Goal: Information Seeking & Learning: Compare options

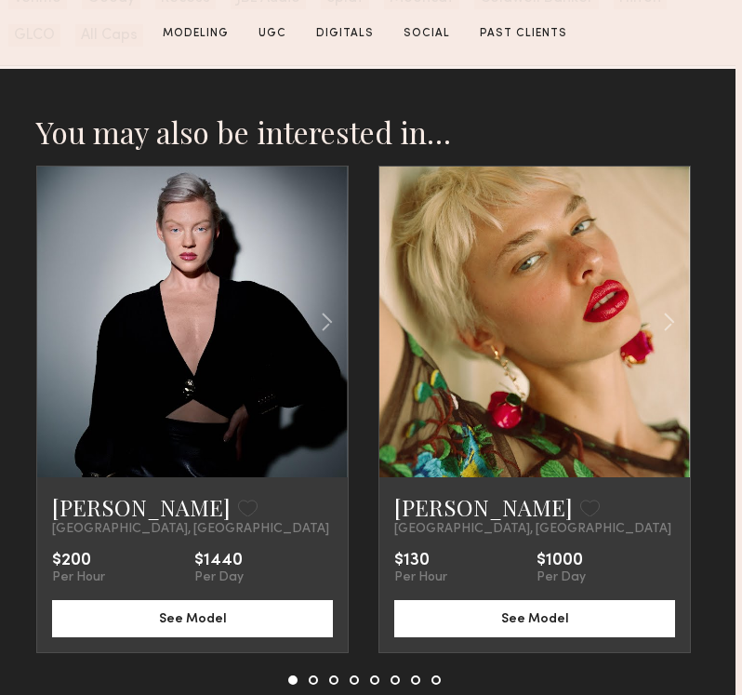
scroll to position [3346, 7]
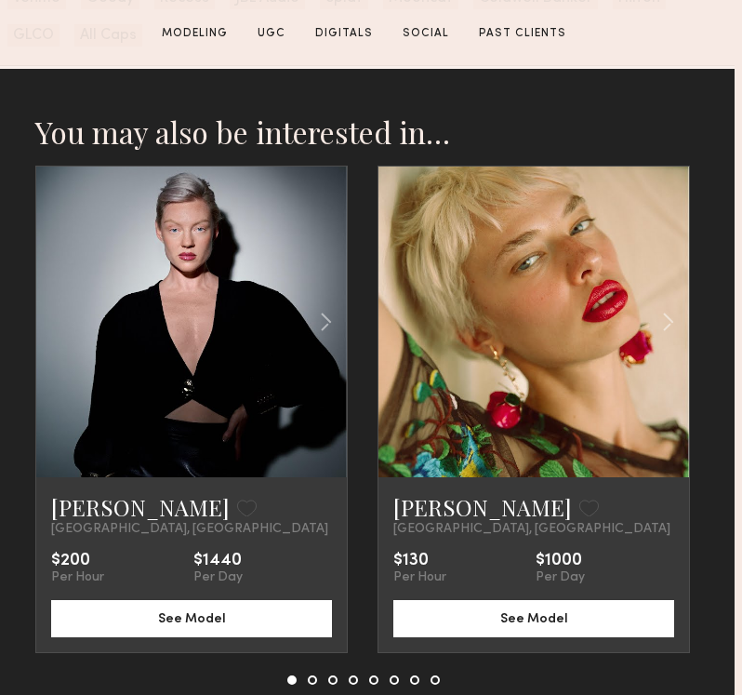
click at [311, 682] on nb-model-recommendations-container "You may also be interested in… Daria M. Favorite Los Angeles, CA $200 Per Hour …" at bounding box center [363, 421] width 656 height 616
click at [311, 680] on button at bounding box center [312, 679] width 9 height 9
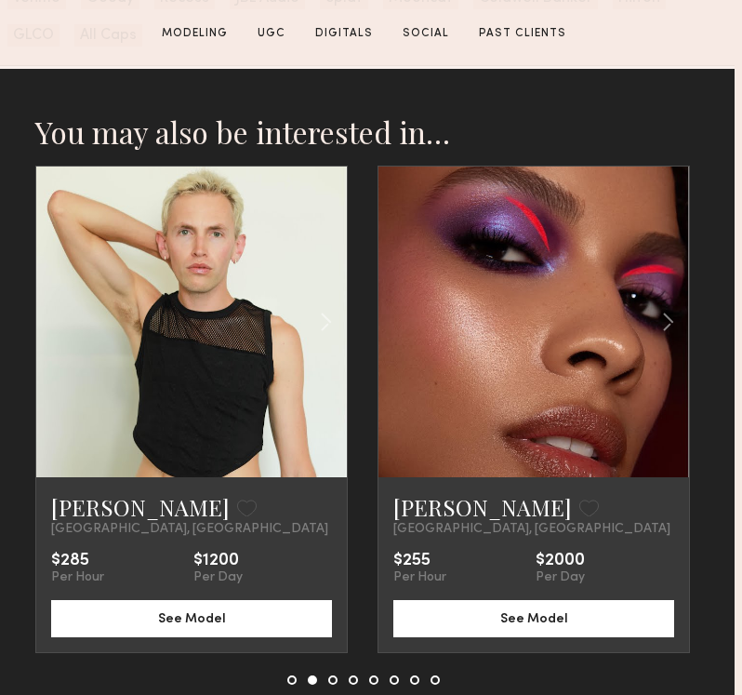
click at [332, 676] on button at bounding box center [332, 679] width 9 height 9
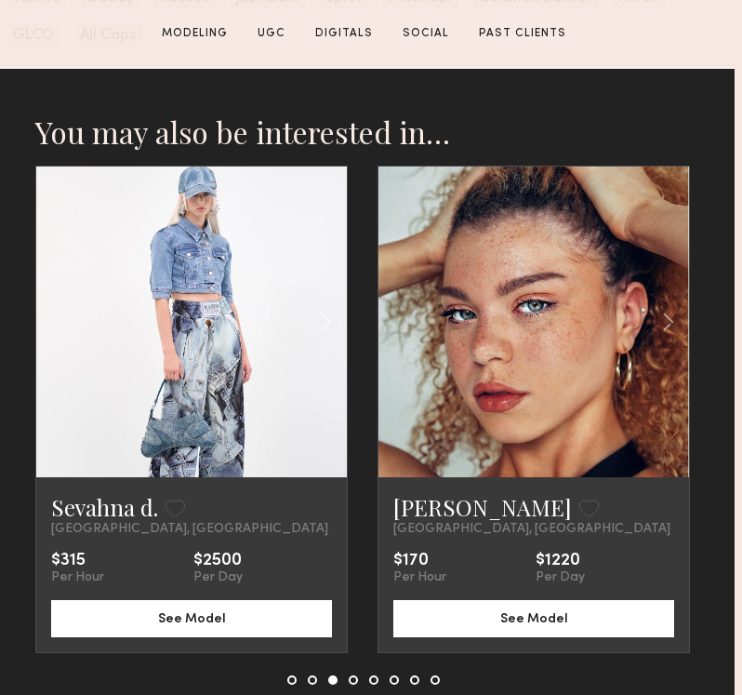
click at [351, 677] on button at bounding box center [353, 679] width 9 height 9
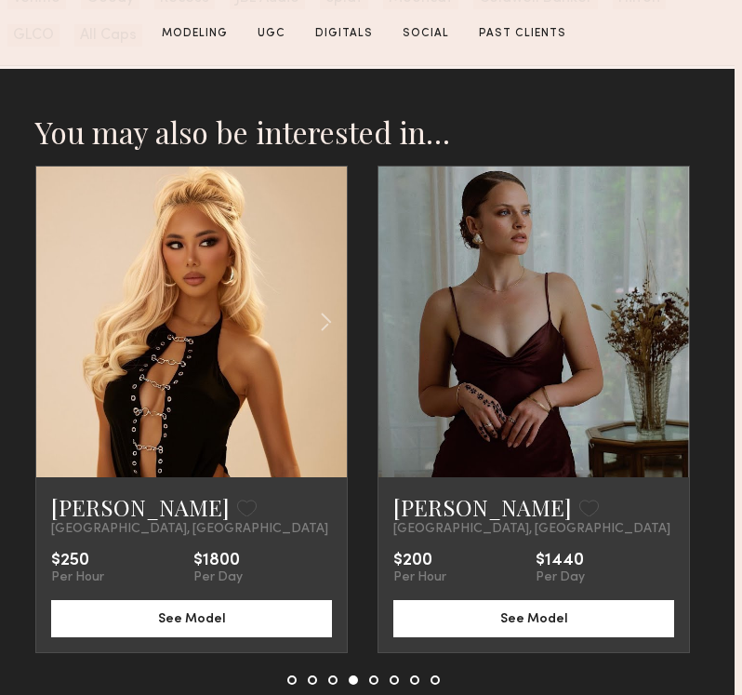
click at [339, 682] on nb-model-recommendations-container "You may also be interested in… Daria M. Favorite Los Angeles, CA $200 Per Hour …" at bounding box center [363, 421] width 656 height 616
click at [335, 682] on nb-model-recommendations-container "You may also be interested in… Daria M. Favorite Los Angeles, CA $200 Per Hour …" at bounding box center [363, 421] width 656 height 616
click at [330, 677] on button at bounding box center [332, 679] width 9 height 9
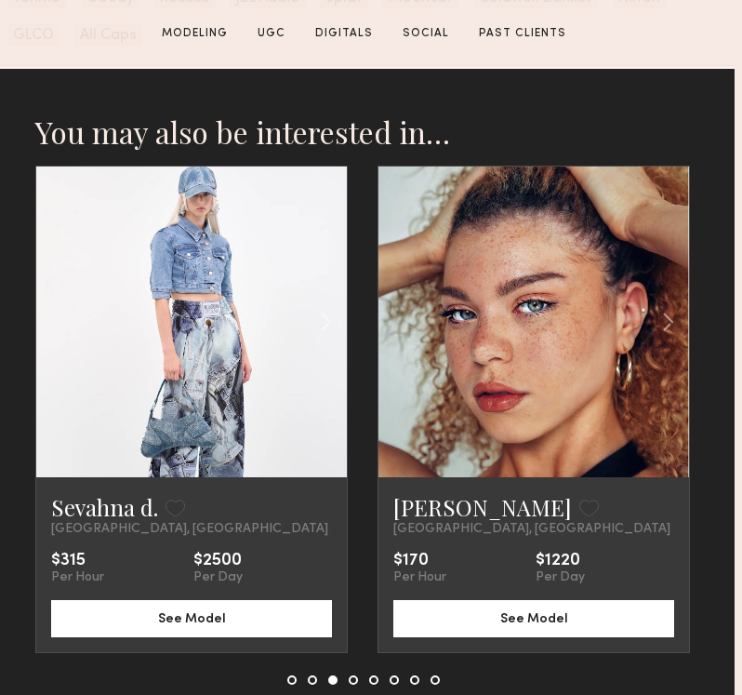
click at [358, 680] on div at bounding box center [363, 679] width 152 height 9
click at [355, 681] on div at bounding box center [363, 679] width 152 height 9
click at [229, 335] on link at bounding box center [192, 321] width 106 height 311
click at [351, 677] on button at bounding box center [353, 679] width 9 height 9
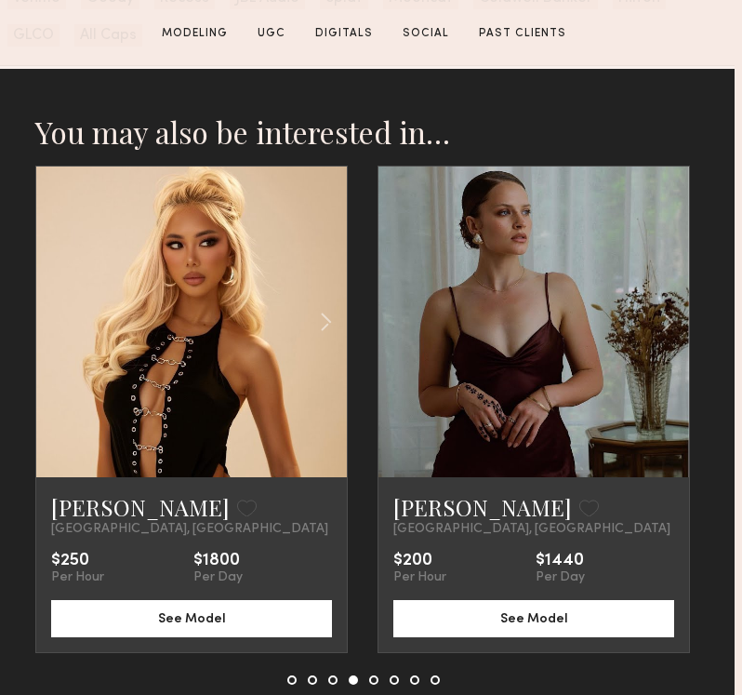
click at [369, 678] on button at bounding box center [373, 679] width 9 height 9
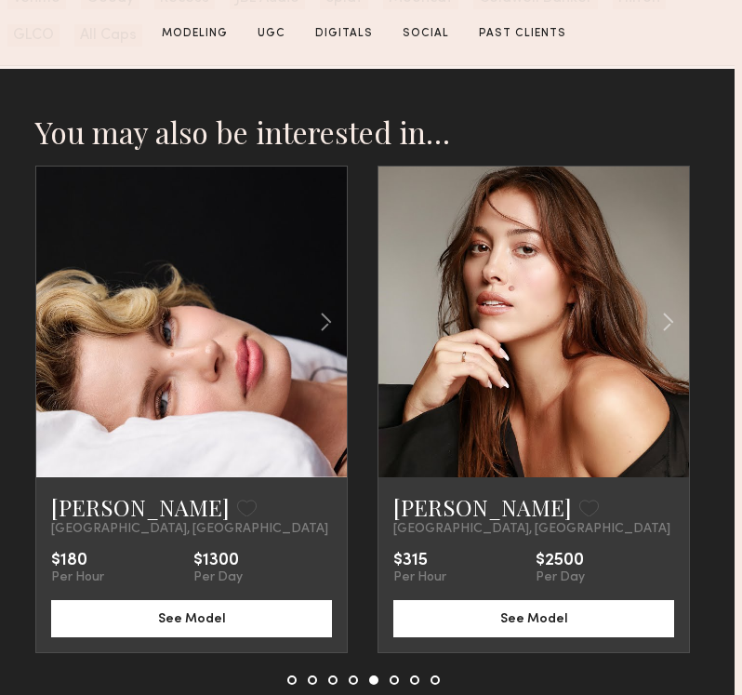
click at [393, 681] on button at bounding box center [394, 679] width 9 height 9
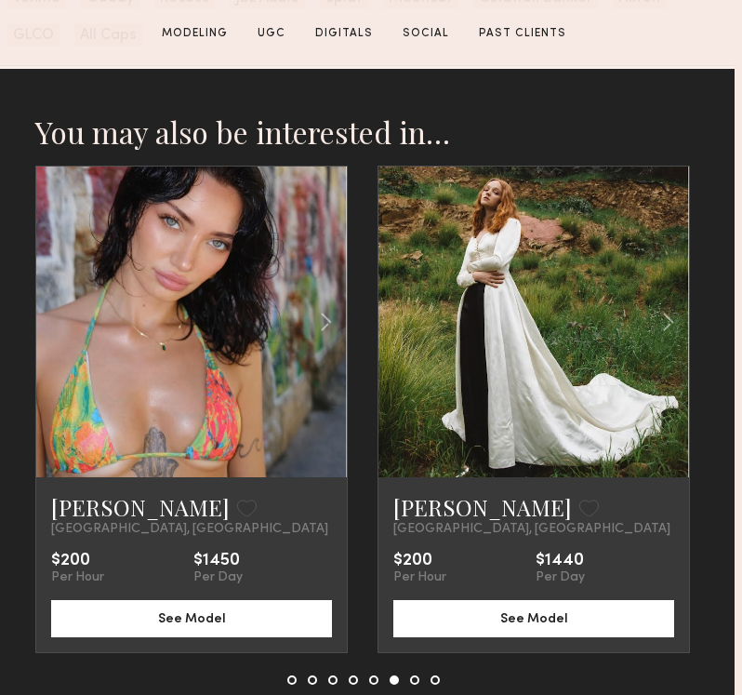
click at [413, 680] on button at bounding box center [414, 679] width 9 height 9
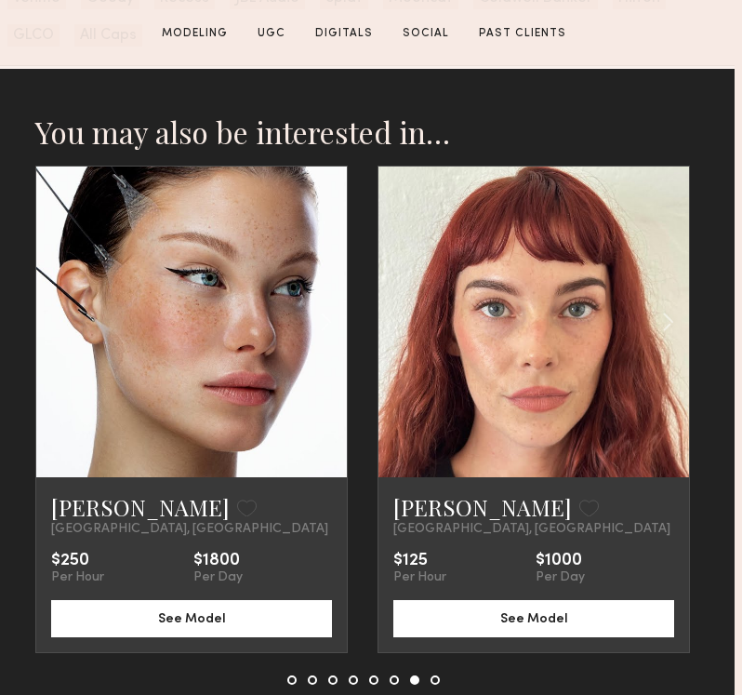
click at [431, 680] on button at bounding box center [435, 679] width 9 height 9
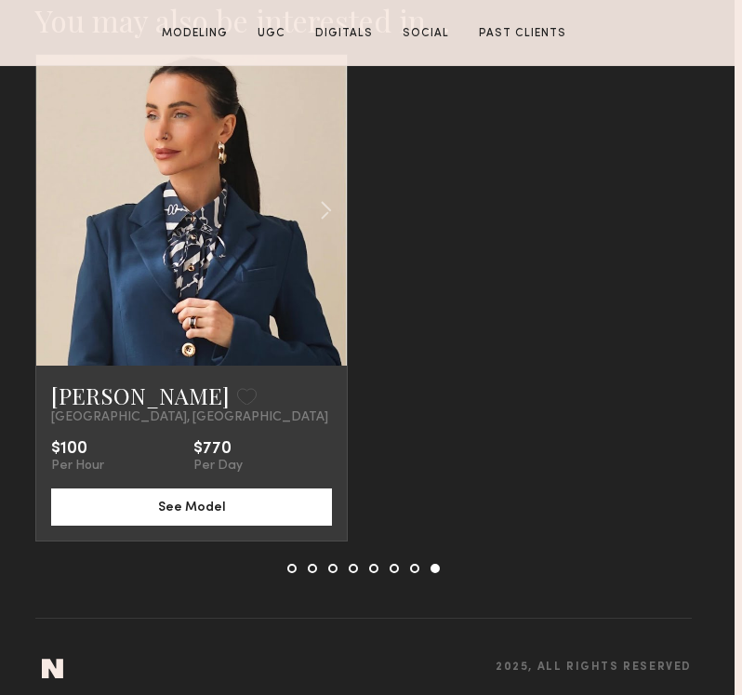
scroll to position [3470, 7]
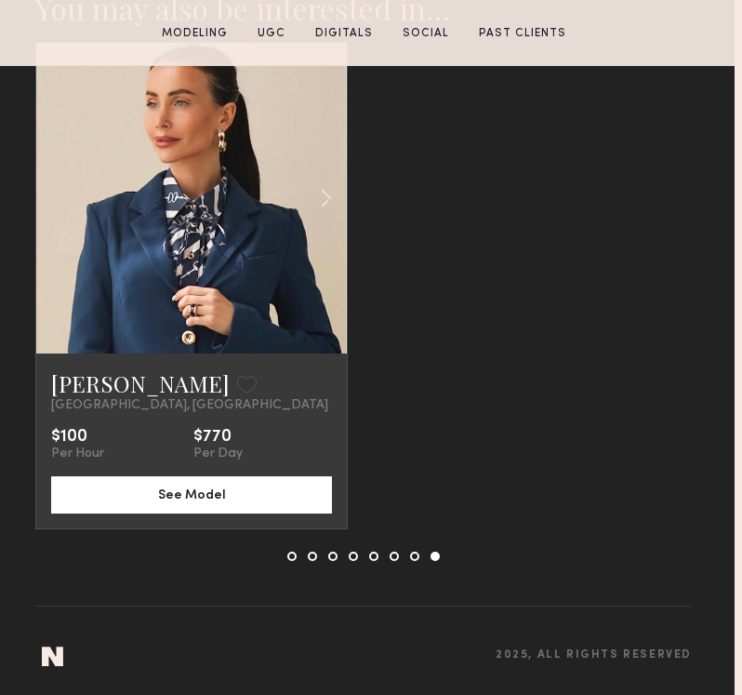
click at [178, 214] on link at bounding box center [192, 198] width 106 height 311
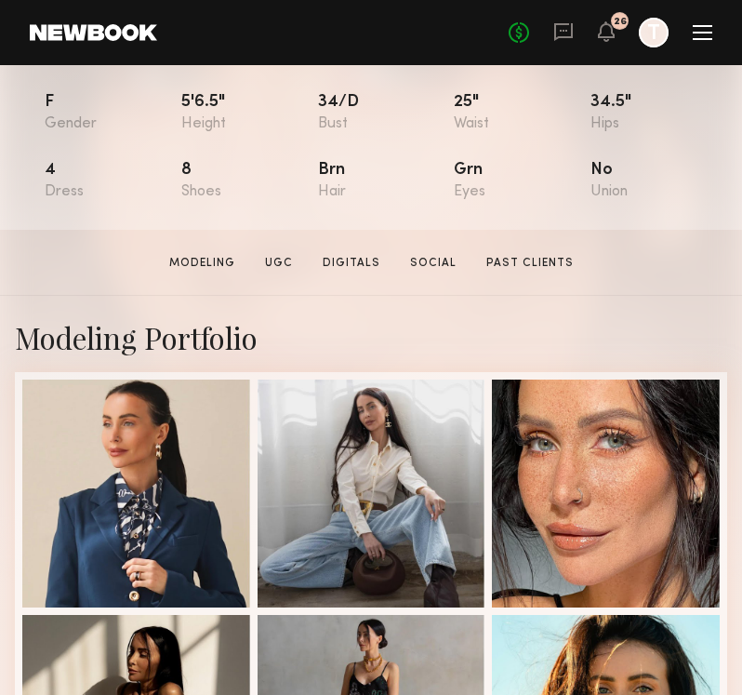
scroll to position [249, 0]
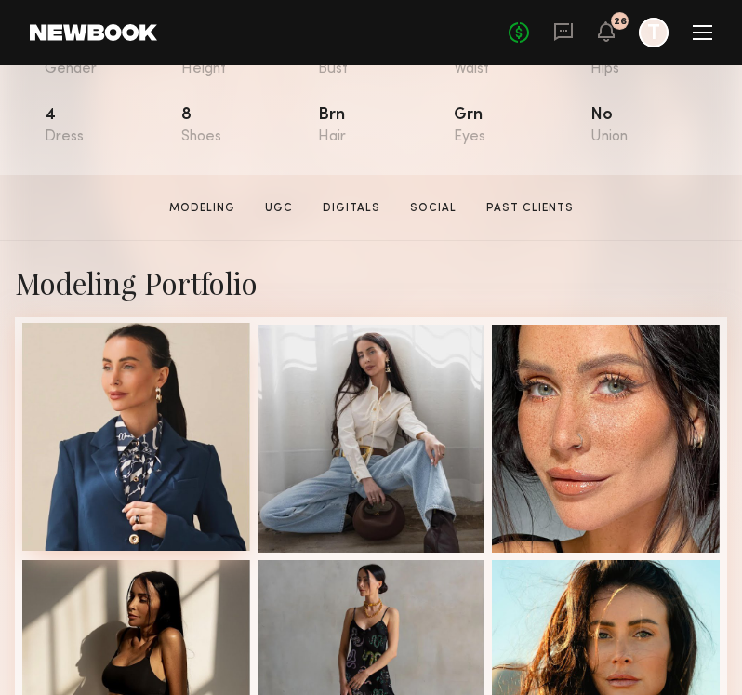
click at [142, 480] on div at bounding box center [136, 437] width 228 height 228
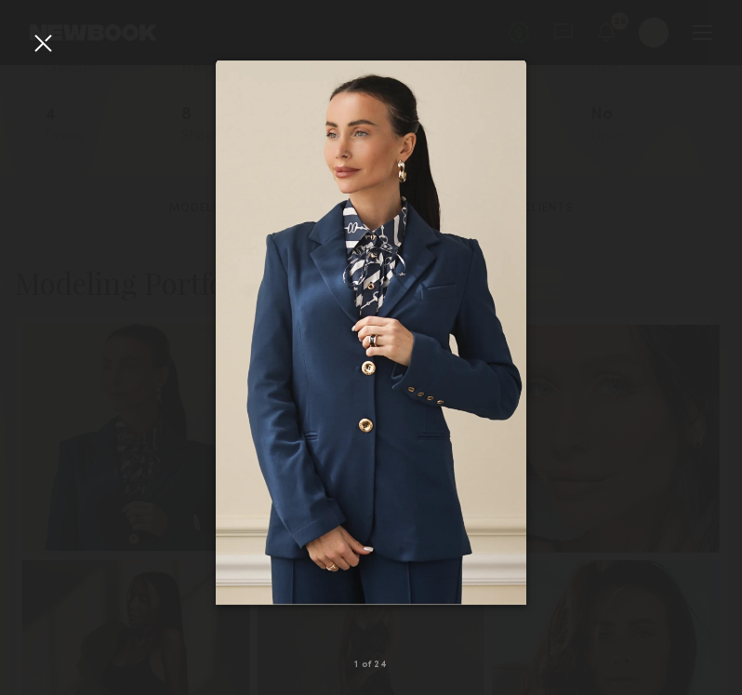
scroll to position [249, 7]
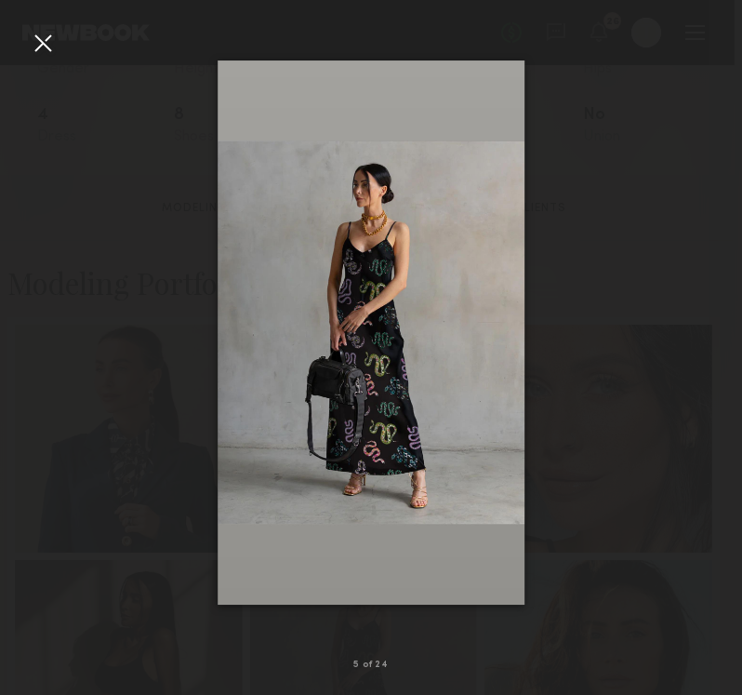
click at [44, 316] on div at bounding box center [371, 332] width 742 height 605
click at [50, 41] on div at bounding box center [43, 43] width 30 height 30
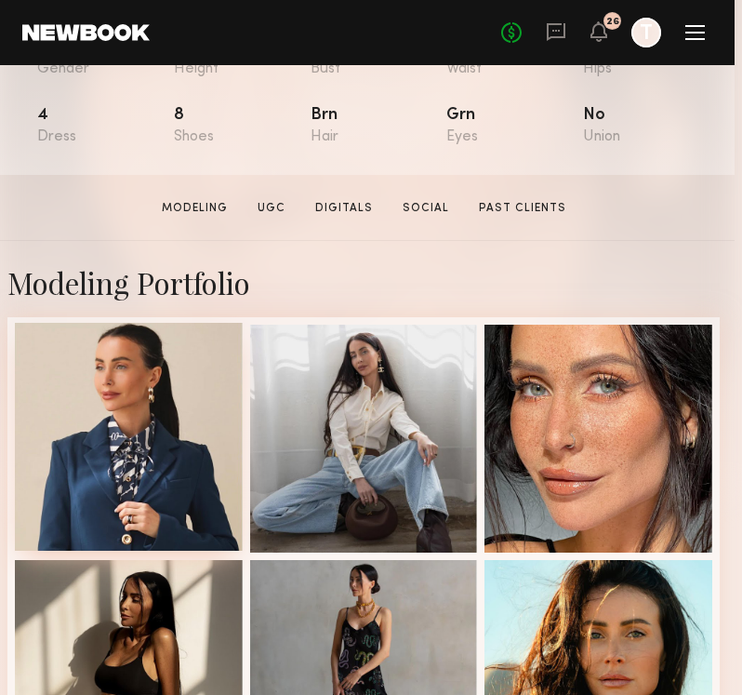
scroll to position [0, 7]
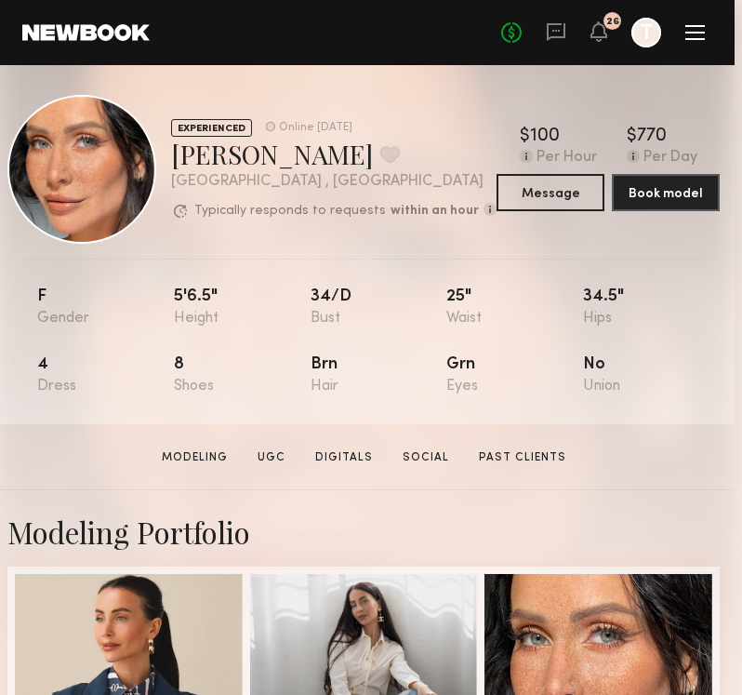
click at [380, 152] on button at bounding box center [390, 154] width 20 height 17
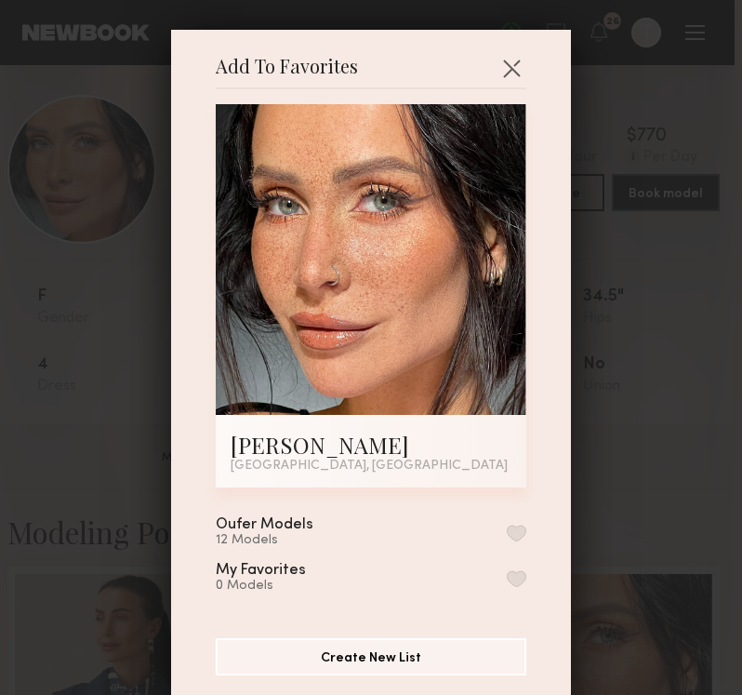
scroll to position [38, 0]
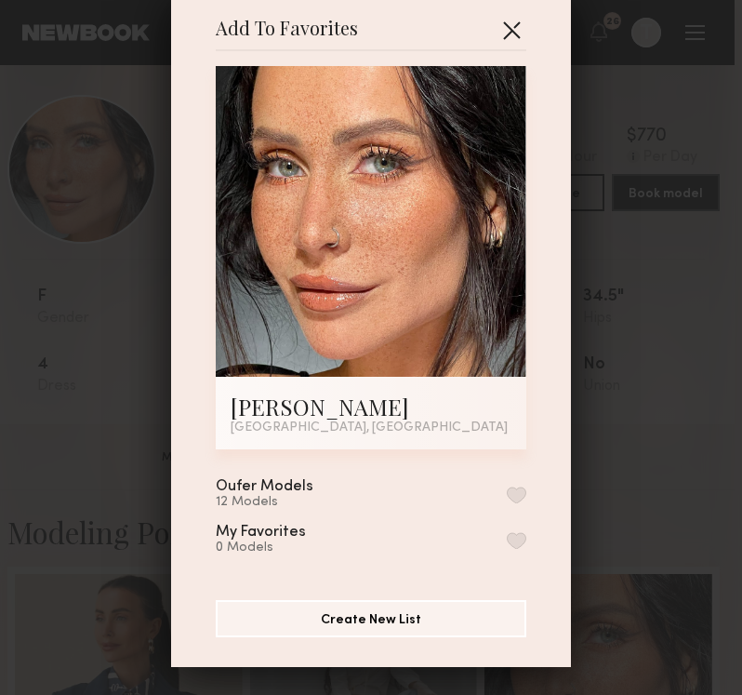
click at [512, 22] on button "button" at bounding box center [512, 30] width 30 height 30
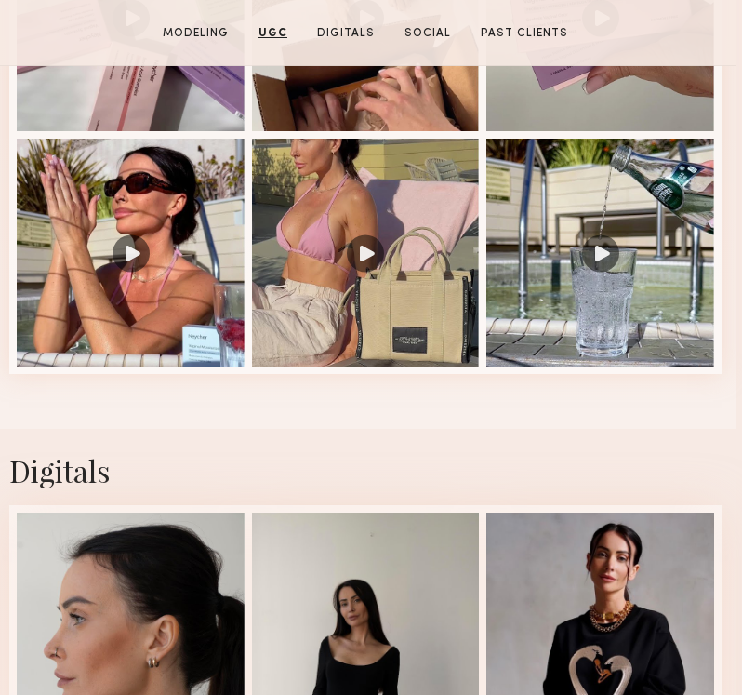
scroll to position [2714, 4]
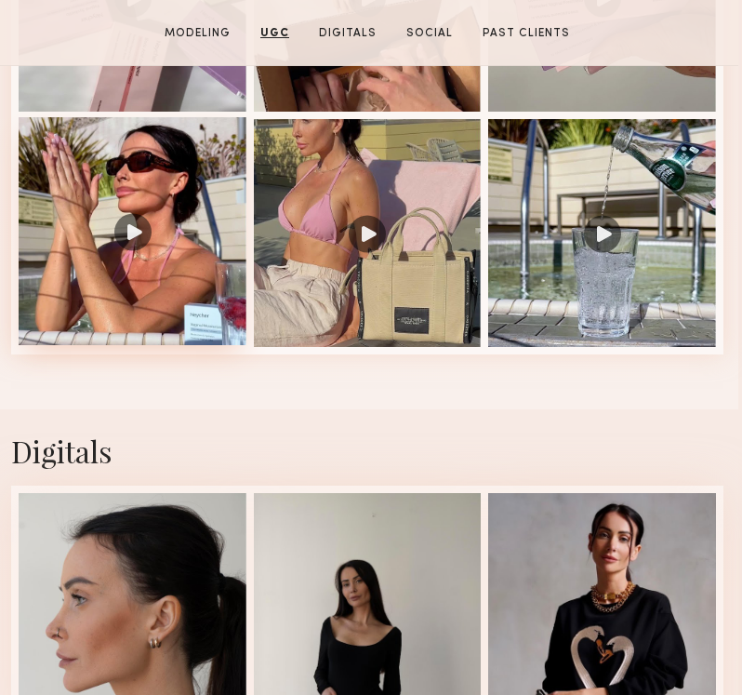
click at [139, 256] on div at bounding box center [133, 231] width 228 height 228
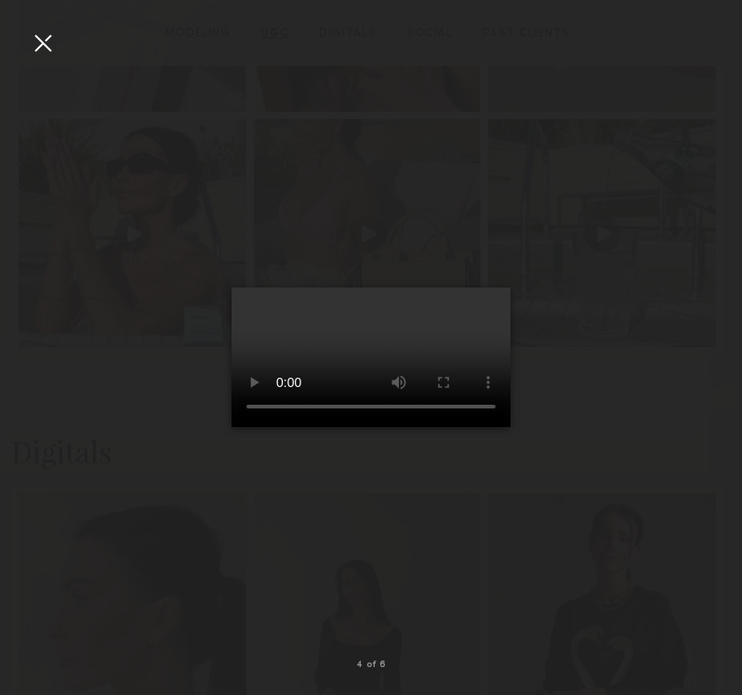
scroll to position [2714, 7]
click at [44, 49] on div at bounding box center [43, 43] width 30 height 30
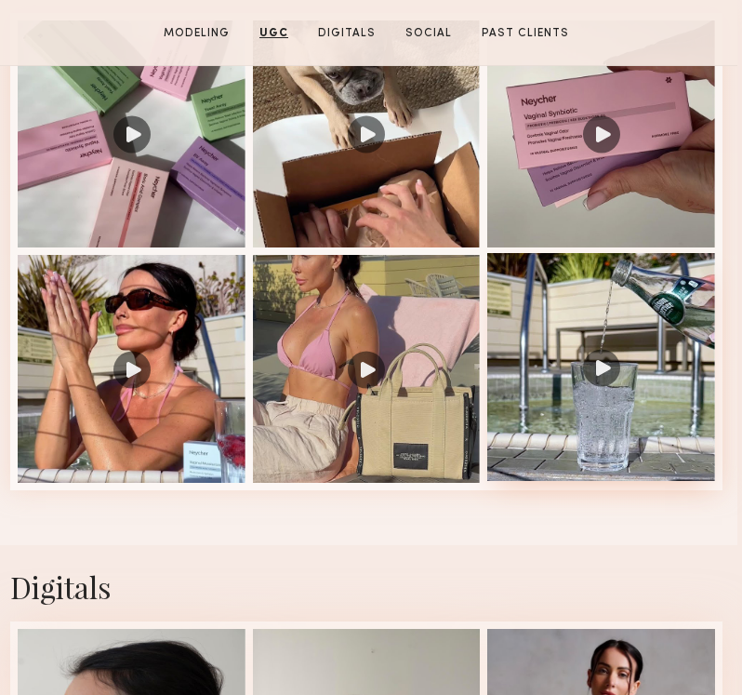
scroll to position [2590, 5]
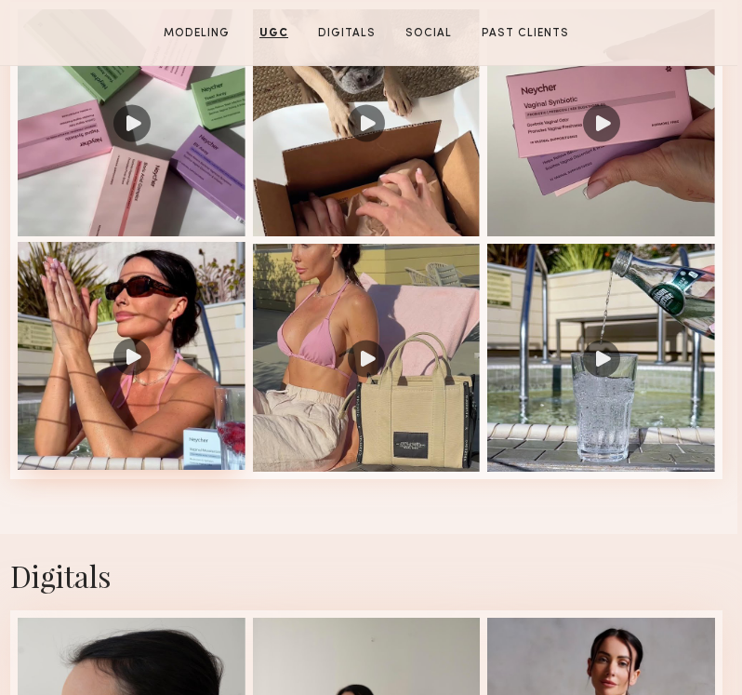
click at [134, 365] on div at bounding box center [132, 356] width 228 height 228
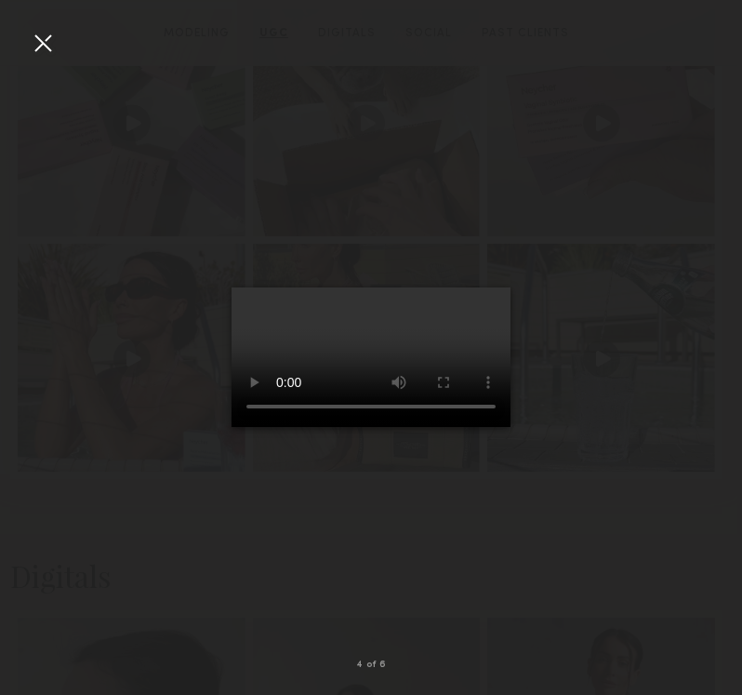
click at [46, 34] on div at bounding box center [43, 43] width 30 height 30
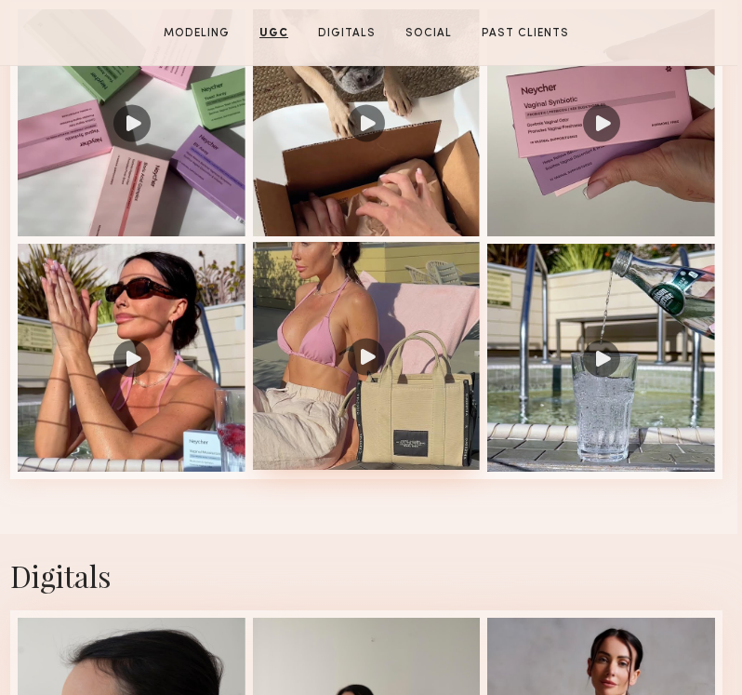
click at [362, 399] on div at bounding box center [367, 356] width 228 height 228
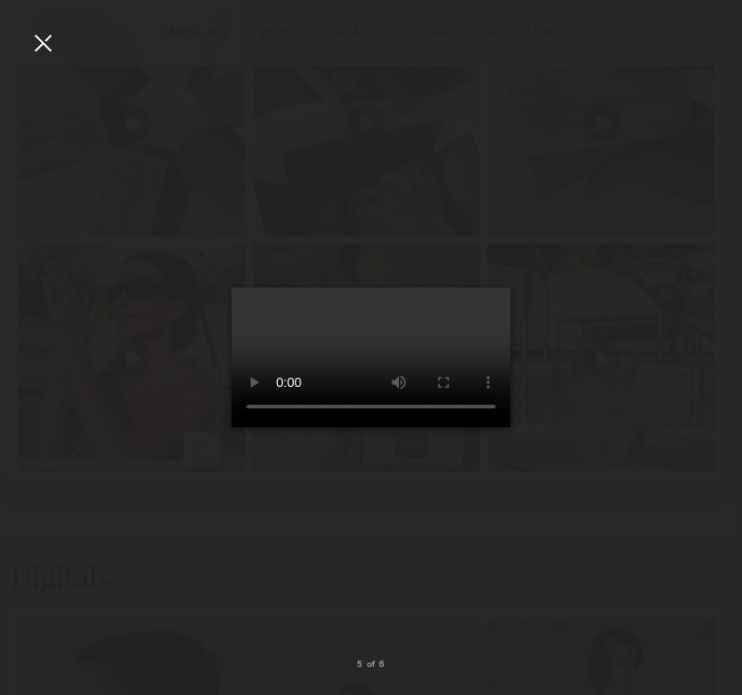
click at [46, 52] on div at bounding box center [43, 43] width 30 height 30
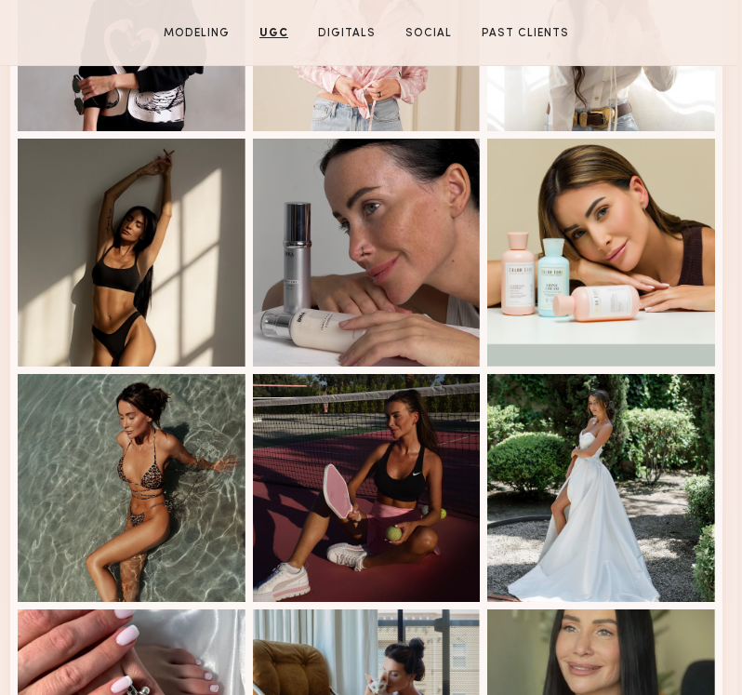
scroll to position [1608, 5]
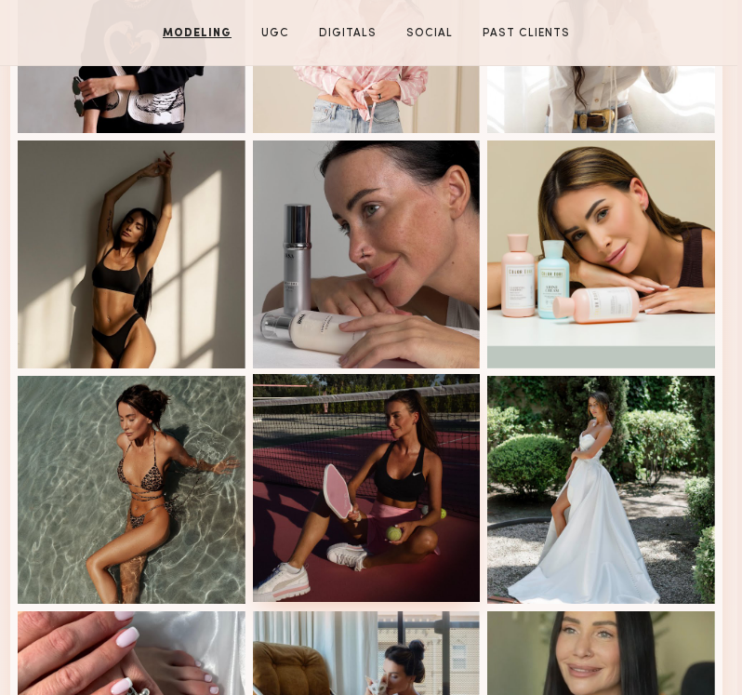
click at [391, 487] on div at bounding box center [367, 488] width 228 height 228
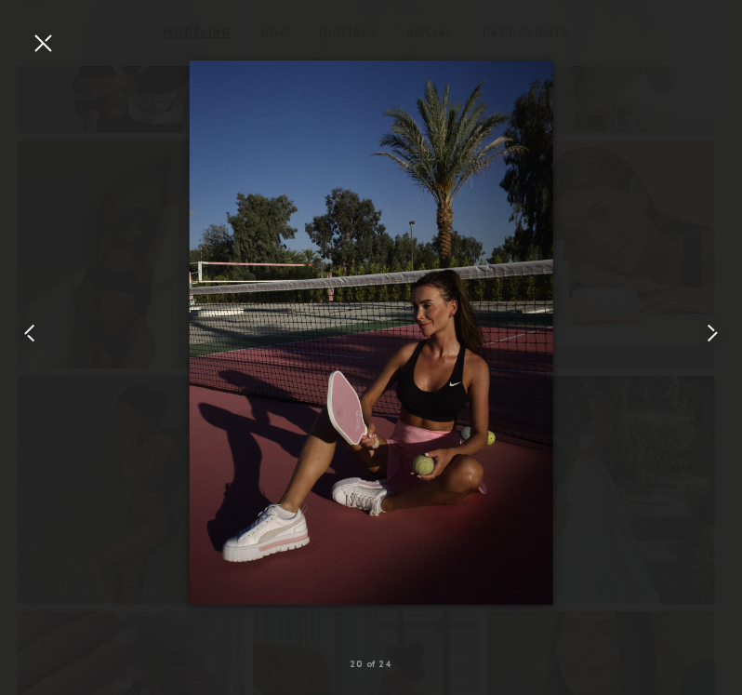
click at [42, 45] on div at bounding box center [43, 43] width 30 height 30
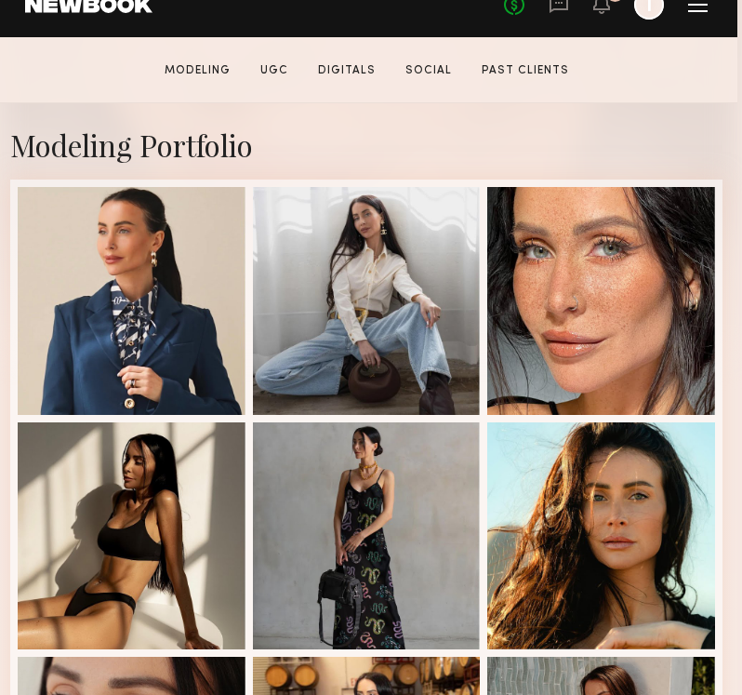
scroll to position [460, 5]
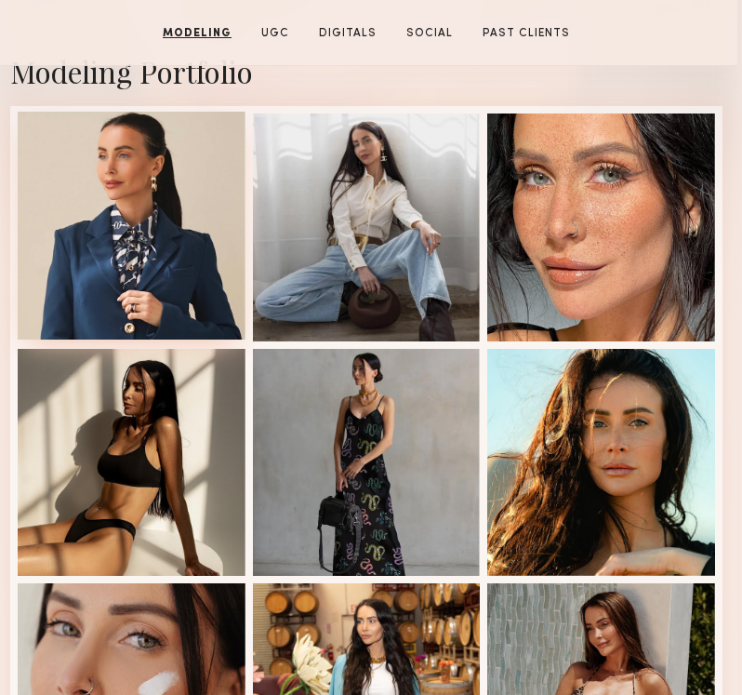
click at [152, 234] on div at bounding box center [132, 226] width 228 height 228
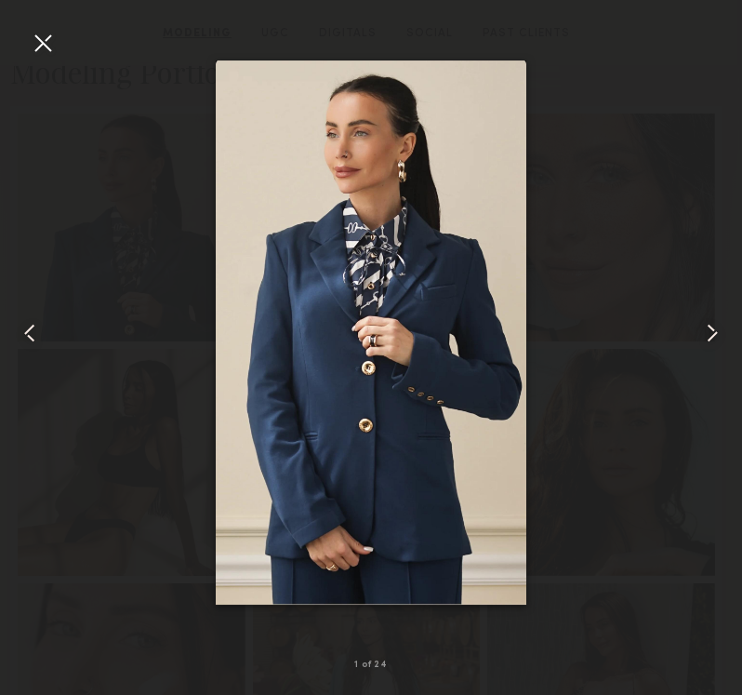
click at [714, 333] on common-icon at bounding box center [712, 333] width 30 height 30
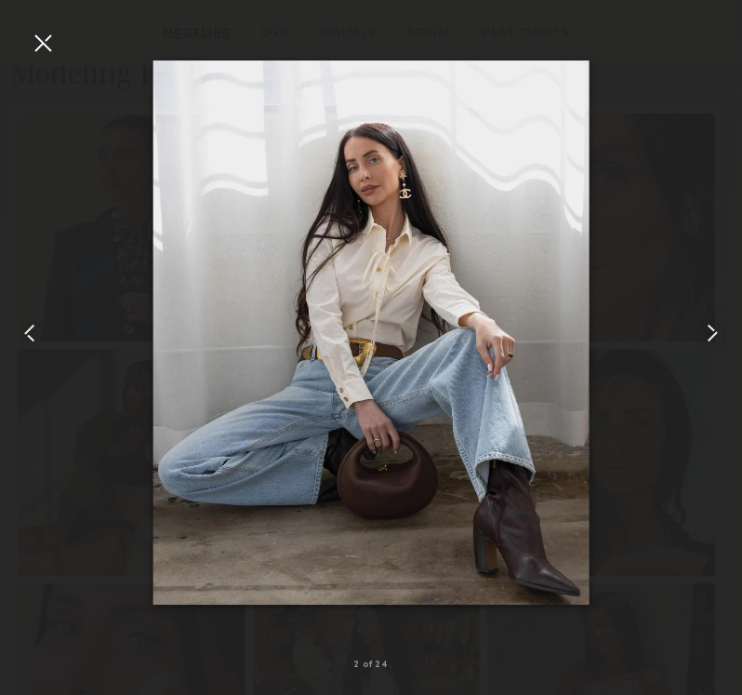
click at [714, 333] on common-icon at bounding box center [712, 333] width 30 height 30
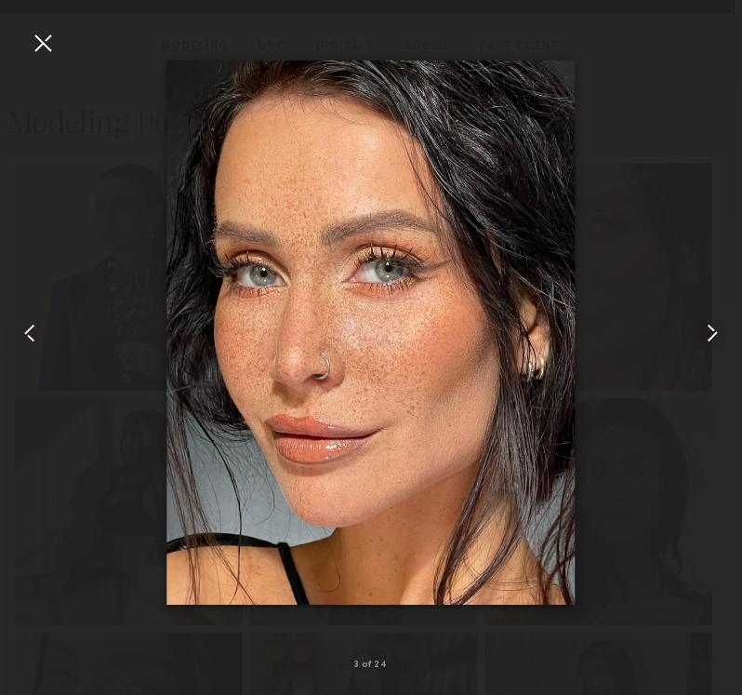
scroll to position [411, 7]
click at [44, 49] on div at bounding box center [43, 43] width 30 height 30
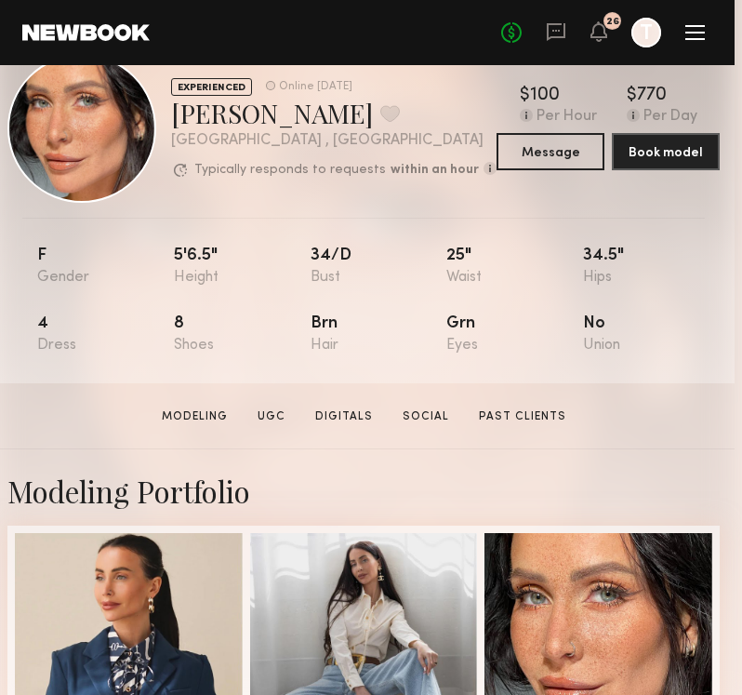
scroll to position [0, 7]
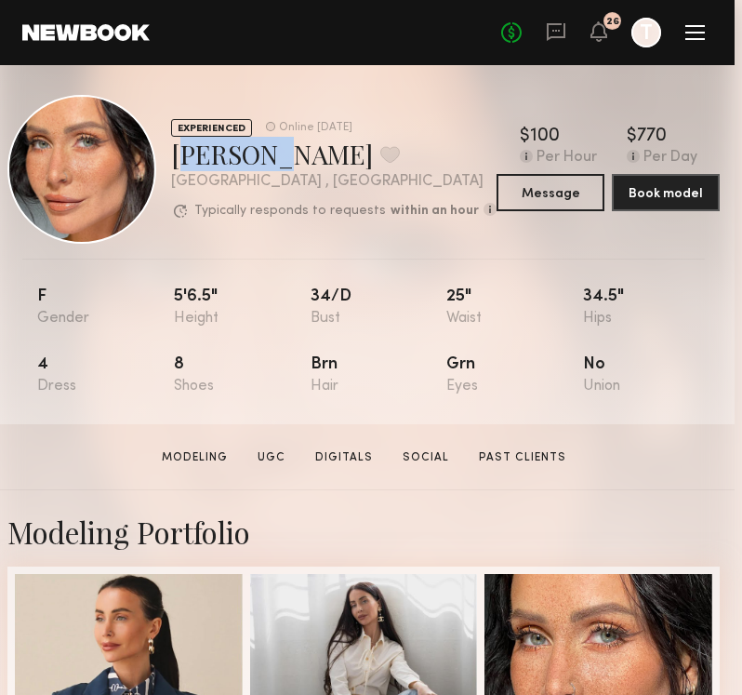
drag, startPoint x: 171, startPoint y: 163, endPoint x: 269, endPoint y: 164, distance: 97.6
click at [269, 164] on div "Maria M. Favorite" at bounding box center [333, 154] width 325 height 34
copy div "Maria M"
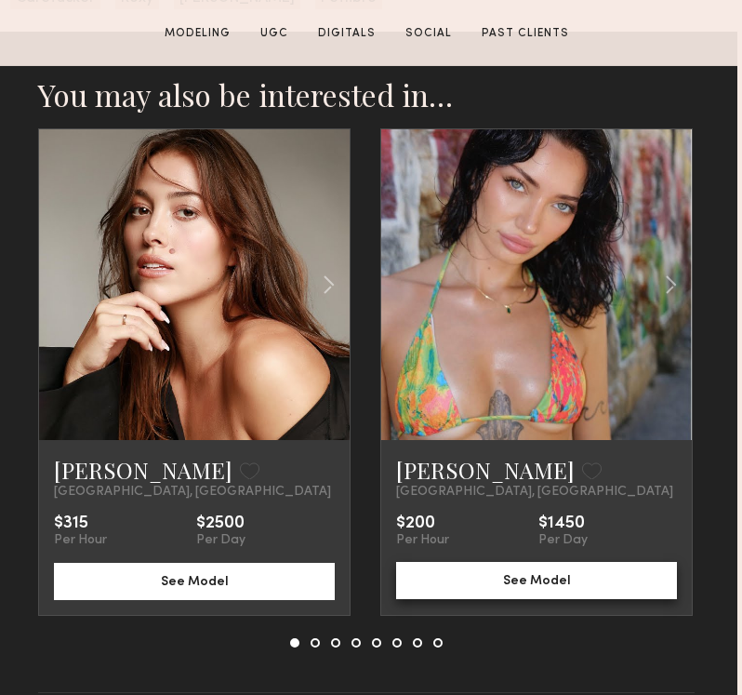
scroll to position [3970, 5]
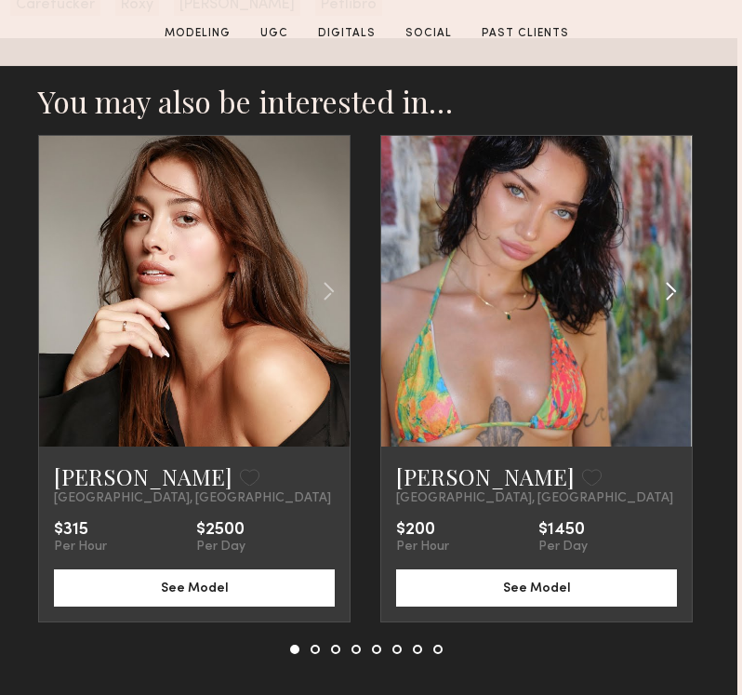
click at [665, 285] on common-icon at bounding box center [670, 290] width 27 height 35
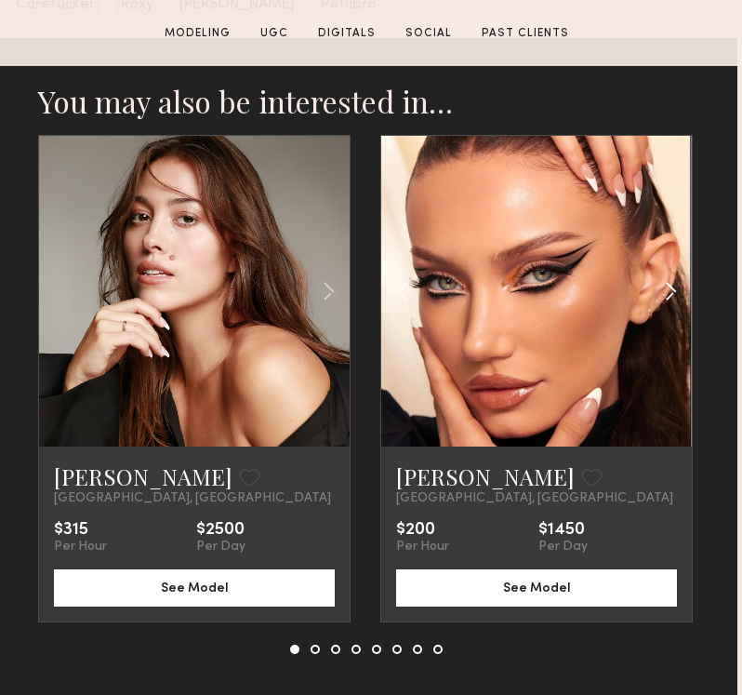
click at [666, 286] on common-icon at bounding box center [670, 290] width 27 height 35
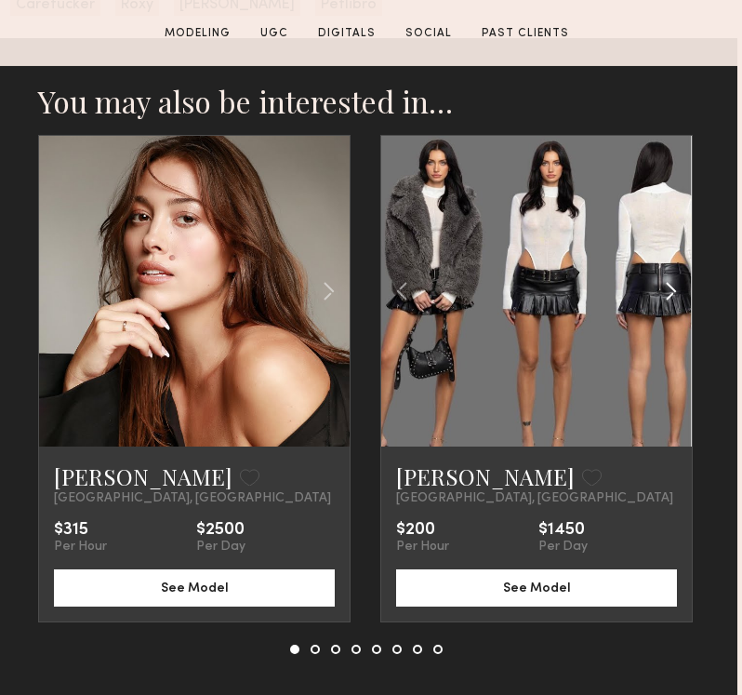
click at [666, 286] on common-icon at bounding box center [670, 290] width 27 height 35
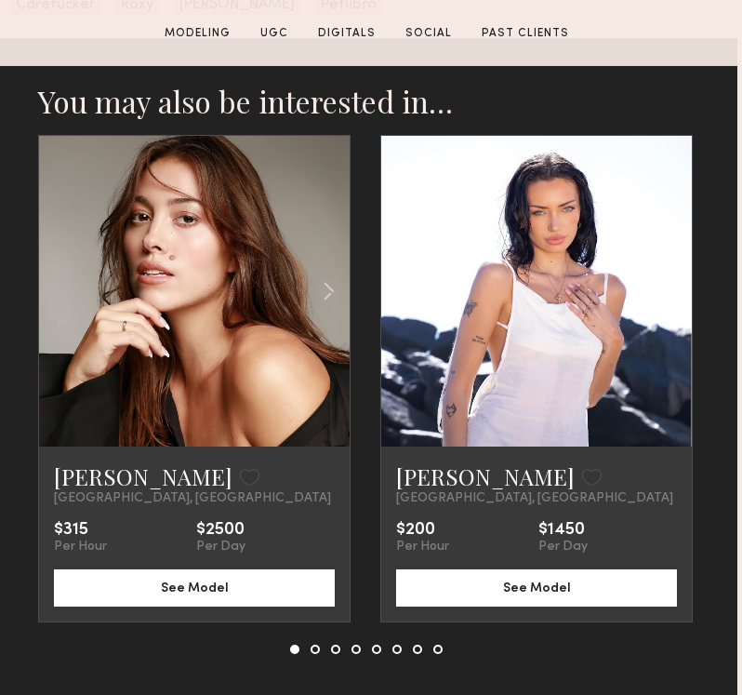
click at [667, 286] on div at bounding box center [536, 291] width 311 height 311
click at [665, 303] on div at bounding box center [536, 291] width 311 height 311
click at [317, 645] on button at bounding box center [315, 648] width 9 height 9
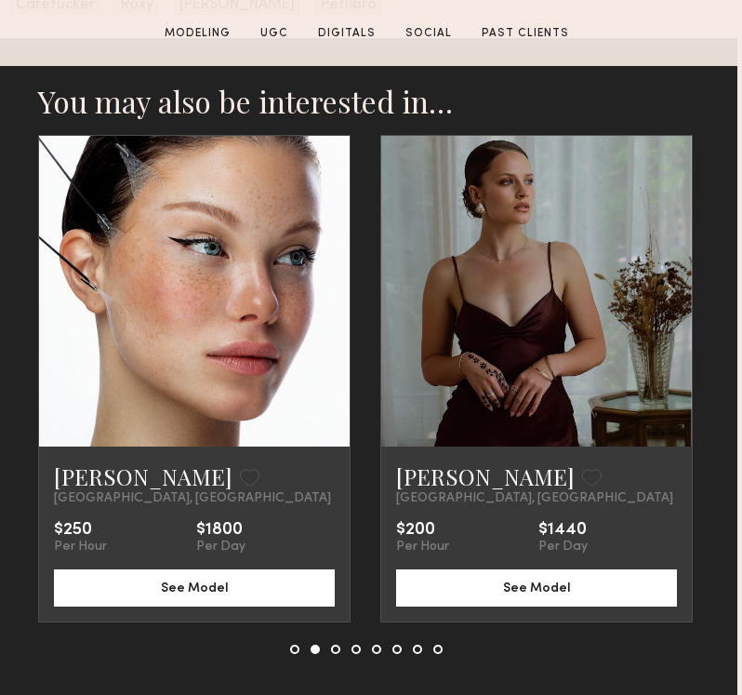
click at [339, 644] on div at bounding box center [366, 648] width 152 height 9
click at [338, 645] on button at bounding box center [335, 648] width 9 height 9
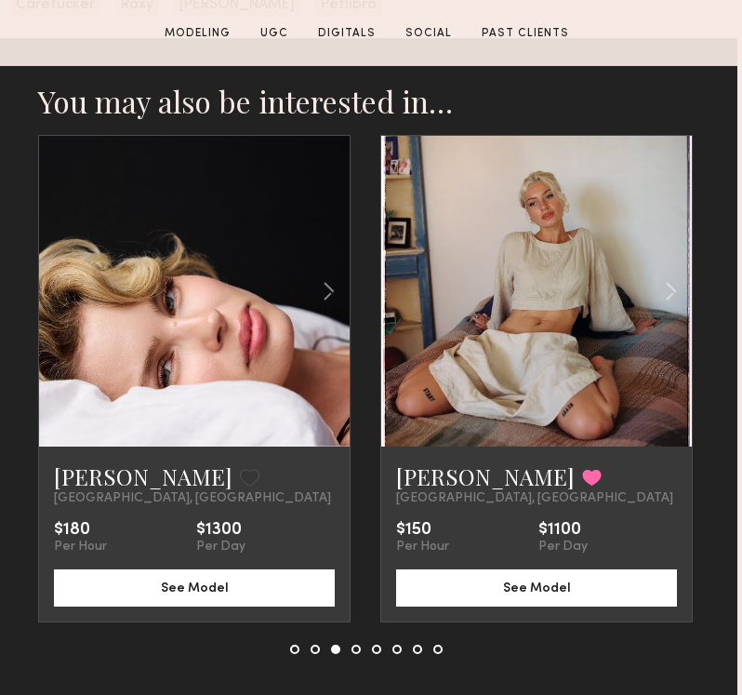
click at [358, 648] on button at bounding box center [355, 648] width 9 height 9
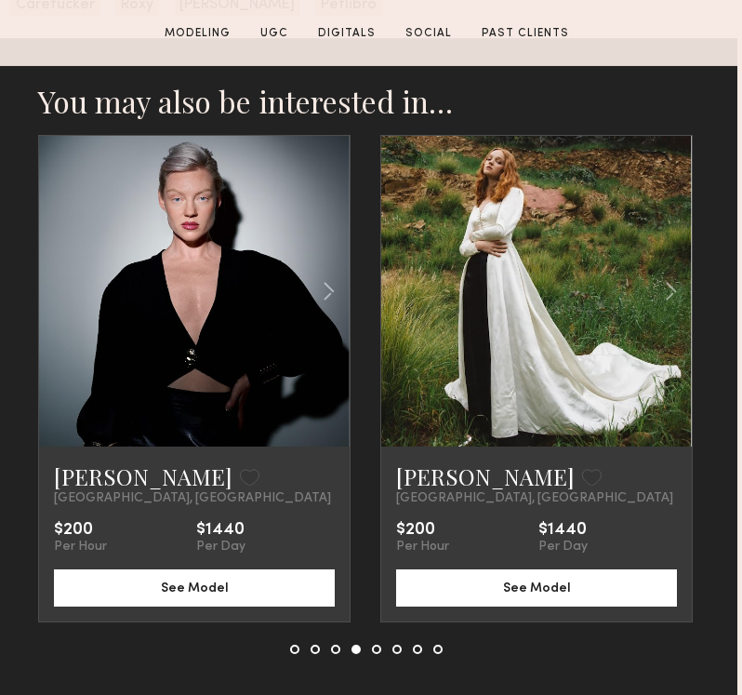
click at [375, 649] on button at bounding box center [376, 648] width 9 height 9
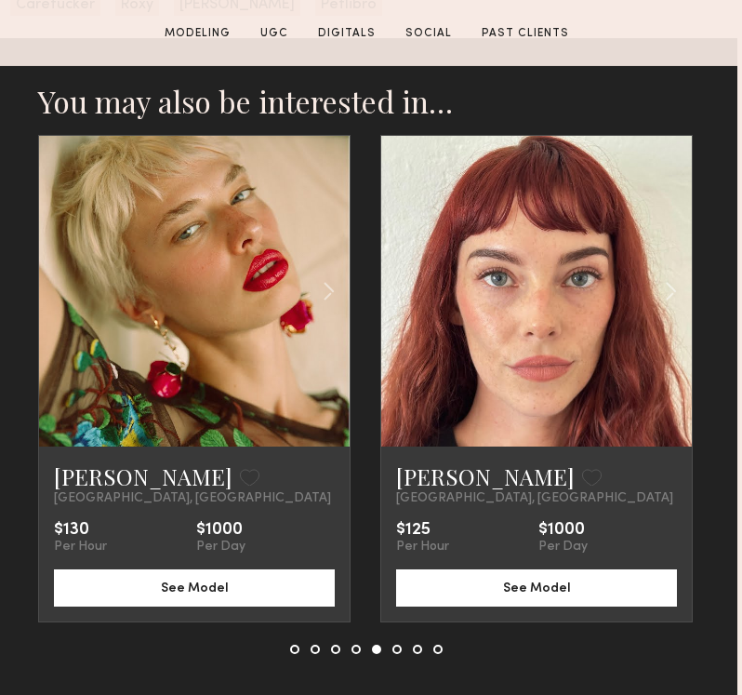
click at [397, 646] on button at bounding box center [396, 648] width 9 height 9
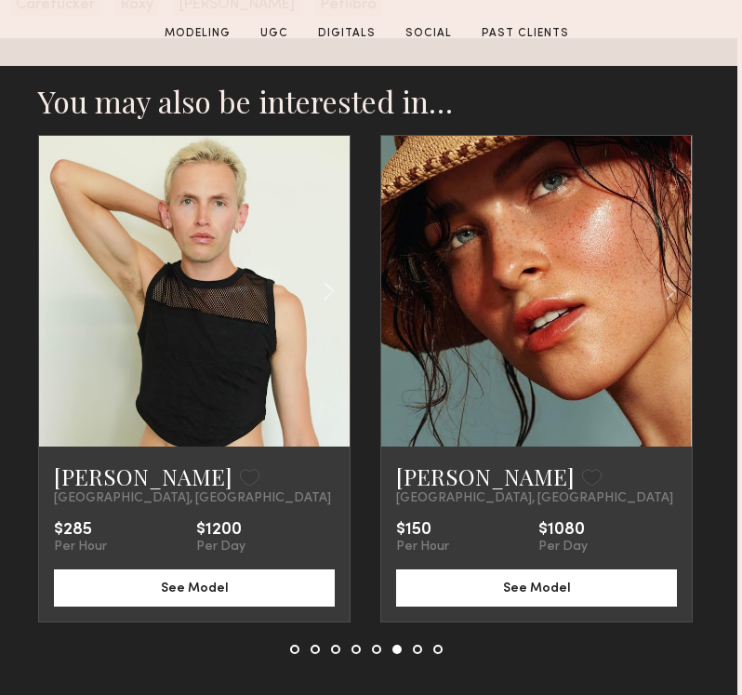
click at [417, 647] on button at bounding box center [417, 648] width 9 height 9
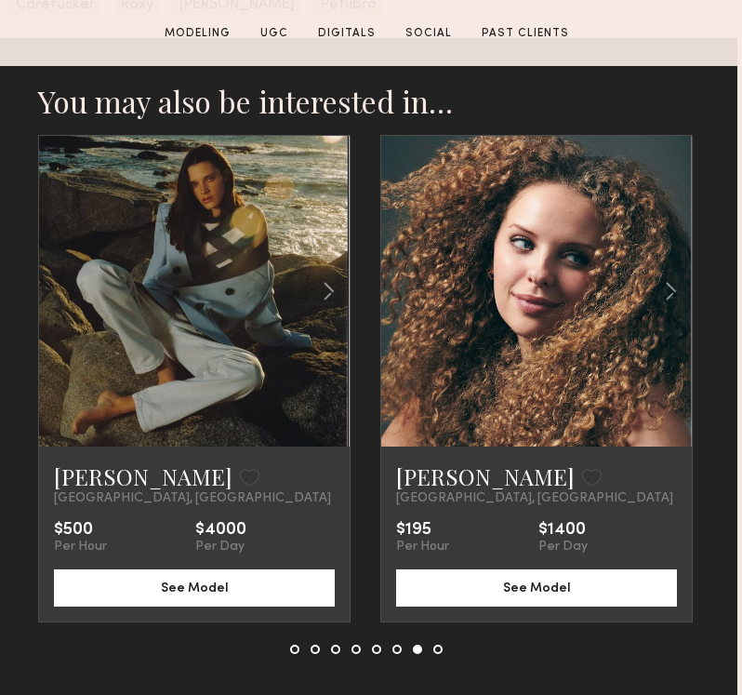
click at [438, 650] on button at bounding box center [437, 648] width 9 height 9
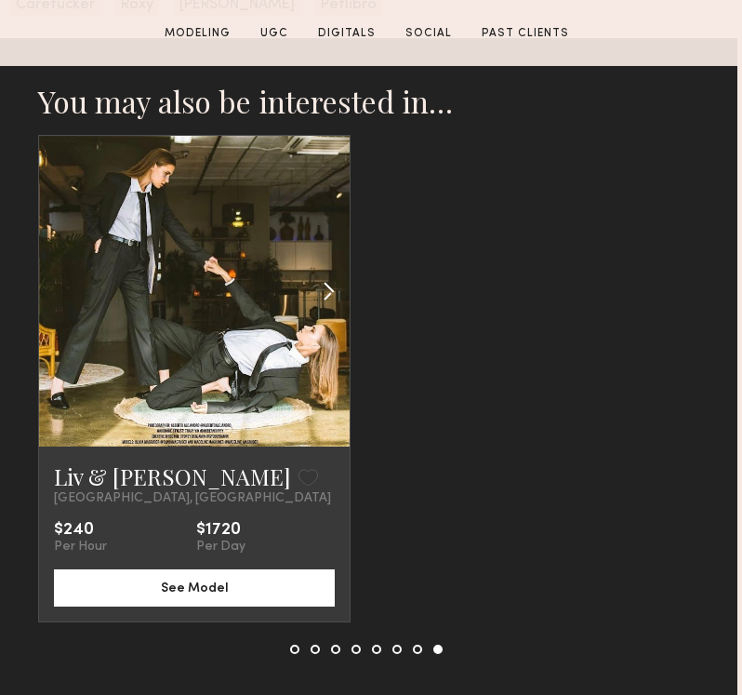
click at [329, 289] on common-icon at bounding box center [328, 290] width 27 height 35
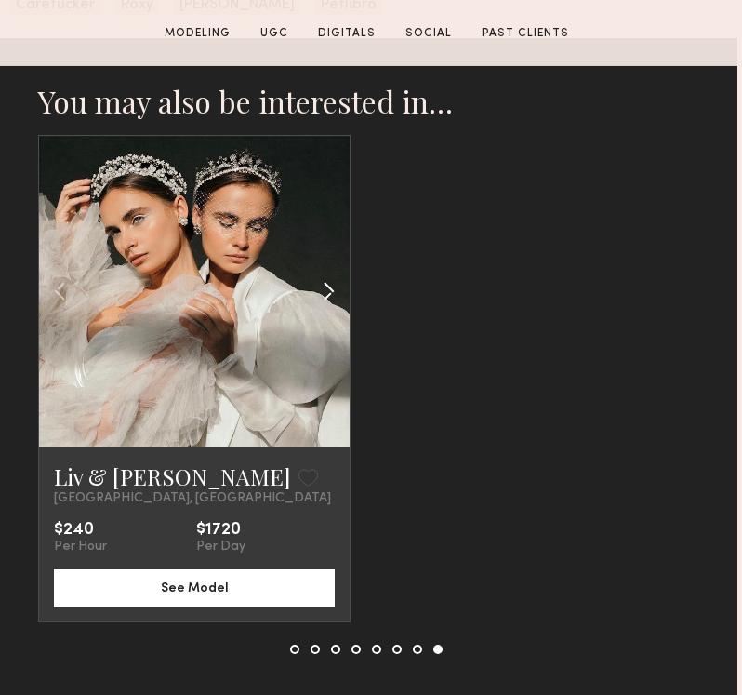
click at [330, 289] on common-icon at bounding box center [328, 290] width 27 height 35
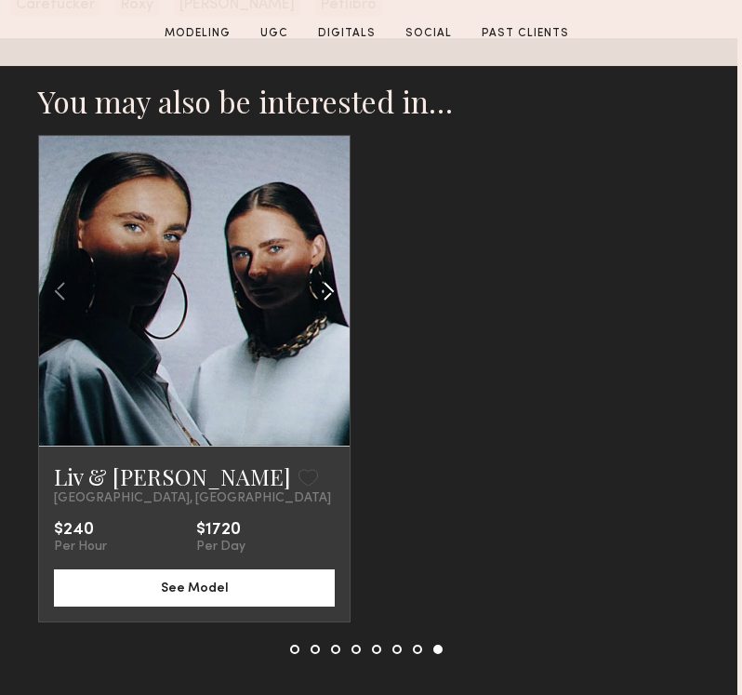
click at [330, 289] on common-icon at bounding box center [328, 290] width 27 height 35
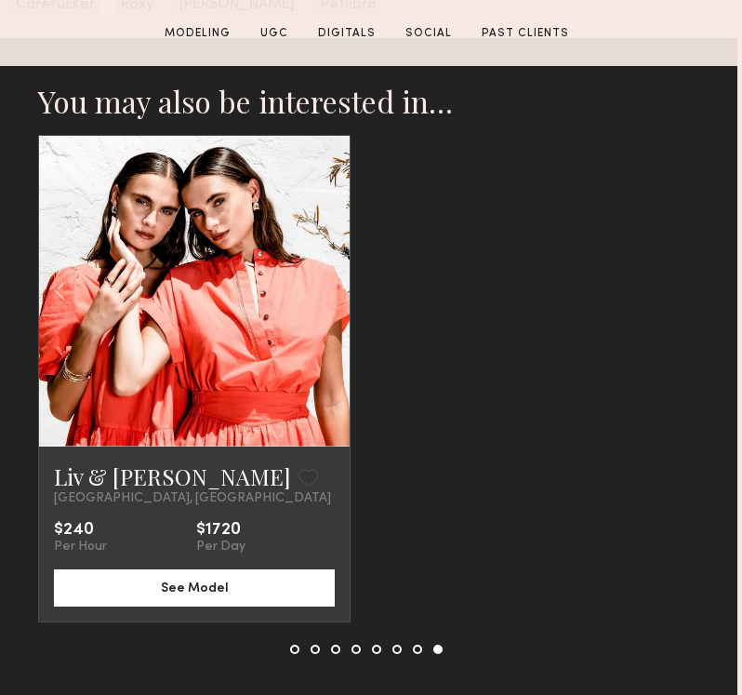
click at [330, 289] on div at bounding box center [194, 291] width 311 height 311
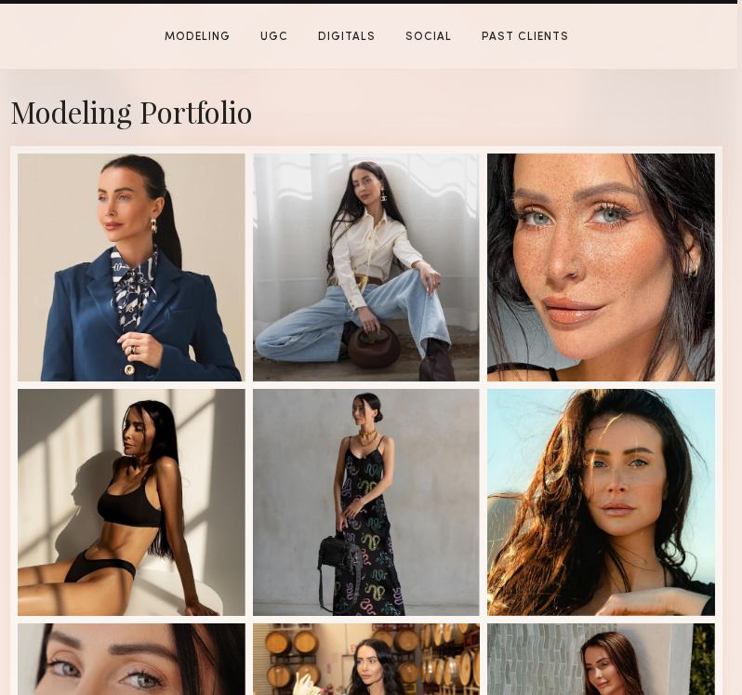
scroll to position [0, 5]
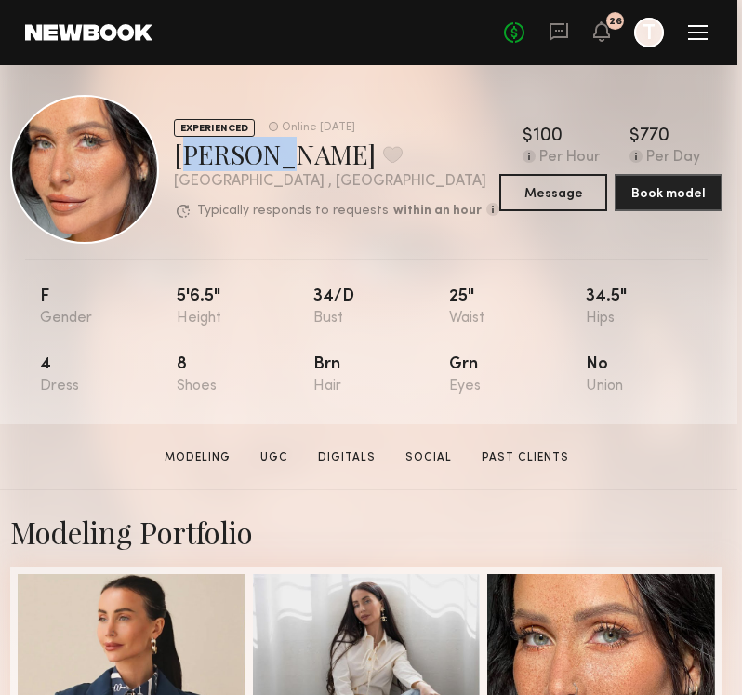
click at [114, 32] on link at bounding box center [88, 32] width 127 height 17
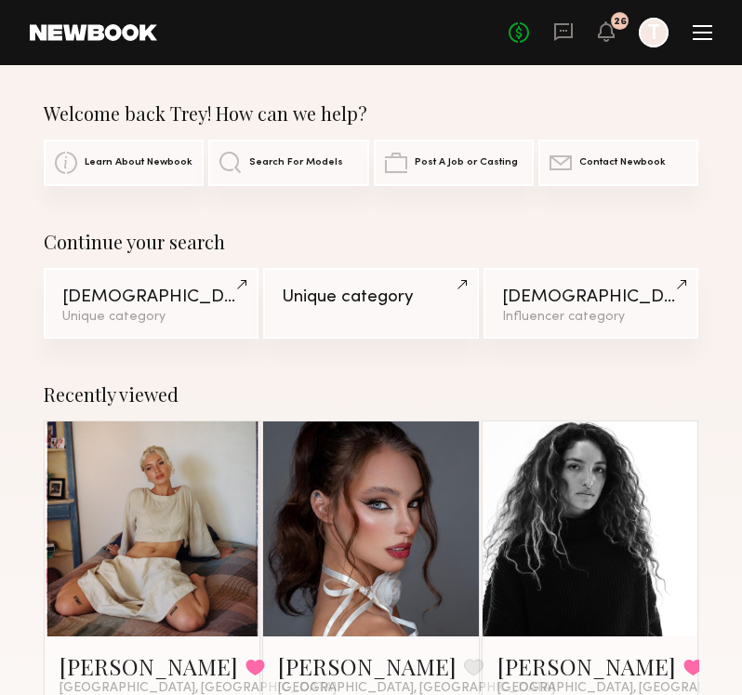
click at [179, 307] on link "Female Models Unique category" at bounding box center [151, 303] width 215 height 71
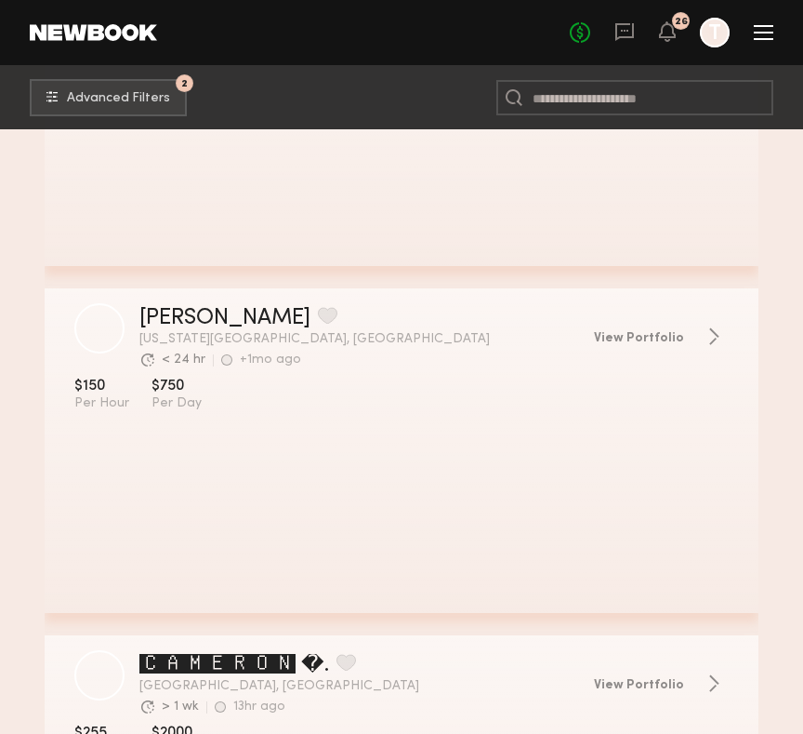
scroll to position [3650, 0]
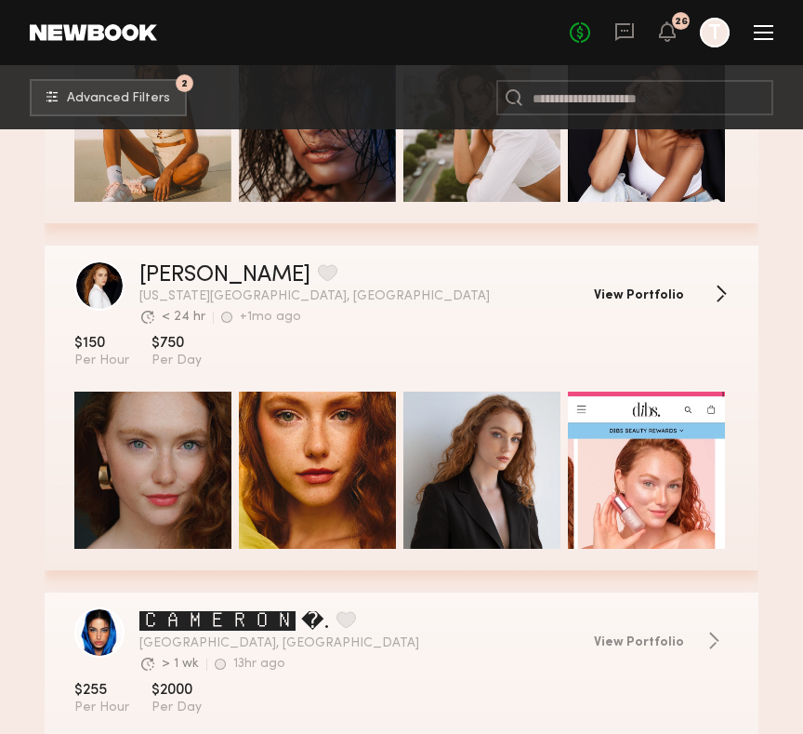
click at [669, 296] on span "View Portfolio" at bounding box center [639, 295] width 90 height 13
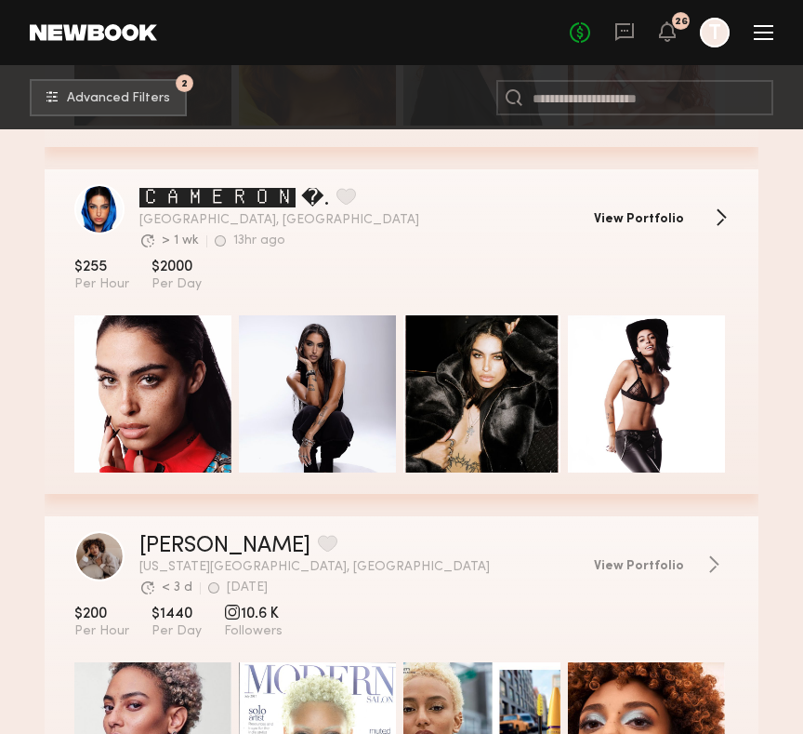
click at [645, 215] on span "View Portfolio" at bounding box center [639, 219] width 90 height 13
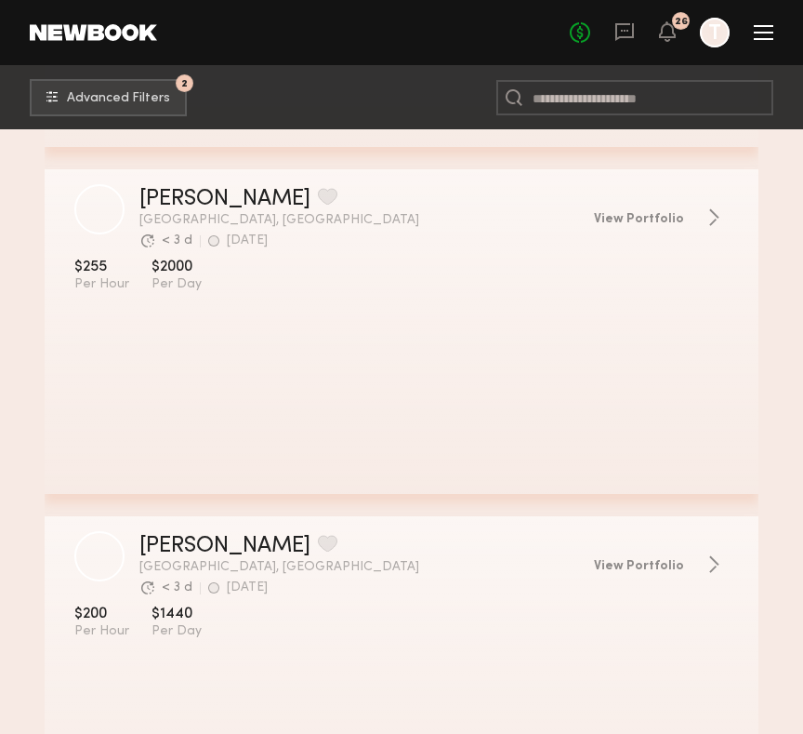
scroll to position [13087, 0]
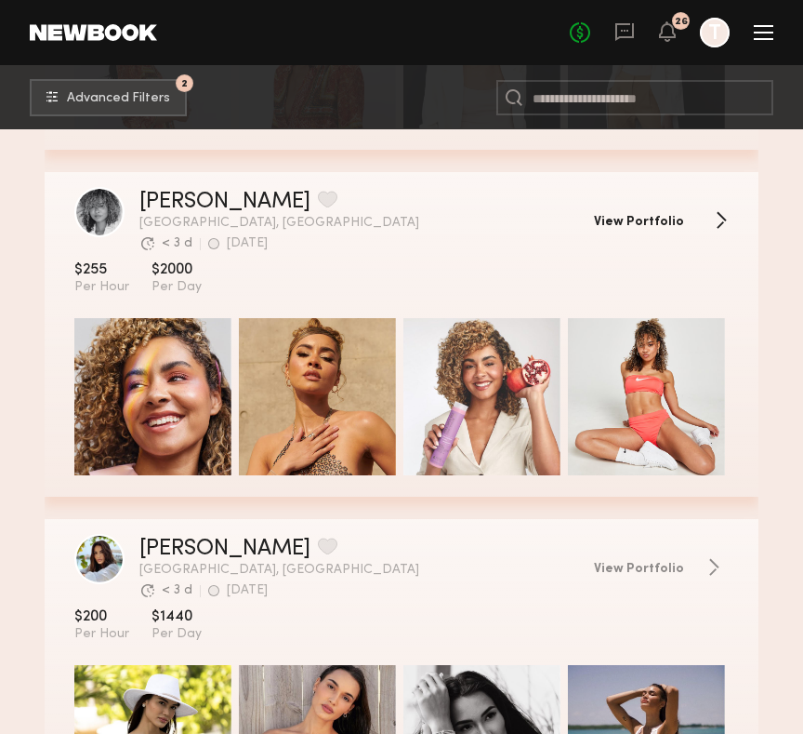
click at [634, 216] on span "View Portfolio" at bounding box center [639, 222] width 90 height 13
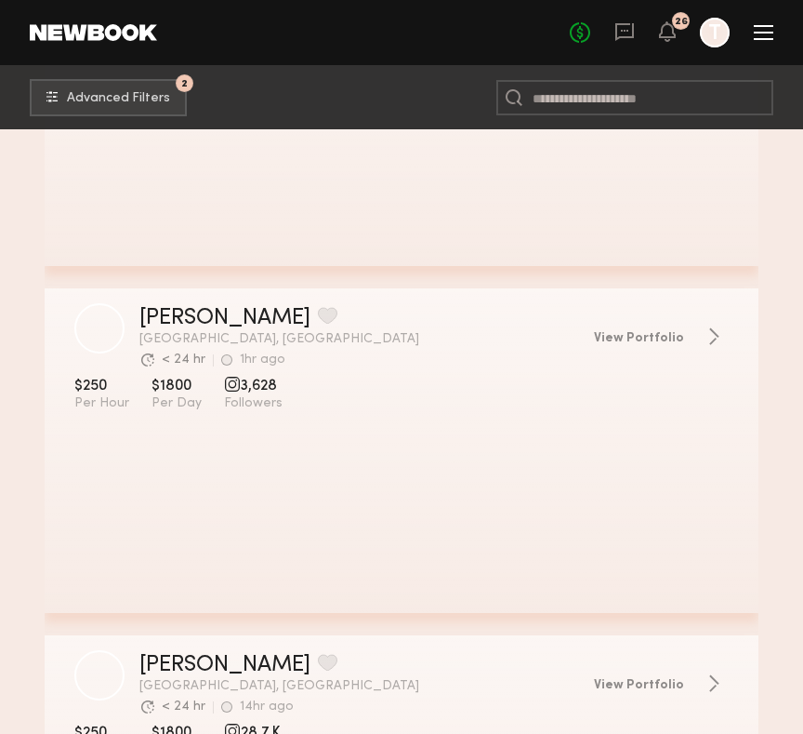
scroll to position [20252, 0]
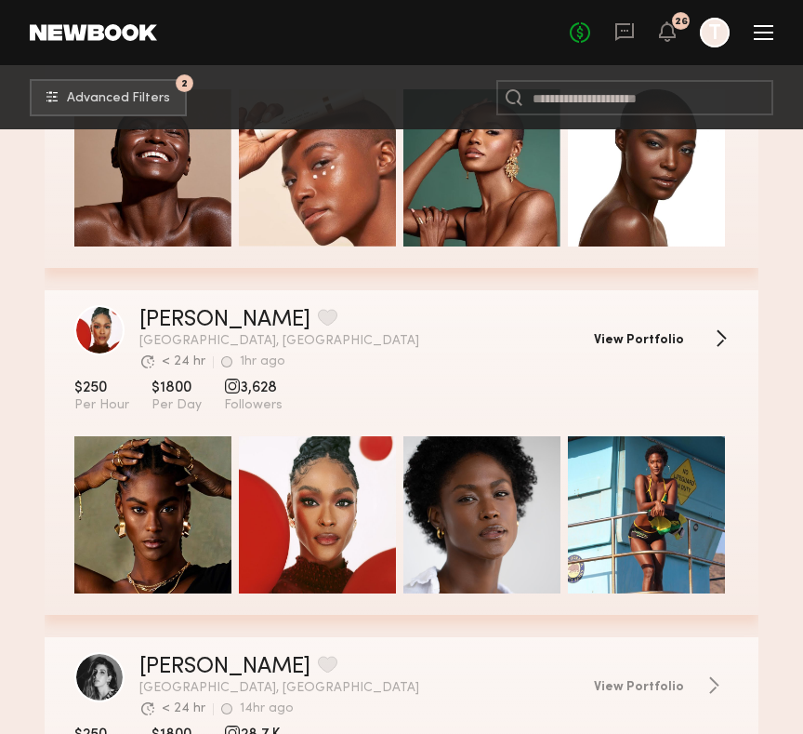
click at [678, 332] on link "View Portfolio" at bounding box center [661, 338] width 135 height 19
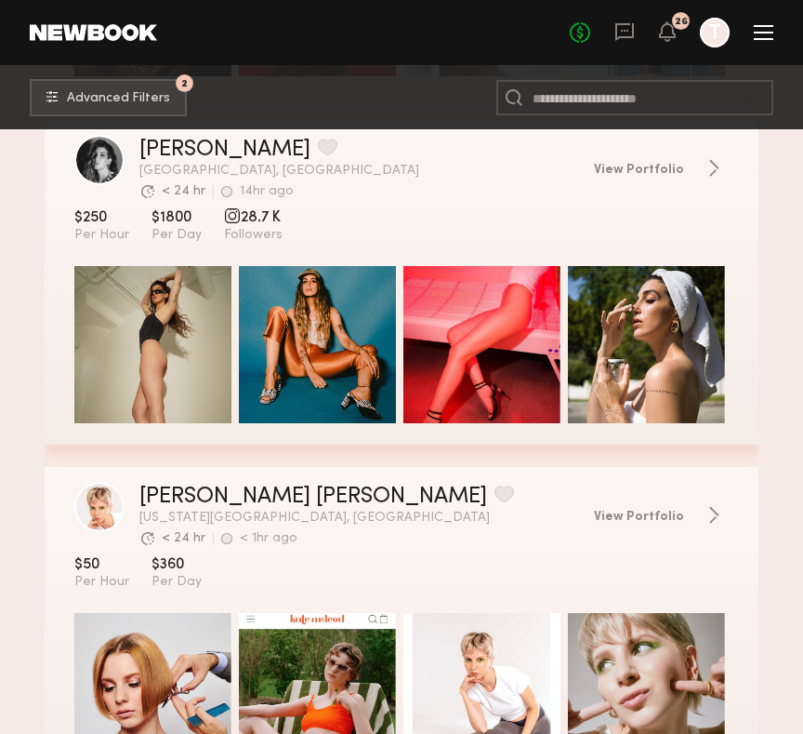
scroll to position [20729, 0]
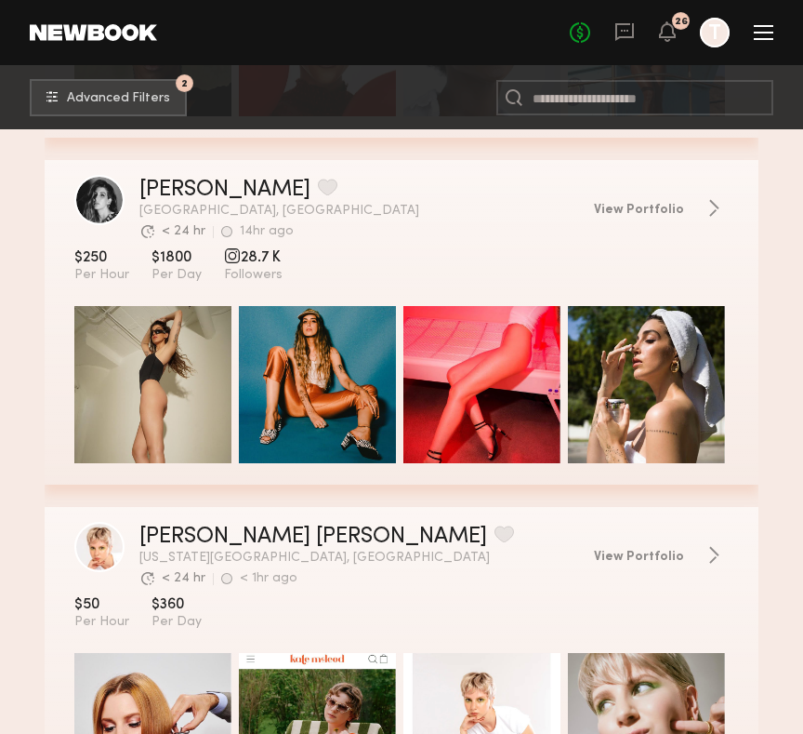
click at [300, 420] on div "grid" at bounding box center [317, 384] width 157 height 157
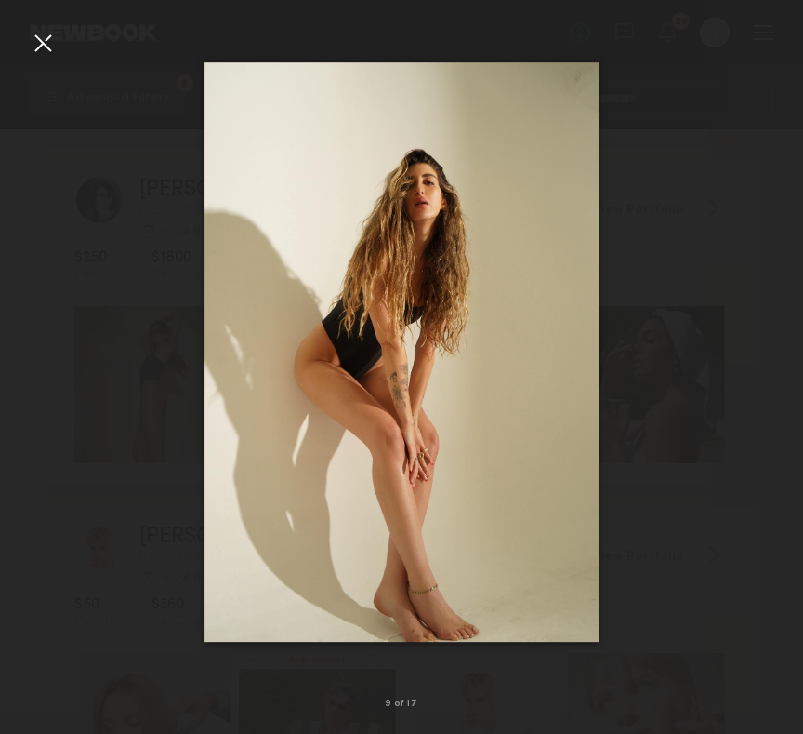
click at [51, 43] on div at bounding box center [43, 43] width 30 height 30
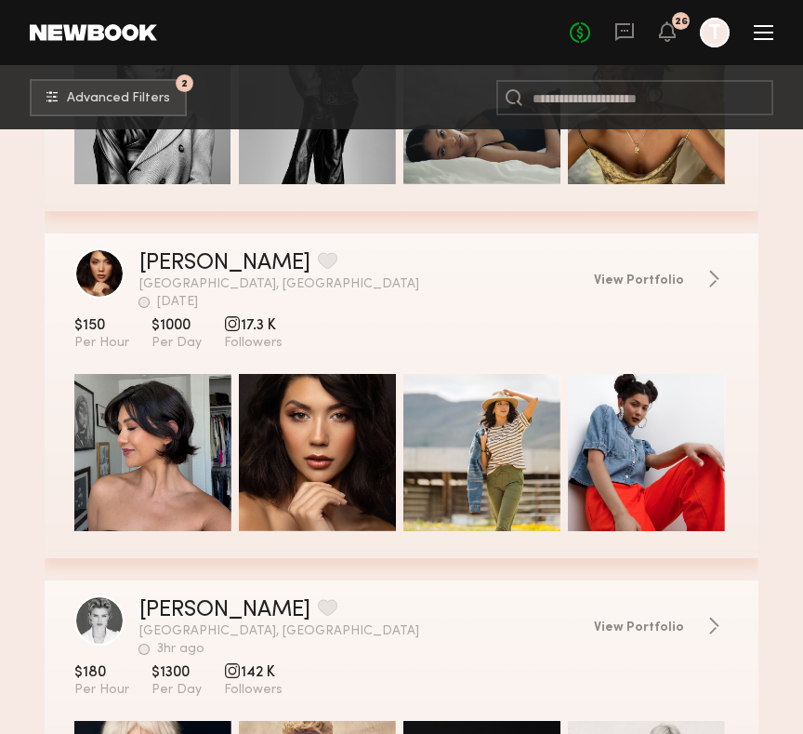
scroll to position [29038, 0]
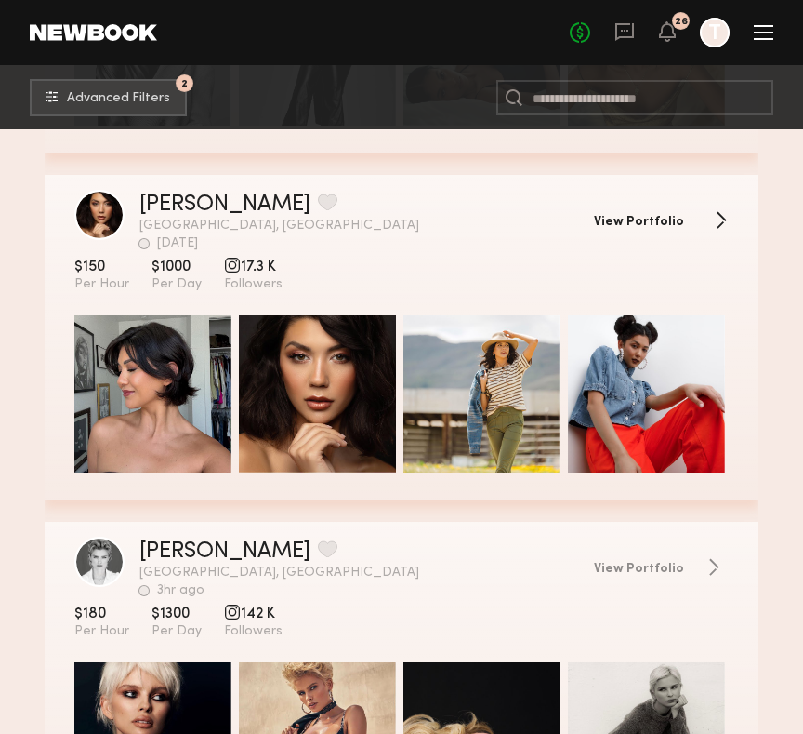
click at [713, 222] on link "View Portfolio" at bounding box center [661, 220] width 135 height 19
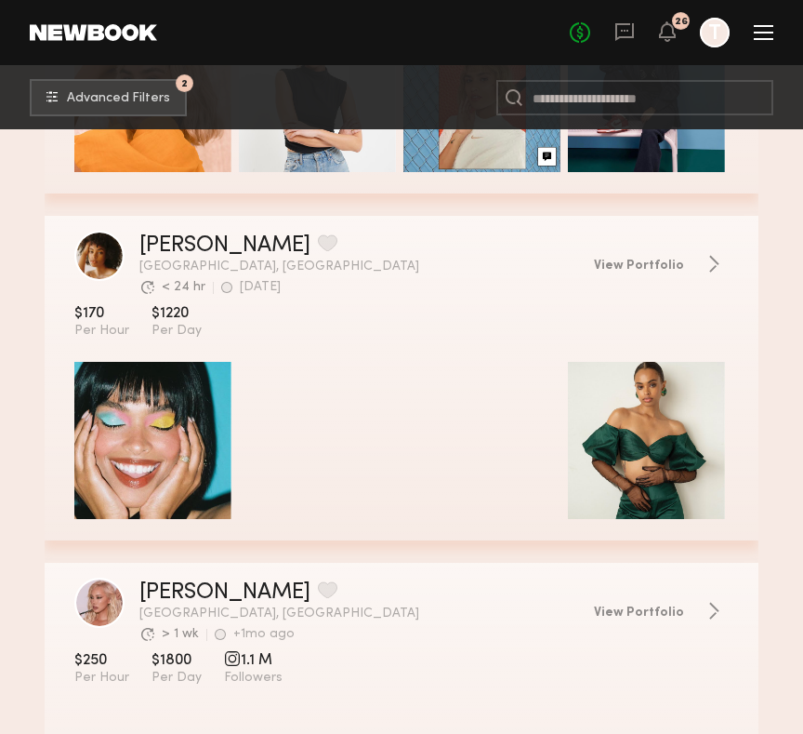
scroll to position [33160, 0]
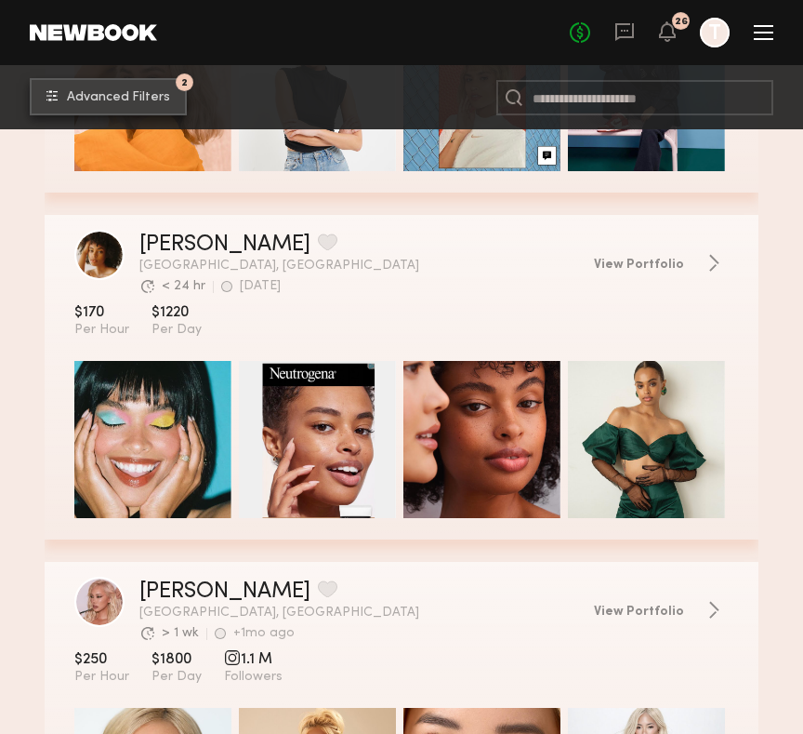
click at [131, 89] on button "2 Advanced Filters" at bounding box center [108, 96] width 157 height 37
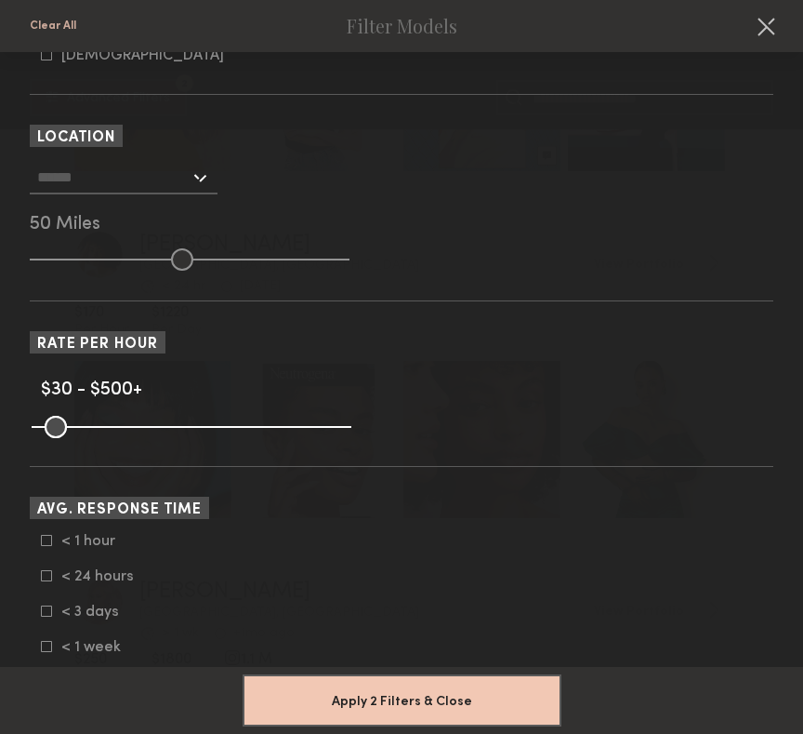
scroll to position [0, 0]
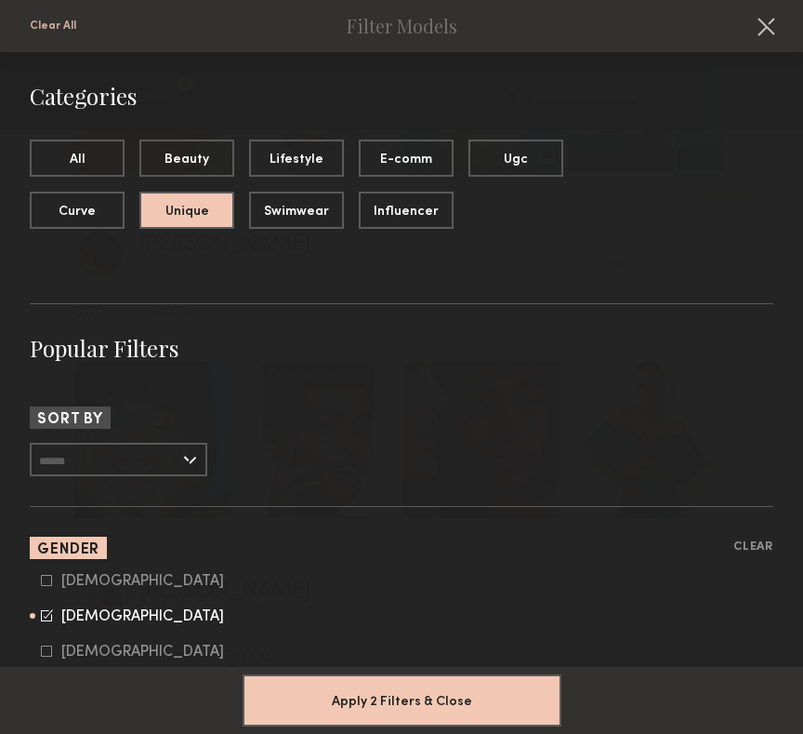
click at [741, 18] on nb-browse-filters-header "Clear All Filter Models" at bounding box center [401, 26] width 803 height 52
click at [741, 29] on button at bounding box center [766, 26] width 30 height 30
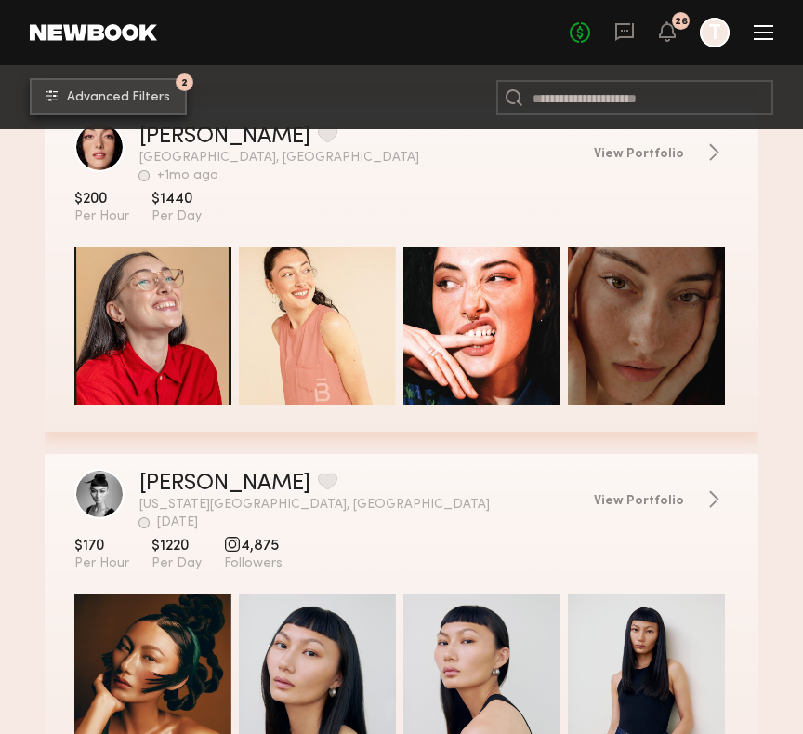
scroll to position [33960, 0]
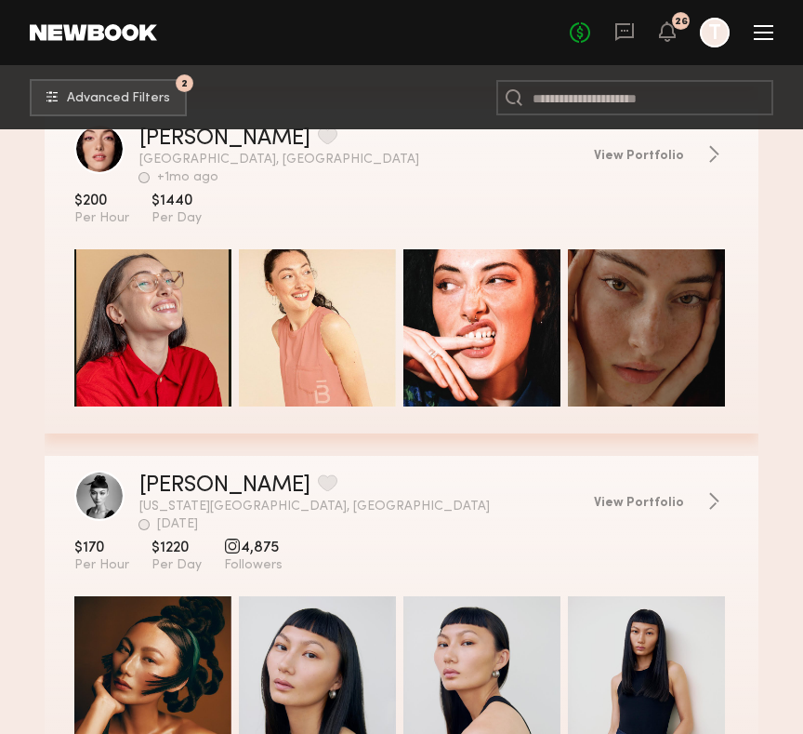
click at [166, 331] on div "grid" at bounding box center [152, 327] width 157 height 157
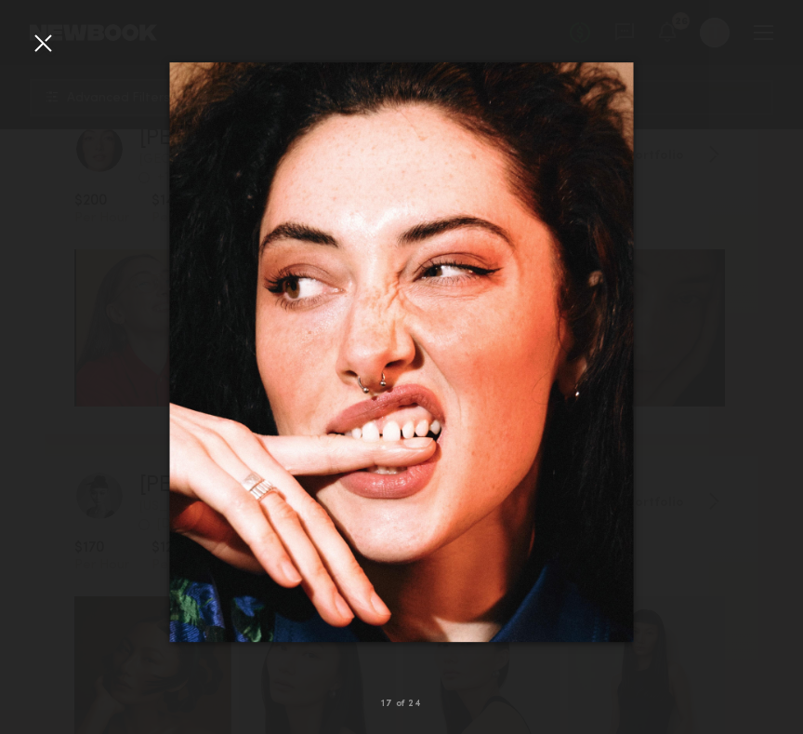
click at [46, 42] on div at bounding box center [43, 43] width 30 height 30
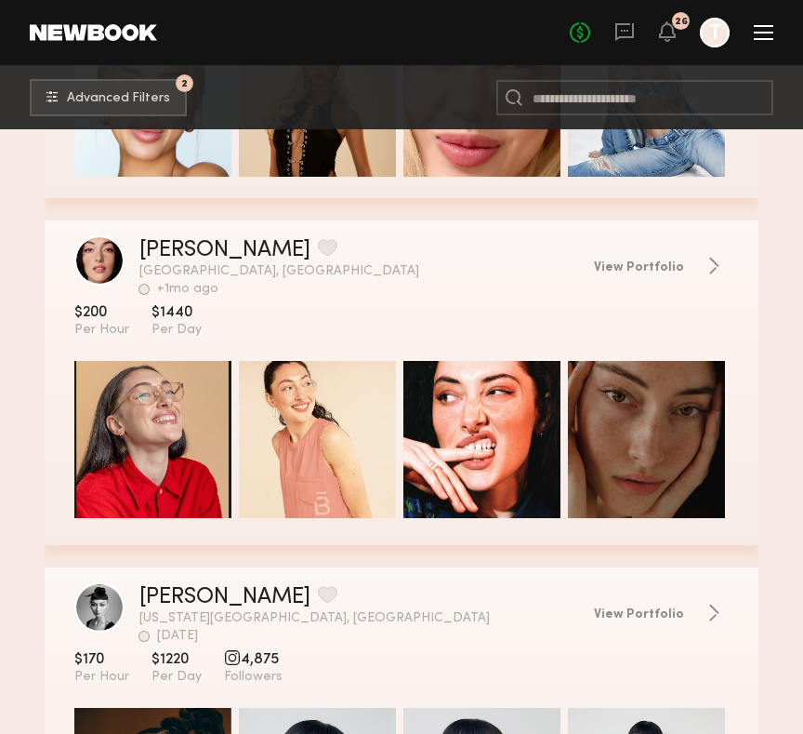
scroll to position [33823, 0]
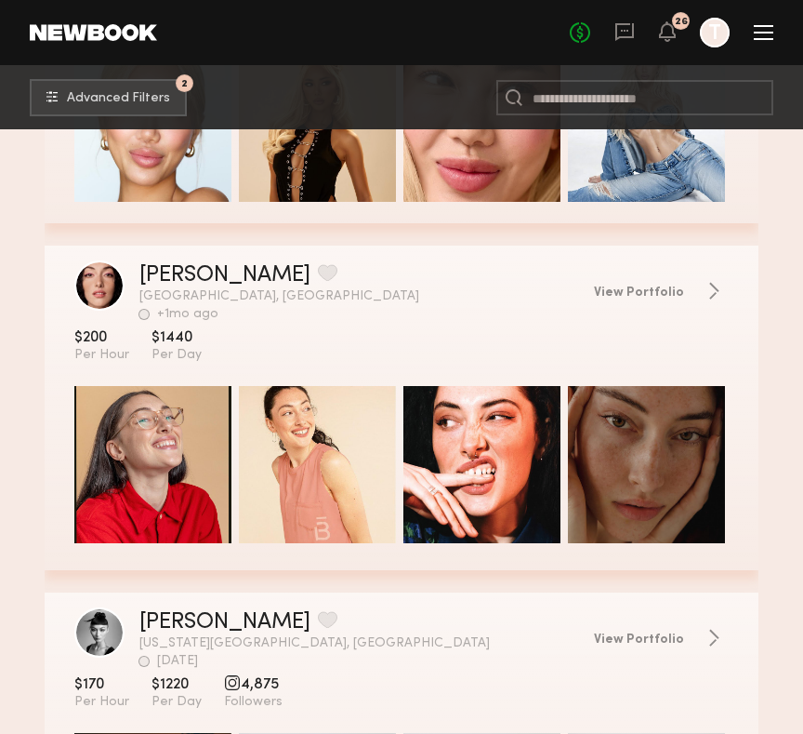
click at [318, 277] on button "grid" at bounding box center [328, 272] width 20 height 17
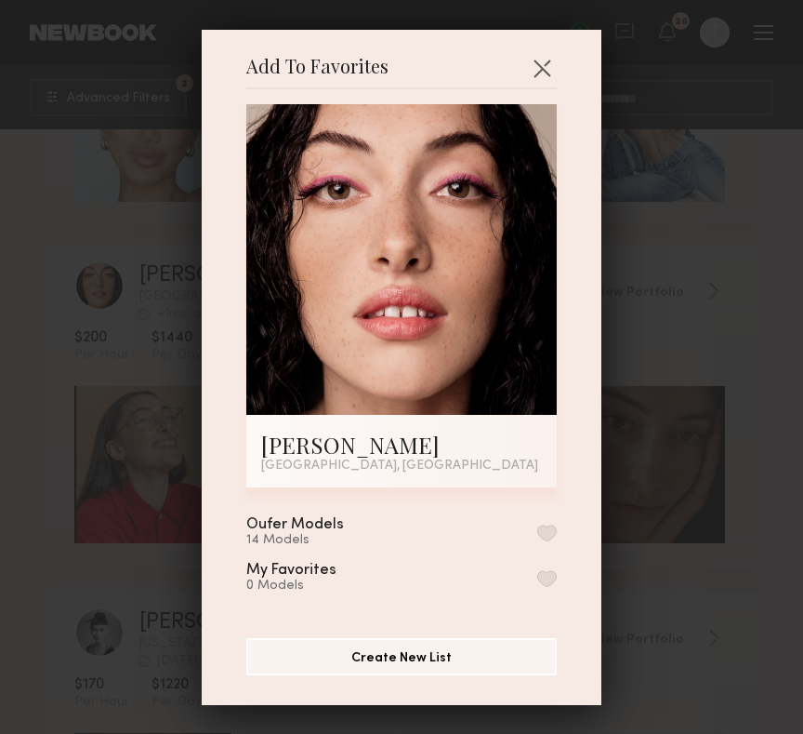
click at [554, 530] on button "button" at bounding box center [547, 532] width 20 height 17
click at [623, 294] on div "Add To Favorites Abigail V. Los Angeles, CA Add To Favorites Oufer Models 15 Mo…" at bounding box center [401, 367] width 803 height 734
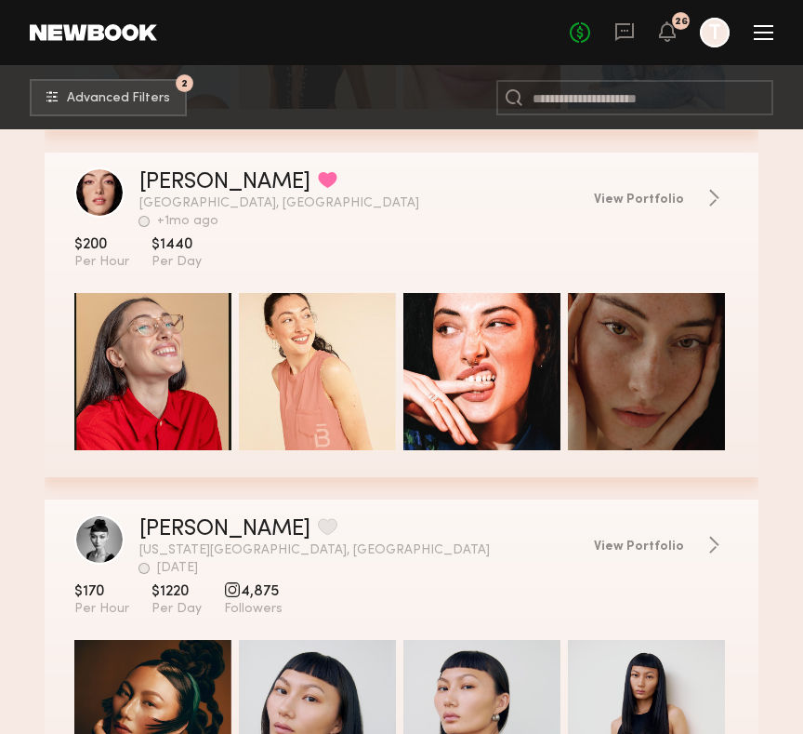
scroll to position [33920, 0]
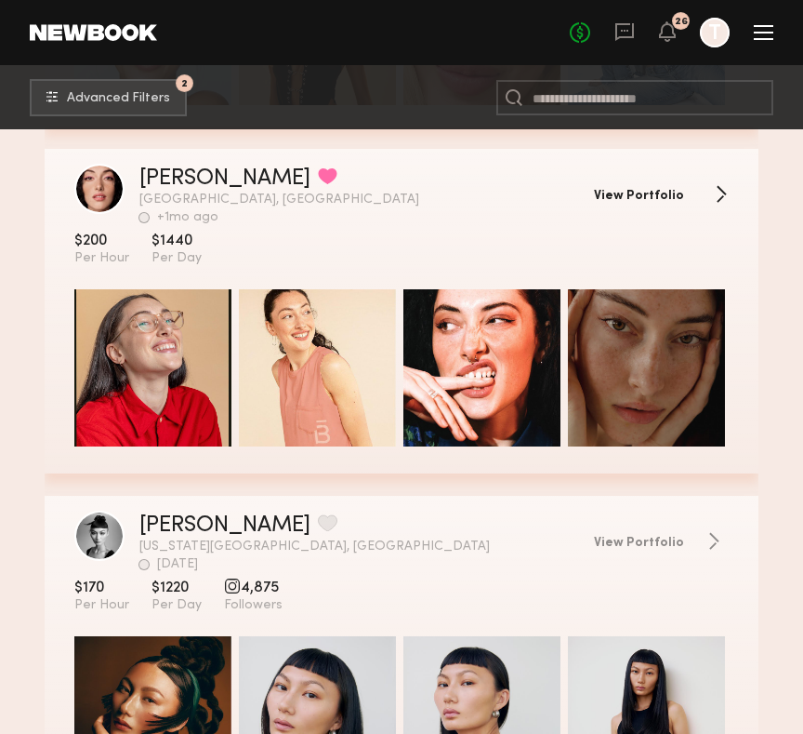
click at [623, 192] on span "View Portfolio" at bounding box center [639, 196] width 90 height 13
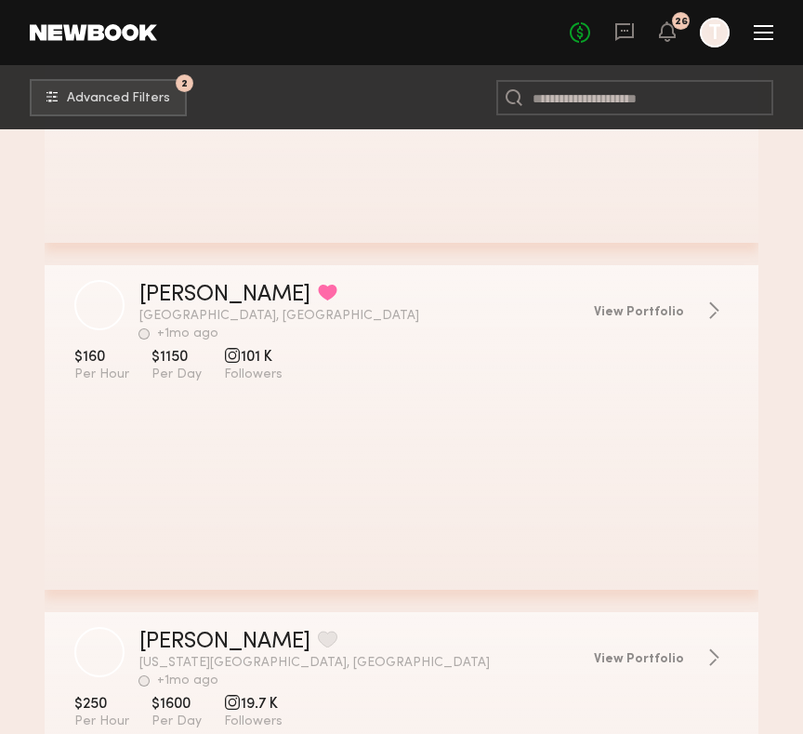
scroll to position [49409, 0]
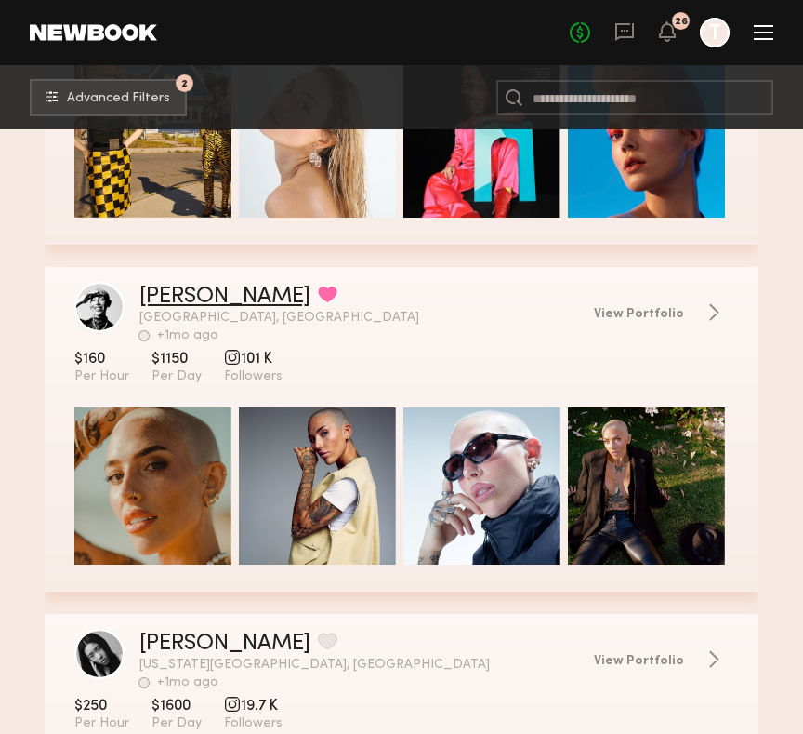
click at [175, 290] on link "[PERSON_NAME]" at bounding box center [224, 296] width 171 height 22
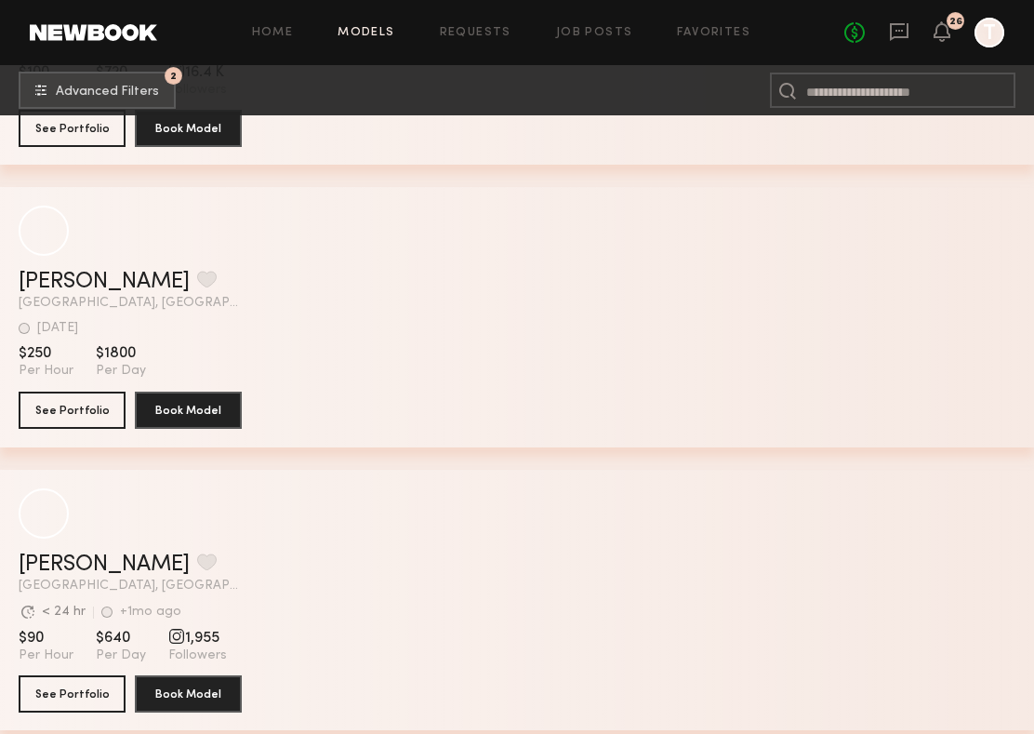
scroll to position [47159, 0]
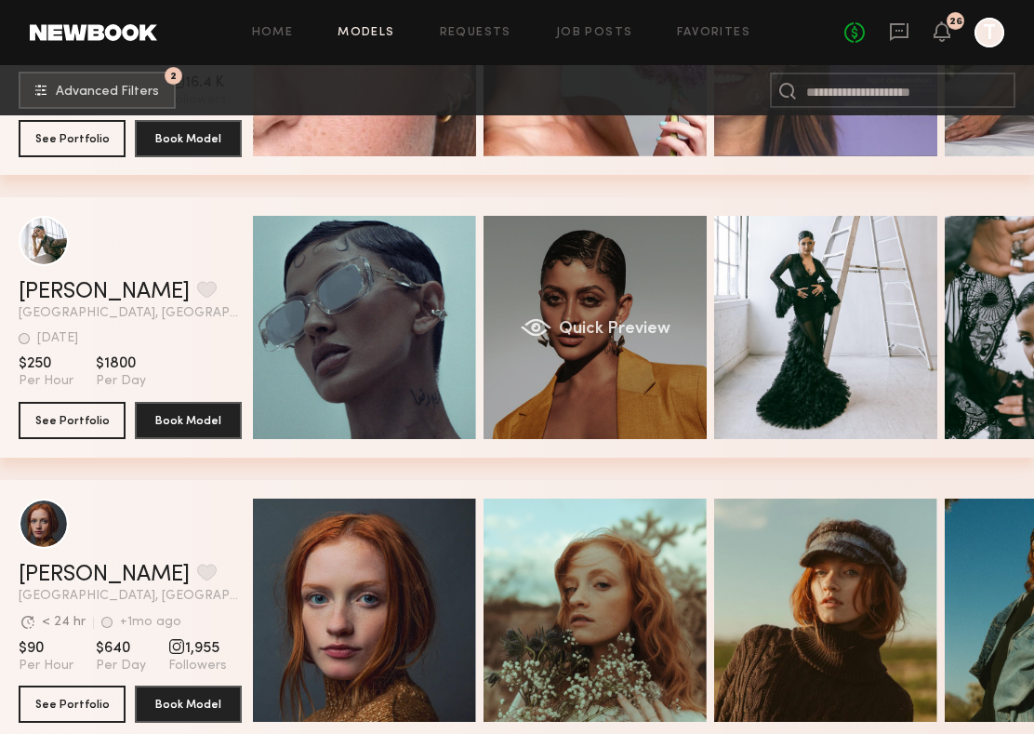
click at [527, 378] on div "Quick Preview" at bounding box center [595, 327] width 223 height 223
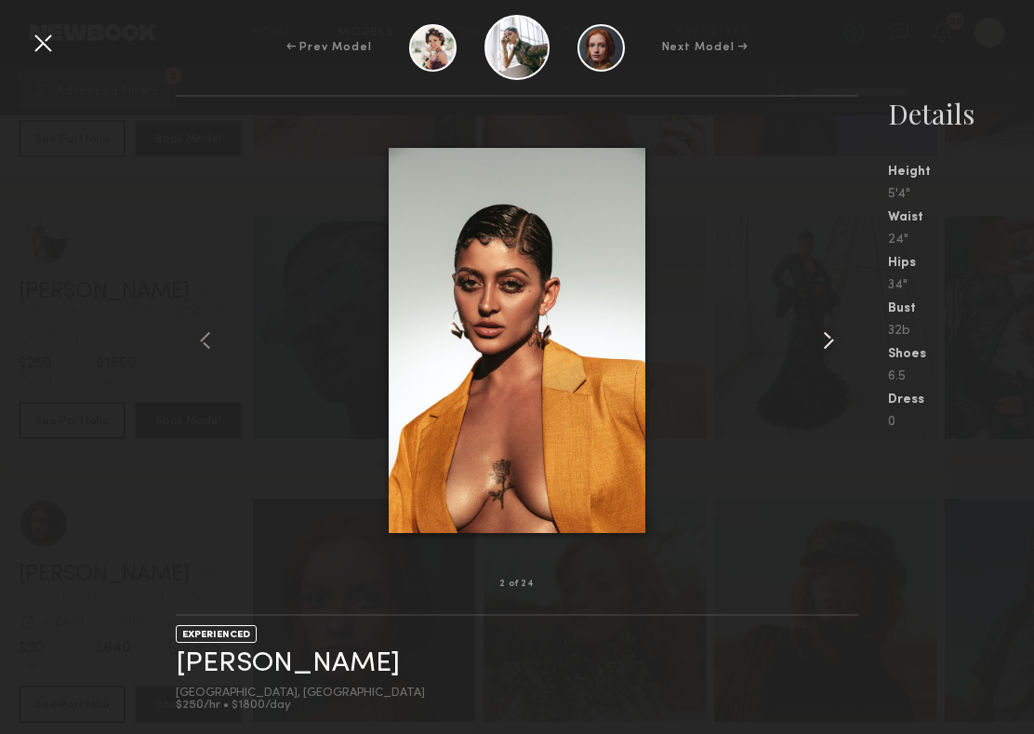
click at [741, 340] on common-icon at bounding box center [829, 340] width 30 height 30
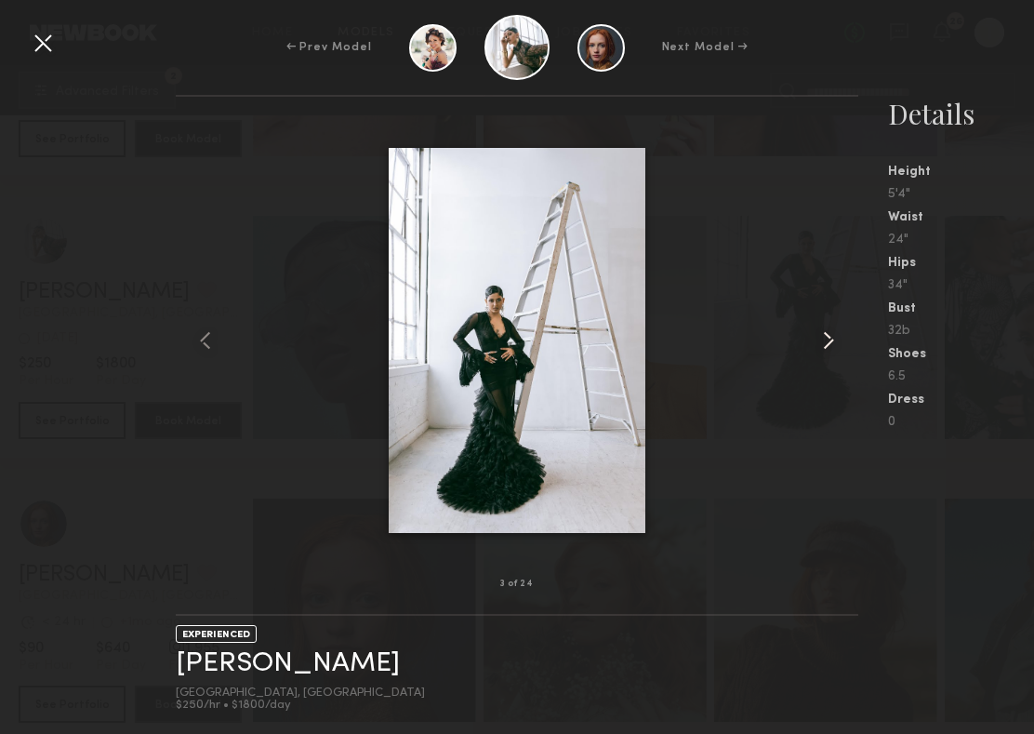
click at [741, 340] on common-icon at bounding box center [829, 340] width 30 height 30
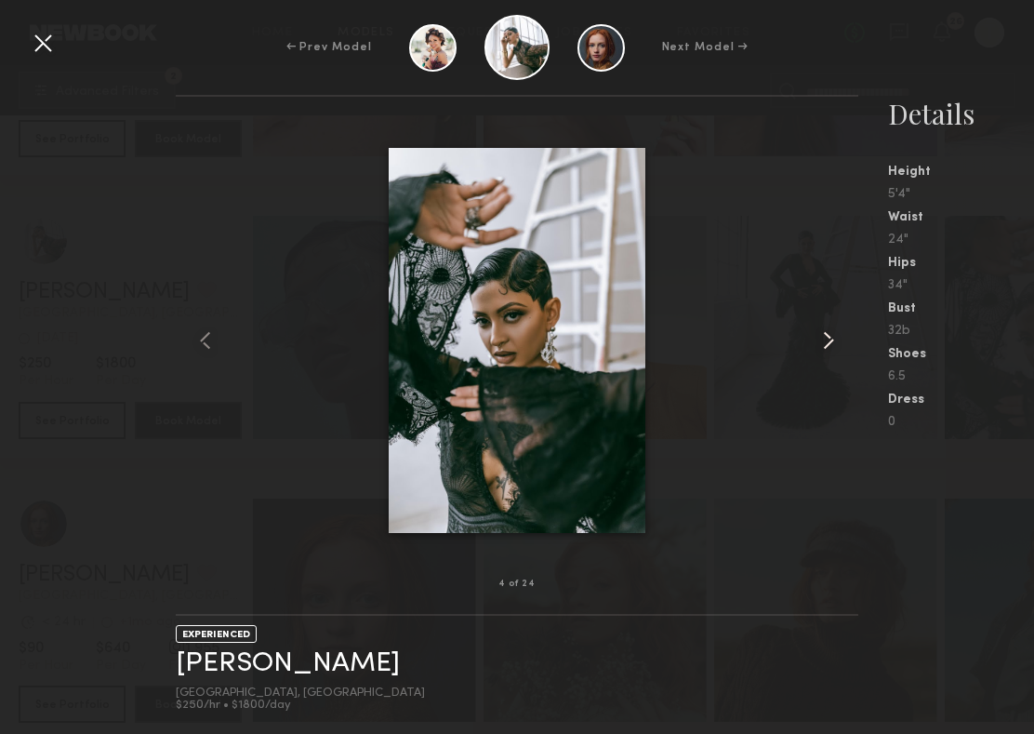
click at [741, 340] on common-icon at bounding box center [829, 340] width 30 height 30
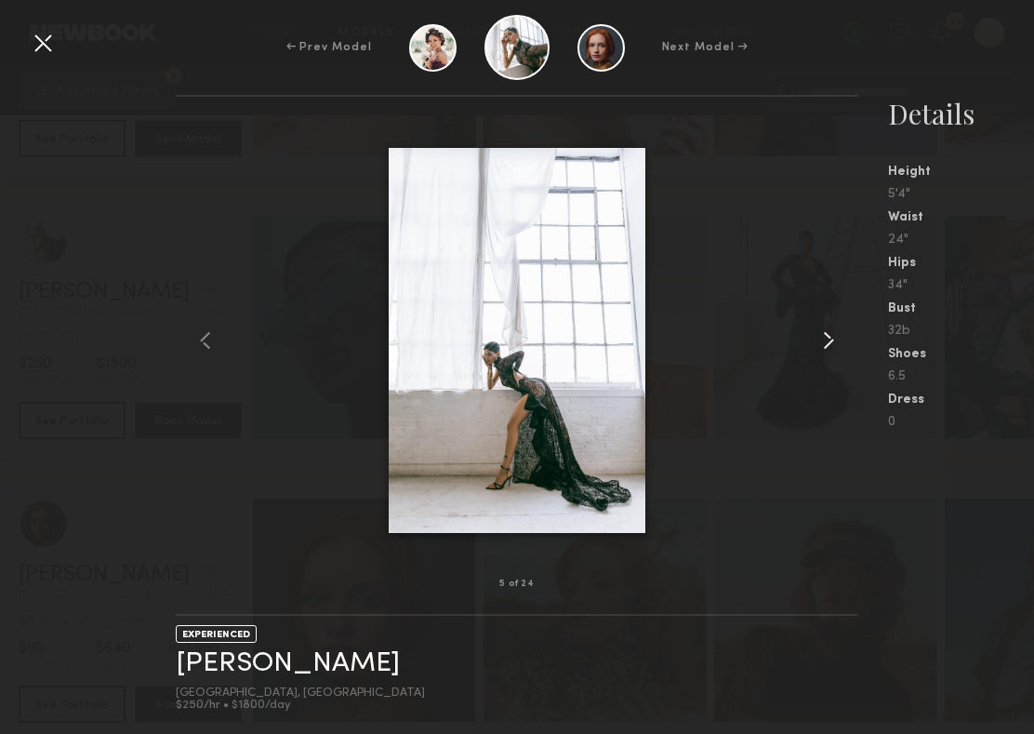
click at [741, 340] on common-icon at bounding box center [829, 340] width 30 height 30
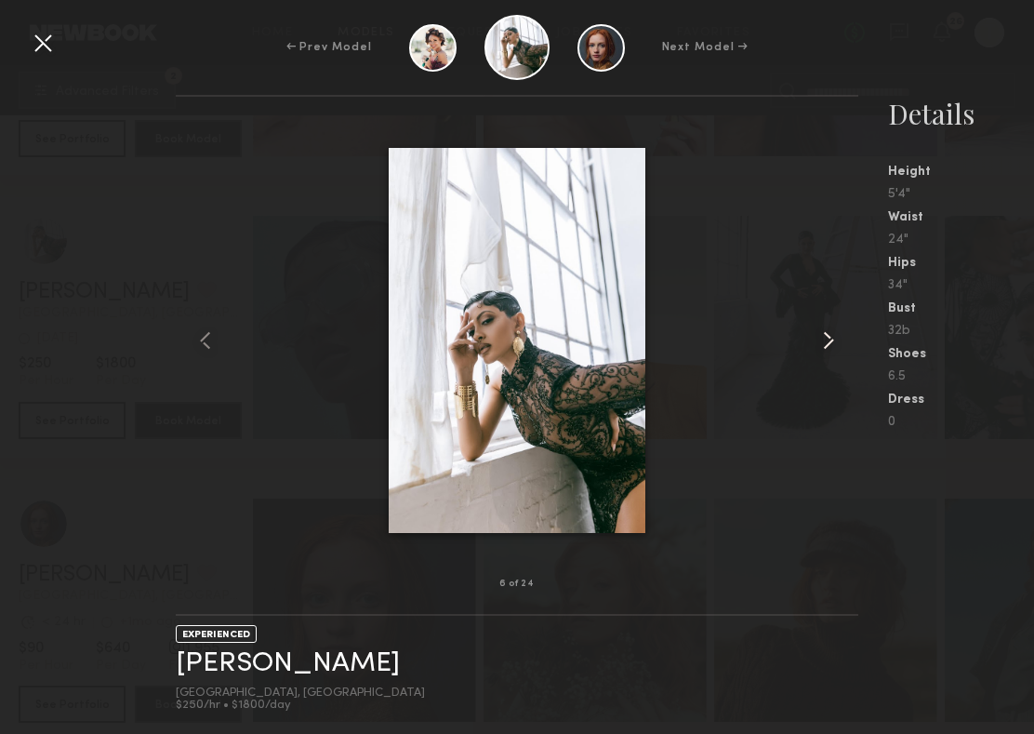
click at [741, 340] on common-icon at bounding box center [829, 340] width 30 height 30
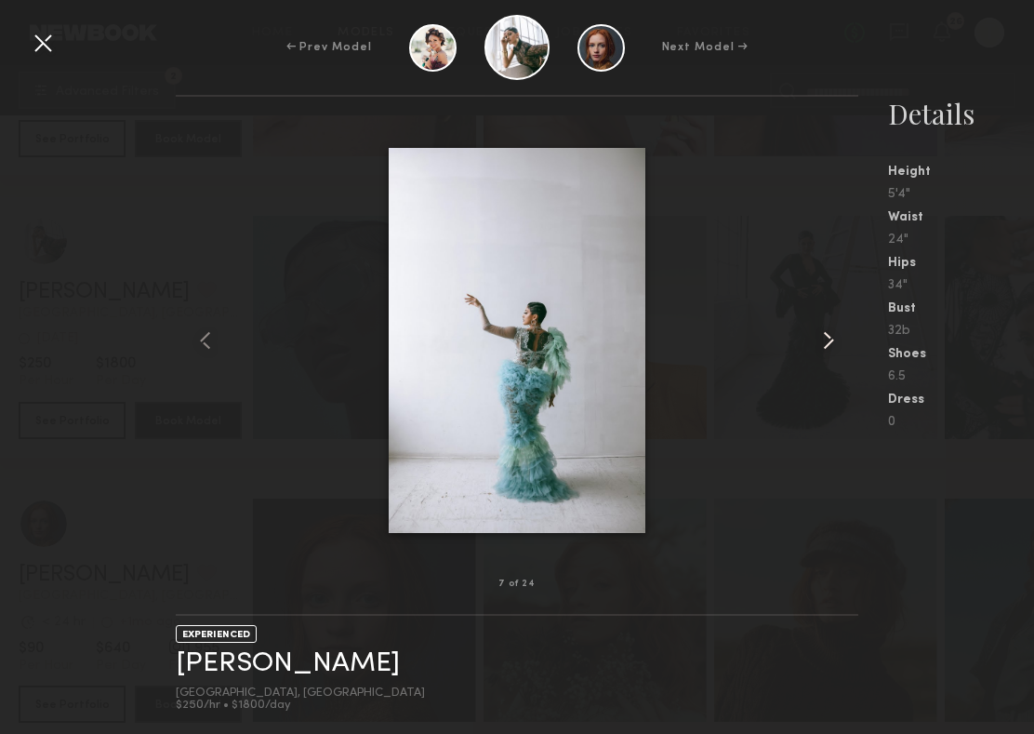
click at [741, 340] on common-icon at bounding box center [829, 340] width 30 height 30
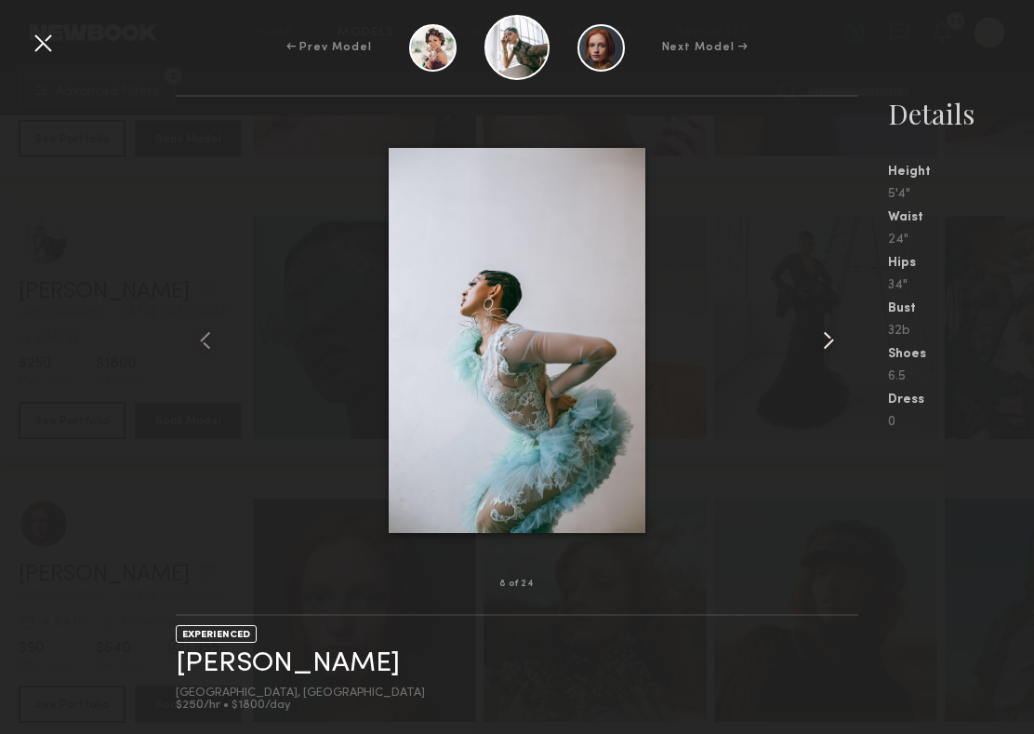
click at [741, 340] on common-icon at bounding box center [829, 340] width 30 height 30
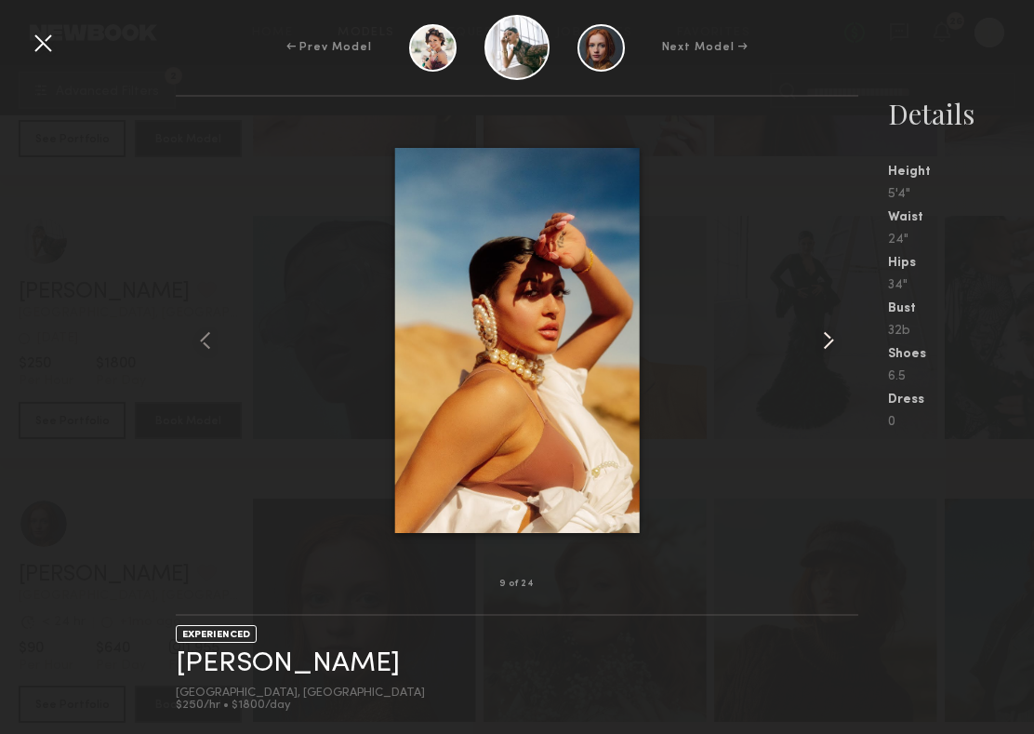
click at [741, 340] on common-icon at bounding box center [829, 340] width 30 height 30
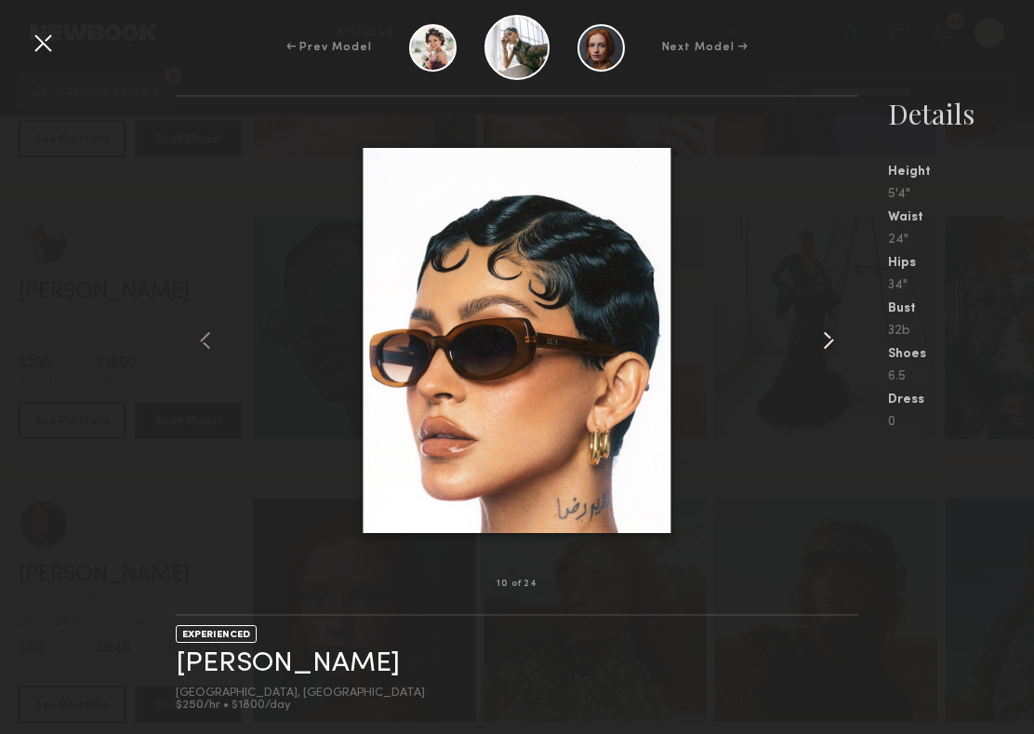
click at [741, 340] on common-icon at bounding box center [829, 340] width 30 height 30
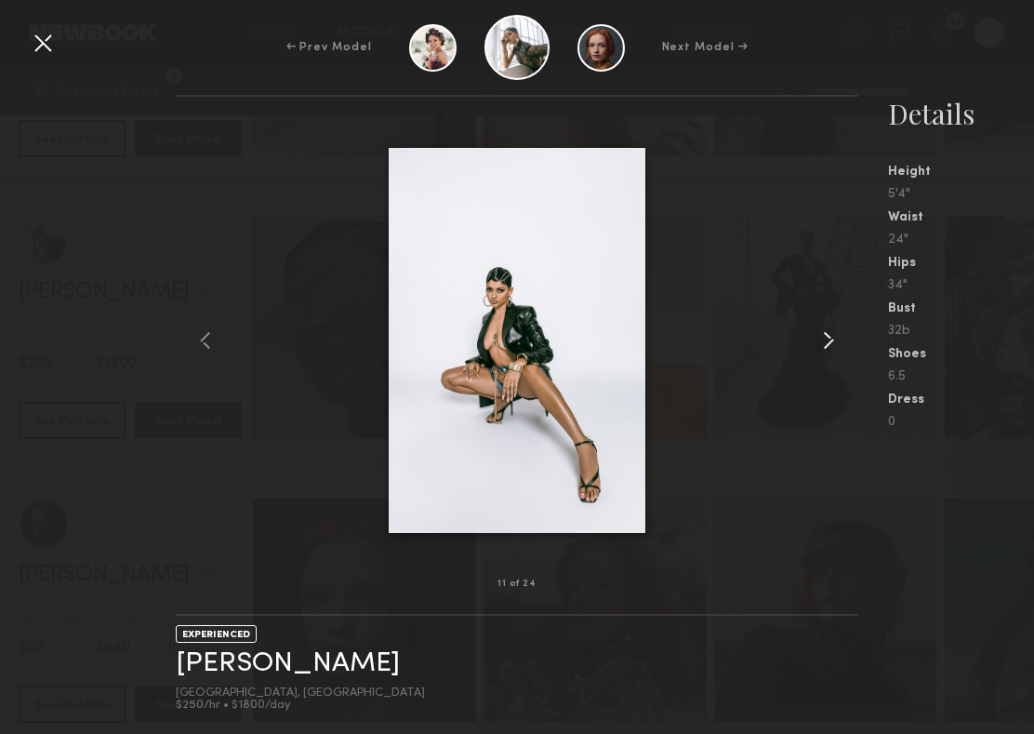
click at [741, 340] on common-icon at bounding box center [829, 340] width 30 height 30
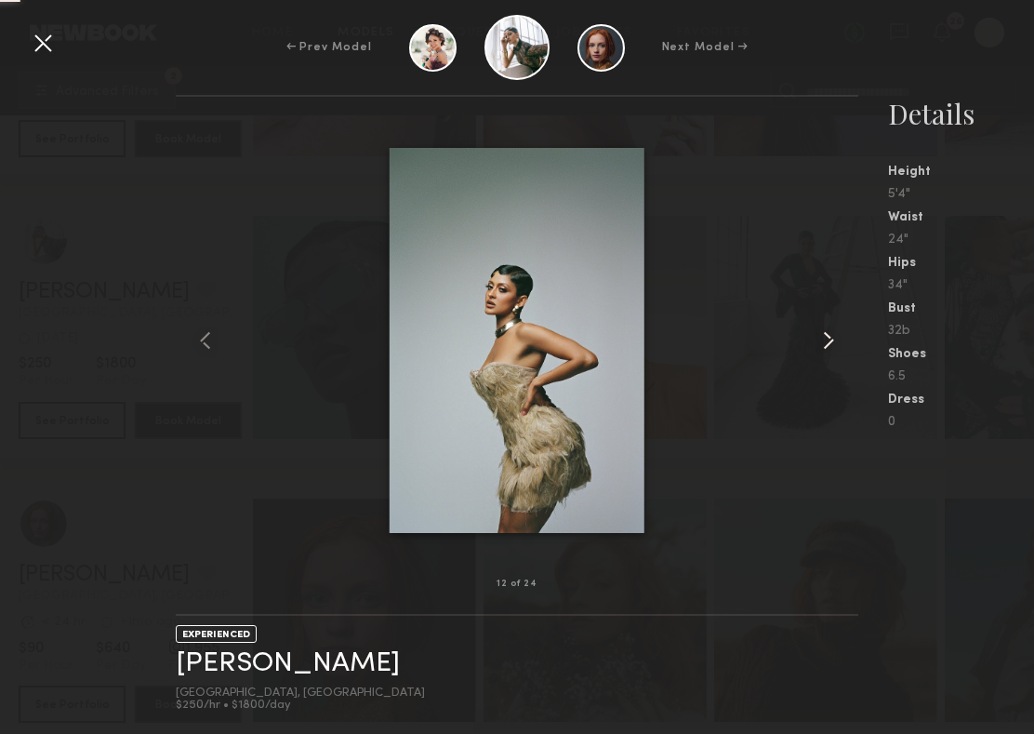
click at [741, 340] on common-icon at bounding box center [829, 340] width 30 height 30
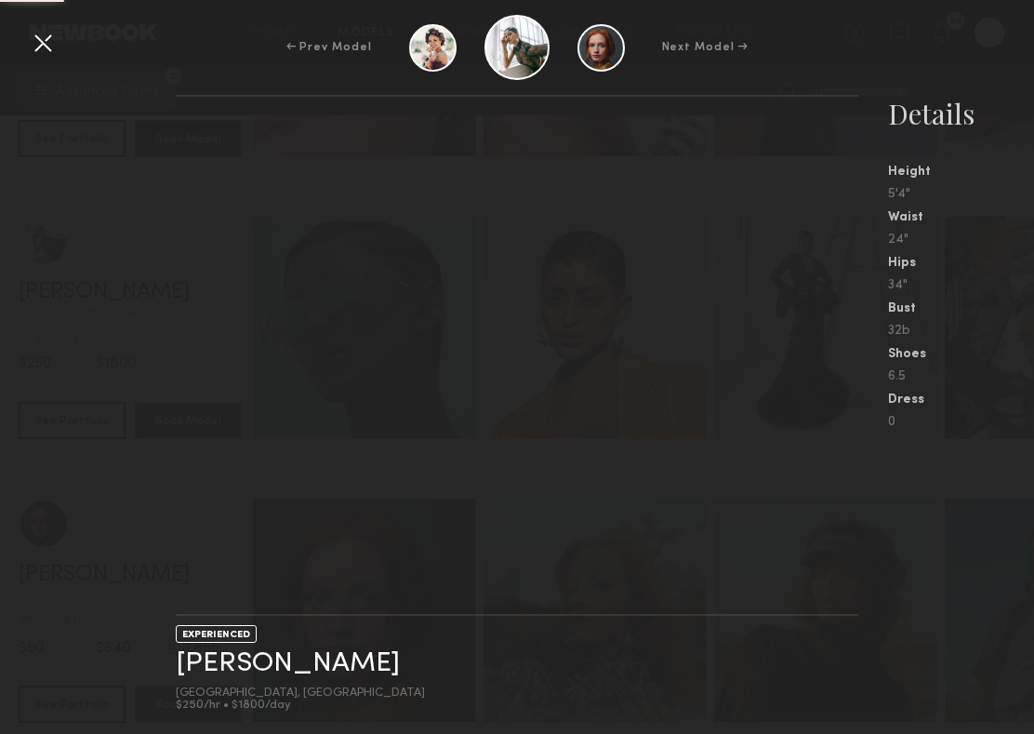
click at [741, 340] on nb-gallery-light at bounding box center [517, 355] width 682 height 521
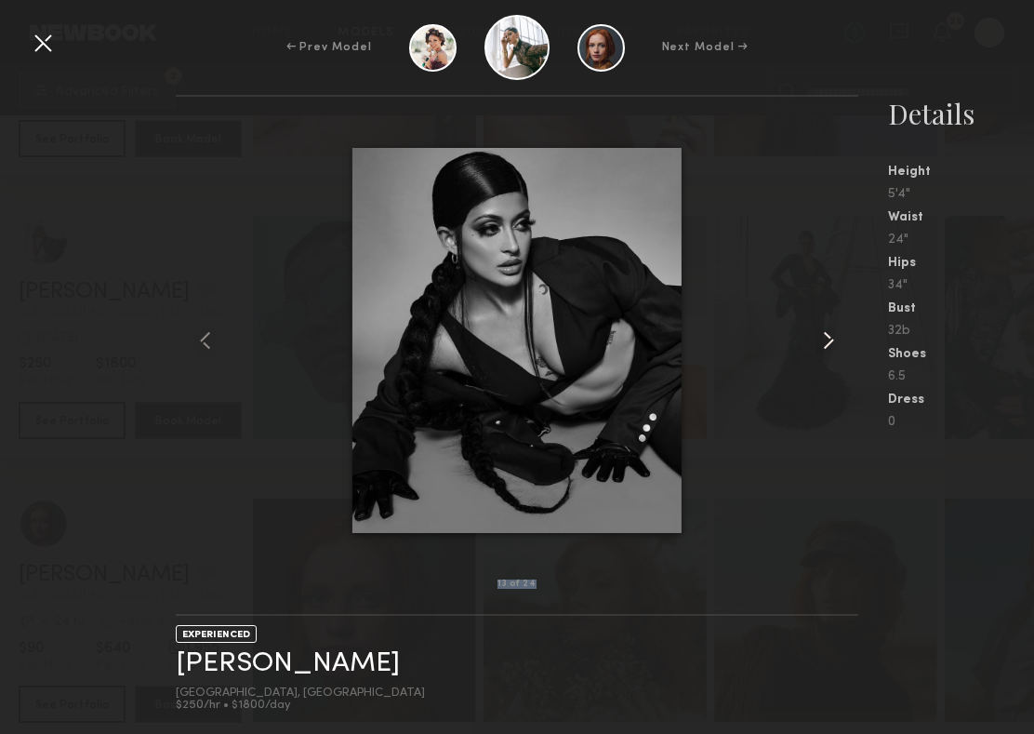
click at [741, 342] on common-icon at bounding box center [829, 340] width 30 height 30
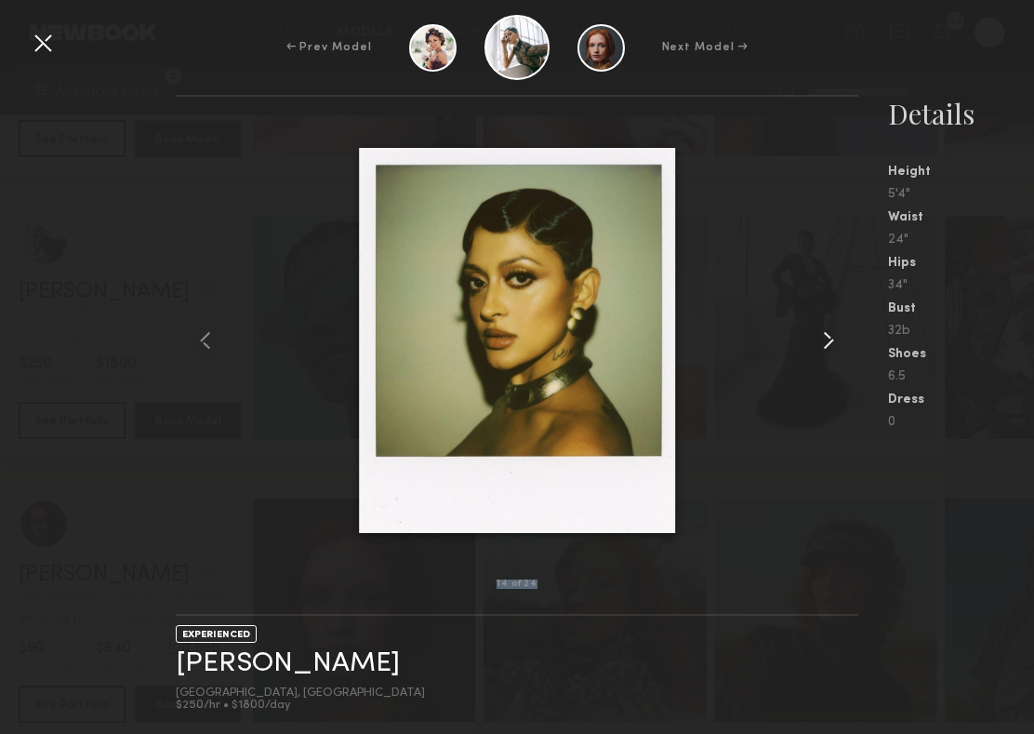
click at [741, 342] on common-icon at bounding box center [829, 340] width 30 height 30
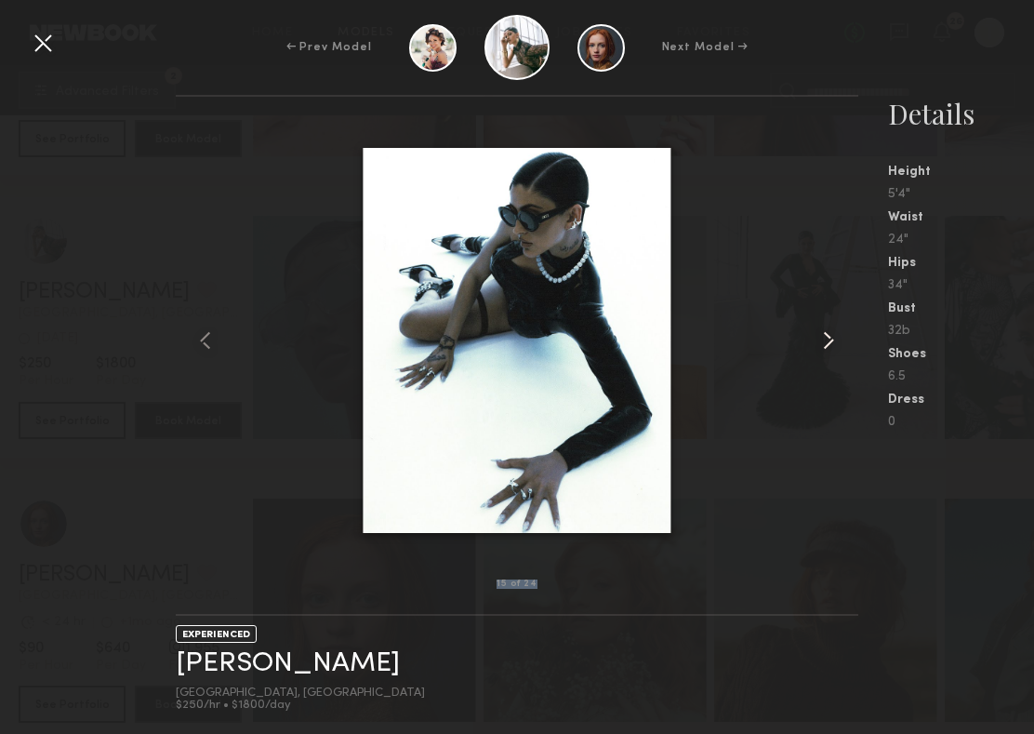
click at [741, 342] on common-icon at bounding box center [829, 340] width 30 height 30
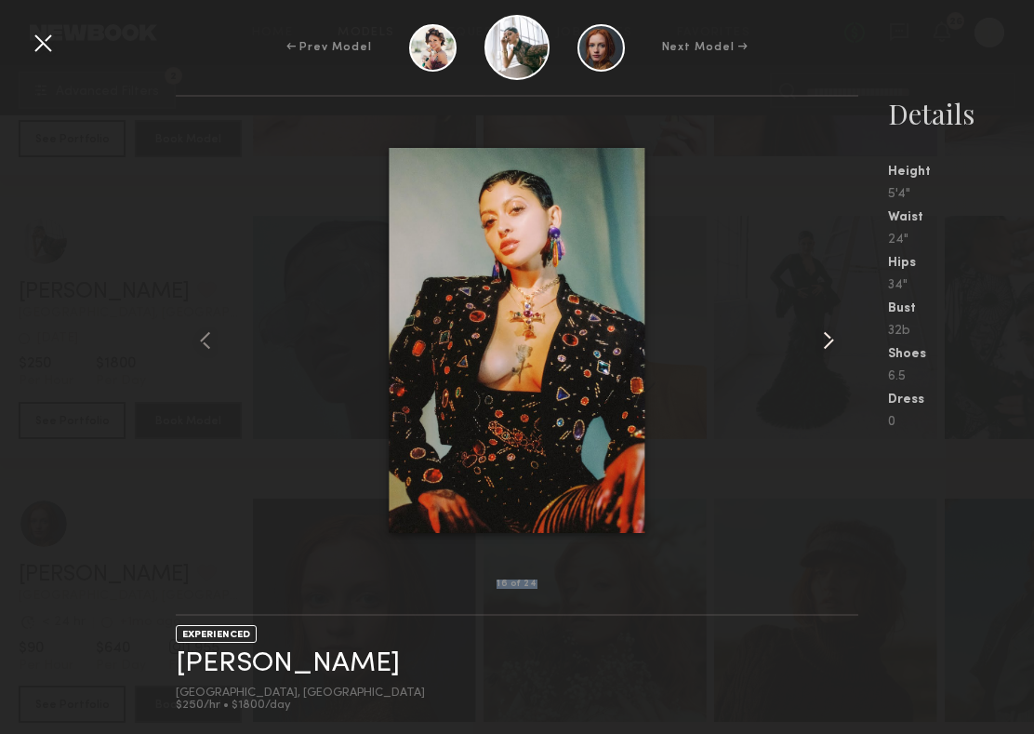
click at [741, 342] on common-icon at bounding box center [829, 340] width 30 height 30
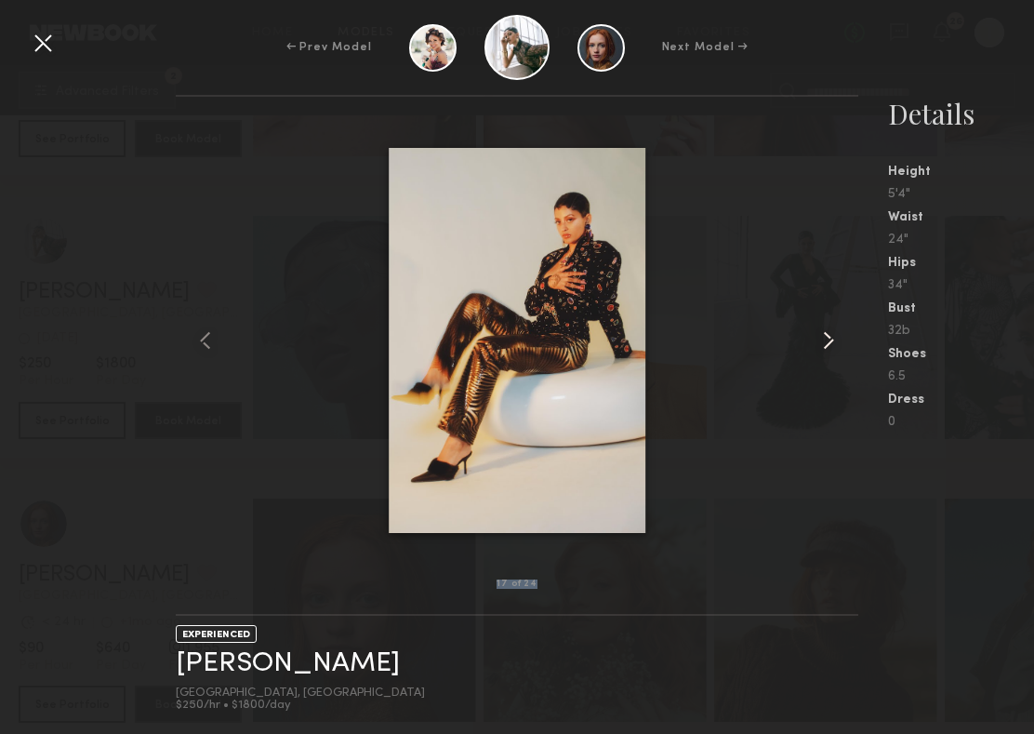
click at [741, 342] on common-icon at bounding box center [829, 340] width 30 height 30
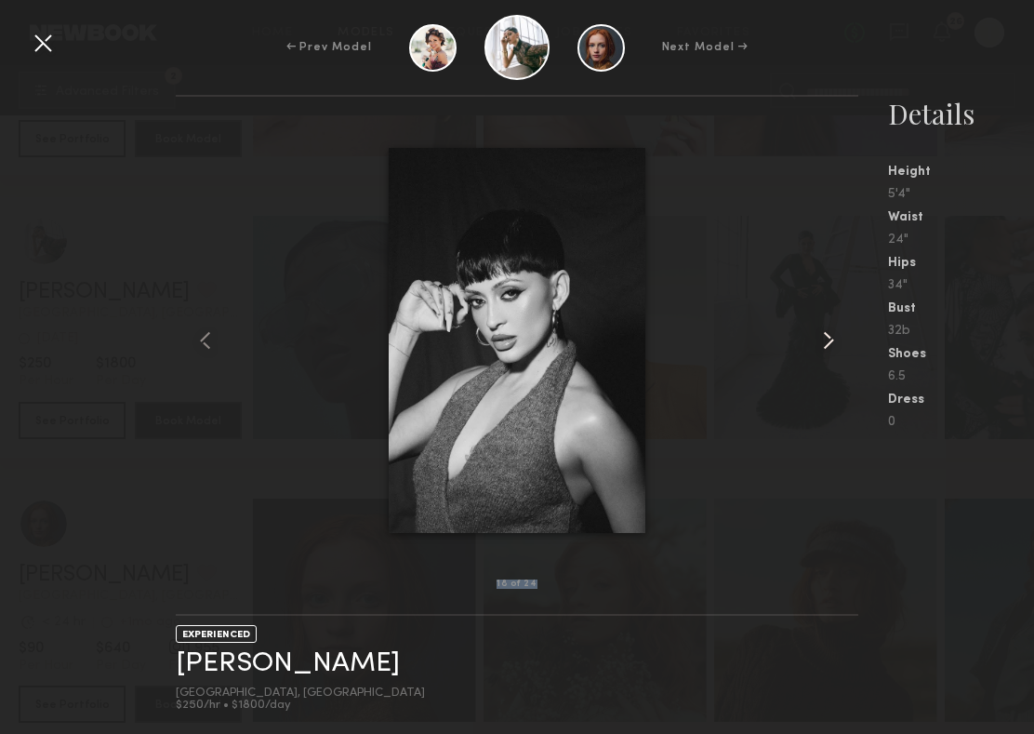
click at [741, 342] on common-icon at bounding box center [829, 340] width 30 height 30
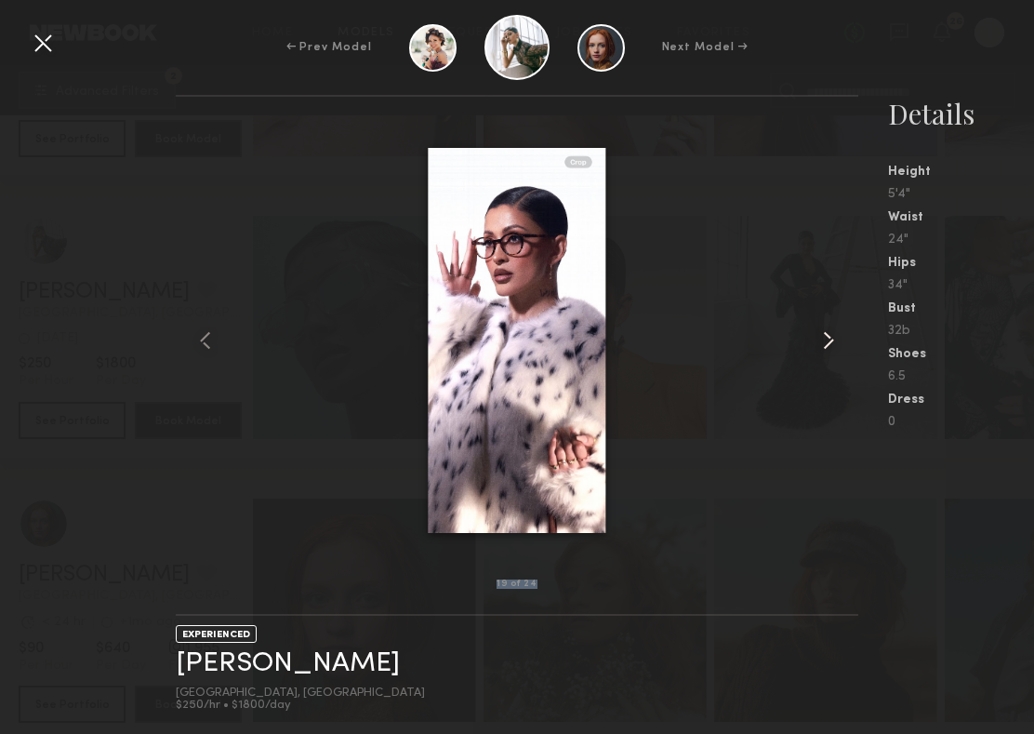
click at [741, 342] on common-icon at bounding box center [829, 340] width 30 height 30
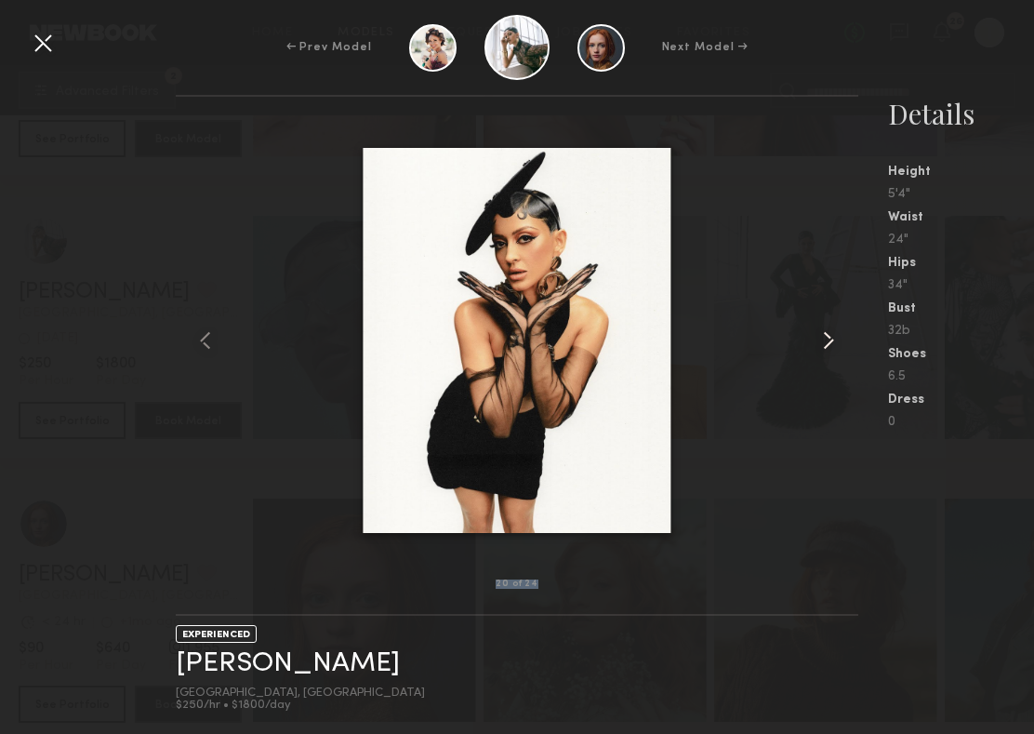
click at [741, 342] on common-icon at bounding box center [829, 340] width 30 height 30
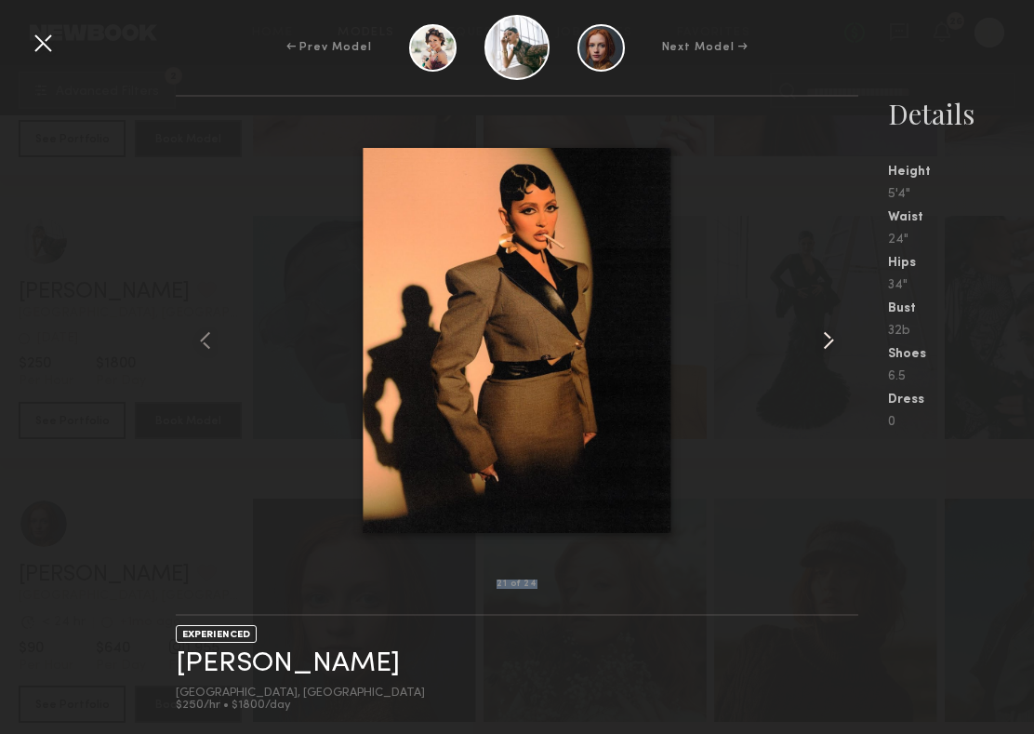
click at [741, 342] on common-icon at bounding box center [829, 340] width 30 height 30
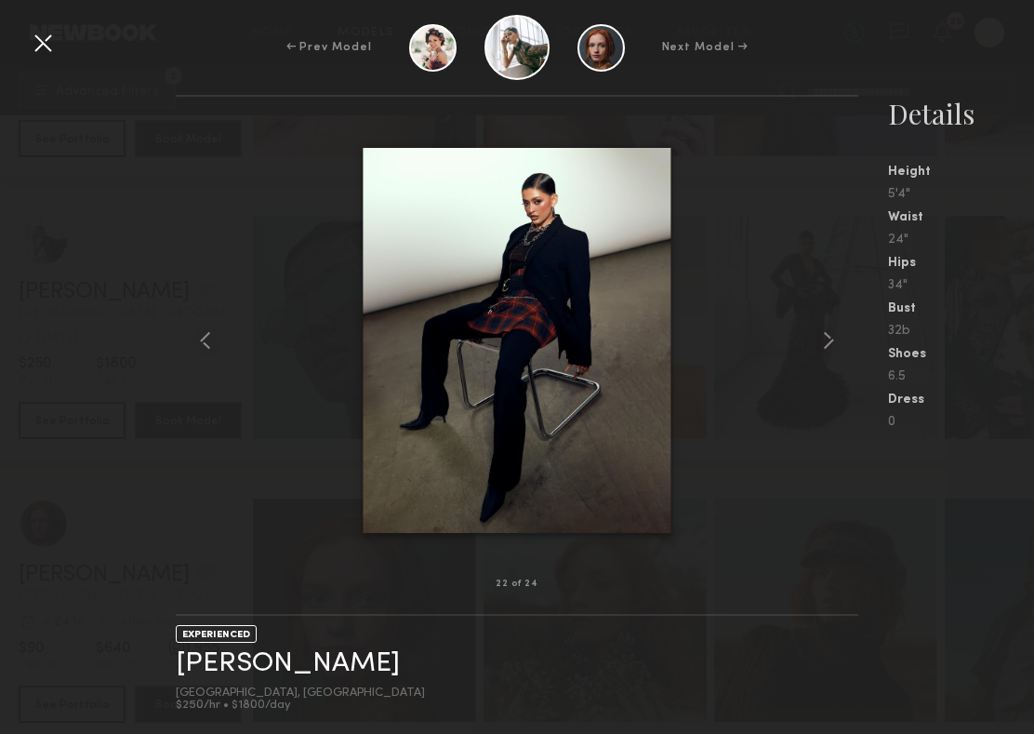
click at [55, 42] on div at bounding box center [43, 43] width 30 height 30
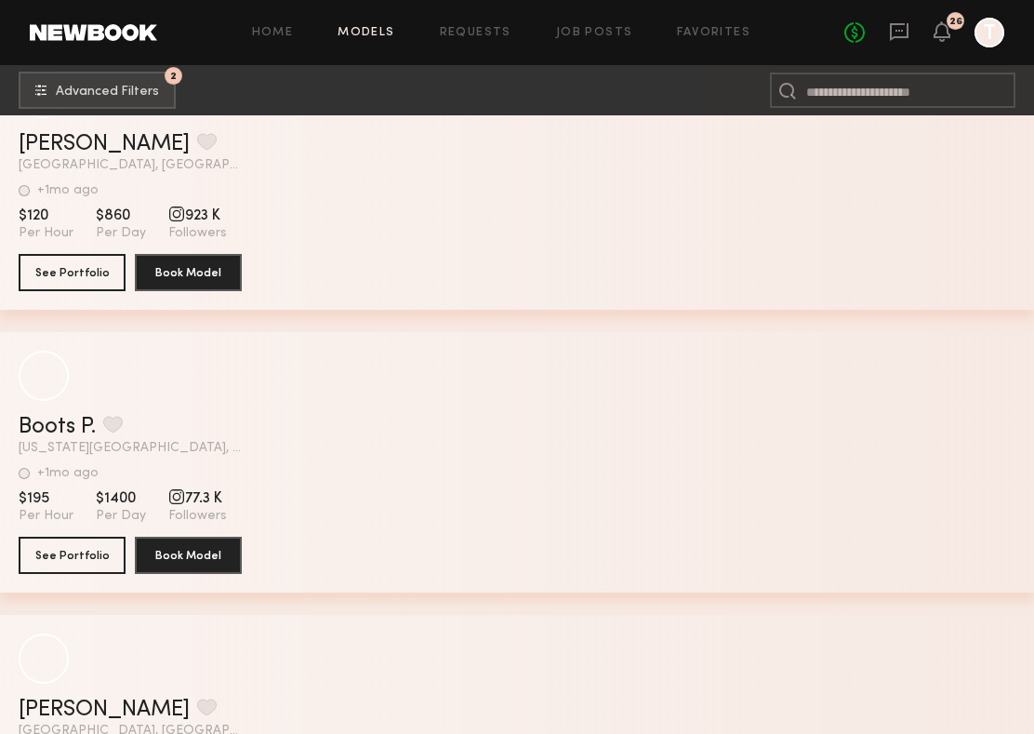
scroll to position [51827, 0]
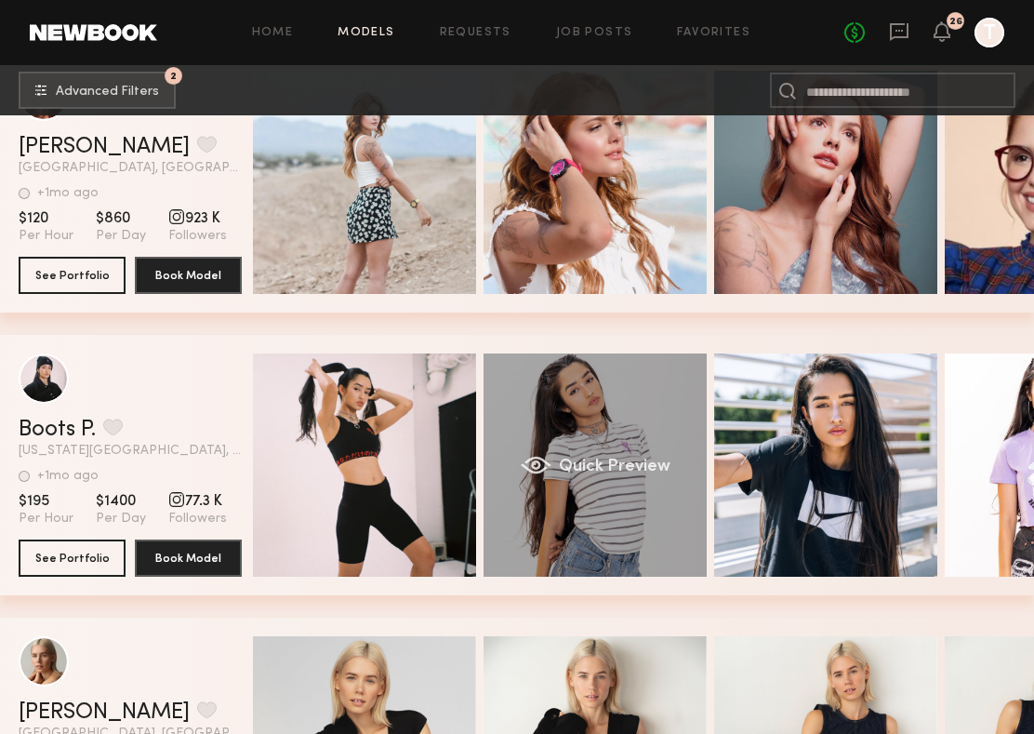
click at [604, 456] on div "Quick Preview" at bounding box center [595, 464] width 223 height 223
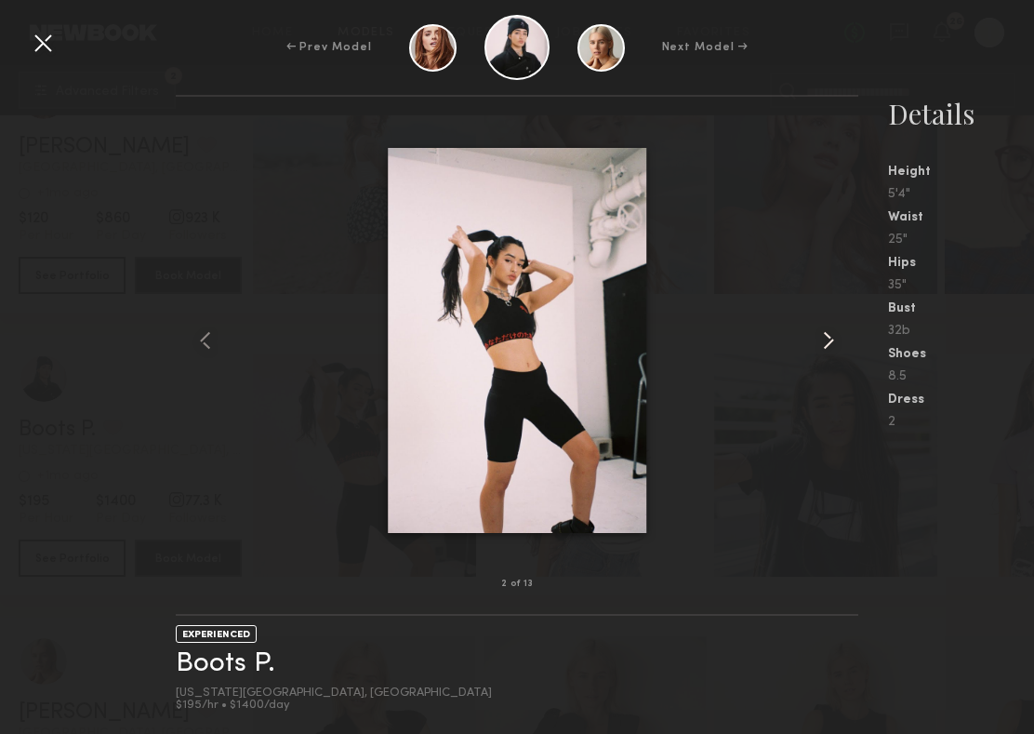
click at [741, 337] on common-icon at bounding box center [829, 340] width 30 height 30
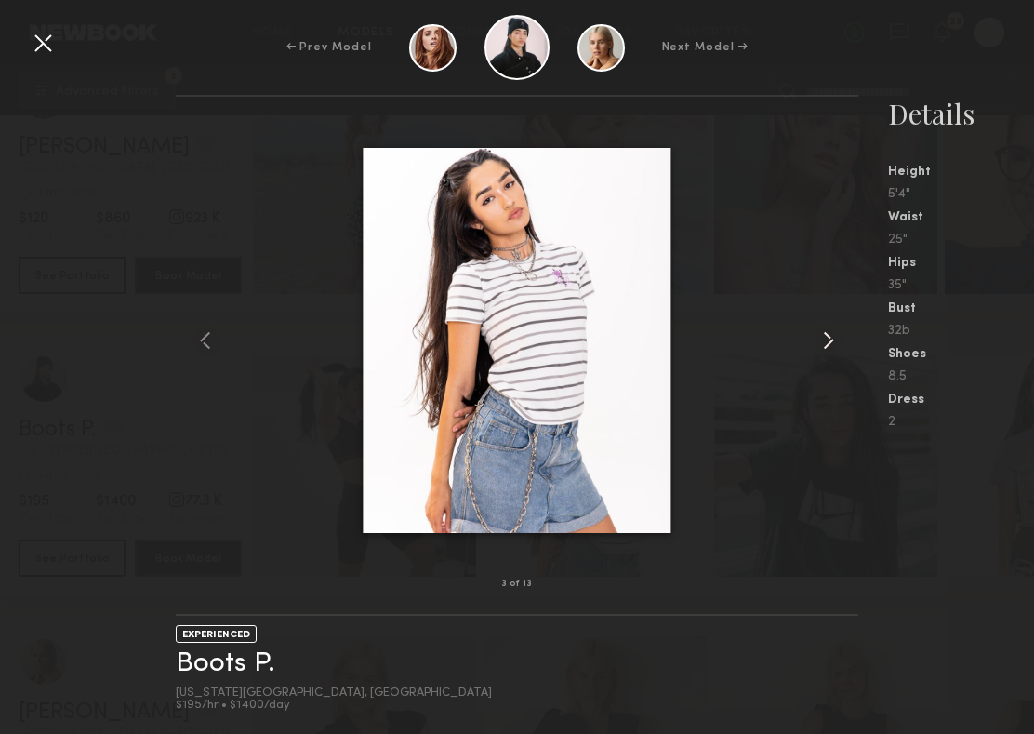
click at [741, 337] on common-icon at bounding box center [829, 340] width 30 height 30
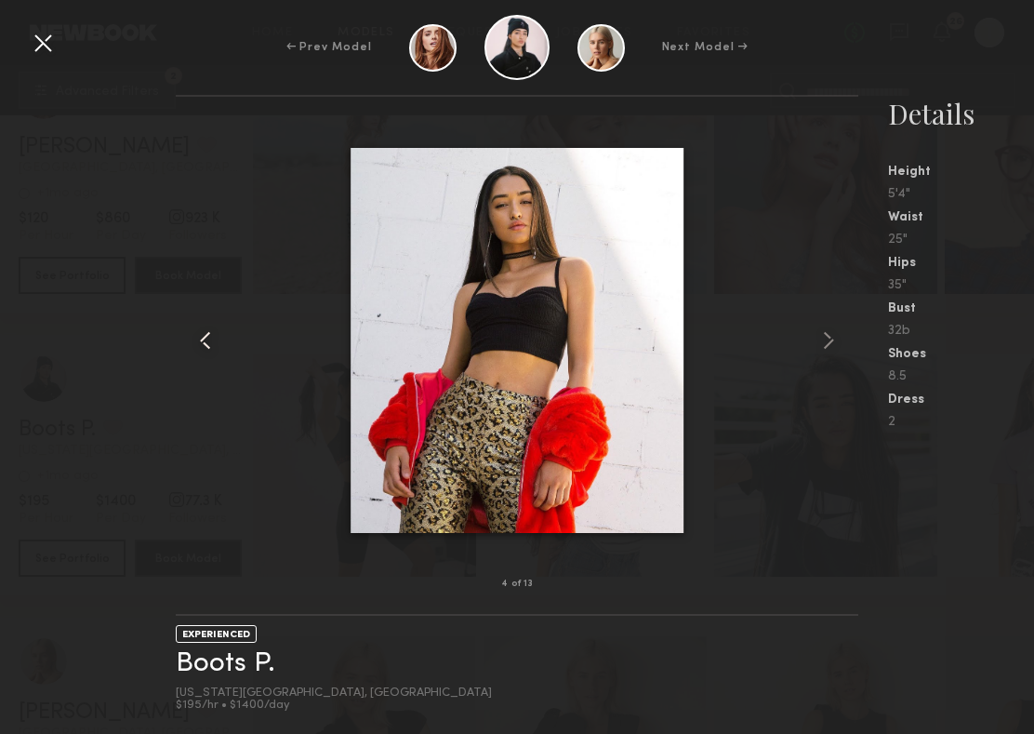
click at [215, 350] on common-icon at bounding box center [206, 340] width 30 height 30
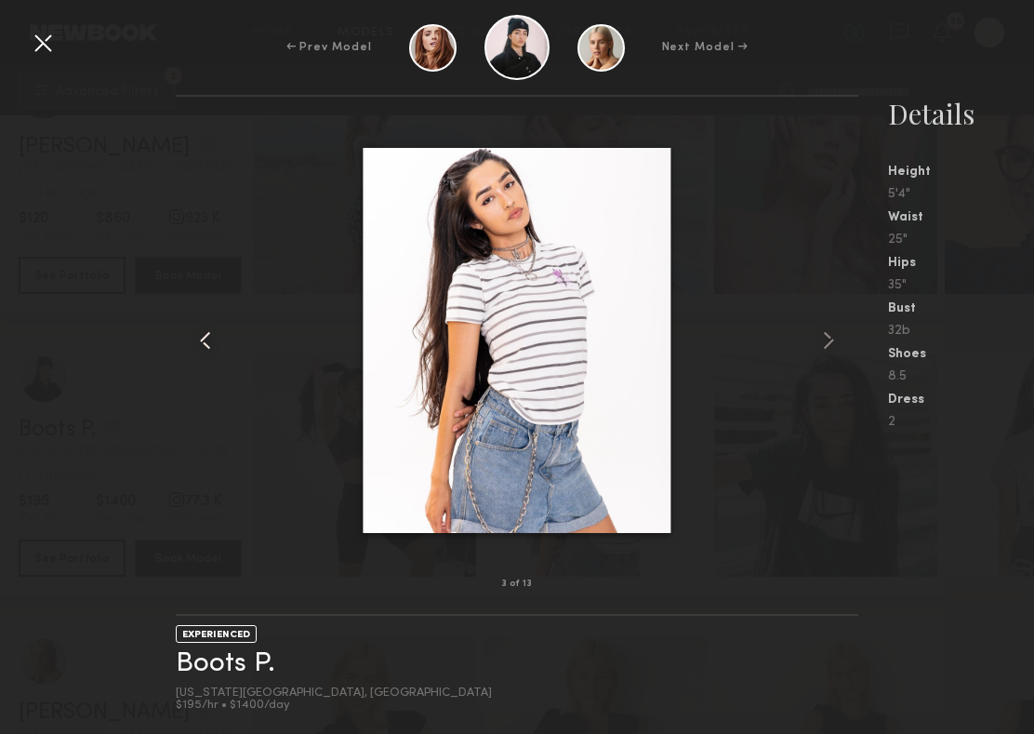
click at [215, 350] on common-icon at bounding box center [206, 340] width 30 height 30
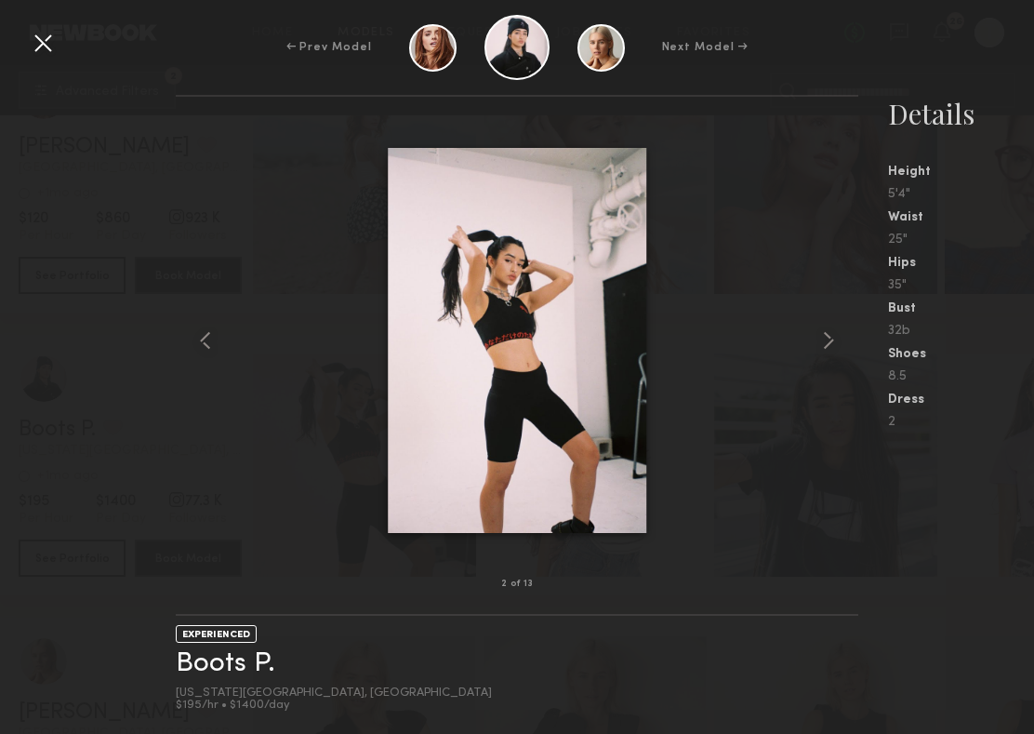
click at [40, 60] on div "← Prev Model Next Model →" at bounding box center [517, 47] width 1034 height 65
click at [46, 50] on div at bounding box center [43, 43] width 30 height 30
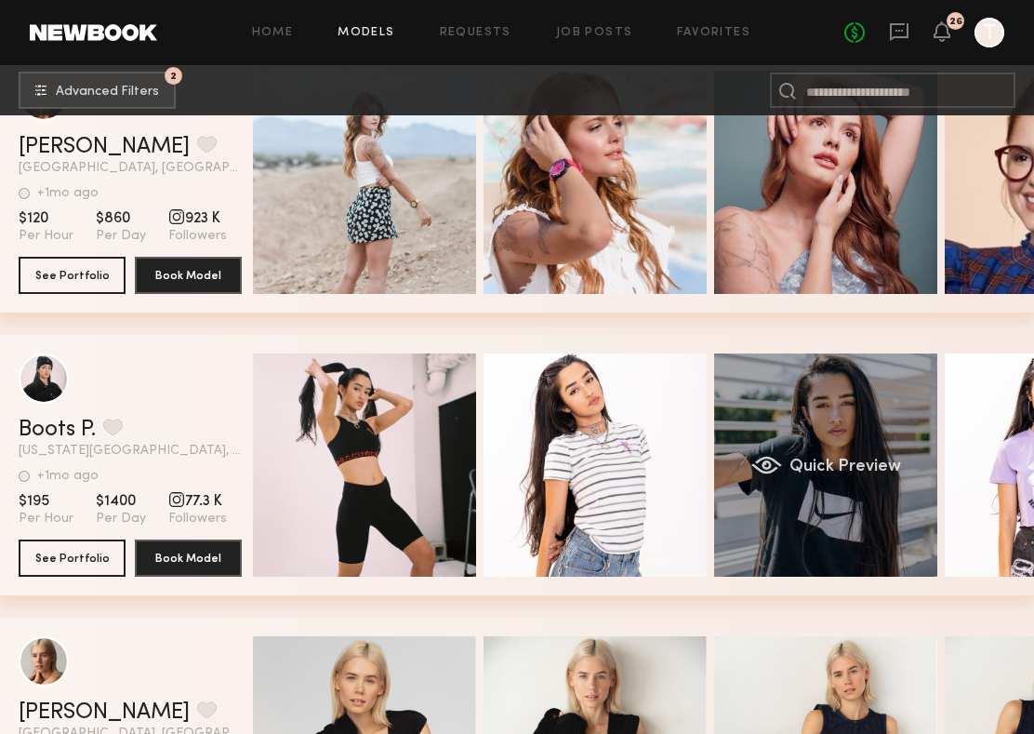
scroll to position [0, 152]
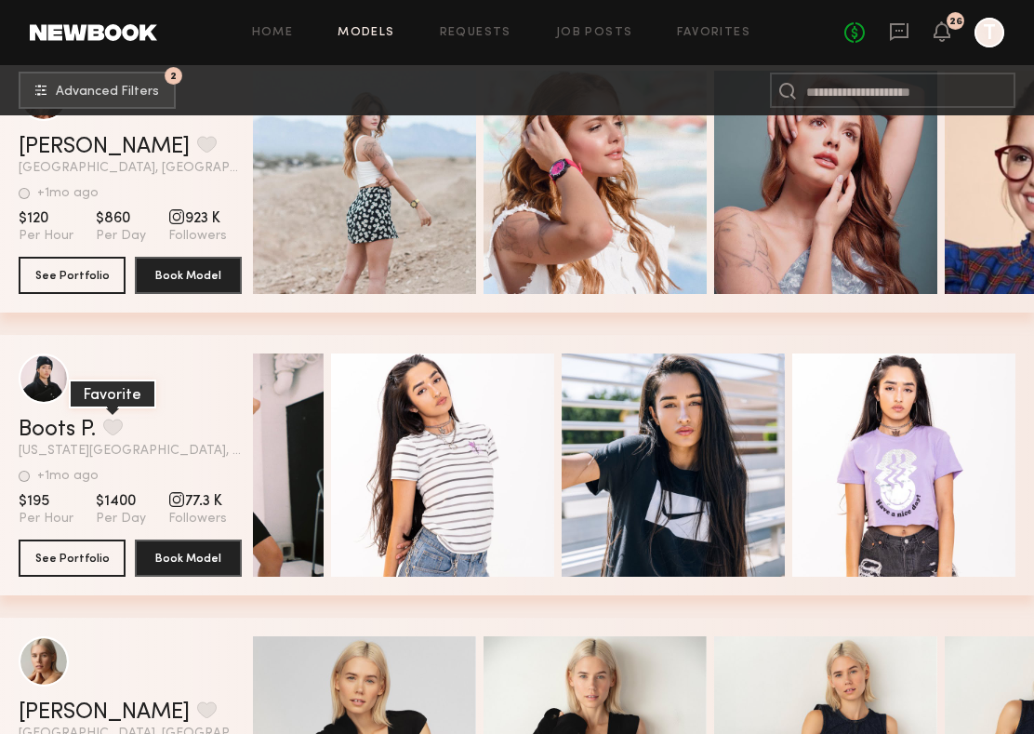
click at [117, 423] on button "grid" at bounding box center [113, 426] width 20 height 17
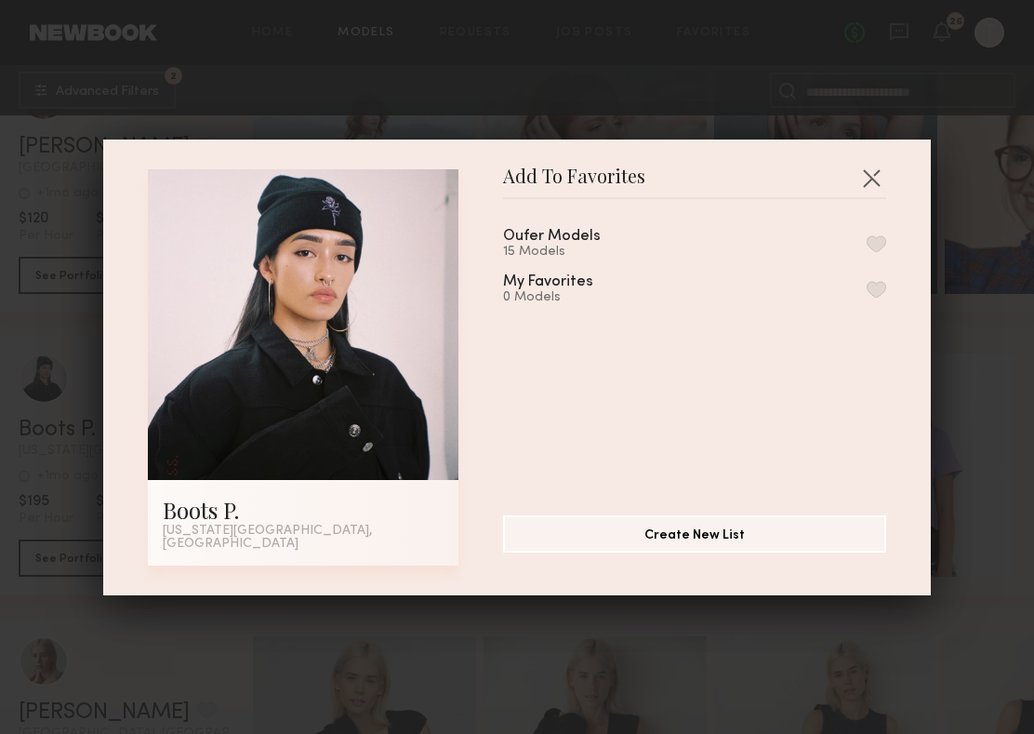
click at [741, 252] on button "button" at bounding box center [877, 243] width 20 height 17
click at [741, 182] on button "button" at bounding box center [871, 178] width 30 height 30
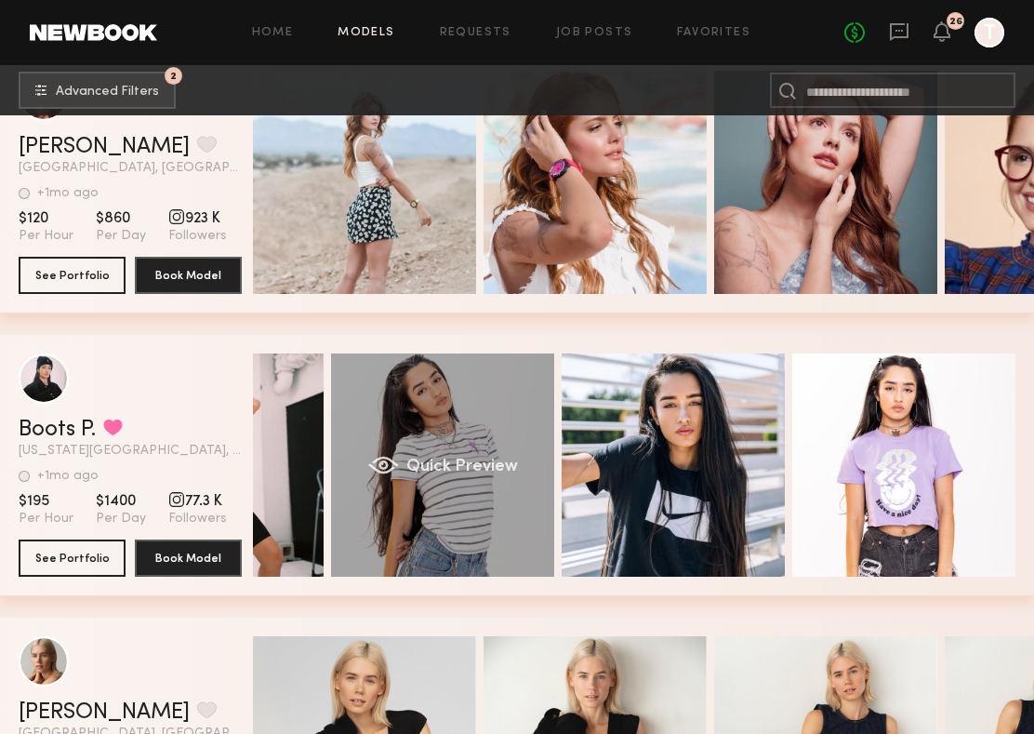
click at [414, 415] on div "Quick Preview" at bounding box center [442, 464] width 223 height 223
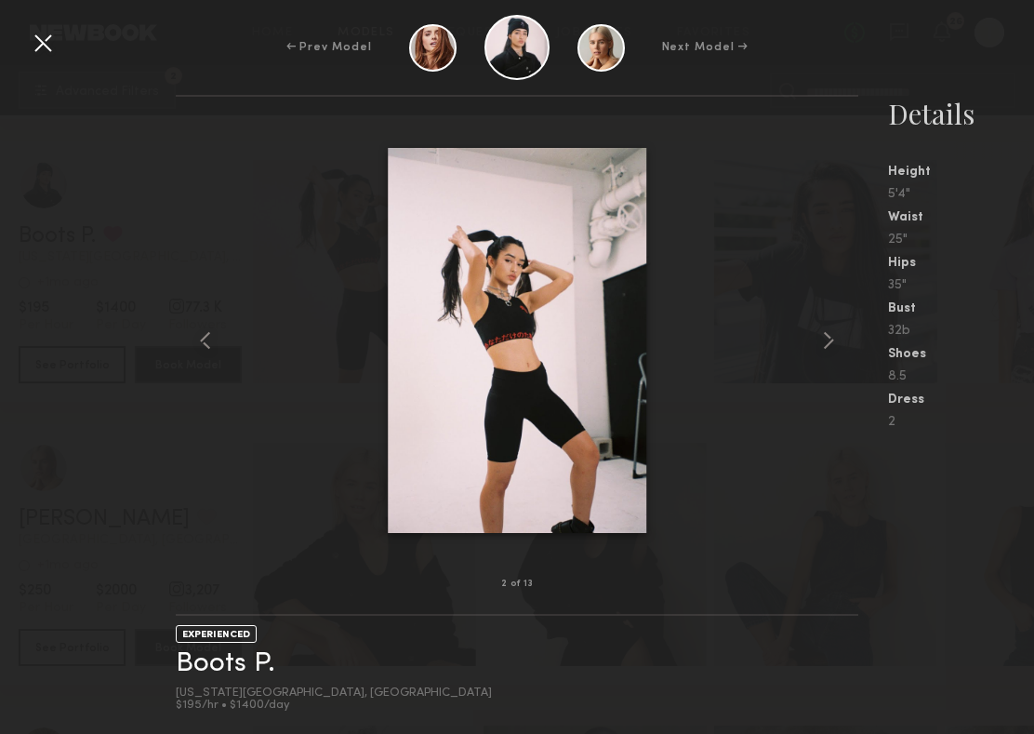
scroll to position [52048, 0]
click at [741, 341] on common-icon at bounding box center [829, 340] width 30 height 30
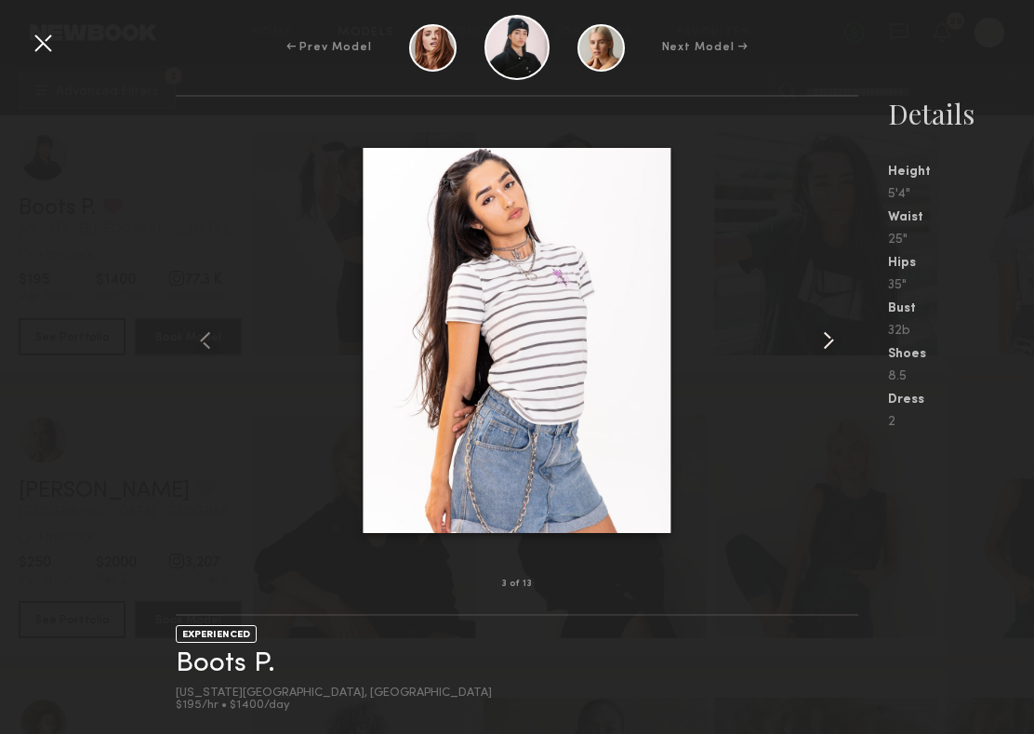
click at [741, 341] on common-icon at bounding box center [829, 340] width 30 height 30
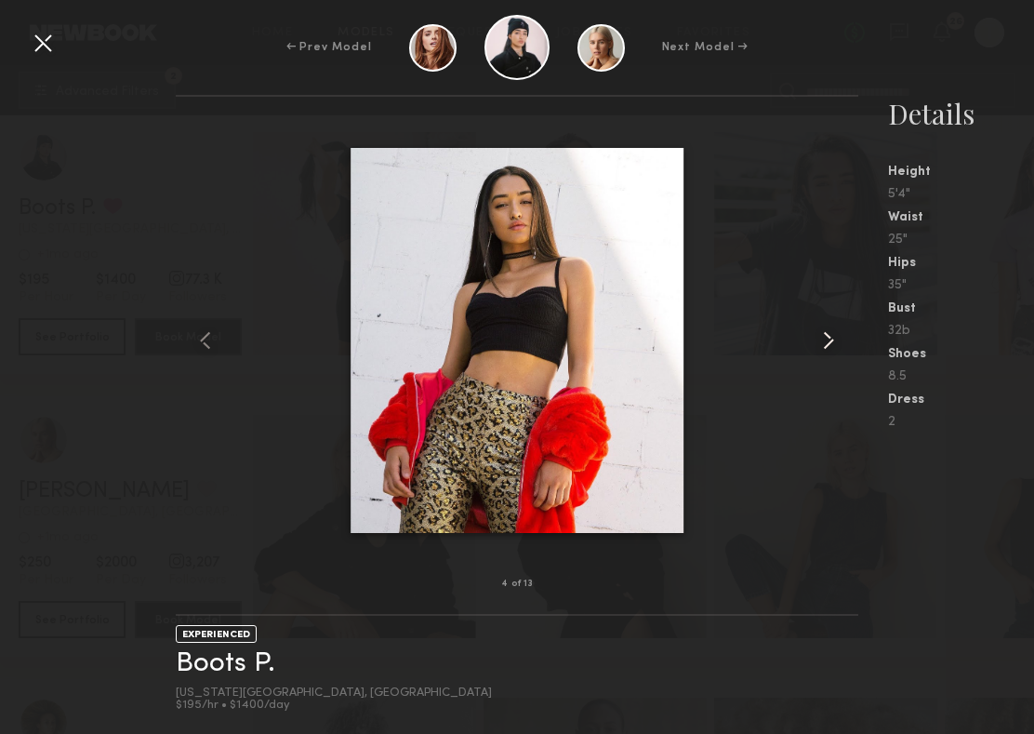
click at [741, 341] on common-icon at bounding box center [829, 340] width 30 height 30
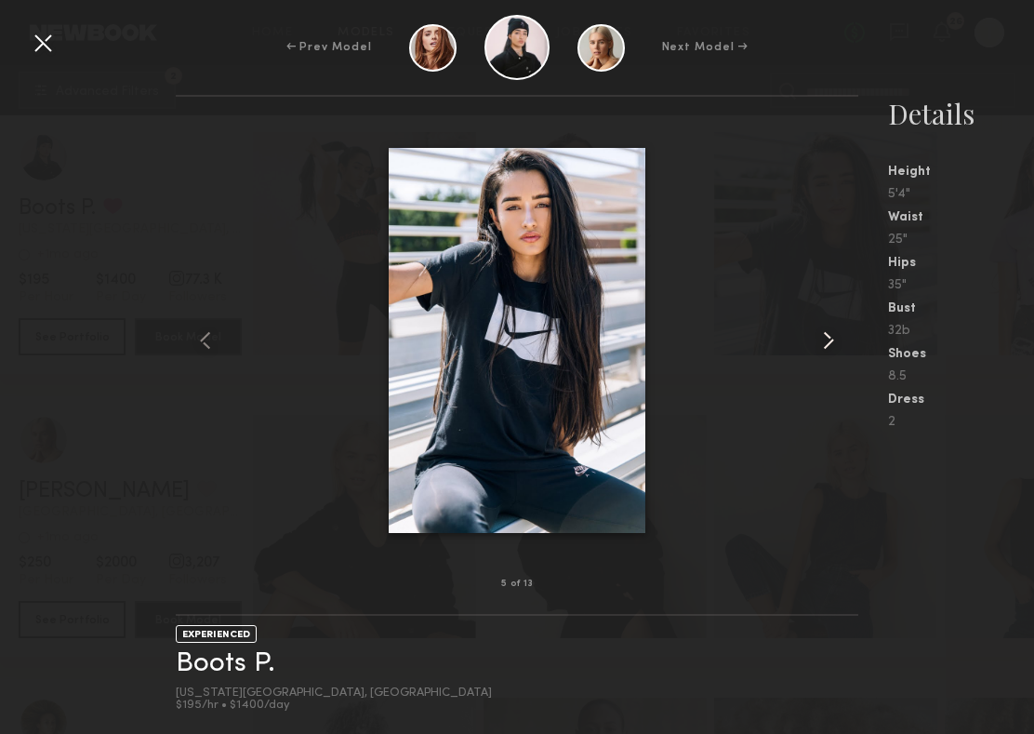
click at [741, 341] on common-icon at bounding box center [829, 340] width 30 height 30
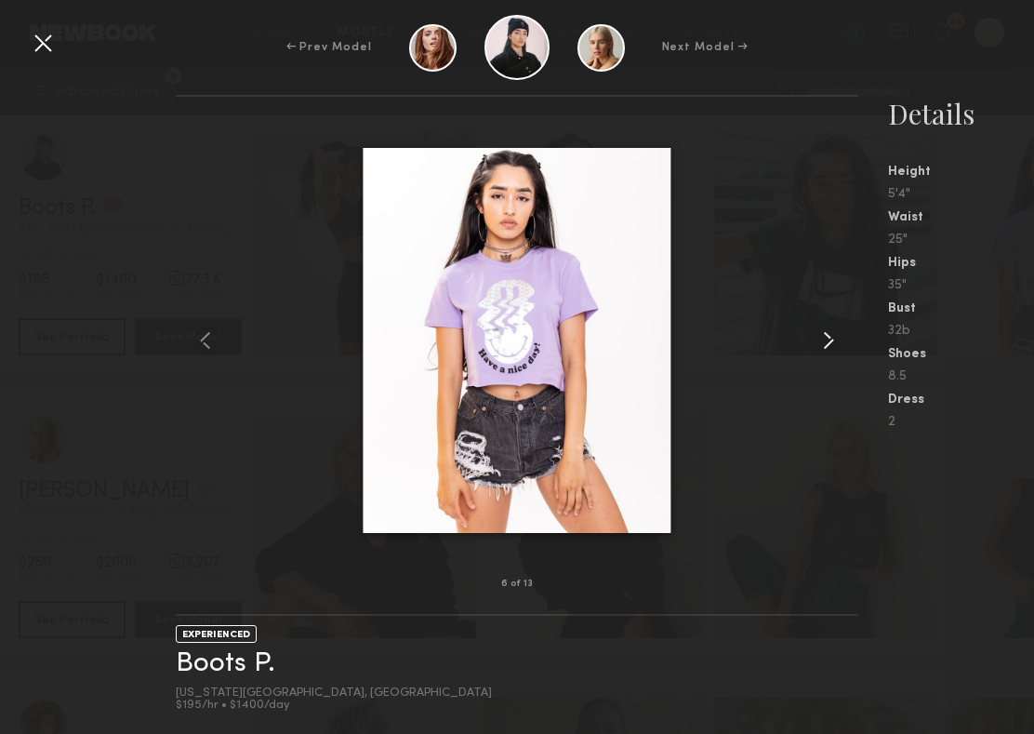
click at [741, 341] on common-icon at bounding box center [829, 340] width 30 height 30
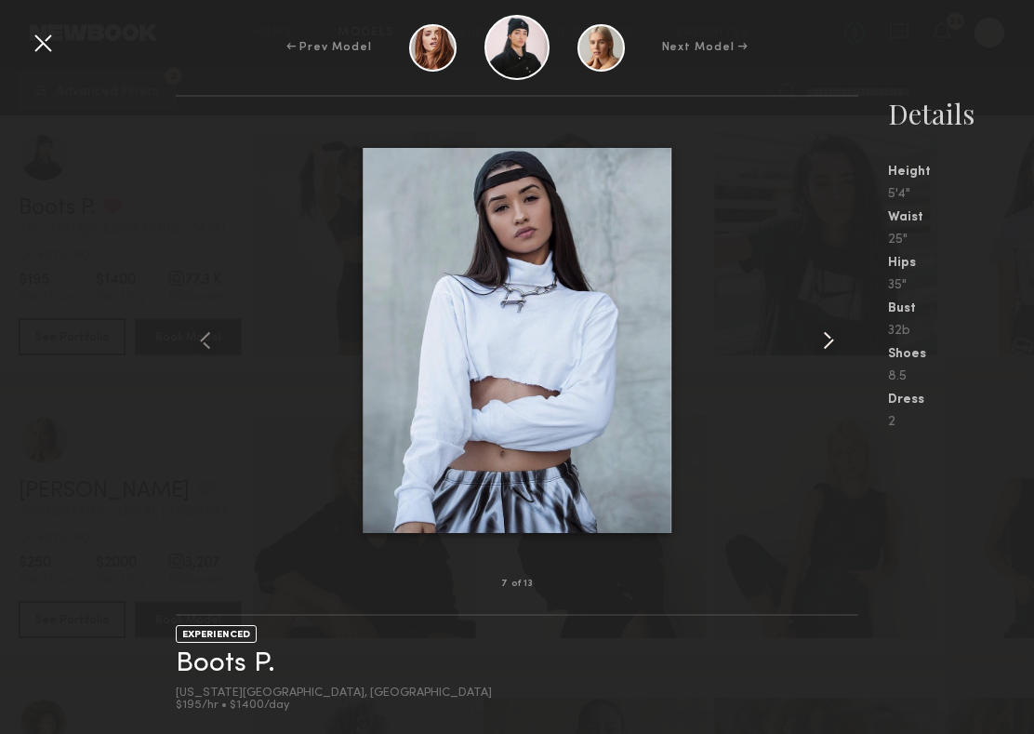
click at [741, 342] on common-icon at bounding box center [829, 340] width 30 height 30
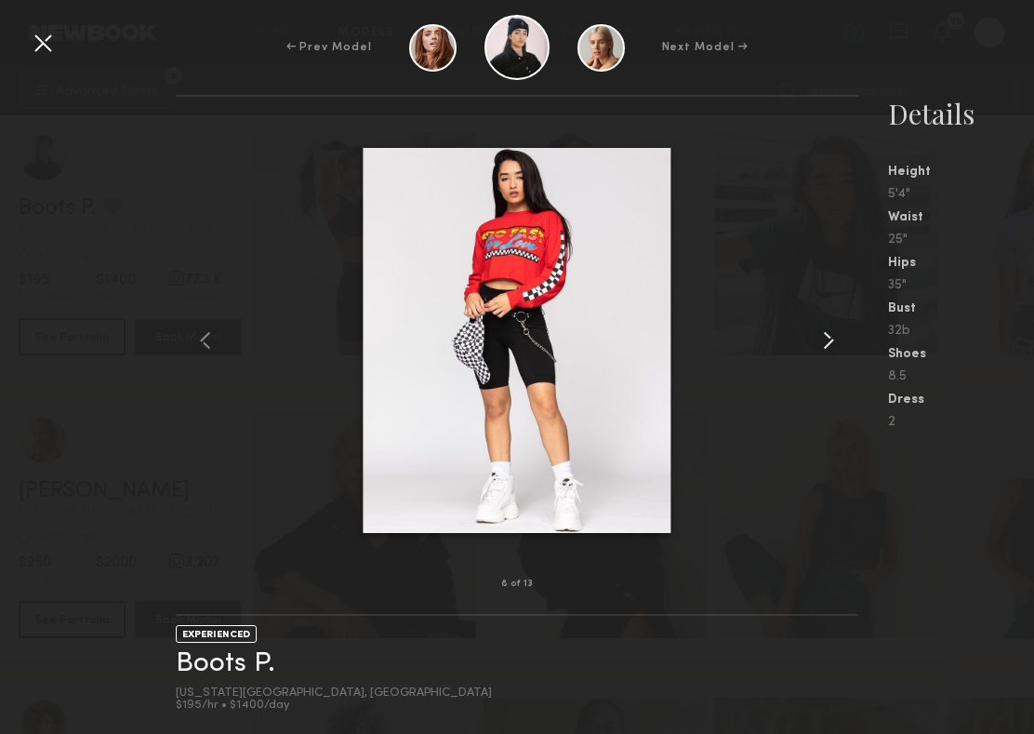
click at [741, 342] on common-icon at bounding box center [829, 340] width 30 height 30
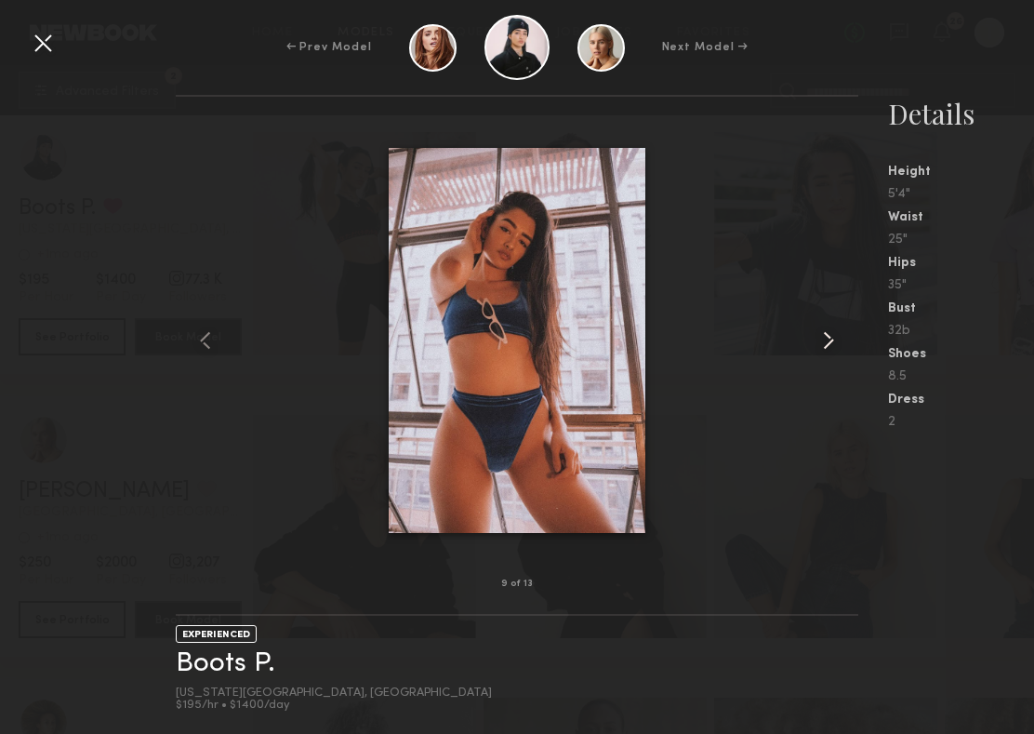
click at [741, 342] on common-icon at bounding box center [829, 340] width 30 height 30
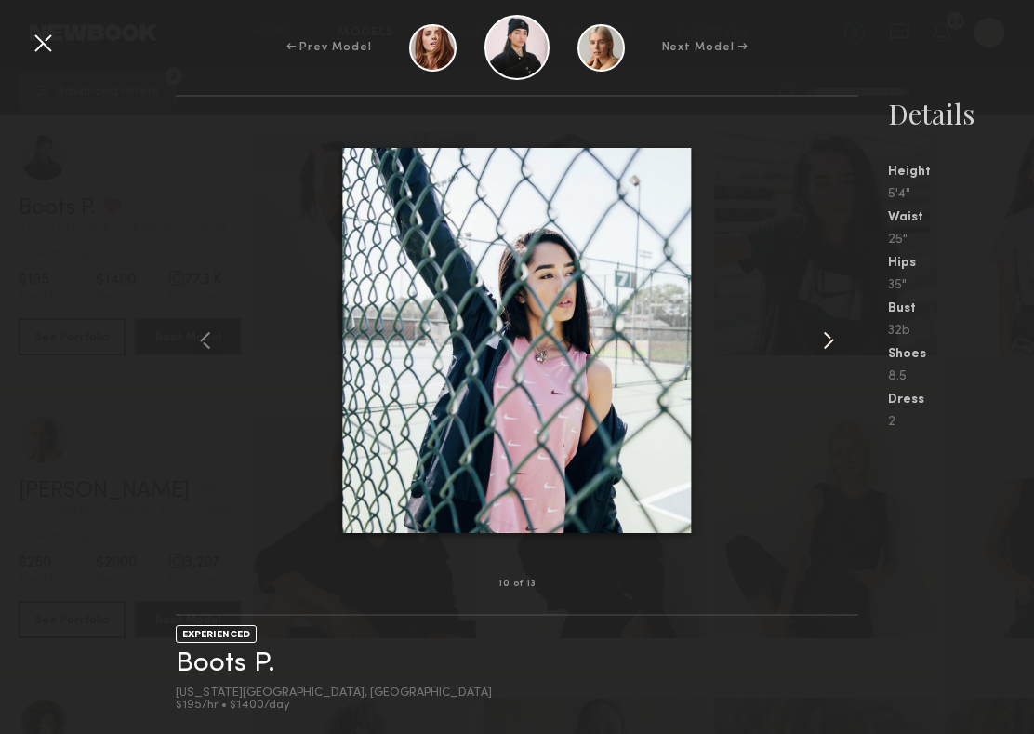
click at [741, 342] on common-icon at bounding box center [829, 340] width 30 height 30
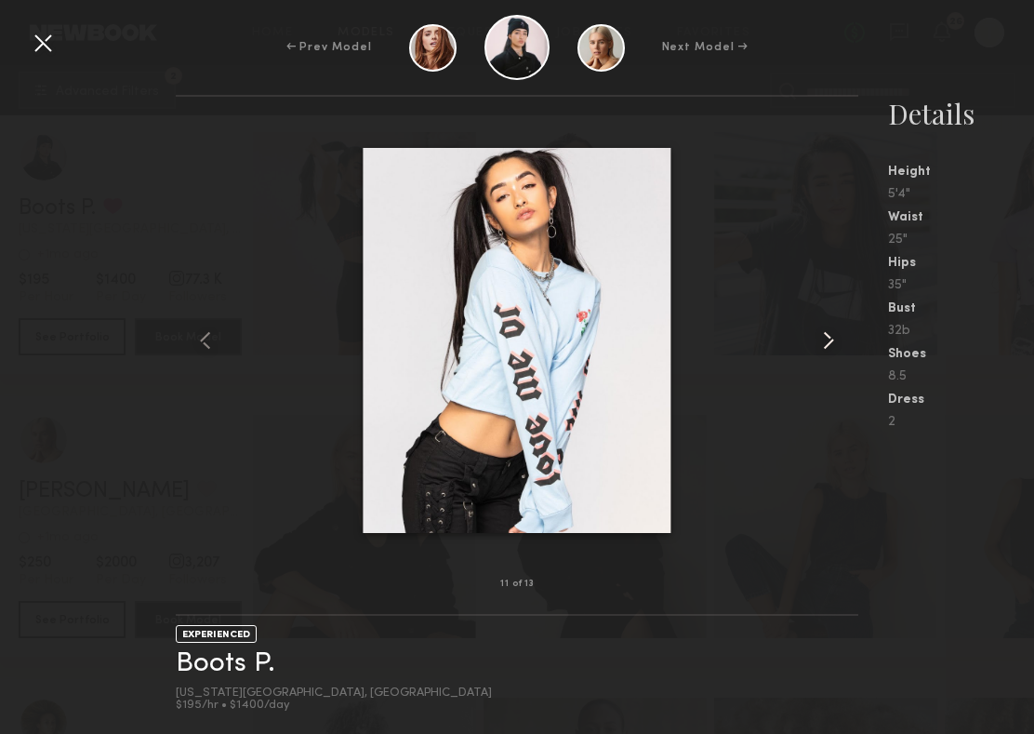
click at [741, 342] on common-icon at bounding box center [829, 340] width 30 height 30
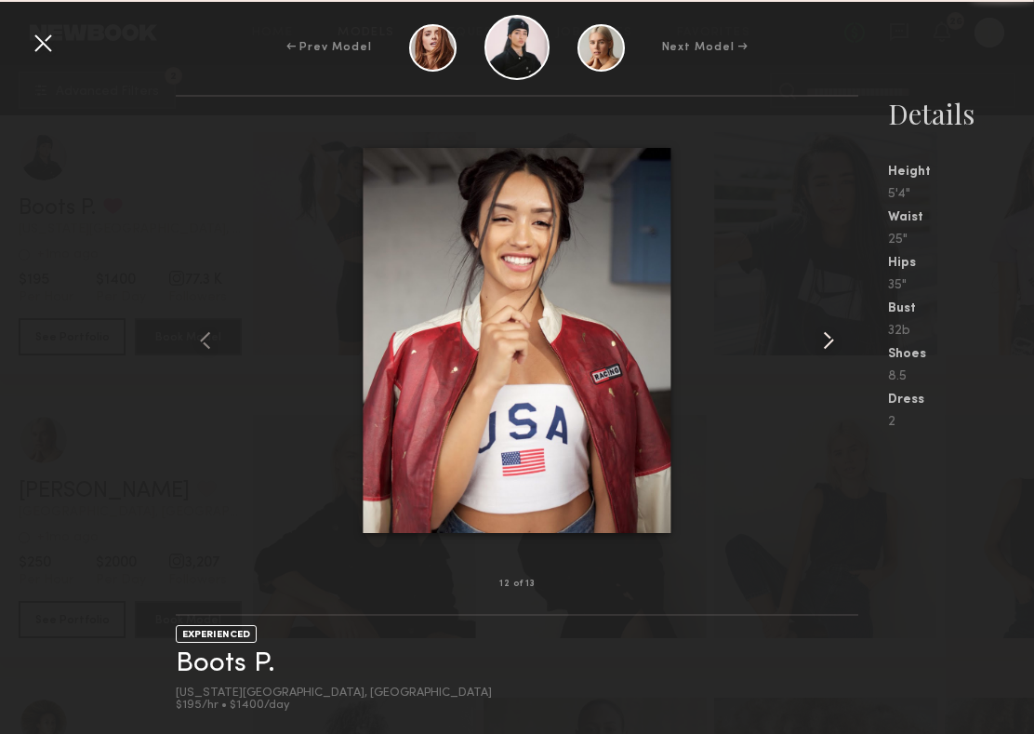
click at [741, 342] on common-icon at bounding box center [829, 340] width 30 height 30
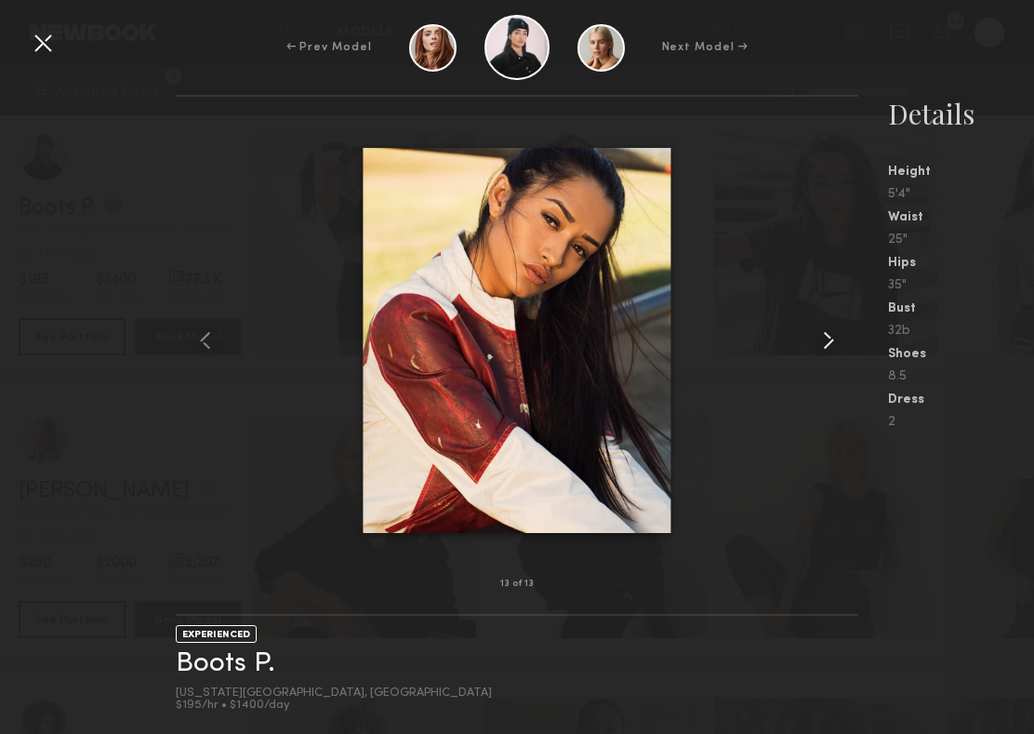
click at [741, 342] on common-icon at bounding box center [829, 340] width 30 height 30
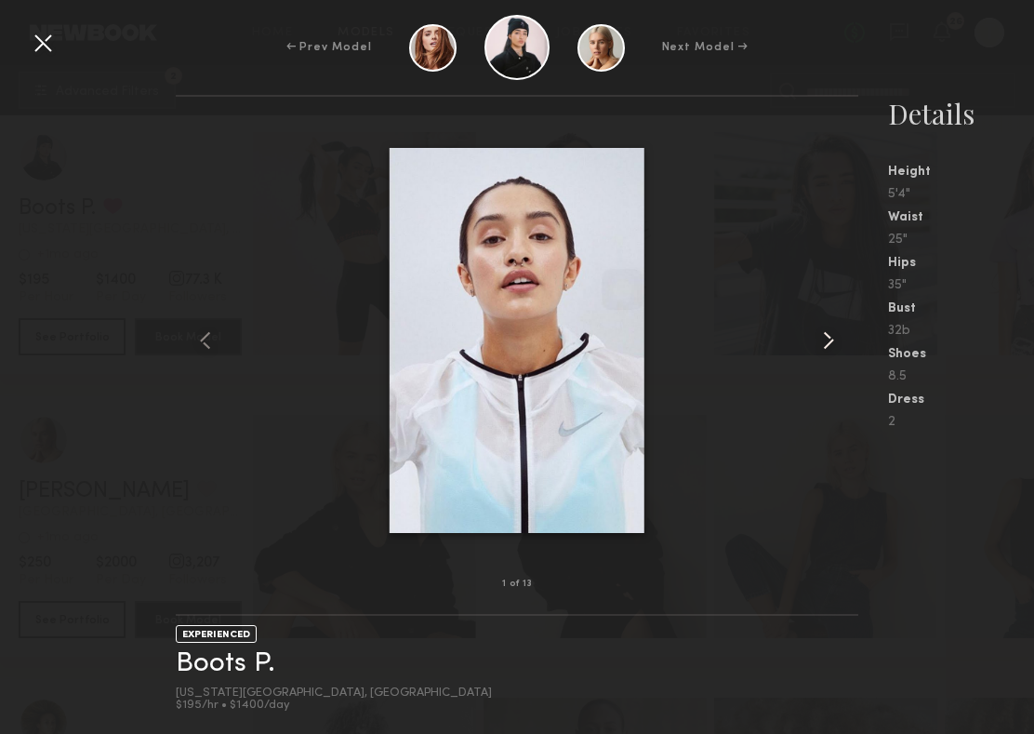
click at [741, 342] on common-icon at bounding box center [829, 340] width 30 height 30
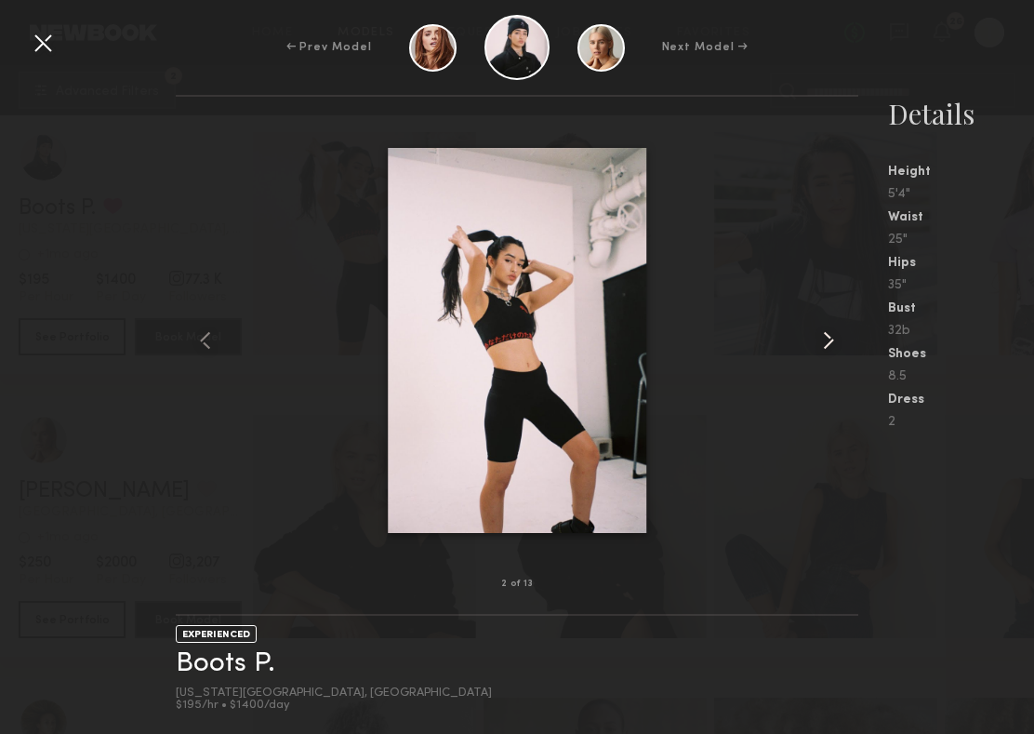
click at [741, 342] on common-icon at bounding box center [829, 340] width 30 height 30
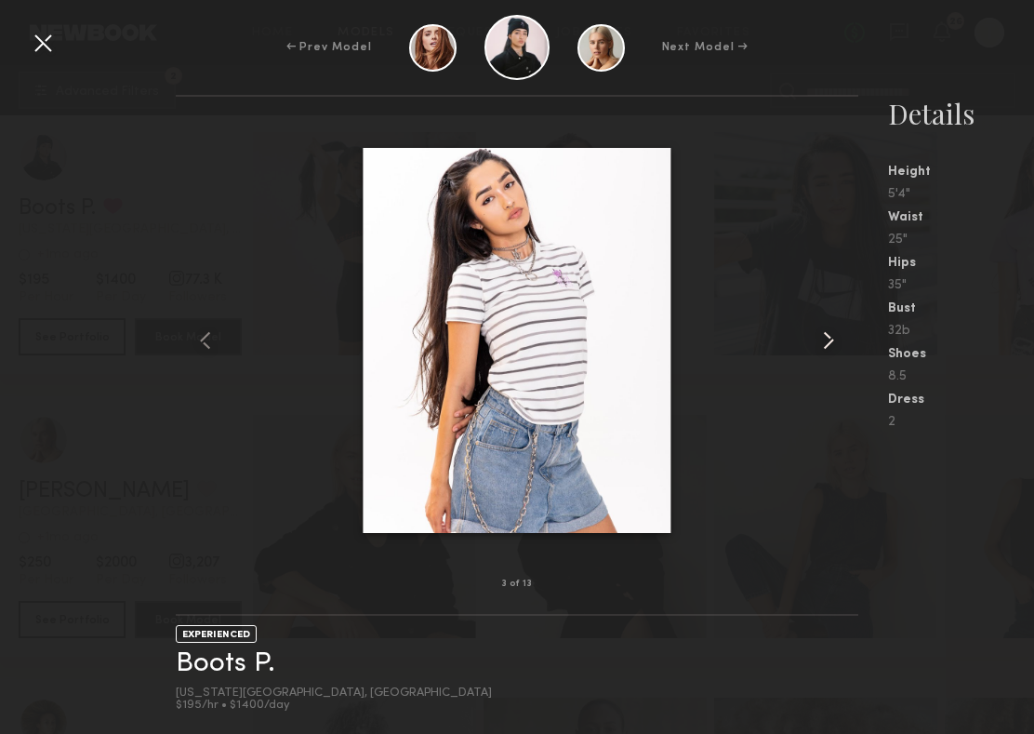
click at [741, 342] on common-icon at bounding box center [829, 340] width 30 height 30
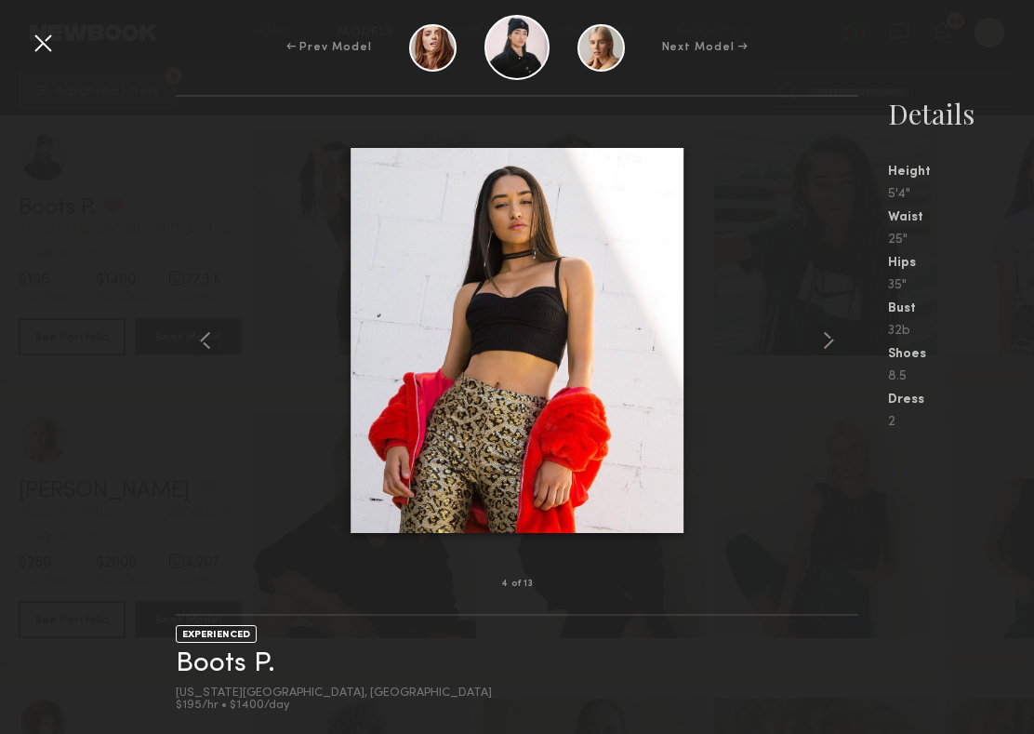
click at [46, 55] on div at bounding box center [43, 43] width 30 height 30
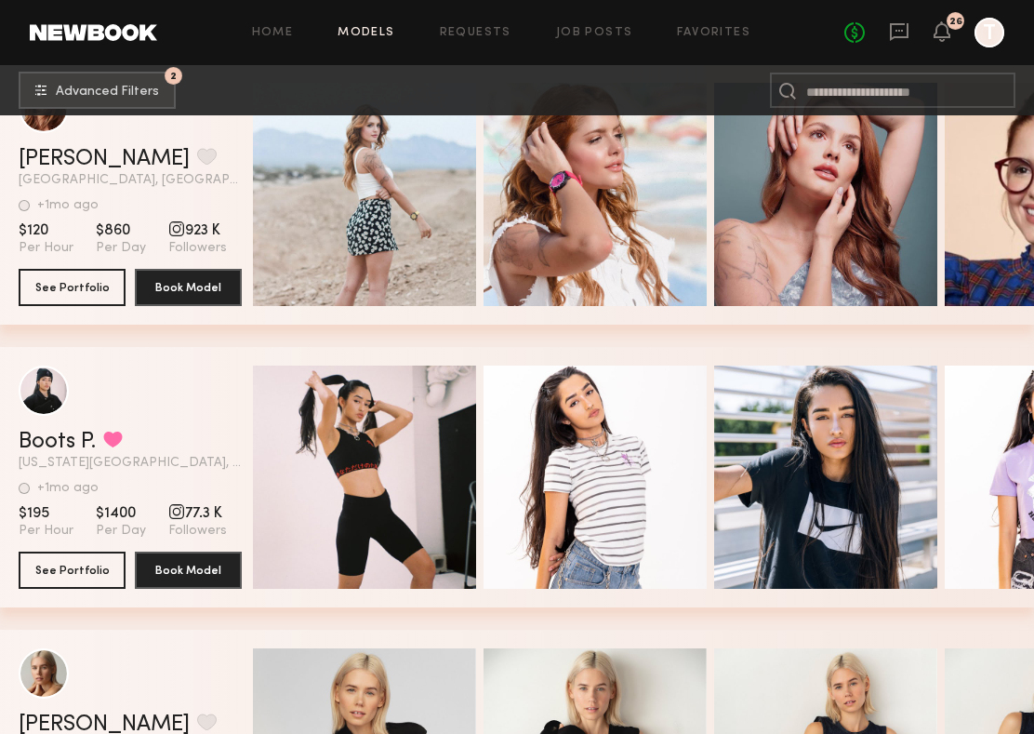
scroll to position [51814, 0]
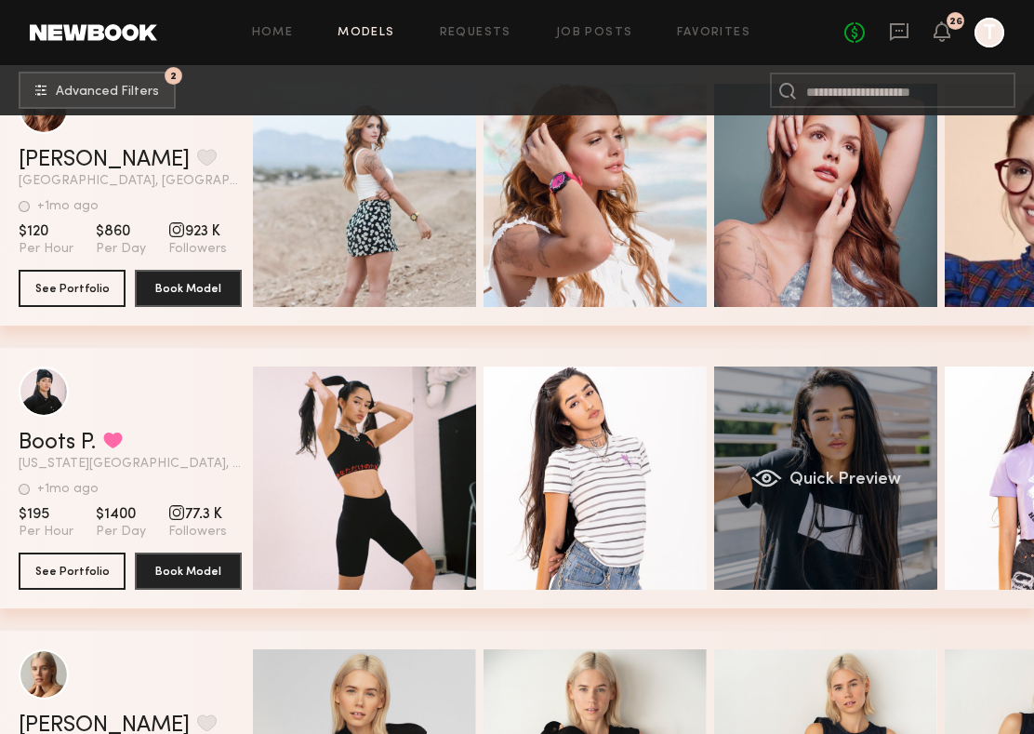
click at [741, 451] on div "Quick Preview" at bounding box center [825, 477] width 223 height 223
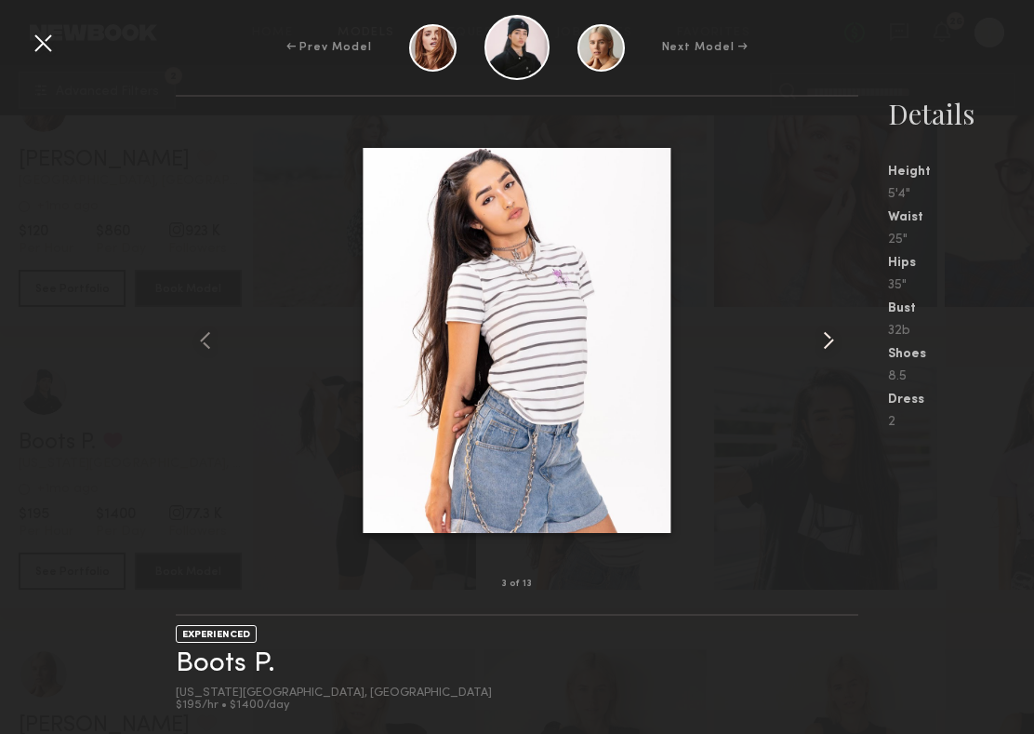
click at [741, 338] on common-icon at bounding box center [829, 340] width 30 height 30
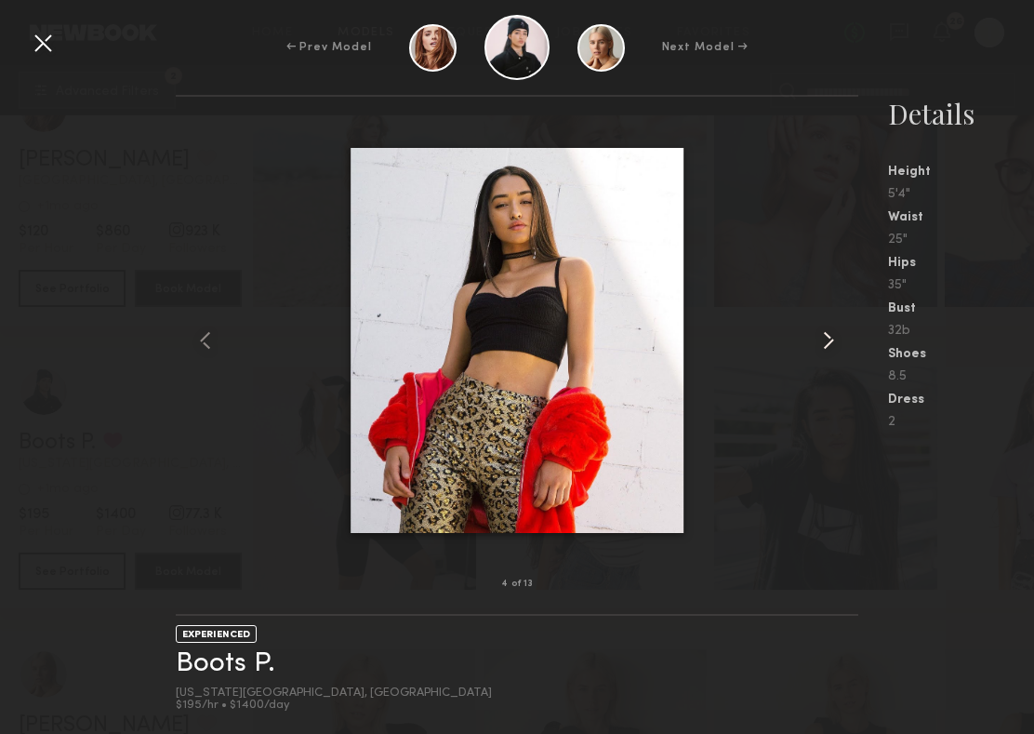
click at [741, 345] on common-icon at bounding box center [829, 340] width 30 height 30
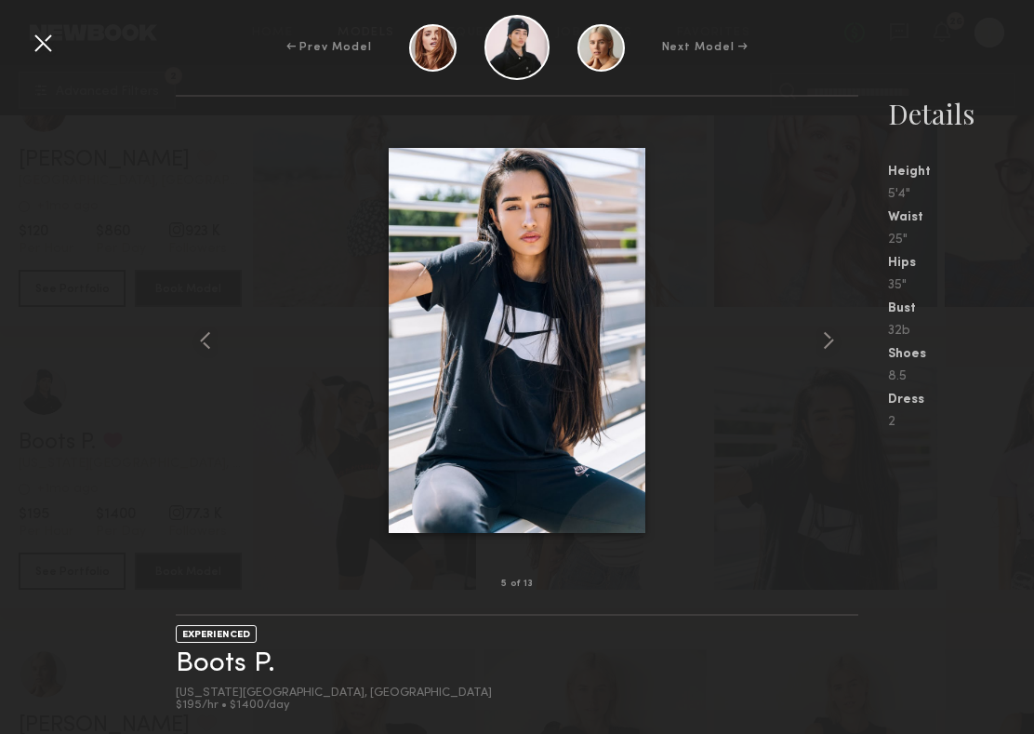
click at [38, 45] on div at bounding box center [43, 43] width 30 height 30
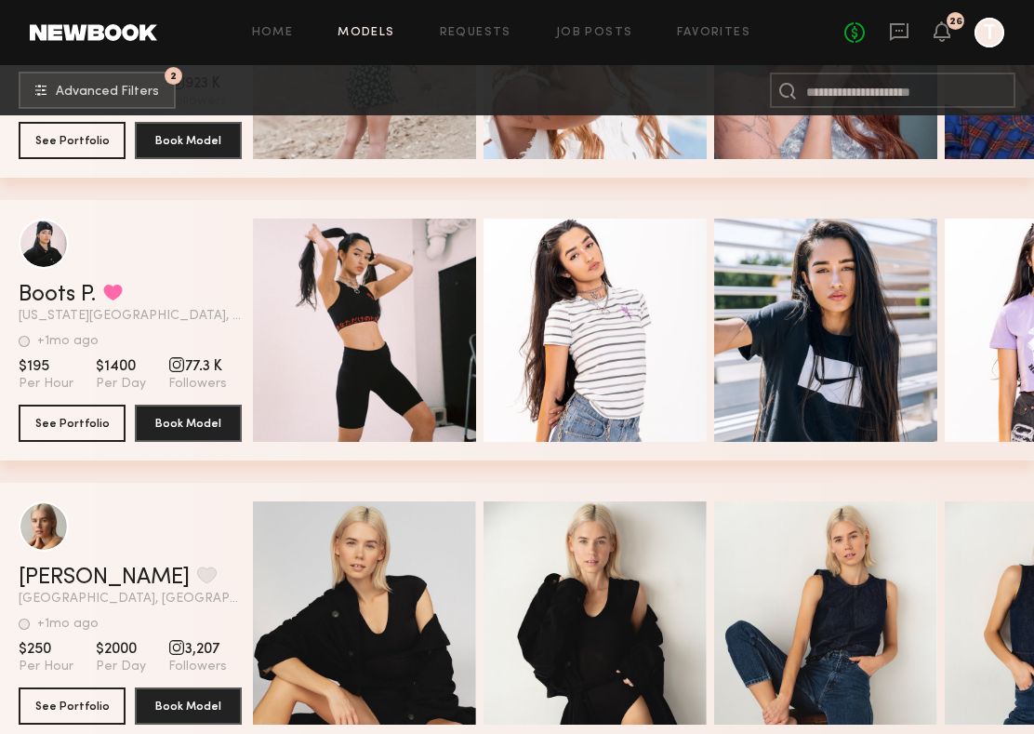
scroll to position [51952, 0]
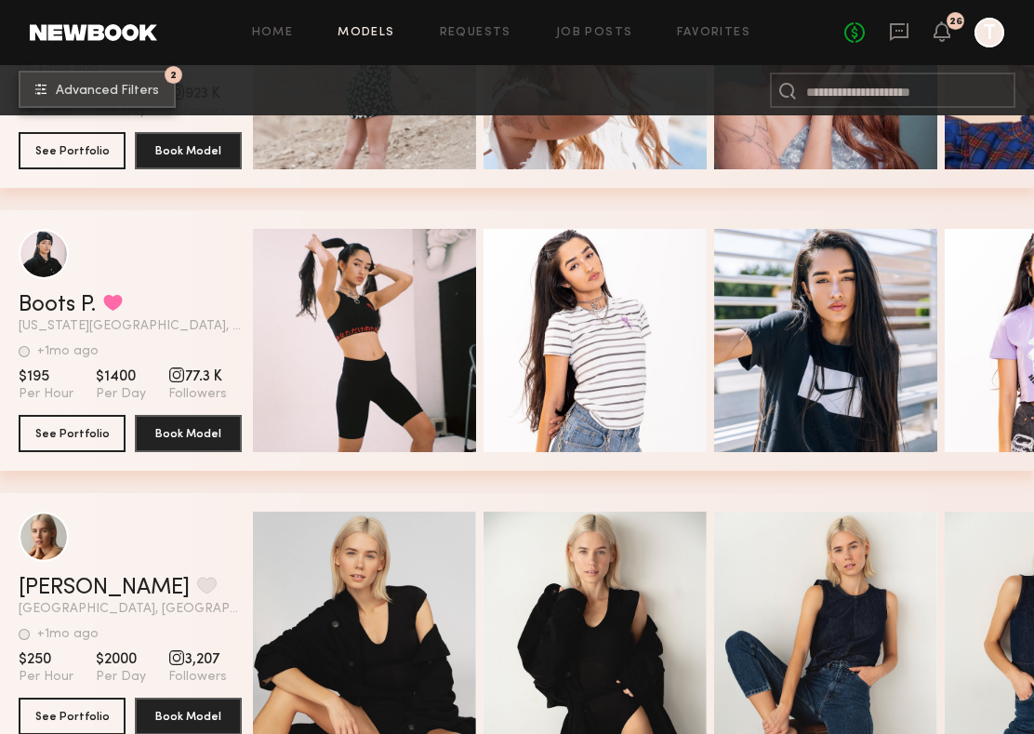
click at [122, 93] on span "Advanced Filters" at bounding box center [107, 91] width 103 height 13
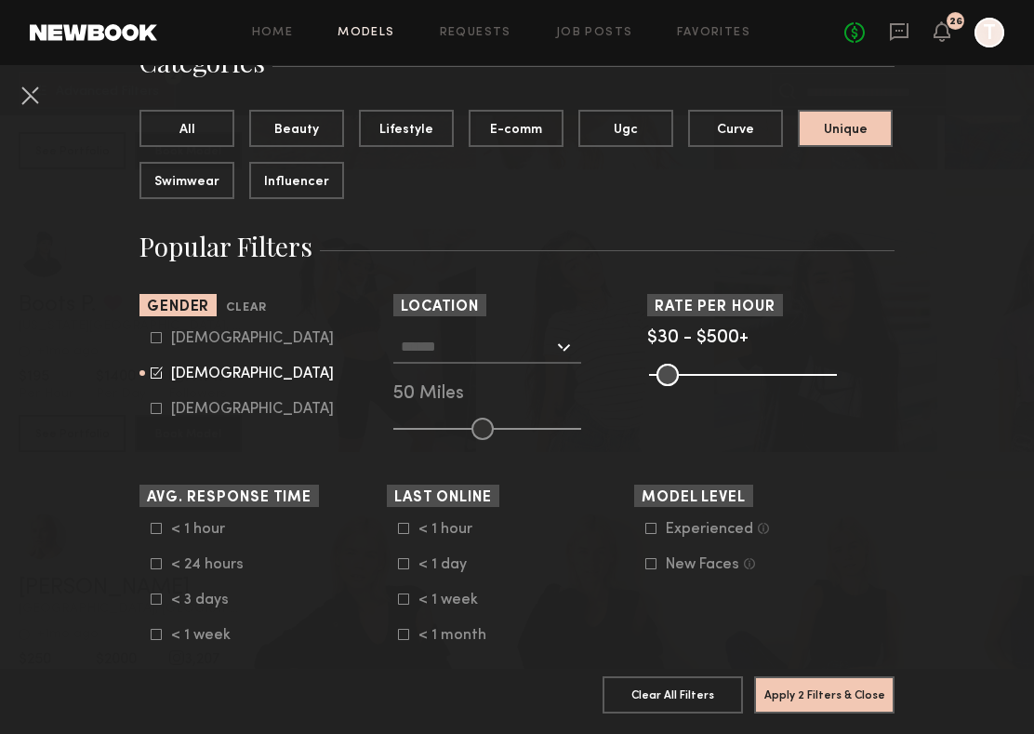
scroll to position [198, 0]
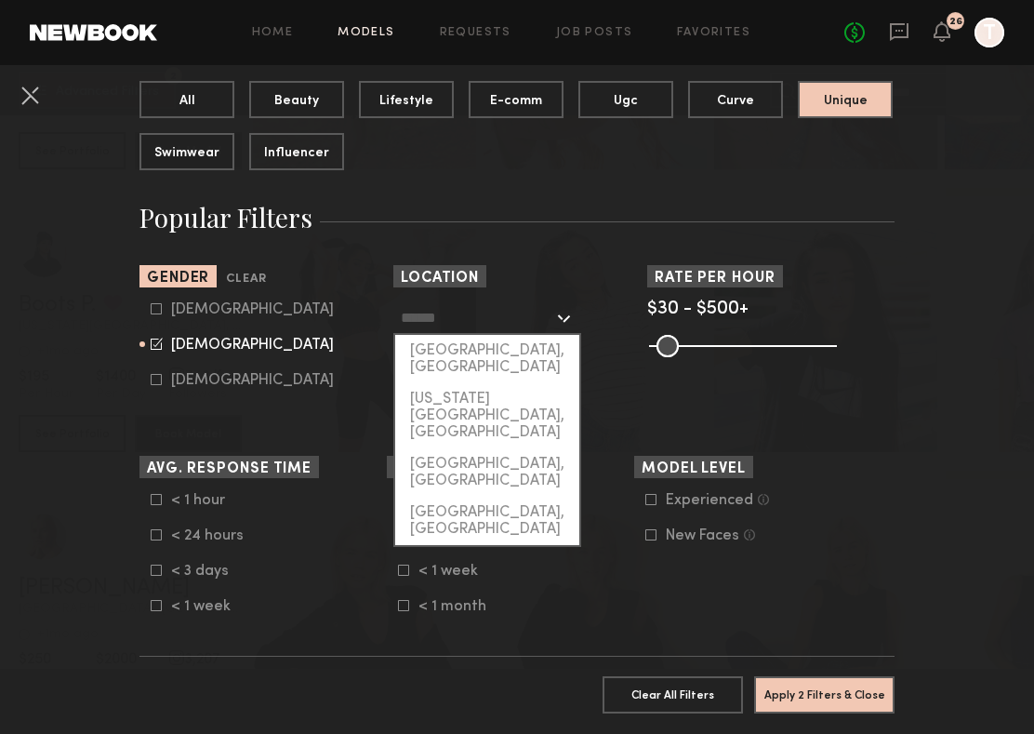
click at [498, 311] on input "text" at bounding box center [477, 317] width 152 height 32
click at [505, 349] on div "[GEOGRAPHIC_DATA], [GEOGRAPHIC_DATA]" at bounding box center [487, 359] width 184 height 48
type input "**********"
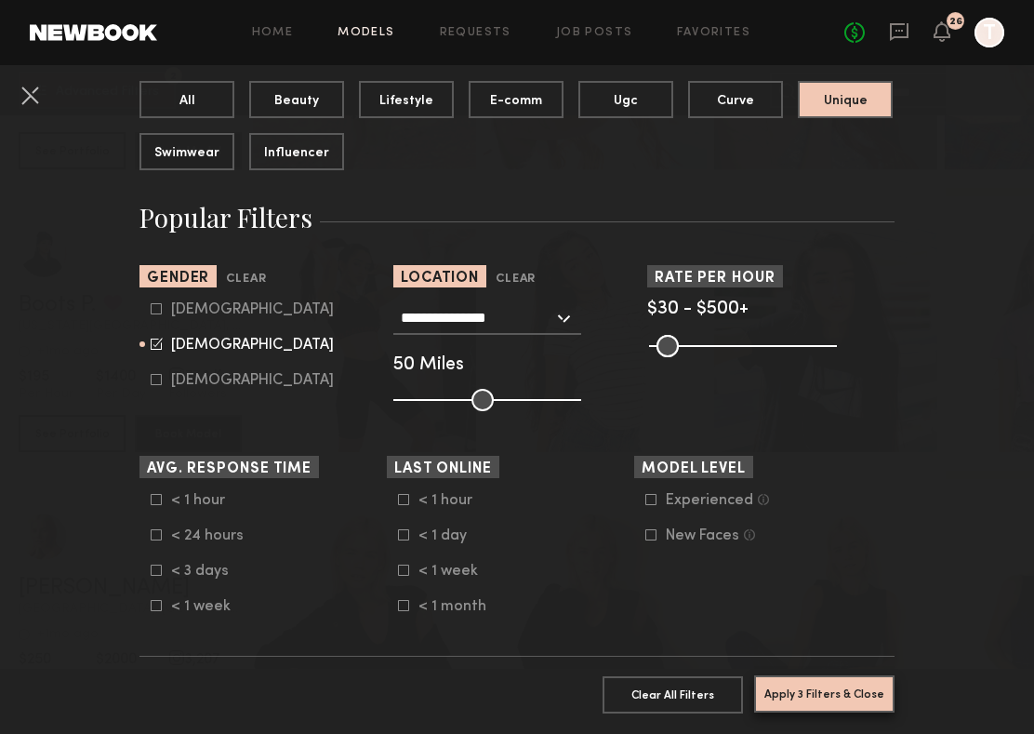
click at [741, 685] on button "Apply 3 Filters & Close" at bounding box center [824, 693] width 140 height 37
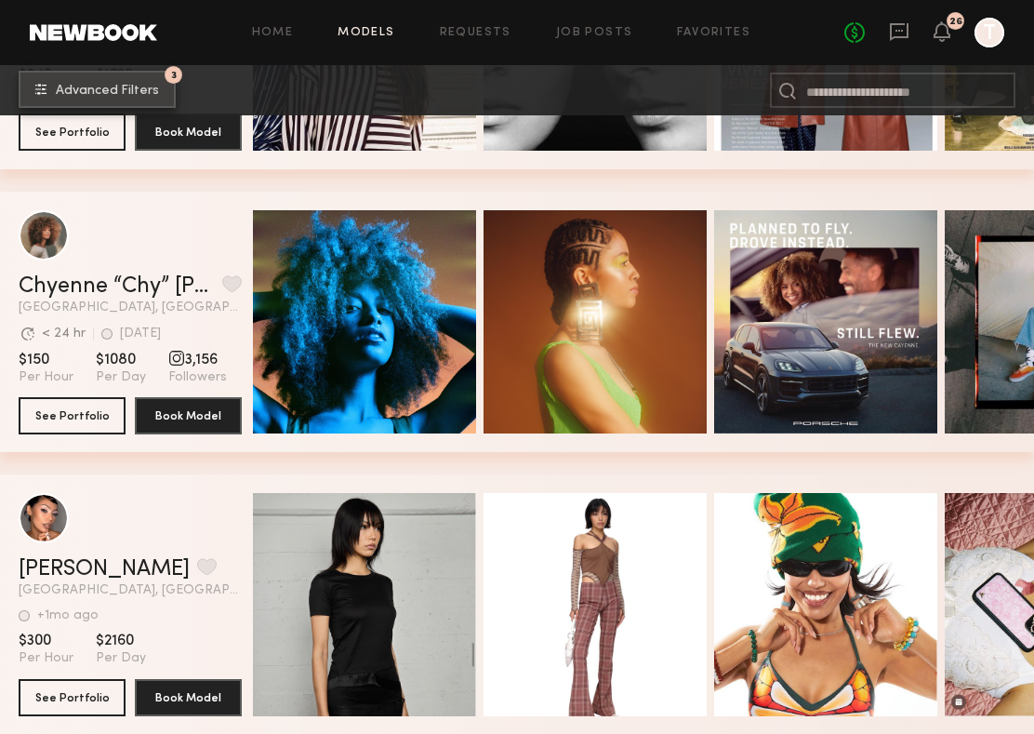
scroll to position [0, 152]
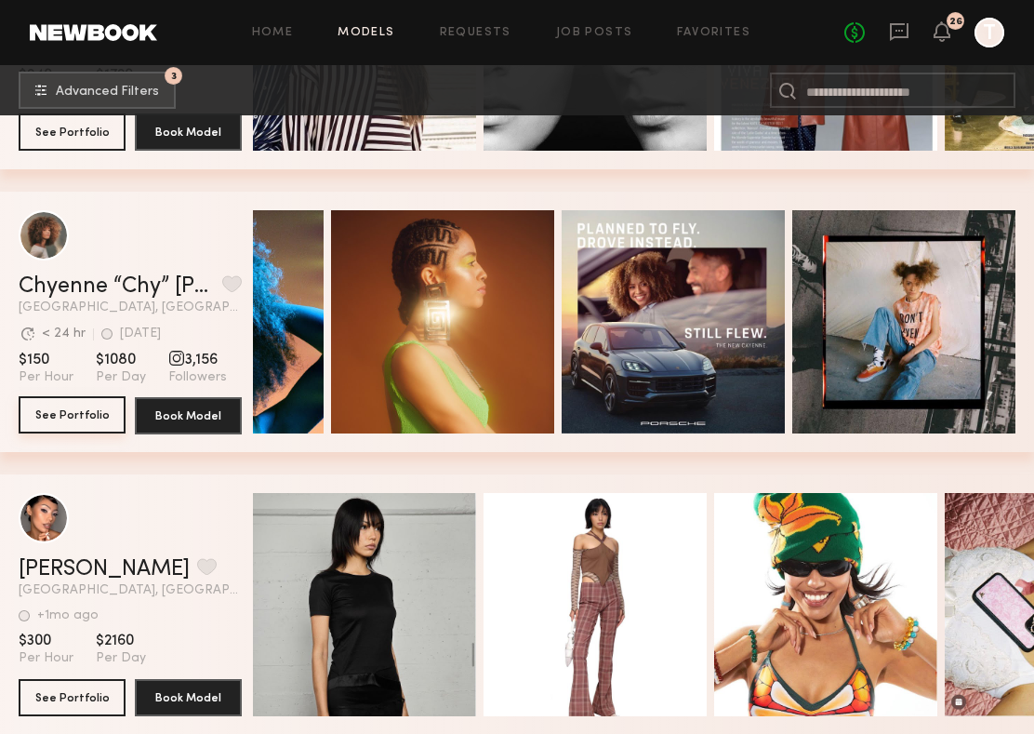
click at [81, 412] on button "See Portfolio" at bounding box center [72, 414] width 107 height 37
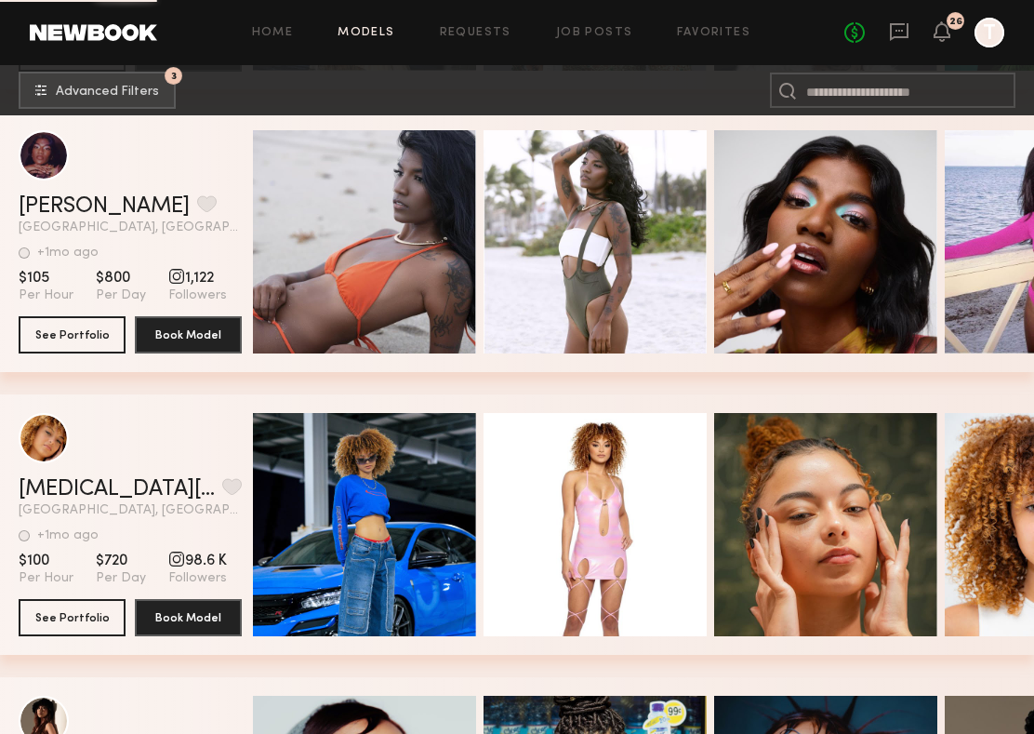
scroll to position [39615, 0]
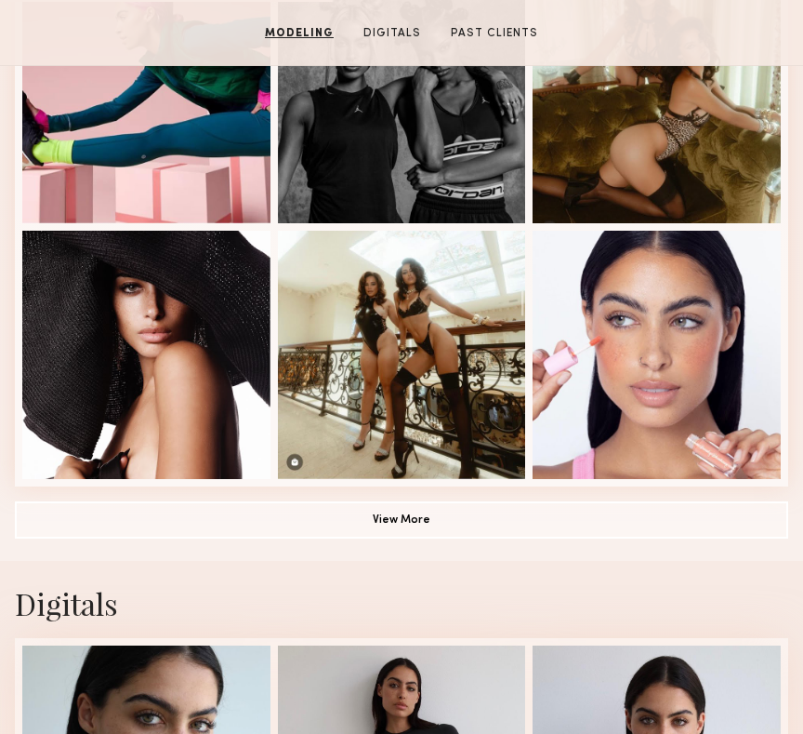
scroll to position [1106, 0]
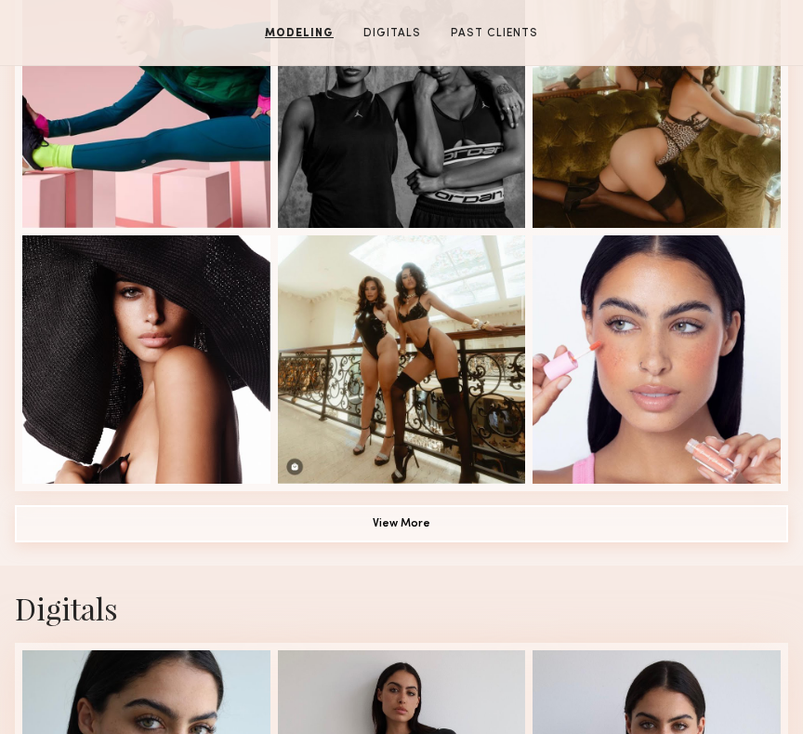
click at [401, 516] on button "View More" at bounding box center [402, 523] width 774 height 37
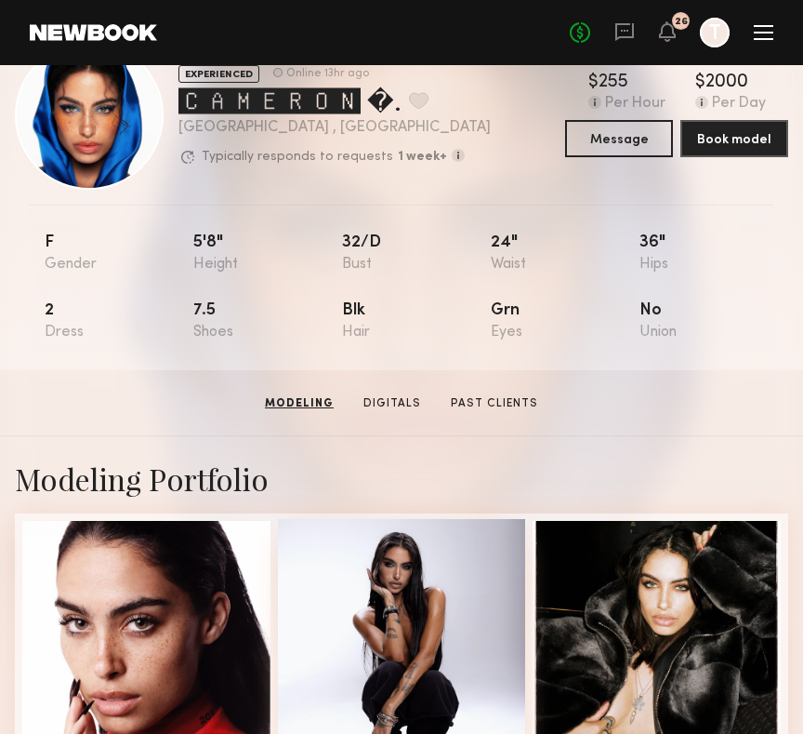
scroll to position [0, 0]
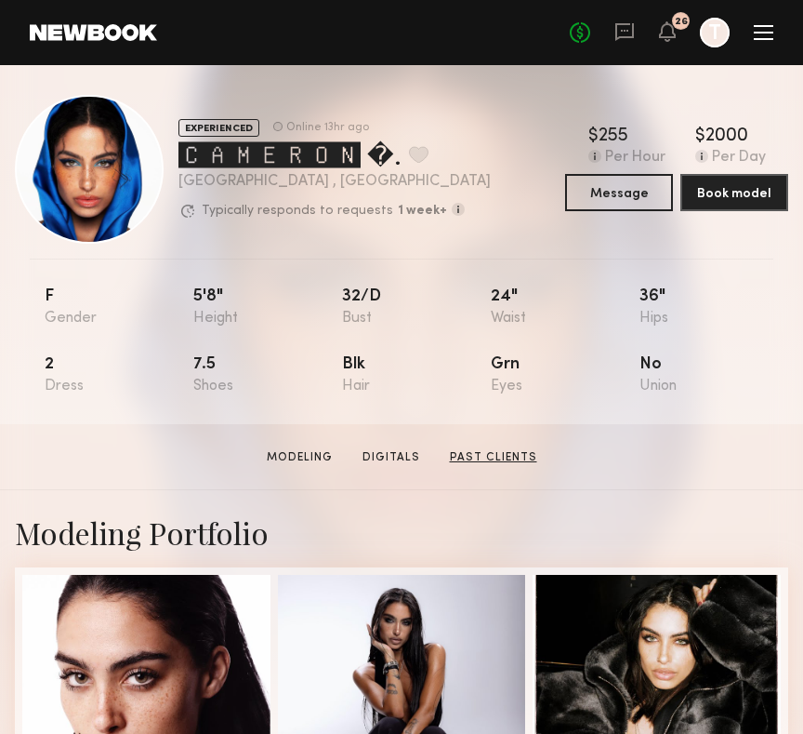
click at [493, 455] on link "Past Clients" at bounding box center [494, 457] width 102 height 17
click at [410, 150] on button at bounding box center [419, 154] width 20 height 17
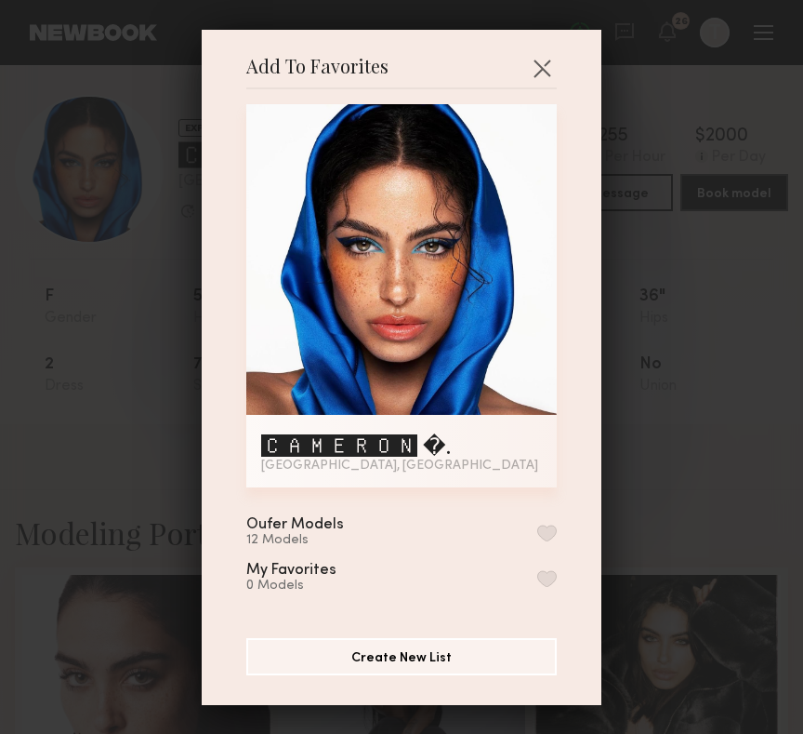
click at [542, 533] on button "button" at bounding box center [547, 532] width 20 height 17
click at [539, 72] on button "button" at bounding box center [542, 68] width 30 height 30
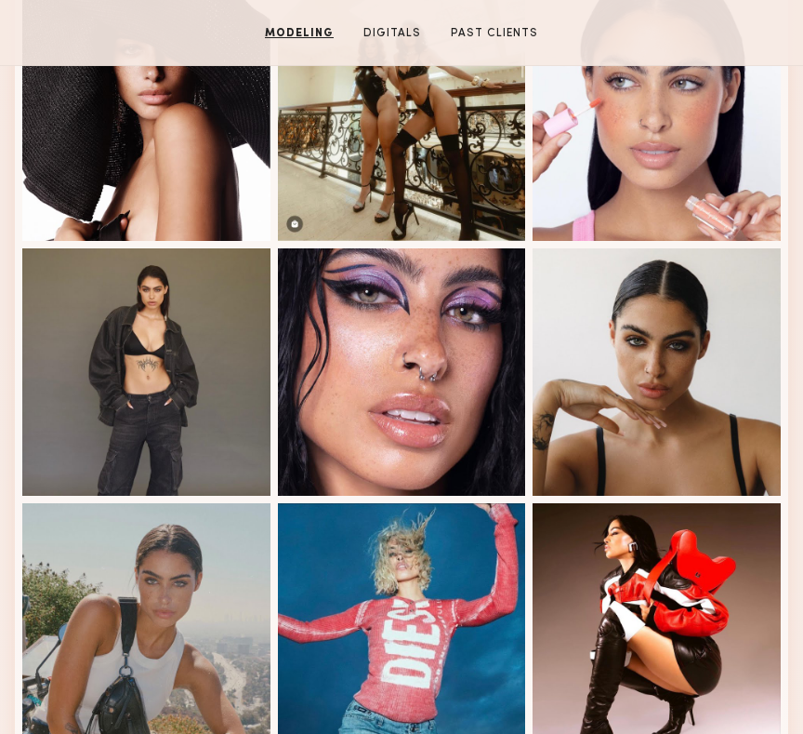
scroll to position [1347, 0]
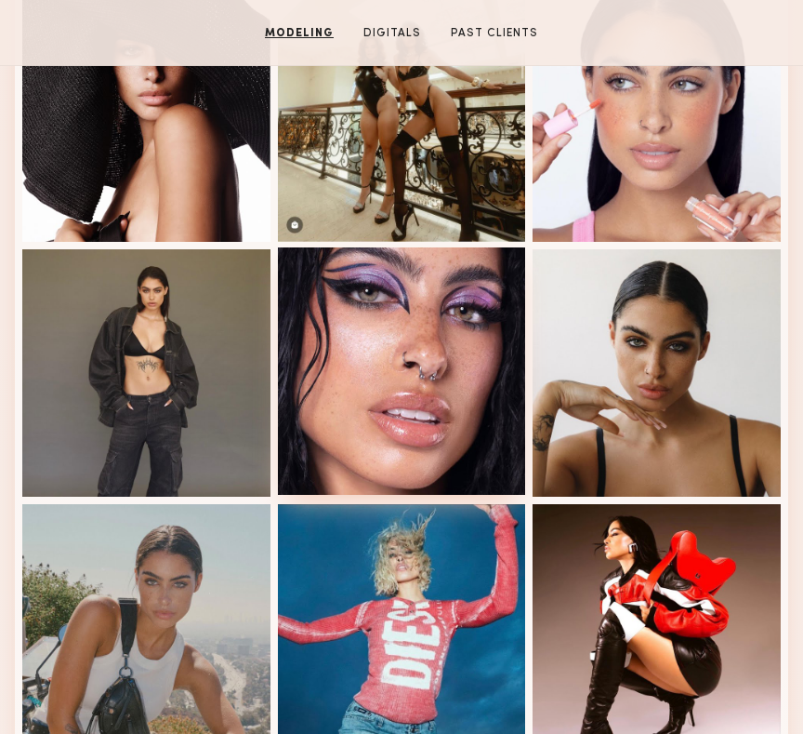
click at [428, 444] on div at bounding box center [402, 371] width 248 height 248
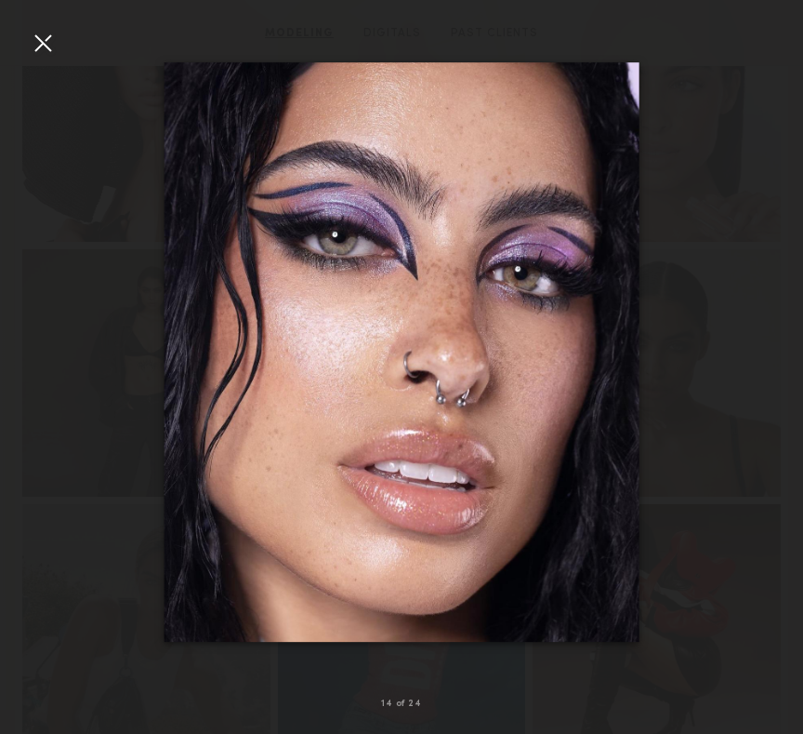
click at [37, 47] on div at bounding box center [43, 43] width 30 height 30
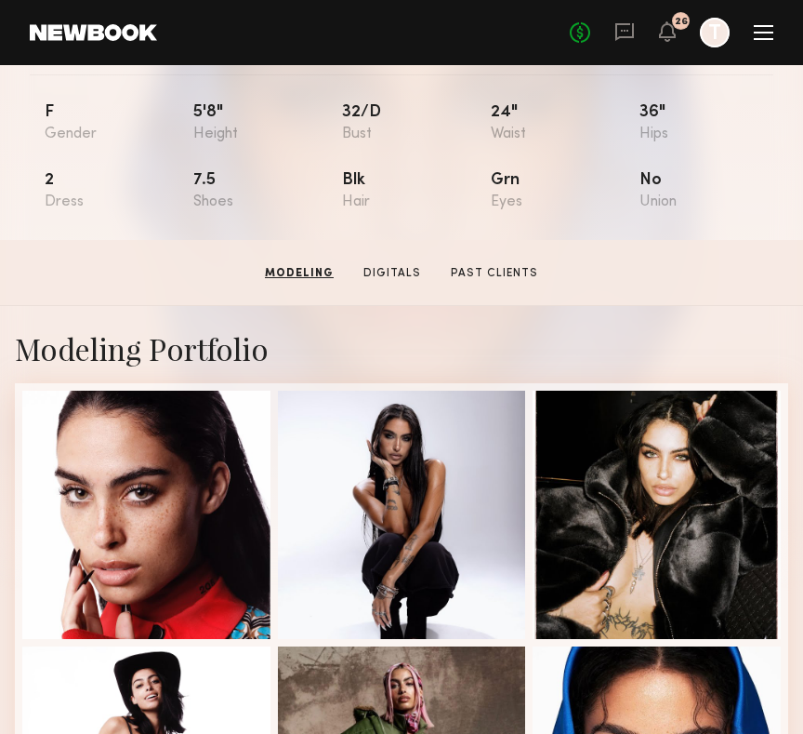
scroll to position [0, 0]
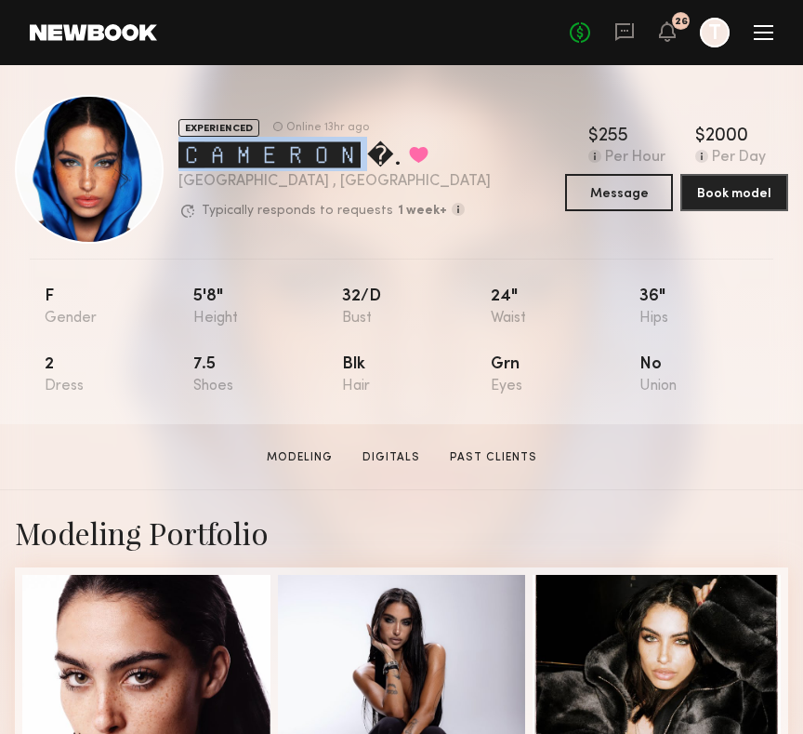
drag, startPoint x: 178, startPoint y: 159, endPoint x: 363, endPoint y: 157, distance: 185.0
click at [363, 157] on div "🅲🅰🅼🅴🆁🅾🅽 �. Favorited" at bounding box center [335, 154] width 312 height 34
copy div "🅲🅰🅼🅴🆁🅾🅽 �."
click at [295, 164] on div "🅲🅰🅼🅴🆁🅾🅽 �. Favorited" at bounding box center [335, 154] width 312 height 34
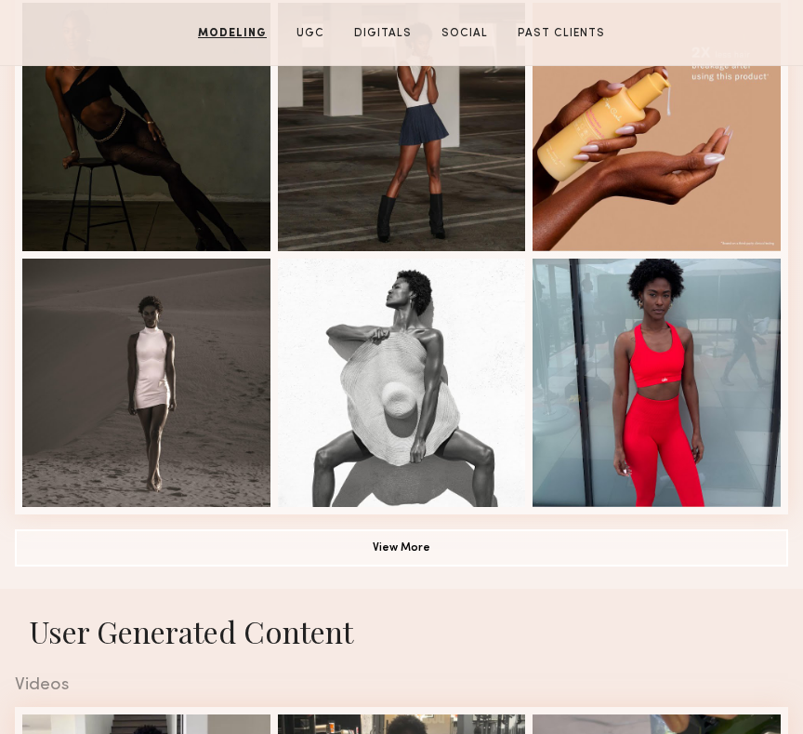
scroll to position [1106, 0]
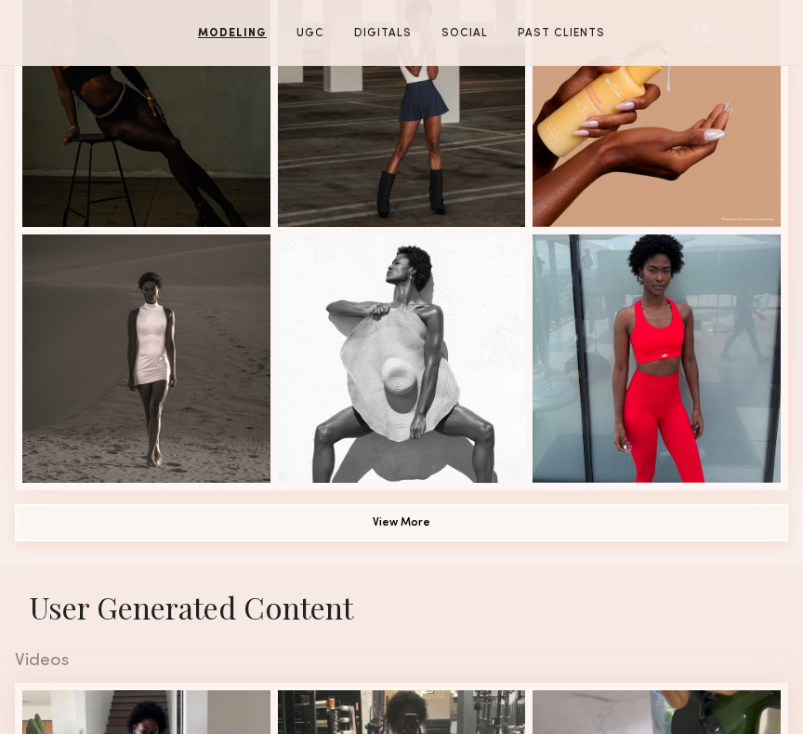
click at [359, 515] on button "View More" at bounding box center [402, 522] width 774 height 37
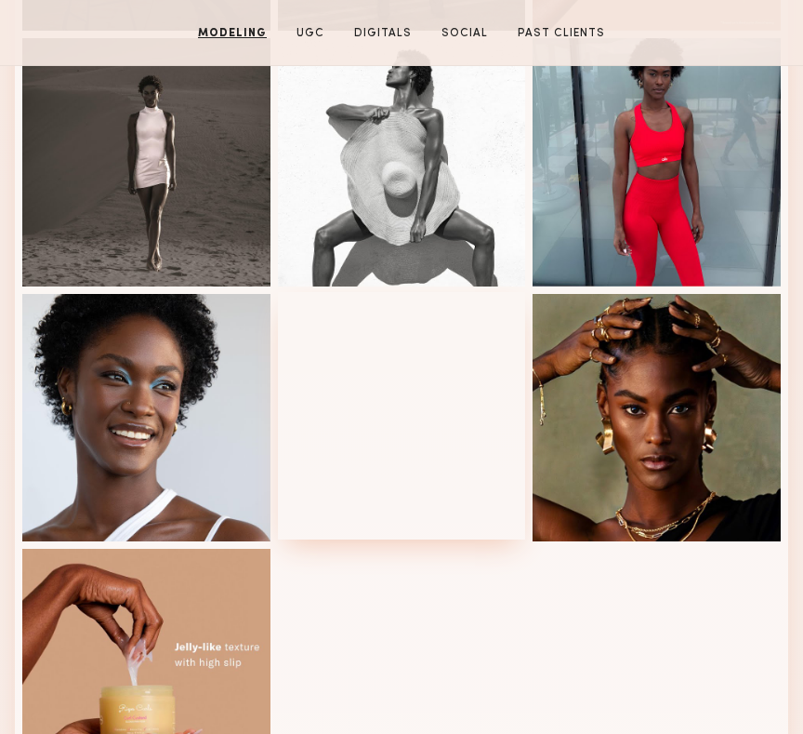
scroll to position [1313, 0]
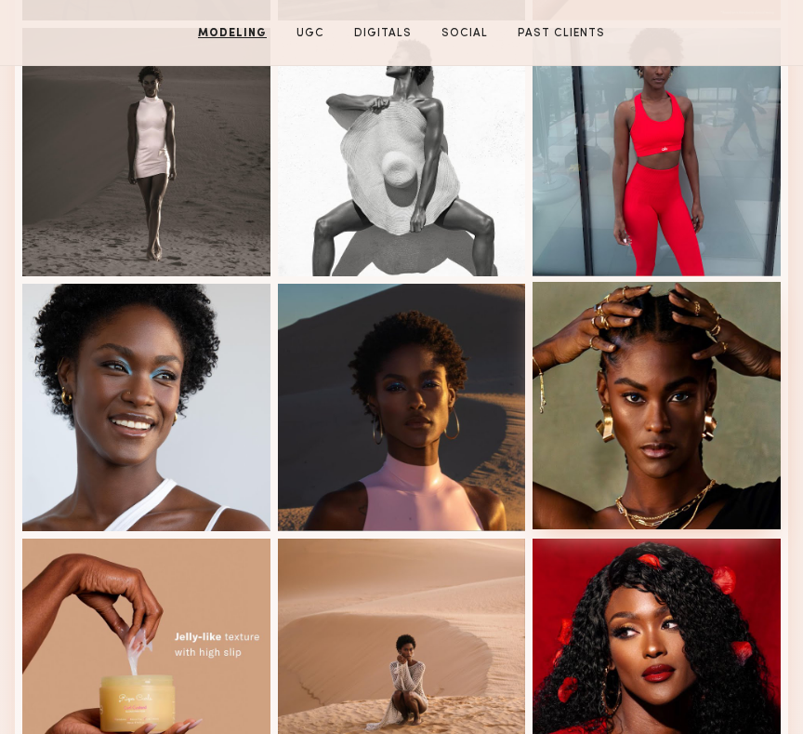
click at [607, 451] on div at bounding box center [657, 406] width 248 height 248
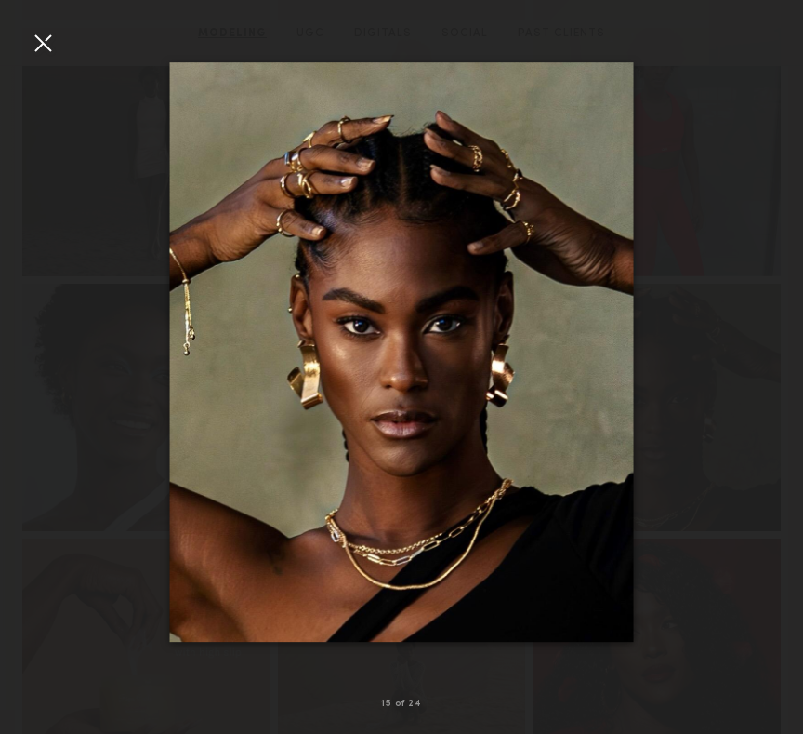
click at [46, 31] on div at bounding box center [43, 43] width 30 height 30
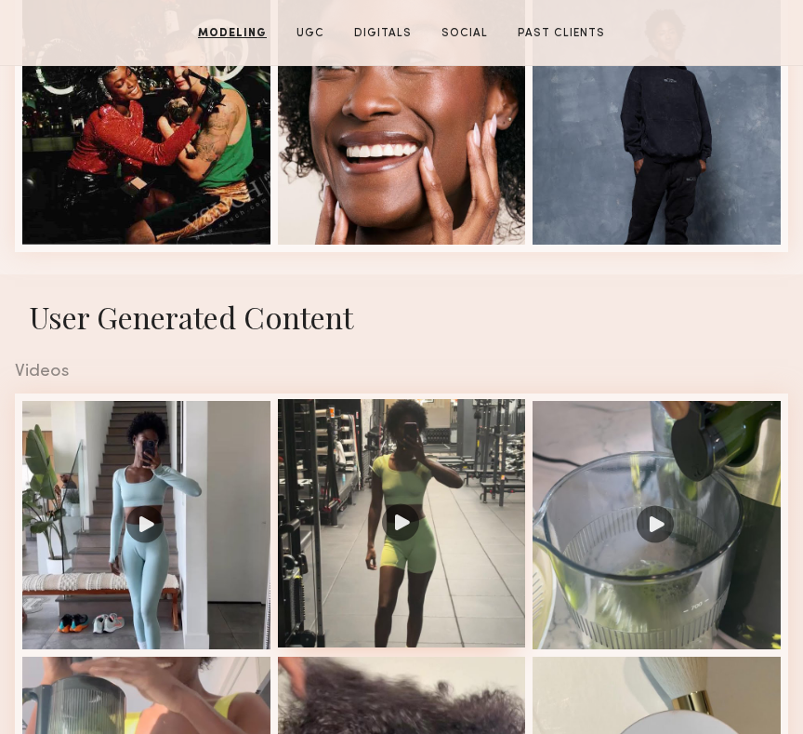
scroll to position [2351, 0]
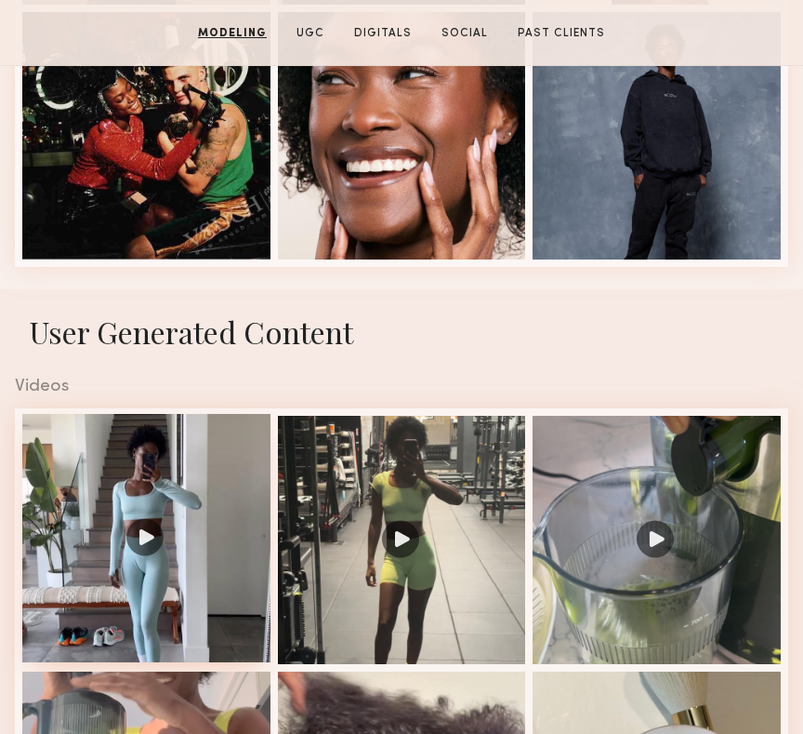
click at [176, 554] on div at bounding box center [146, 538] width 248 height 248
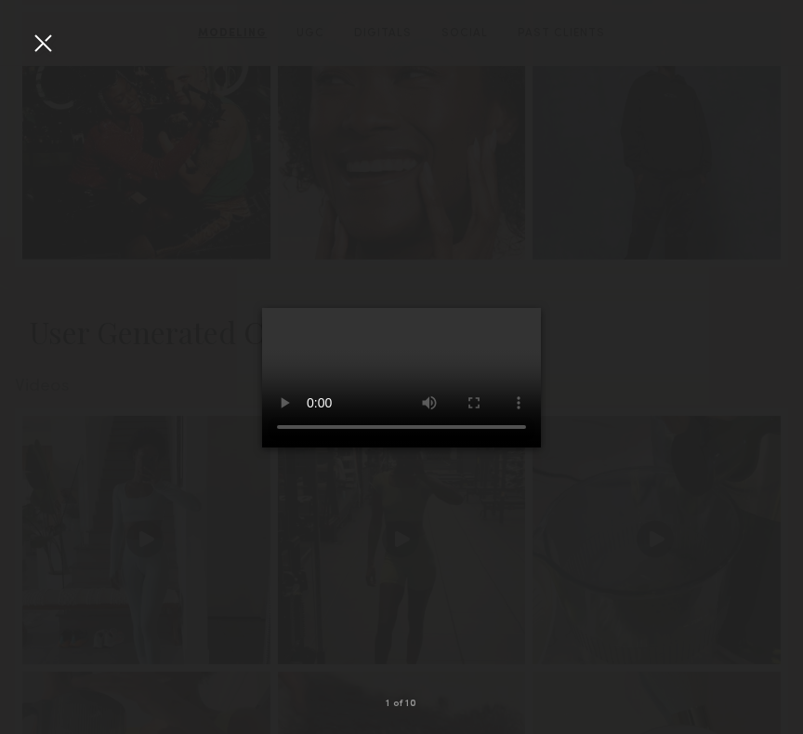
click at [184, 441] on div at bounding box center [401, 352] width 803 height 644
click at [44, 39] on div at bounding box center [43, 43] width 30 height 30
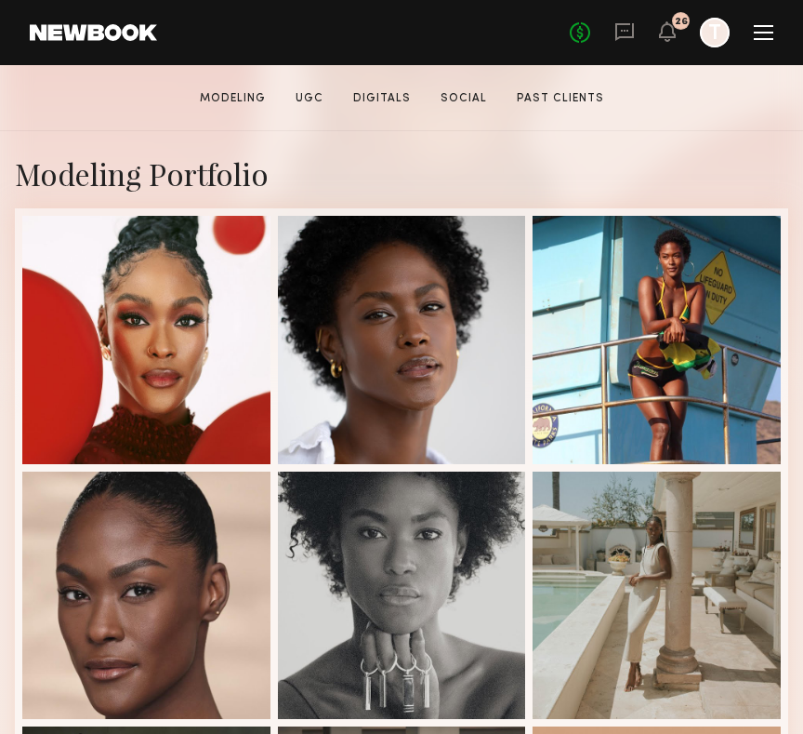
scroll to position [370, 0]
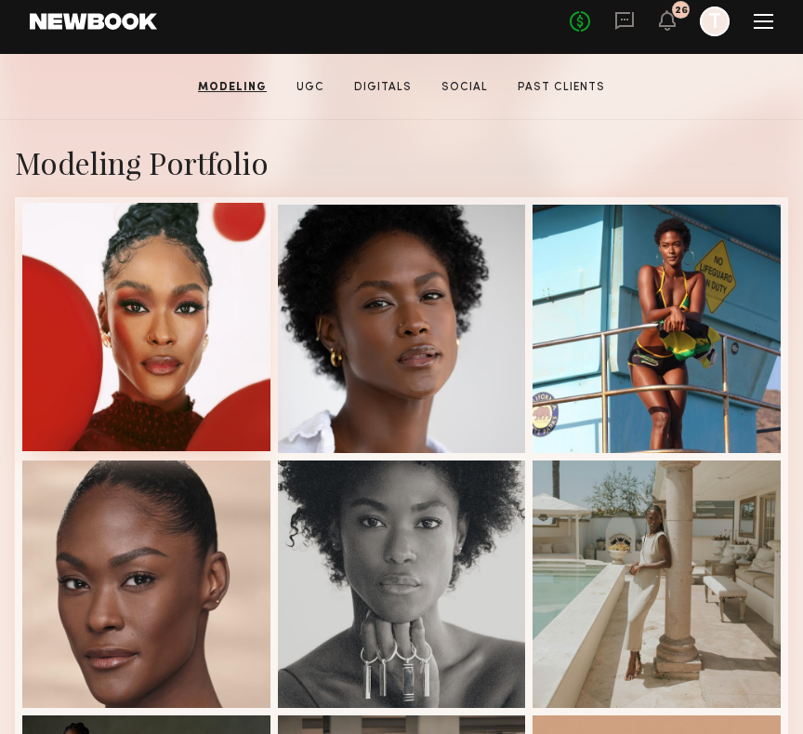
click at [177, 314] on div at bounding box center [146, 327] width 248 height 248
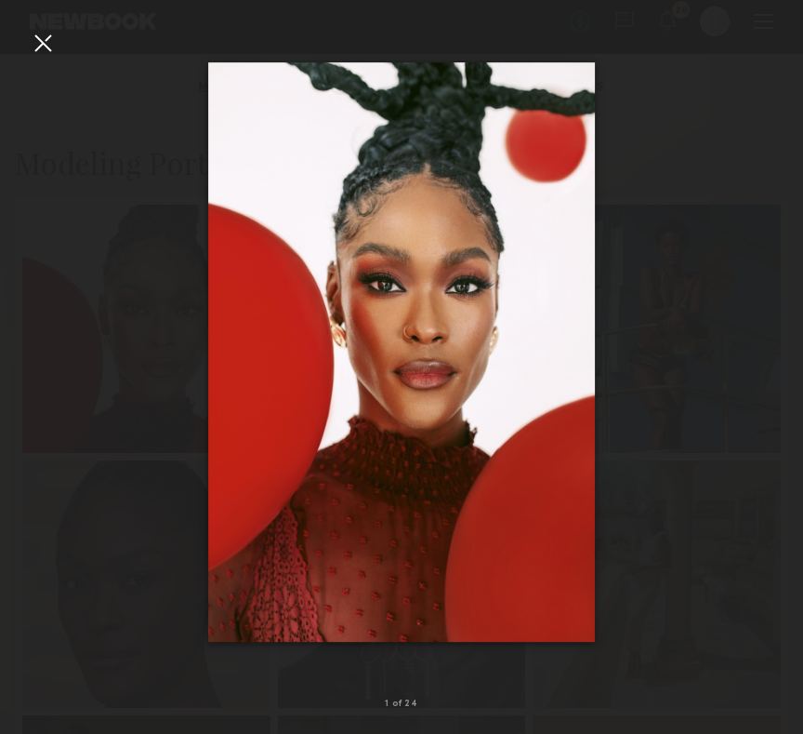
click at [39, 37] on div at bounding box center [43, 43] width 30 height 30
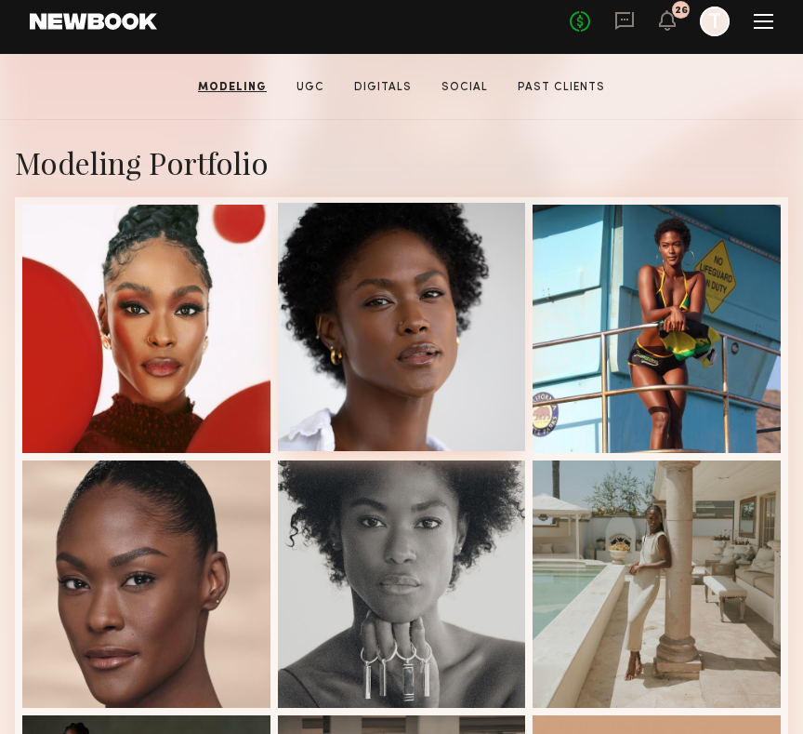
scroll to position [0, 0]
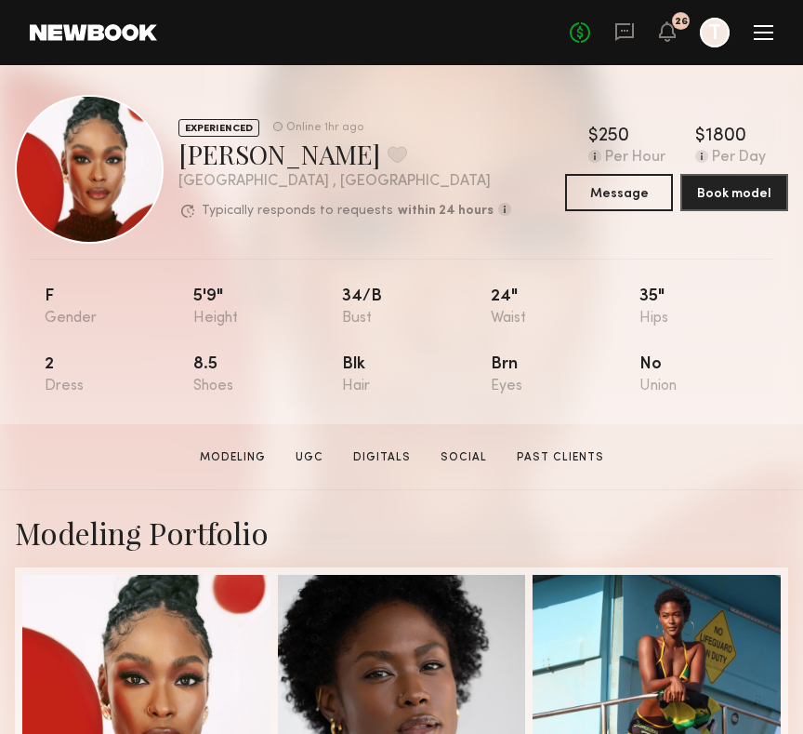
click at [388, 151] on button at bounding box center [398, 154] width 20 height 17
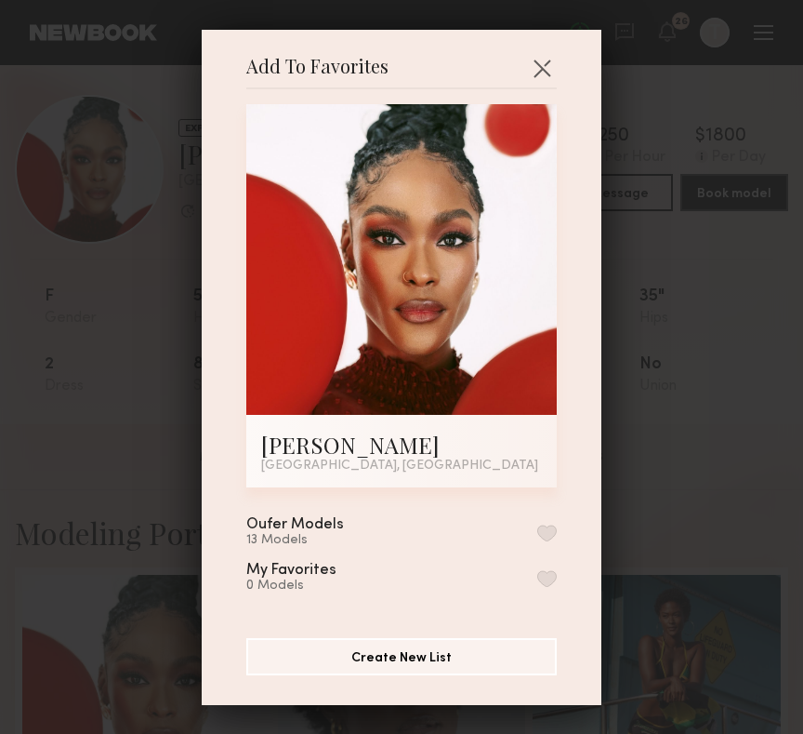
click at [546, 528] on button "button" at bounding box center [547, 532] width 20 height 17
click at [109, 390] on div "Add To Favorites [PERSON_NAME] [GEOGRAPHIC_DATA], [GEOGRAPHIC_DATA] Add To Favo…" at bounding box center [401, 367] width 803 height 734
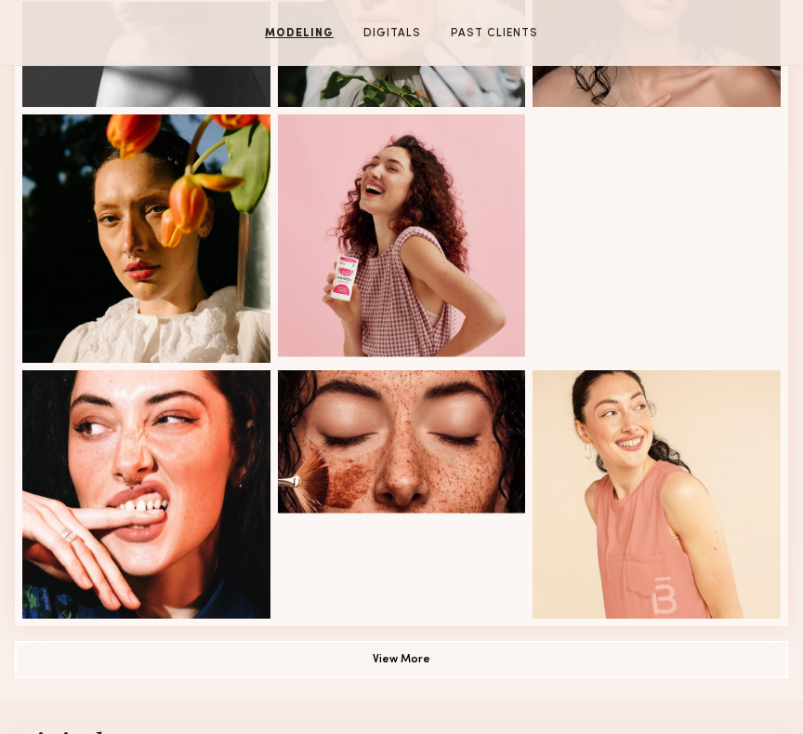
scroll to position [1010, 0]
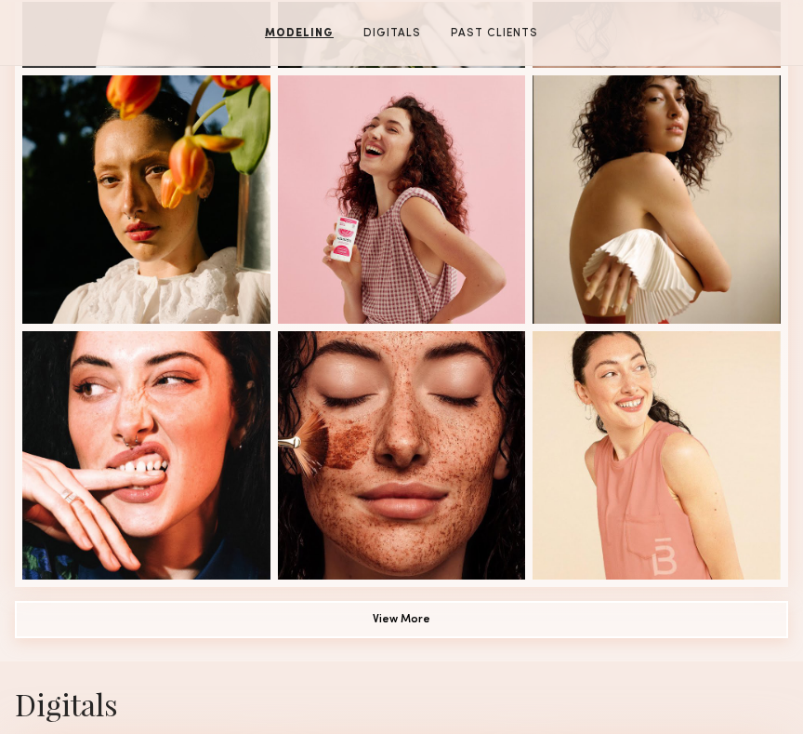
click at [298, 613] on button "View More" at bounding box center [402, 619] width 774 height 37
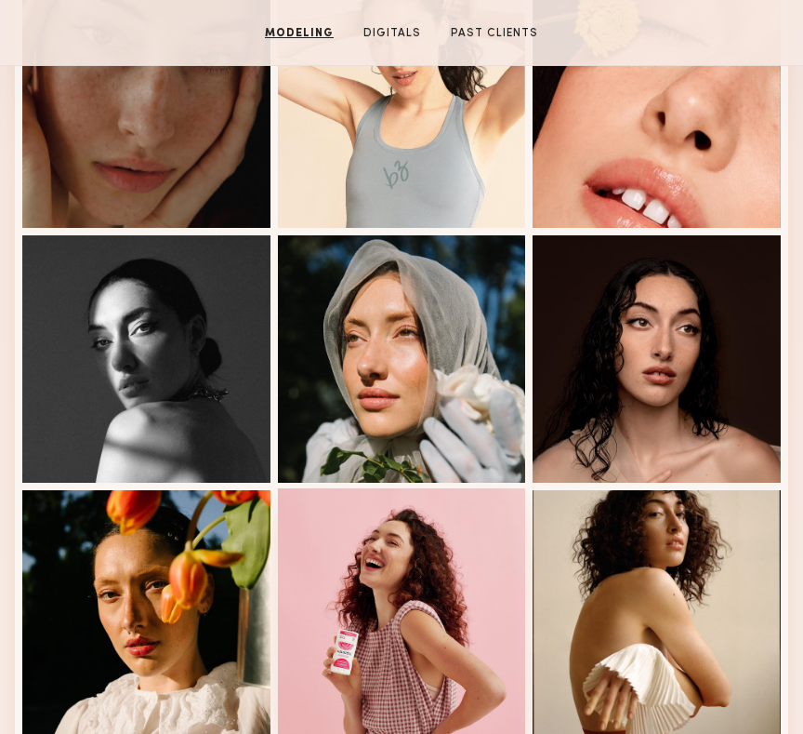
scroll to position [585, 0]
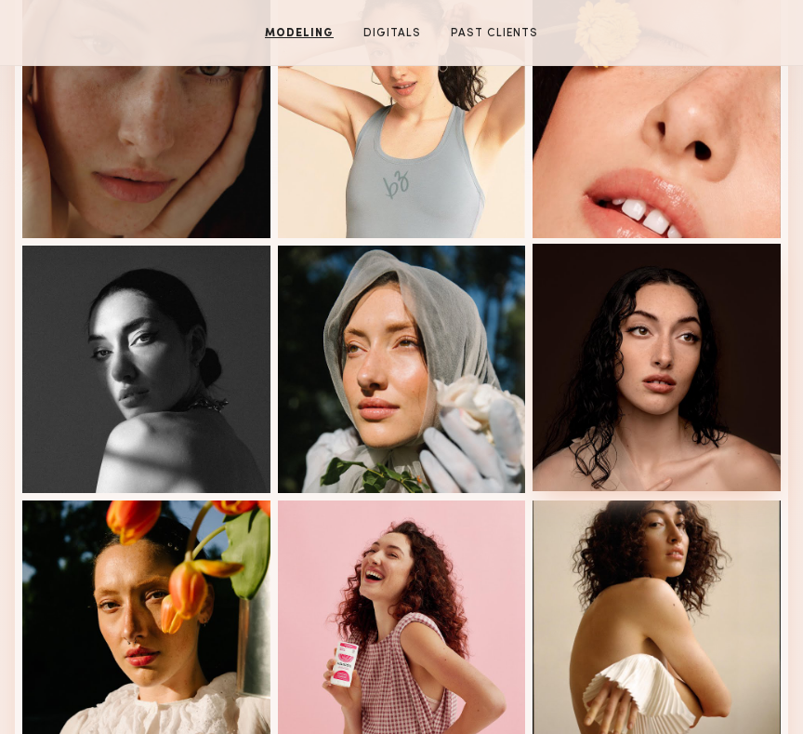
click at [680, 337] on div at bounding box center [657, 368] width 248 height 248
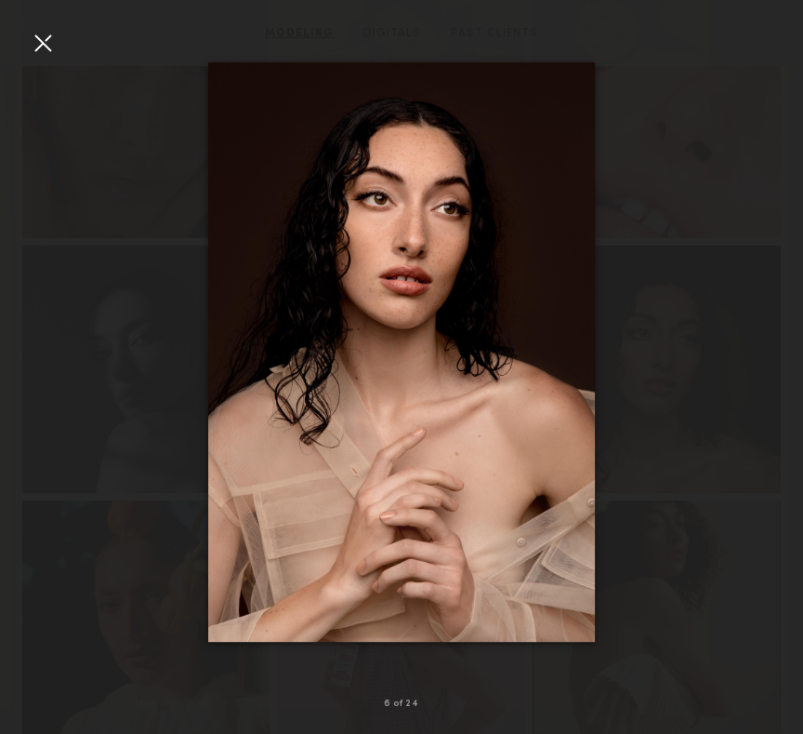
click at [53, 46] on div at bounding box center [43, 43] width 30 height 30
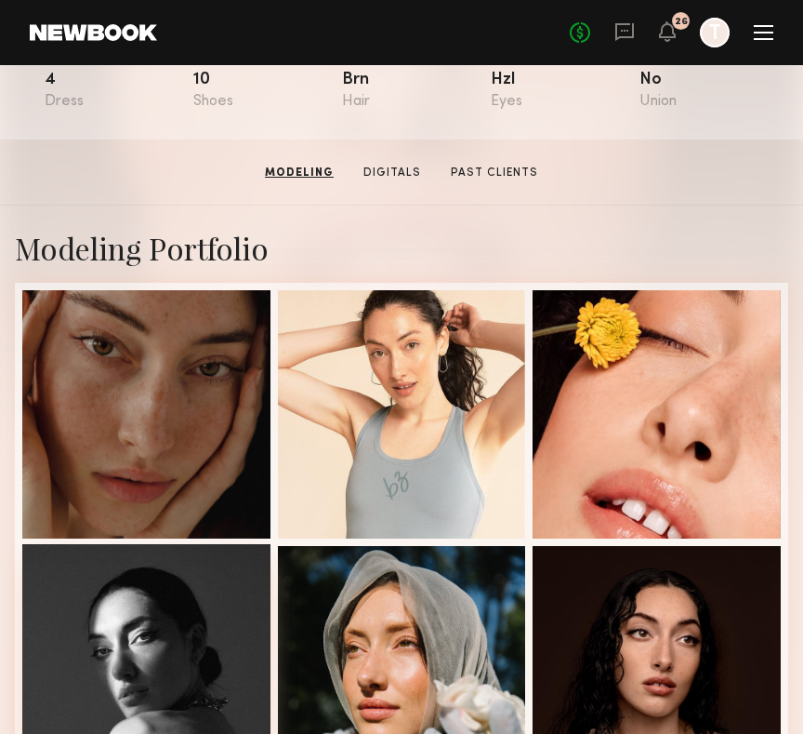
scroll to position [0, 0]
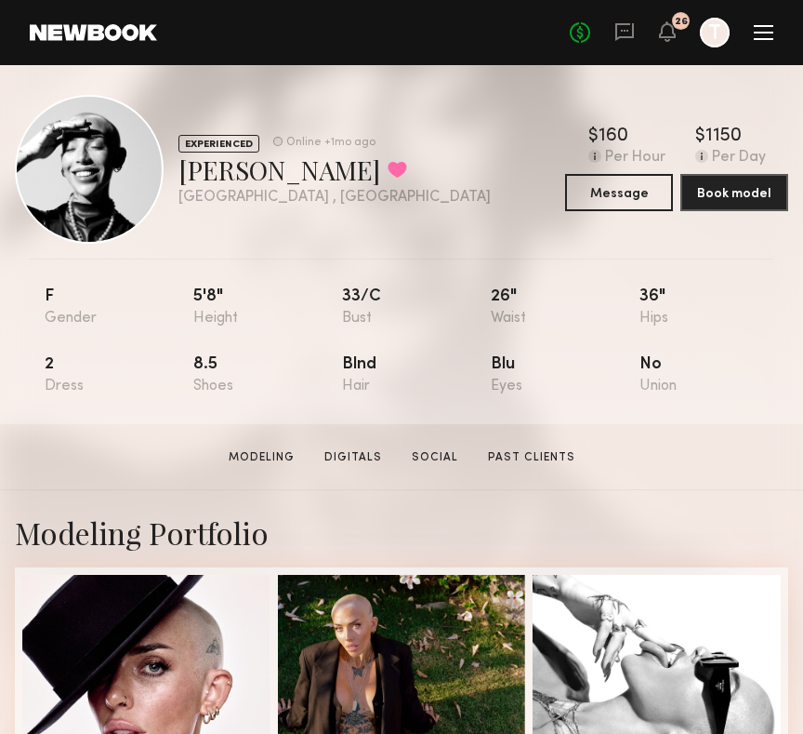
click at [148, 284] on div "F 5'8" 33/c 26" 36" 2 8.5 Blnd Blu No" at bounding box center [394, 341] width 788 height 166
click at [139, 302] on div "F" at bounding box center [119, 307] width 149 height 38
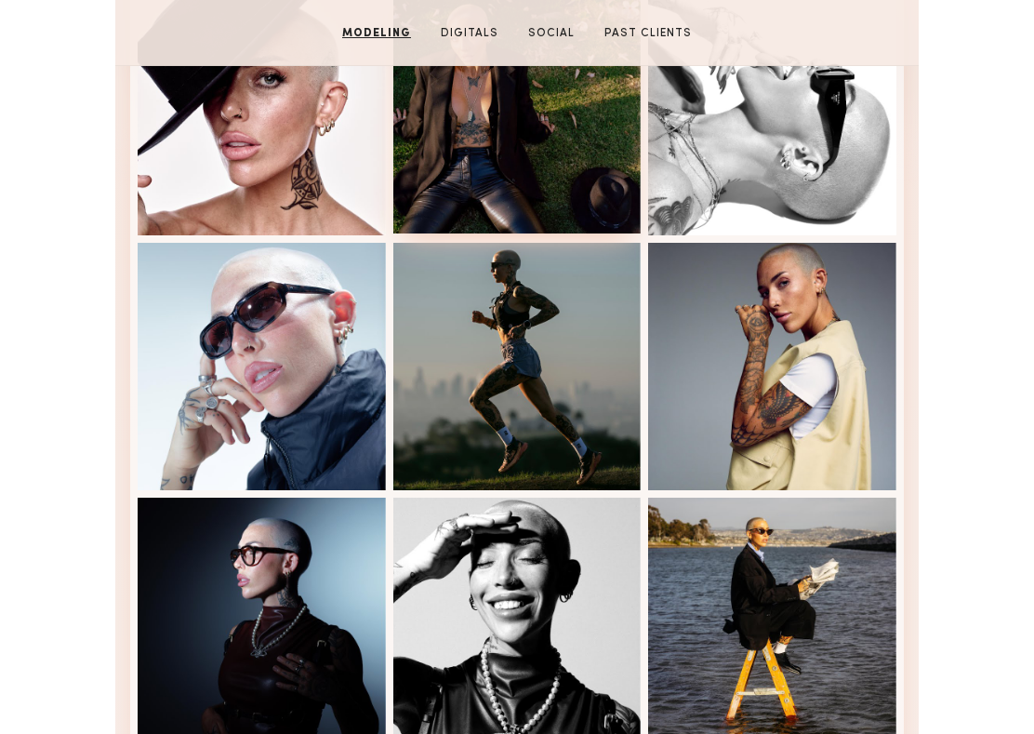
scroll to position [601, 0]
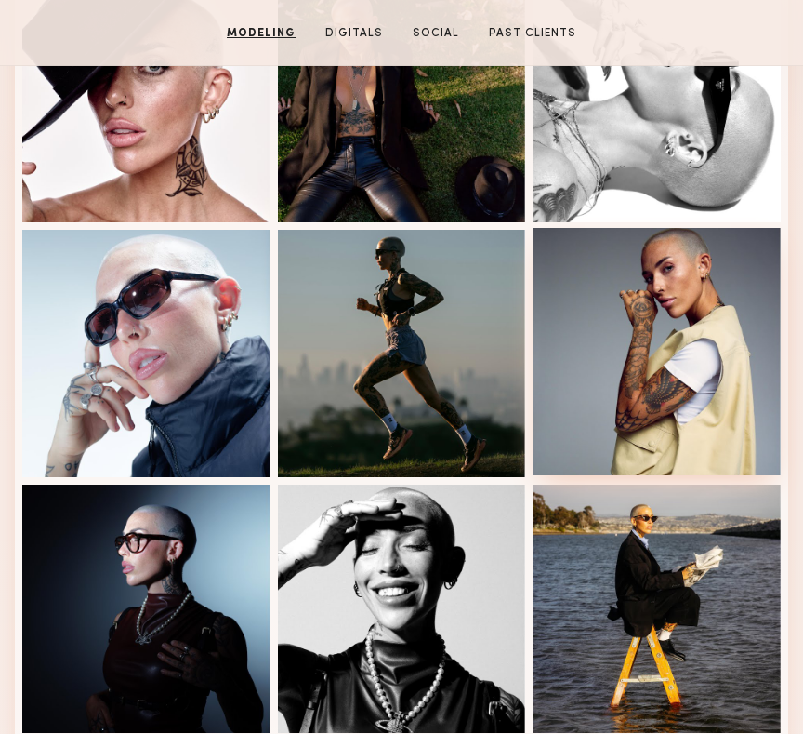
click at [603, 366] on div at bounding box center [657, 352] width 248 height 248
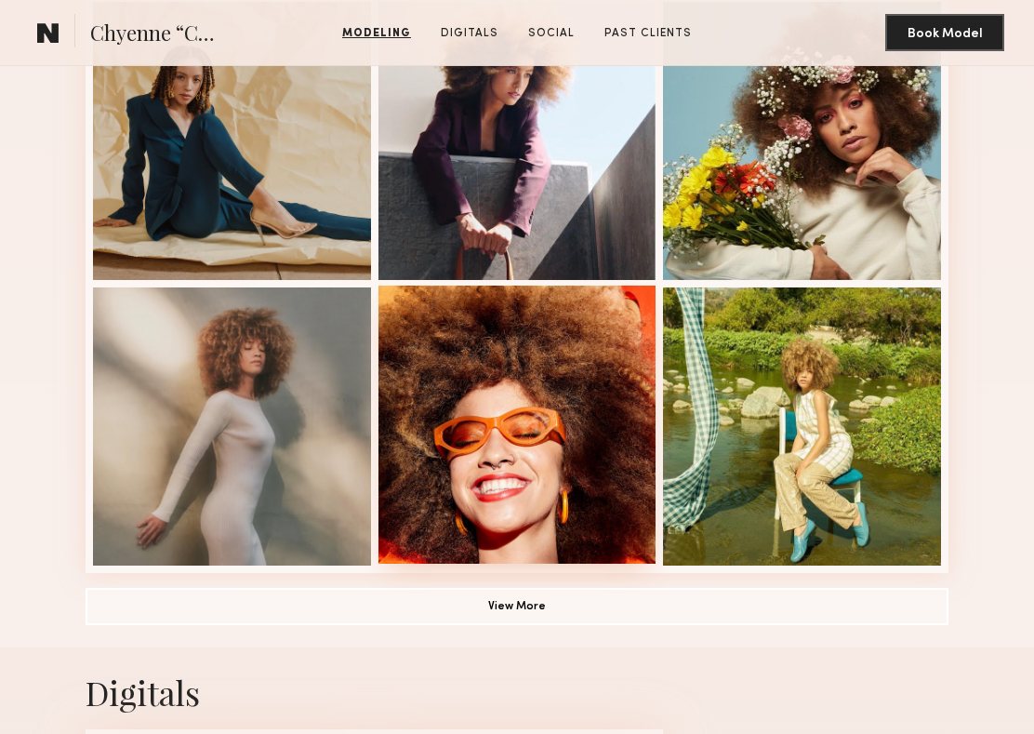
scroll to position [1105, 0]
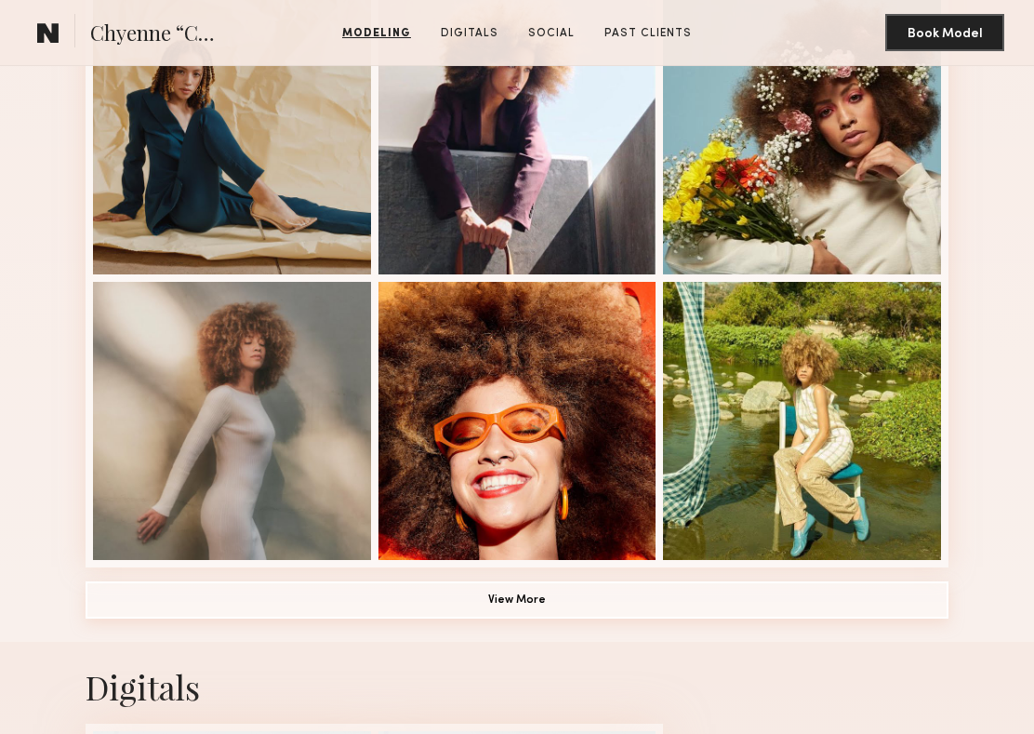
click at [498, 581] on button "View More" at bounding box center [517, 599] width 863 height 37
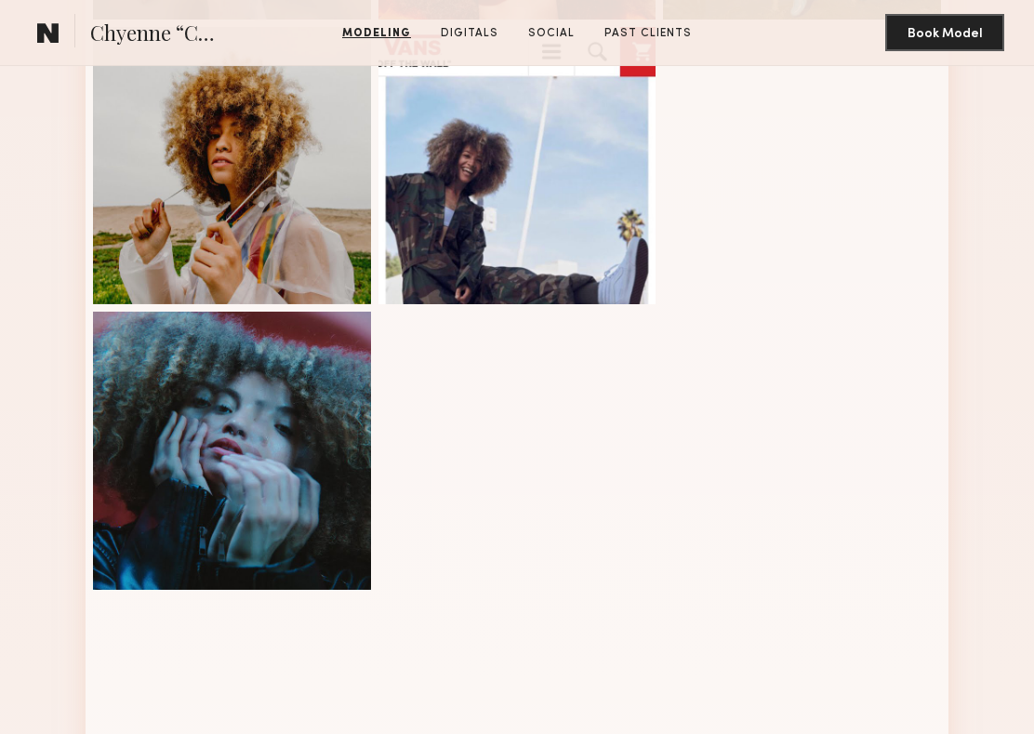
scroll to position [1689, 0]
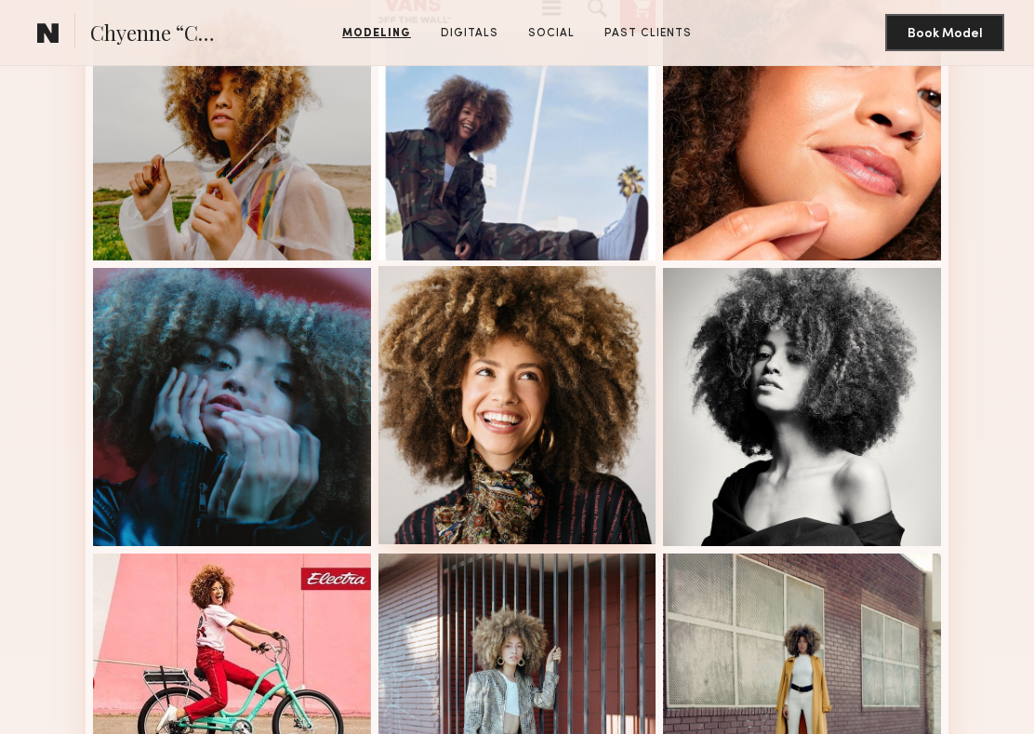
click at [511, 413] on div at bounding box center [517, 405] width 278 height 278
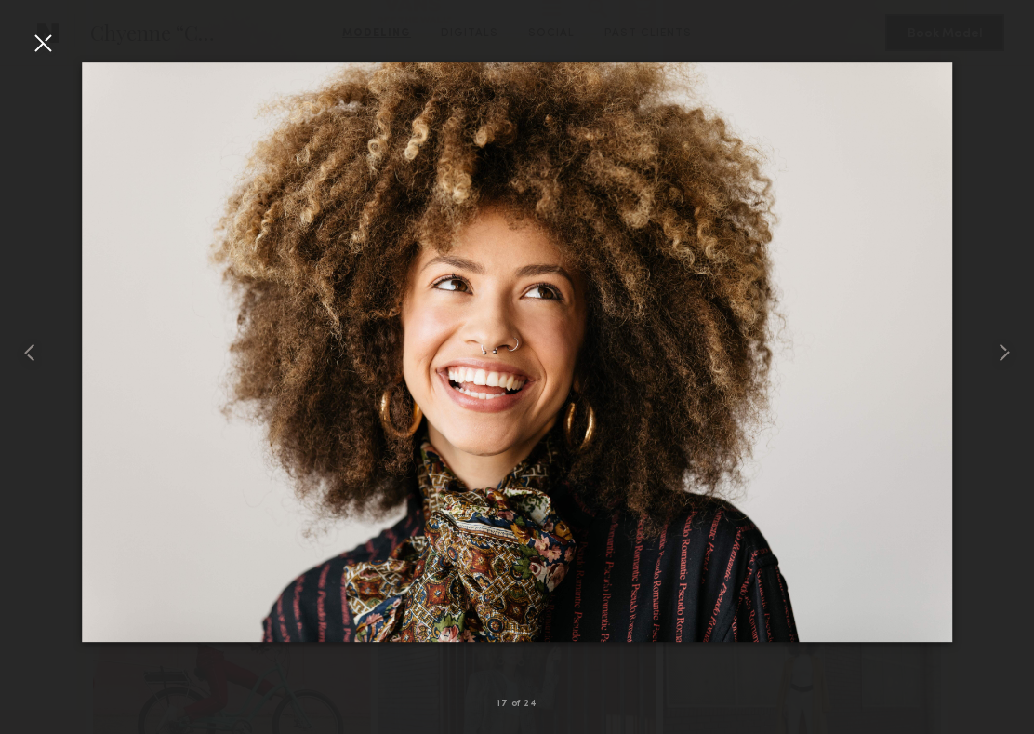
click at [55, 51] on div at bounding box center [43, 43] width 30 height 30
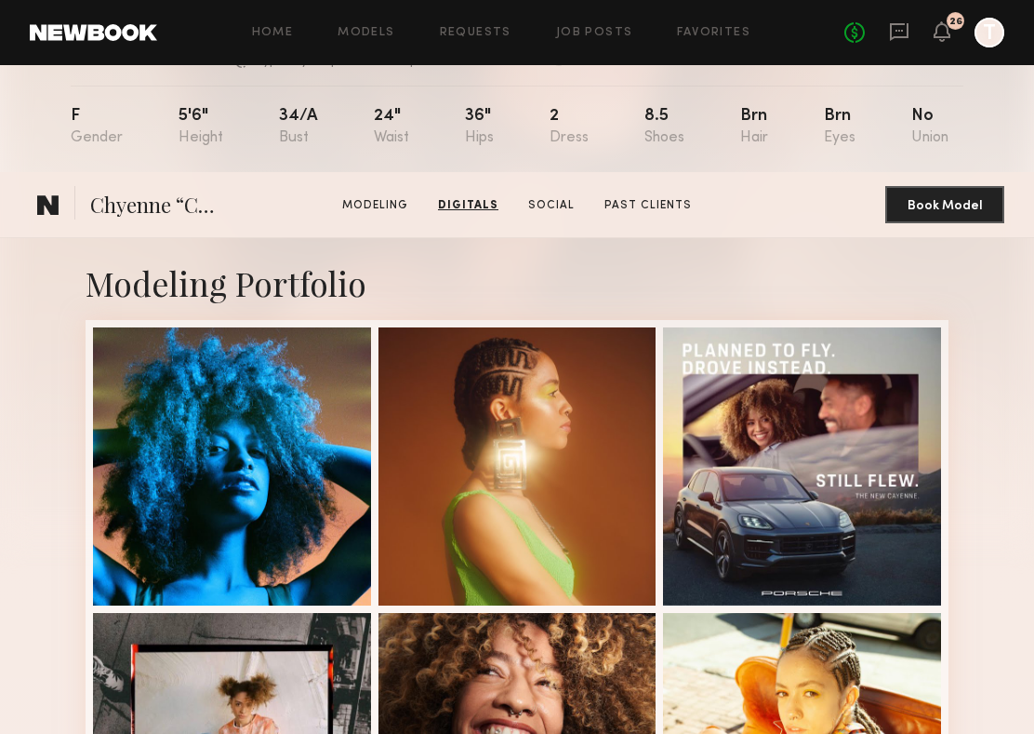
scroll to position [0, 0]
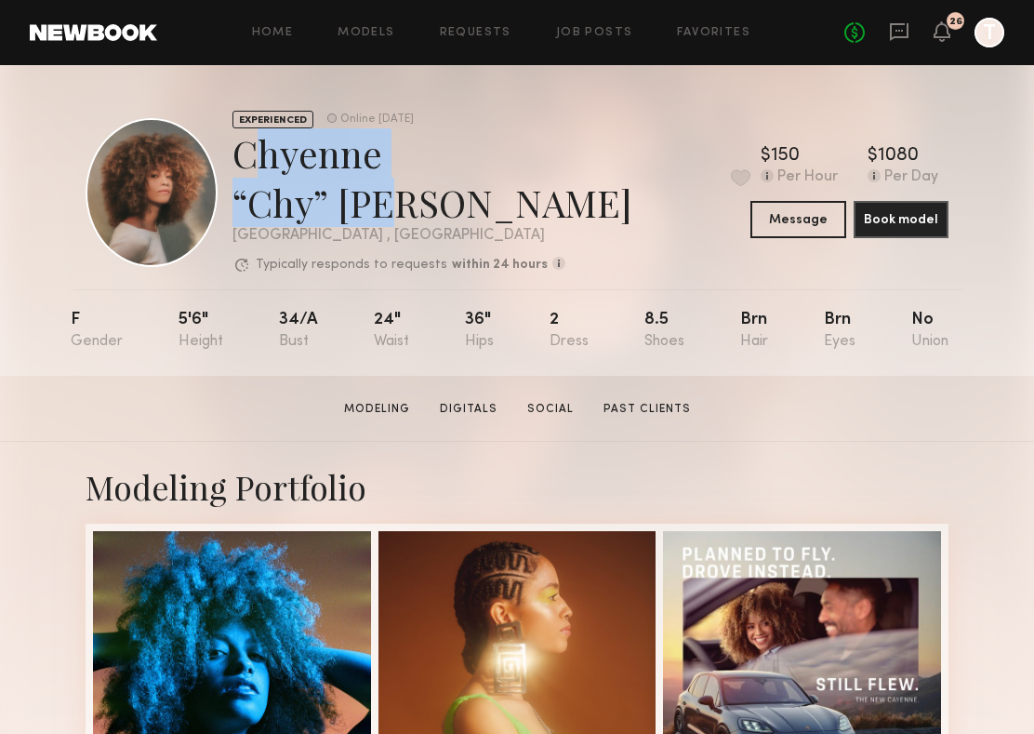
drag, startPoint x: 254, startPoint y: 171, endPoint x: 543, endPoint y: 180, distance: 289.3
click at [544, 180] on div "Chyenne “Chy” R. Favorite" at bounding box center [491, 177] width 519 height 99
copy div "Chyenne “Chy” R."
click at [731, 169] on button at bounding box center [741, 177] width 20 height 17
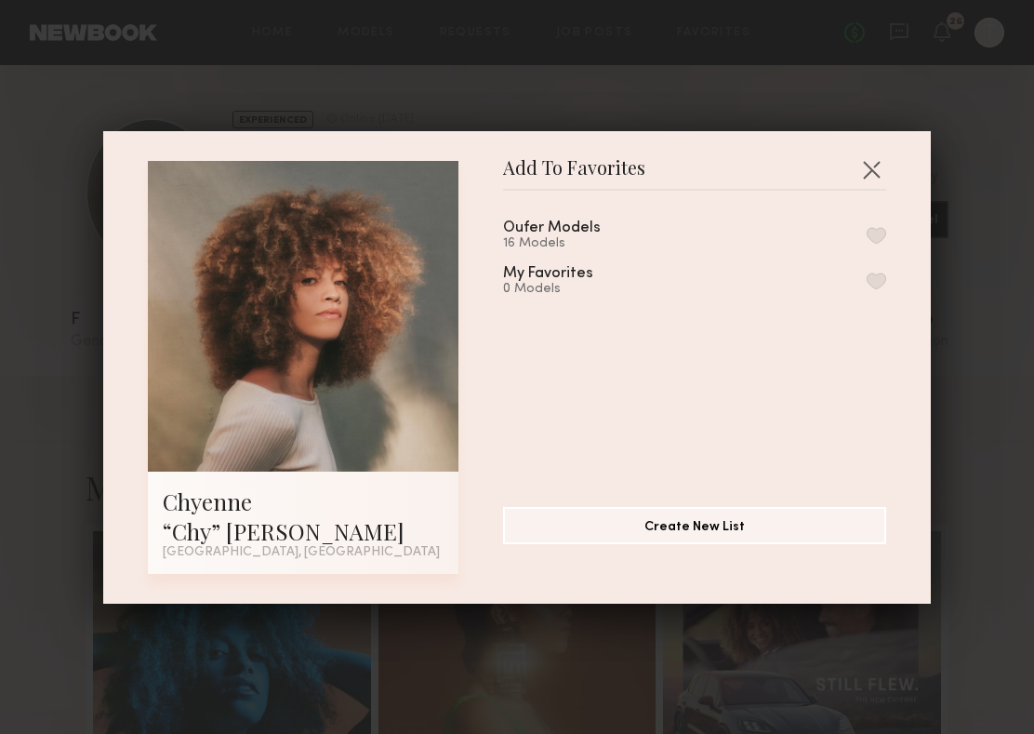
click at [879, 242] on button "button" at bounding box center [877, 235] width 20 height 17
click at [874, 180] on button "button" at bounding box center [871, 169] width 30 height 30
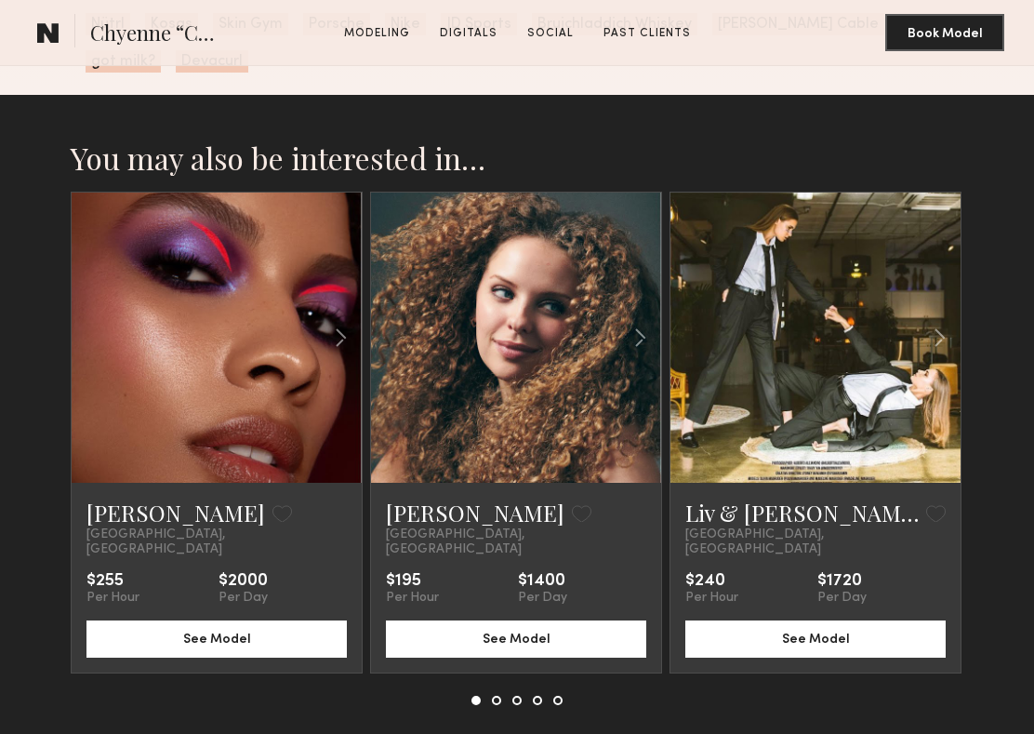
scroll to position [3840, 0]
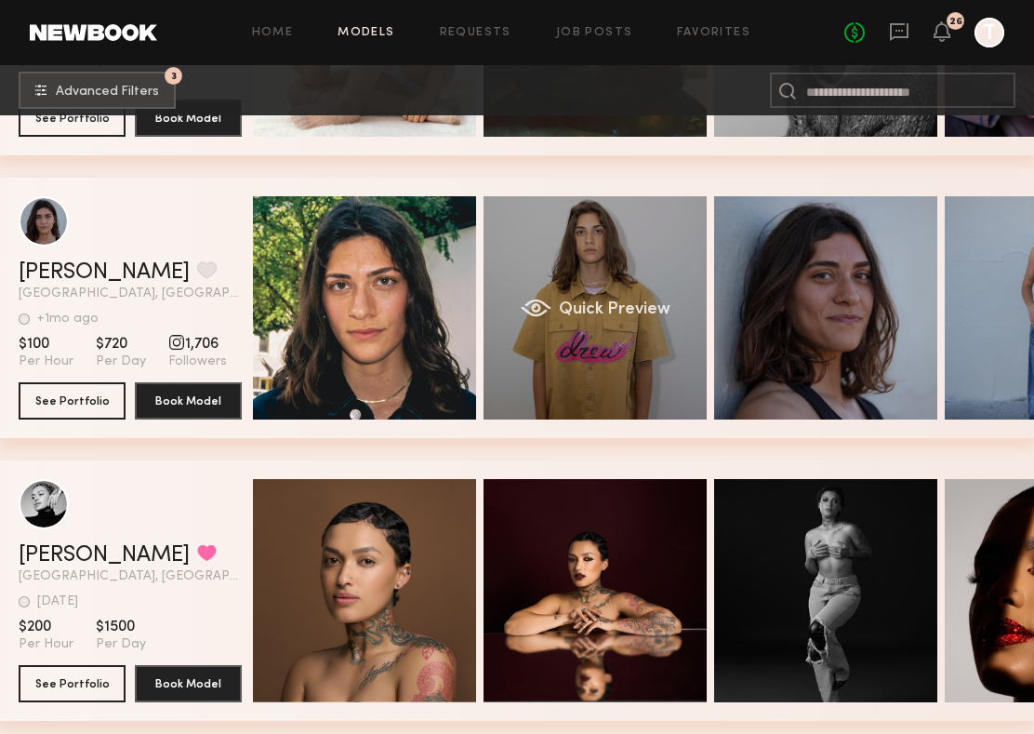
scroll to position [0, 152]
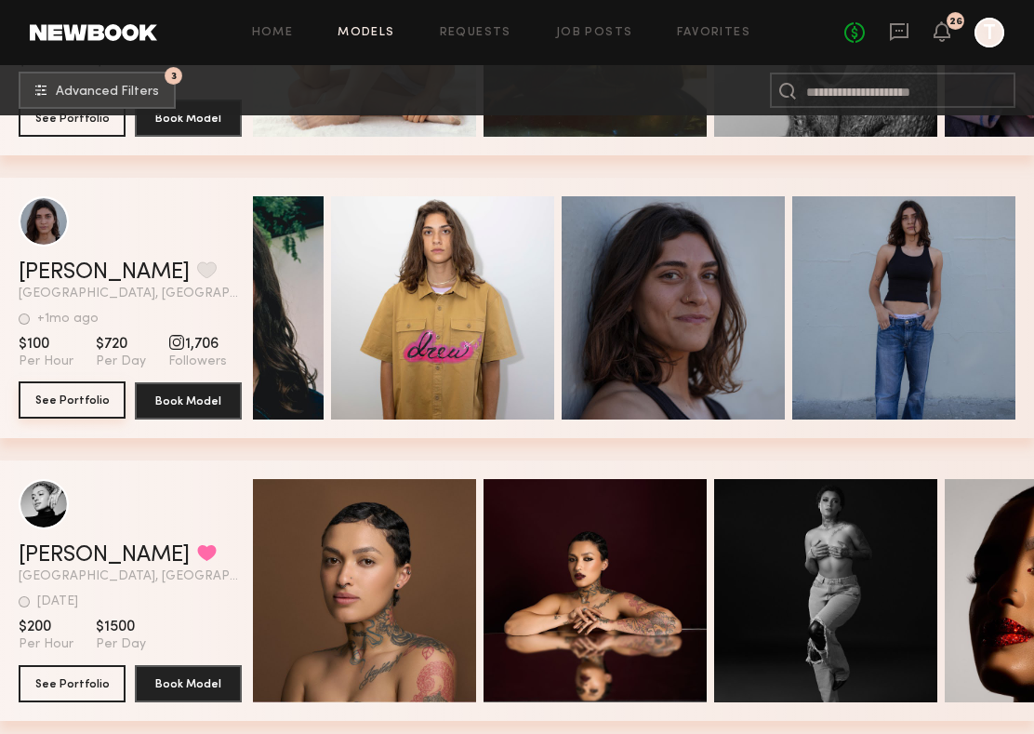
click at [73, 400] on button "See Portfolio" at bounding box center [72, 399] width 107 height 37
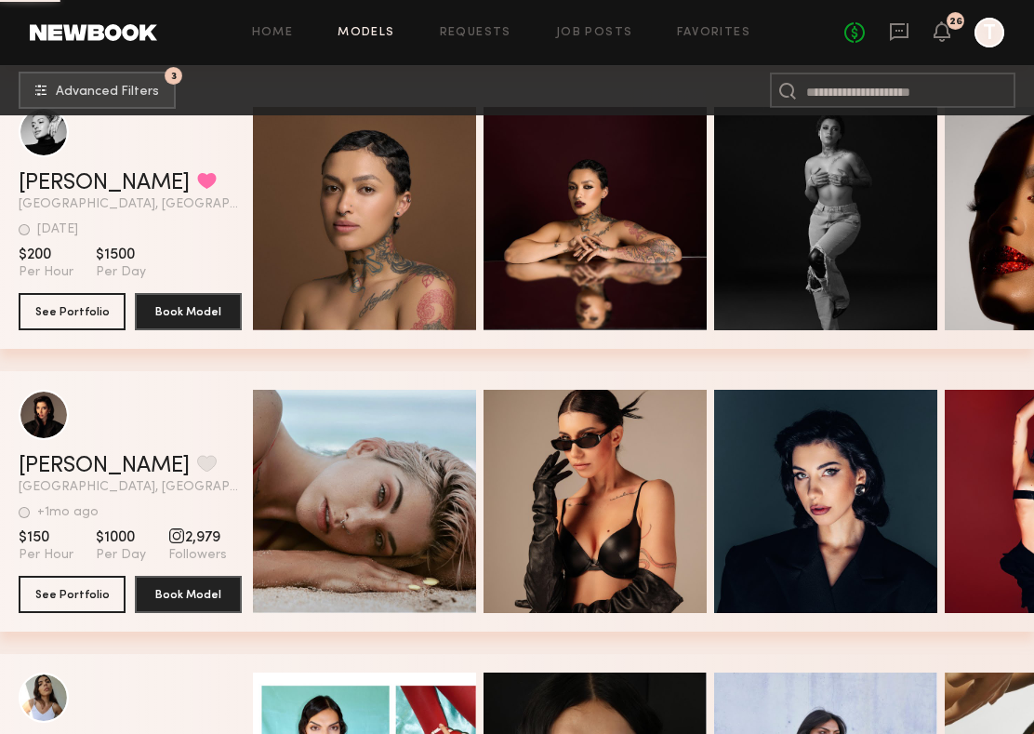
scroll to position [43068, 0]
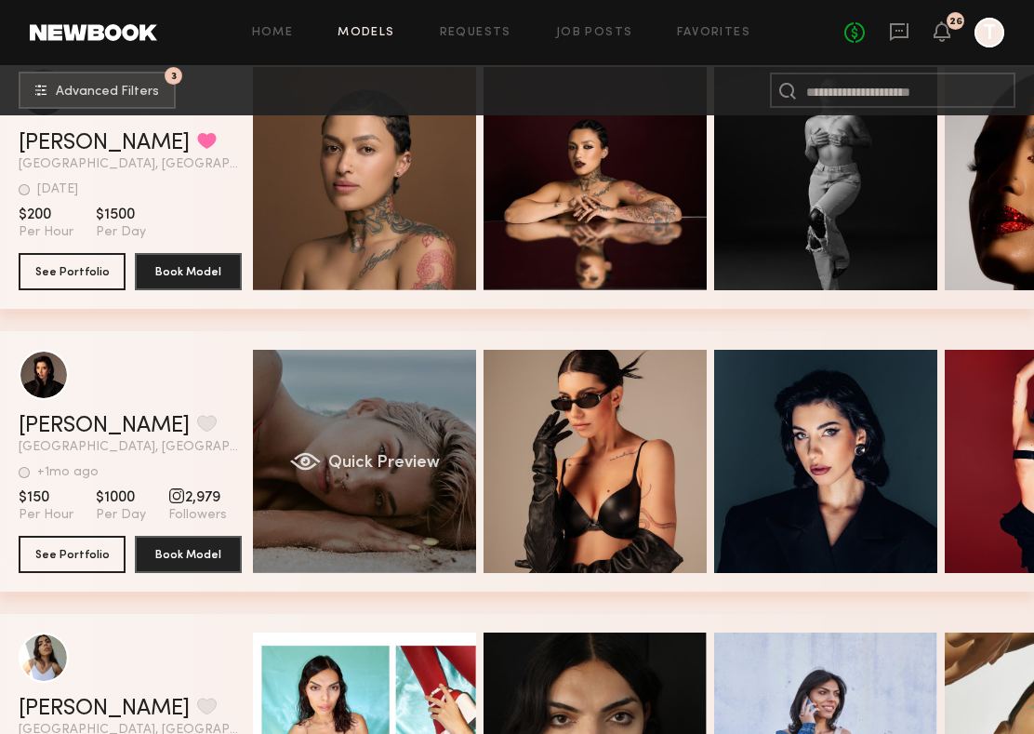
click at [421, 396] on div "Quick Preview" at bounding box center [364, 461] width 223 height 223
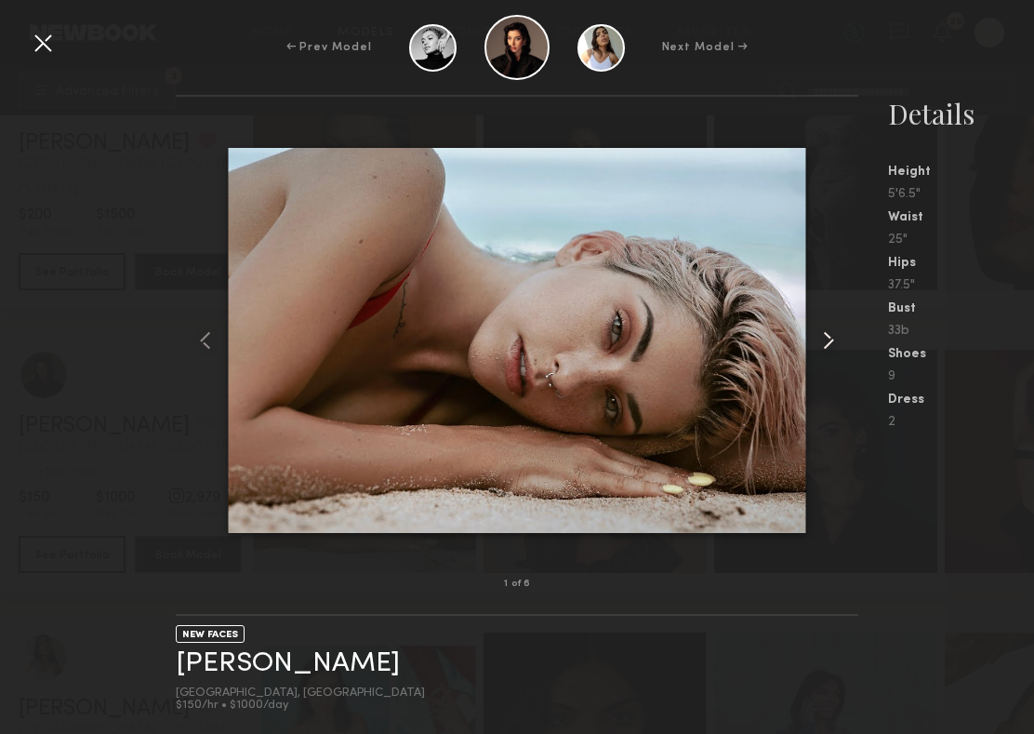
click at [834, 337] on common-icon at bounding box center [829, 340] width 30 height 30
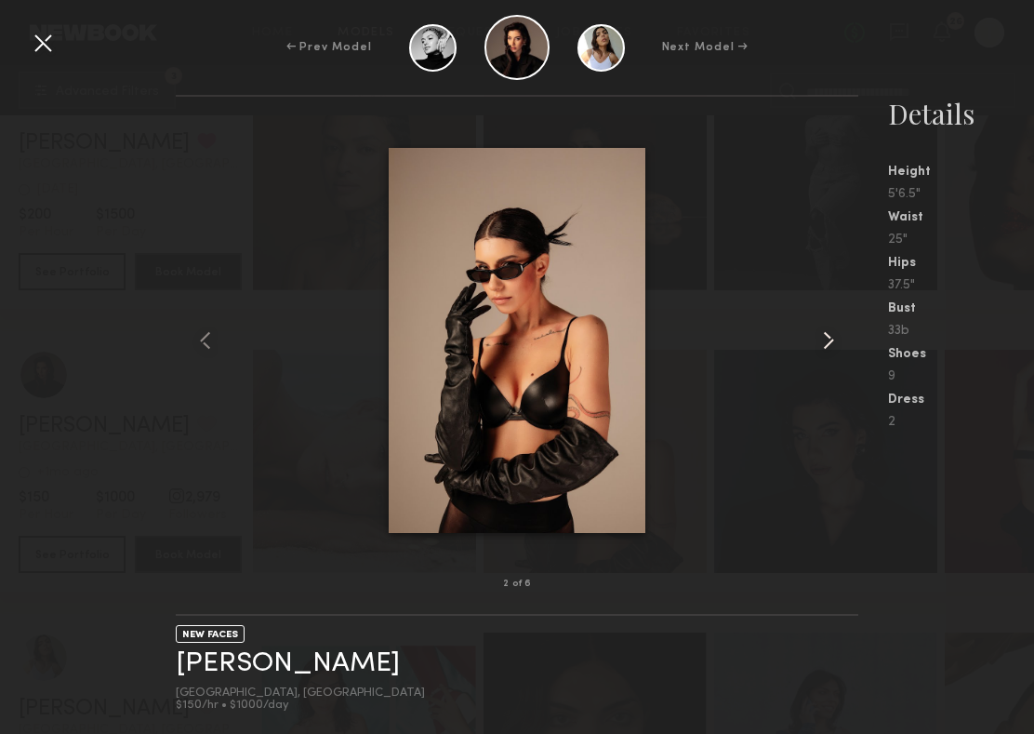
click at [834, 337] on common-icon at bounding box center [829, 340] width 30 height 30
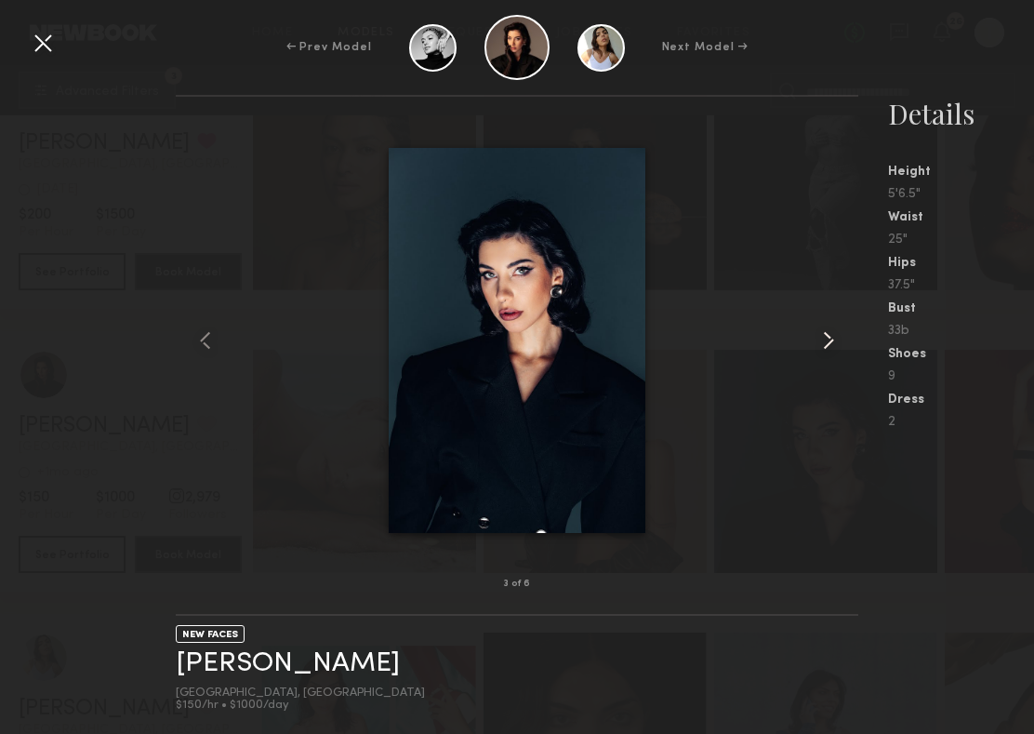
click at [834, 338] on common-icon at bounding box center [829, 340] width 30 height 30
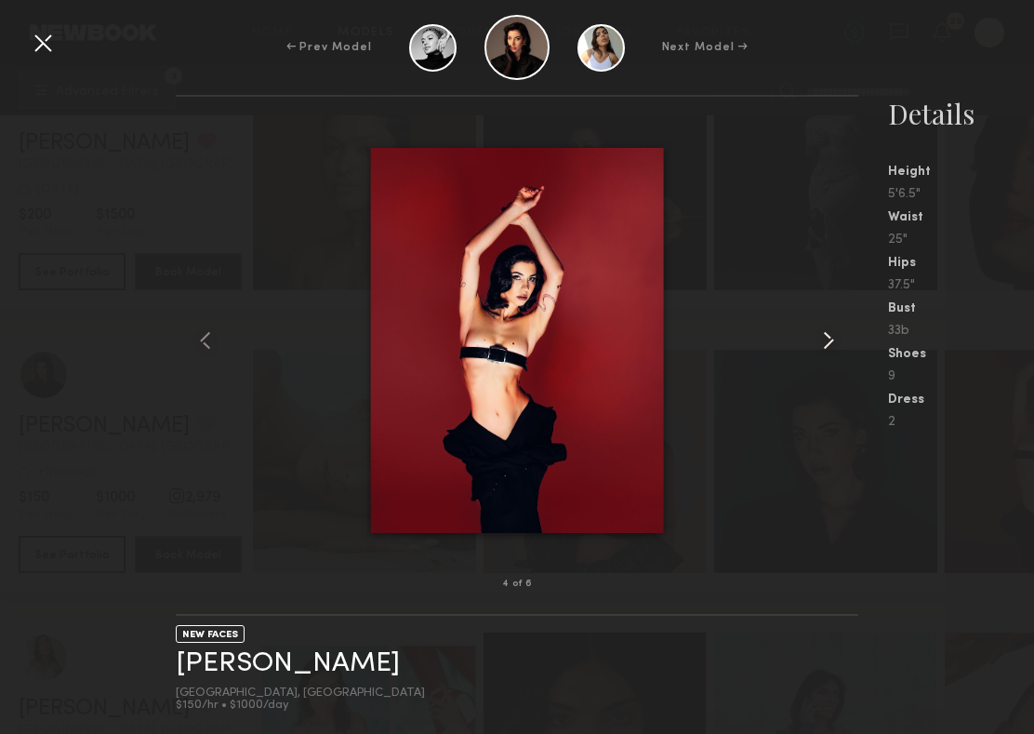
click at [834, 338] on common-icon at bounding box center [829, 340] width 30 height 30
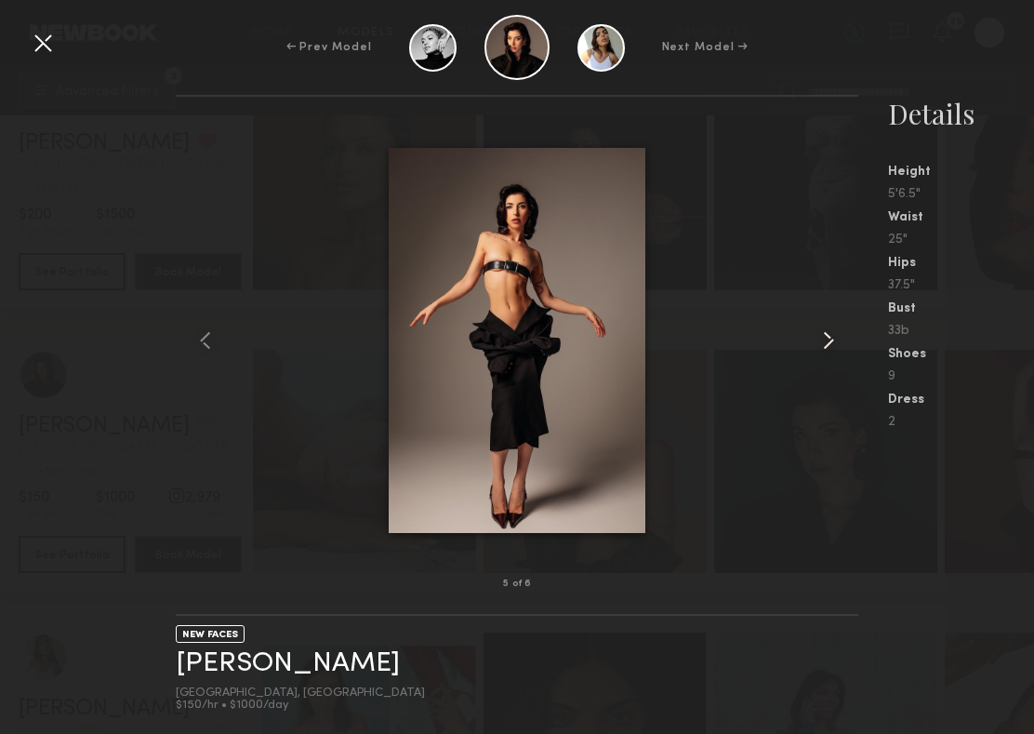
click at [834, 338] on common-icon at bounding box center [829, 340] width 30 height 30
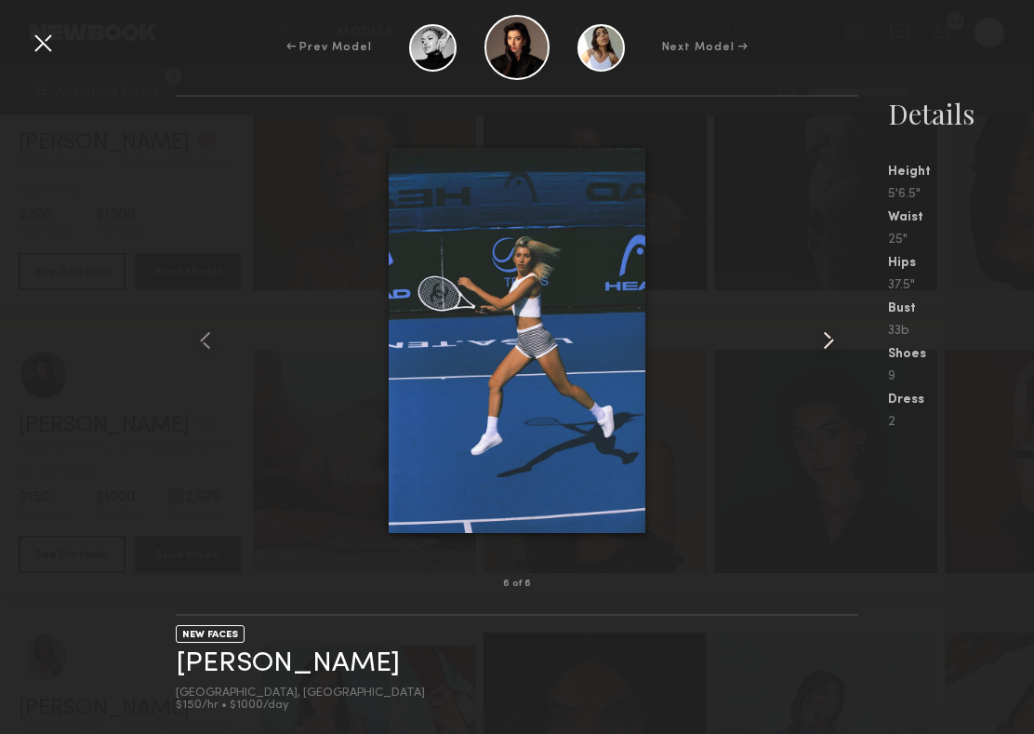
click at [834, 338] on common-icon at bounding box center [829, 340] width 30 height 30
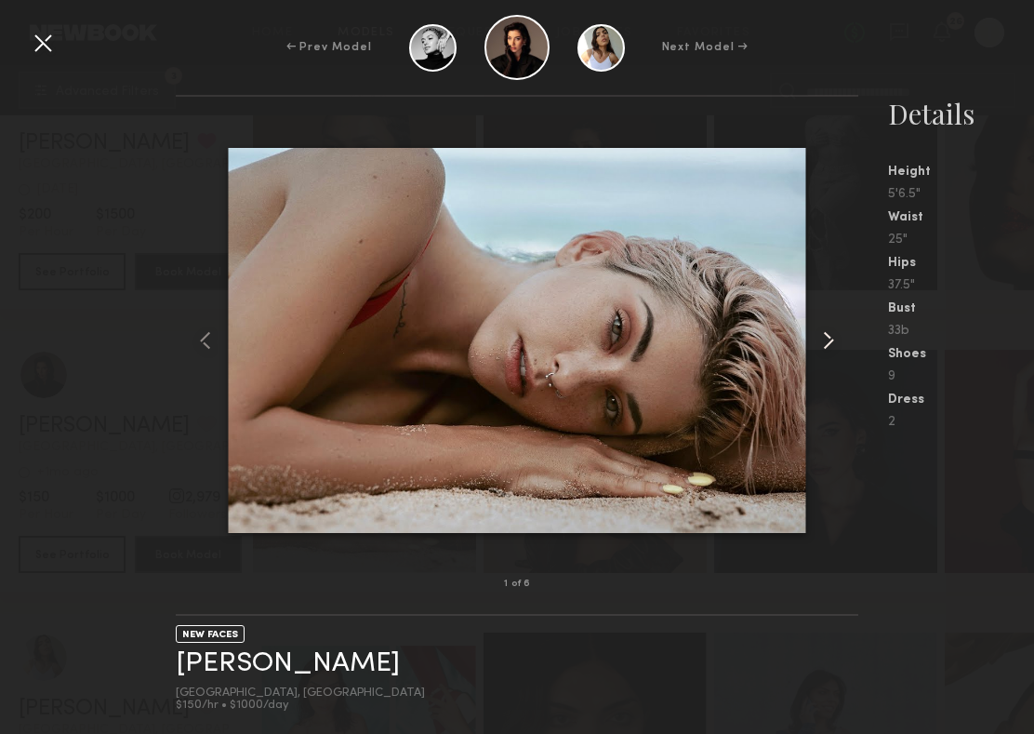
click at [834, 338] on common-icon at bounding box center [829, 340] width 30 height 30
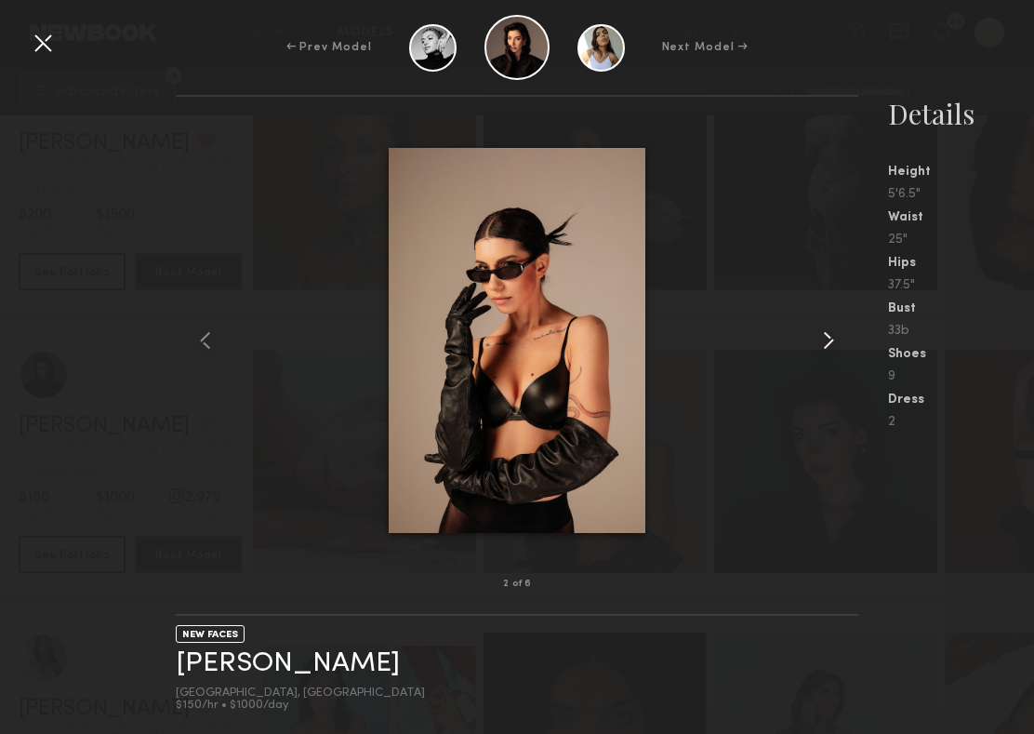
click at [834, 338] on common-icon at bounding box center [829, 340] width 30 height 30
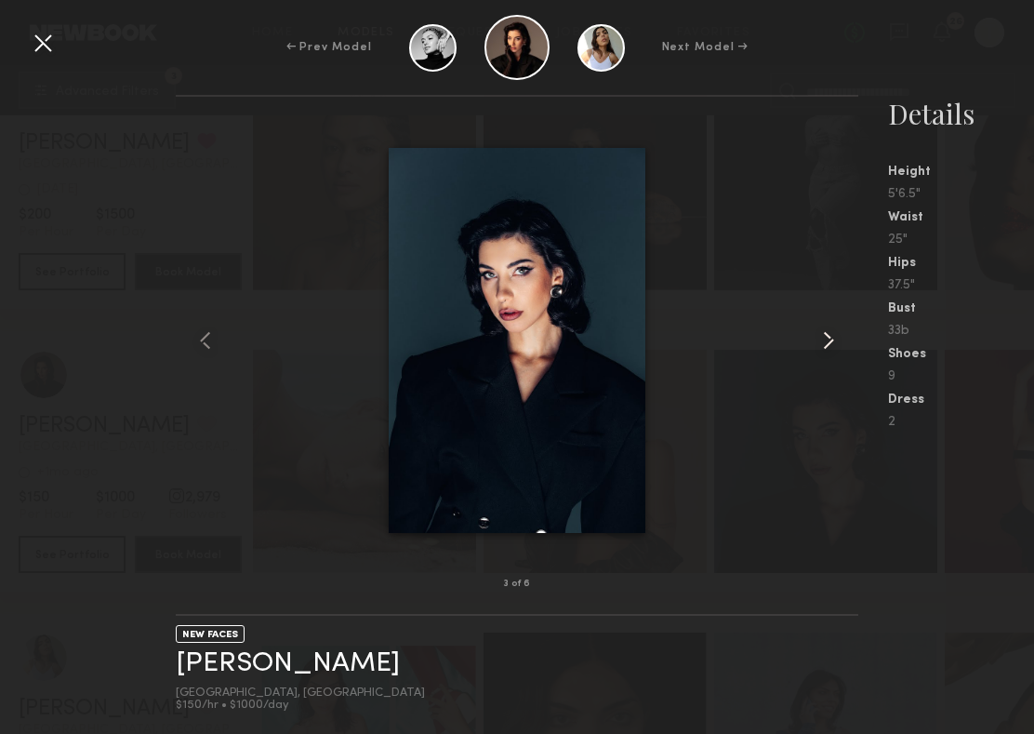
click at [834, 338] on common-icon at bounding box center [829, 340] width 30 height 30
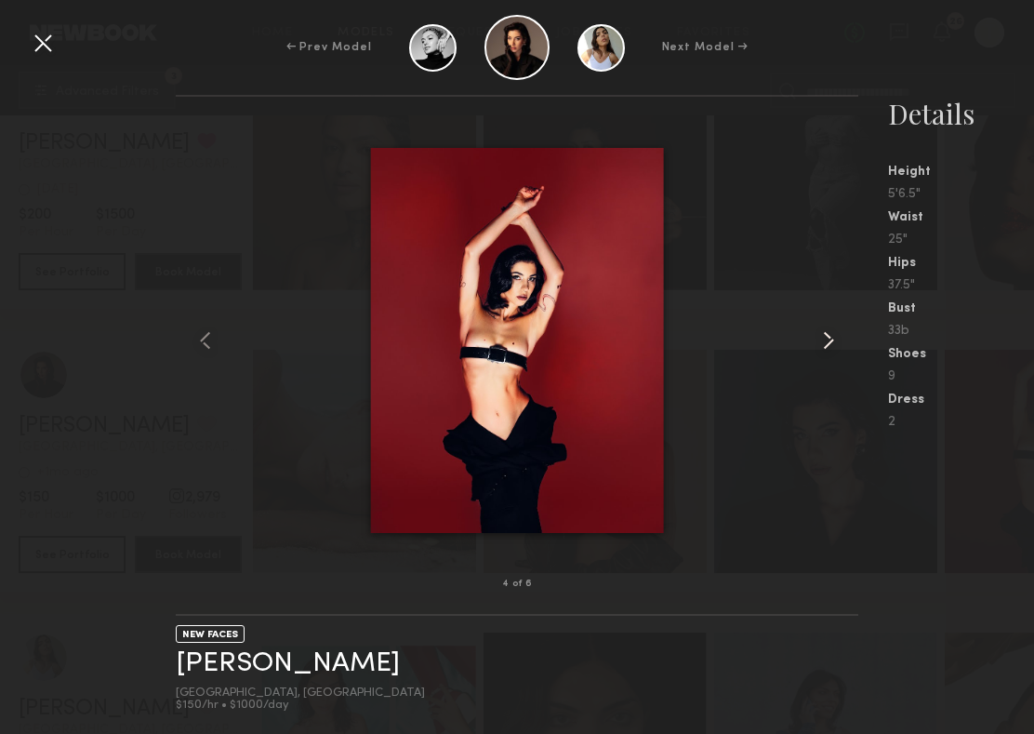
click at [834, 338] on common-icon at bounding box center [829, 340] width 30 height 30
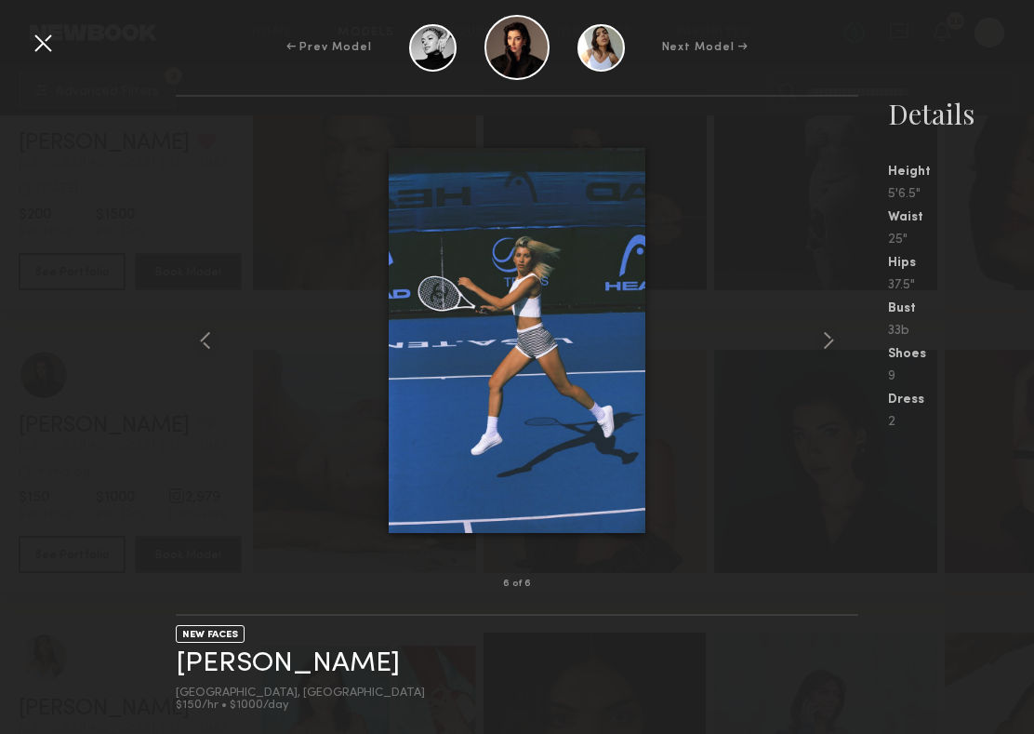
click at [46, 41] on div at bounding box center [43, 43] width 30 height 30
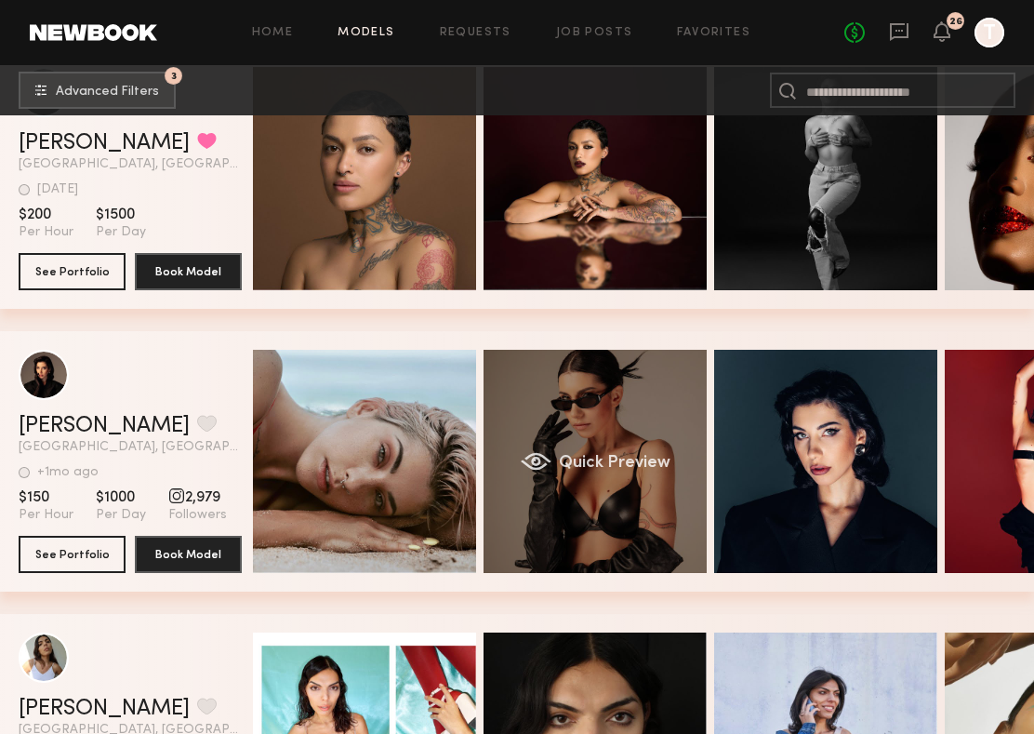
scroll to position [0, 152]
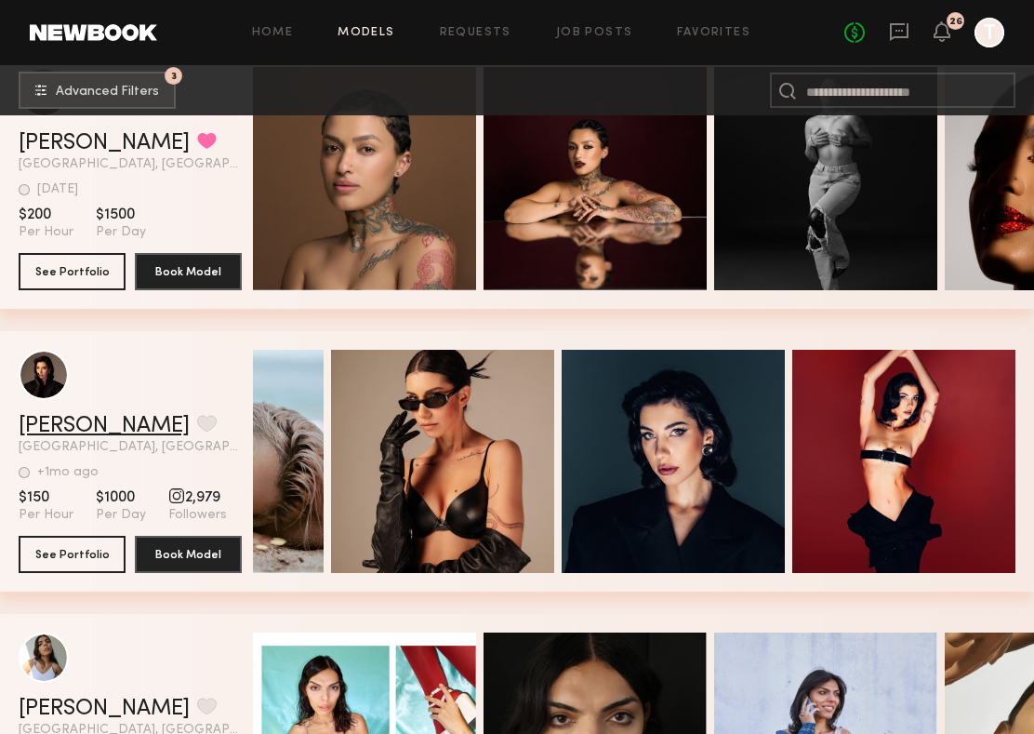
click at [100, 420] on link "[PERSON_NAME]" at bounding box center [104, 426] width 171 height 22
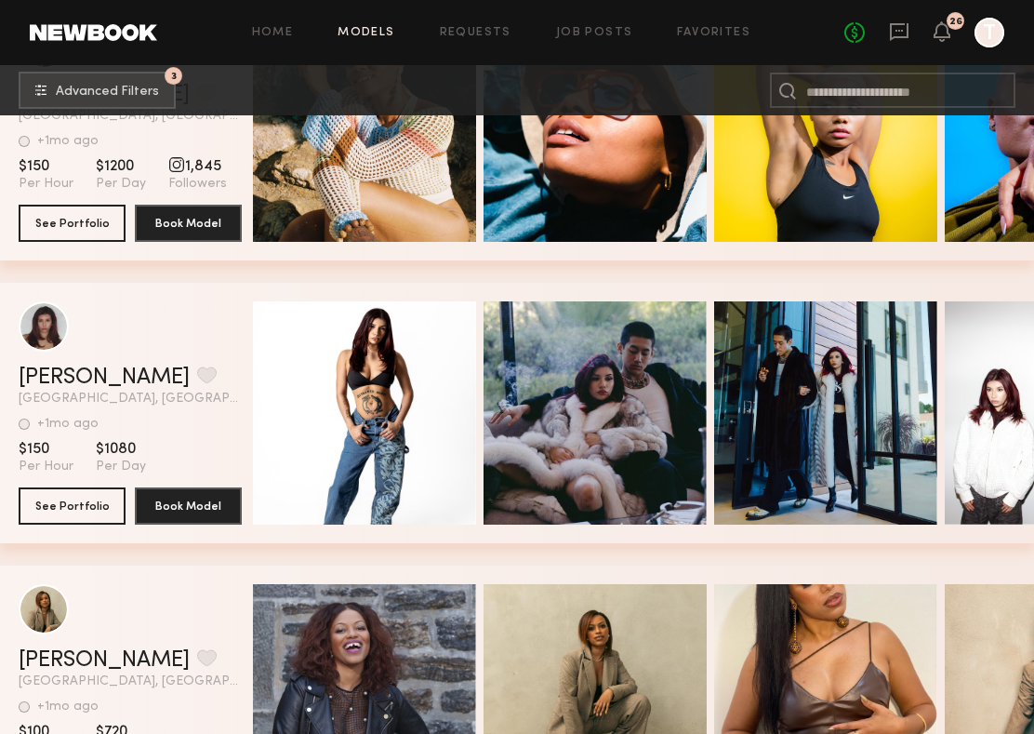
scroll to position [45977, 0]
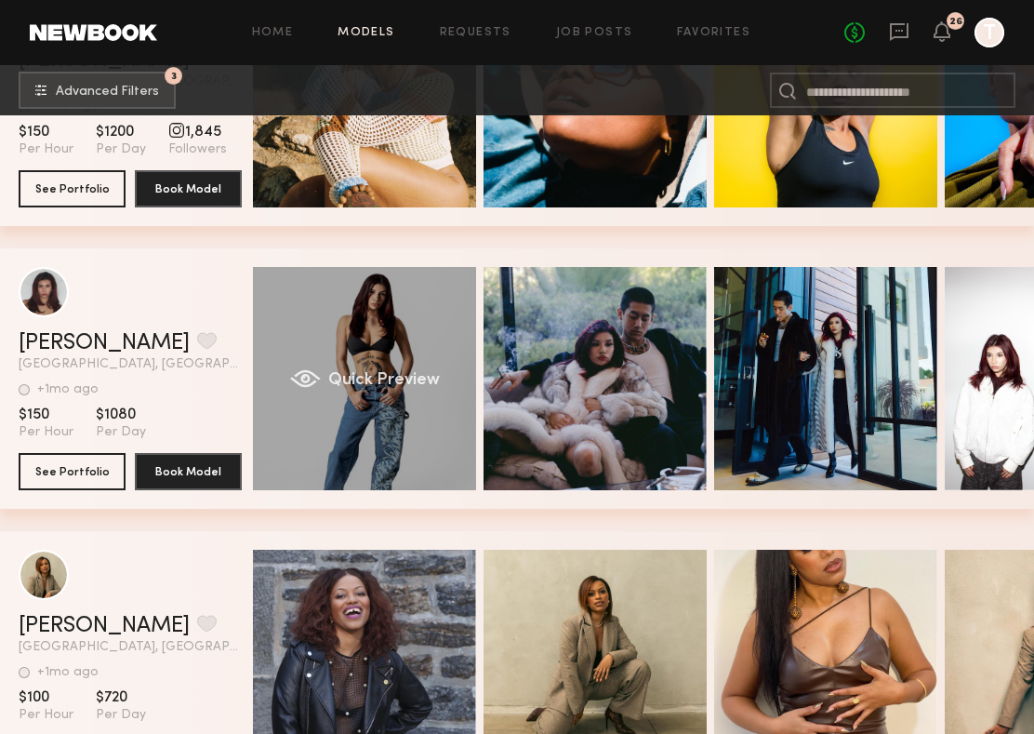
click at [409, 433] on div "Quick Preview" at bounding box center [364, 378] width 223 height 223
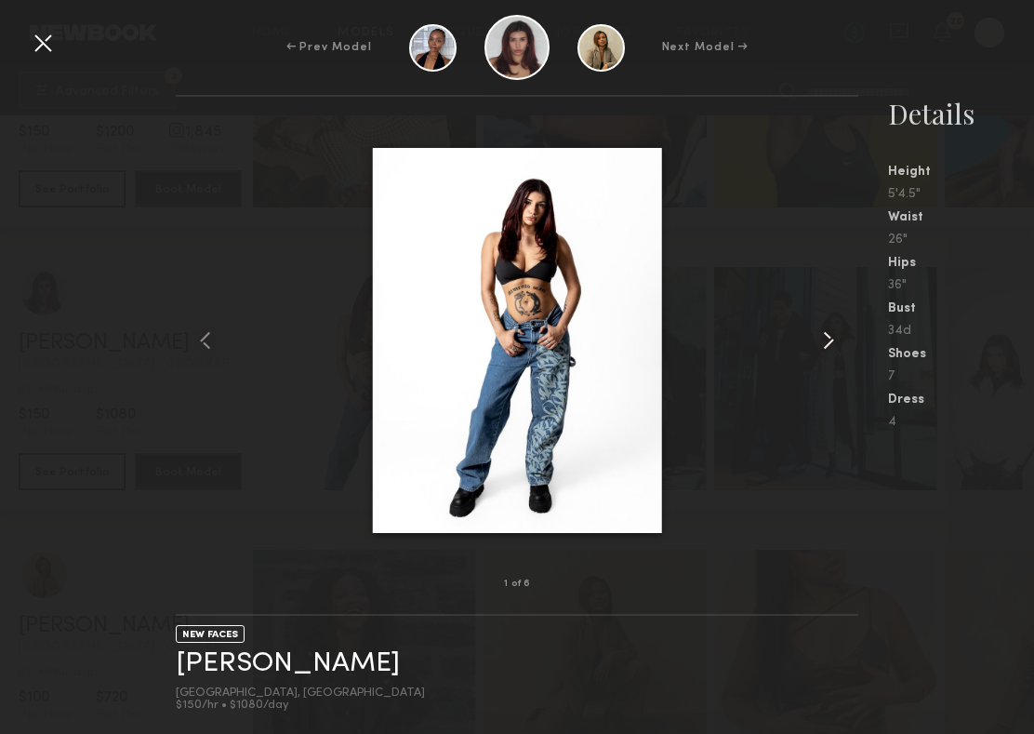
click at [818, 339] on common-icon at bounding box center [829, 340] width 30 height 30
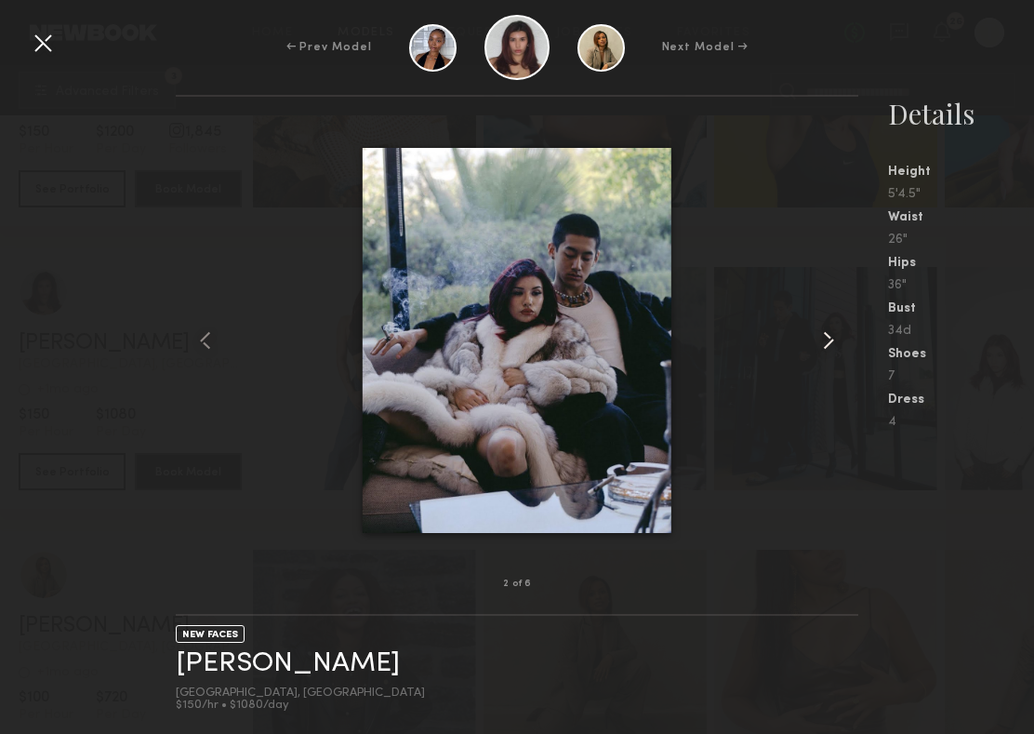
click at [819, 339] on common-icon at bounding box center [829, 340] width 30 height 30
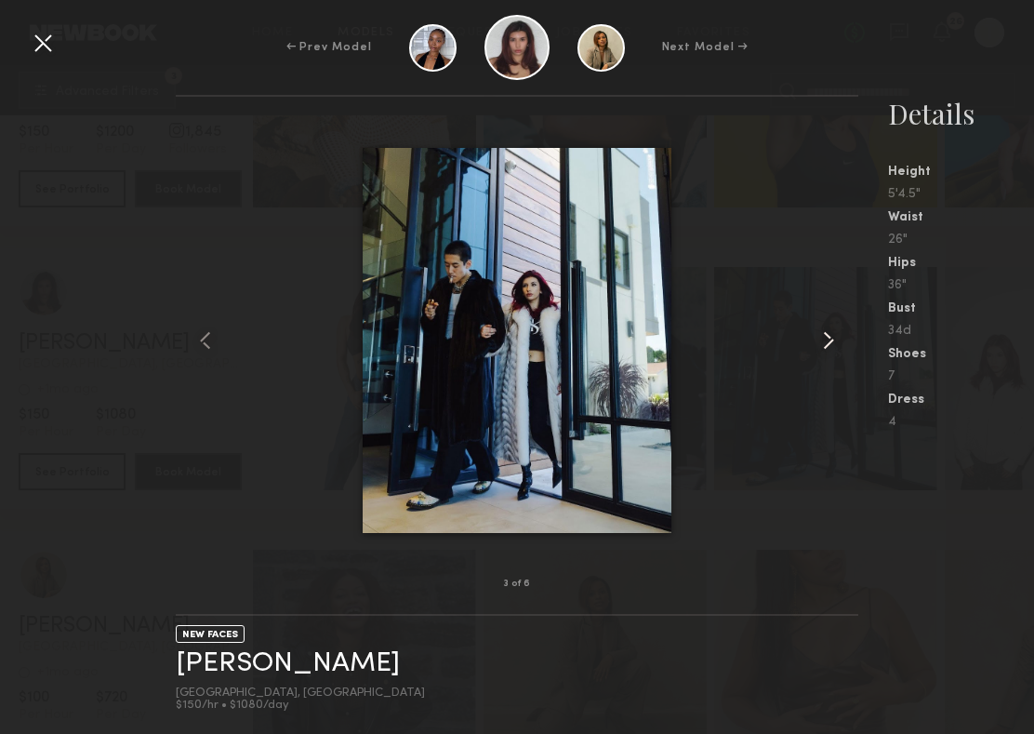
click at [819, 339] on common-icon at bounding box center [829, 340] width 30 height 30
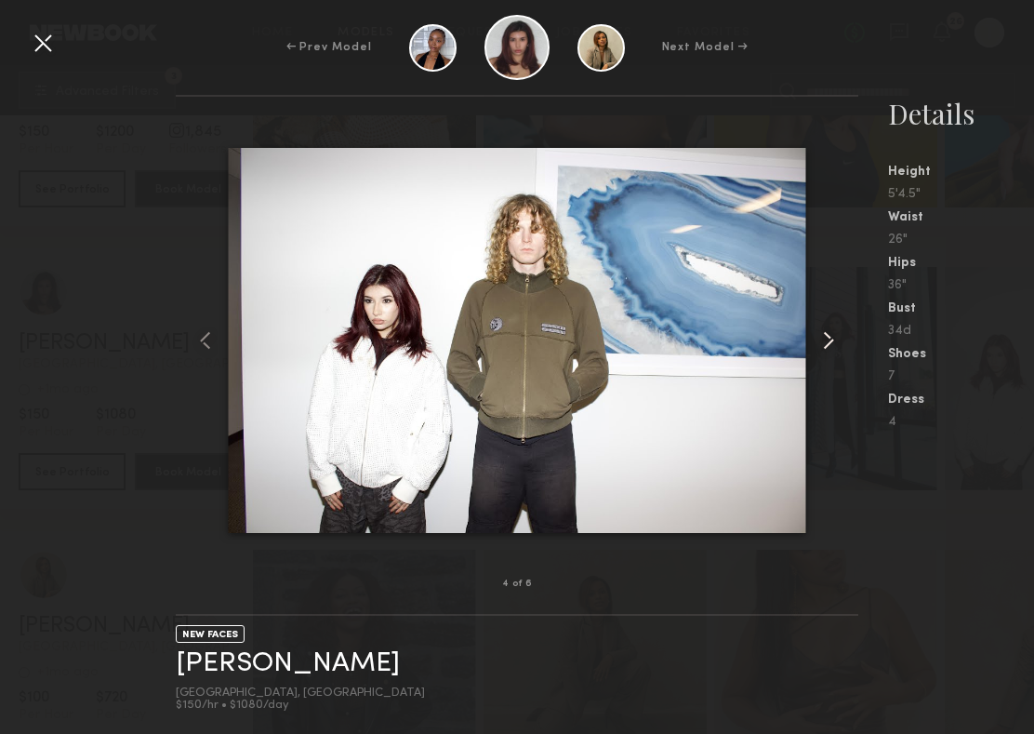
click at [819, 339] on common-icon at bounding box center [829, 340] width 30 height 30
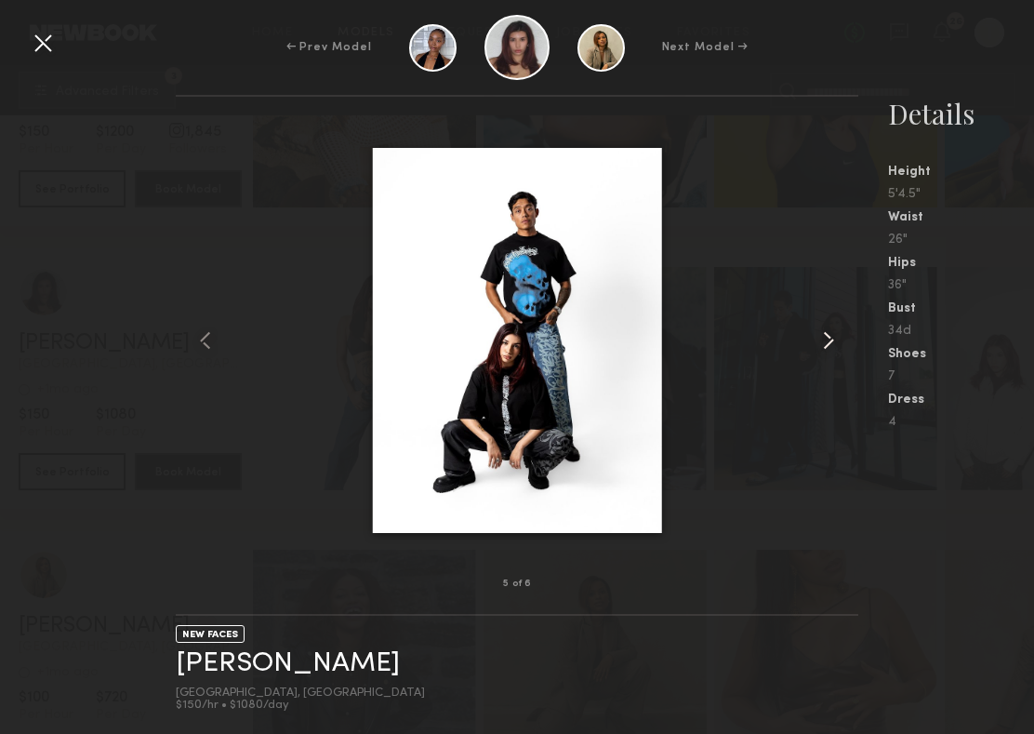
click at [819, 339] on common-icon at bounding box center [829, 340] width 30 height 30
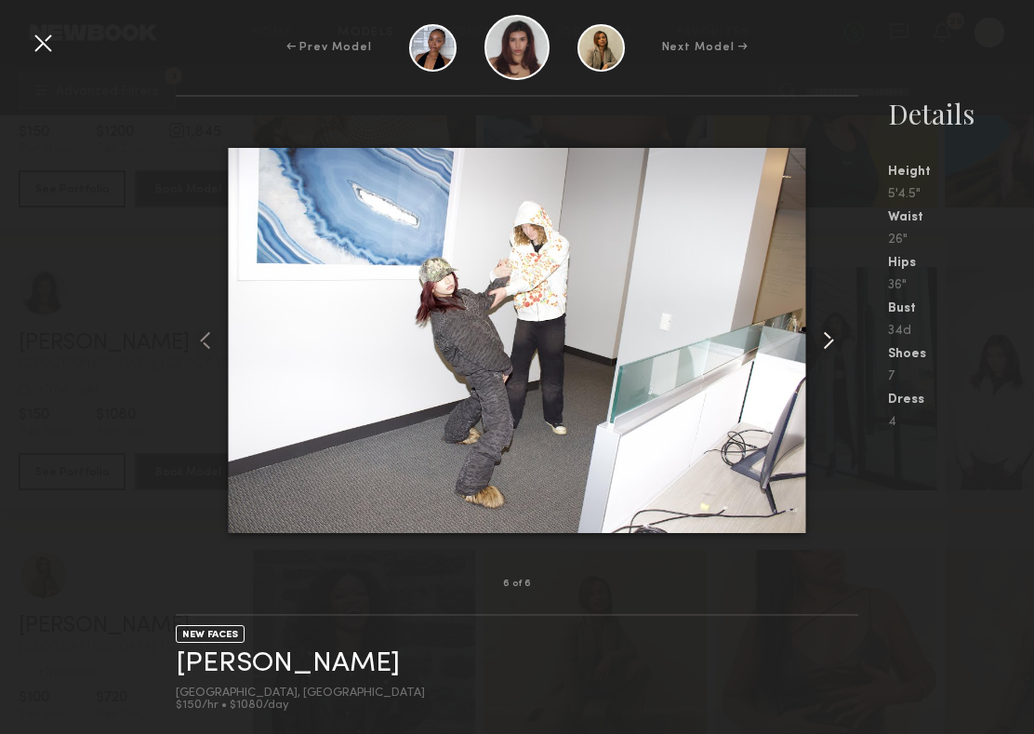
click at [819, 339] on common-icon at bounding box center [829, 340] width 30 height 30
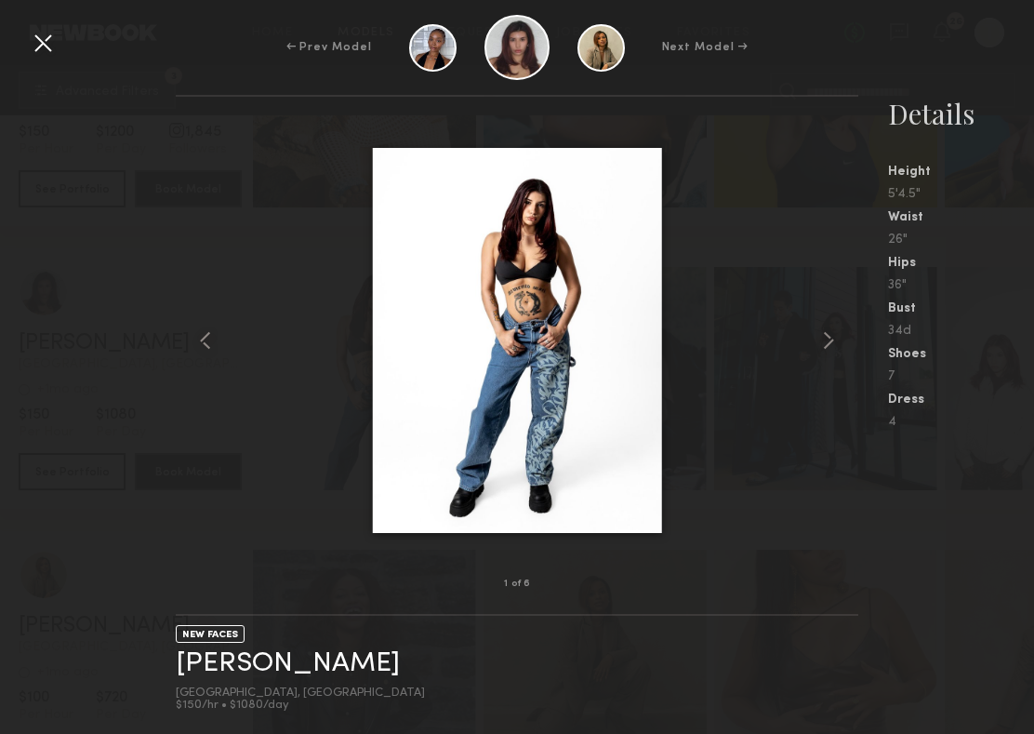
scroll to position [45961, 0]
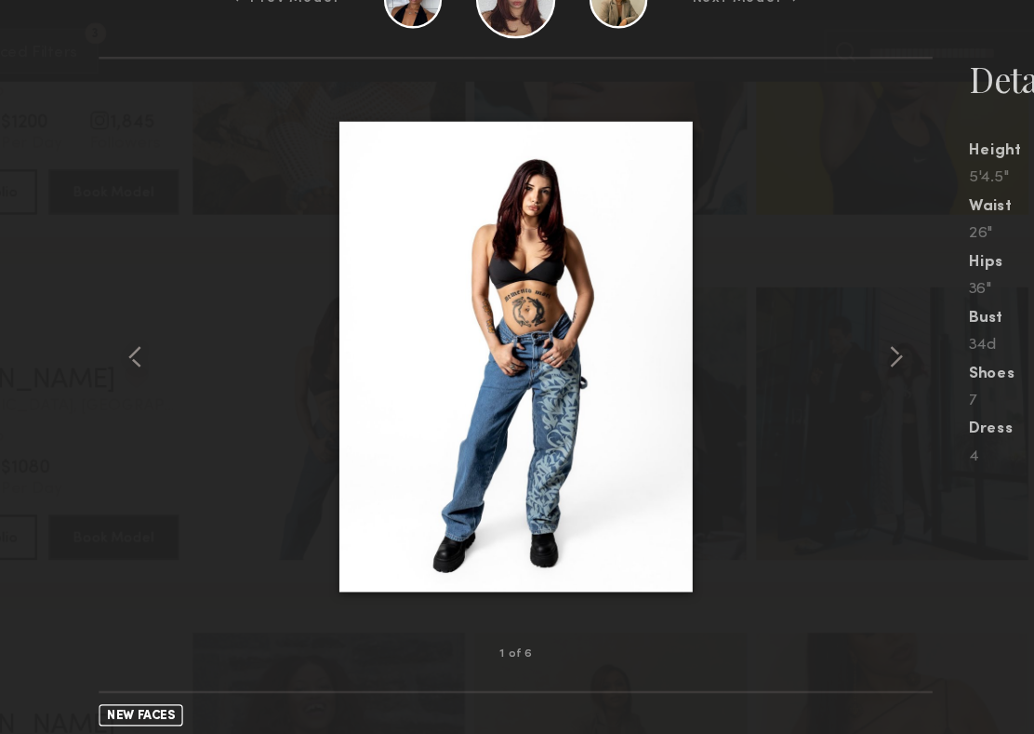
click at [523, 267] on img at bounding box center [517, 340] width 289 height 385
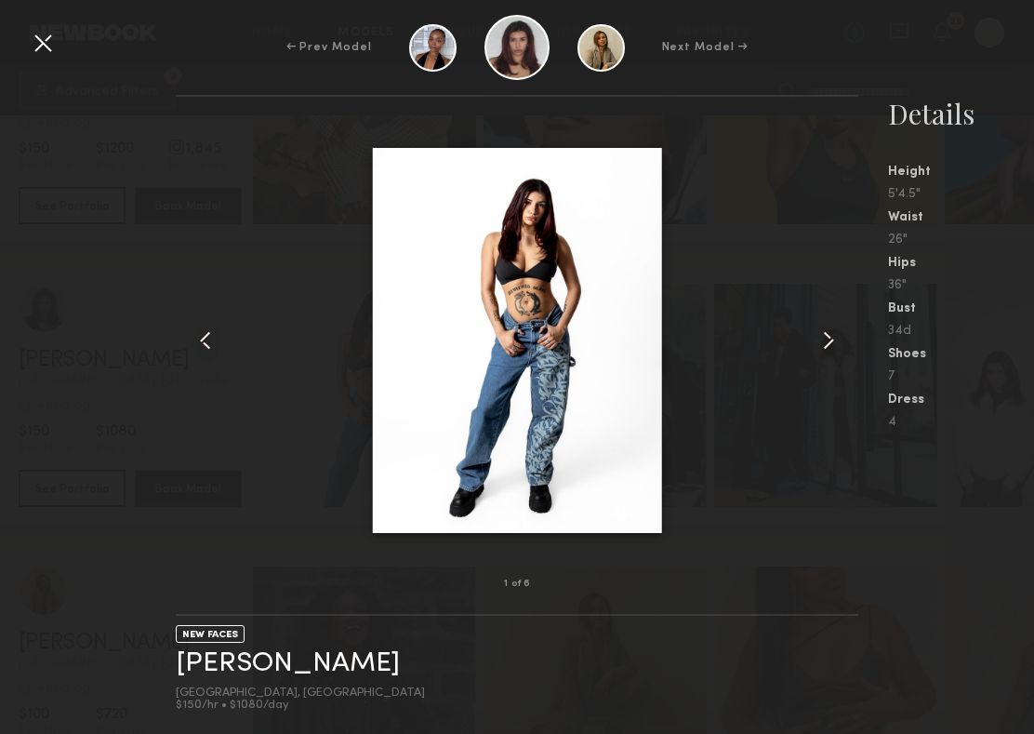
click at [44, 42] on div at bounding box center [43, 43] width 30 height 30
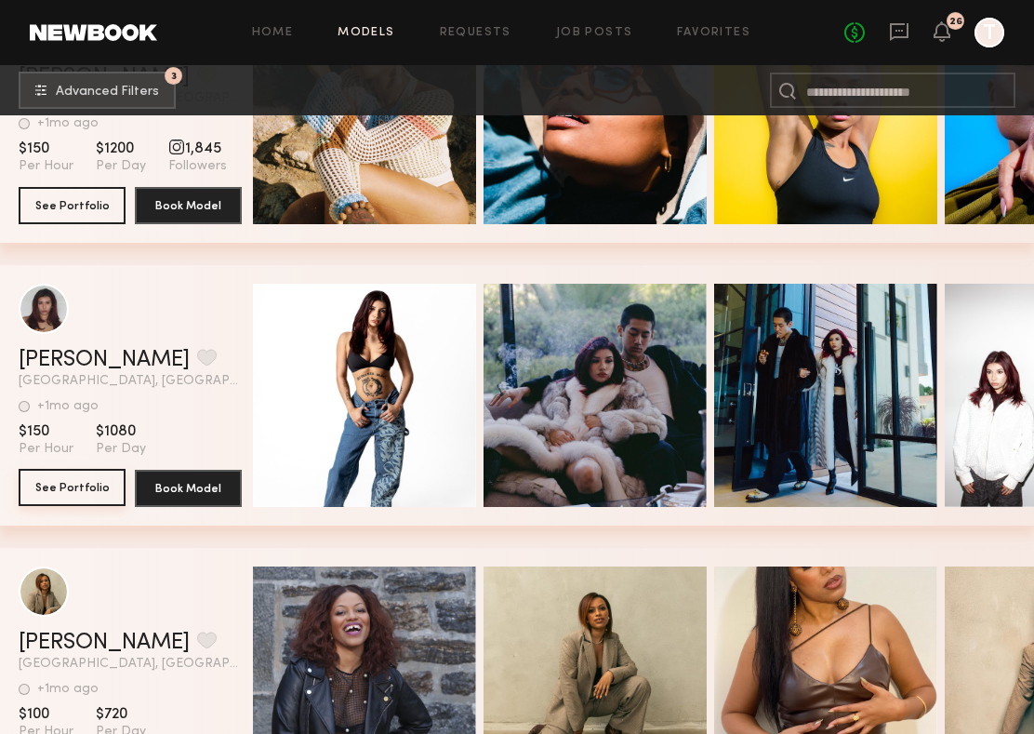
click at [87, 486] on button "See Portfolio" at bounding box center [72, 487] width 107 height 37
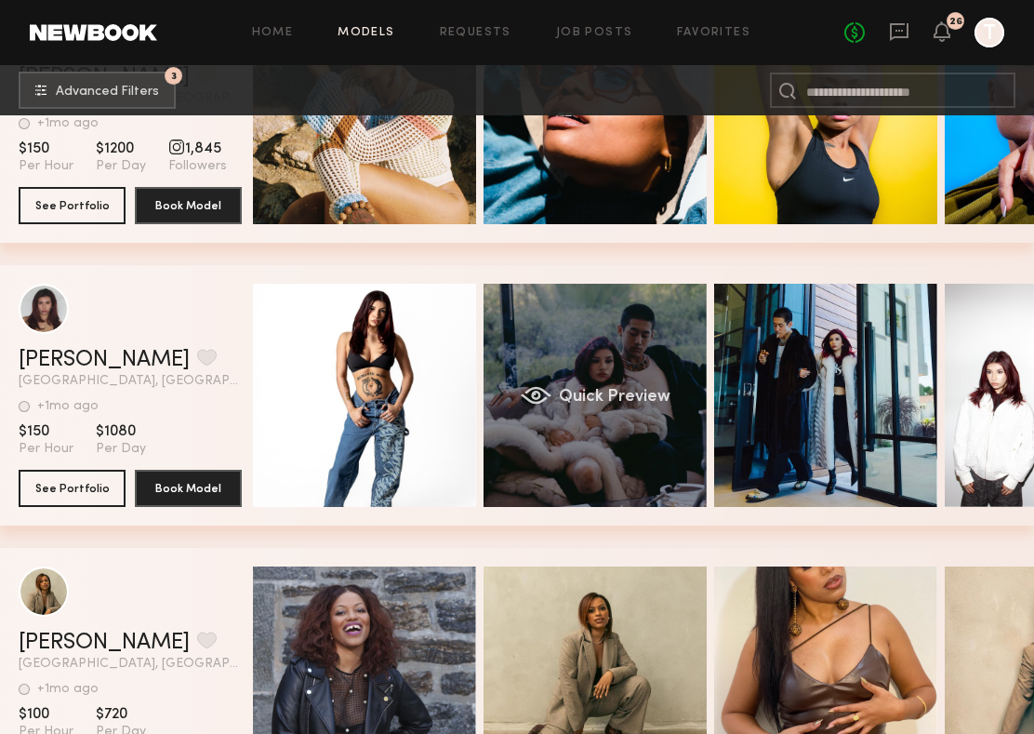
click at [645, 352] on div "Quick Preview" at bounding box center [595, 395] width 223 height 223
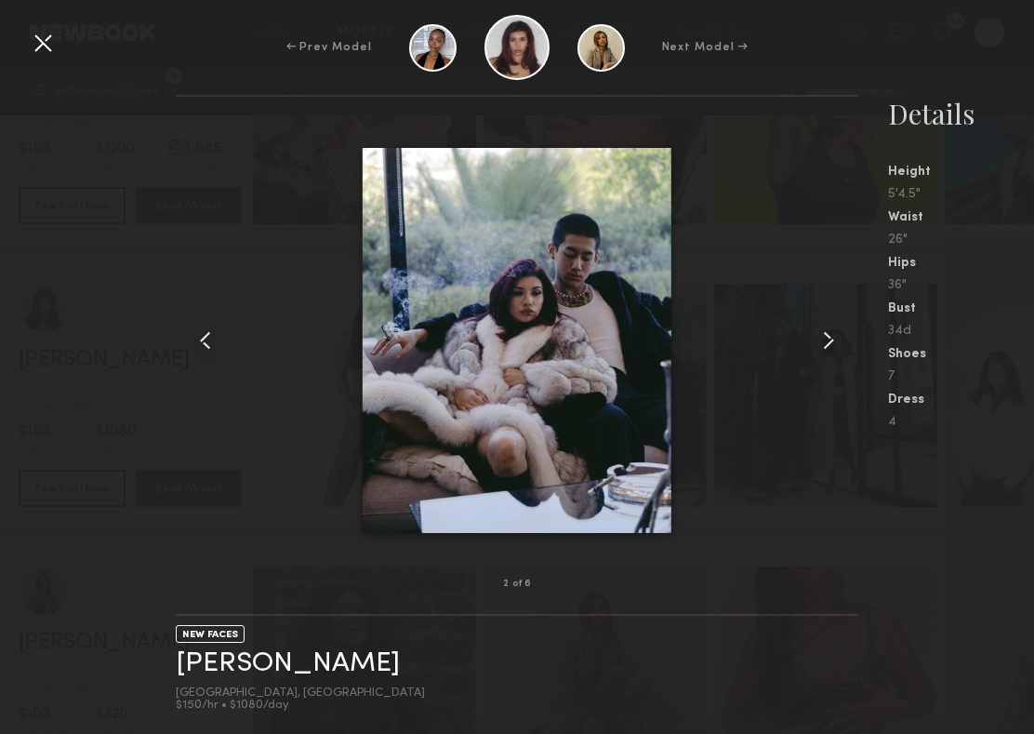
scroll to position [46015, 0]
click at [824, 339] on common-icon at bounding box center [829, 340] width 30 height 30
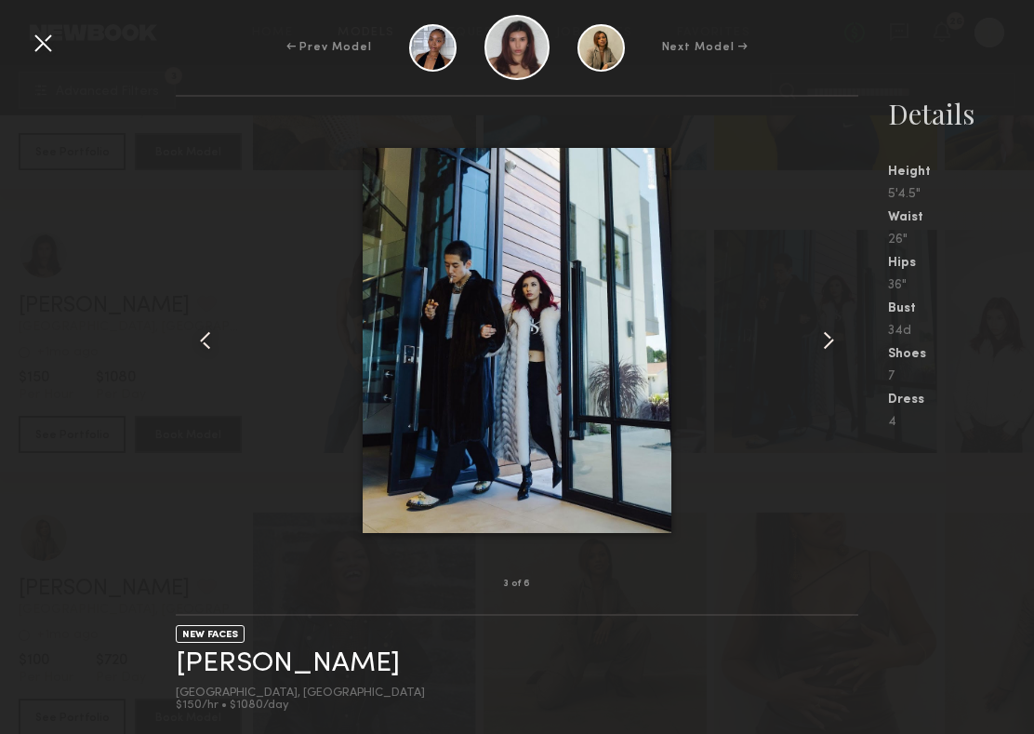
click at [824, 340] on common-icon at bounding box center [829, 340] width 30 height 30
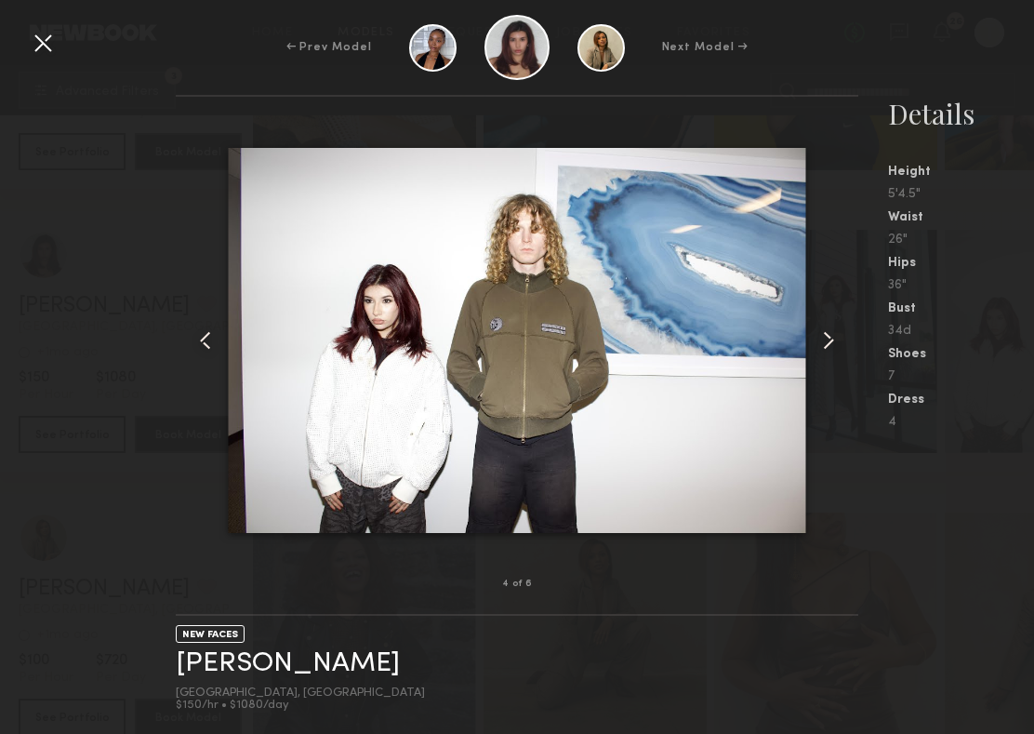
click at [824, 340] on common-icon at bounding box center [829, 340] width 30 height 30
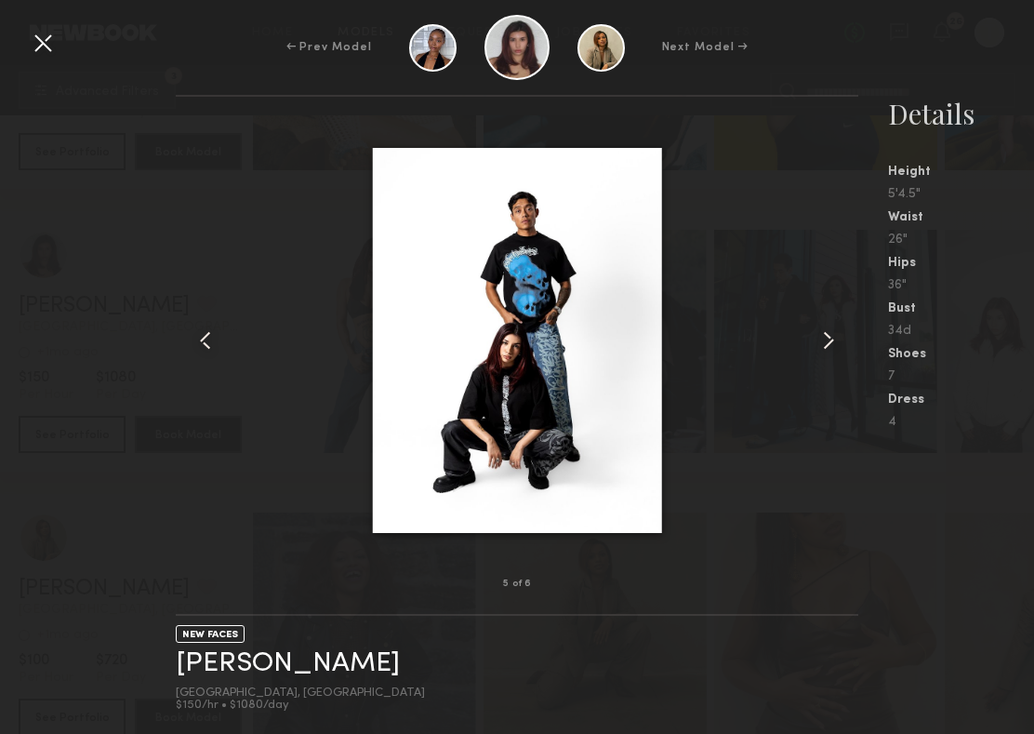
click at [825, 340] on common-icon at bounding box center [829, 340] width 30 height 30
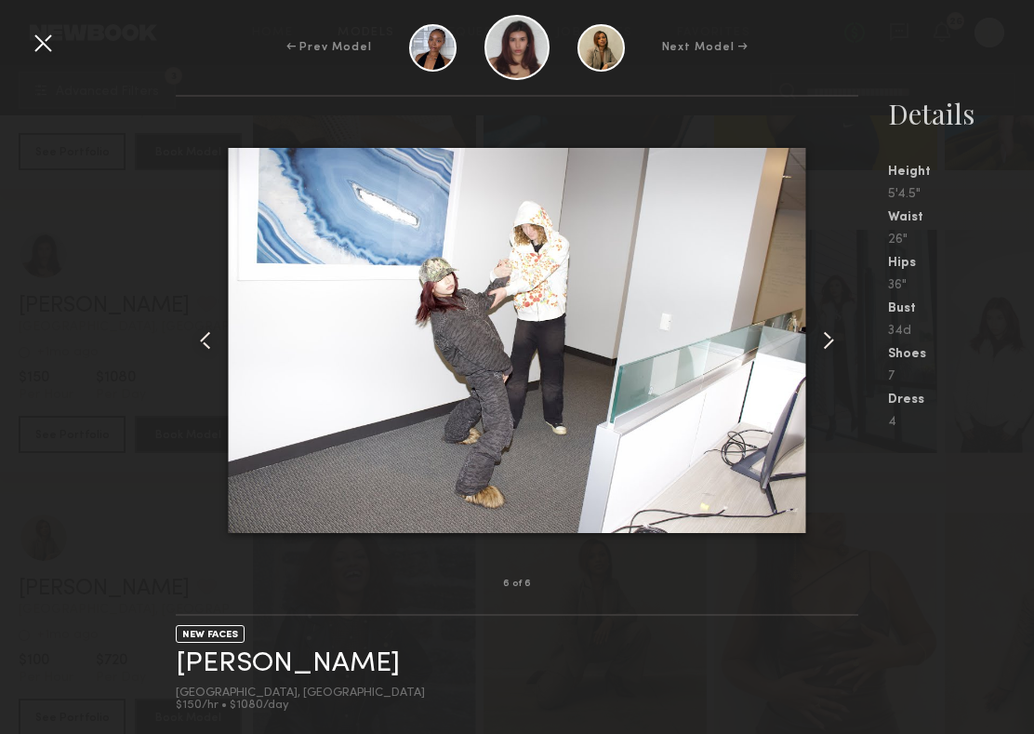
click at [825, 340] on common-icon at bounding box center [829, 340] width 30 height 30
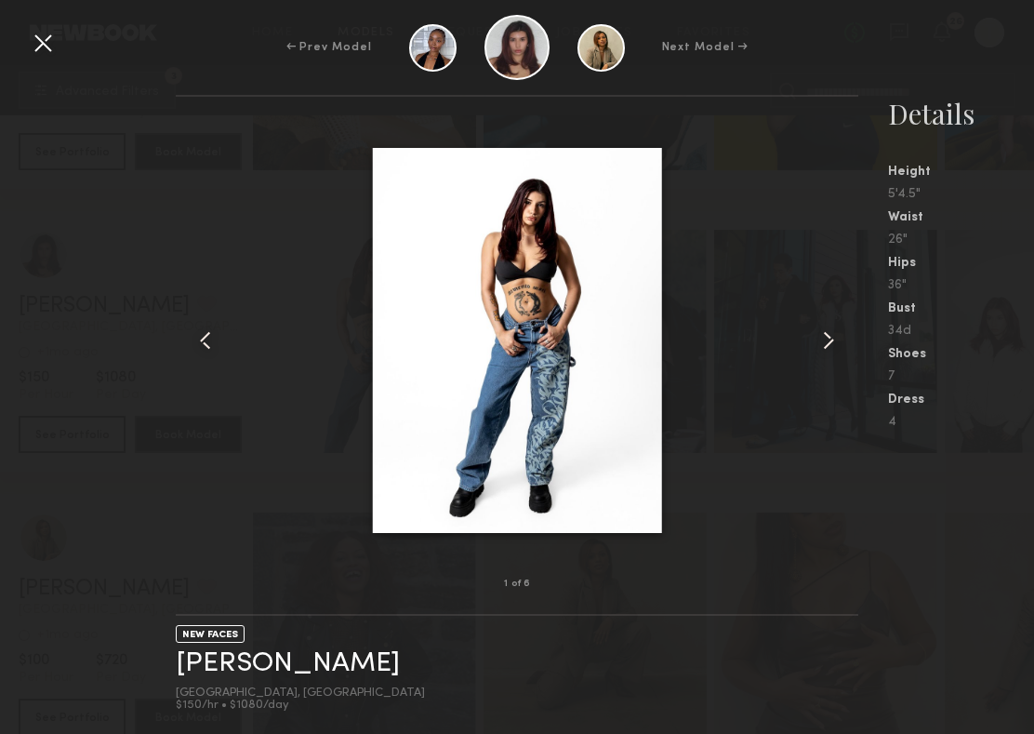
click at [825, 340] on common-icon at bounding box center [829, 340] width 30 height 30
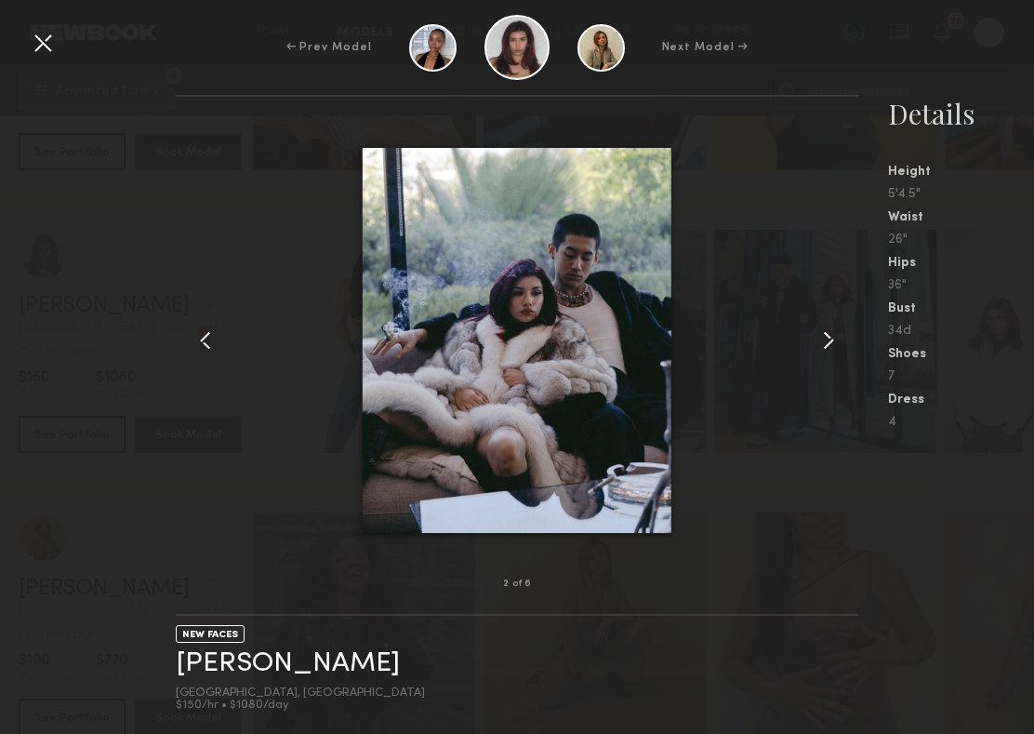
click at [825, 340] on common-icon at bounding box center [829, 340] width 30 height 30
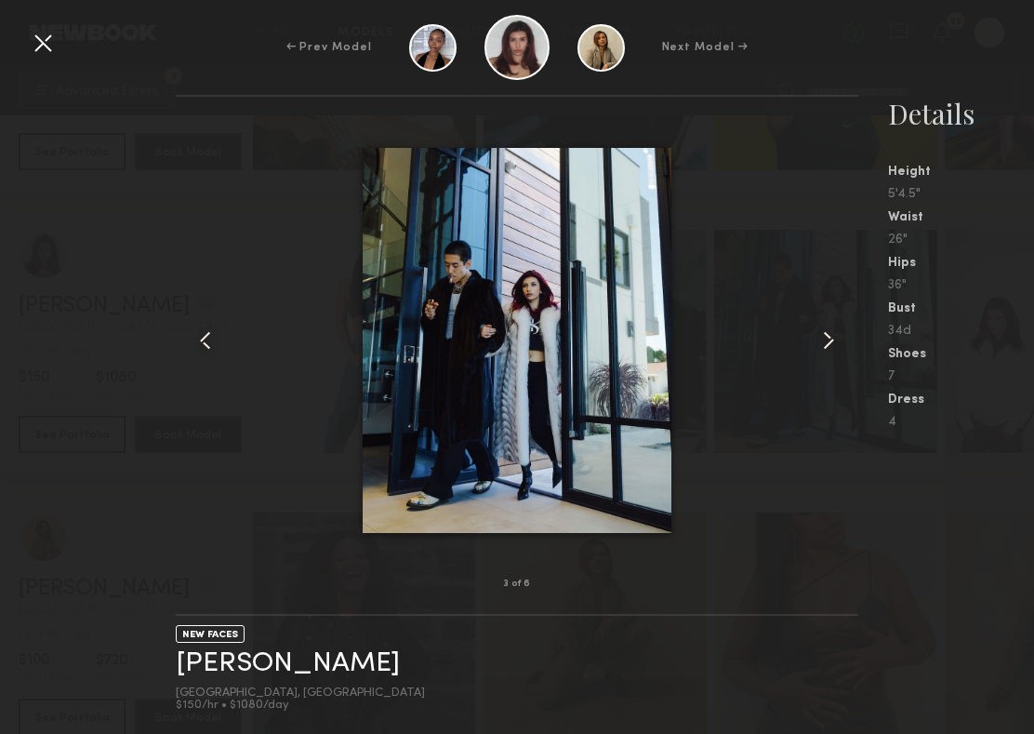
click at [825, 340] on common-icon at bounding box center [829, 340] width 30 height 30
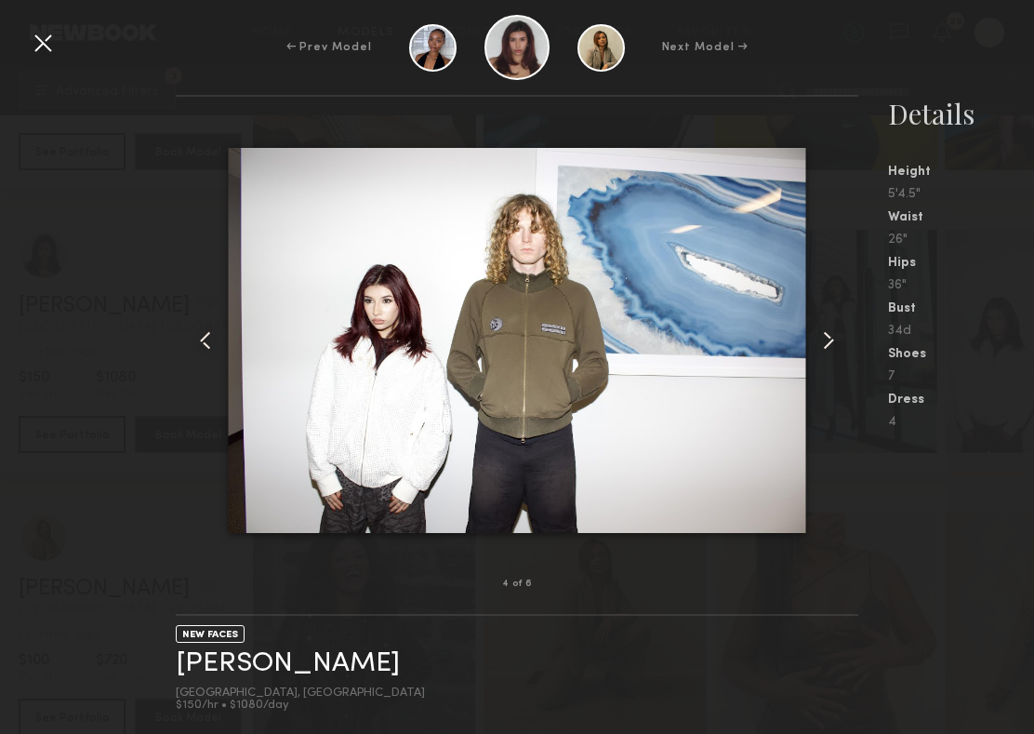
click at [825, 340] on common-icon at bounding box center [829, 340] width 30 height 30
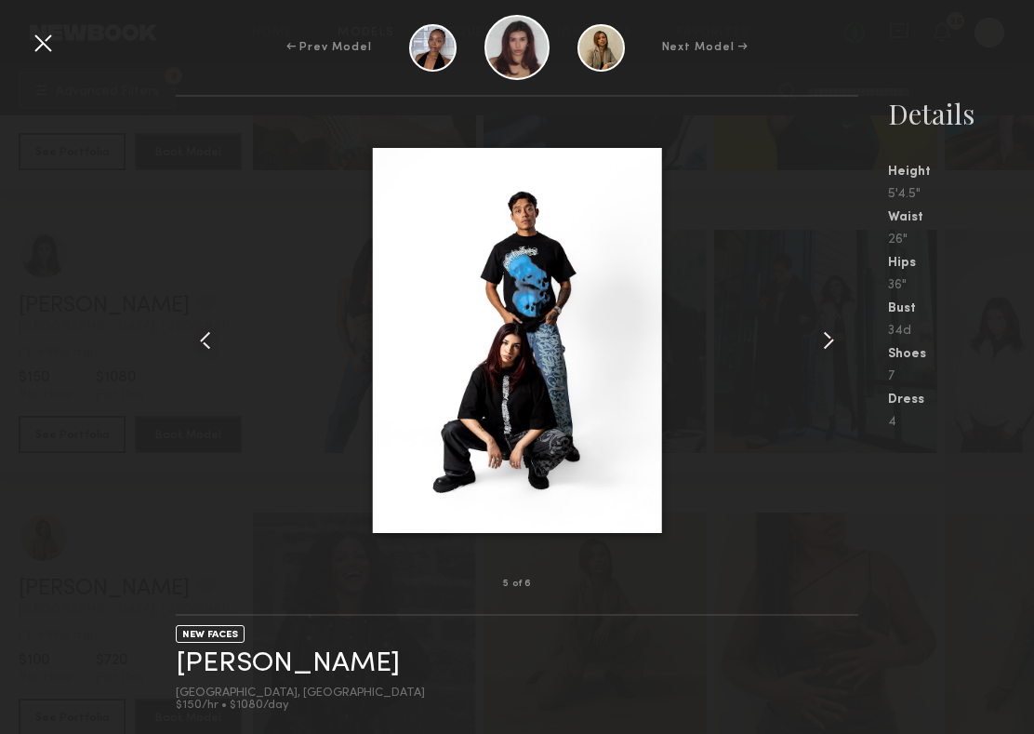
click at [825, 340] on common-icon at bounding box center [829, 340] width 30 height 30
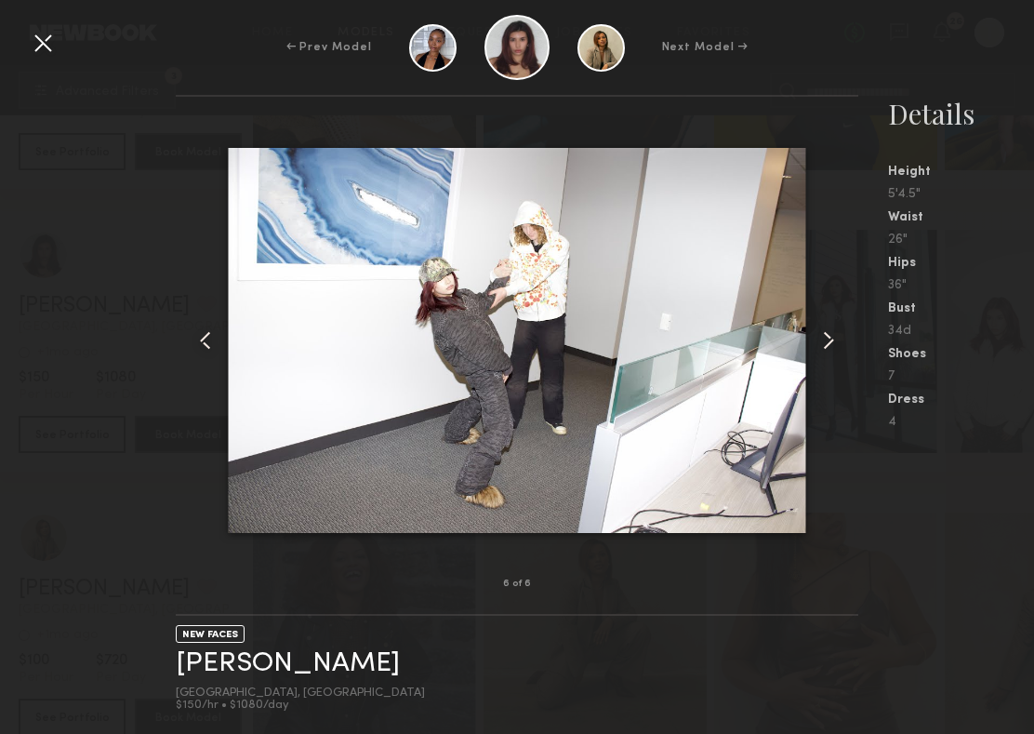
click at [825, 340] on common-icon at bounding box center [829, 340] width 30 height 30
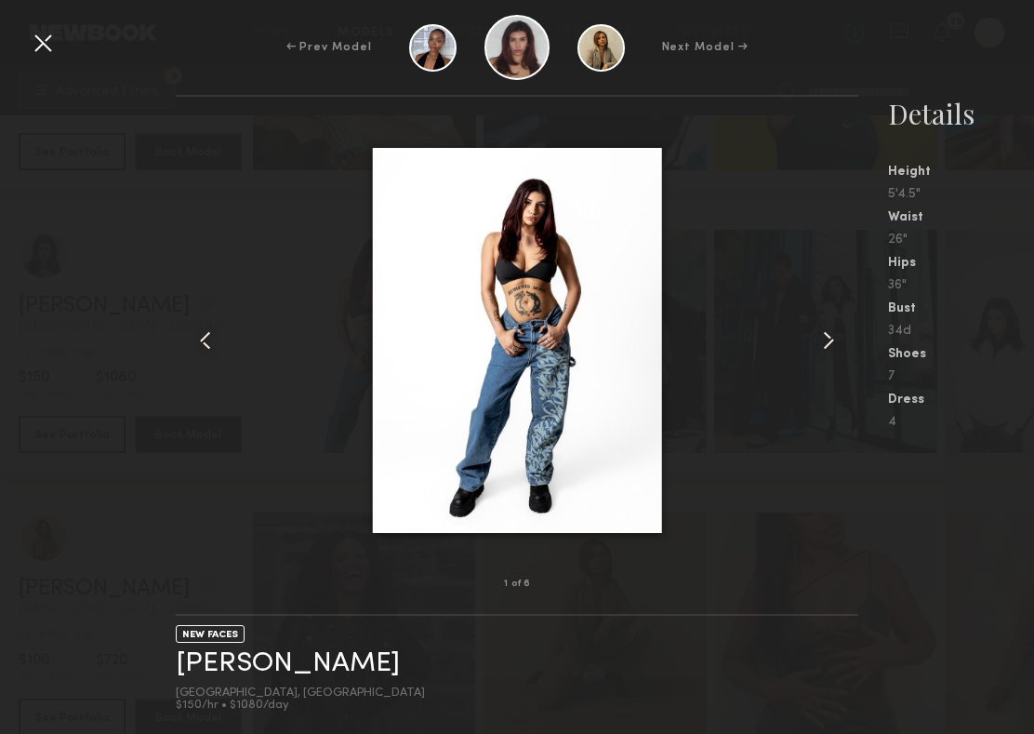
click at [825, 340] on common-icon at bounding box center [829, 340] width 30 height 30
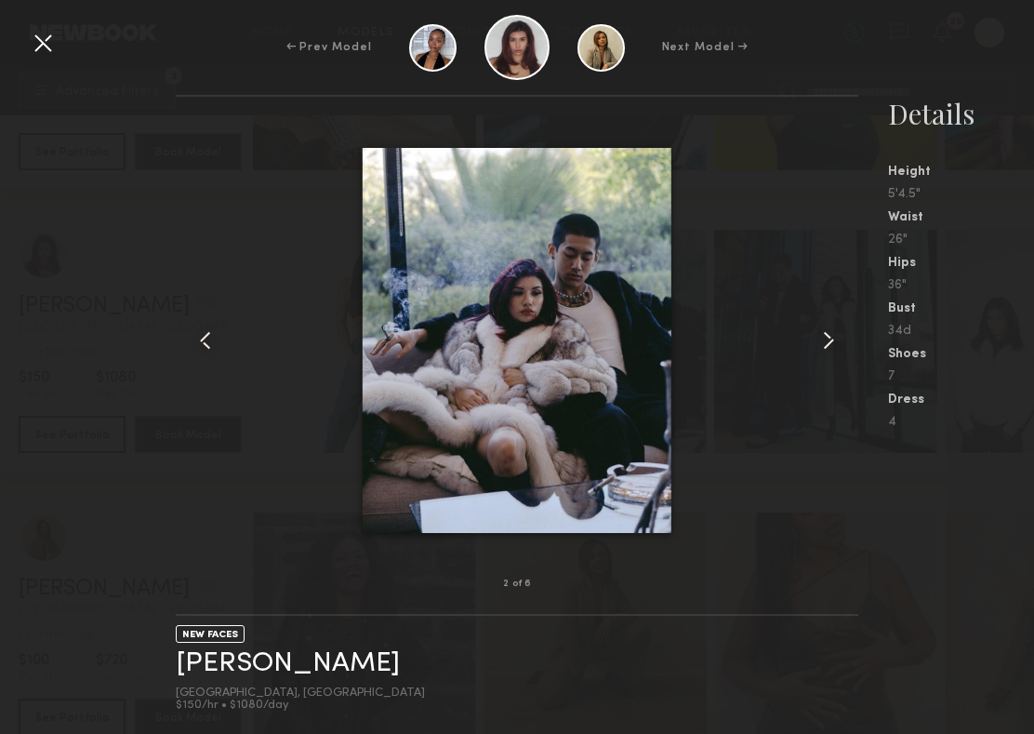
click at [42, 62] on div "← Prev Model Next Model →" at bounding box center [517, 47] width 1034 height 65
click at [42, 21] on div "← Prev Model Next Model →" at bounding box center [517, 47] width 1034 height 65
click at [42, 27] on div "← Prev Model Next Model →" at bounding box center [517, 47] width 1034 height 65
click at [42, 42] on div at bounding box center [43, 43] width 30 height 30
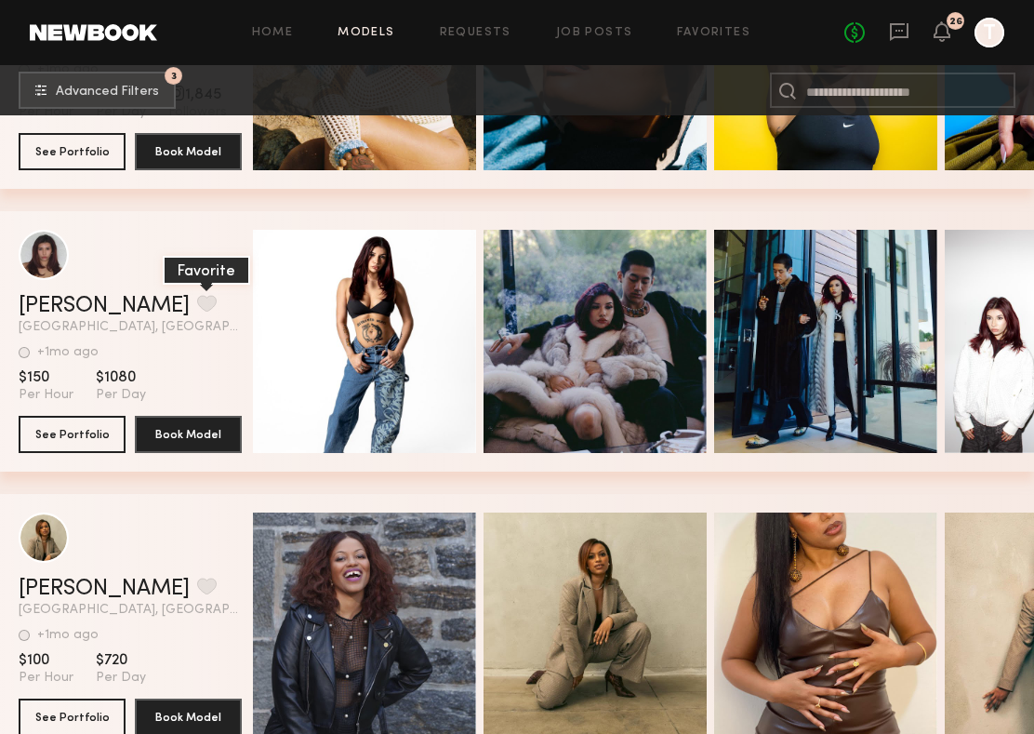
click at [197, 299] on button "grid" at bounding box center [207, 303] width 20 height 17
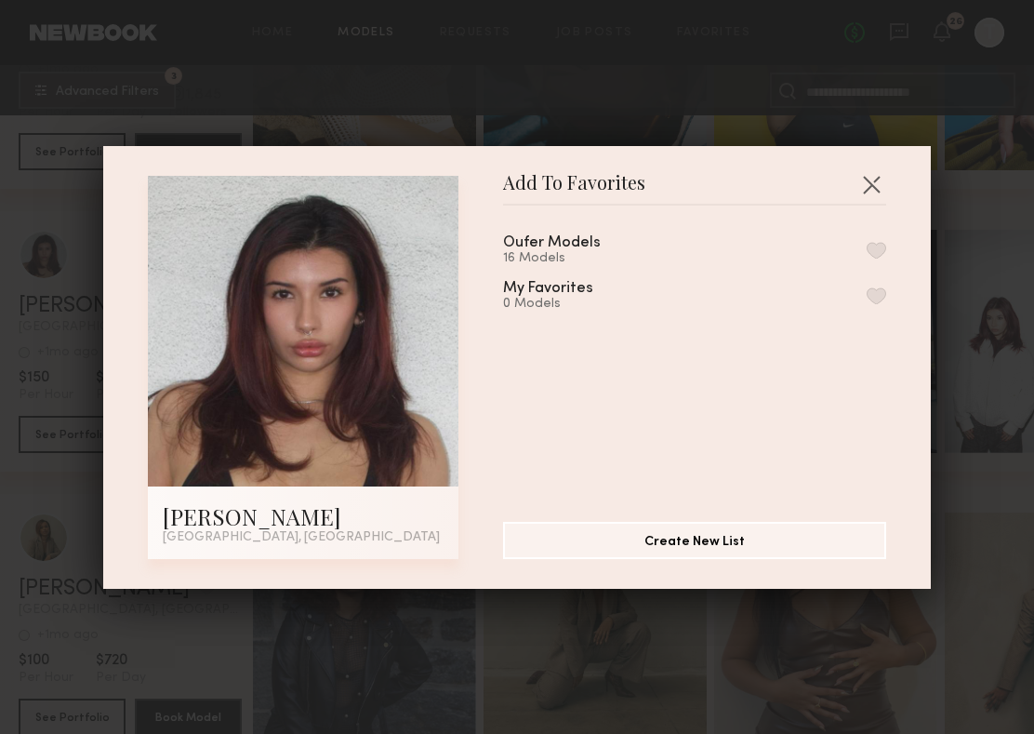
click at [884, 247] on button "button" at bounding box center [877, 250] width 20 height 17
click at [873, 189] on button "button" at bounding box center [871, 184] width 30 height 30
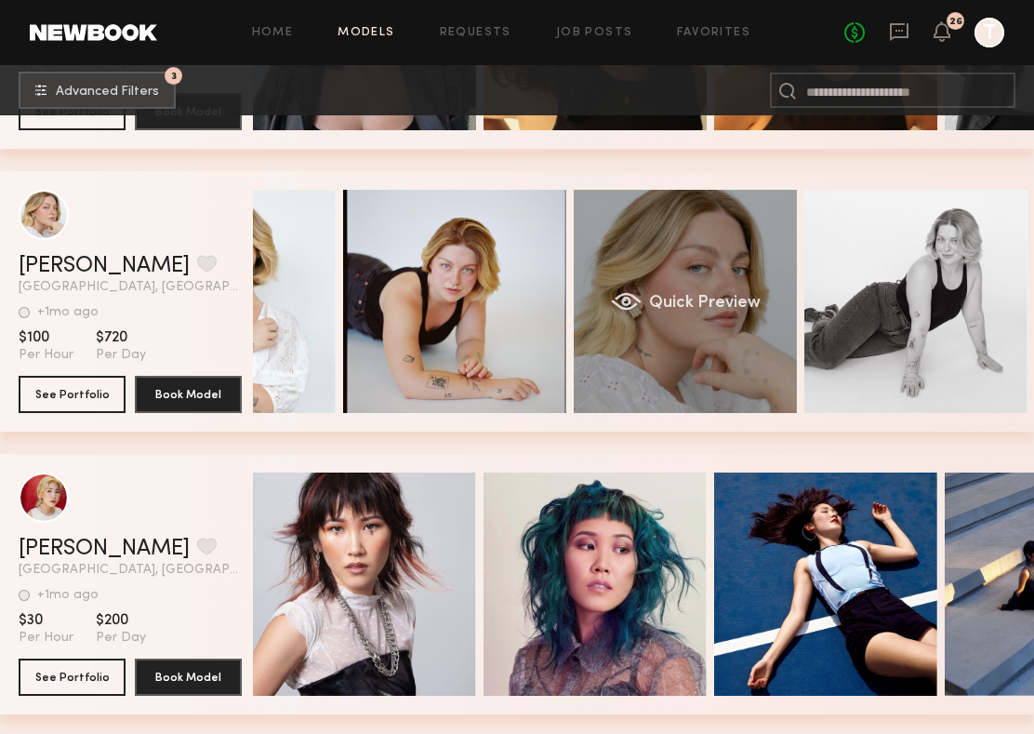
scroll to position [0, 152]
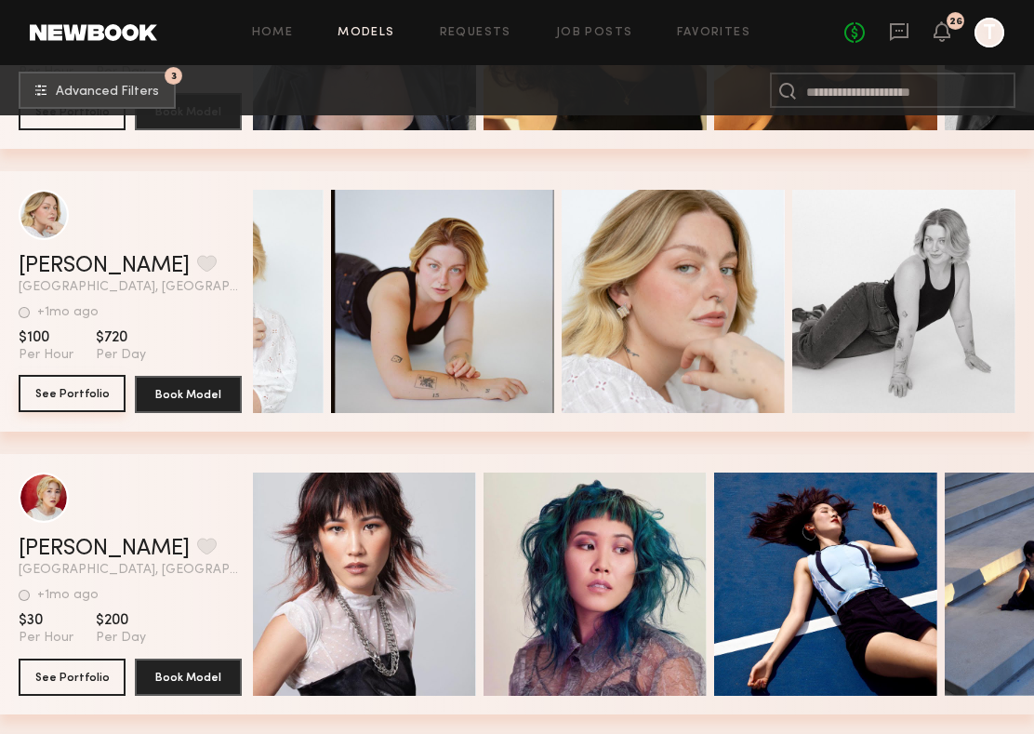
click at [53, 397] on button "See Portfolio" at bounding box center [72, 393] width 107 height 37
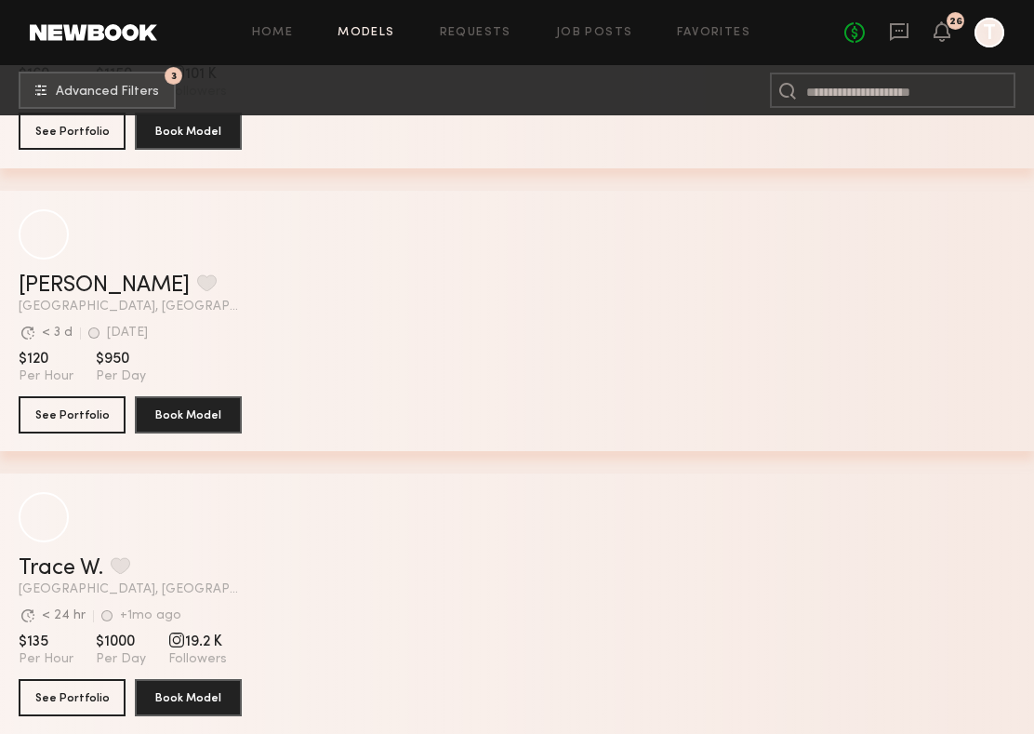
scroll to position [23400, 0]
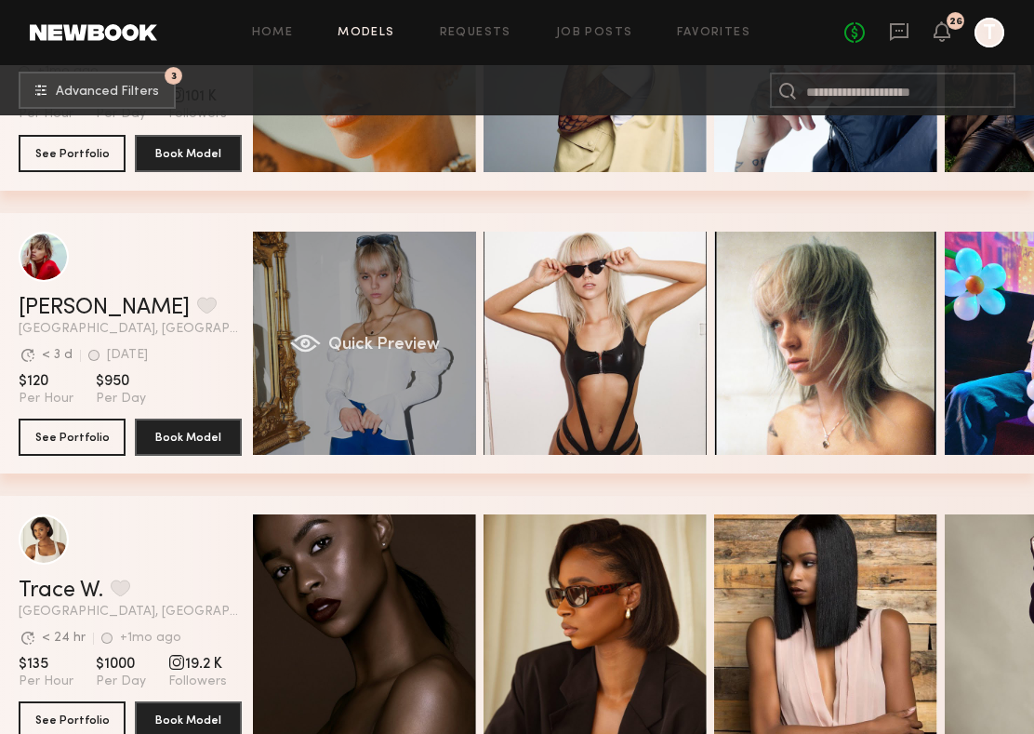
click at [357, 290] on div "Quick Preview" at bounding box center [364, 343] width 223 height 223
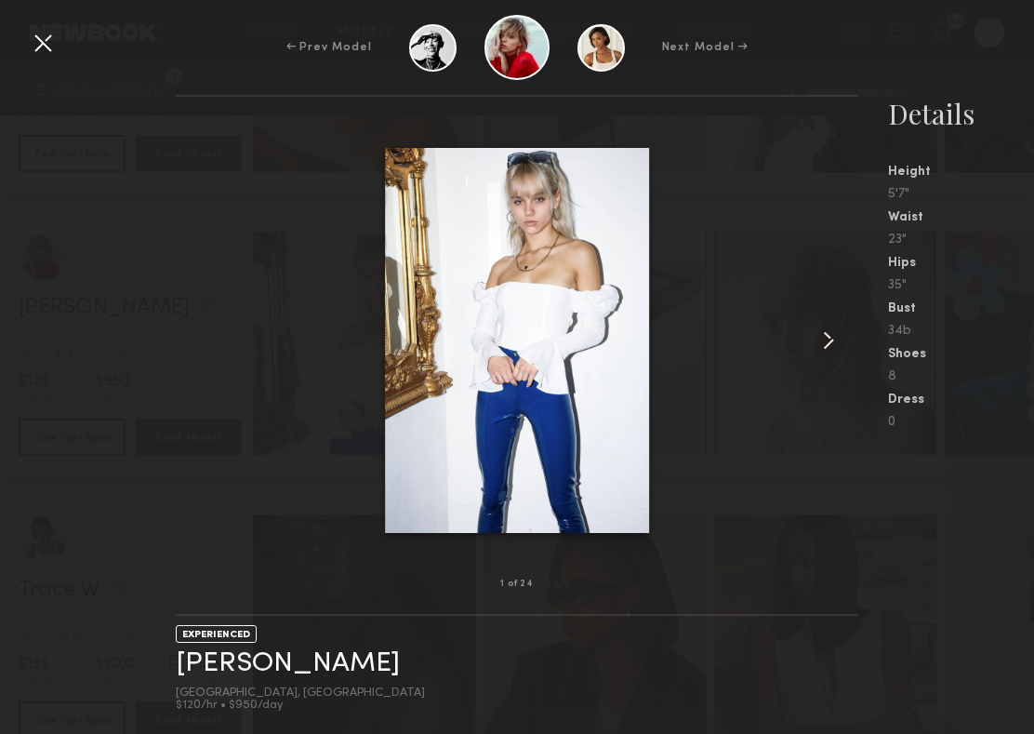
click at [46, 42] on div at bounding box center [43, 43] width 30 height 30
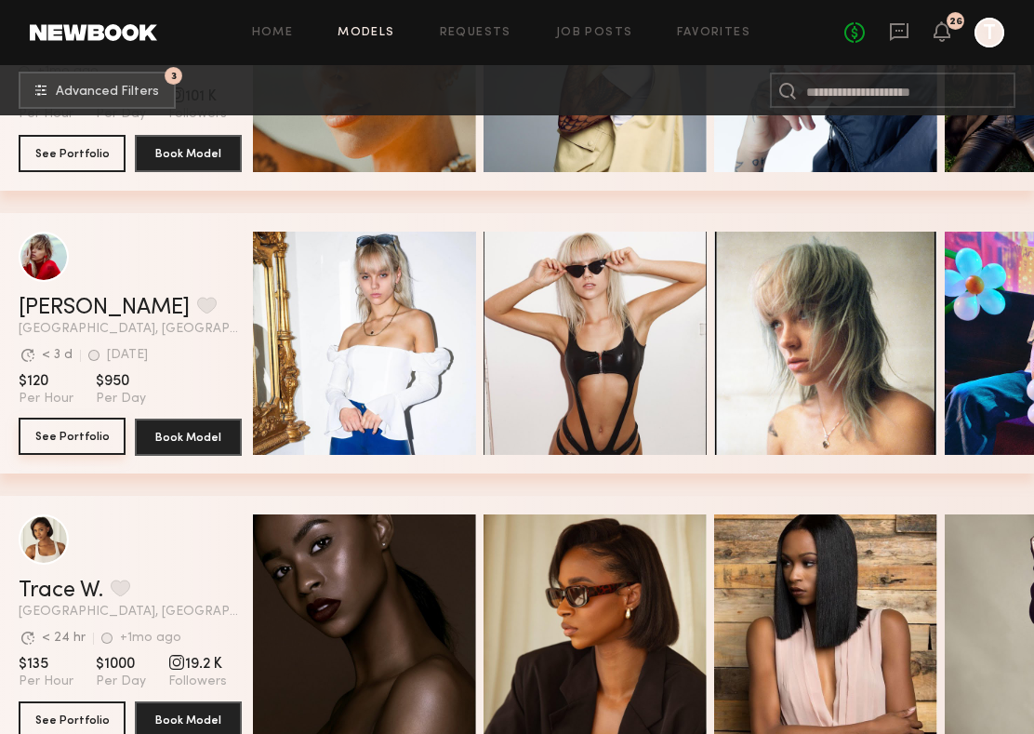
click at [75, 426] on button "See Portfolio" at bounding box center [72, 435] width 107 height 37
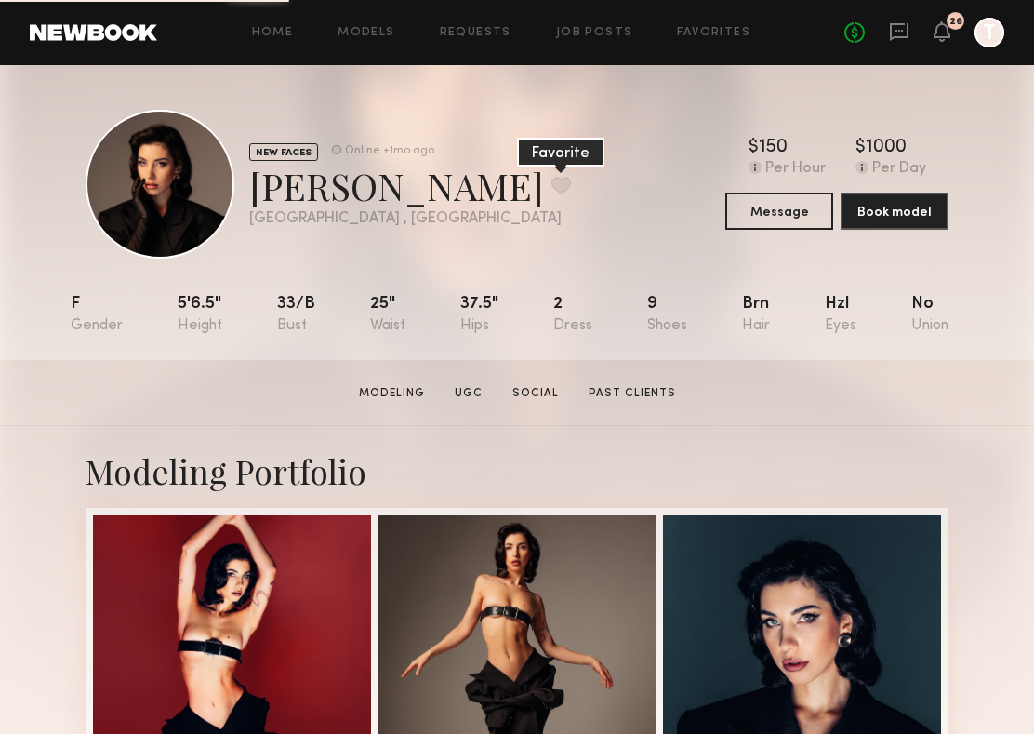
click at [551, 193] on button at bounding box center [561, 185] width 20 height 17
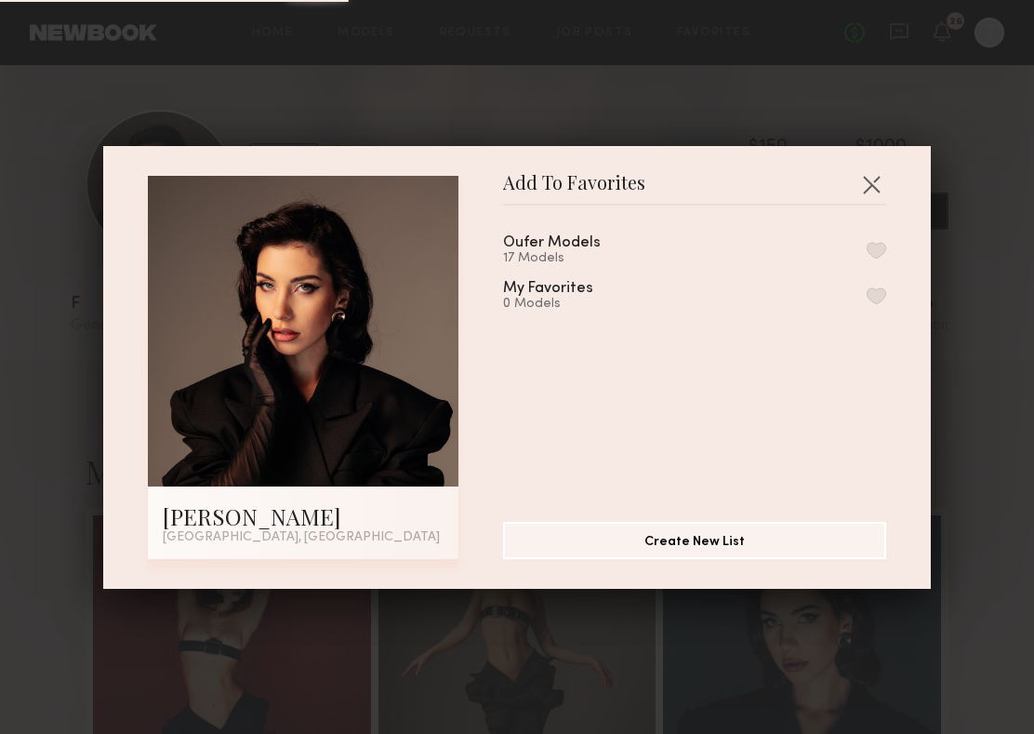
click at [875, 247] on button "button" at bounding box center [877, 250] width 20 height 17
click at [868, 182] on button "button" at bounding box center [871, 184] width 30 height 30
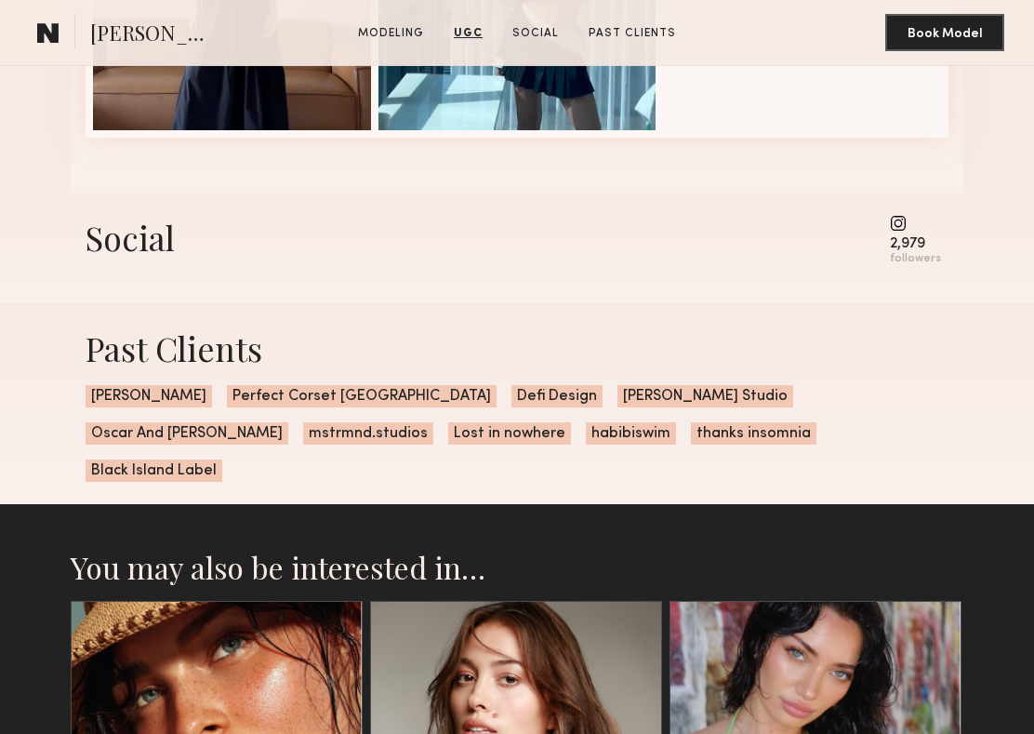
scroll to position [1683, 0]
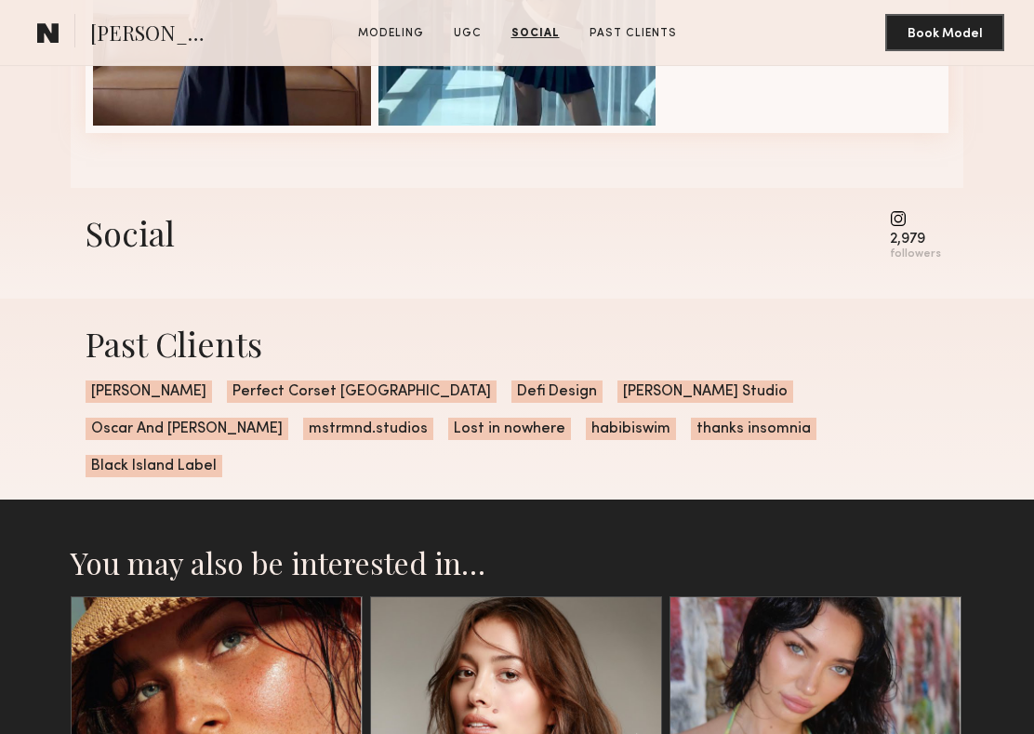
click at [901, 219] on common-icon at bounding box center [915, 218] width 51 height 17
click at [901, 223] on common-icon at bounding box center [915, 218] width 51 height 17
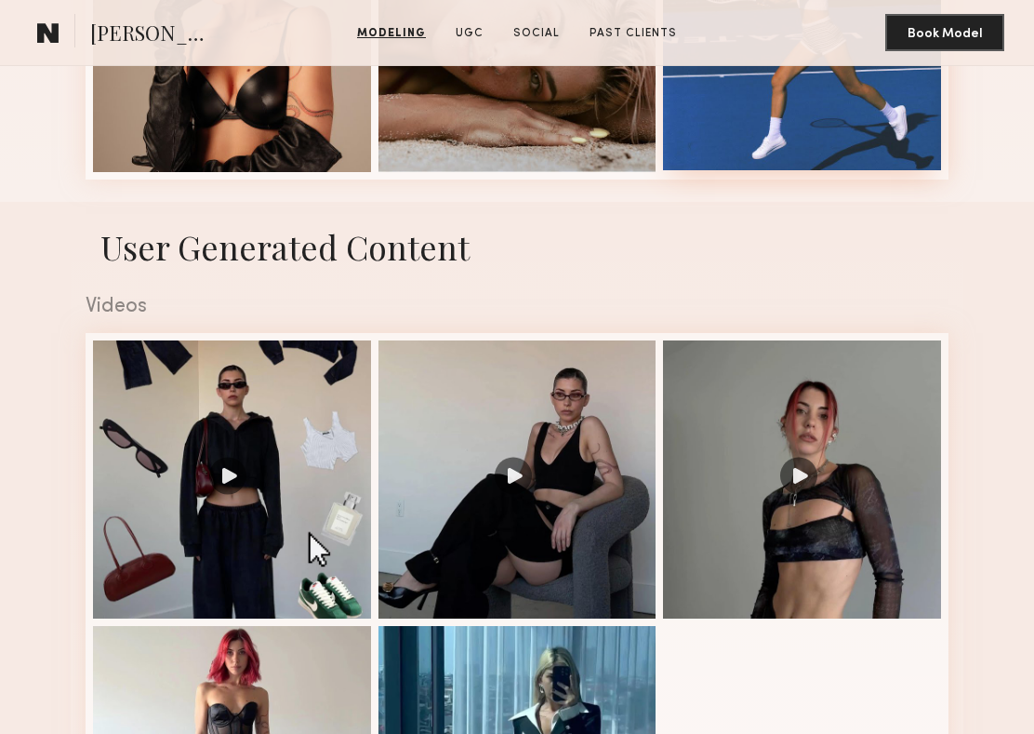
scroll to position [913, 0]
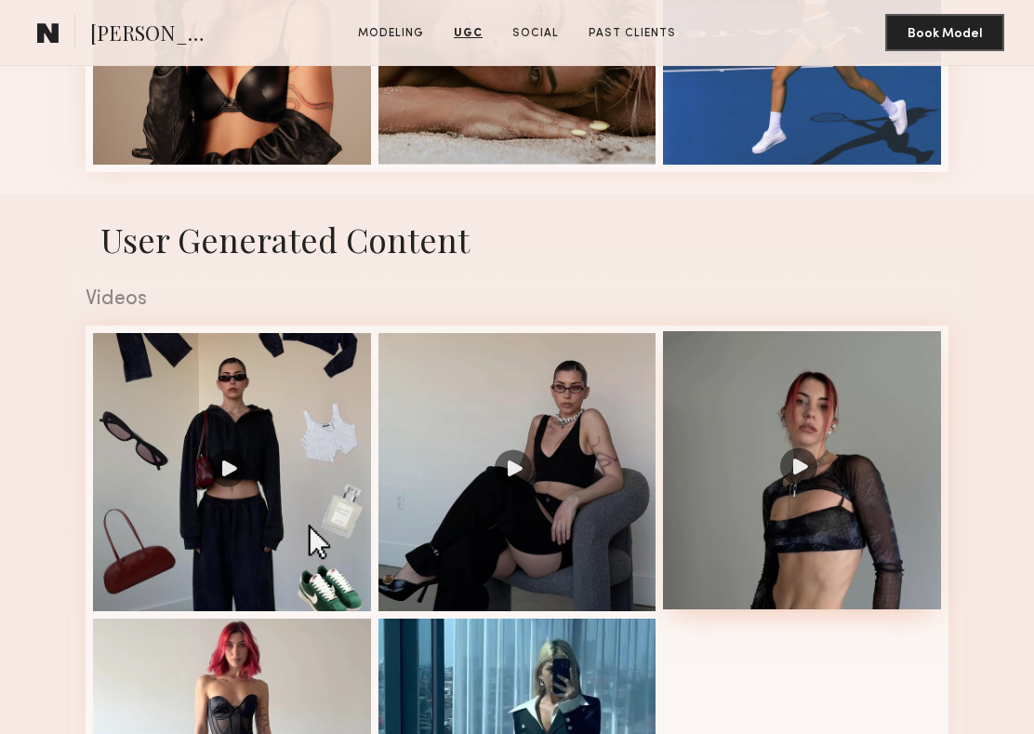
click at [841, 445] on div at bounding box center [802, 470] width 278 height 278
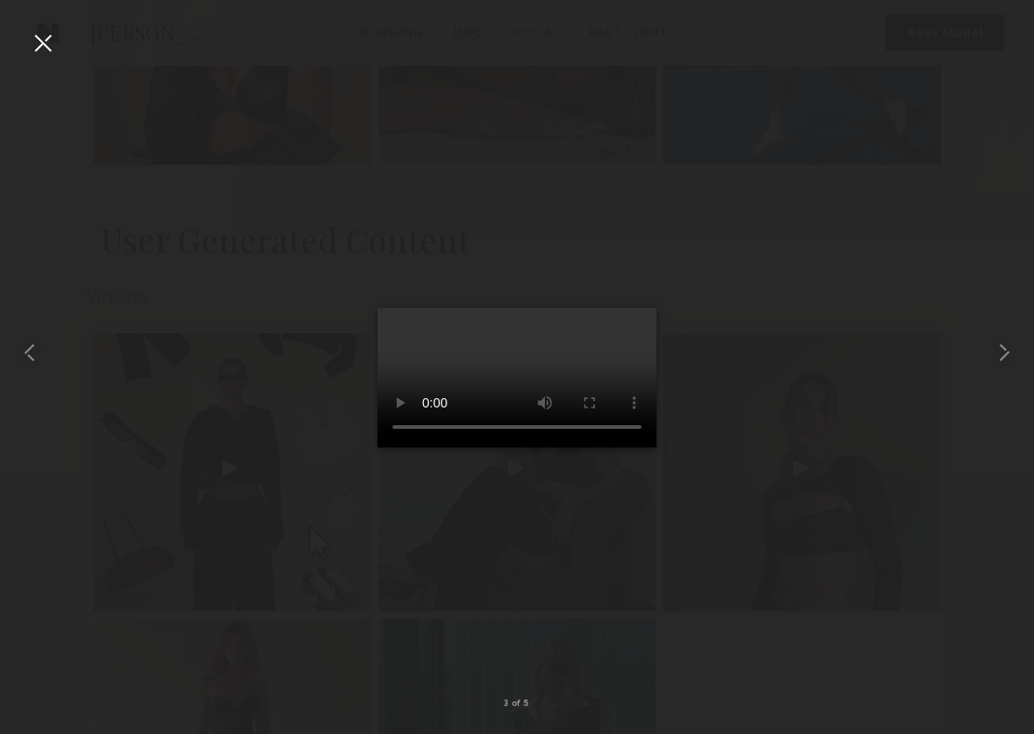
click at [246, 325] on div at bounding box center [517, 352] width 1034 height 644
click at [41, 34] on div at bounding box center [43, 43] width 30 height 30
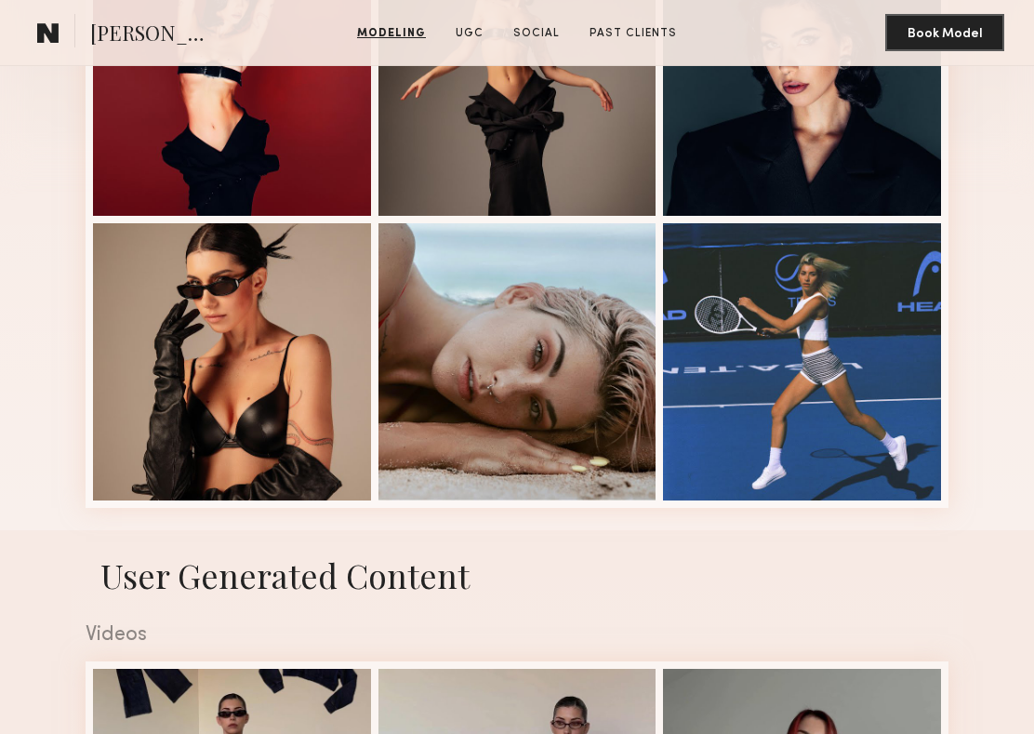
scroll to position [606, 0]
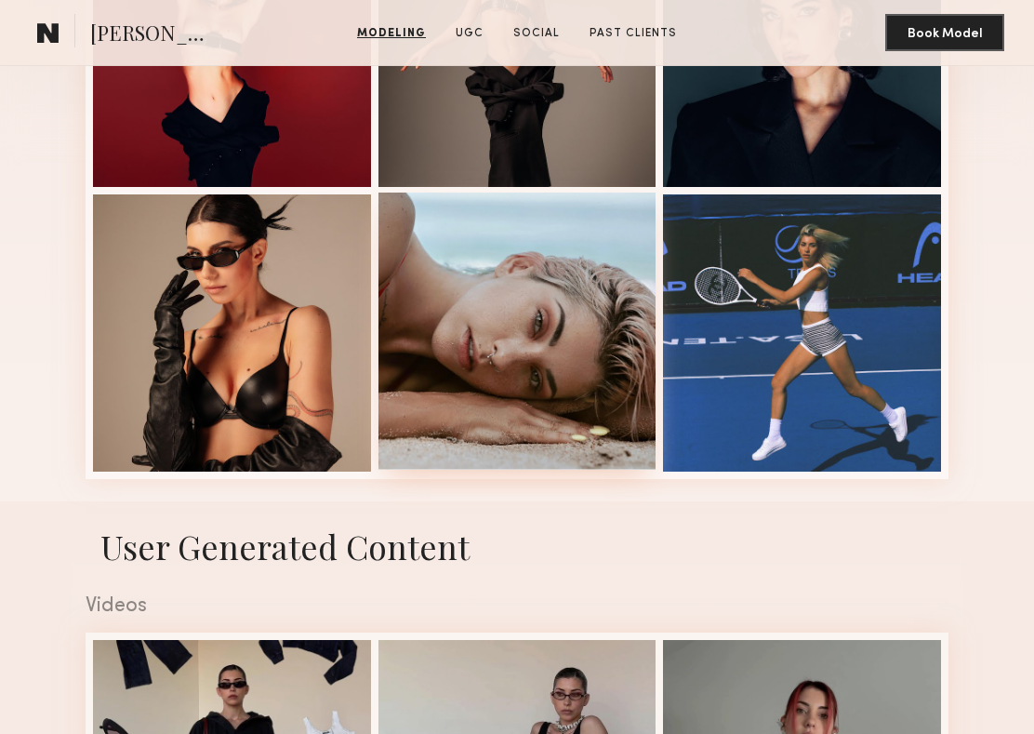
drag, startPoint x: 497, startPoint y: 325, endPoint x: 518, endPoint y: 267, distance: 61.5
click at [518, 267] on div at bounding box center [517, 331] width 278 height 278
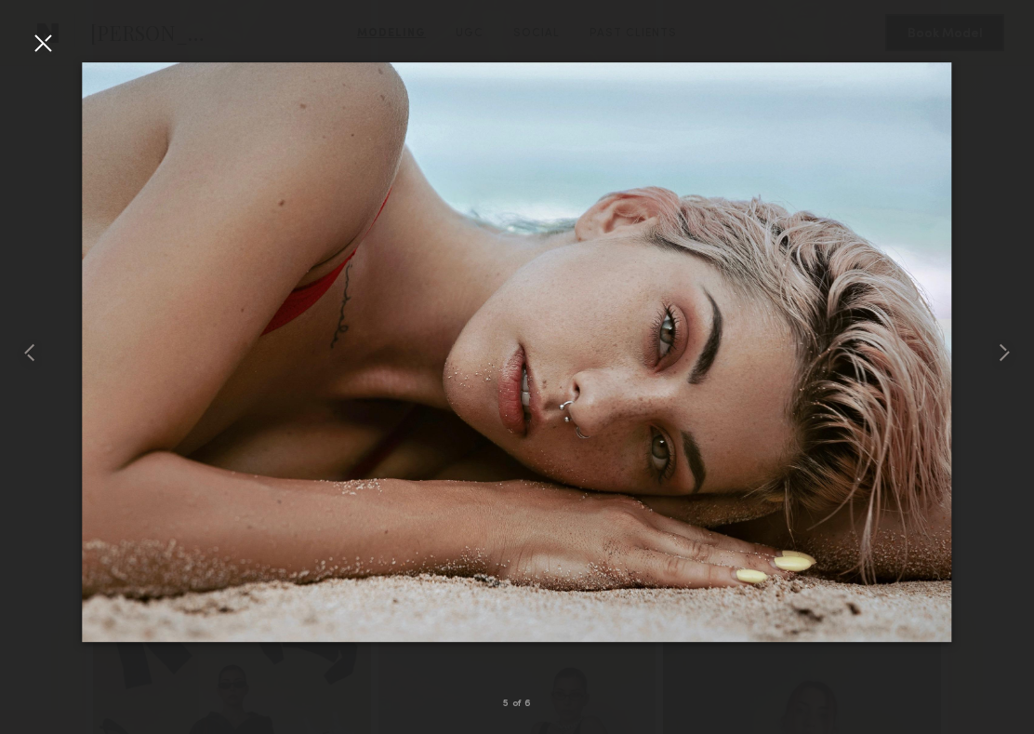
click at [46, 42] on div at bounding box center [43, 43] width 30 height 30
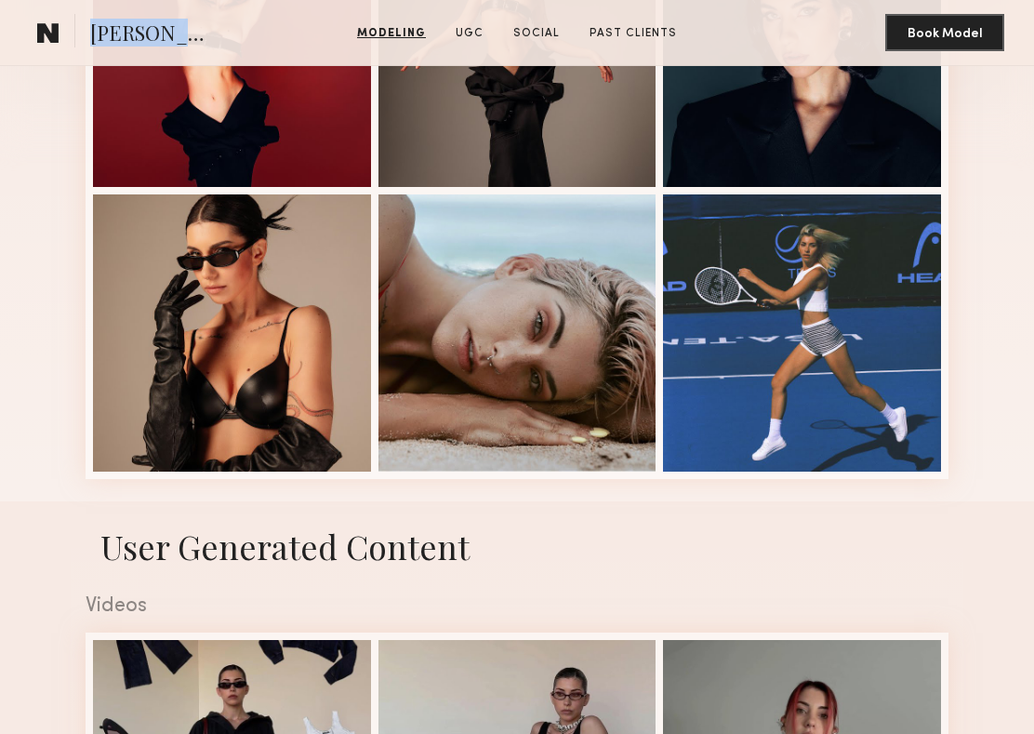
drag, startPoint x: 89, startPoint y: 33, endPoint x: 225, endPoint y: 33, distance: 135.8
click at [225, 33] on section "[PERSON_NAME] Modeling UGC Social Past Clients Message Book Model" at bounding box center [517, 33] width 1034 height 66
copy span "[PERSON_NAME]"
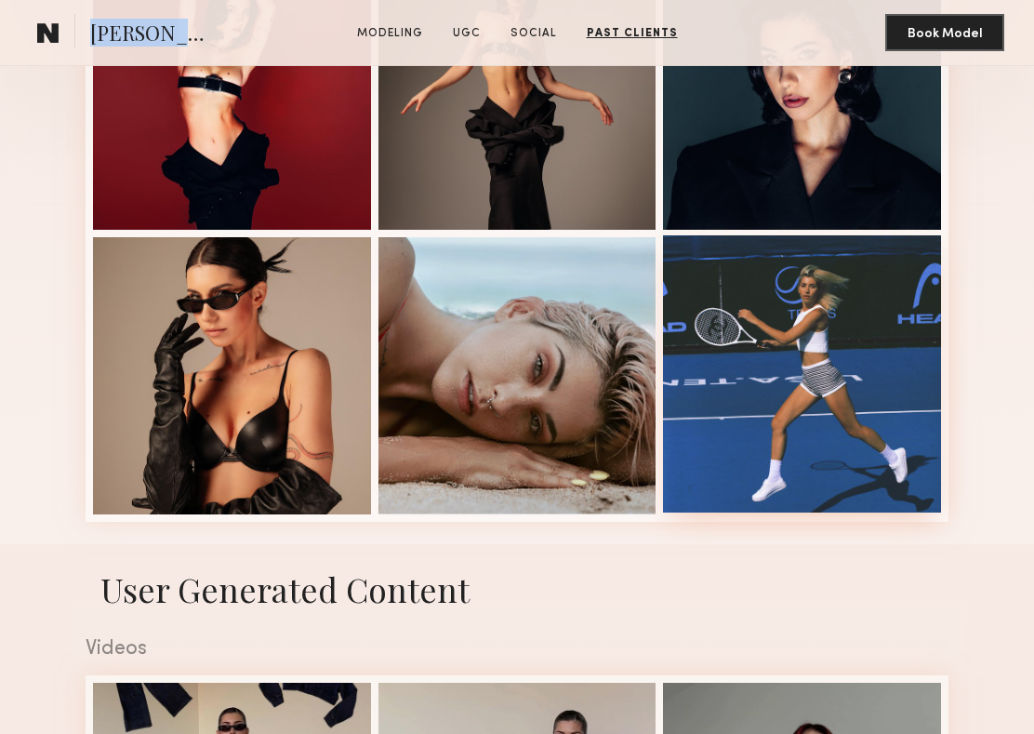
scroll to position [0, 0]
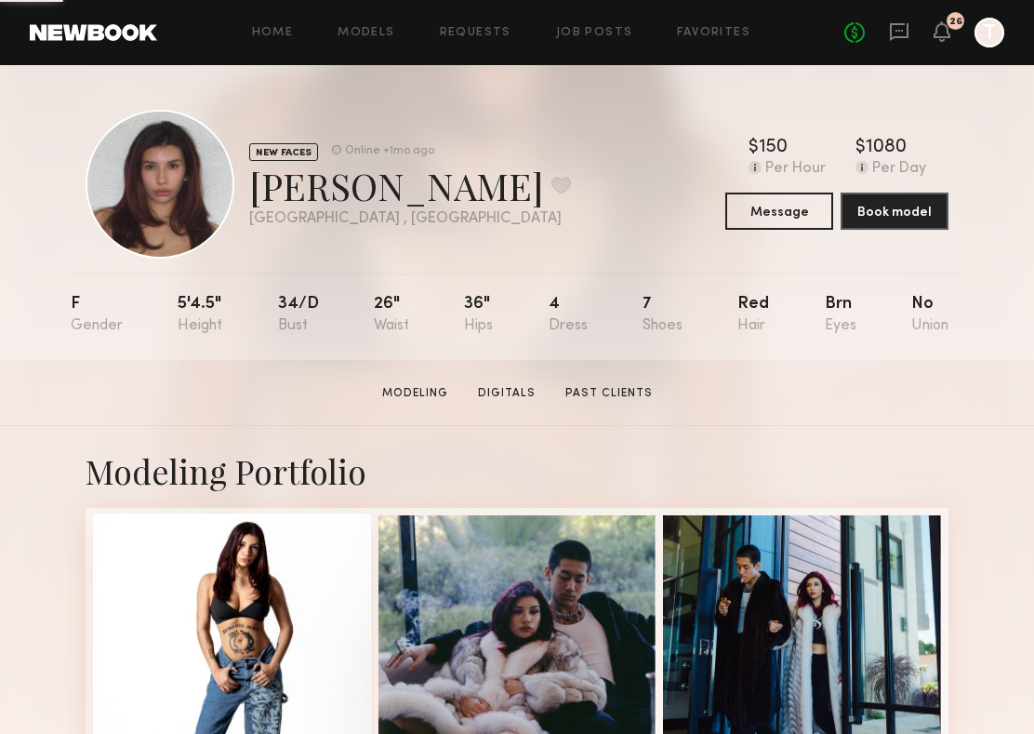
click at [251, 590] on div at bounding box center [232, 652] width 278 height 278
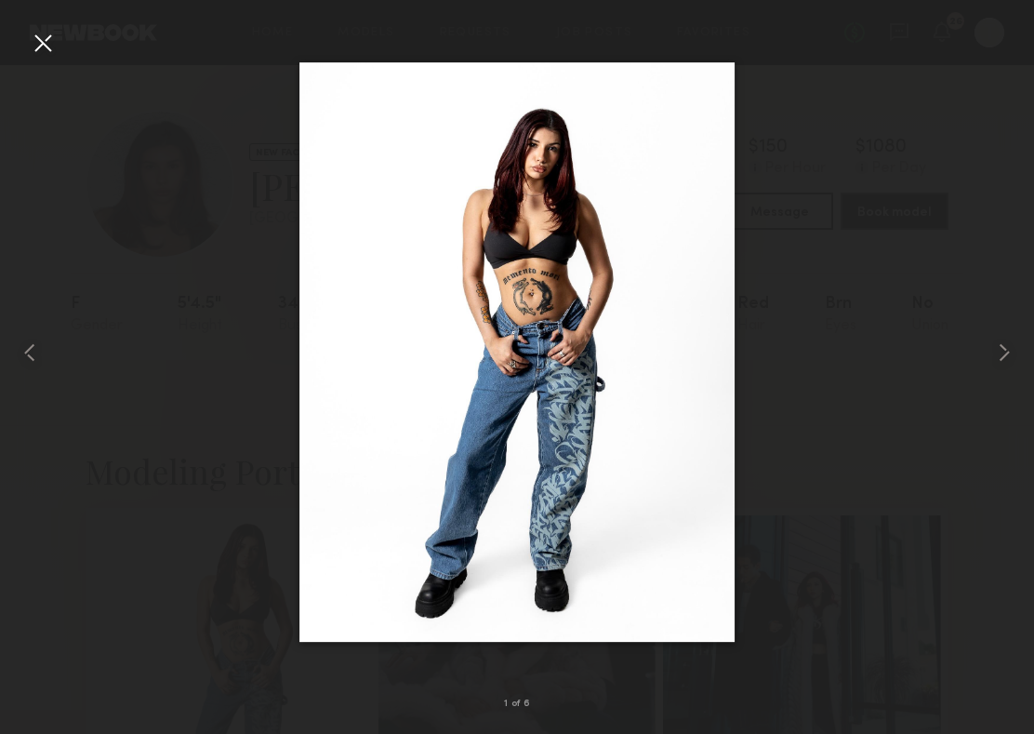
click at [45, 41] on div at bounding box center [43, 43] width 30 height 30
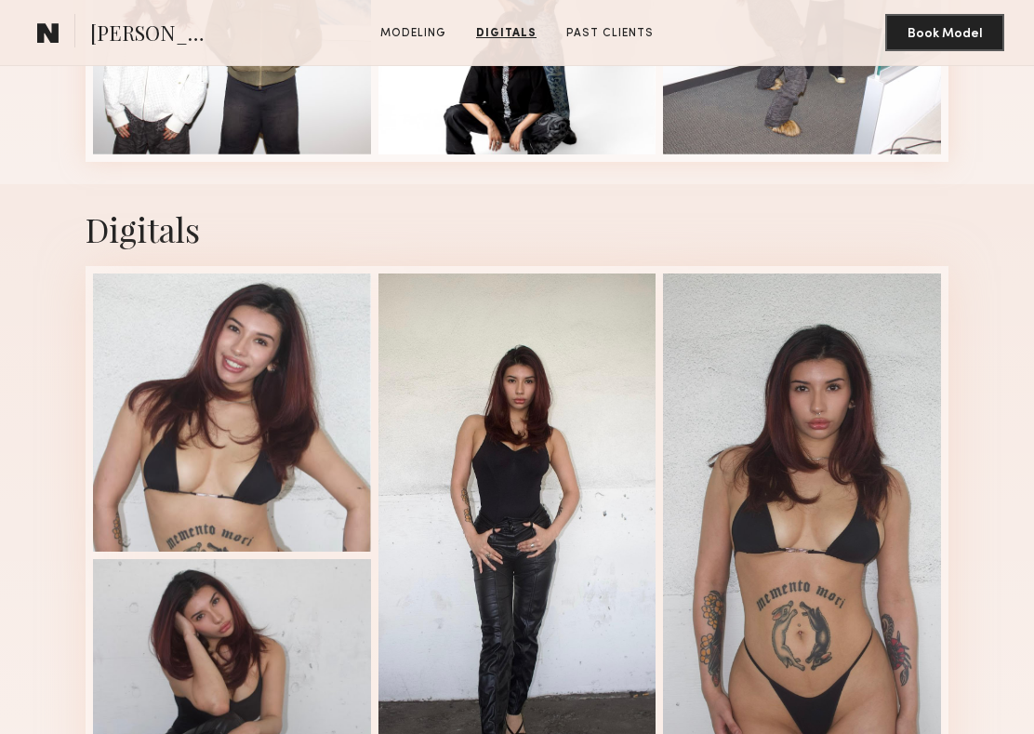
scroll to position [920, 0]
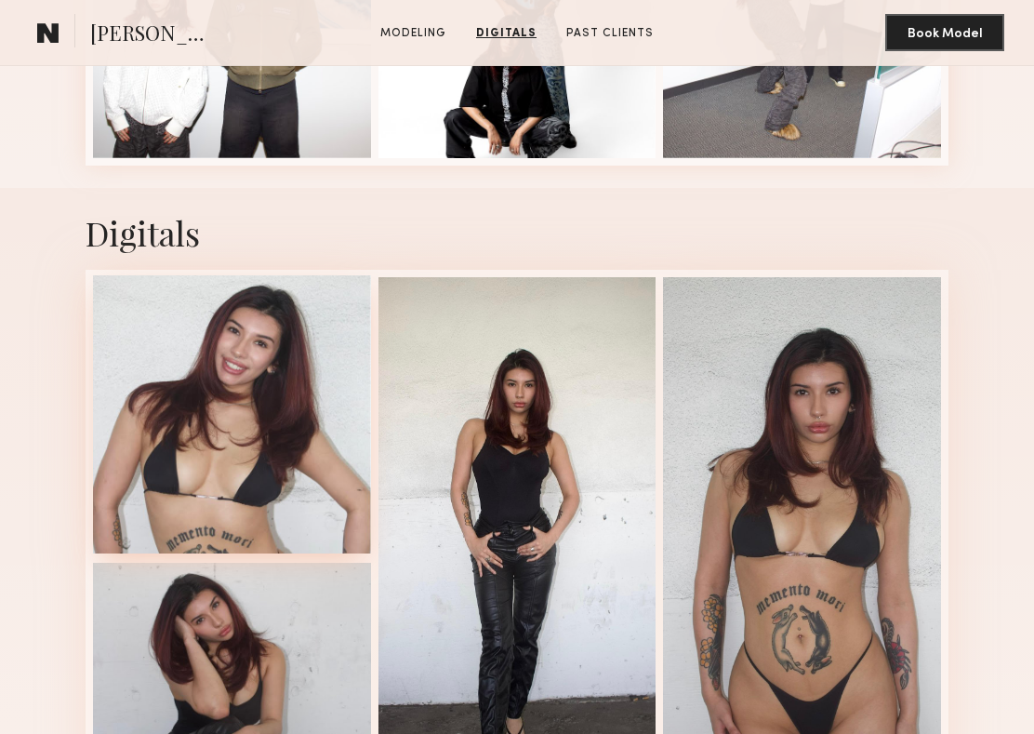
click at [276, 484] on div at bounding box center [232, 414] width 278 height 278
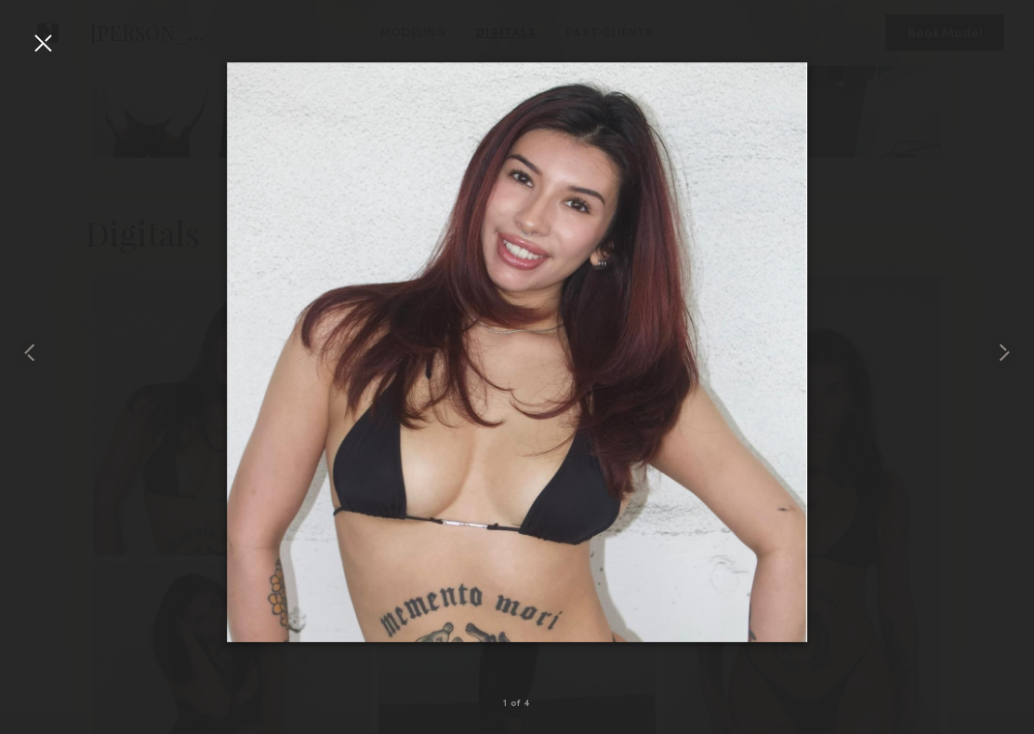
click at [46, 36] on div at bounding box center [43, 43] width 30 height 30
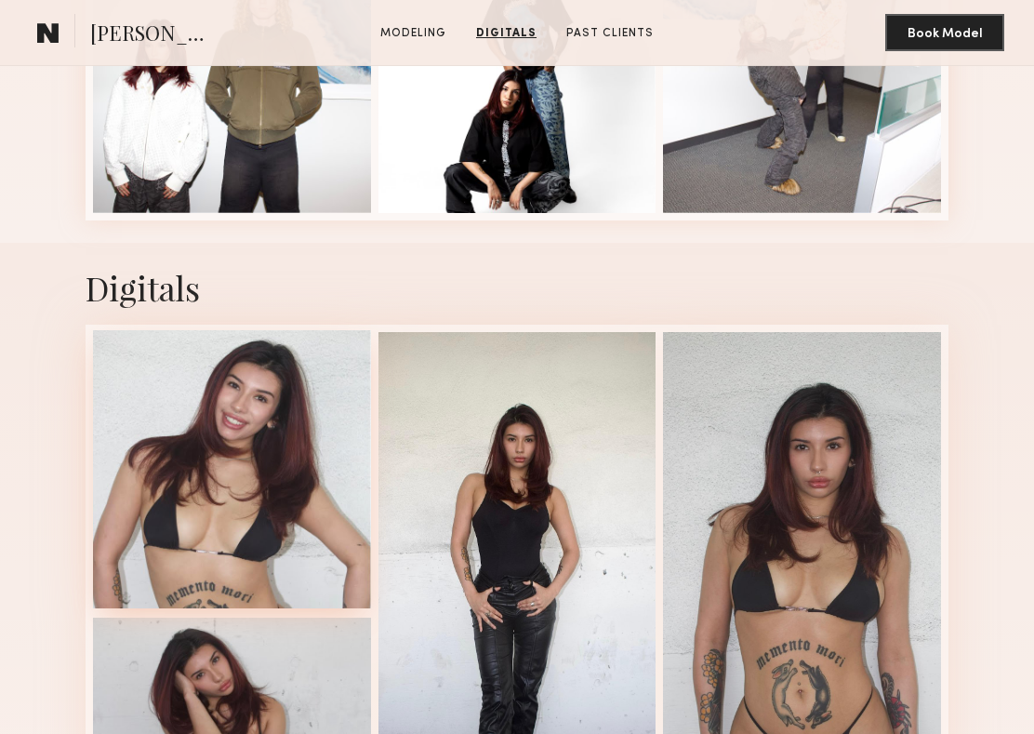
scroll to position [867, 0]
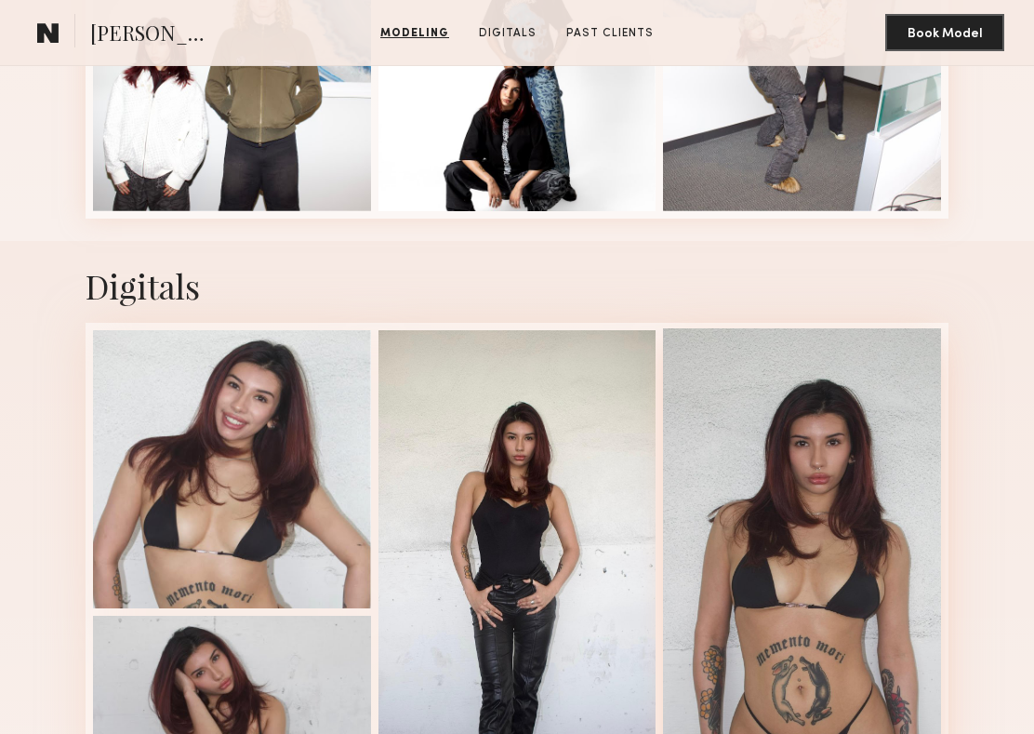
click at [727, 528] on div at bounding box center [802, 609] width 278 height 563
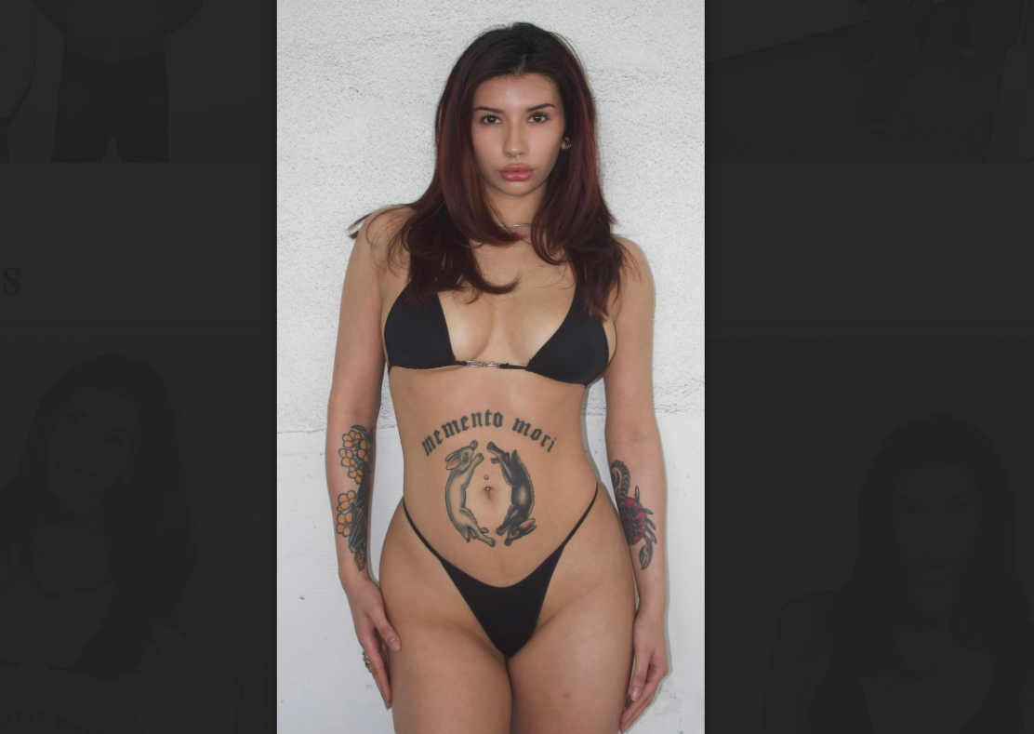
click at [274, 329] on div at bounding box center [517, 352] width 1034 height 644
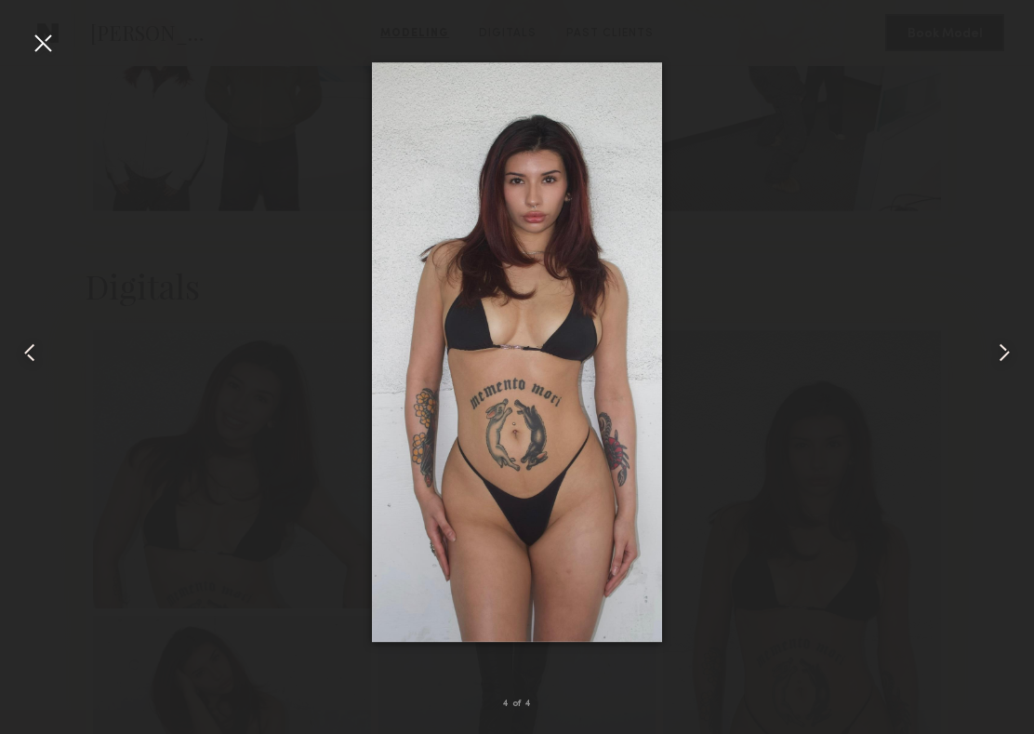
click at [33, 54] on div at bounding box center [43, 43] width 30 height 30
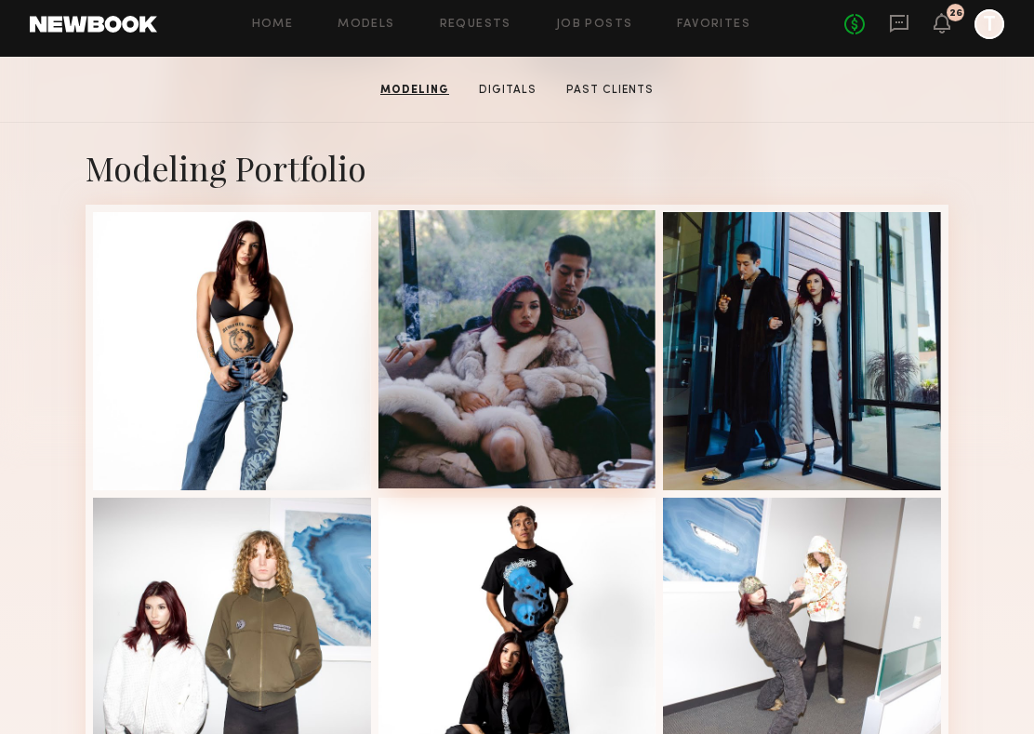
scroll to position [312, 0]
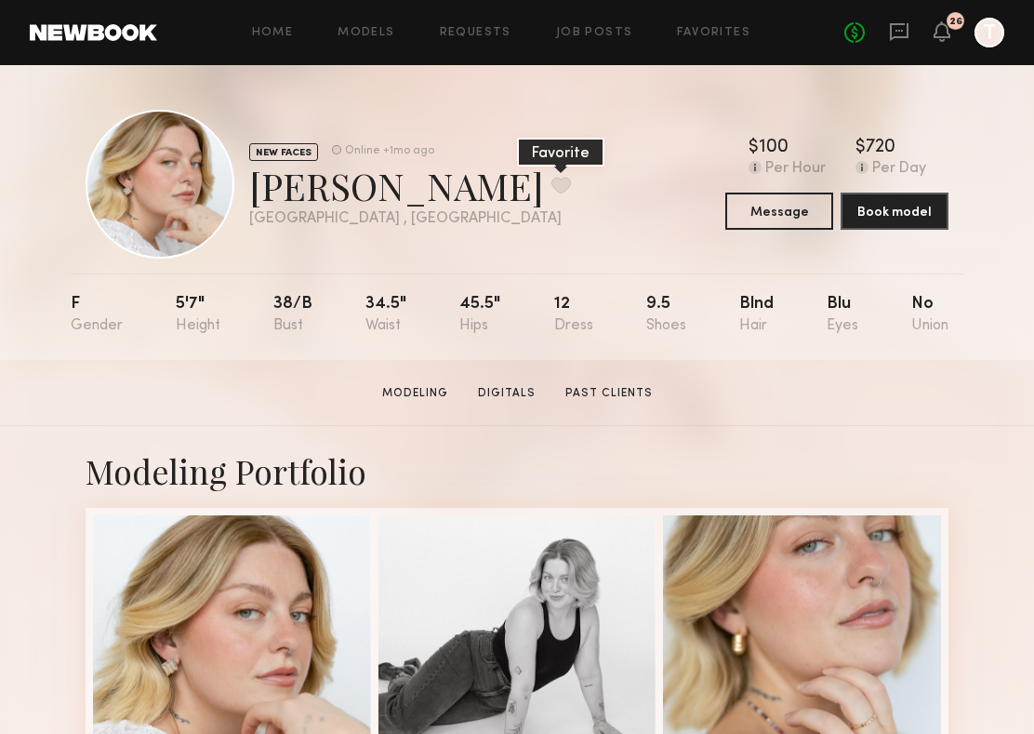
click at [551, 192] on button at bounding box center [561, 185] width 20 height 17
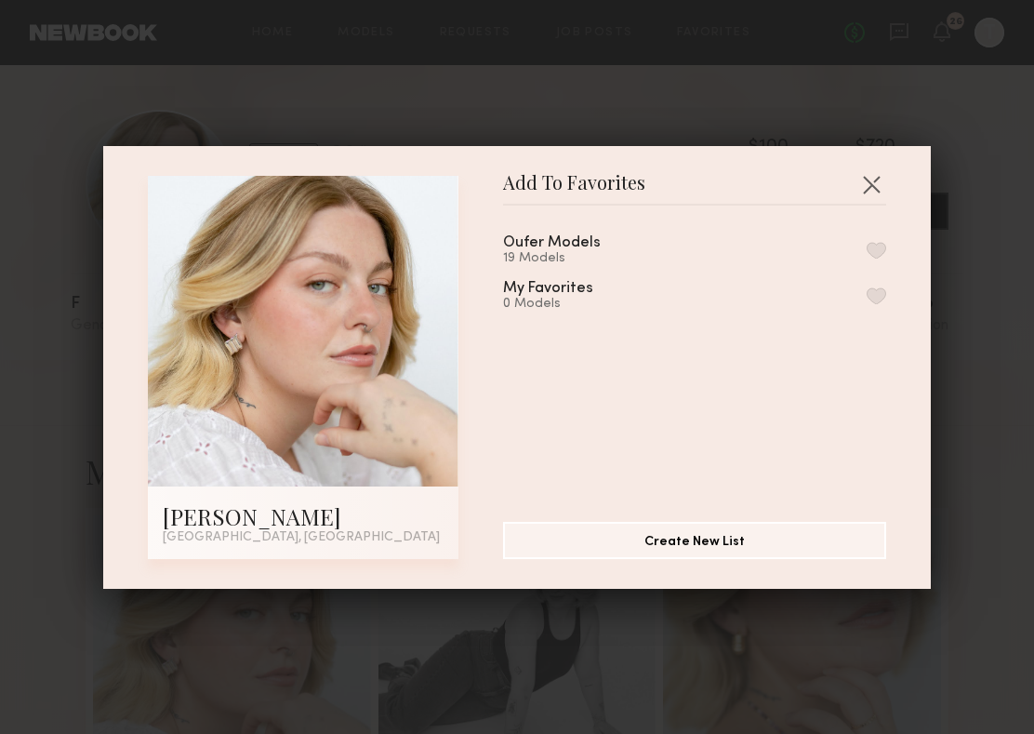
click at [875, 247] on button "button" at bounding box center [877, 250] width 20 height 17
click at [37, 373] on div "Add To Favorites [PERSON_NAME] [GEOGRAPHIC_DATA], [GEOGRAPHIC_DATA] Add To Favo…" at bounding box center [517, 367] width 1034 height 734
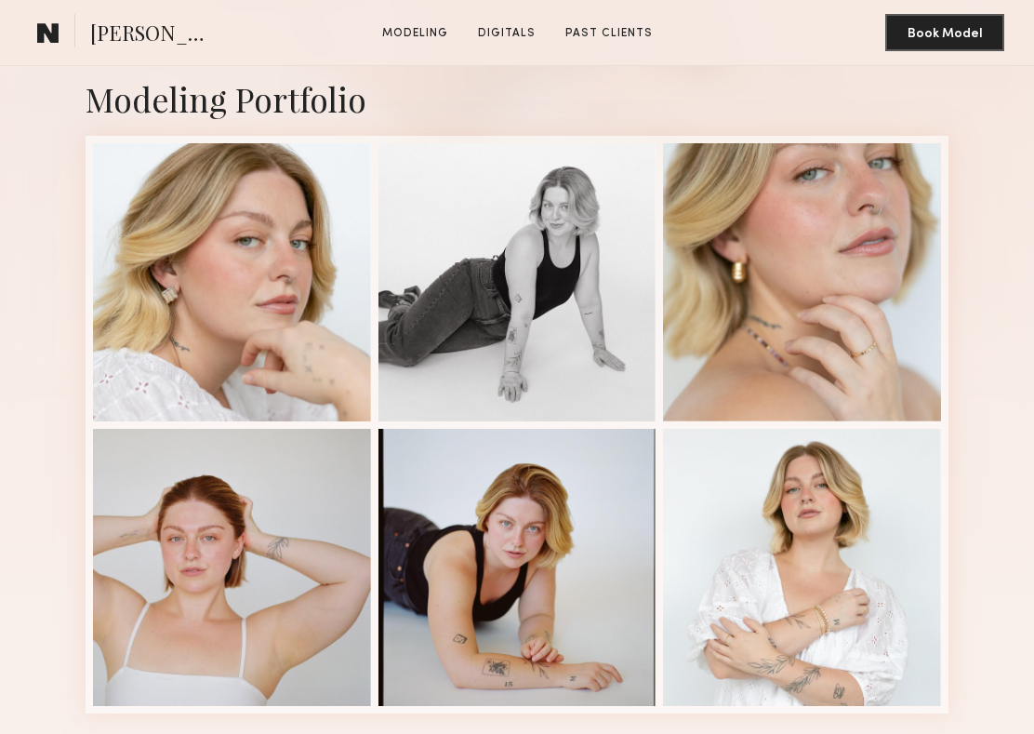
scroll to position [376, 0]
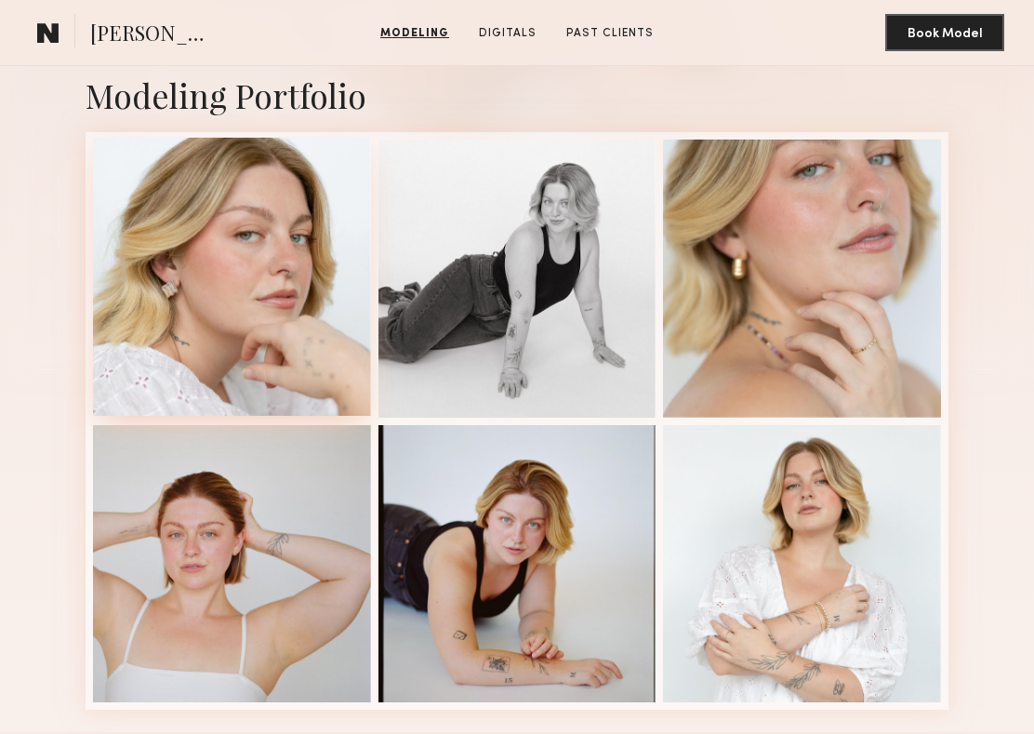
click at [235, 337] on div at bounding box center [232, 277] width 278 height 278
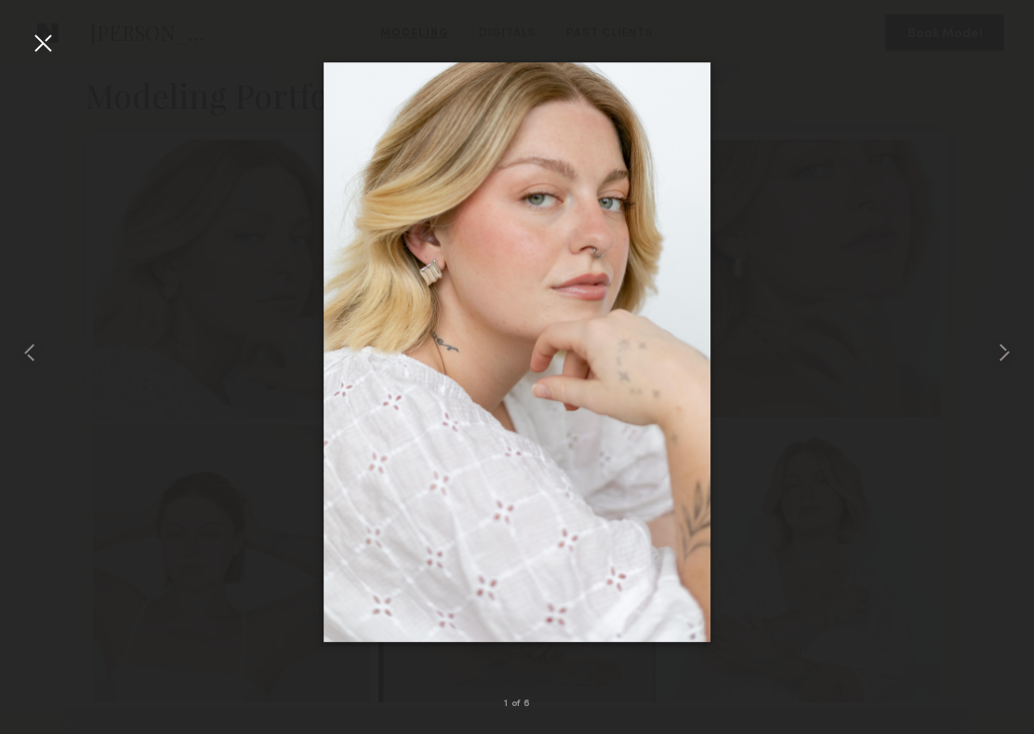
click at [40, 55] on div at bounding box center [43, 43] width 30 height 30
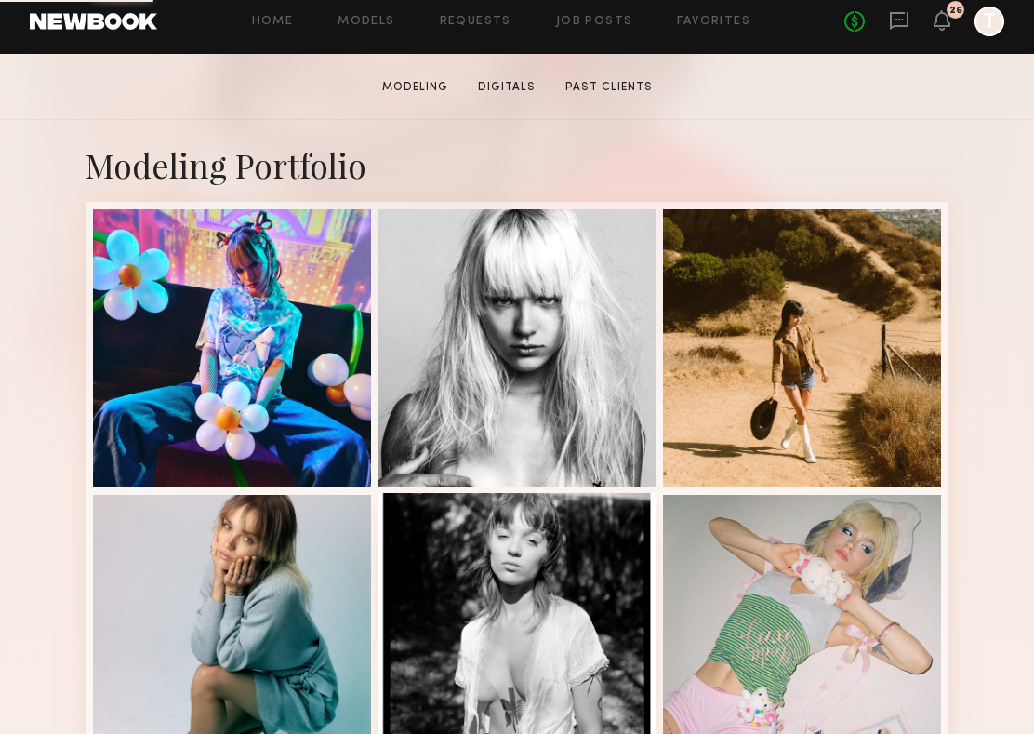
scroll to position [319, 0]
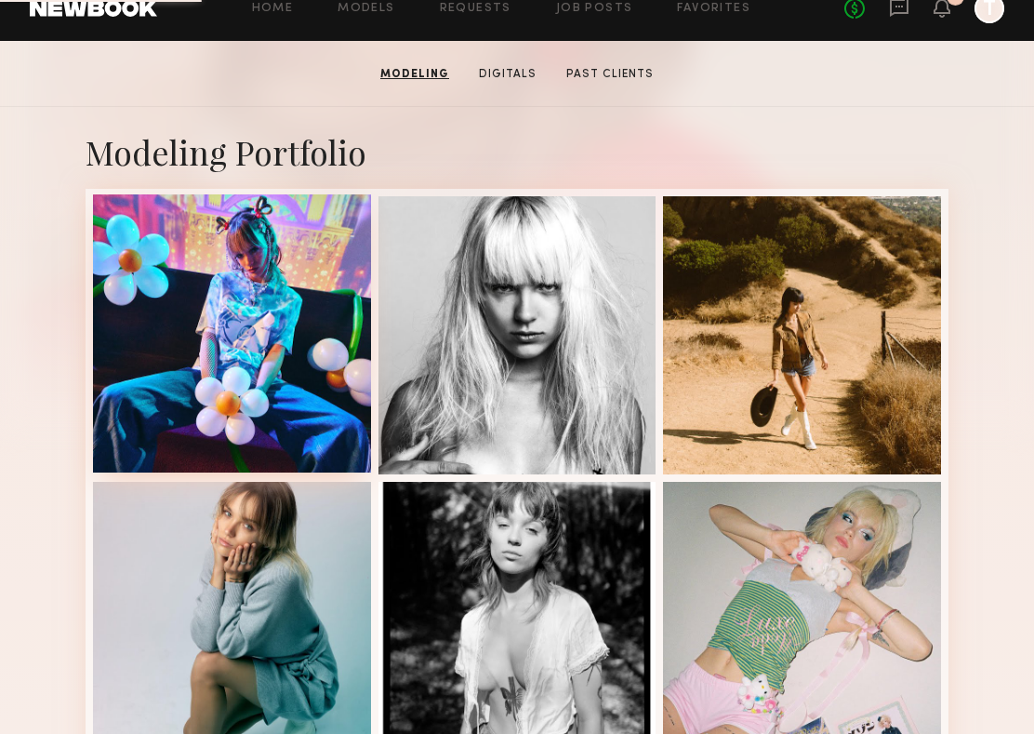
click at [290, 413] on div at bounding box center [232, 333] width 278 height 278
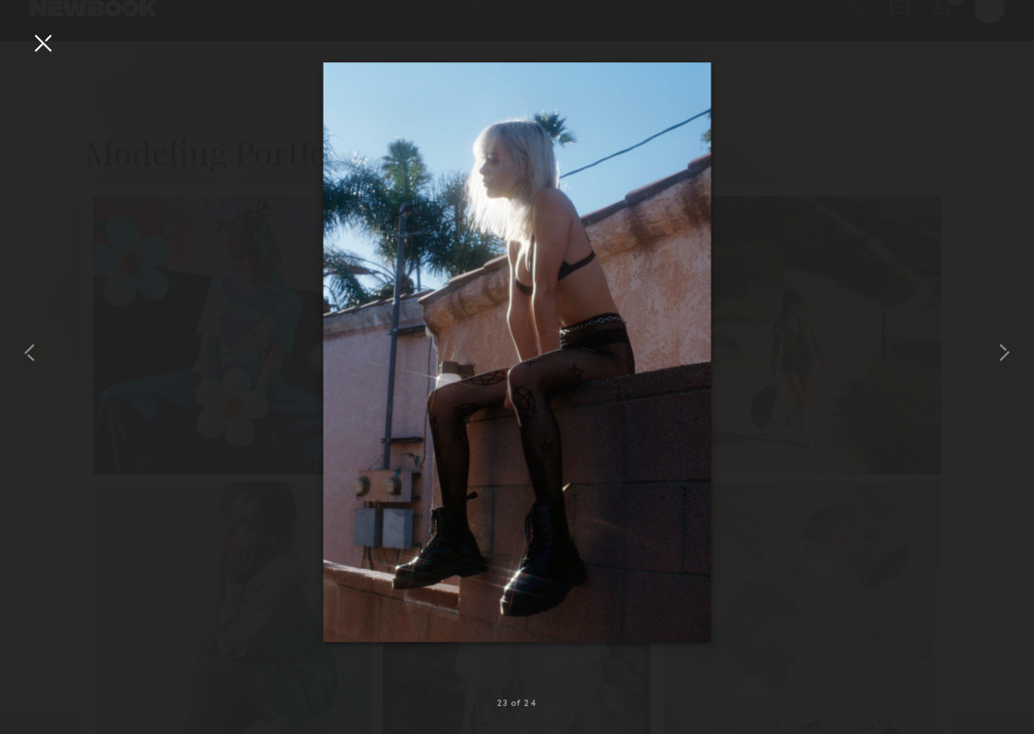
click at [44, 44] on div at bounding box center [43, 43] width 30 height 30
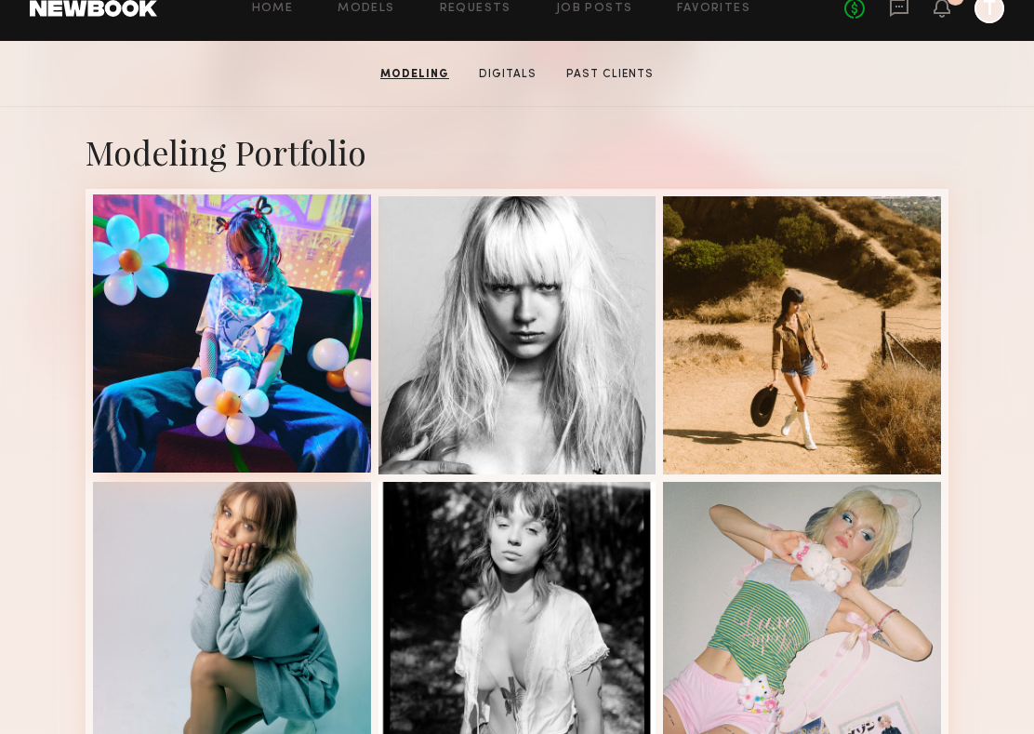
scroll to position [0, 0]
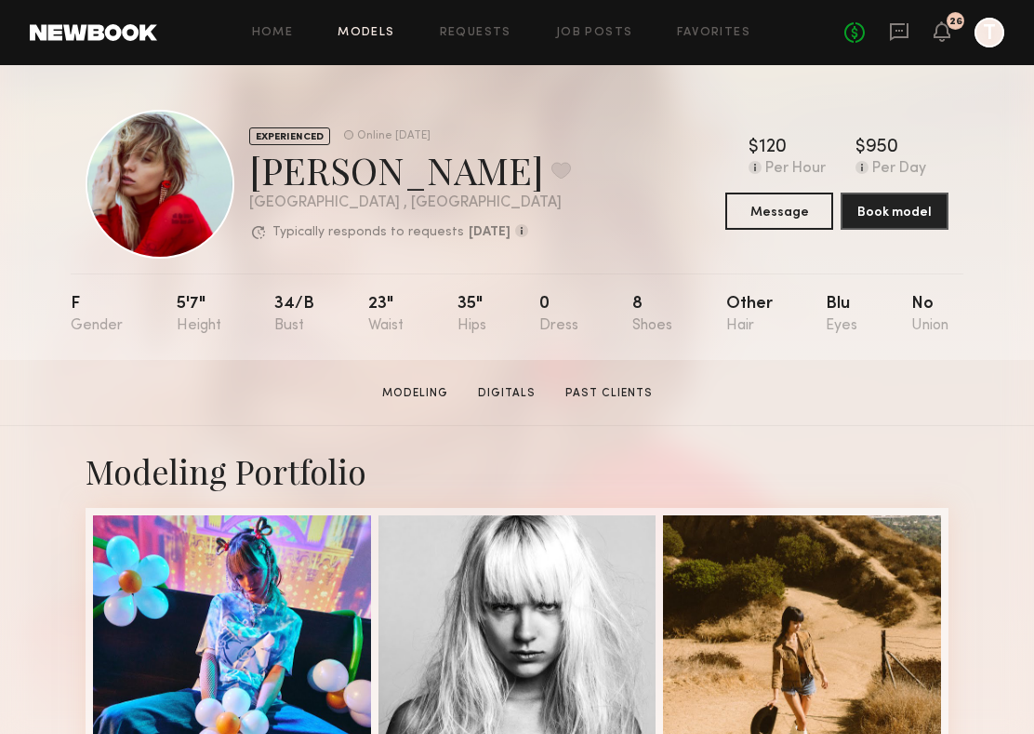
click at [364, 35] on link "Models" at bounding box center [366, 33] width 57 height 12
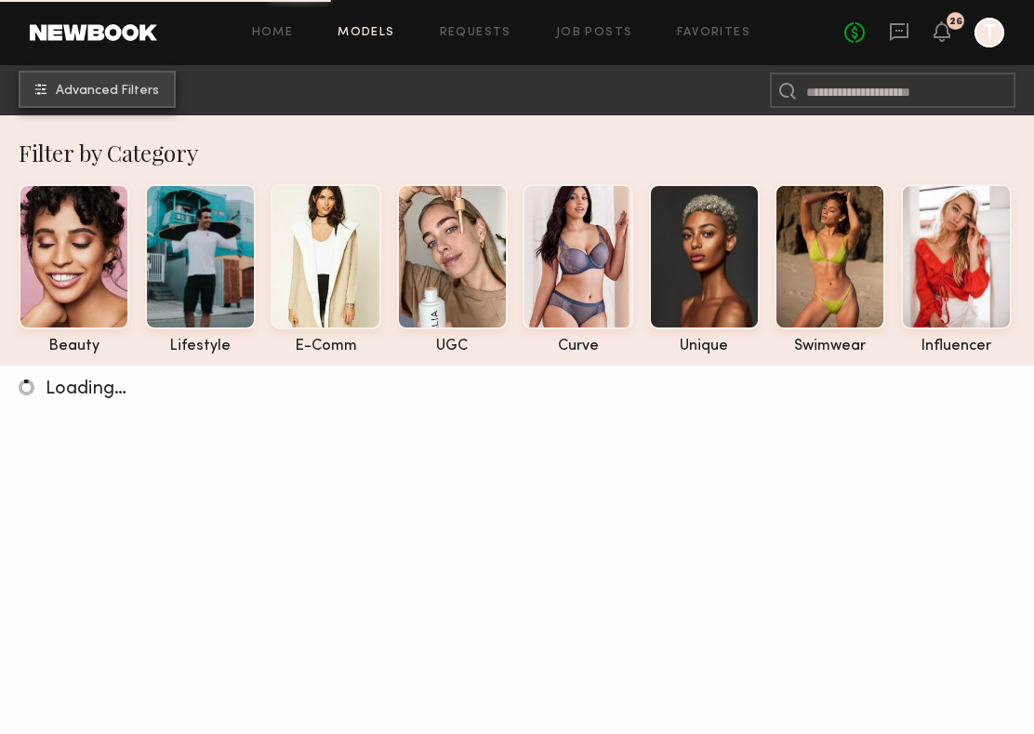
click at [139, 96] on span "Advanced Filters" at bounding box center [107, 91] width 103 height 13
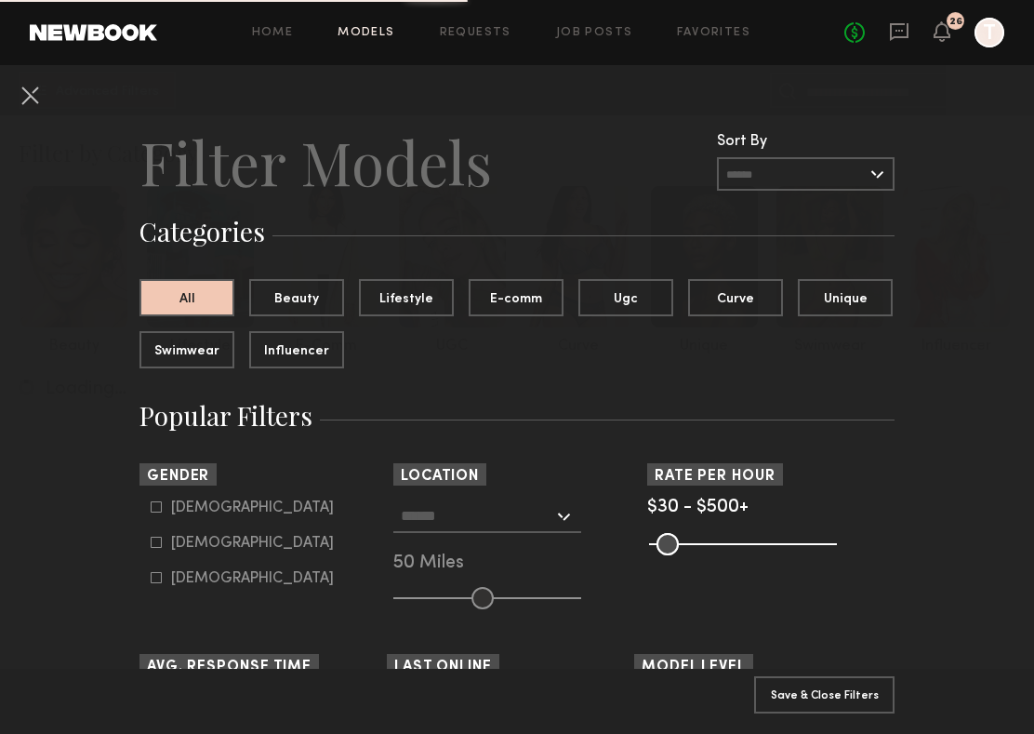
click at [157, 543] on icon at bounding box center [156, 542] width 11 height 11
type input "**"
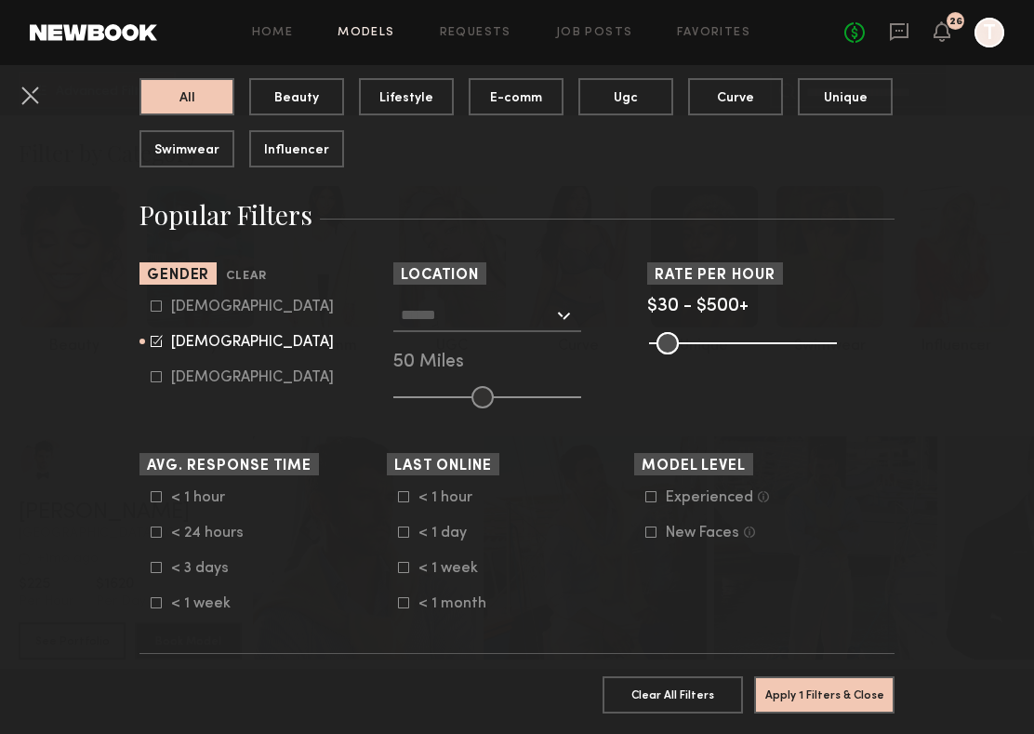
scroll to position [227, 0]
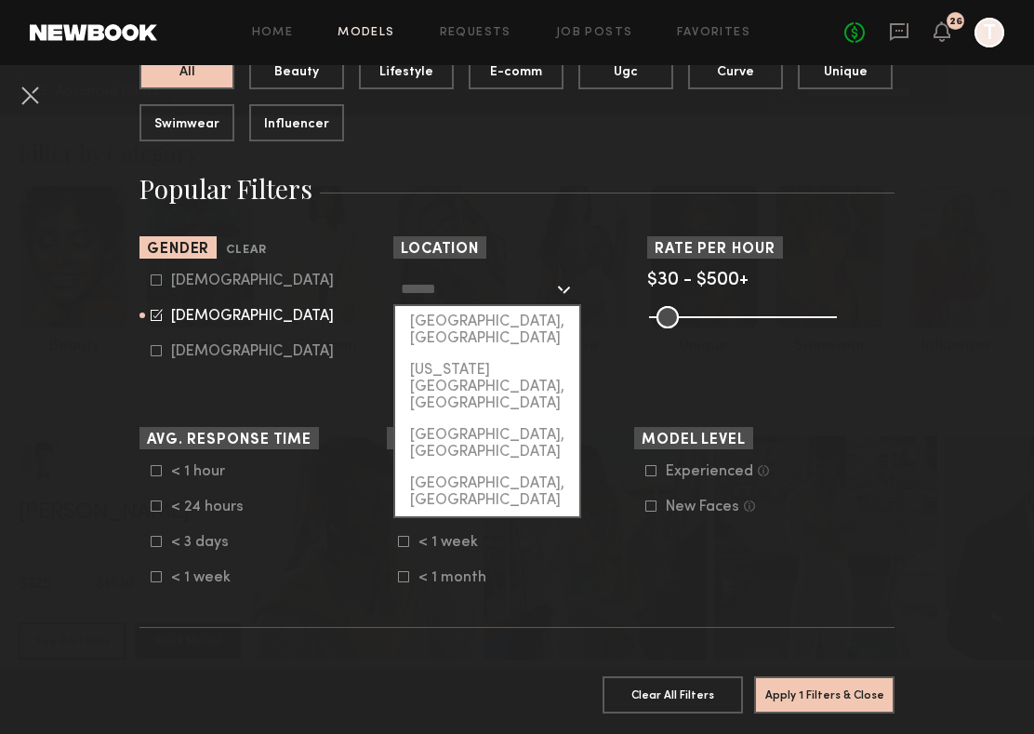
click at [495, 277] on input "text" at bounding box center [477, 288] width 152 height 32
click at [493, 329] on div "[GEOGRAPHIC_DATA], [GEOGRAPHIC_DATA]" at bounding box center [487, 330] width 184 height 48
type input "**********"
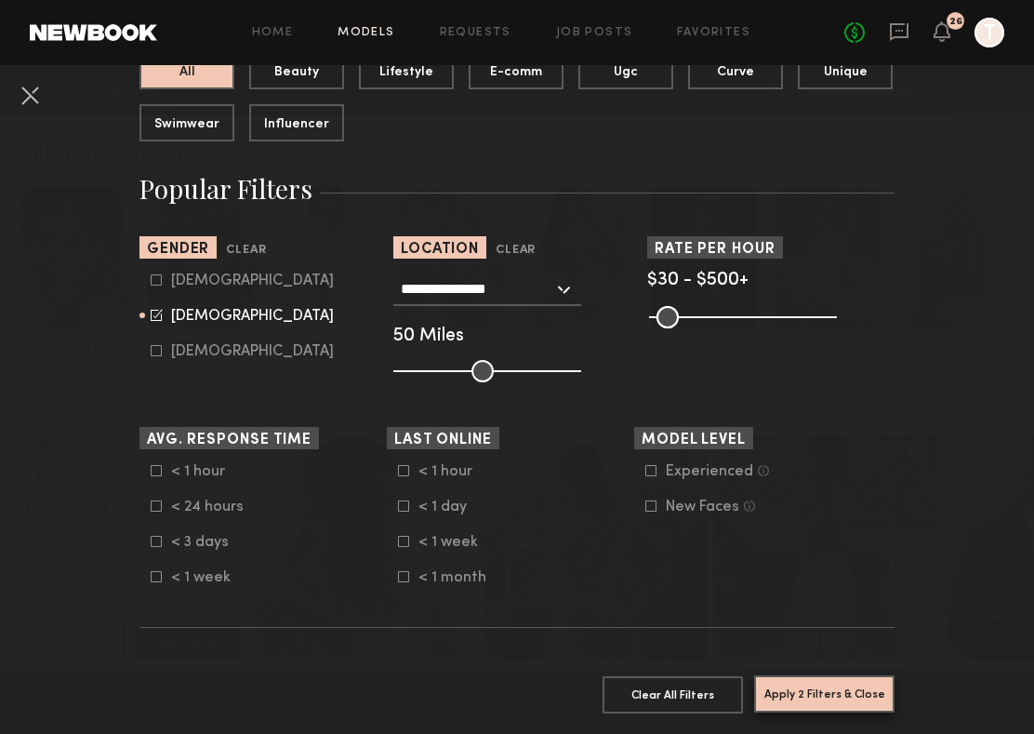
click at [788, 690] on button "Apply 2 Filters & Close" at bounding box center [824, 693] width 140 height 37
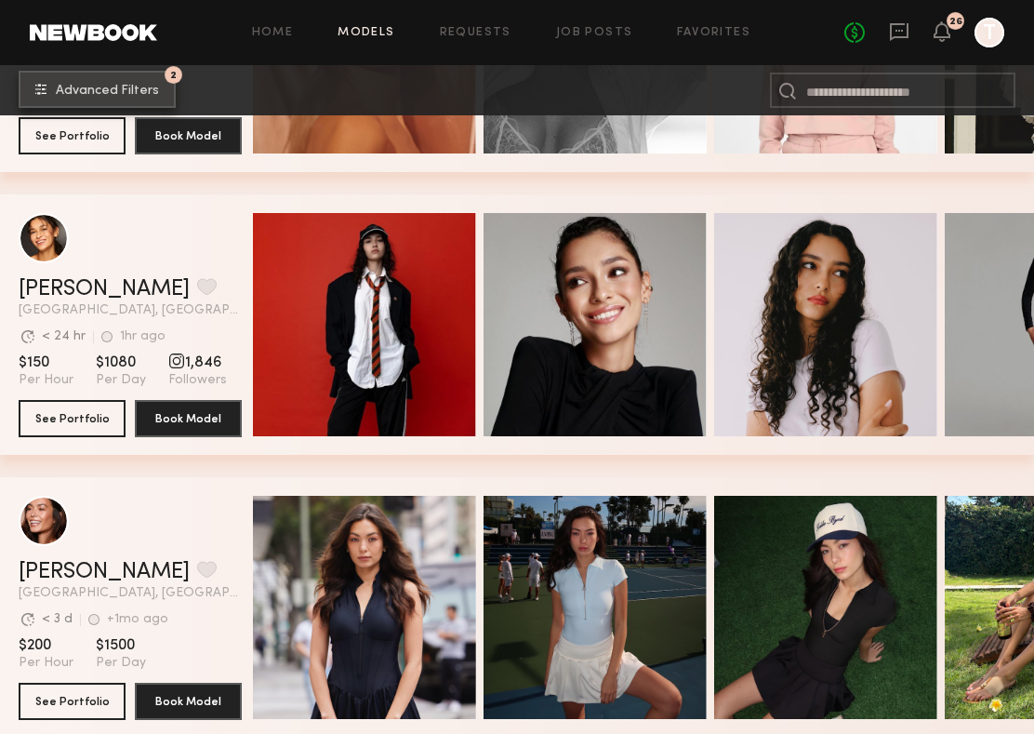
scroll to position [39238, 0]
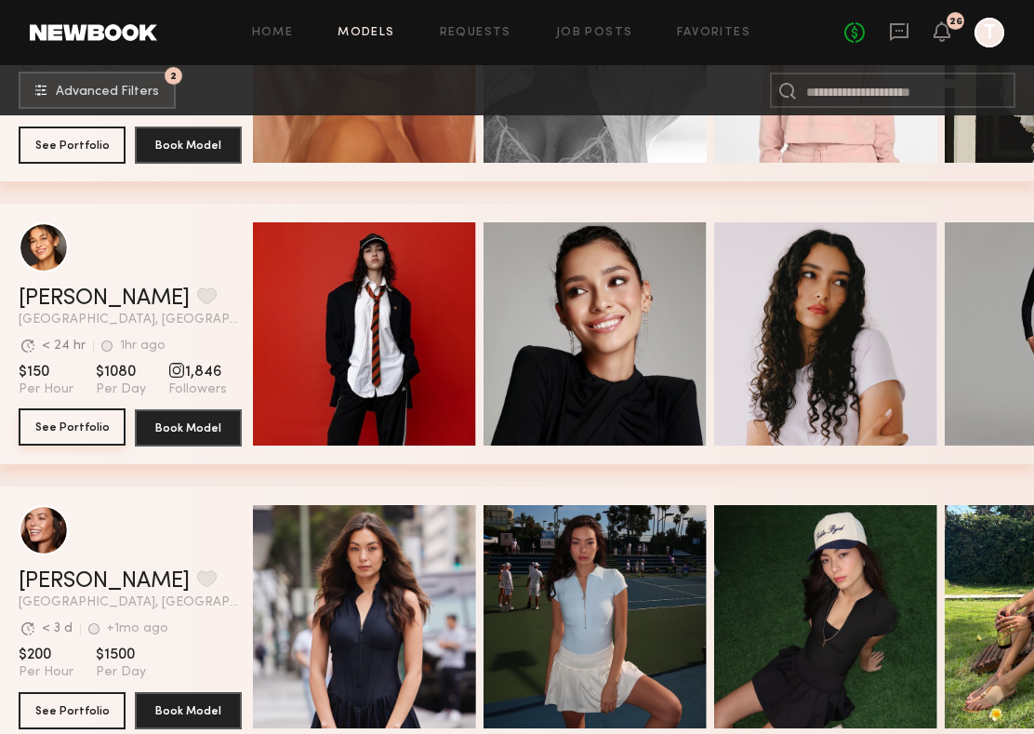
click at [89, 426] on button "See Portfolio" at bounding box center [72, 426] width 107 height 37
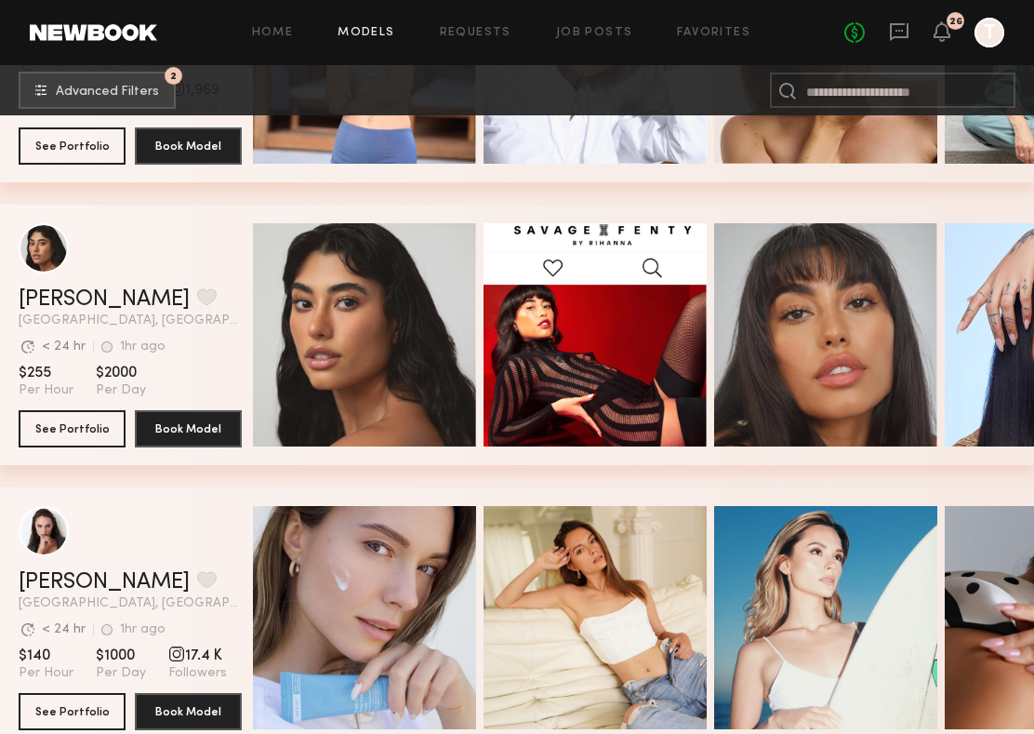
scroll to position [0, 152]
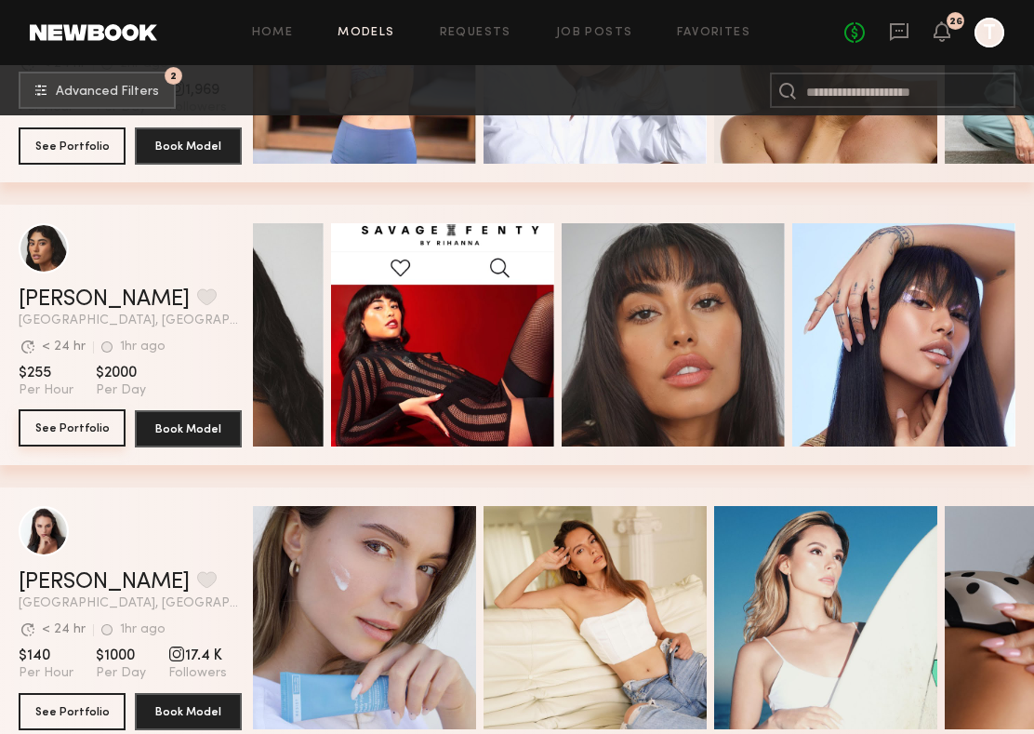
click at [70, 435] on button "See Portfolio" at bounding box center [72, 427] width 107 height 37
click at [942, 35] on icon at bounding box center [941, 30] width 15 height 13
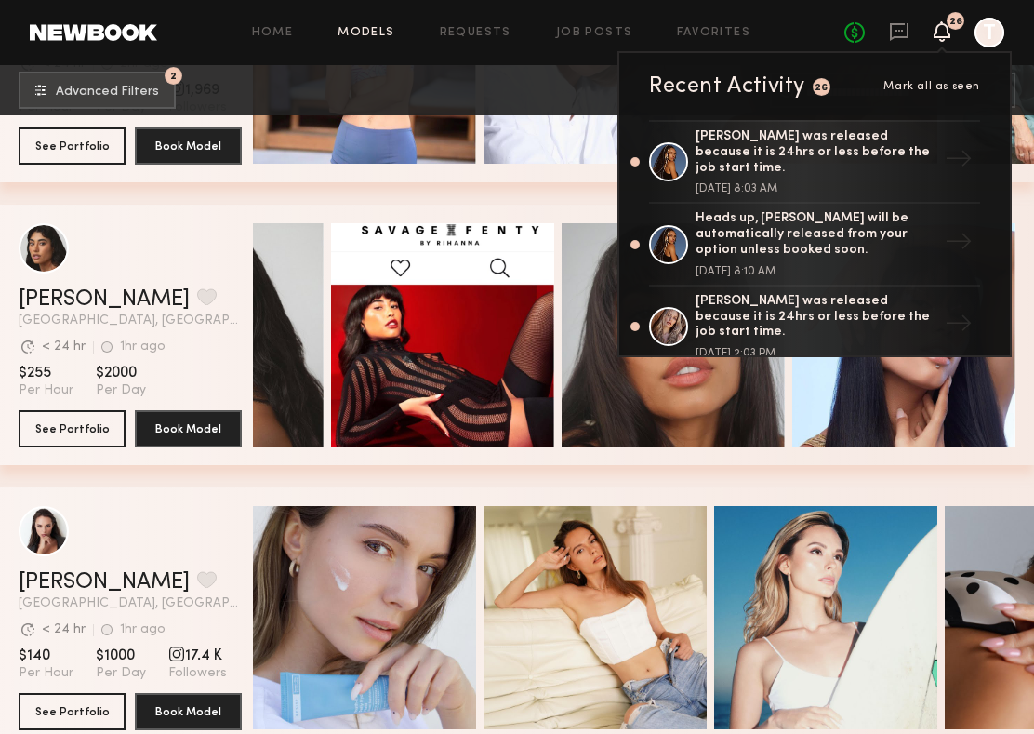
click at [944, 31] on icon at bounding box center [941, 30] width 15 height 13
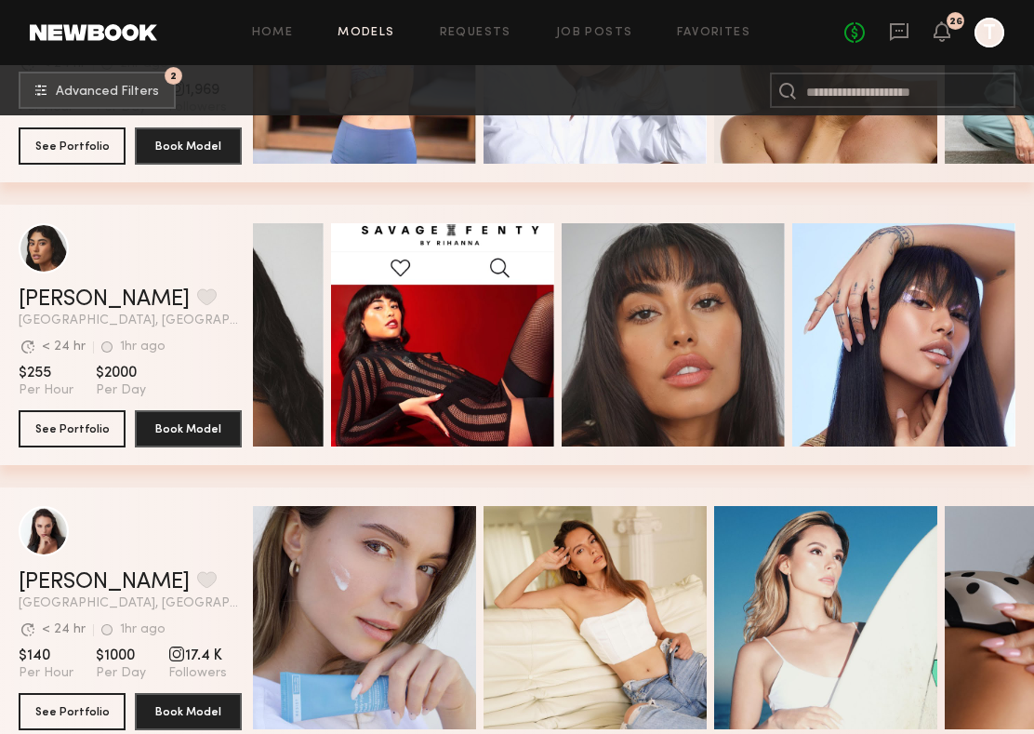
click at [1002, 27] on div at bounding box center [989, 33] width 30 height 30
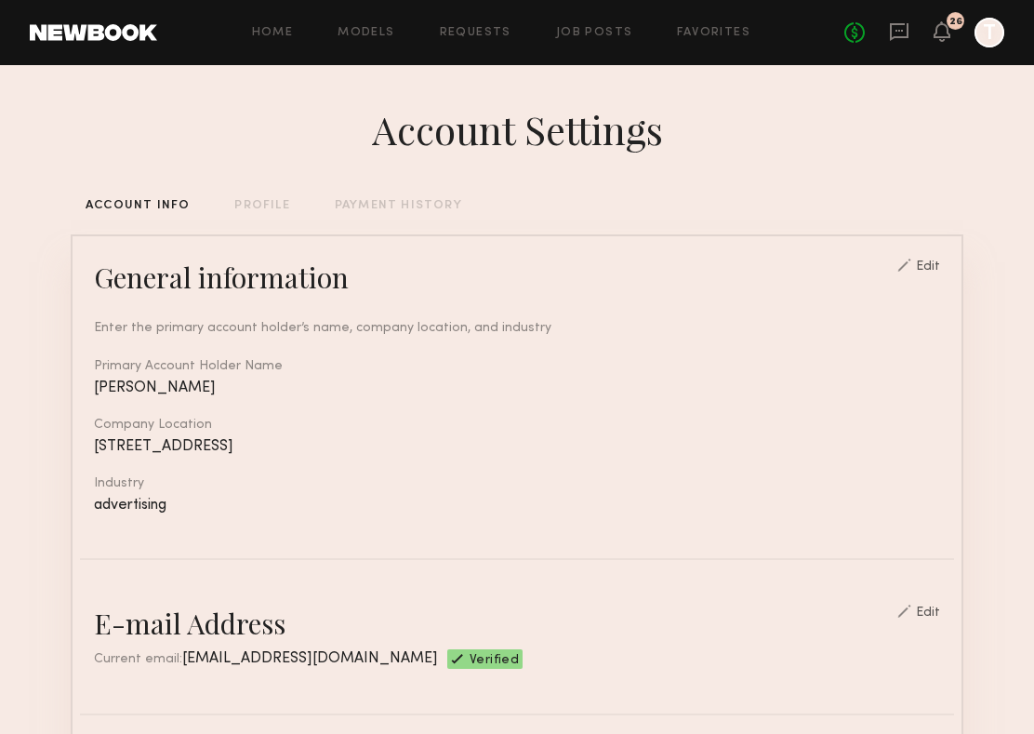
click at [249, 202] on div "PROFILE" at bounding box center [261, 206] width 55 height 12
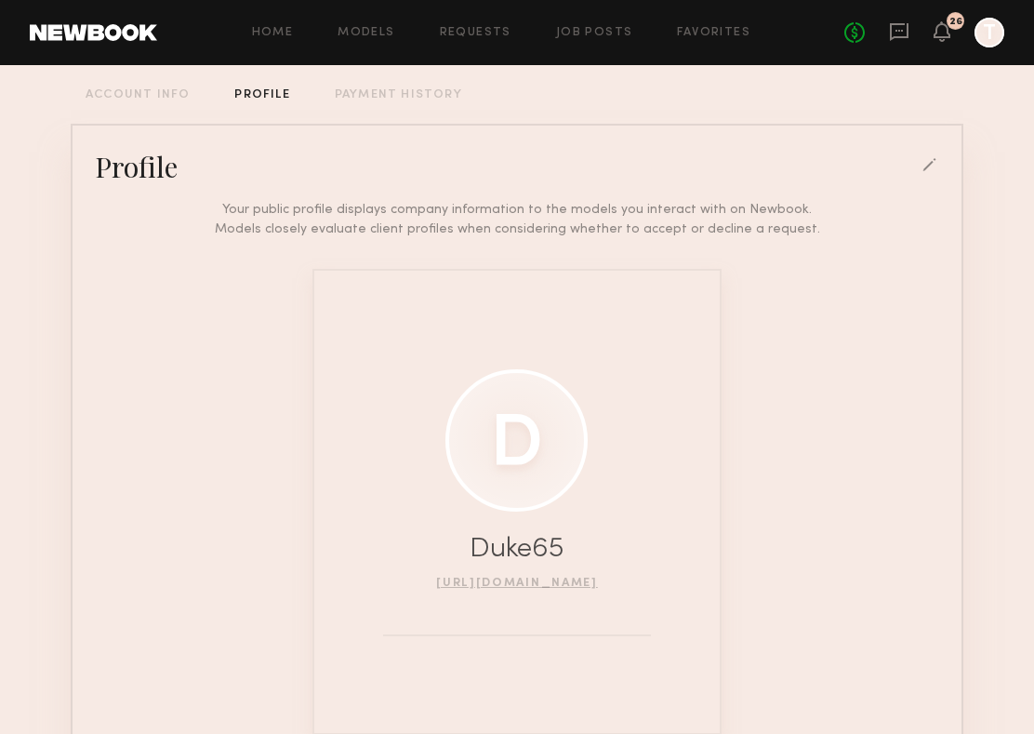
scroll to position [82, 0]
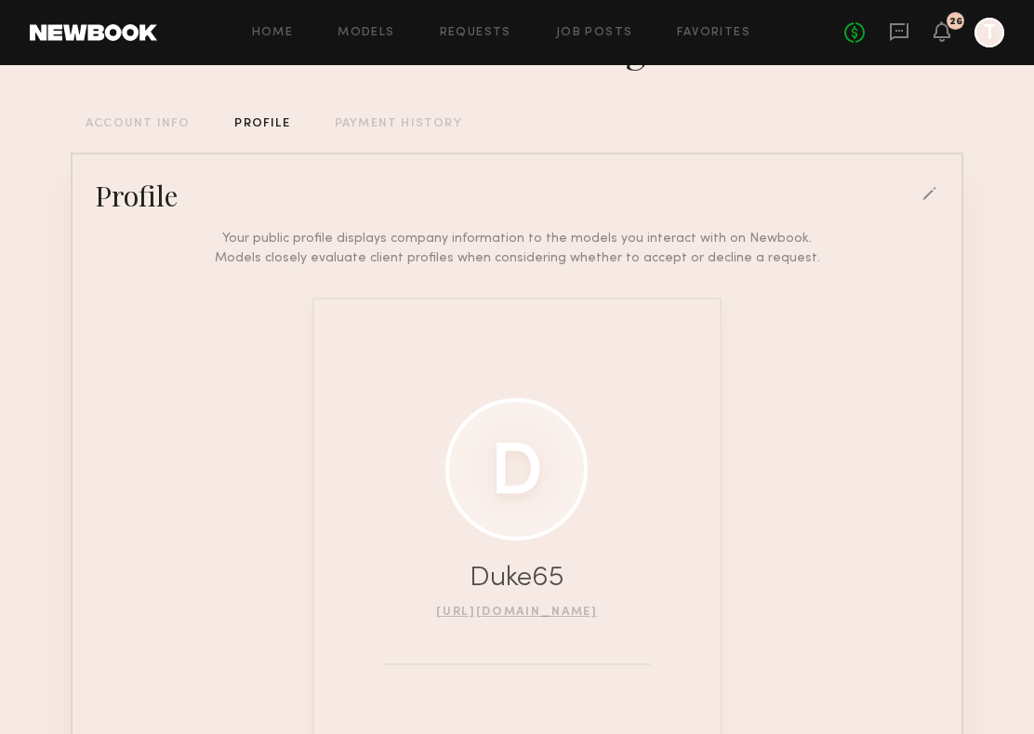
click at [359, 136] on div "Account Settings ACCOUNT INFO PROFILE PAYMENT HISTORY Profile Your public profi…" at bounding box center [517, 431] width 893 height 897
click at [144, 117] on div "Account Settings ACCOUNT INFO PROFILE PAYMENT HISTORY Profile Your public profi…" at bounding box center [517, 431] width 893 height 897
click at [150, 128] on div "ACCOUNT INFO" at bounding box center [138, 124] width 104 height 12
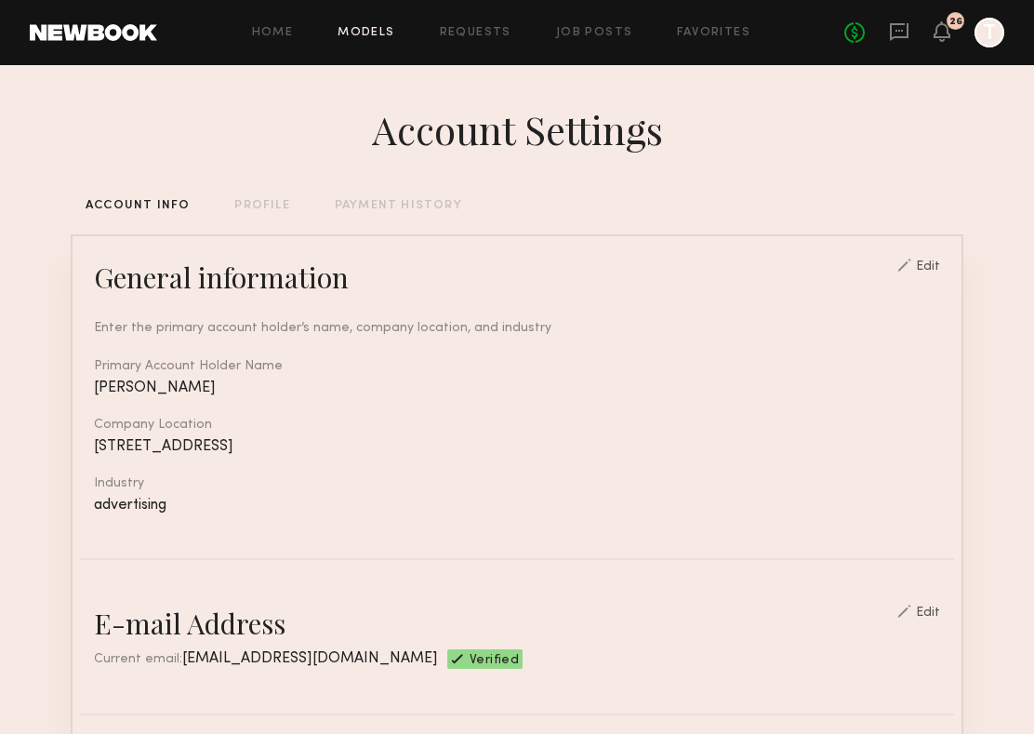
click at [354, 33] on link "Models" at bounding box center [366, 33] width 57 height 12
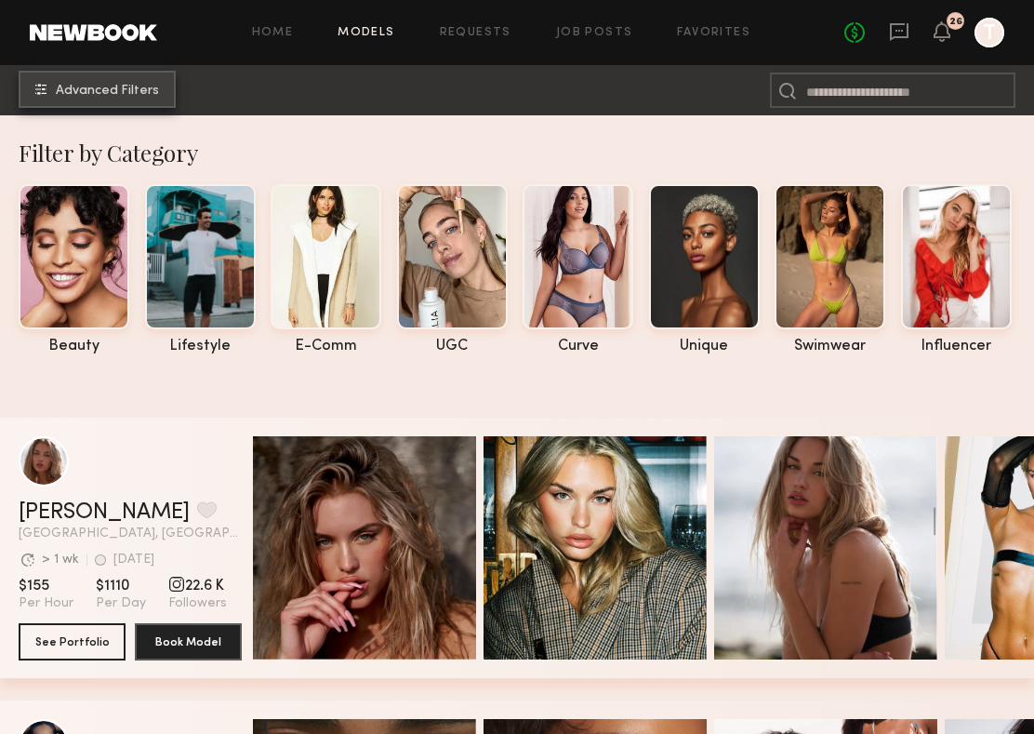
click at [124, 79] on button "Advanced Filters" at bounding box center [97, 89] width 157 height 37
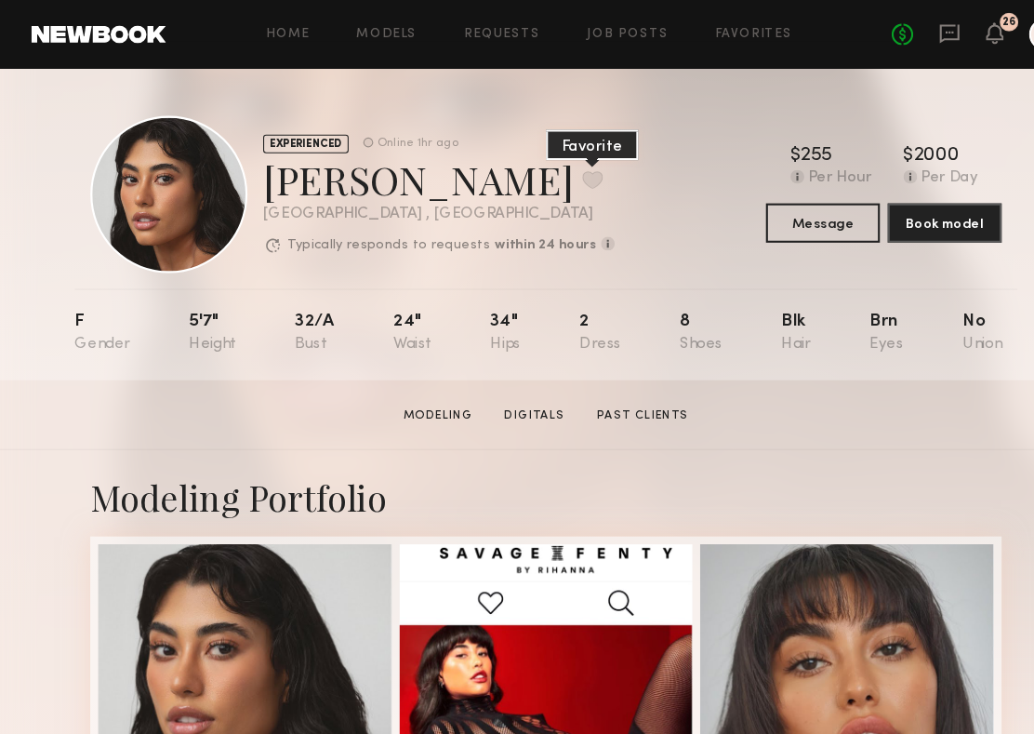
click at [551, 176] on button at bounding box center [561, 170] width 20 height 17
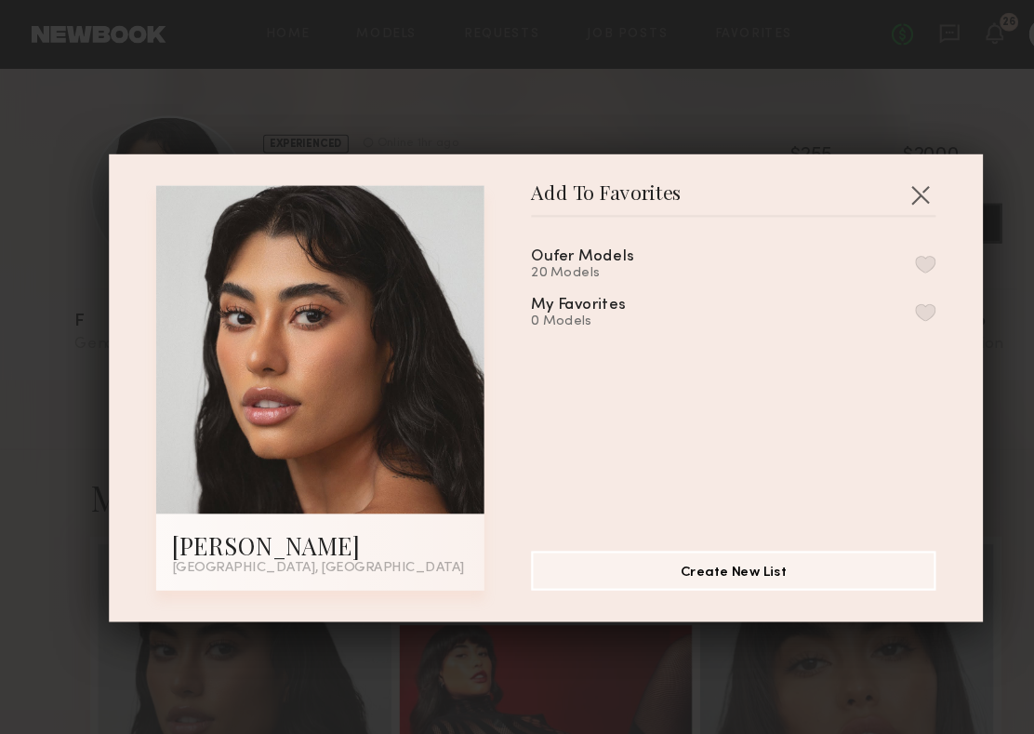
click at [870, 244] on button "button" at bounding box center [877, 250] width 20 height 17
click at [875, 181] on button "button" at bounding box center [871, 184] width 30 height 30
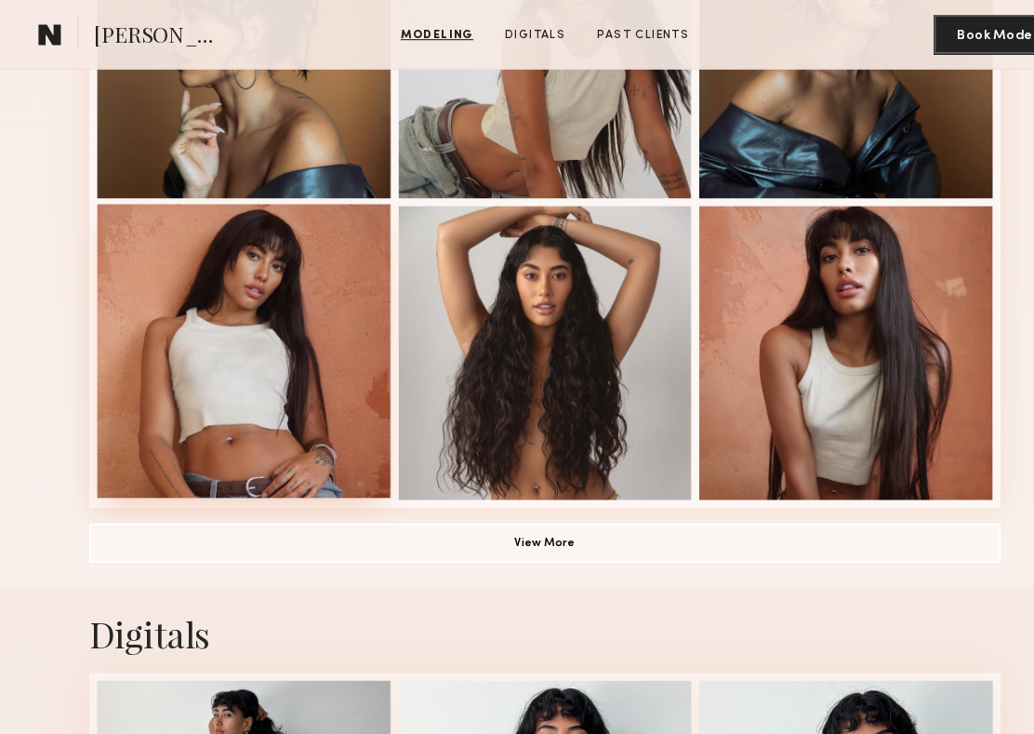
scroll to position [1082, 0]
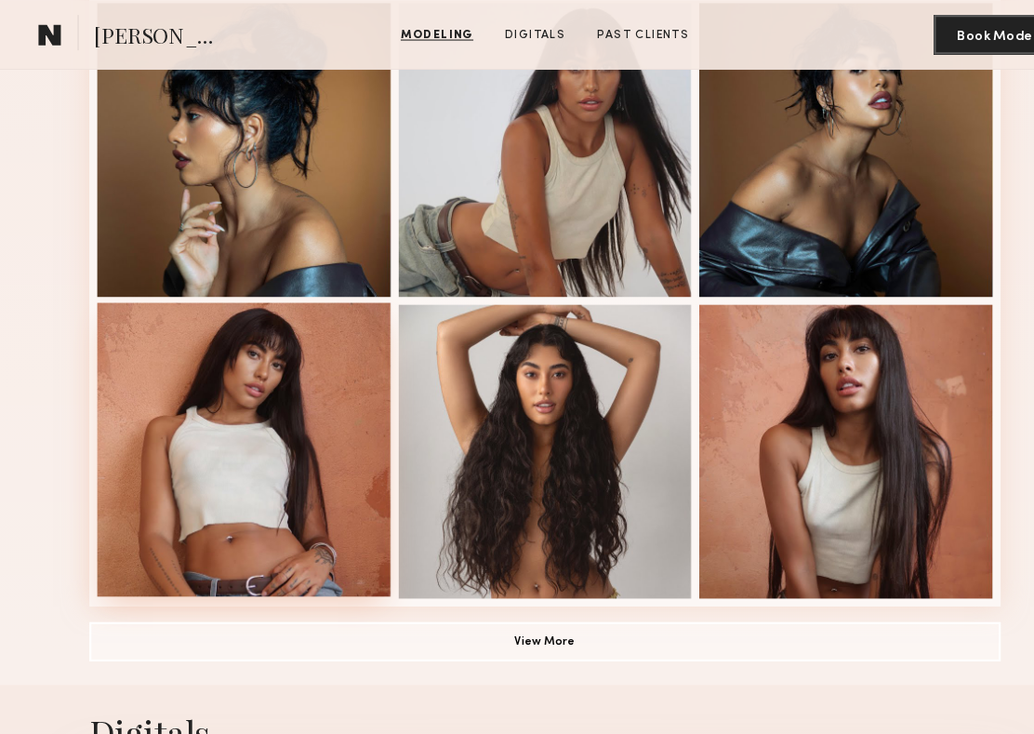
click at [241, 343] on div at bounding box center [232, 425] width 278 height 278
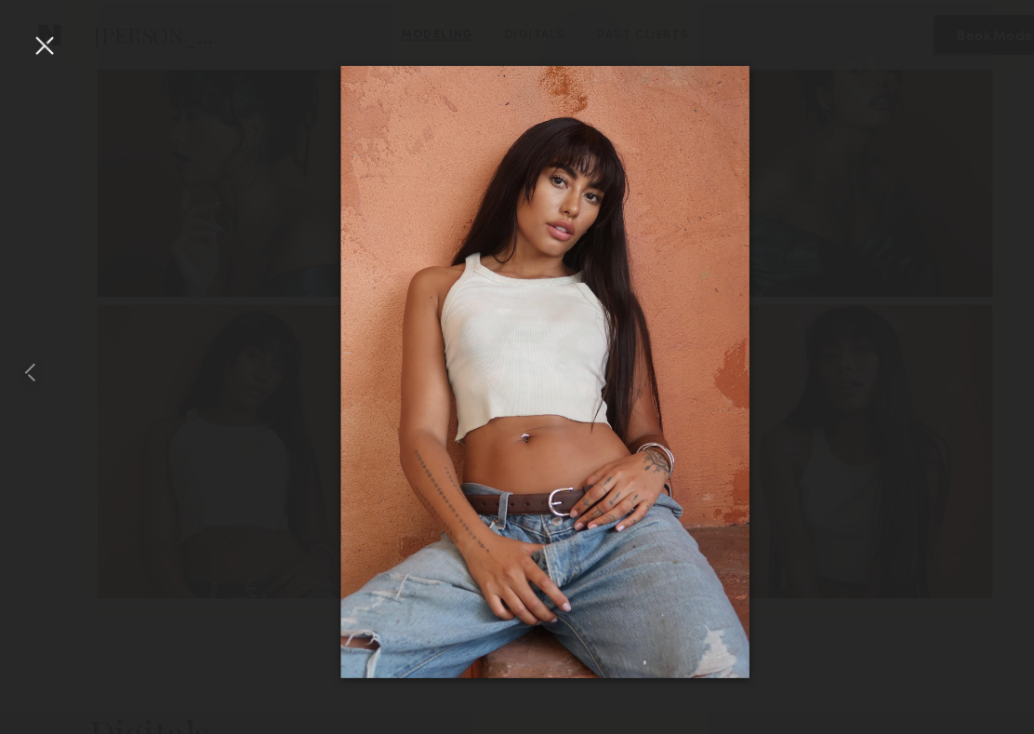
click at [41, 33] on div at bounding box center [43, 43] width 30 height 30
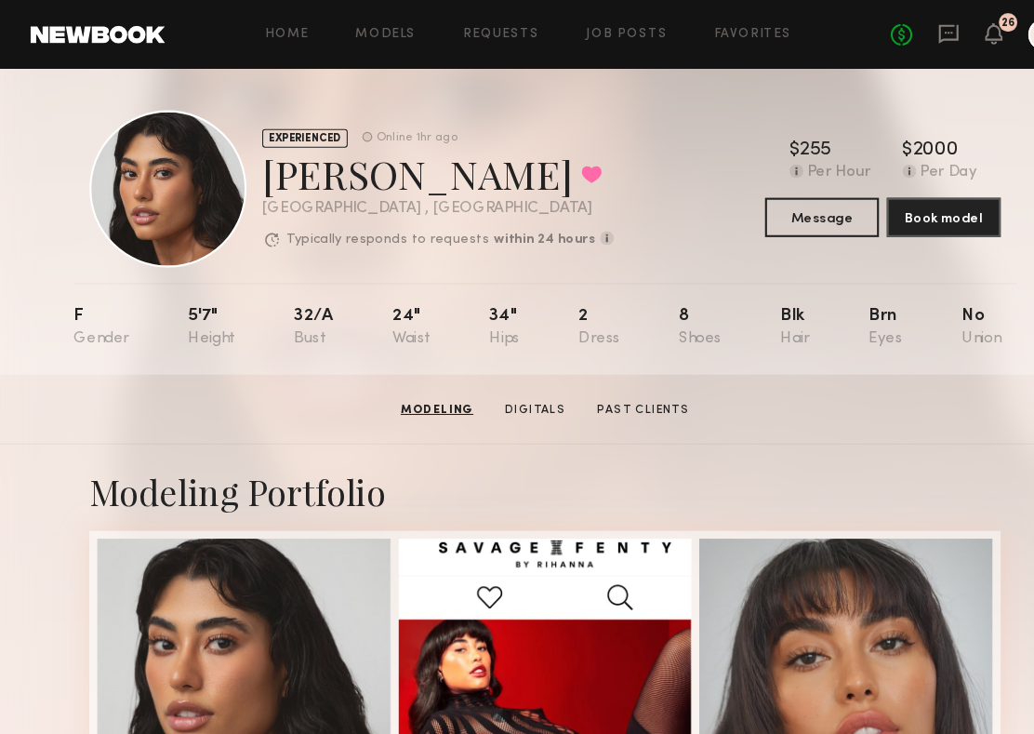
scroll to position [0, 0]
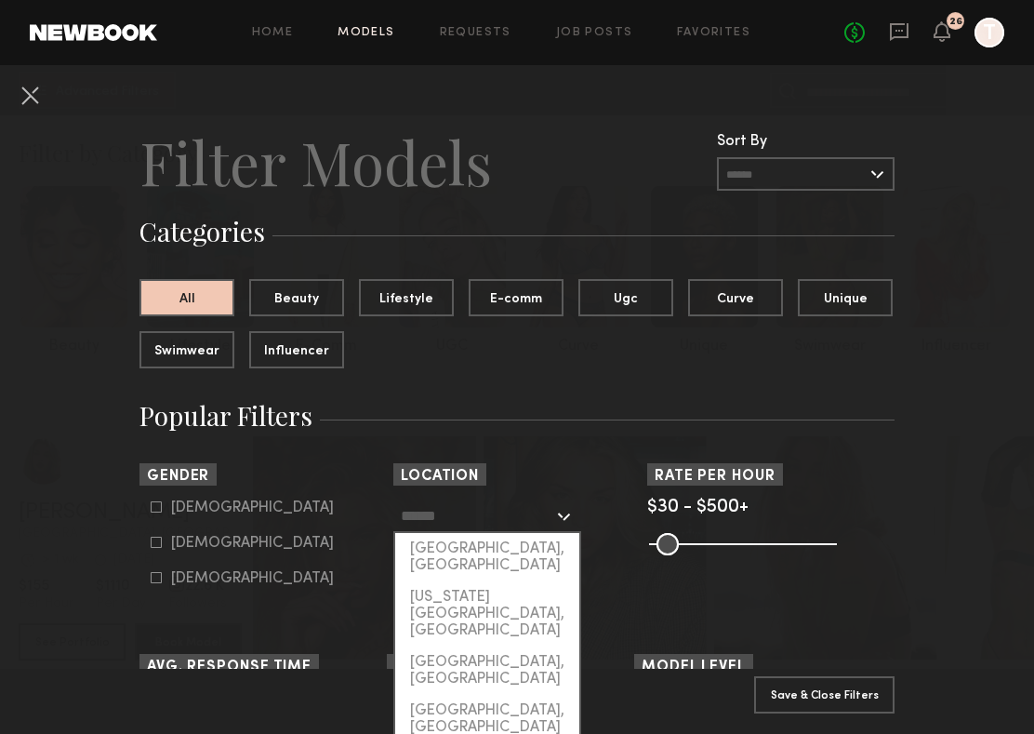
click at [473, 518] on input "text" at bounding box center [477, 515] width 152 height 32
click at [444, 550] on div "[GEOGRAPHIC_DATA], [GEOGRAPHIC_DATA]" at bounding box center [487, 557] width 184 height 48
type input "**********"
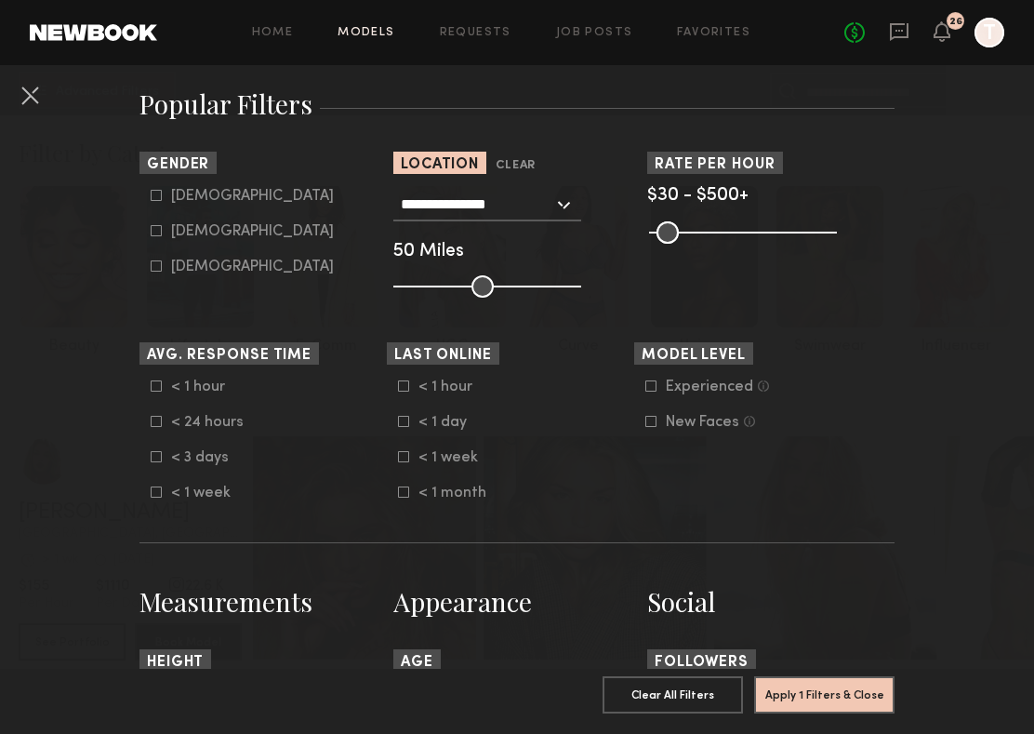
scroll to position [319, 0]
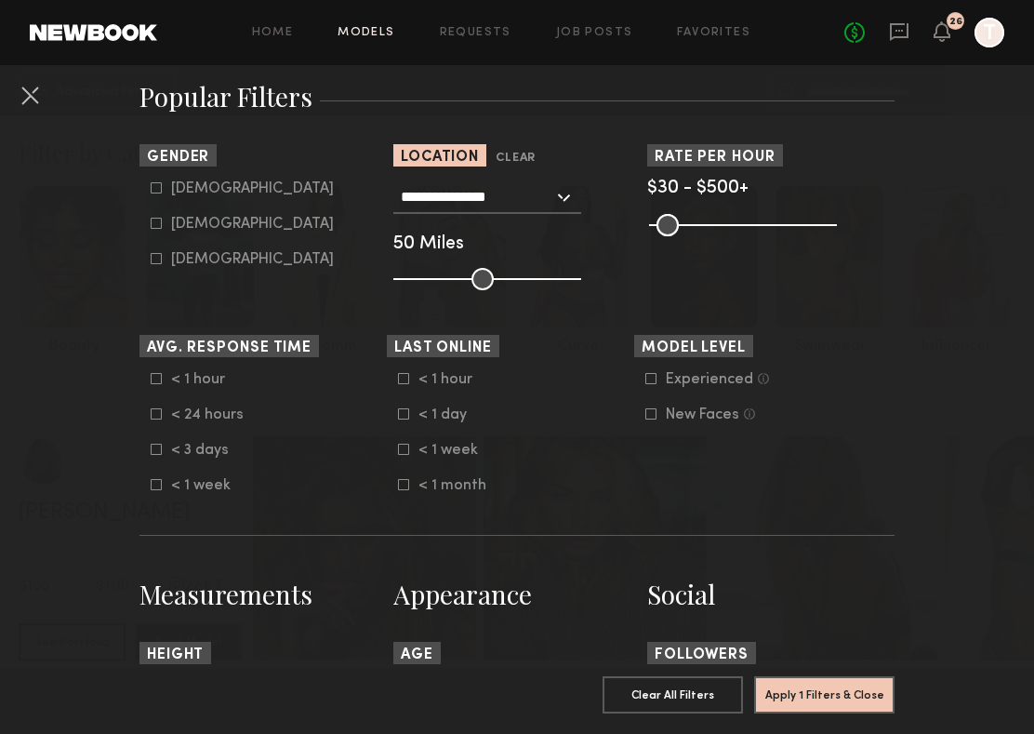
click at [159, 215] on form "[DEMOGRAPHIC_DATA] [DEMOGRAPHIC_DATA] [DEMOGRAPHIC_DATA]" at bounding box center [269, 223] width 236 height 87
click at [159, 224] on icon at bounding box center [156, 223] width 11 height 11
type input "**"
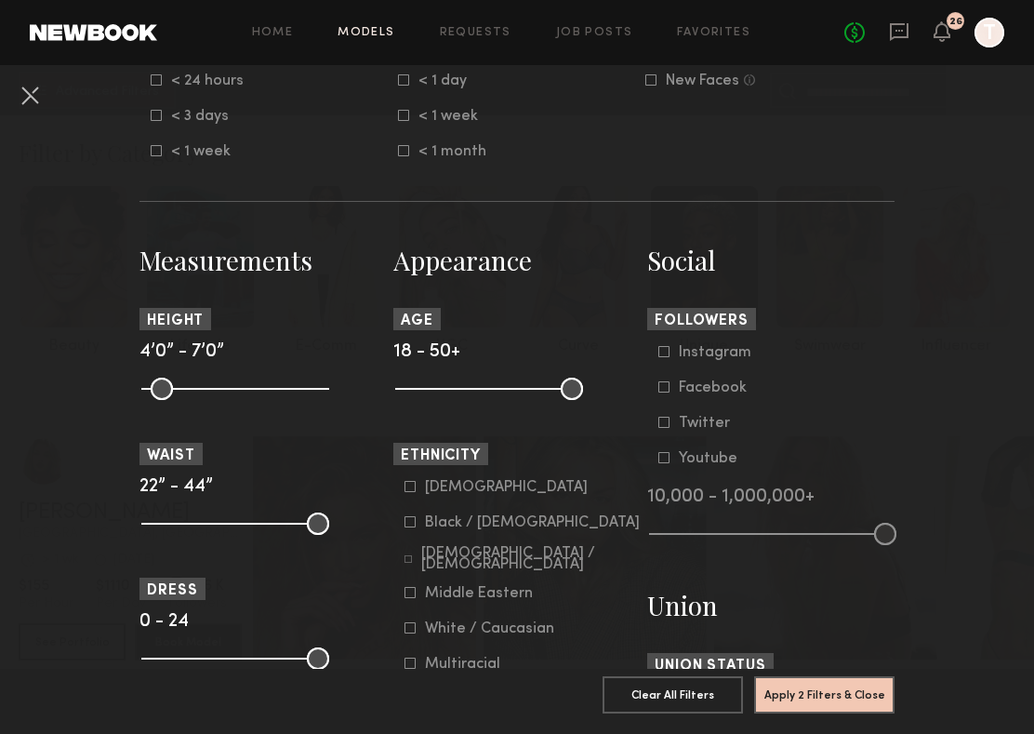
scroll to position [688, 0]
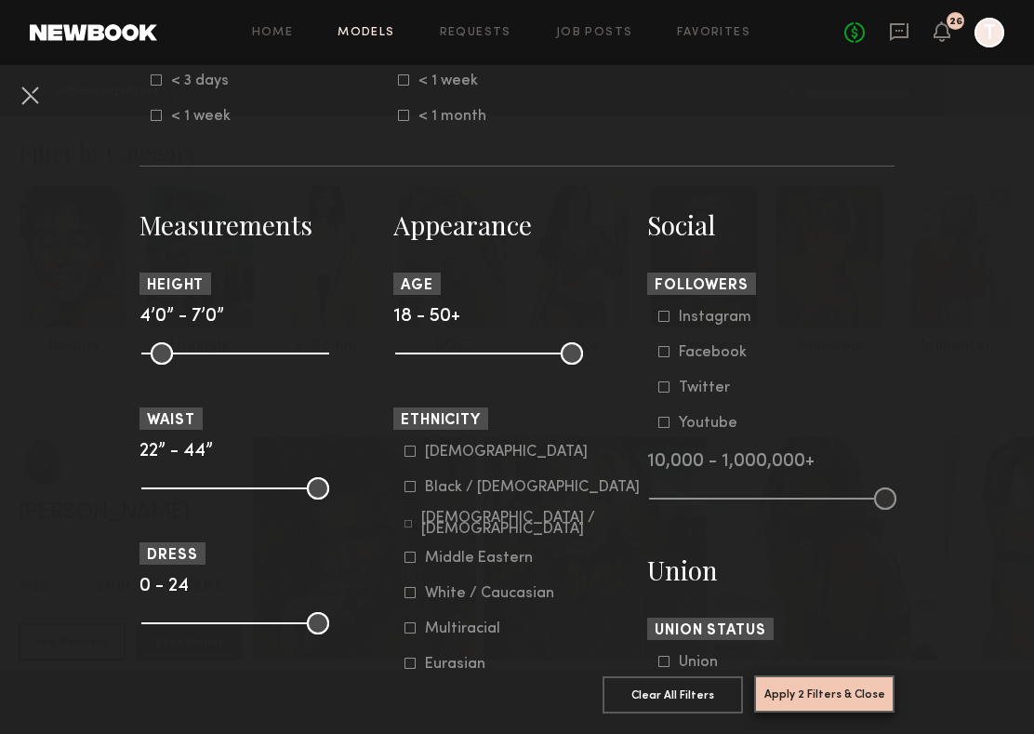
click at [833, 699] on button "Apply 2 Filters & Close" at bounding box center [824, 693] width 140 height 37
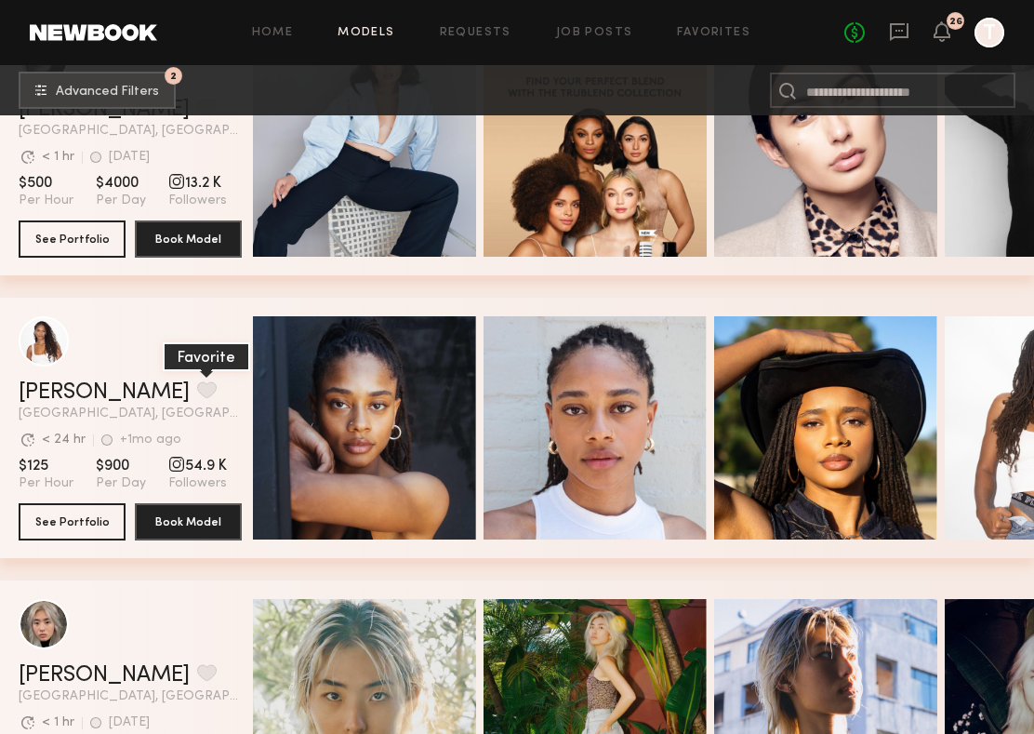
click at [197, 394] on button "grid" at bounding box center [207, 389] width 20 height 17
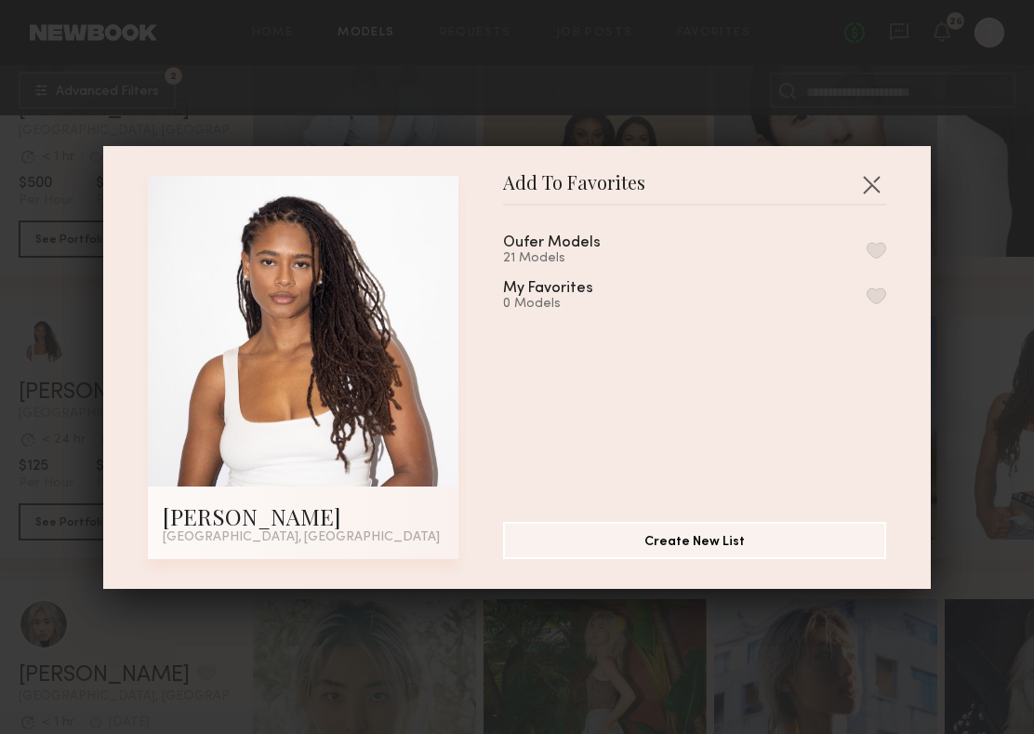
click at [882, 247] on button "button" at bounding box center [877, 250] width 20 height 17
click at [874, 188] on button "button" at bounding box center [871, 184] width 30 height 30
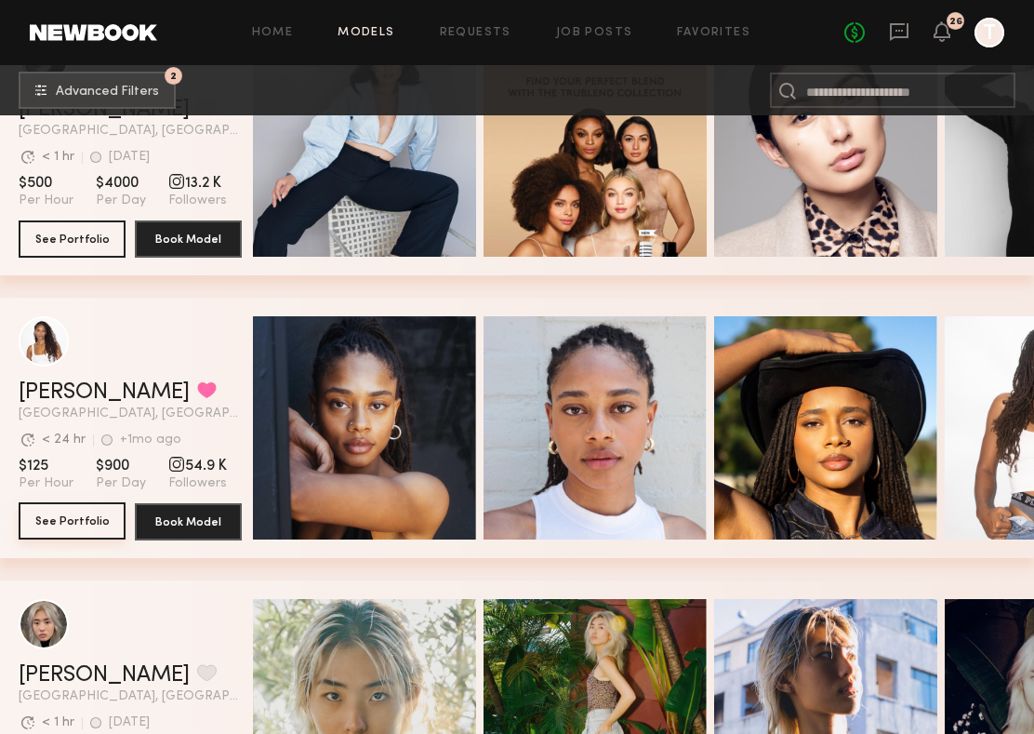
click at [67, 528] on button "See Portfolio" at bounding box center [72, 520] width 107 height 37
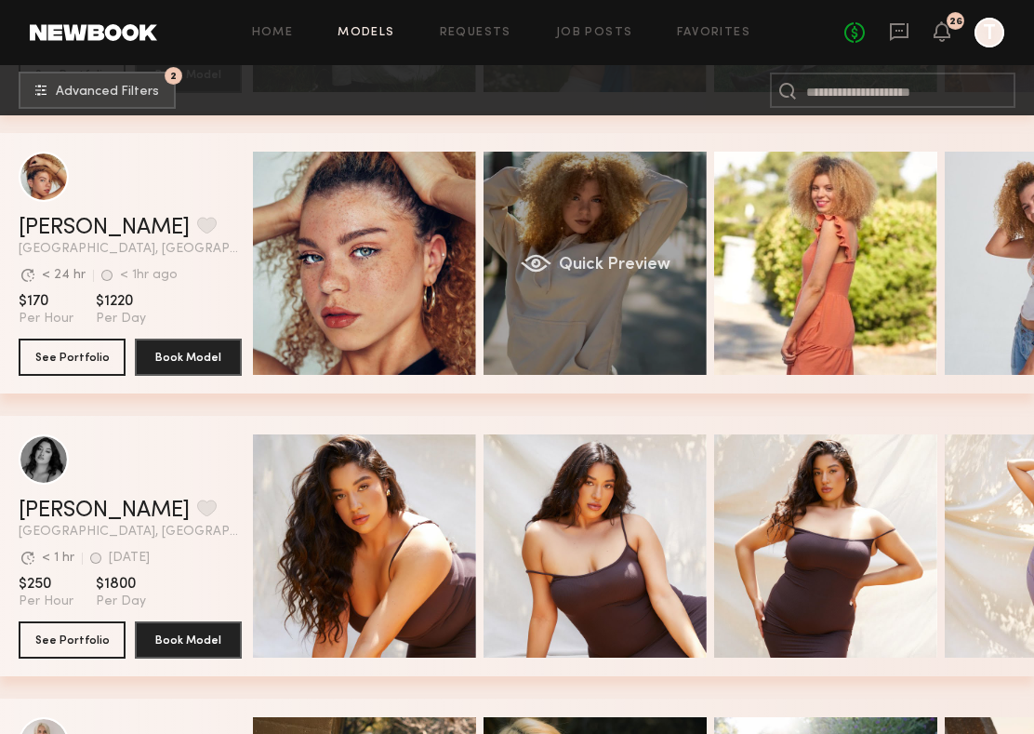
scroll to position [0, 152]
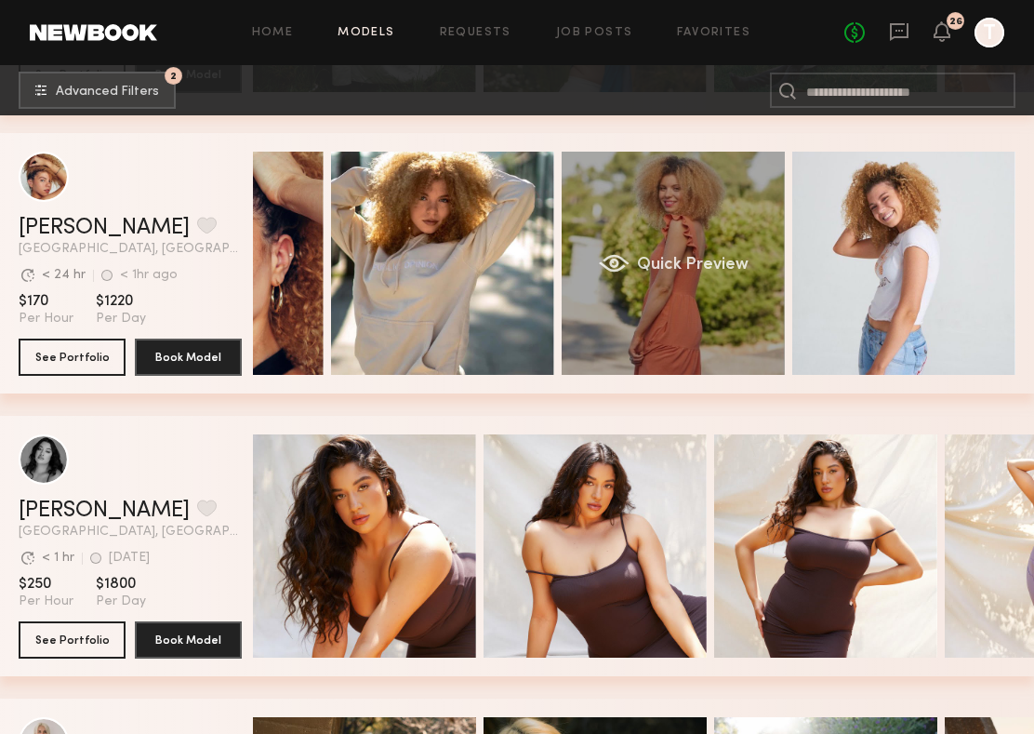
click at [598, 289] on div "Quick Preview" at bounding box center [673, 263] width 223 height 223
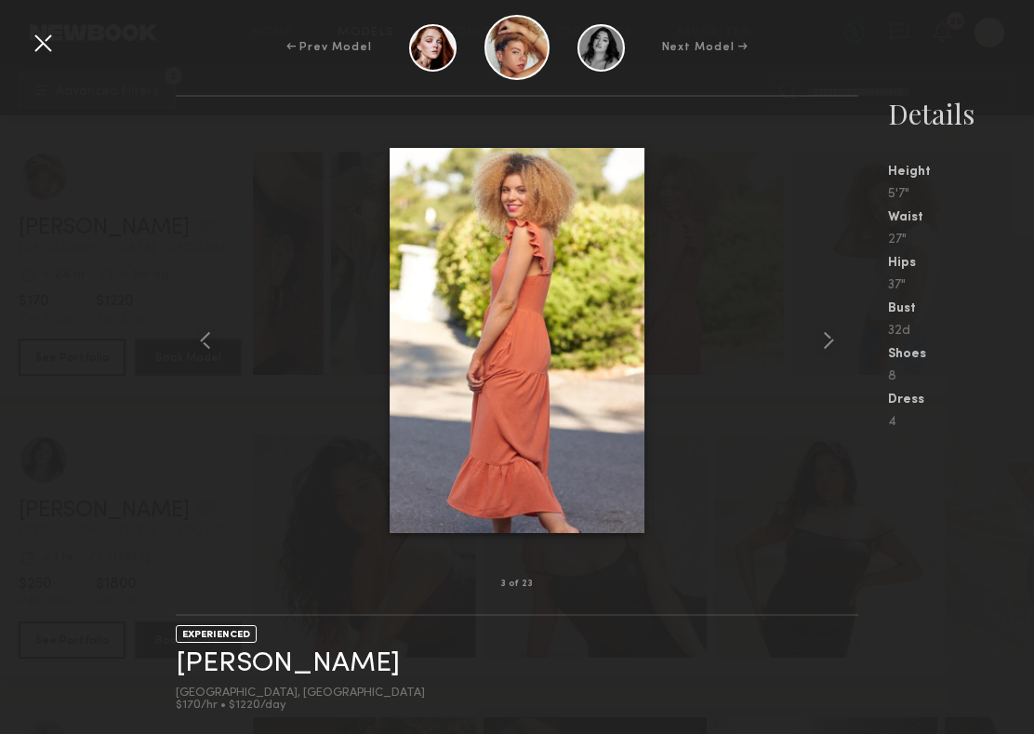
click at [53, 41] on div at bounding box center [43, 43] width 30 height 30
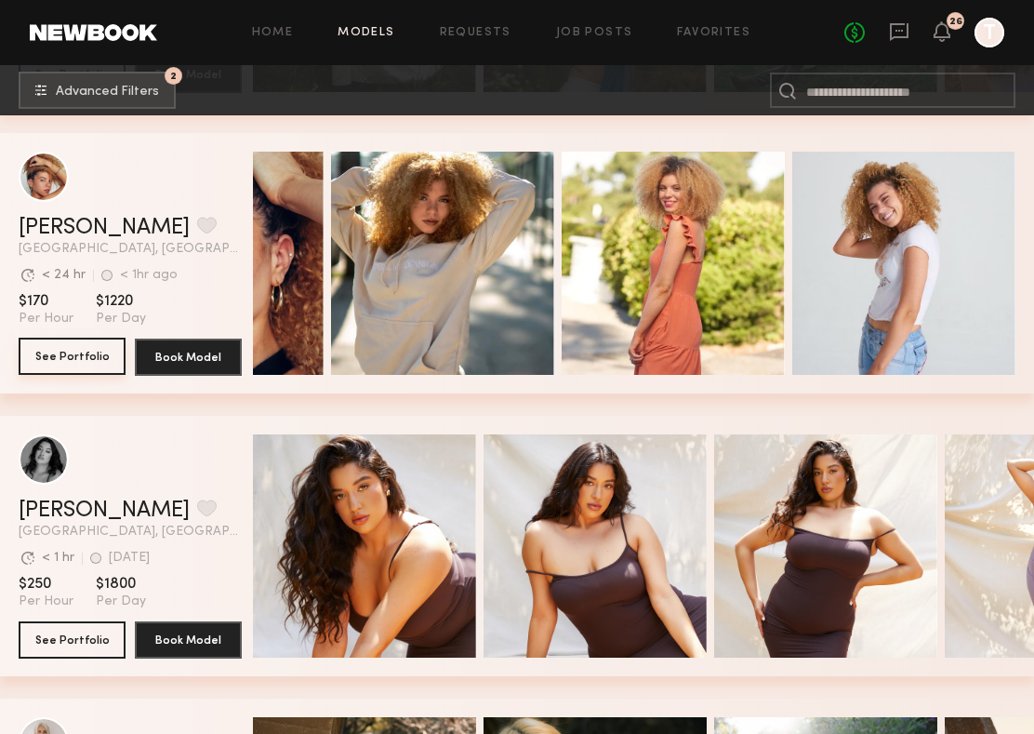
click at [87, 362] on button "See Portfolio" at bounding box center [72, 356] width 107 height 37
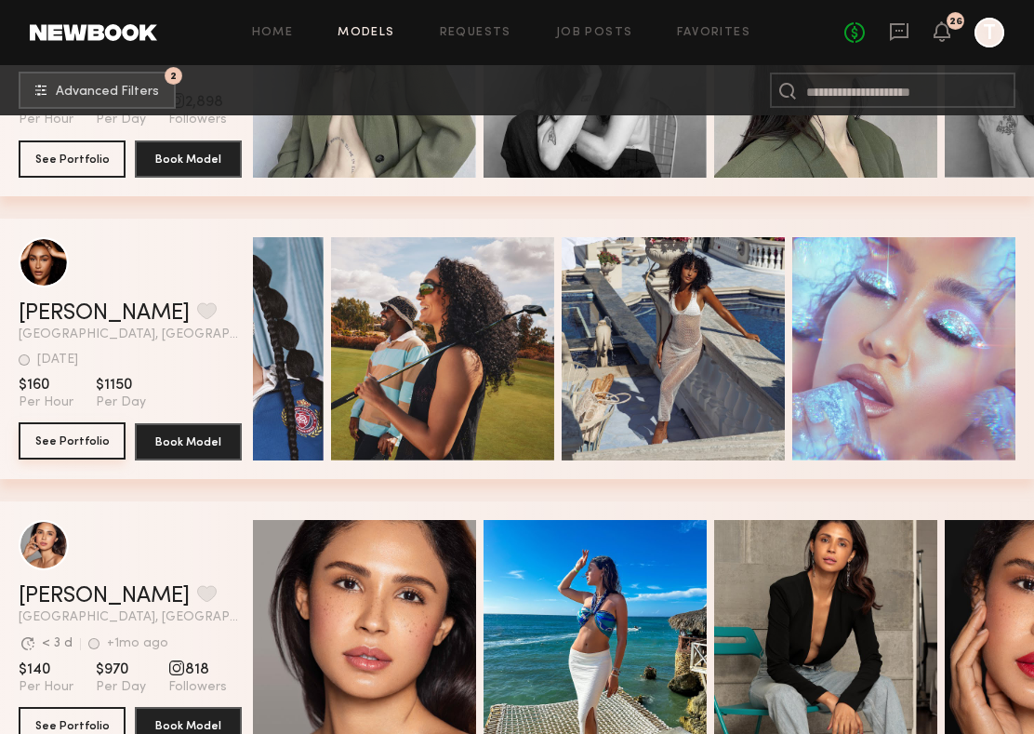
click at [81, 444] on button "See Portfolio" at bounding box center [72, 440] width 107 height 37
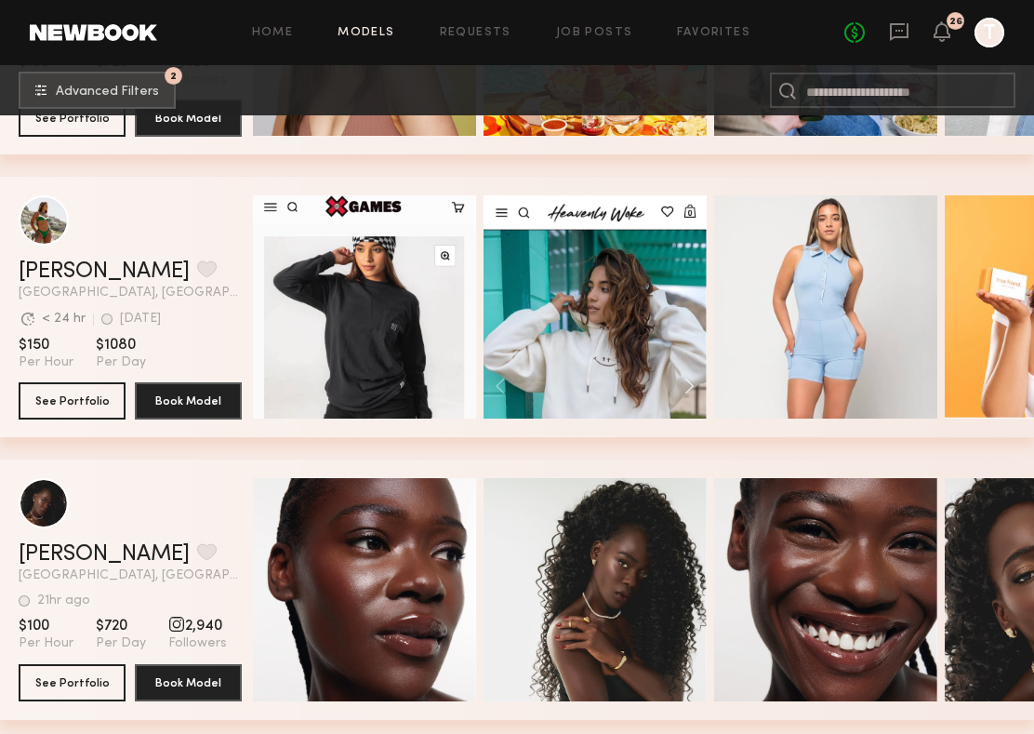
scroll to position [88973, 0]
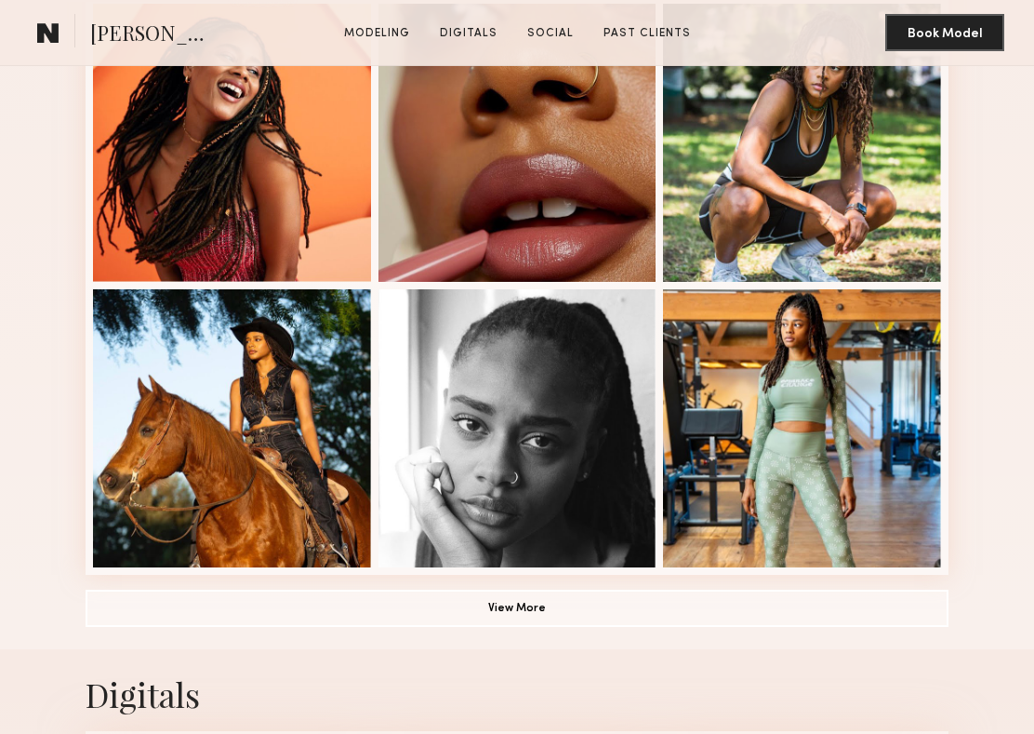
scroll to position [1079, 0]
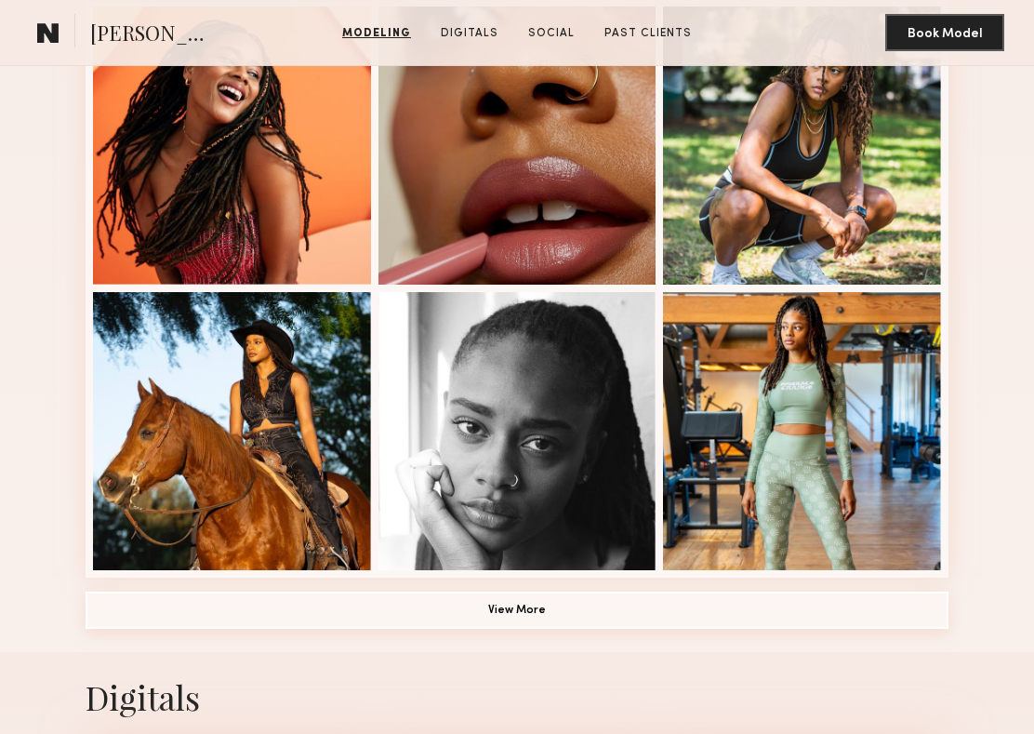
click at [484, 602] on button "View More" at bounding box center [517, 609] width 863 height 37
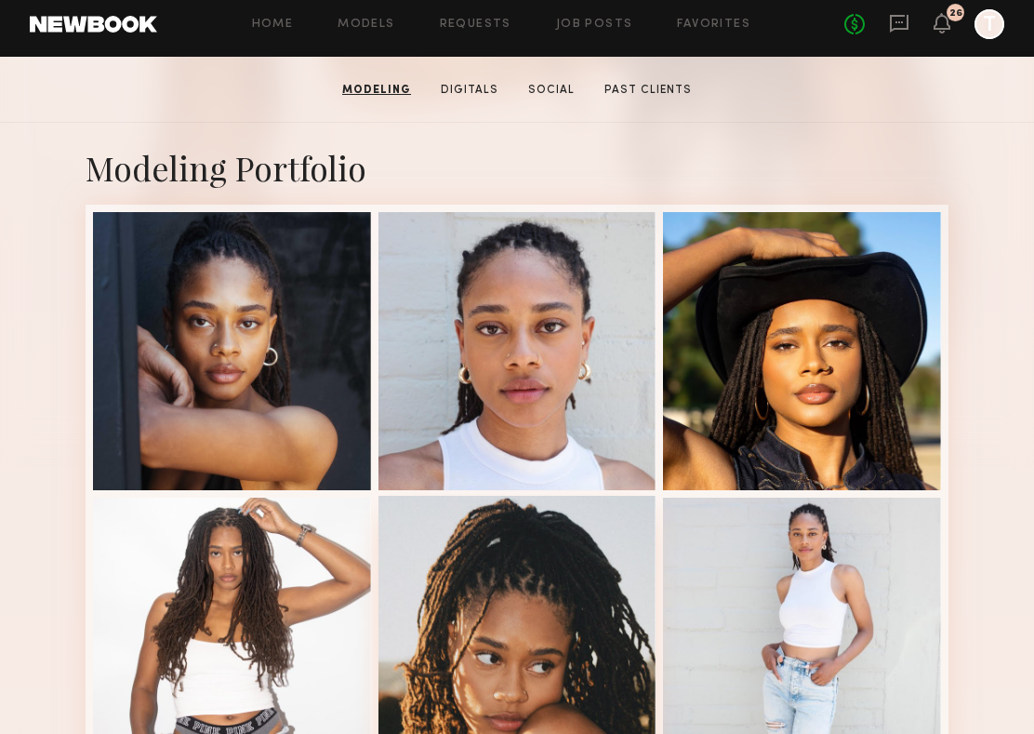
scroll to position [300, 0]
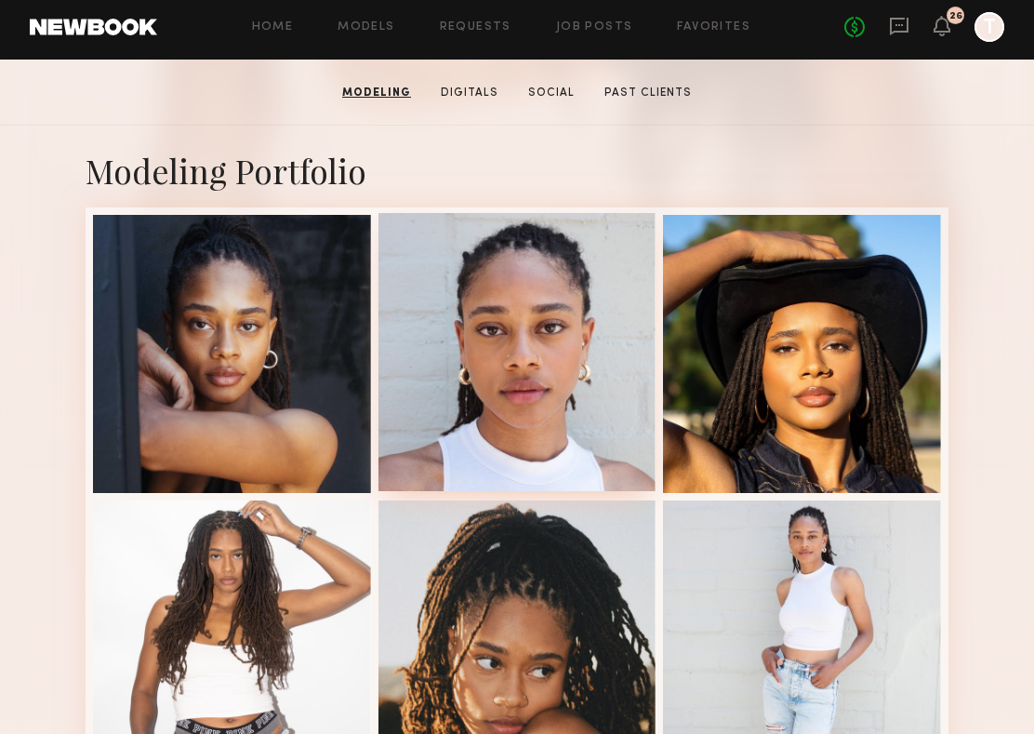
click at [558, 409] on div at bounding box center [517, 352] width 278 height 278
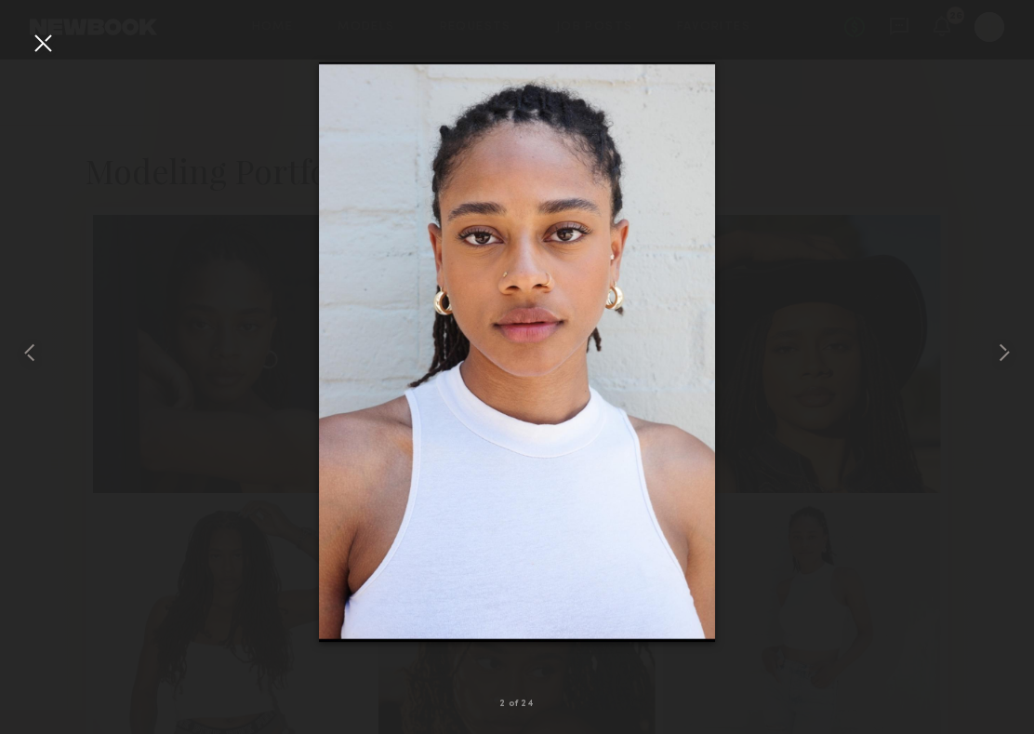
click at [44, 47] on div at bounding box center [43, 43] width 30 height 30
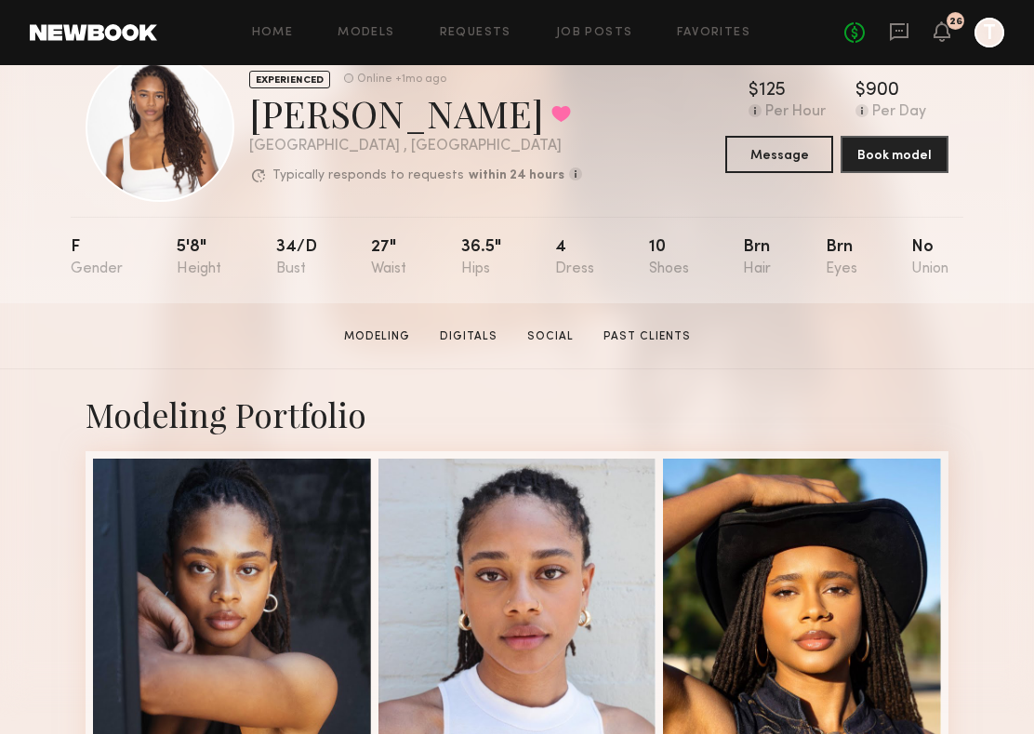
scroll to position [0, 0]
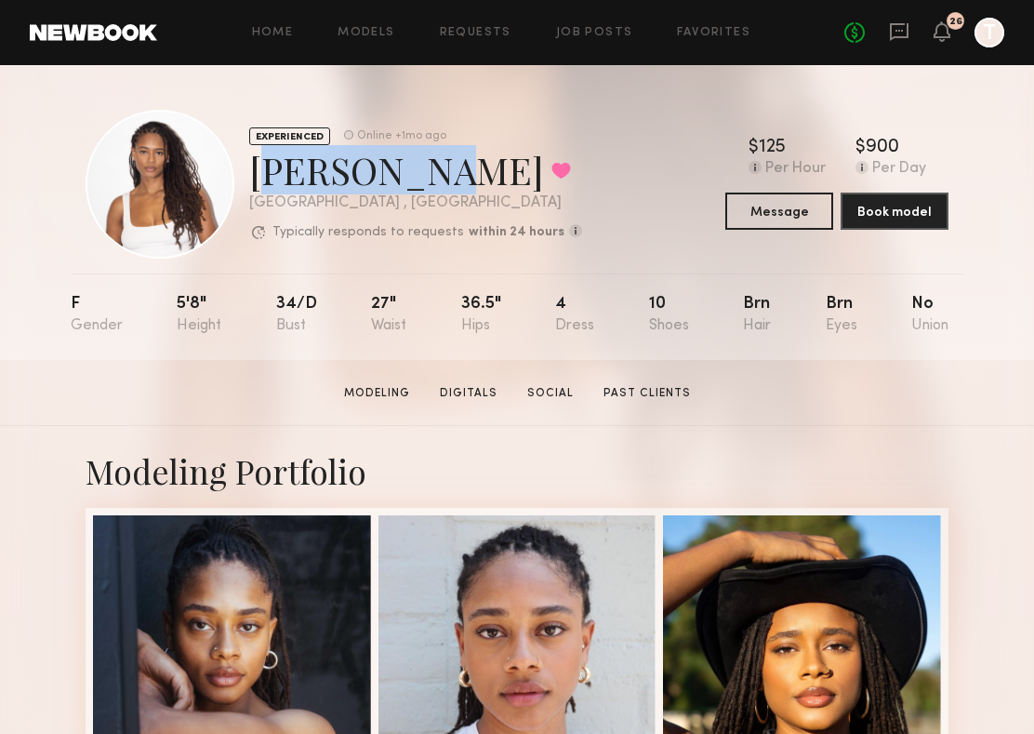
drag, startPoint x: 257, startPoint y: 170, endPoint x: 503, endPoint y: 179, distance: 246.5
click at [503, 178] on div "[PERSON_NAME] Favorited" at bounding box center [415, 169] width 333 height 49
copy div "[PERSON_NAME]"
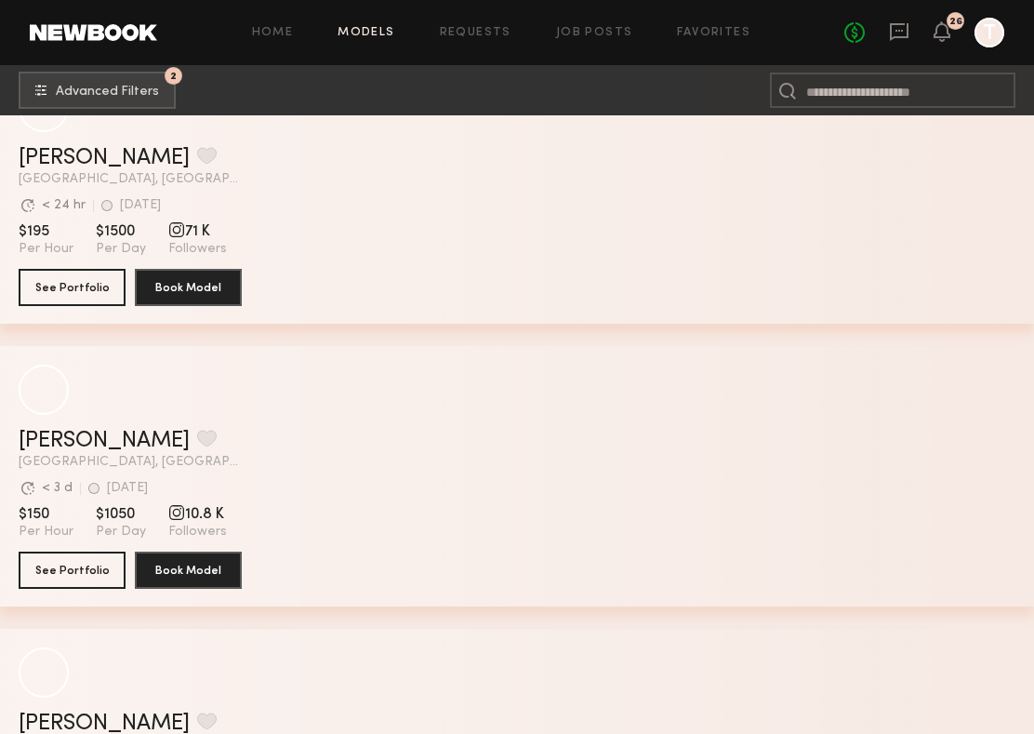
scroll to position [120509, 0]
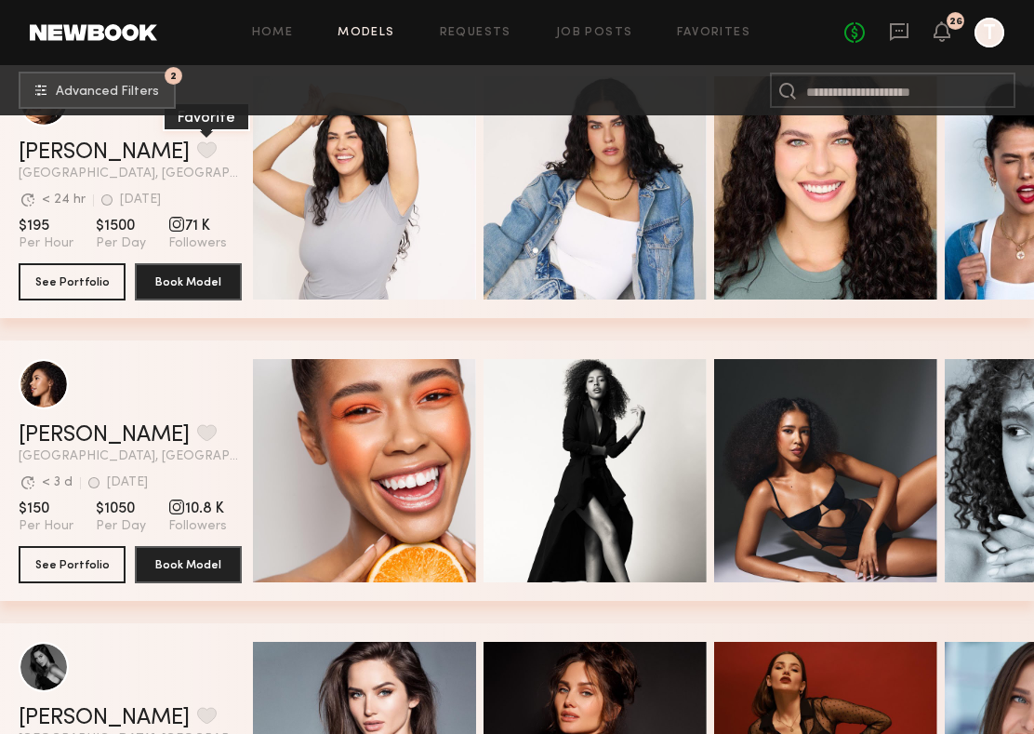
click at [197, 153] on button "grid" at bounding box center [207, 149] width 20 height 17
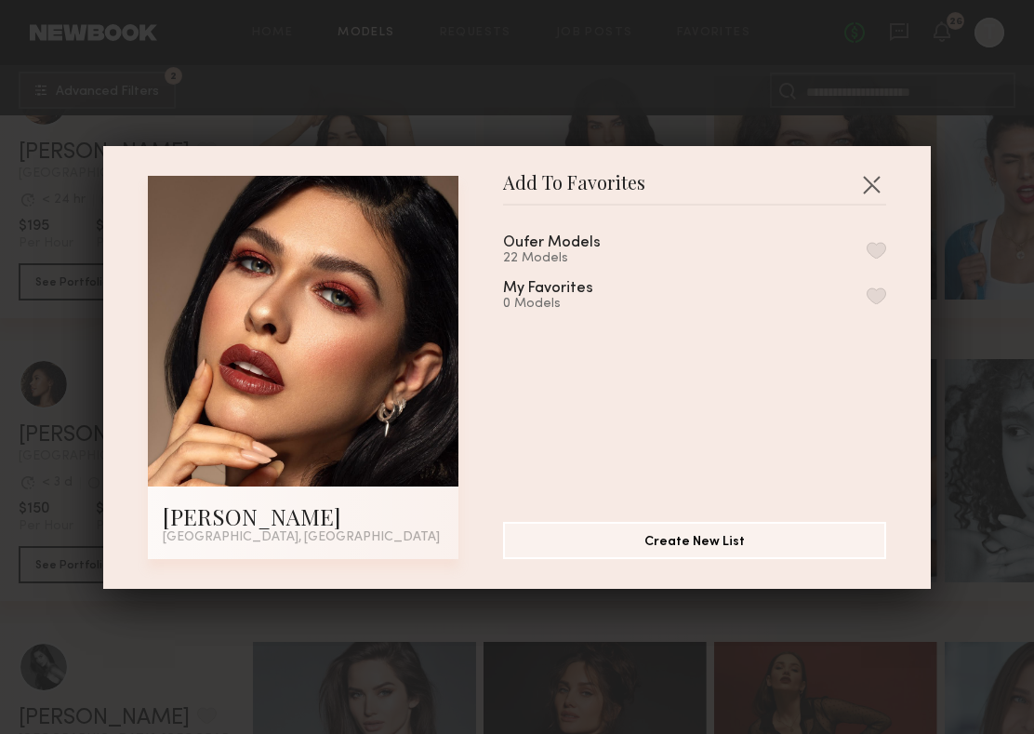
click at [881, 250] on button "button" at bounding box center [877, 250] width 20 height 17
click at [874, 188] on button "button" at bounding box center [871, 184] width 30 height 30
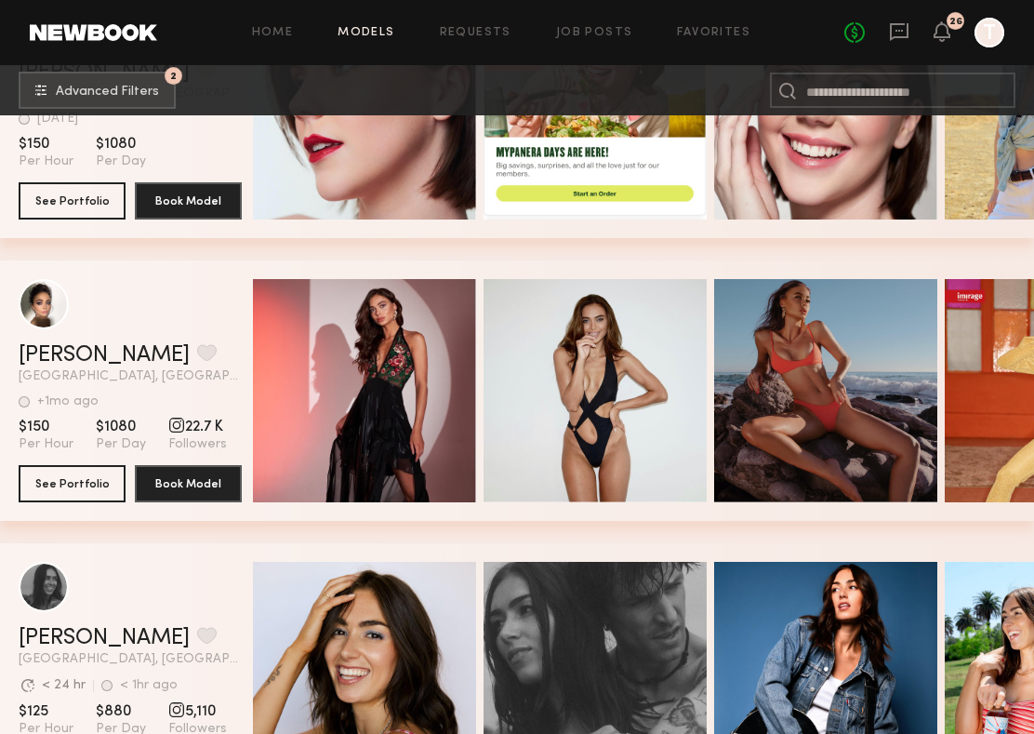
scroll to position [122568, 0]
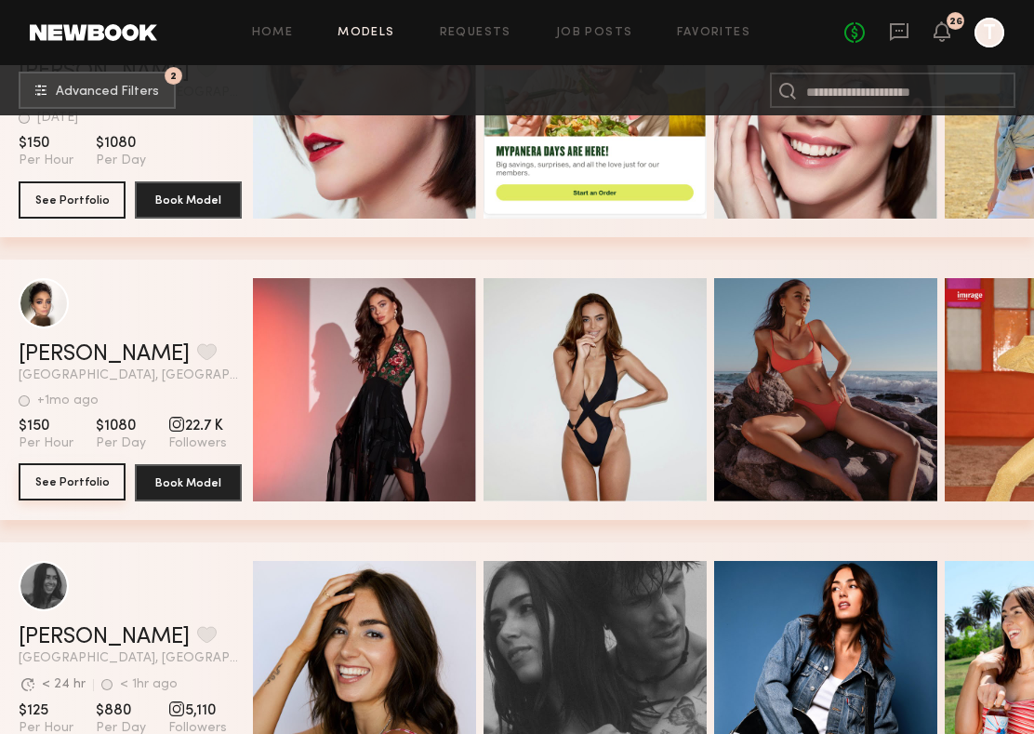
click at [38, 485] on button "See Portfolio" at bounding box center [72, 481] width 107 height 37
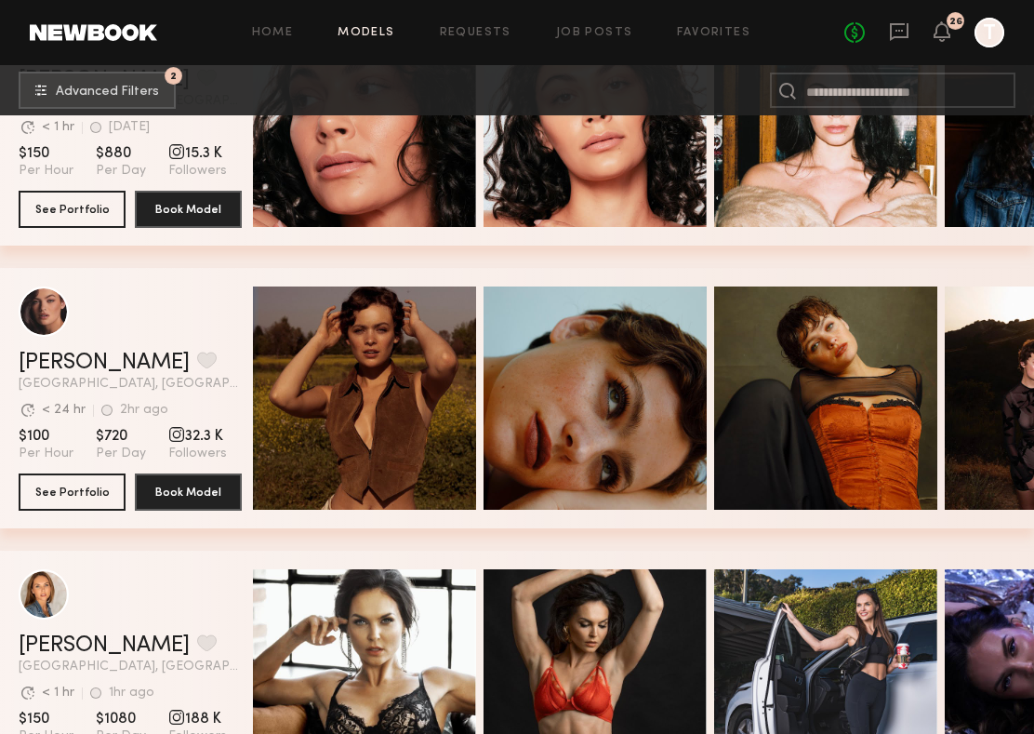
scroll to position [123704, 0]
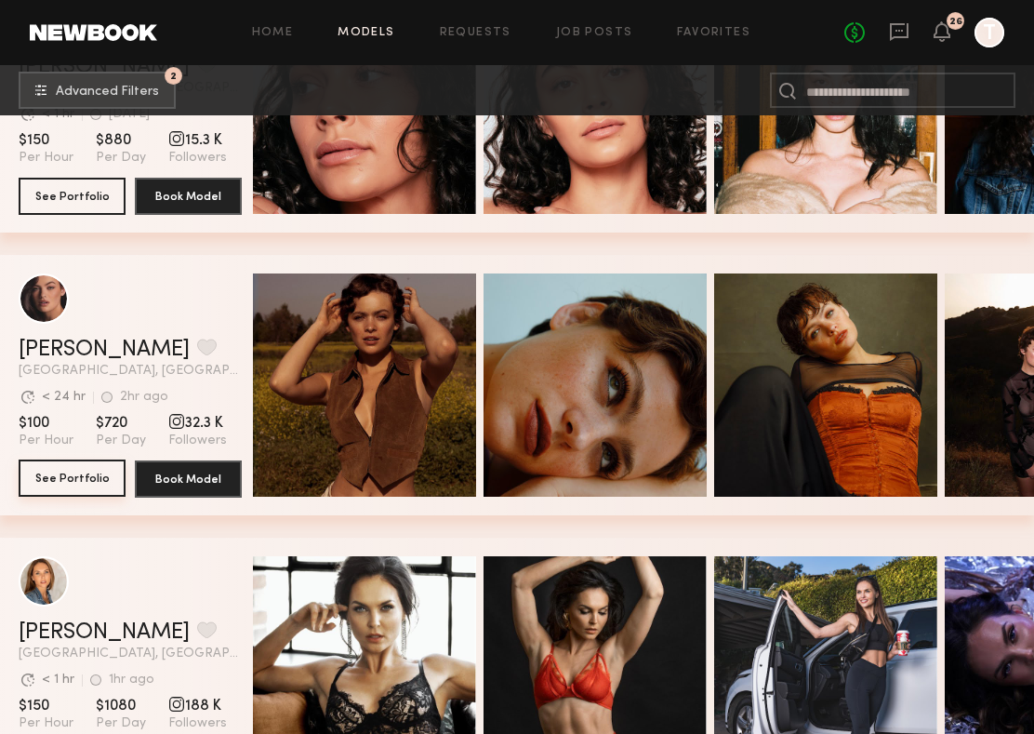
click at [91, 495] on button "See Portfolio" at bounding box center [72, 477] width 107 height 37
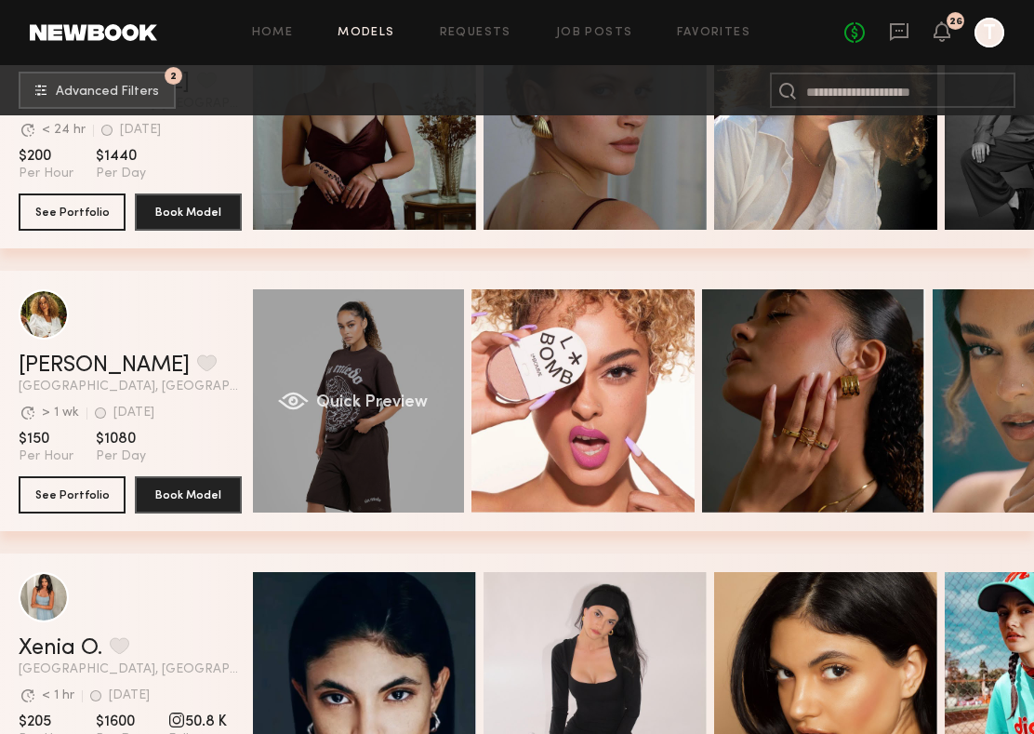
scroll to position [0, 0]
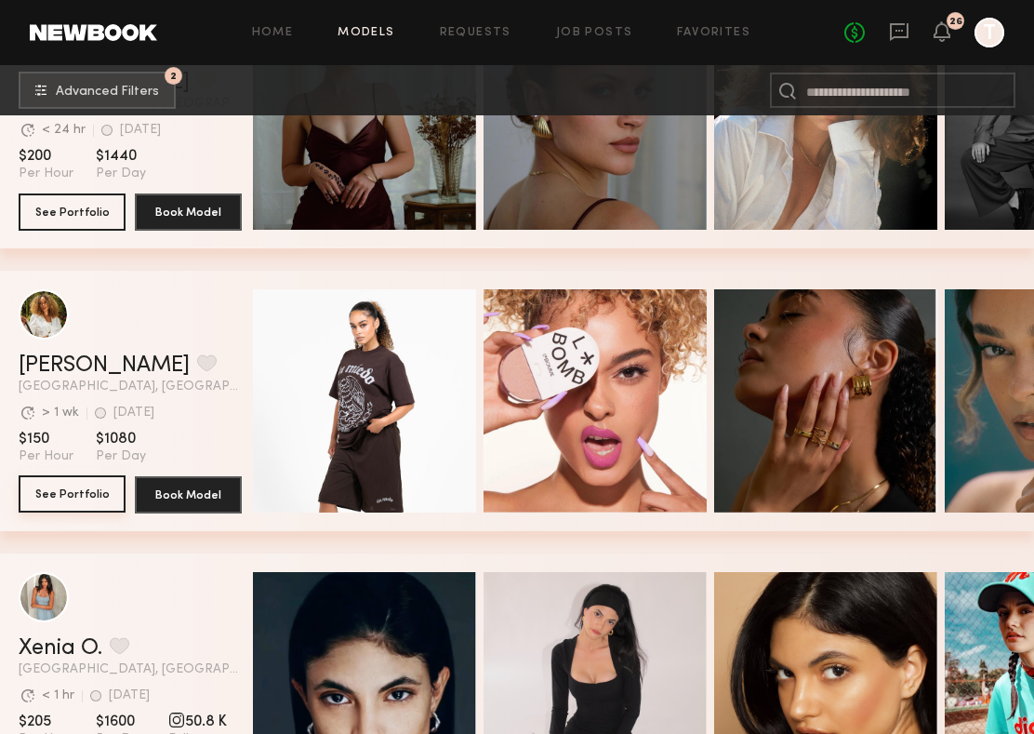
click at [75, 494] on button "See Portfolio" at bounding box center [72, 493] width 107 height 37
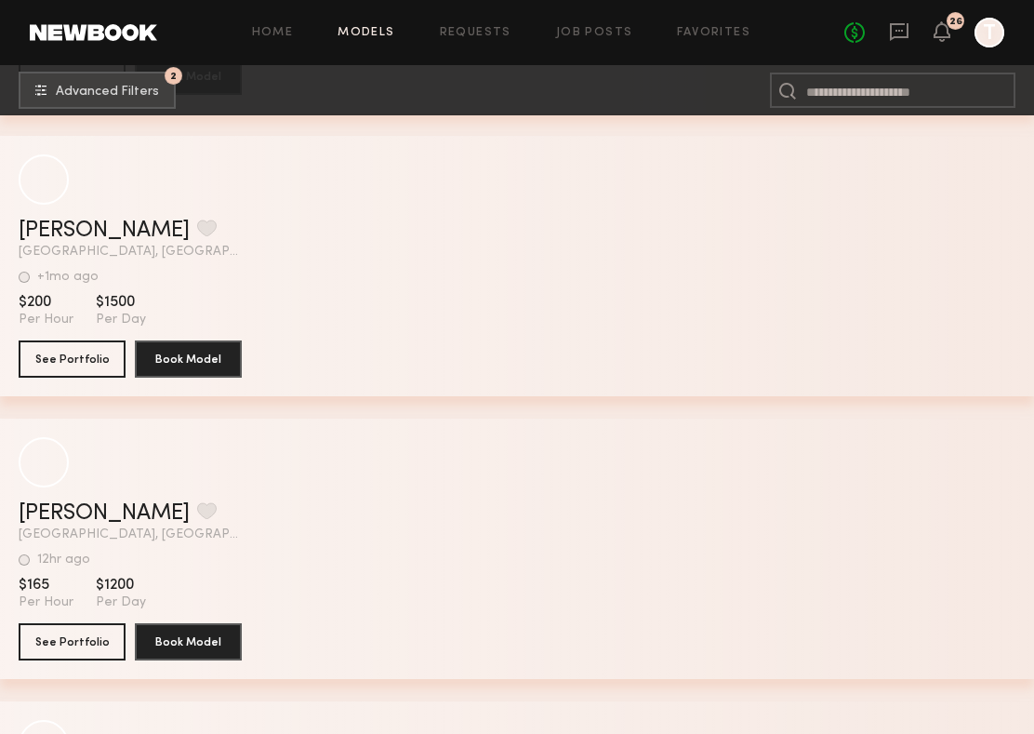
scroll to position [132693, 0]
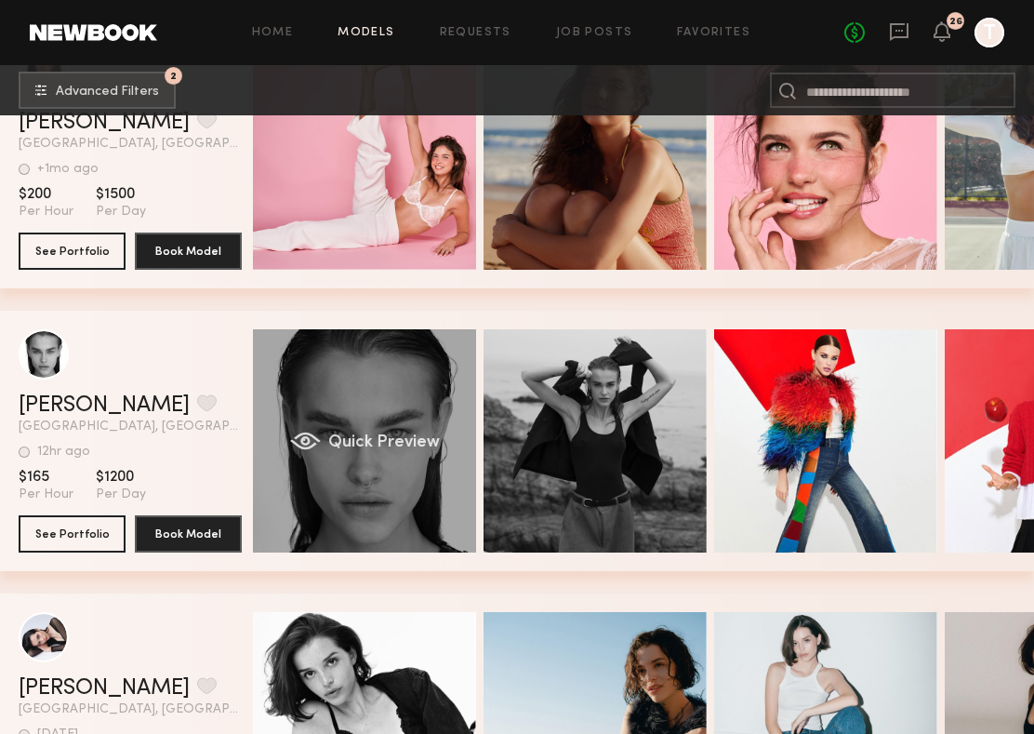
click at [420, 418] on div "Quick Preview" at bounding box center [364, 440] width 223 height 223
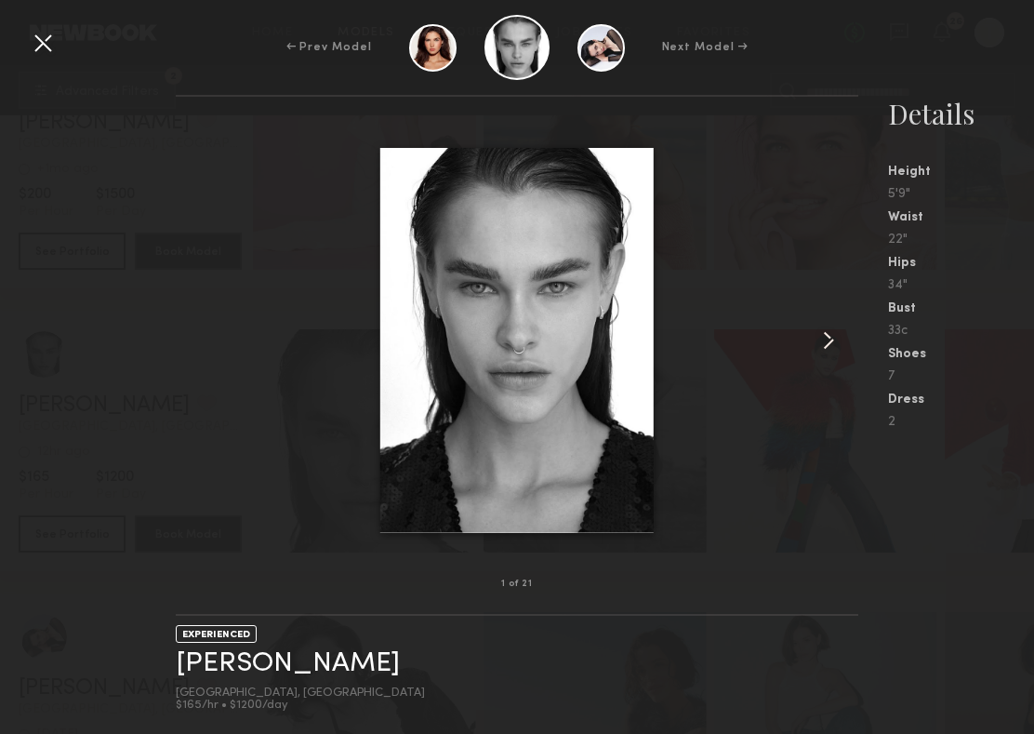
click at [823, 338] on common-icon at bounding box center [829, 340] width 30 height 30
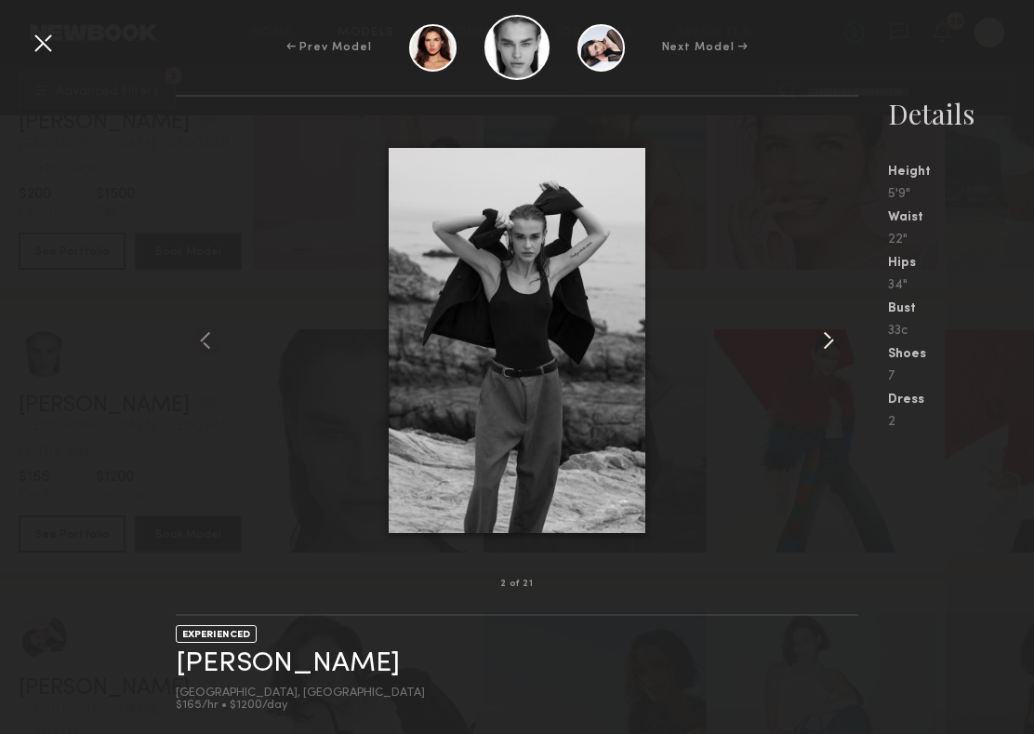
click at [823, 338] on common-icon at bounding box center [829, 340] width 30 height 30
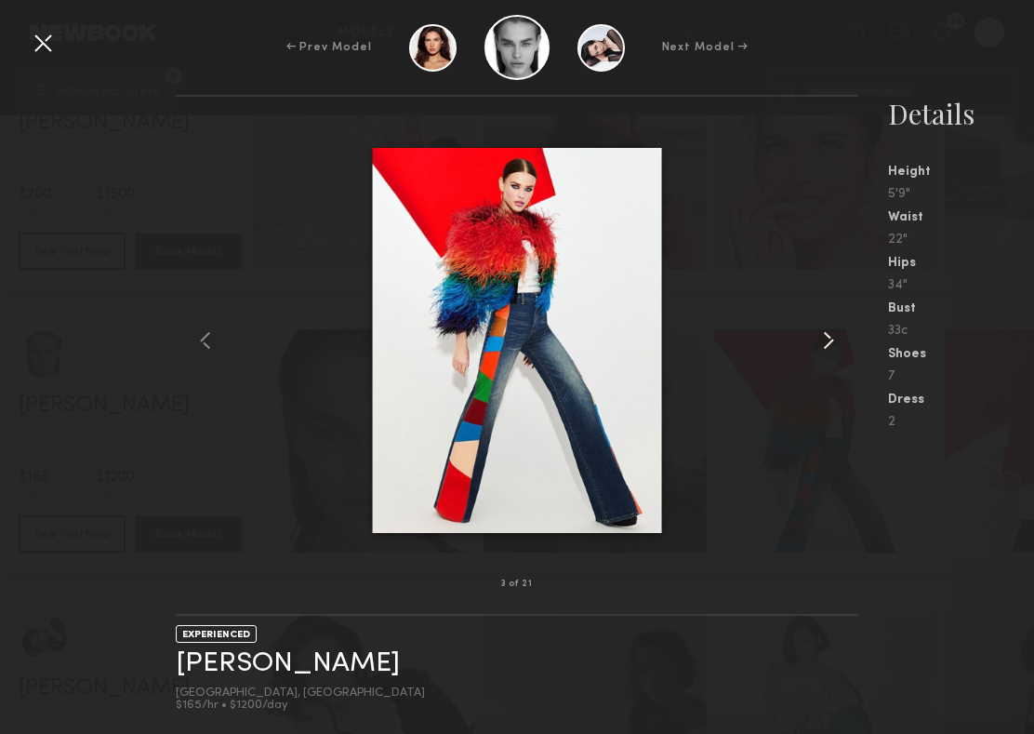
click at [823, 338] on common-icon at bounding box center [829, 340] width 30 height 30
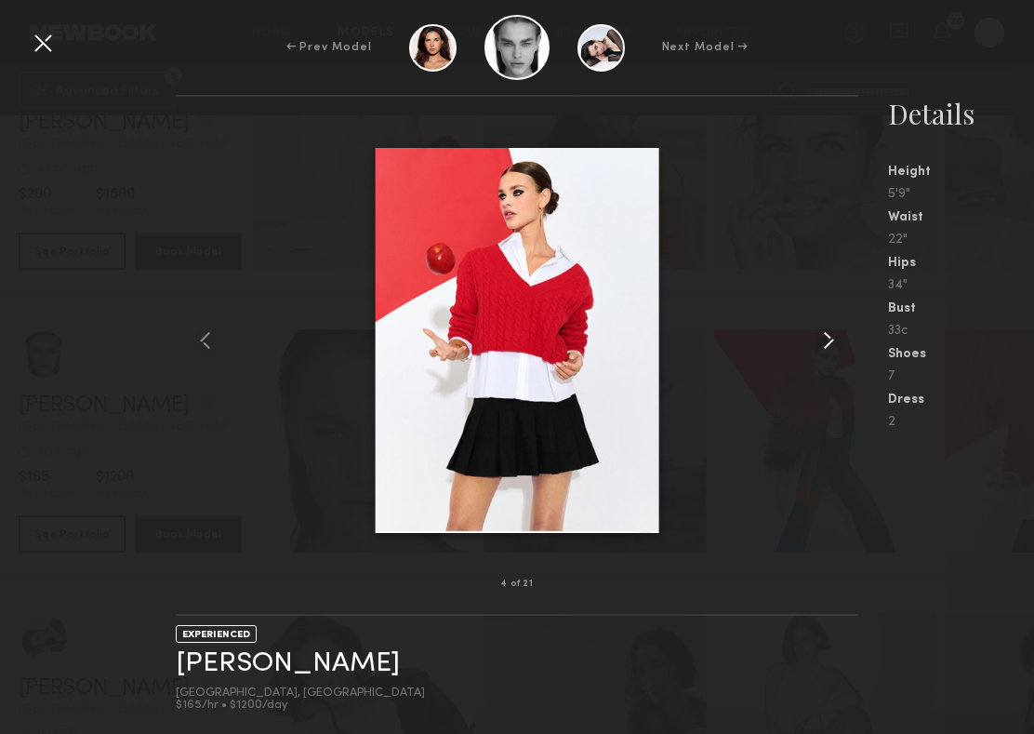
click at [823, 338] on common-icon at bounding box center [829, 340] width 30 height 30
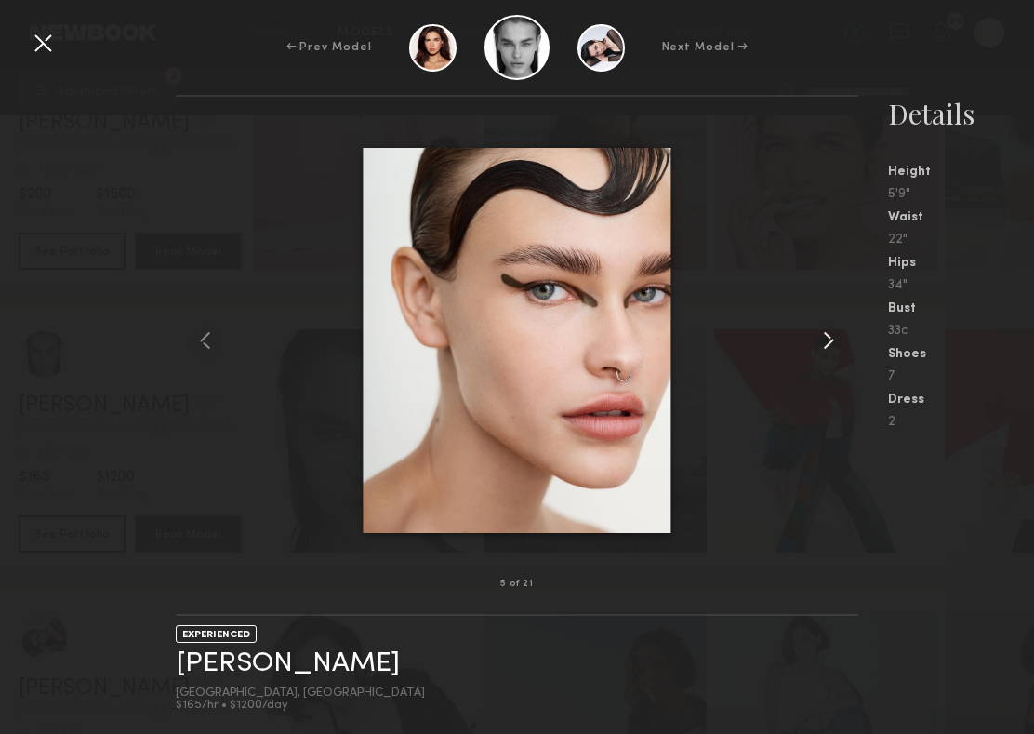
click at [823, 338] on common-icon at bounding box center [829, 340] width 30 height 30
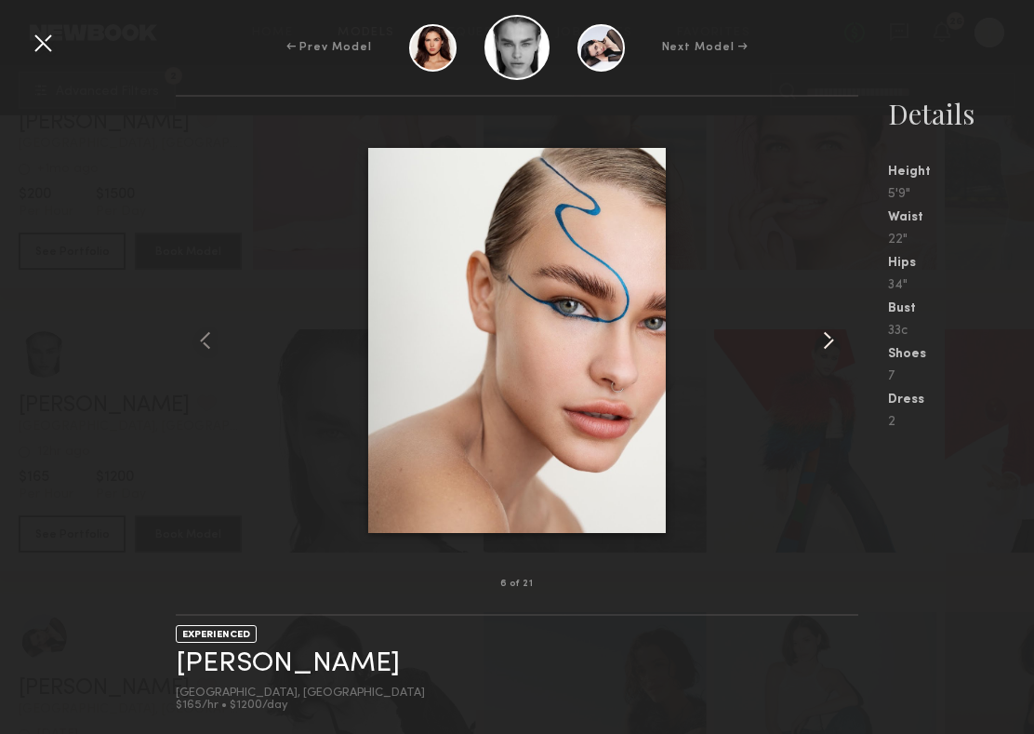
click at [823, 338] on common-icon at bounding box center [829, 340] width 30 height 30
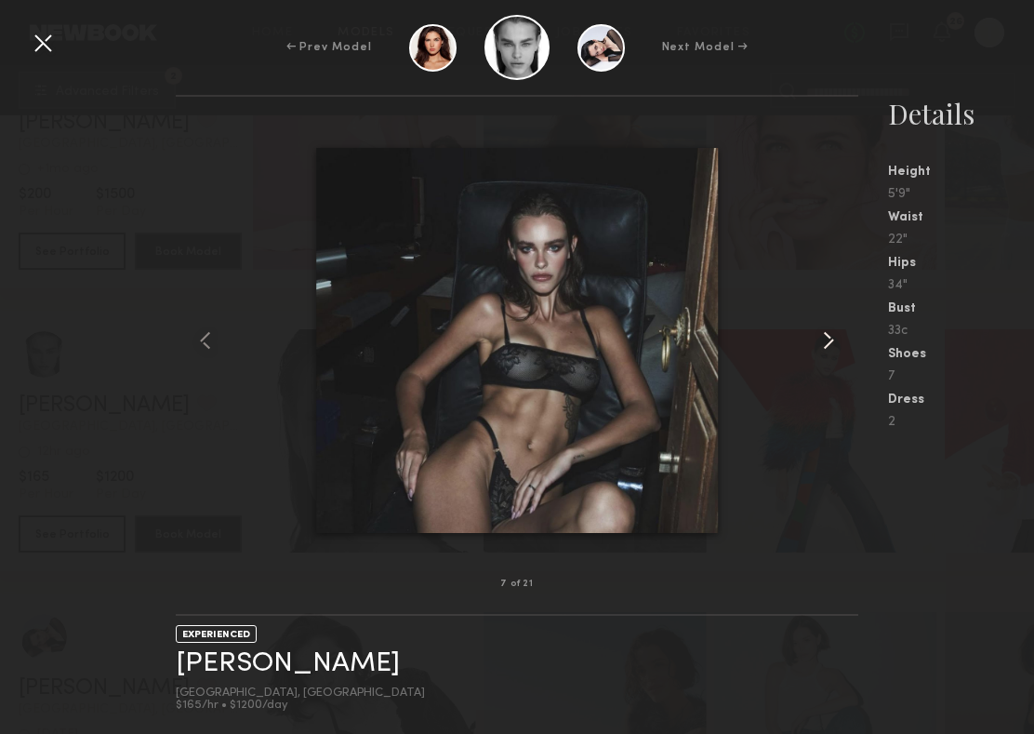
click at [823, 338] on common-icon at bounding box center [829, 340] width 30 height 30
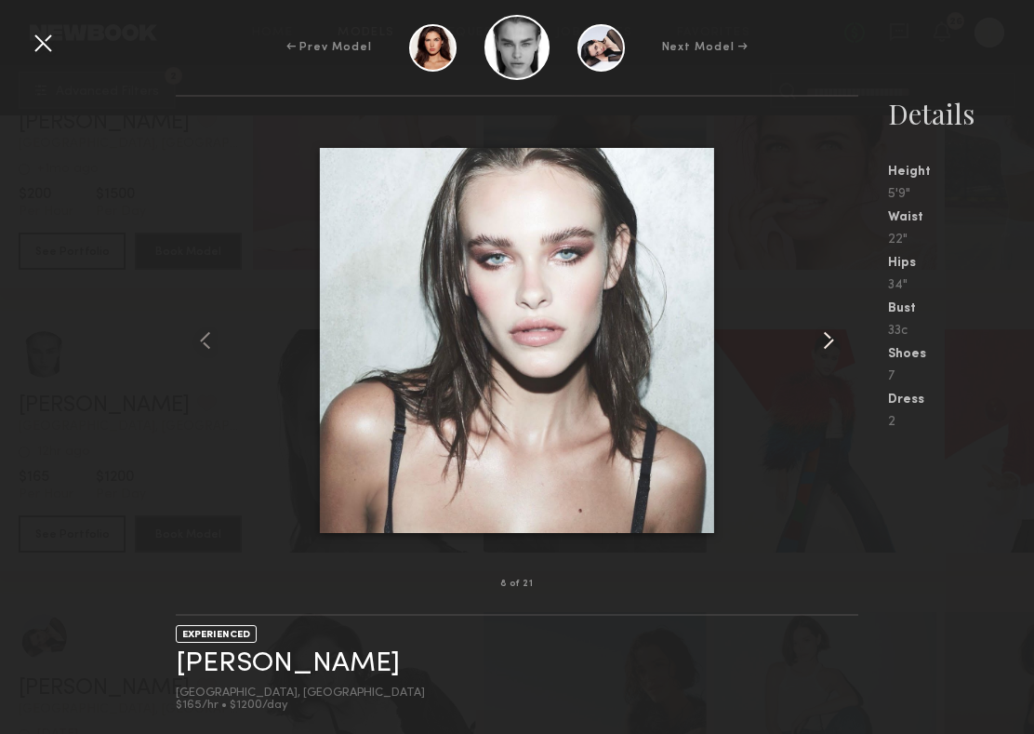
click at [823, 338] on common-icon at bounding box center [829, 340] width 30 height 30
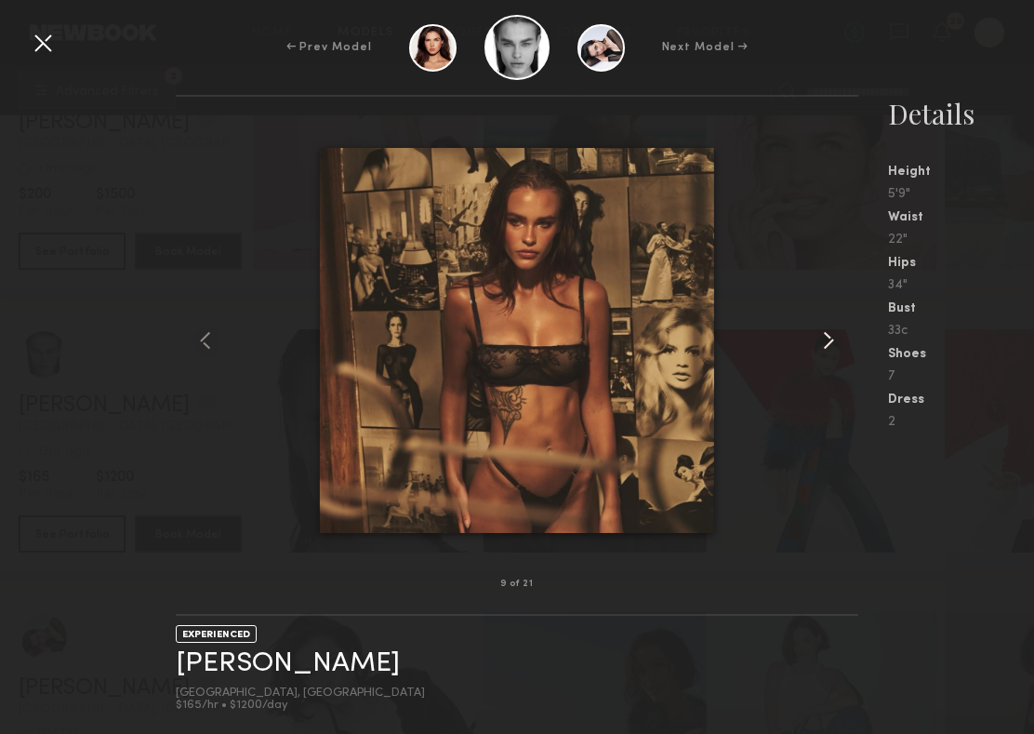
click at [823, 338] on common-icon at bounding box center [829, 340] width 30 height 30
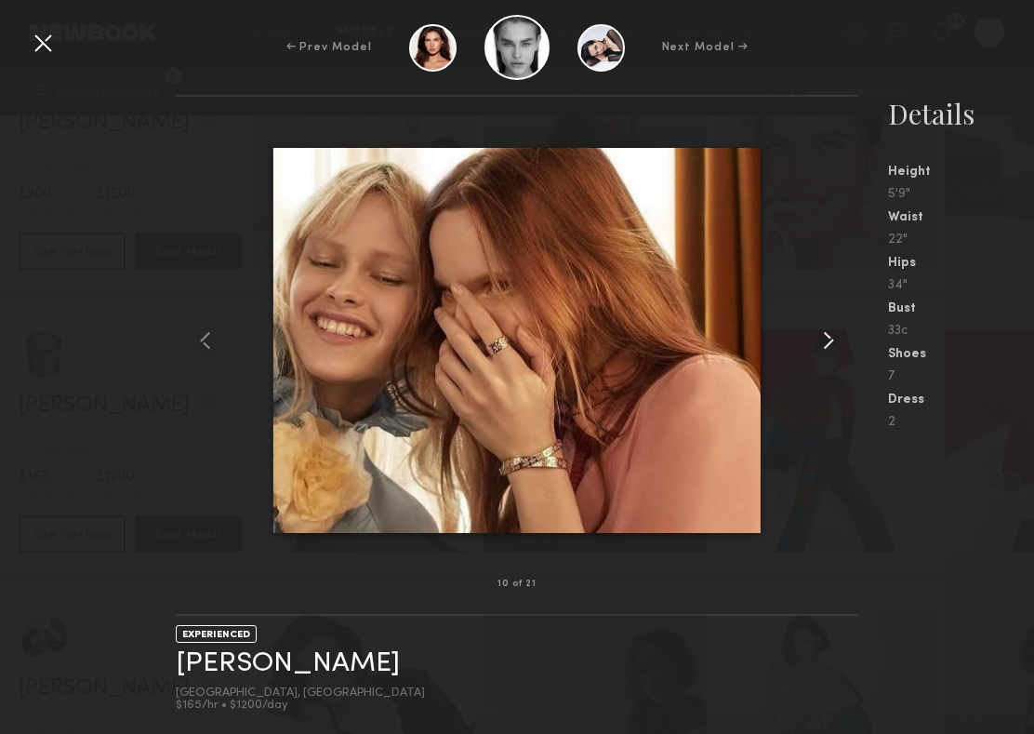
click at [823, 338] on common-icon at bounding box center [829, 340] width 30 height 30
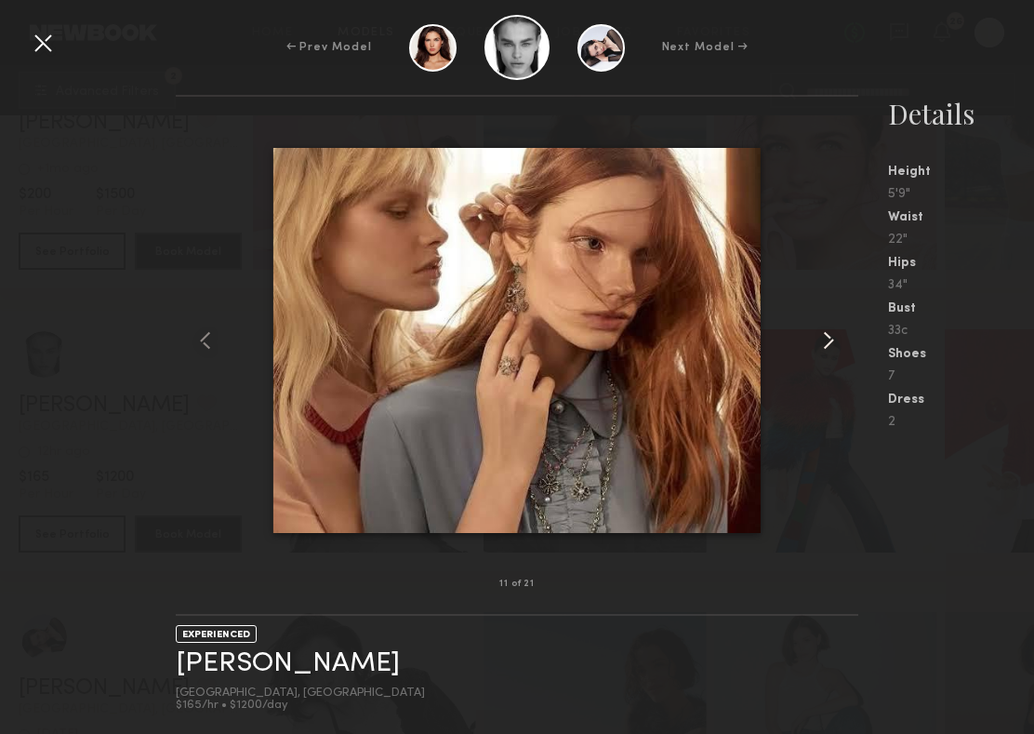
click at [823, 338] on common-icon at bounding box center [829, 340] width 30 height 30
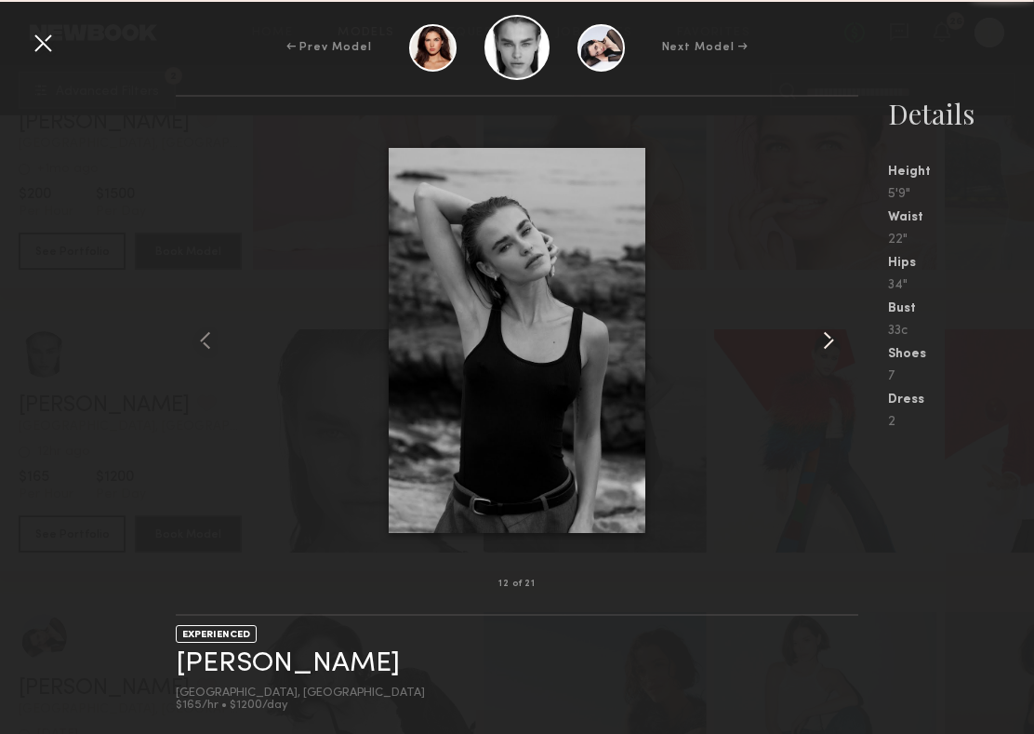
click at [823, 338] on common-icon at bounding box center [829, 340] width 30 height 30
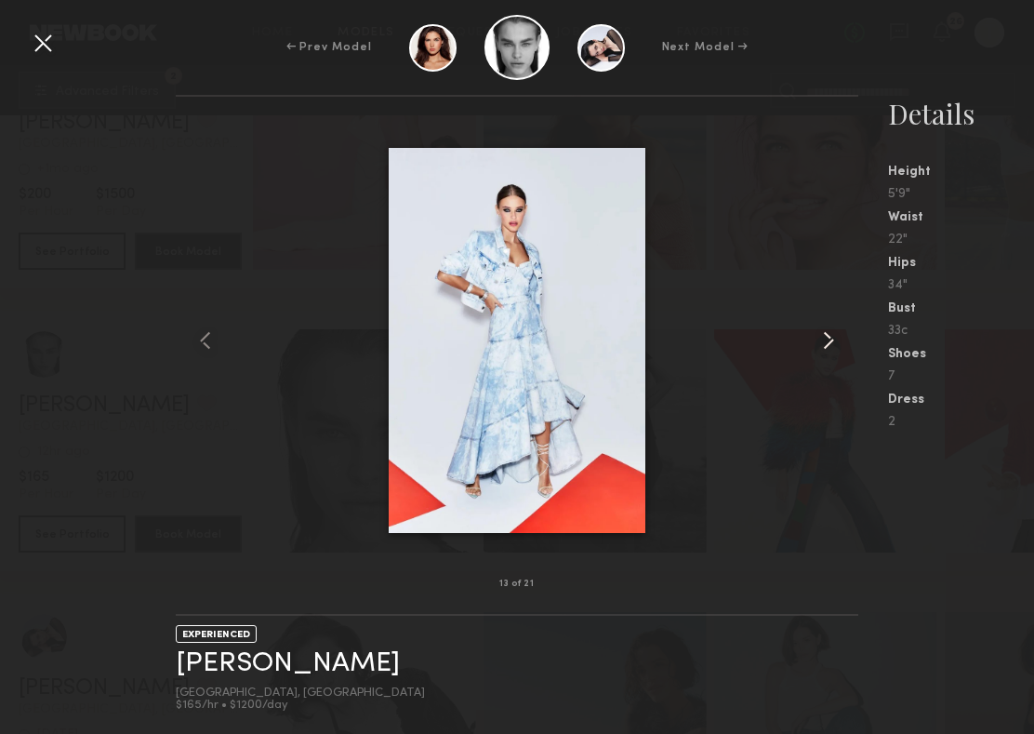
click at [823, 338] on common-icon at bounding box center [829, 340] width 30 height 30
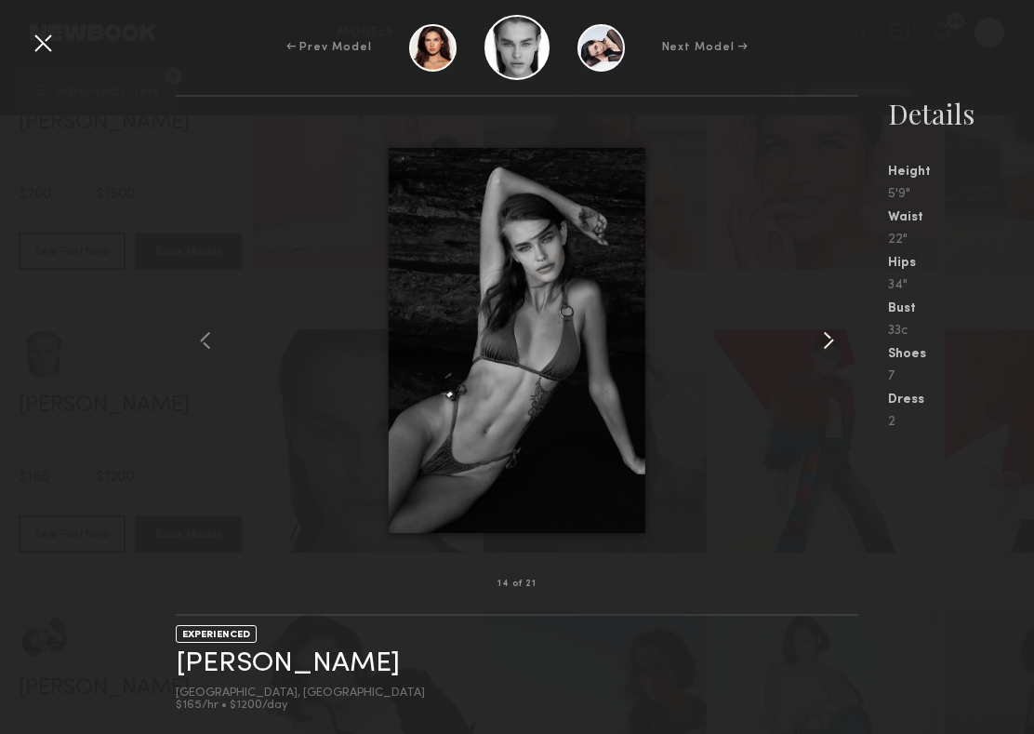
click at [823, 338] on common-icon at bounding box center [829, 340] width 30 height 30
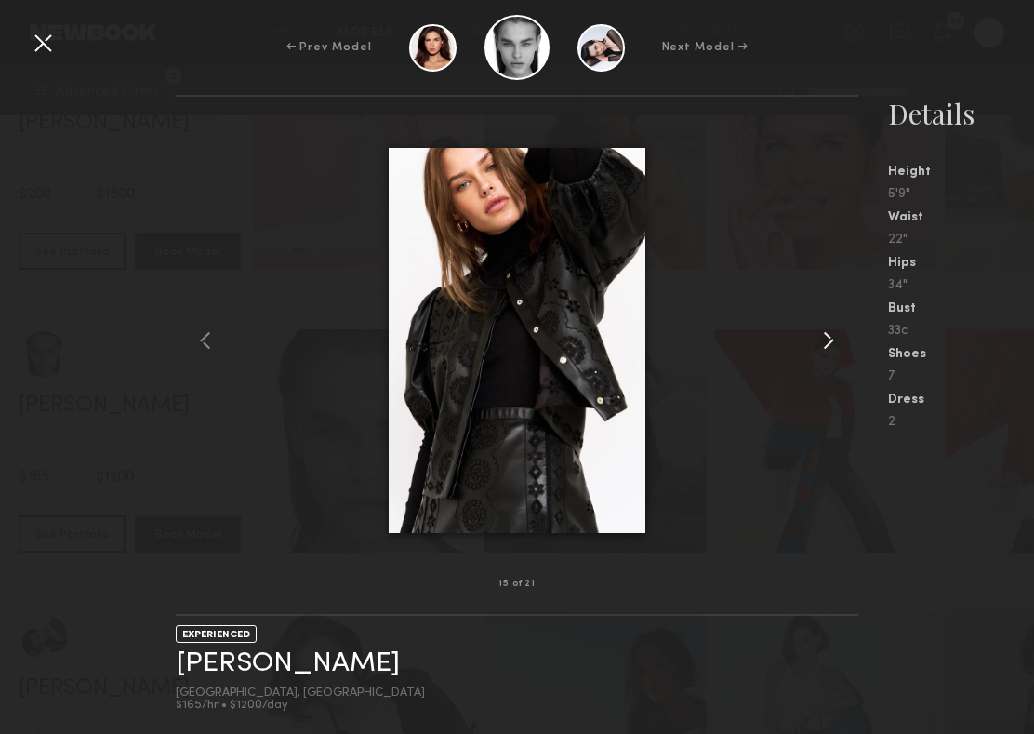
click at [823, 338] on common-icon at bounding box center [829, 340] width 30 height 30
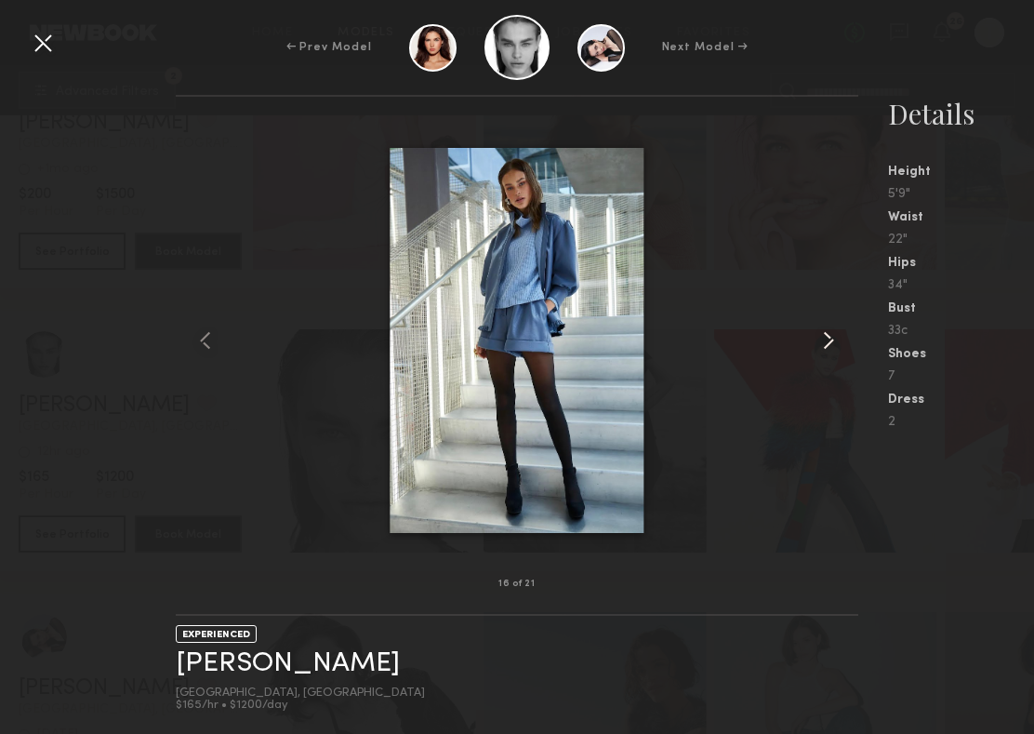
click at [823, 338] on common-icon at bounding box center [829, 340] width 30 height 30
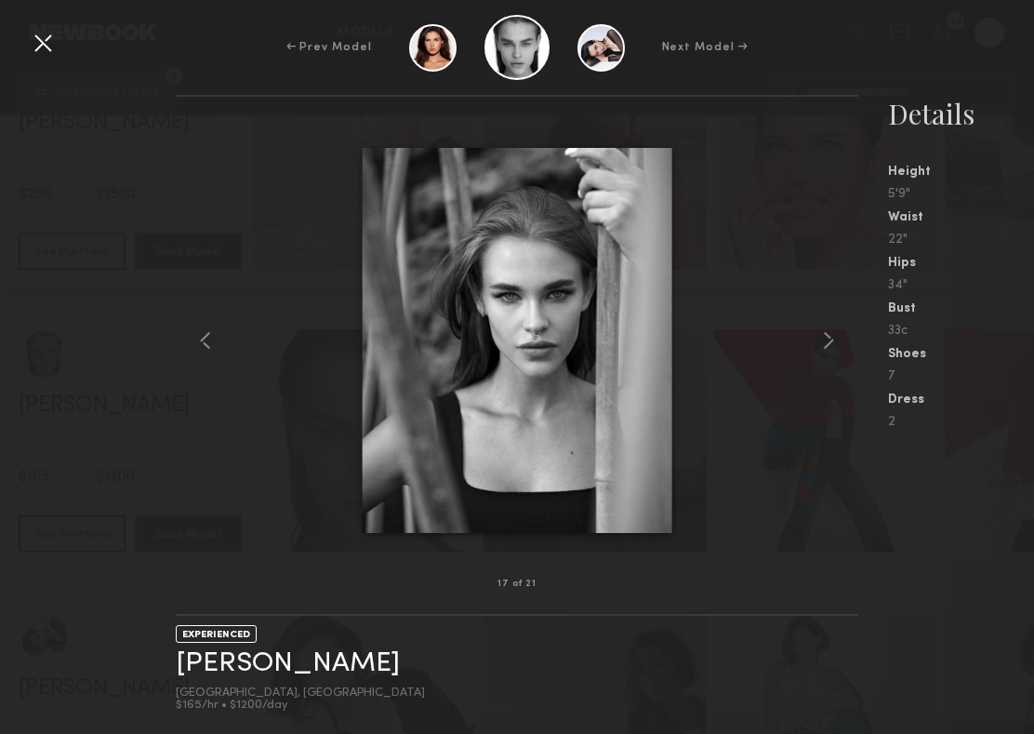
click at [34, 37] on div at bounding box center [43, 43] width 30 height 30
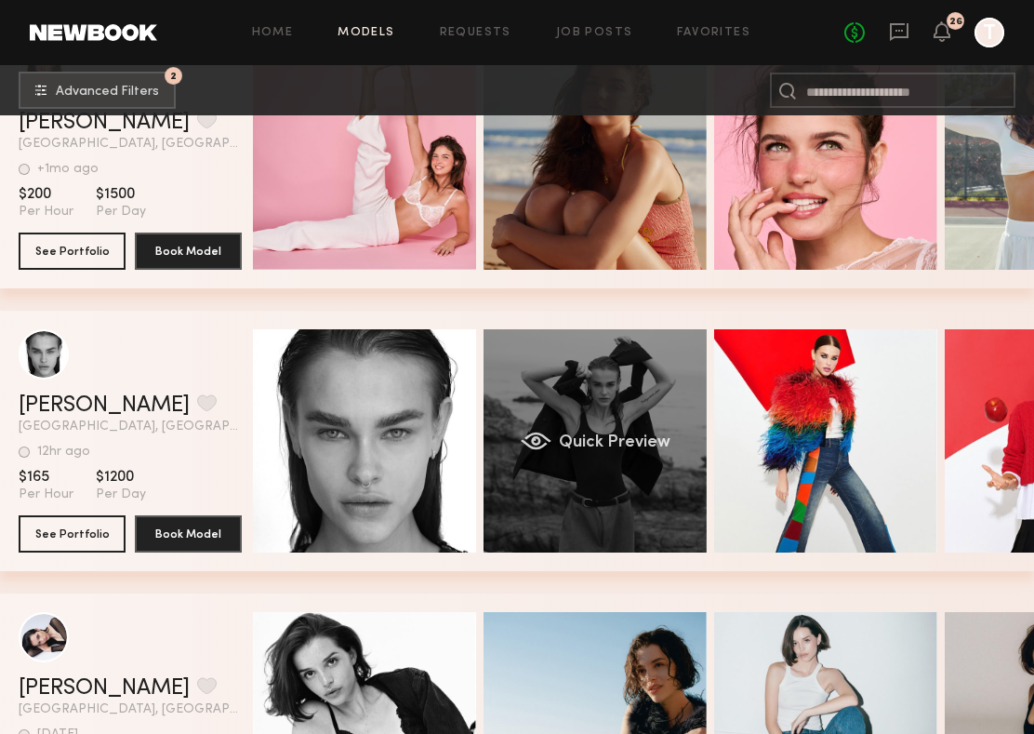
scroll to position [0, 152]
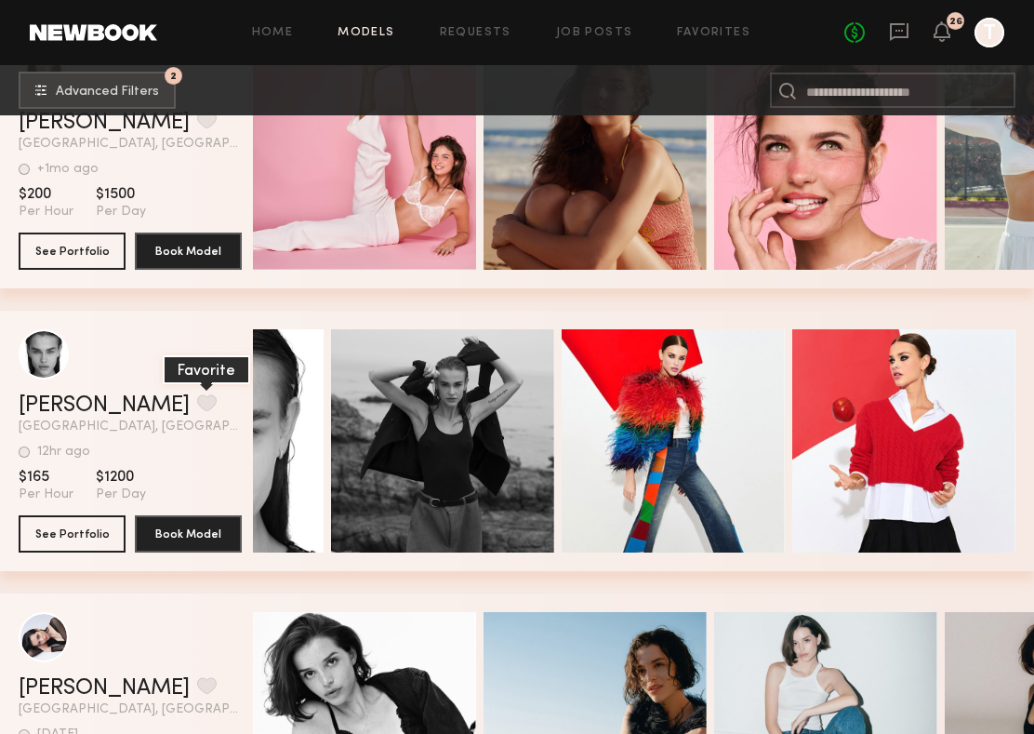
click at [197, 402] on button "grid" at bounding box center [207, 402] width 20 height 17
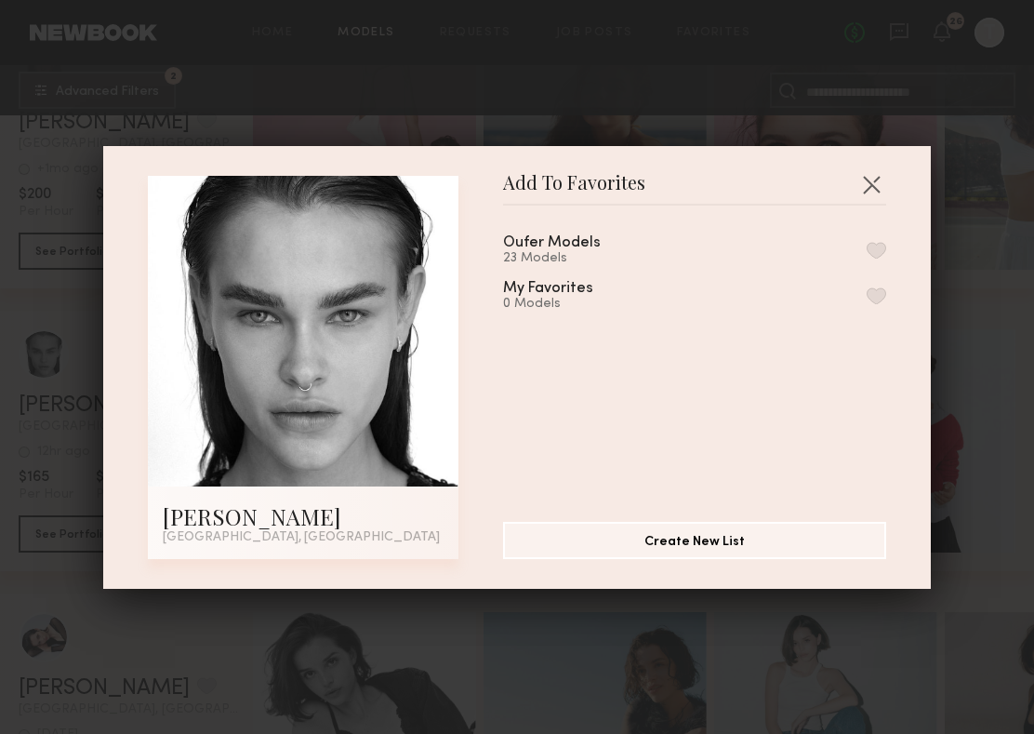
click at [874, 244] on button "button" at bounding box center [877, 250] width 20 height 17
click at [878, 179] on button "button" at bounding box center [871, 184] width 30 height 30
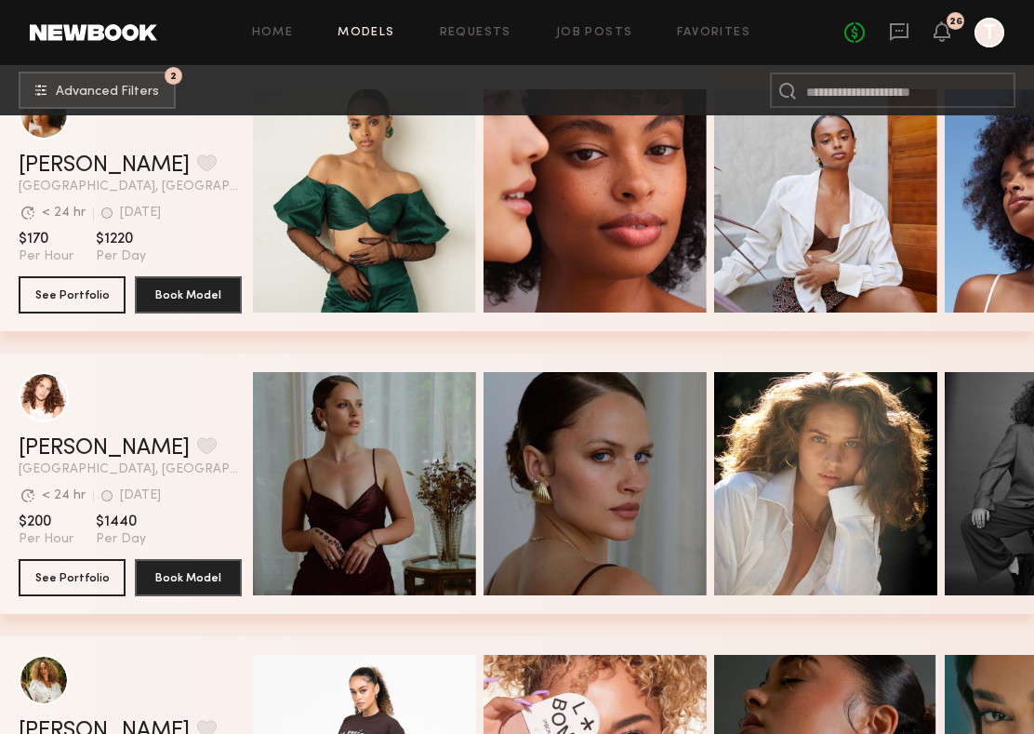
scroll to position [128904, 0]
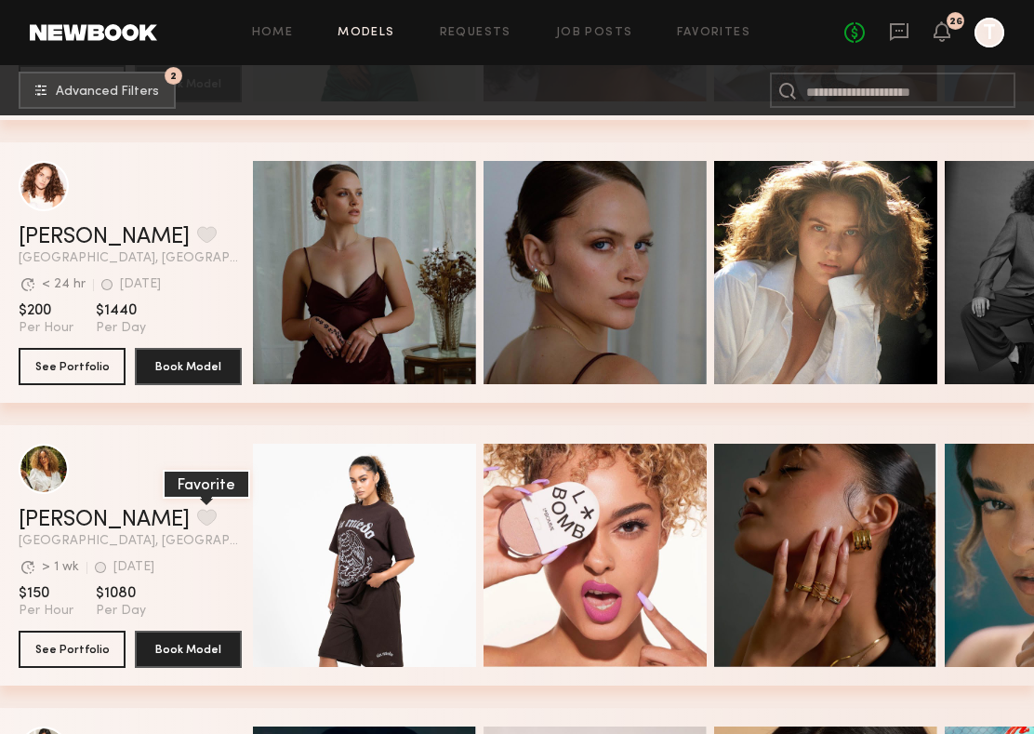
click at [197, 515] on button "grid" at bounding box center [207, 517] width 20 height 17
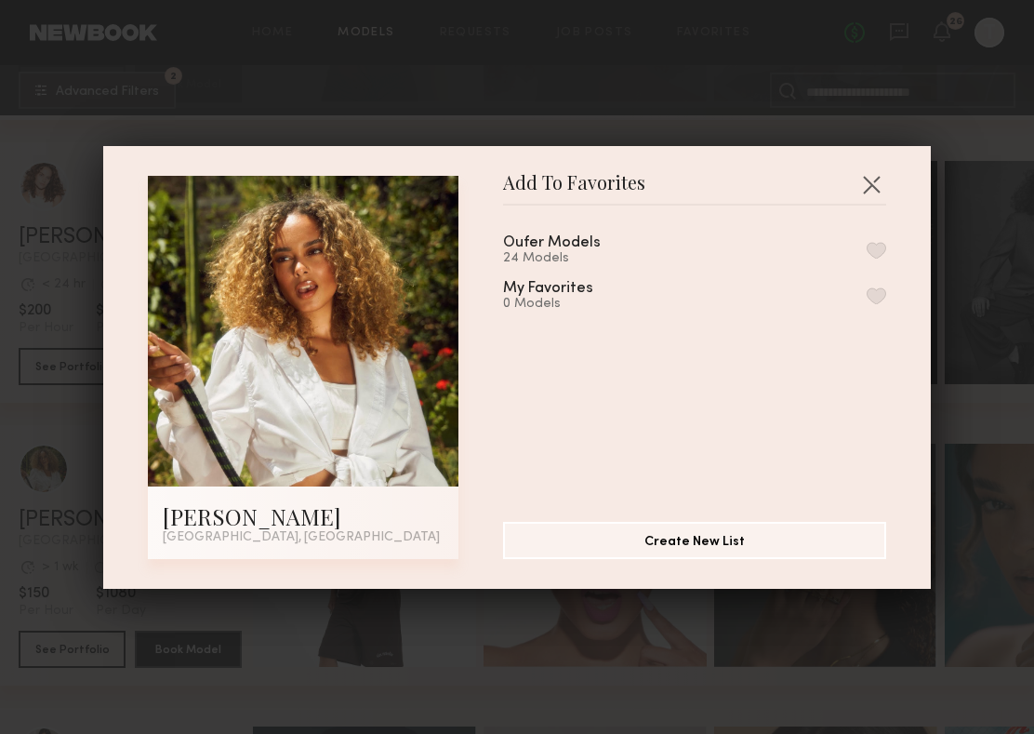
click at [885, 237] on div "Oufer Models 24 Models" at bounding box center [694, 250] width 383 height 31
click at [881, 242] on button "button" at bounding box center [877, 250] width 20 height 17
click at [873, 190] on button "button" at bounding box center [871, 184] width 30 height 30
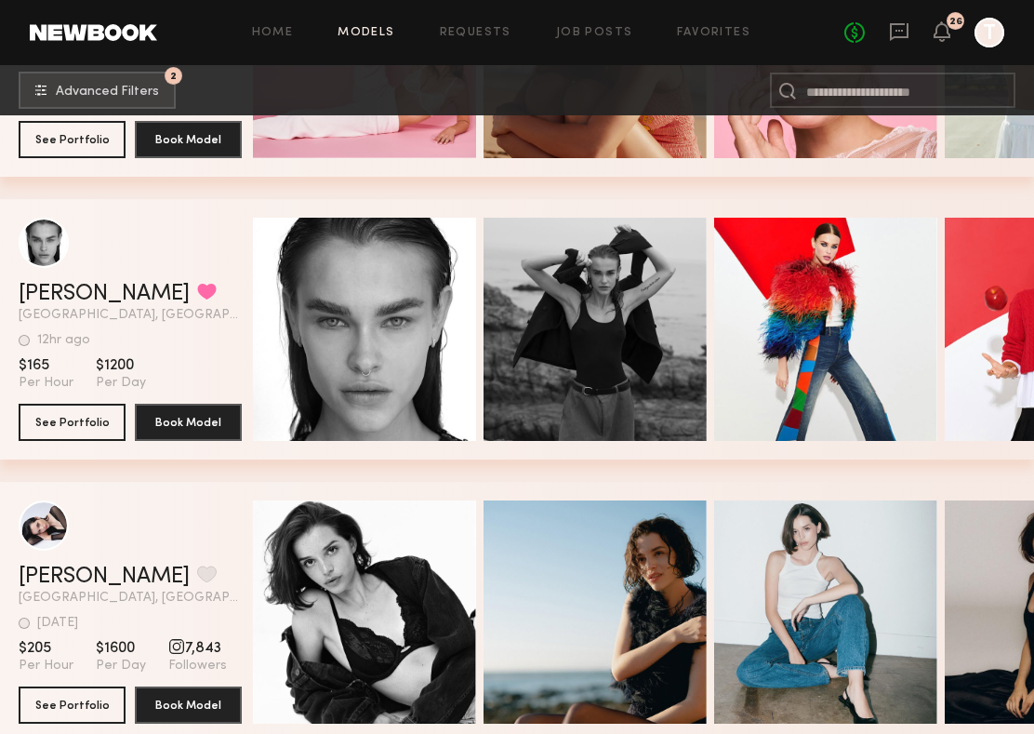
scroll to position [132827, 0]
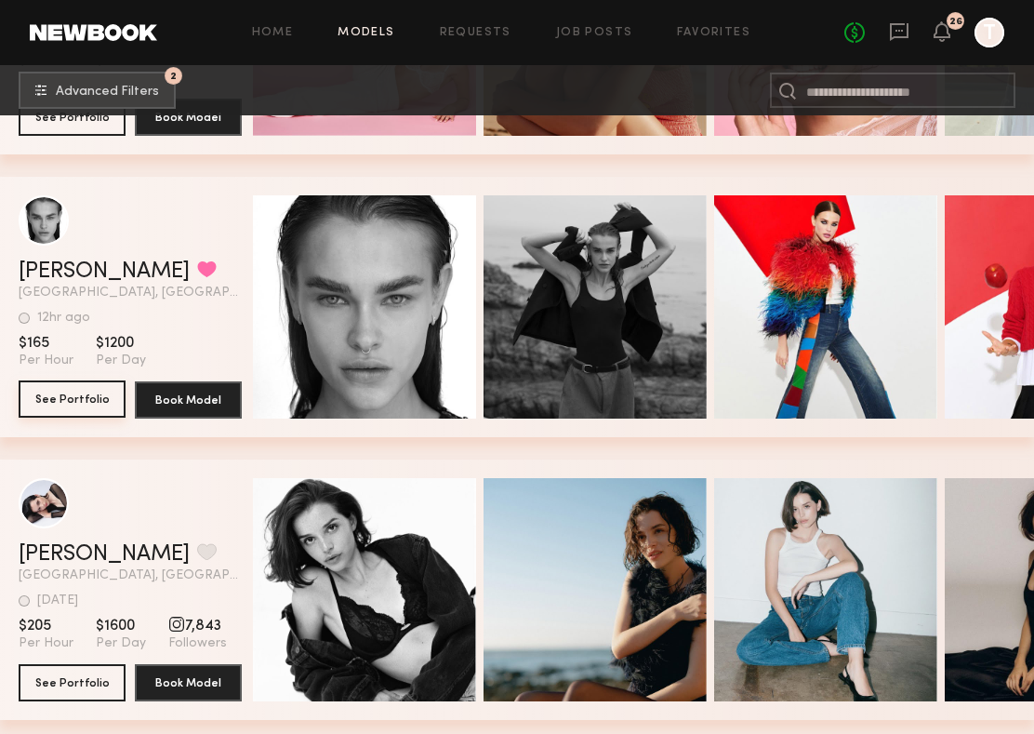
click at [87, 411] on button "See Portfolio" at bounding box center [72, 398] width 107 height 37
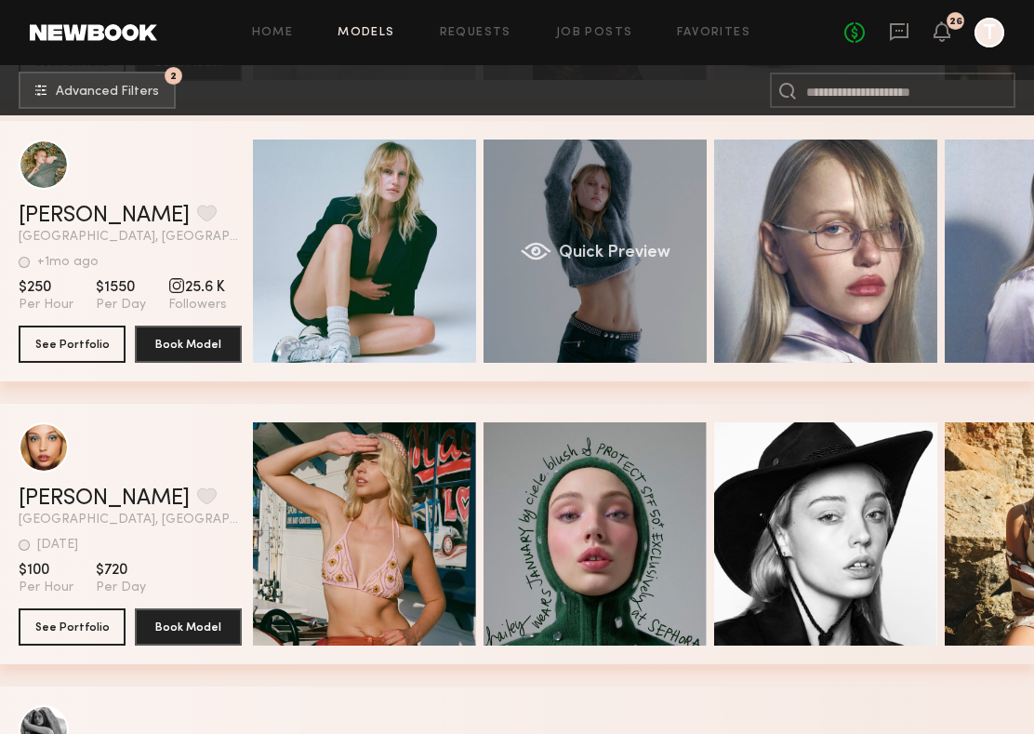
scroll to position [0, 152]
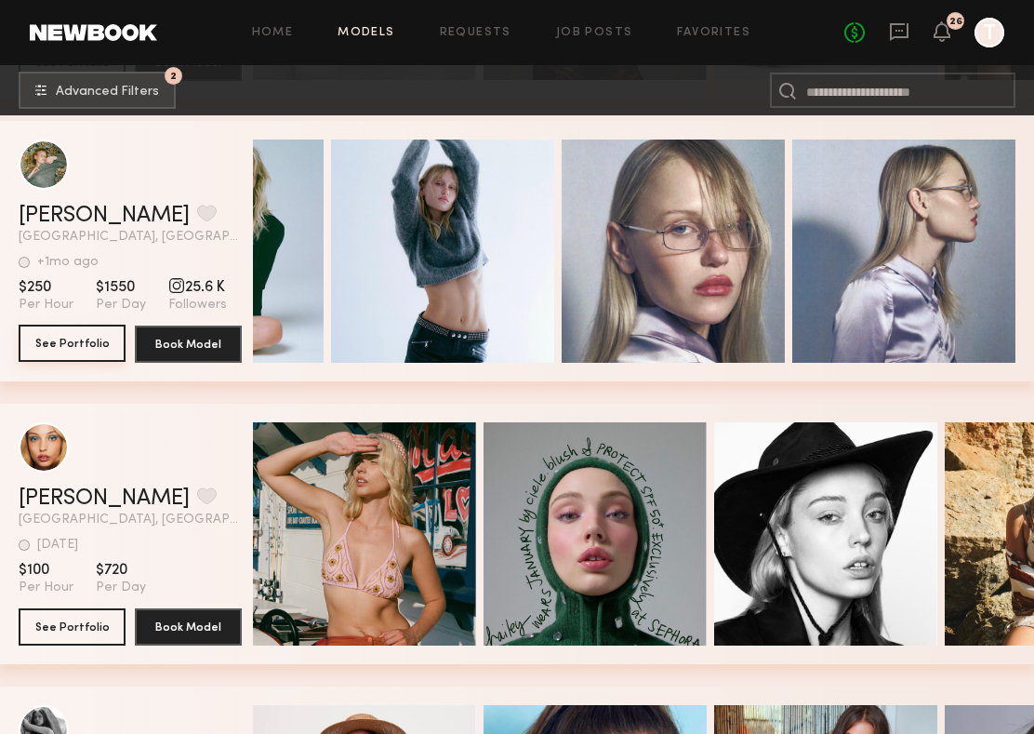
click at [106, 337] on button "See Portfolio" at bounding box center [72, 343] width 107 height 37
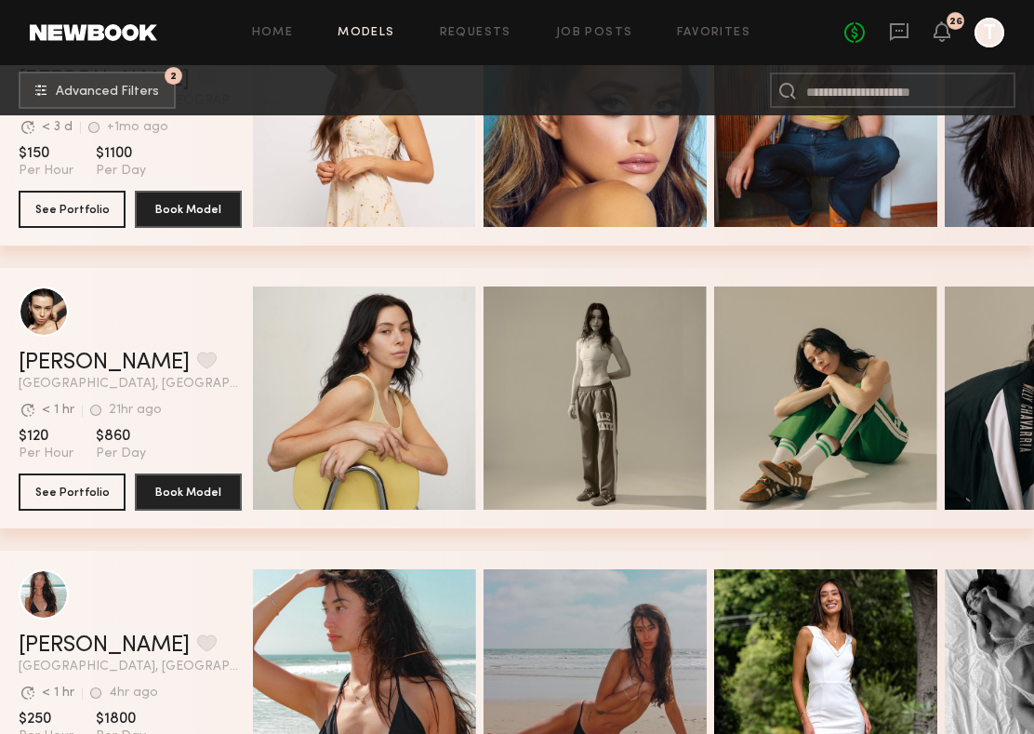
scroll to position [142905, 0]
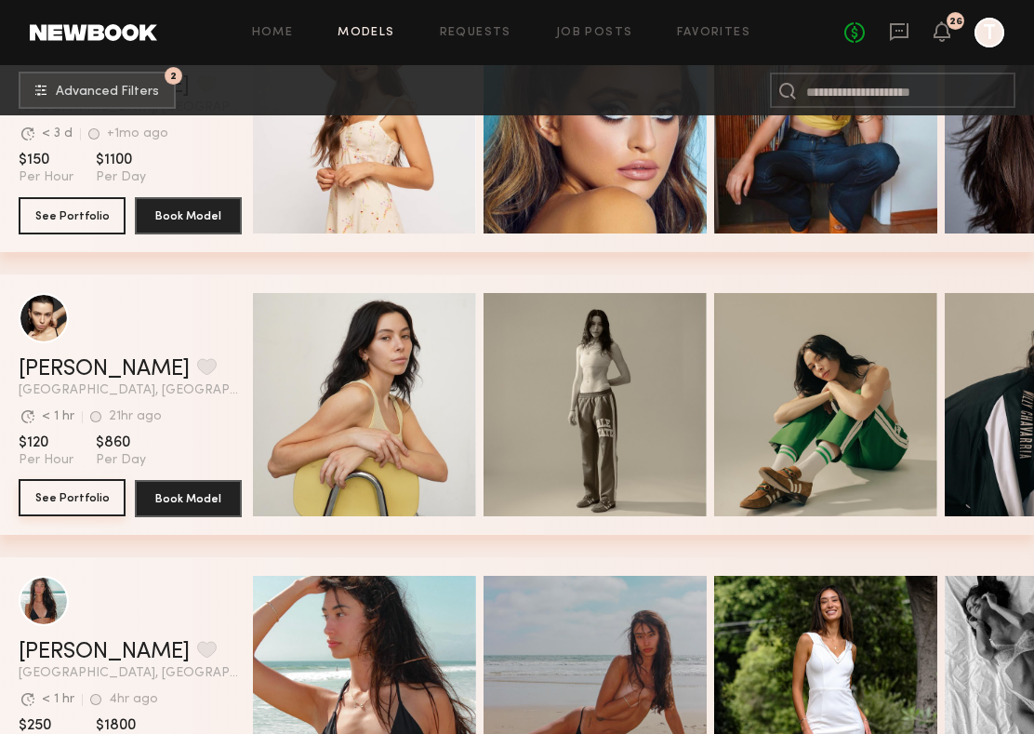
click at [76, 494] on button "See Portfolio" at bounding box center [72, 497] width 107 height 37
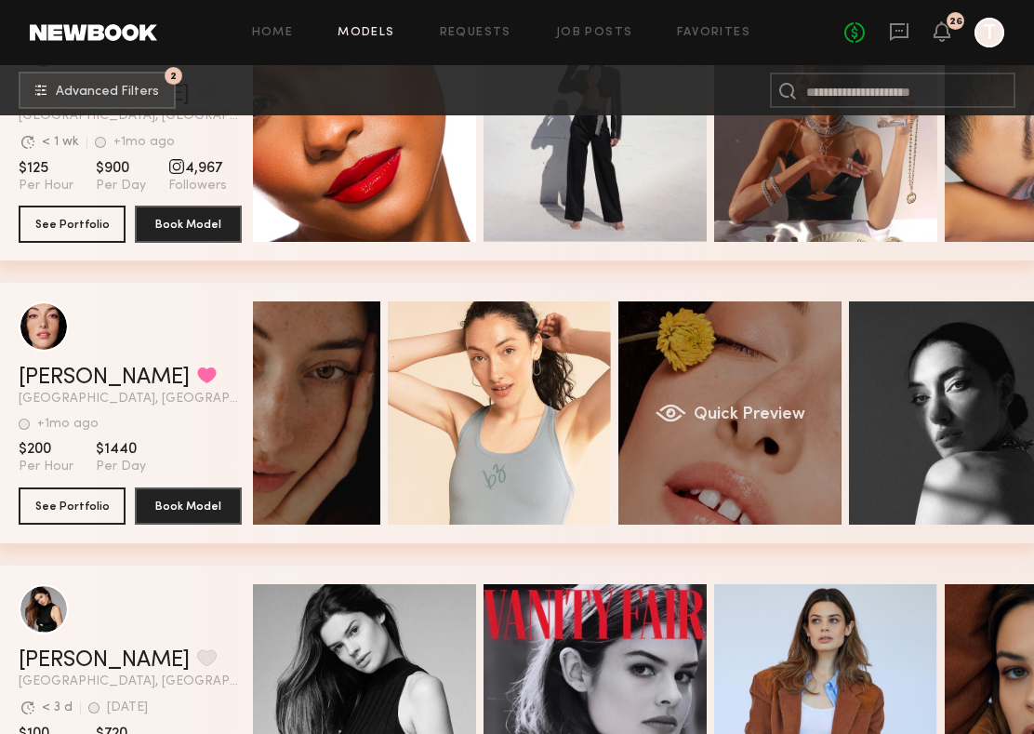
scroll to position [0, 0]
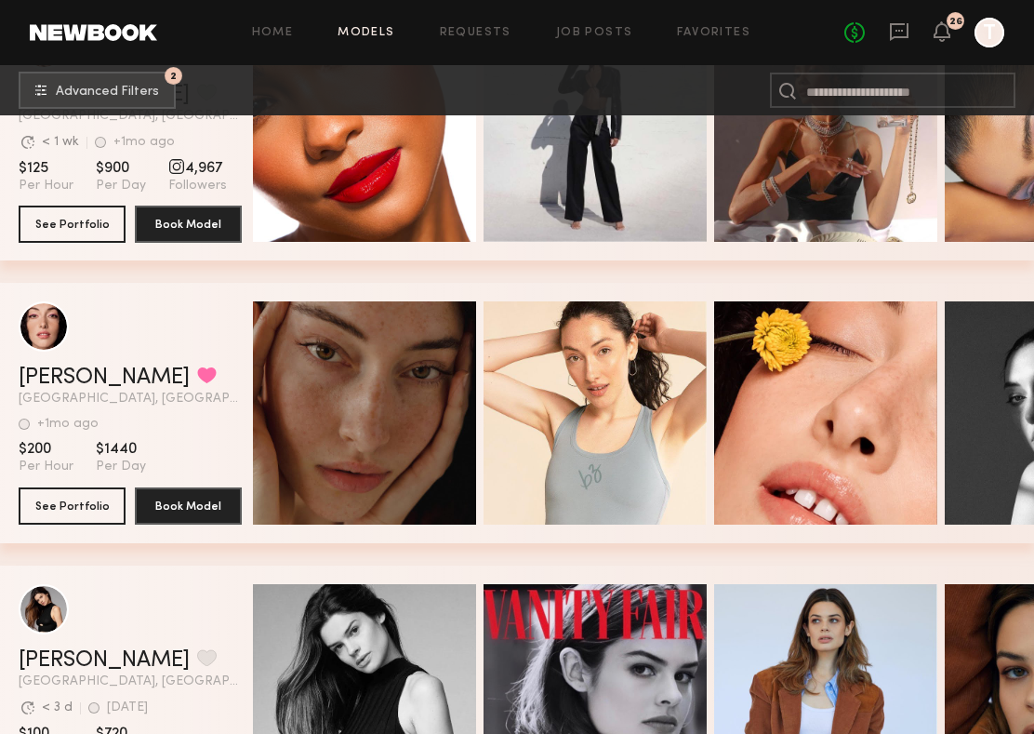
click at [101, 485] on section "Abigail V. Favorited Los Angeles, CA +1mo ago Last Online View Portfolio +1mo a…" at bounding box center [130, 413] width 223 height 260
click at [88, 508] on button "See Portfolio" at bounding box center [72, 504] width 107 height 37
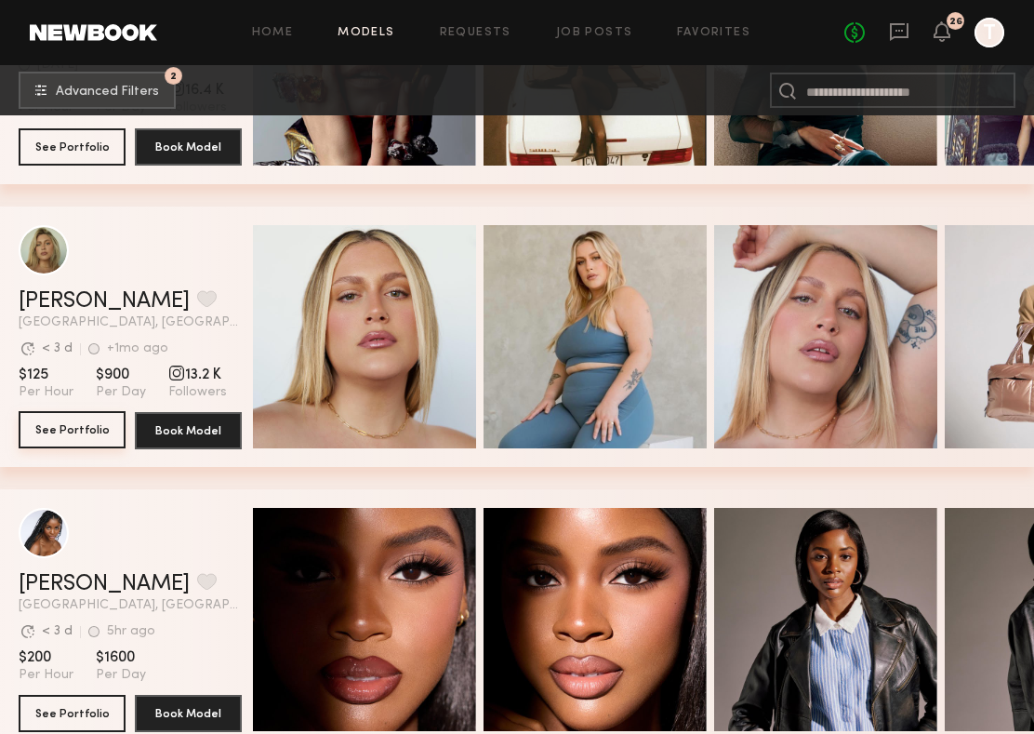
click at [88, 438] on button "See Portfolio" at bounding box center [72, 429] width 107 height 37
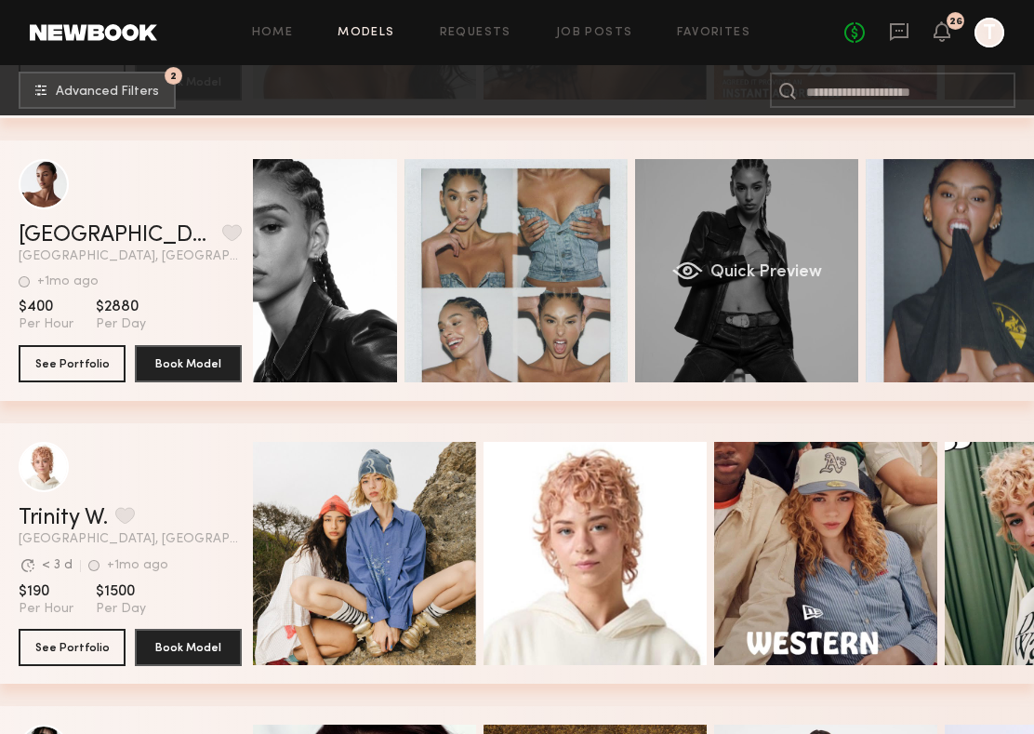
scroll to position [0, 152]
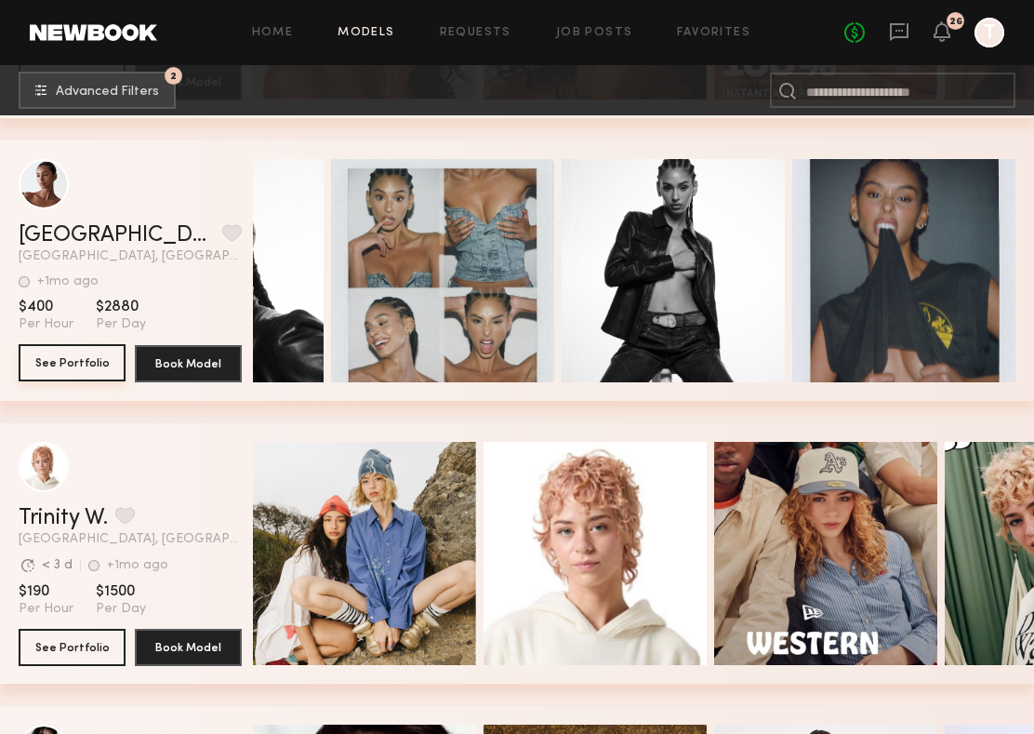
click at [92, 363] on button "See Portfolio" at bounding box center [72, 362] width 107 height 37
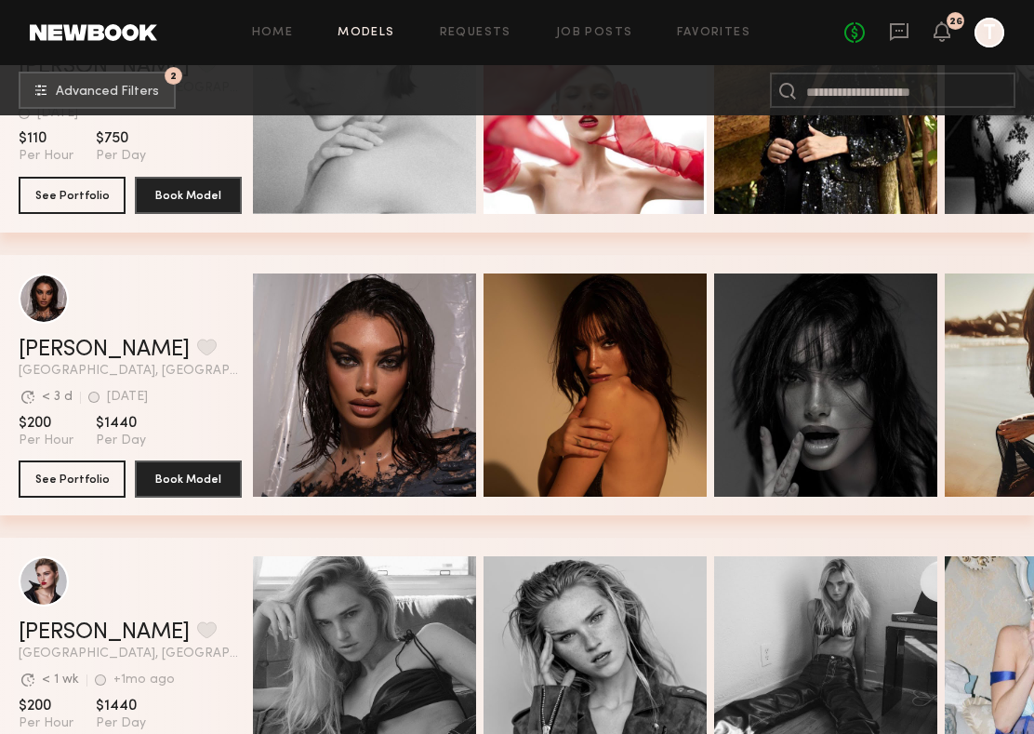
scroll to position [163561, 0]
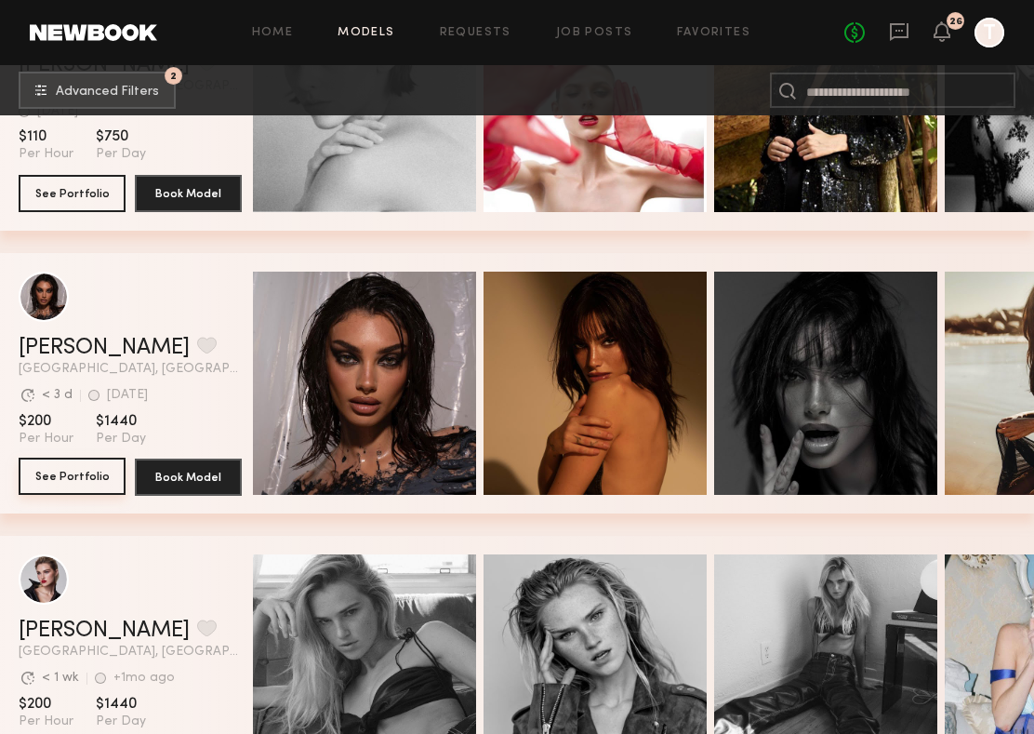
click at [92, 470] on button "See Portfolio" at bounding box center [72, 475] width 107 height 37
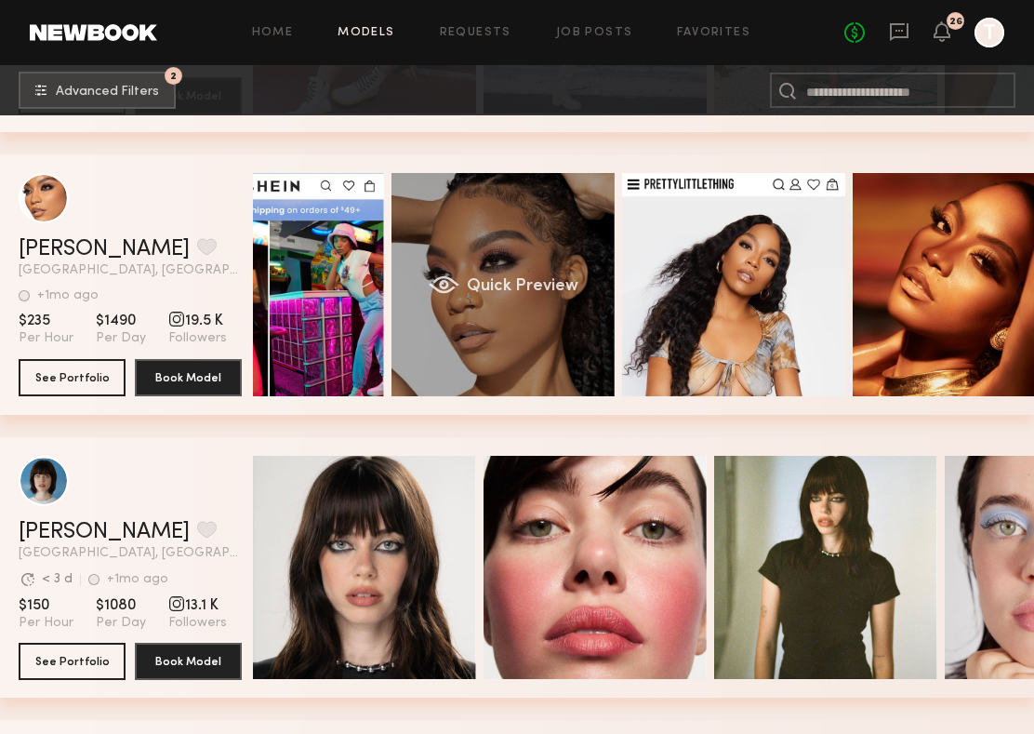
scroll to position [0, 0]
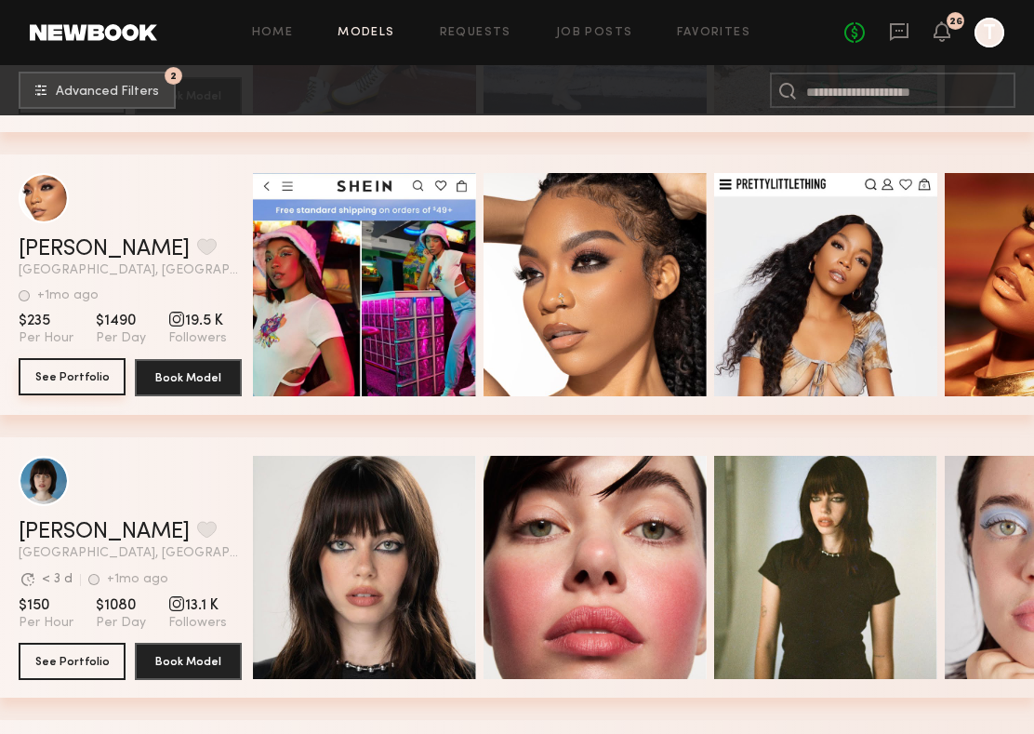
click at [84, 378] on button "See Portfolio" at bounding box center [72, 376] width 107 height 37
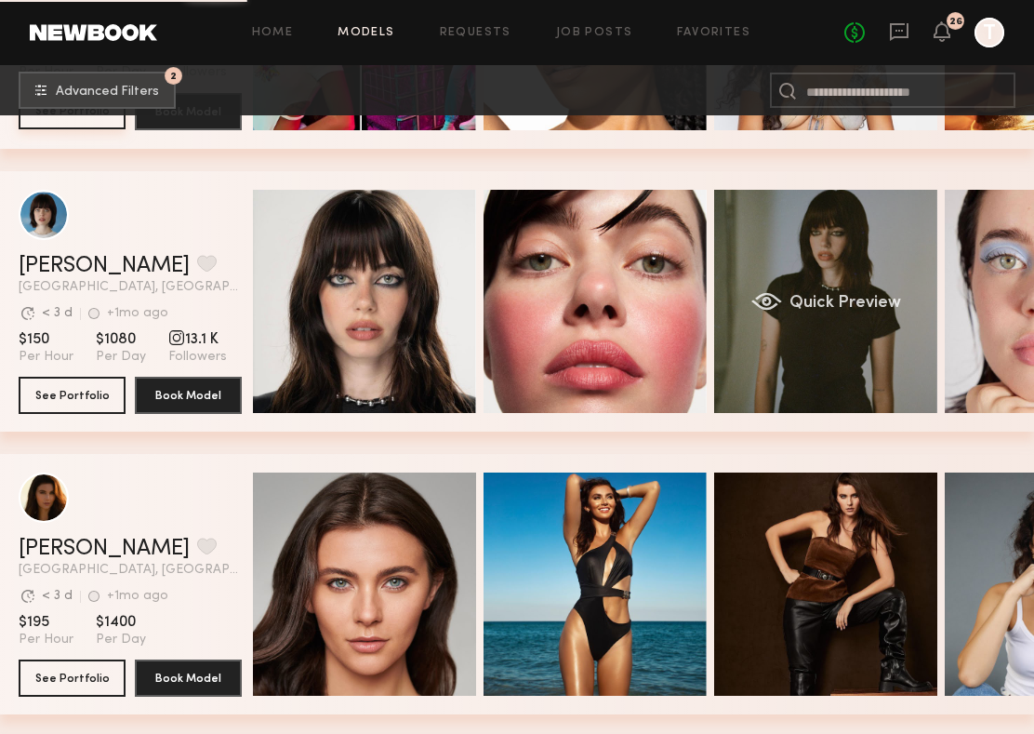
scroll to position [0, 152]
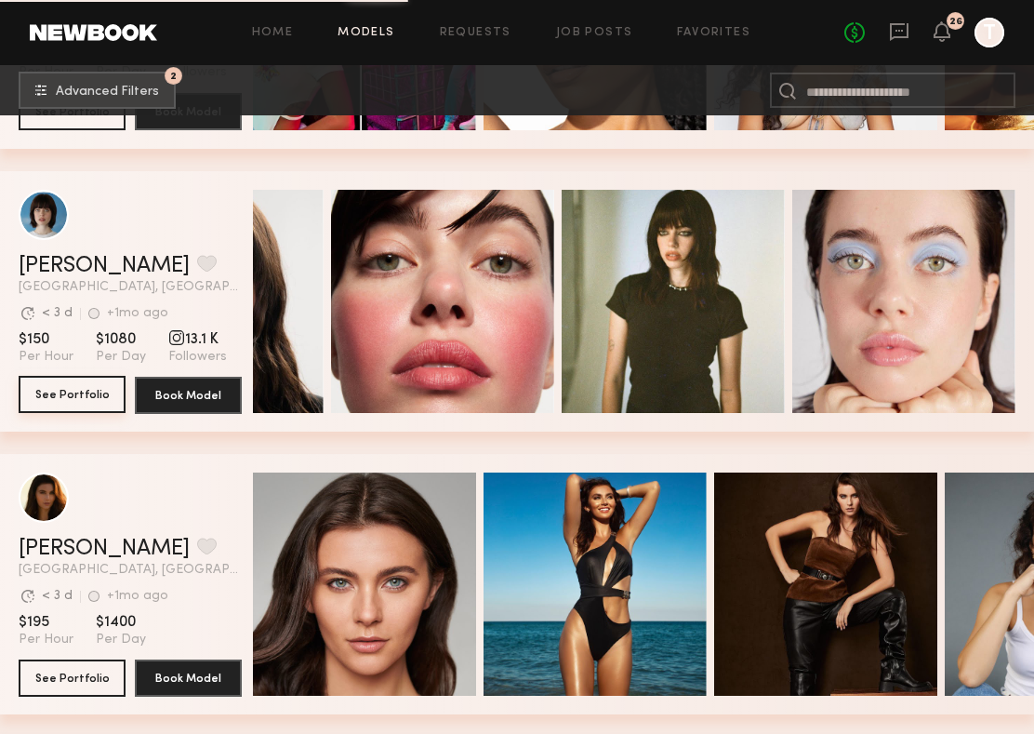
click at [80, 403] on button "See Portfolio" at bounding box center [72, 394] width 107 height 37
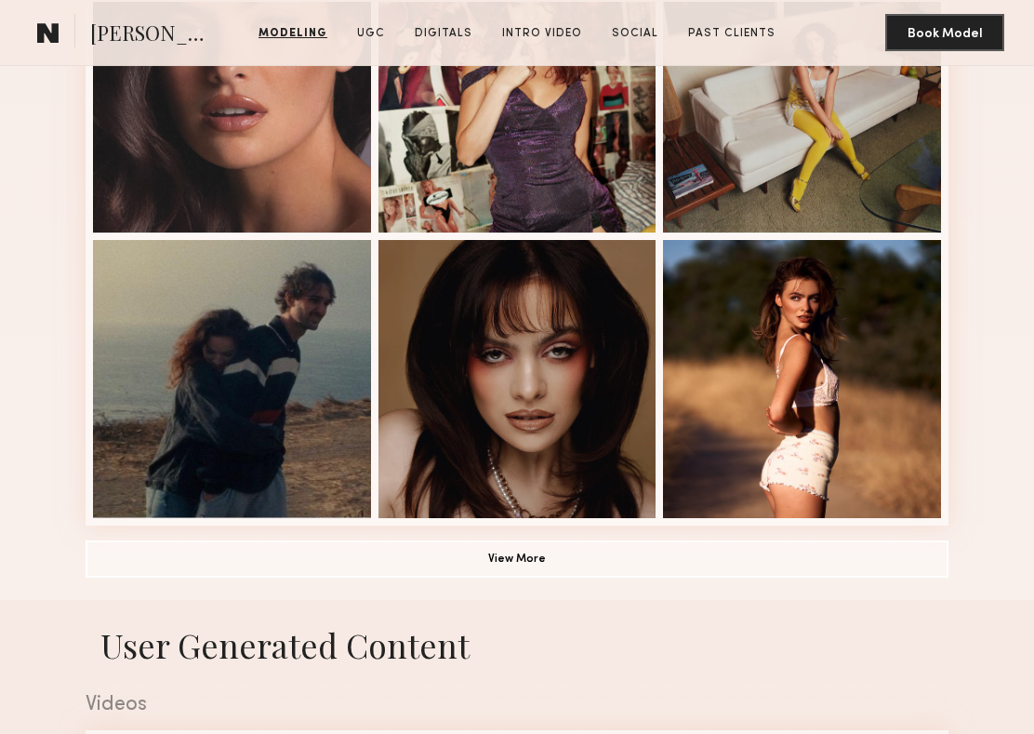
scroll to position [1137, 0]
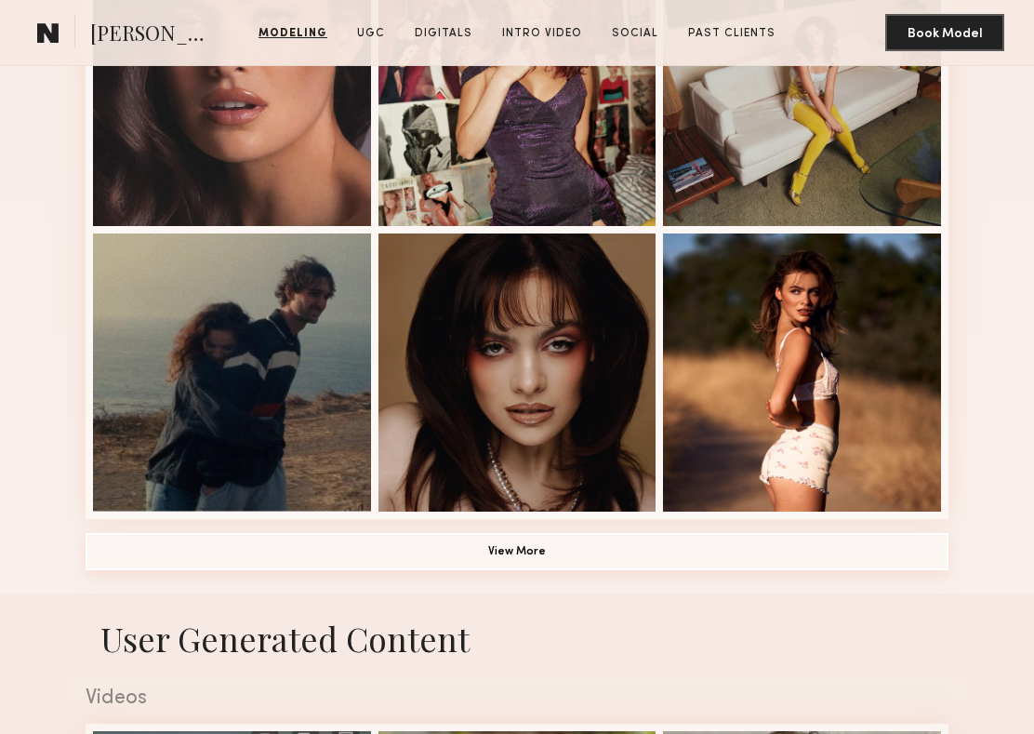
click at [308, 539] on button "View More" at bounding box center [517, 551] width 863 height 37
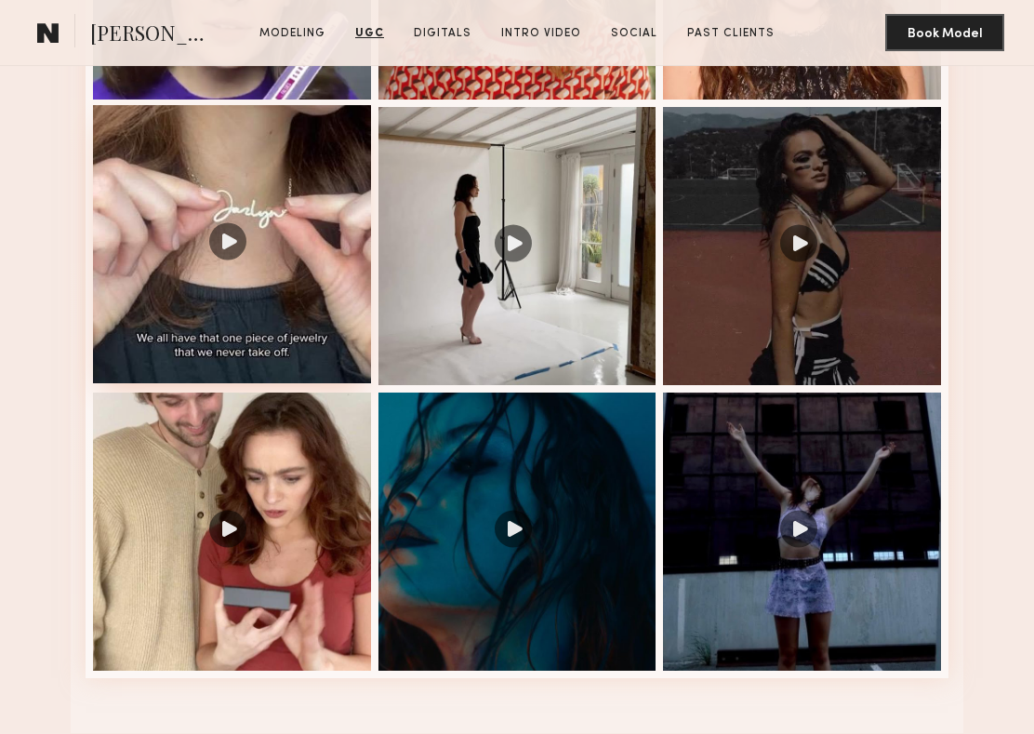
scroll to position [3135, 0]
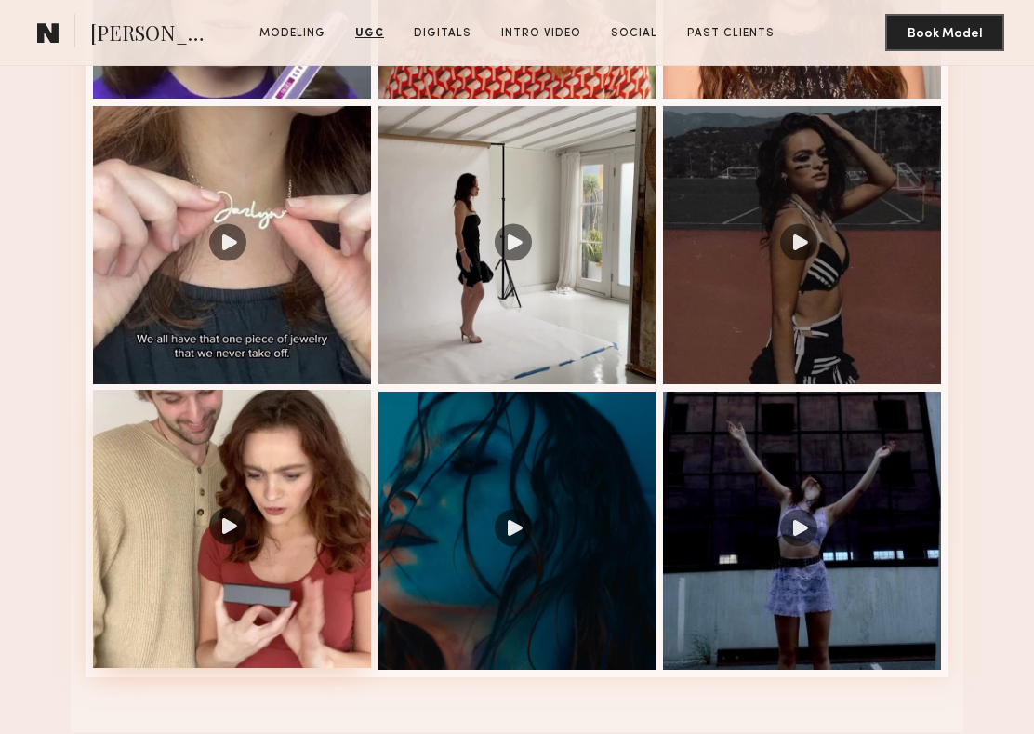
click at [274, 519] on div at bounding box center [232, 529] width 278 height 278
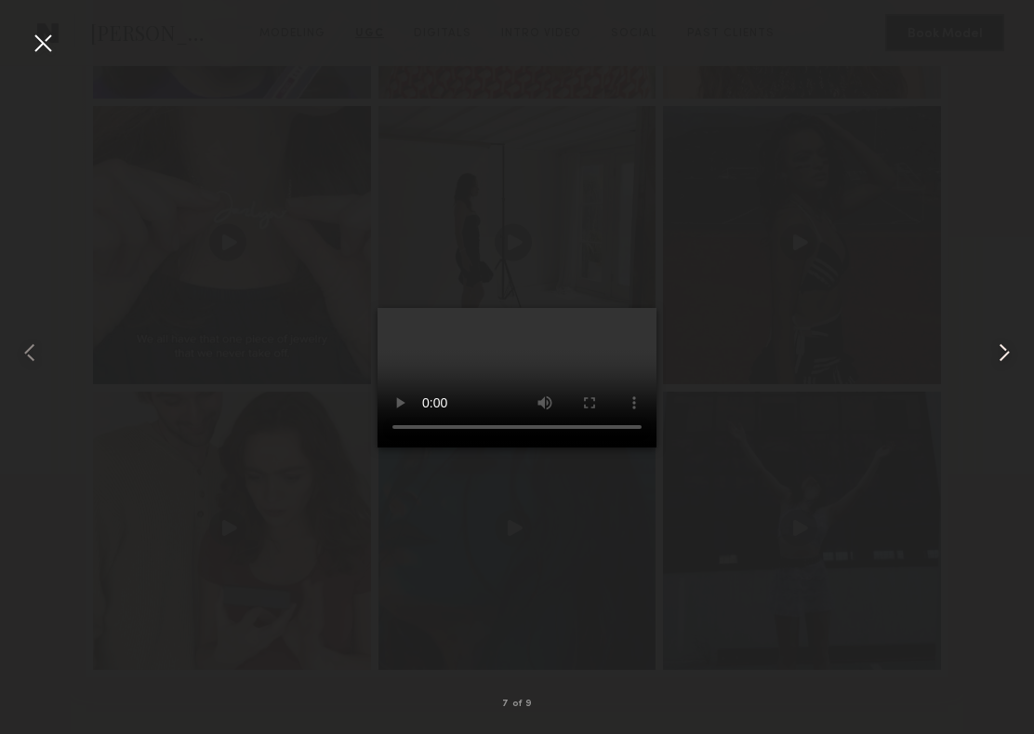
click at [1005, 349] on common-icon at bounding box center [1004, 353] width 30 height 30
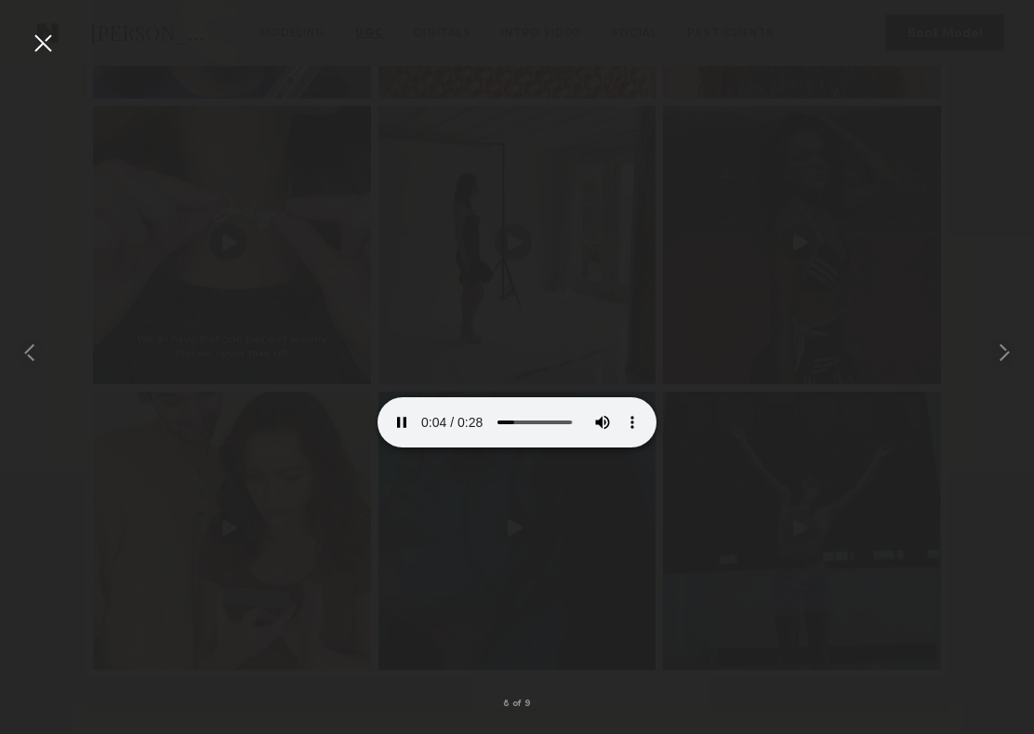
click at [40, 44] on div at bounding box center [43, 43] width 30 height 30
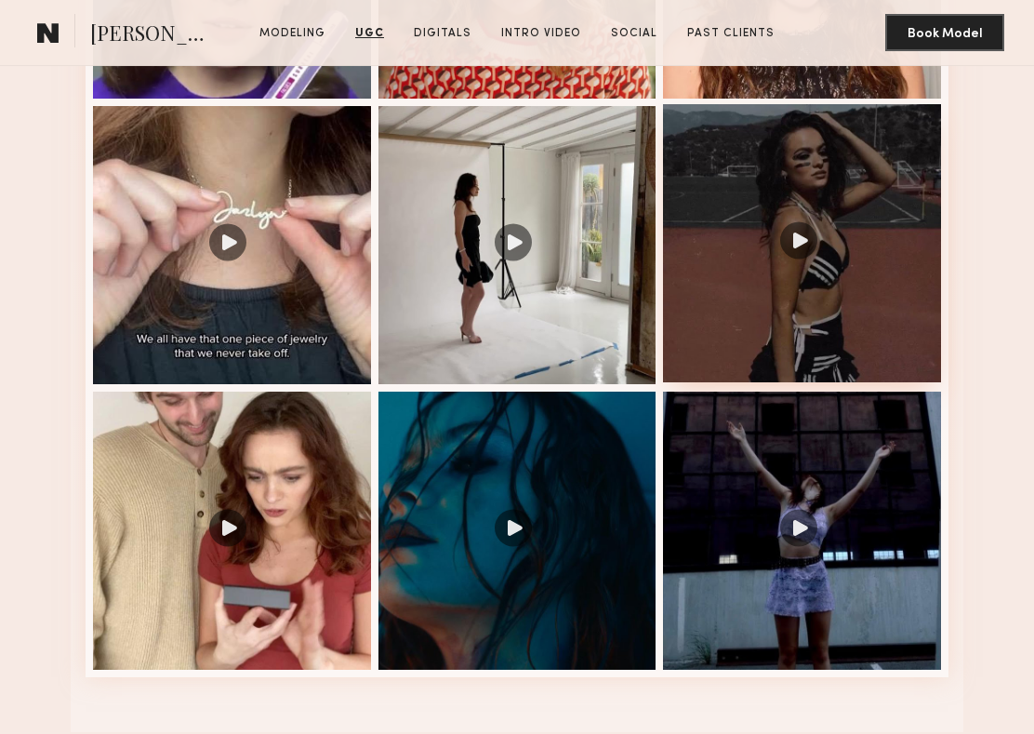
click at [780, 258] on div at bounding box center [802, 243] width 278 height 278
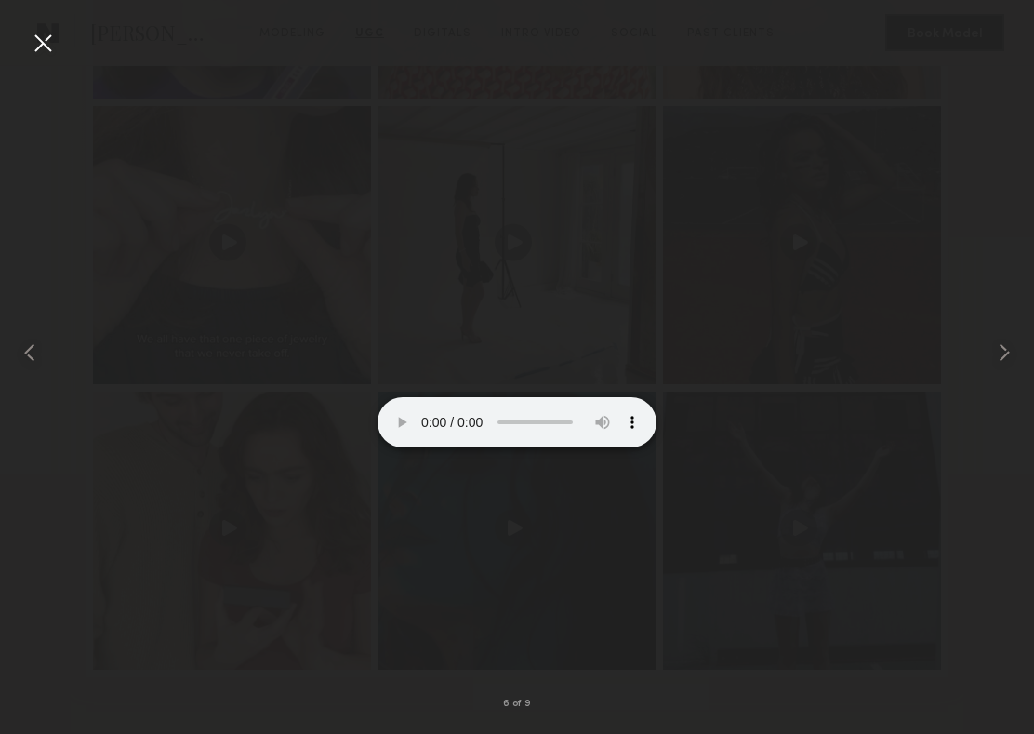
click at [37, 43] on div at bounding box center [43, 43] width 30 height 30
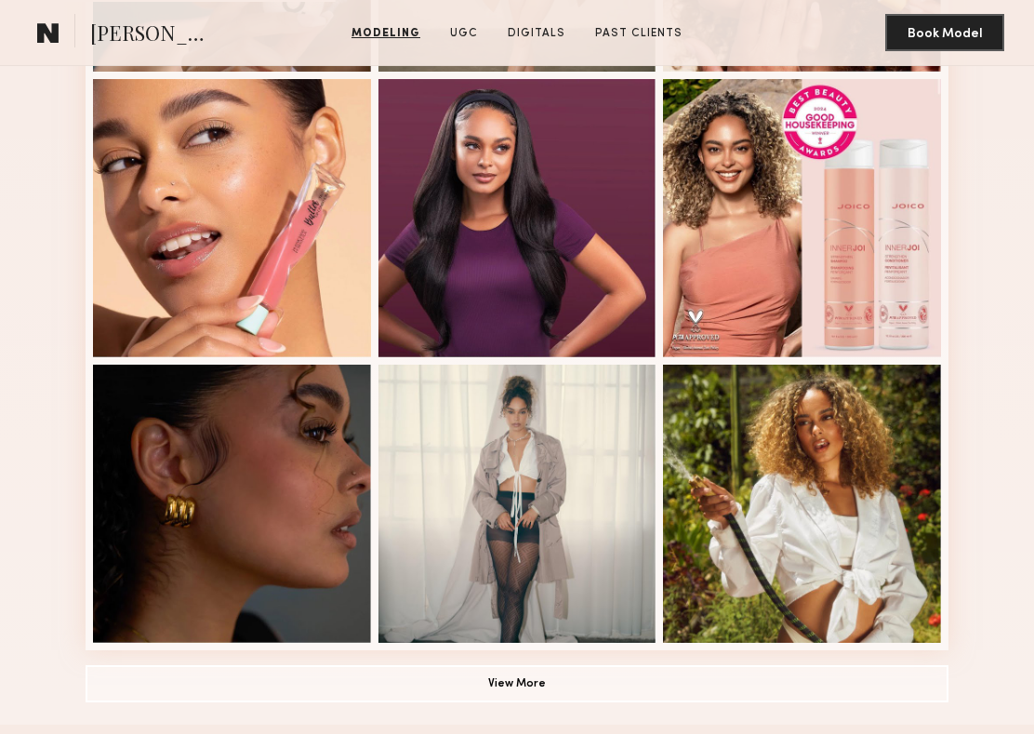
scroll to position [1013, 0]
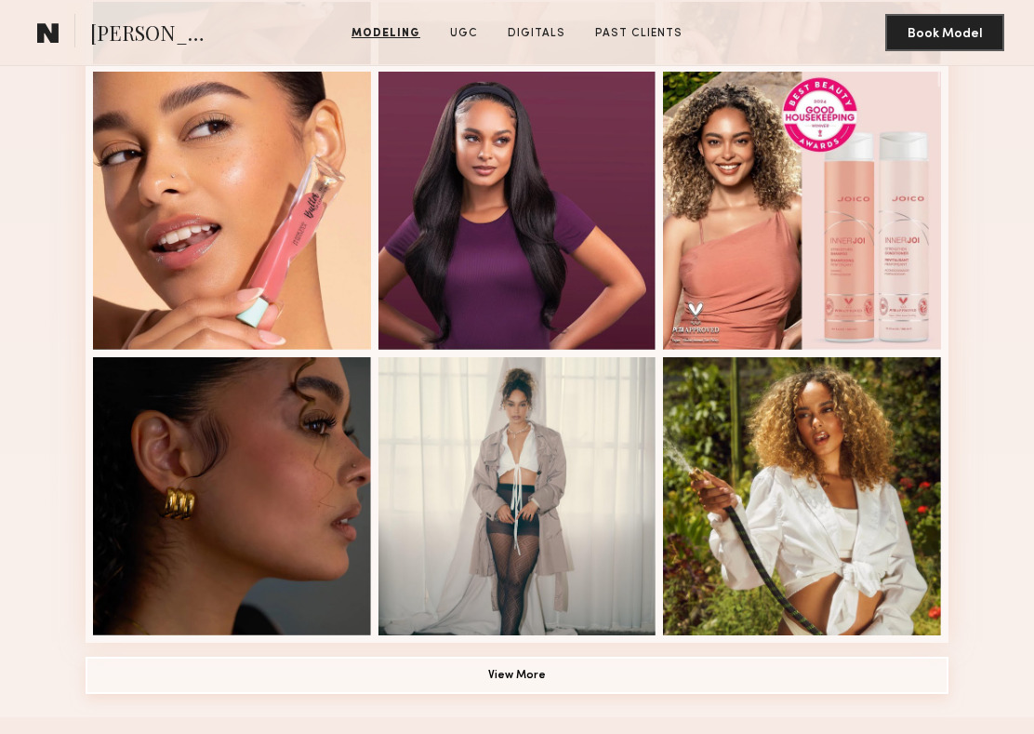
click at [498, 663] on button "View More" at bounding box center [517, 674] width 863 height 37
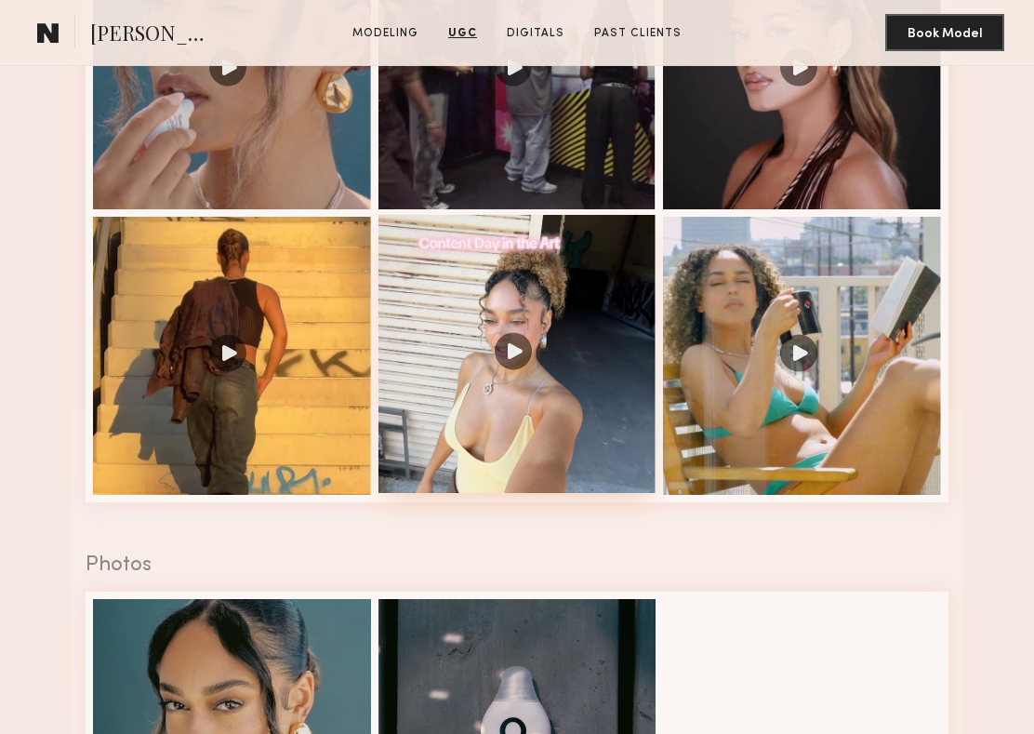
scroll to position [3036, 0]
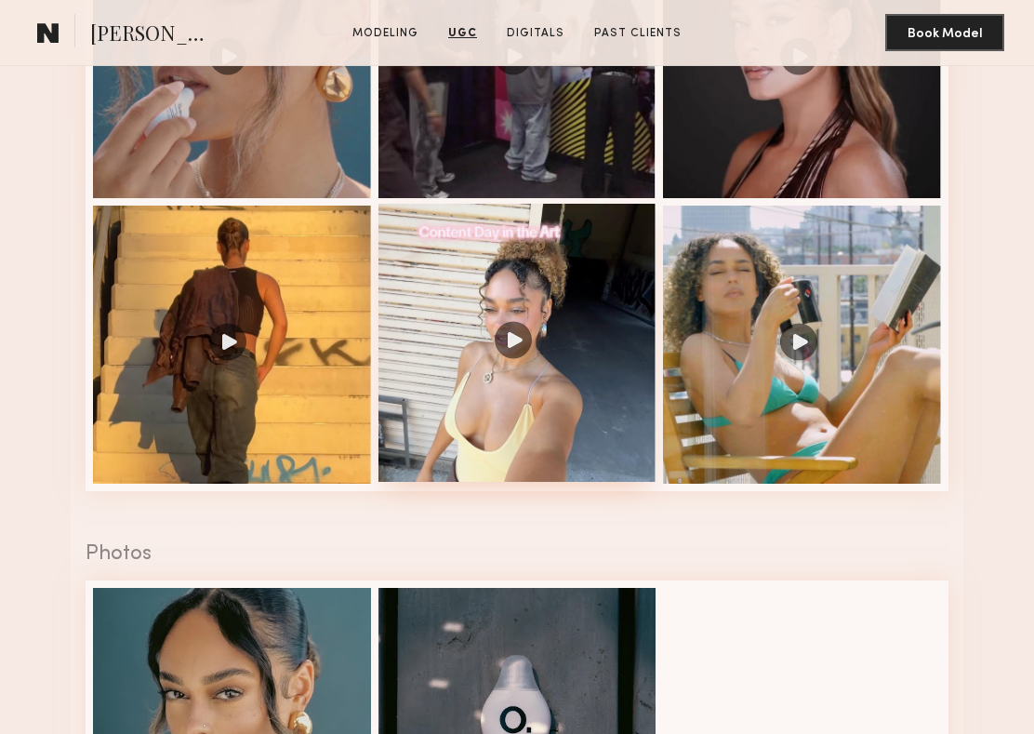
click at [505, 364] on div at bounding box center [517, 343] width 278 height 278
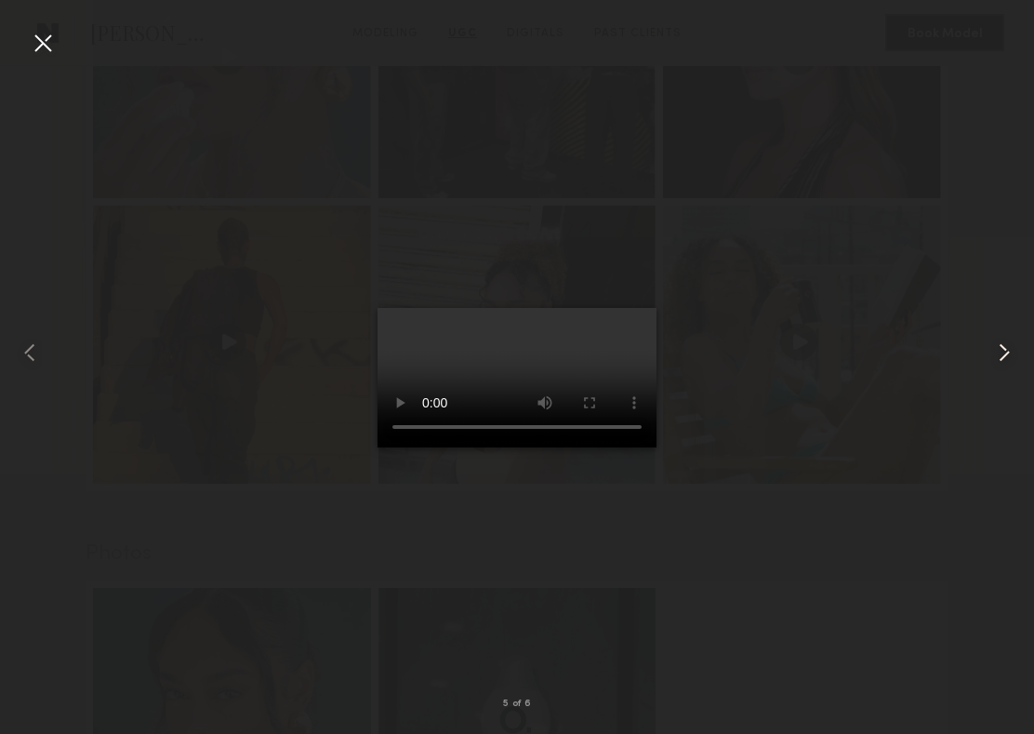
click at [1011, 358] on common-icon at bounding box center [1004, 353] width 30 height 30
click at [47, 41] on div at bounding box center [43, 43] width 30 height 30
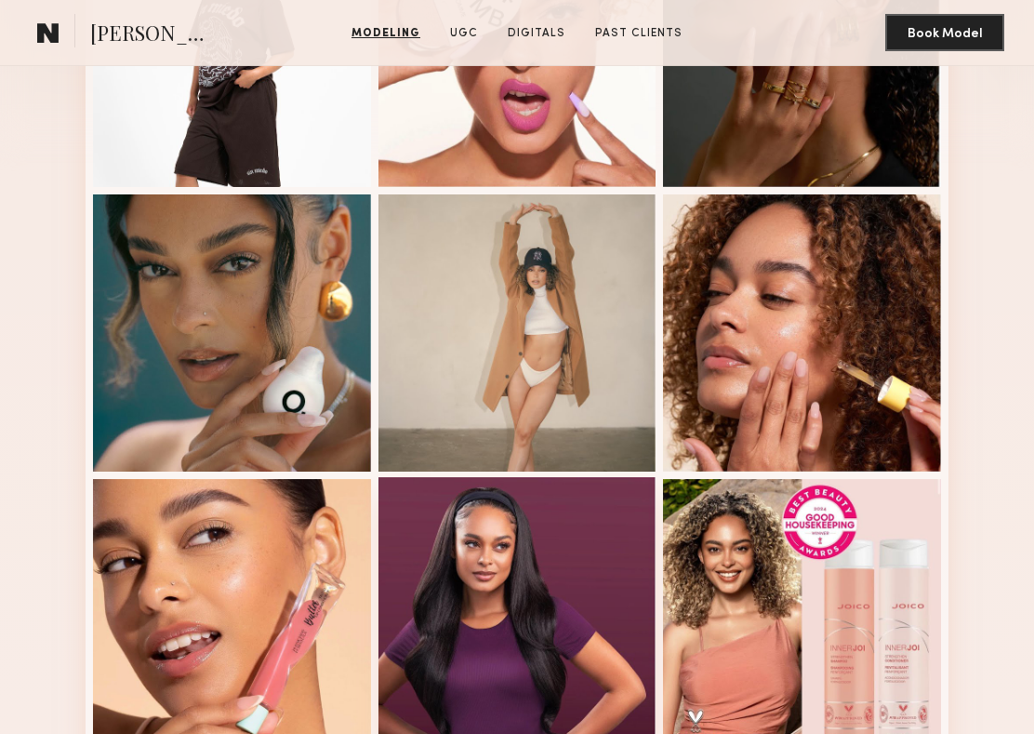
scroll to position [595, 0]
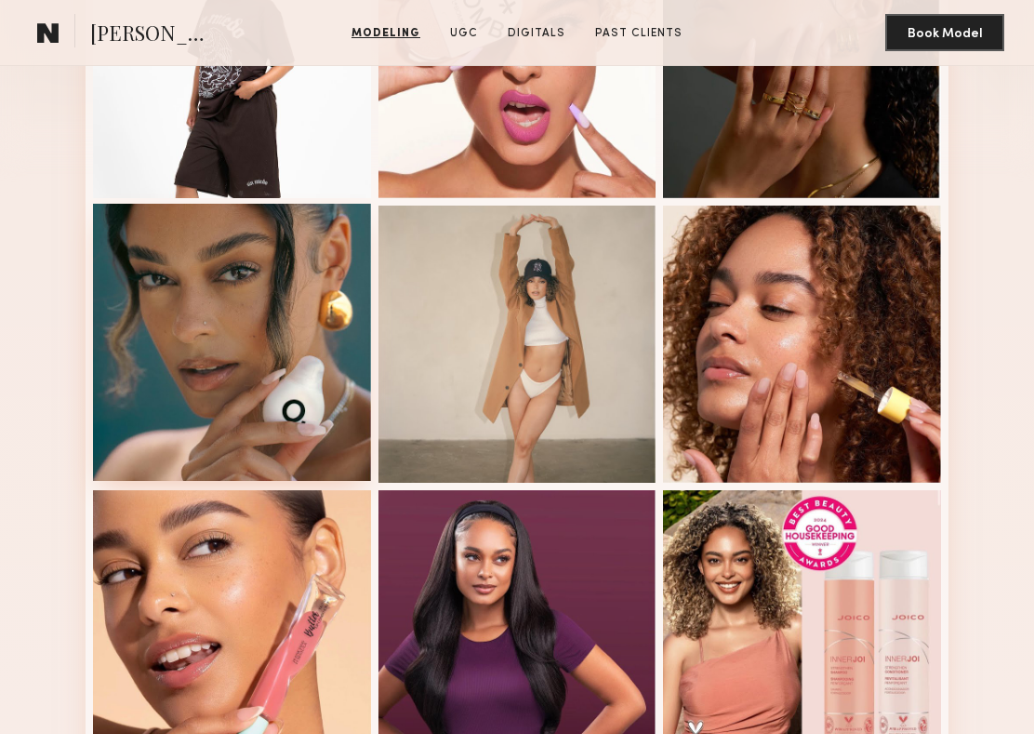
click at [325, 336] on div at bounding box center [232, 343] width 278 height 278
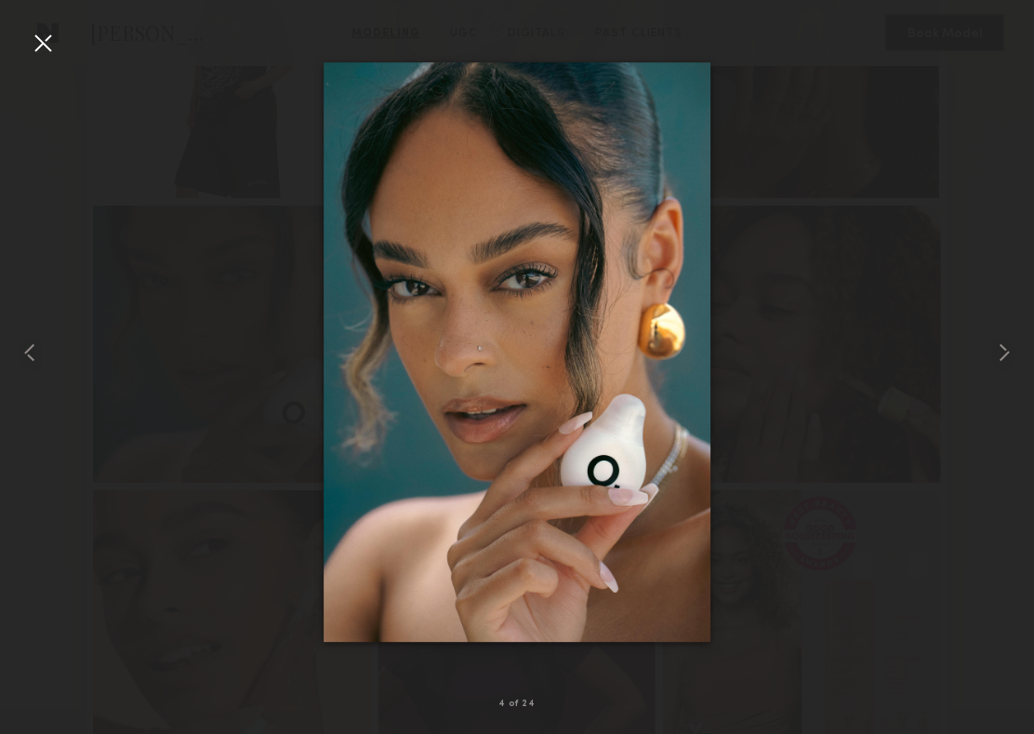
click at [45, 58] on div at bounding box center [517, 352] width 1034 height 644
click at [45, 50] on div at bounding box center [43, 43] width 30 height 30
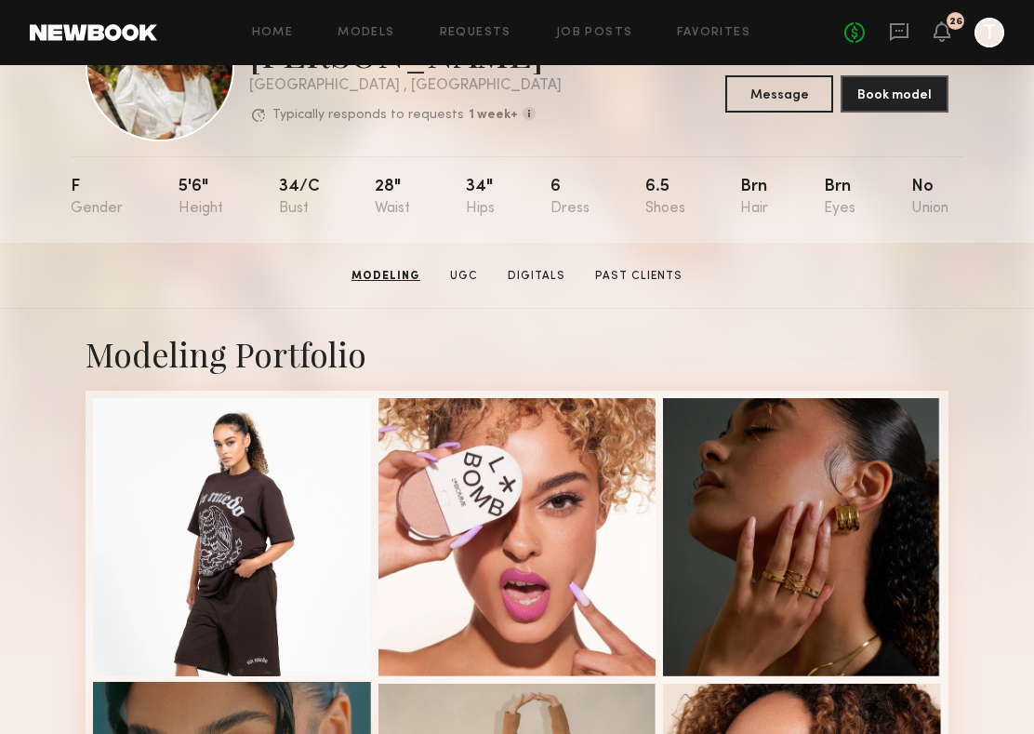
scroll to position [0, 0]
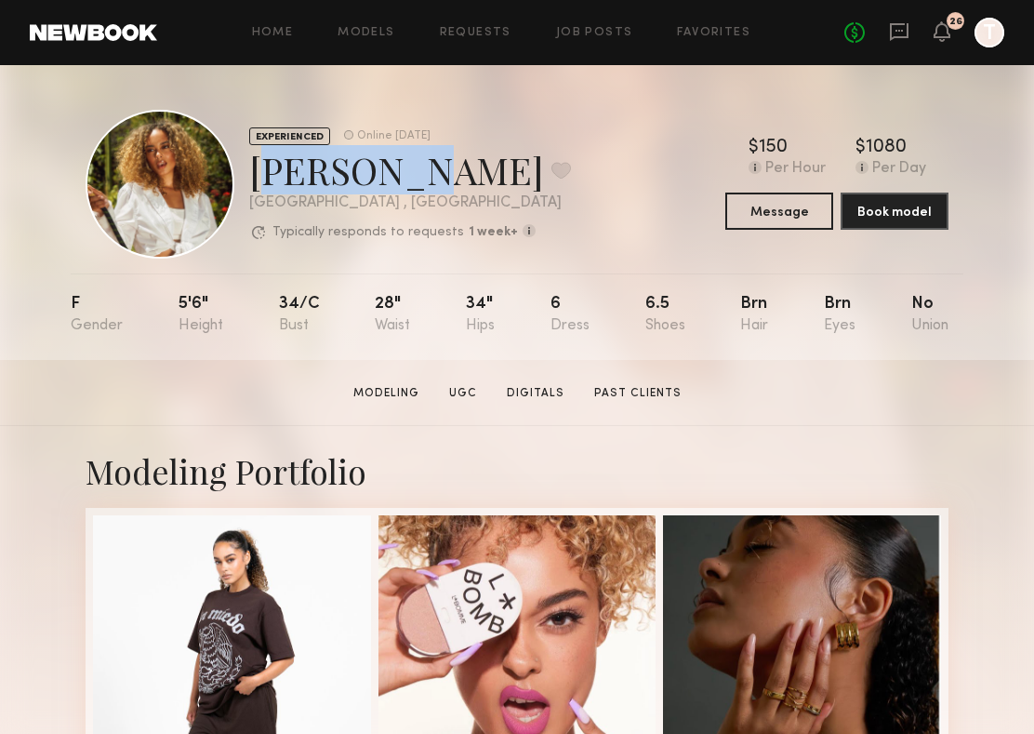
drag, startPoint x: 244, startPoint y: 163, endPoint x: 416, endPoint y: 150, distance: 172.5
click at [416, 148] on div "EXPERIENCED Online [DATE] [PERSON_NAME] Favorite [GEOGRAPHIC_DATA] , [GEOGRAPHI…" at bounding box center [328, 184] width 485 height 149
copy div "[PERSON_NAME]"
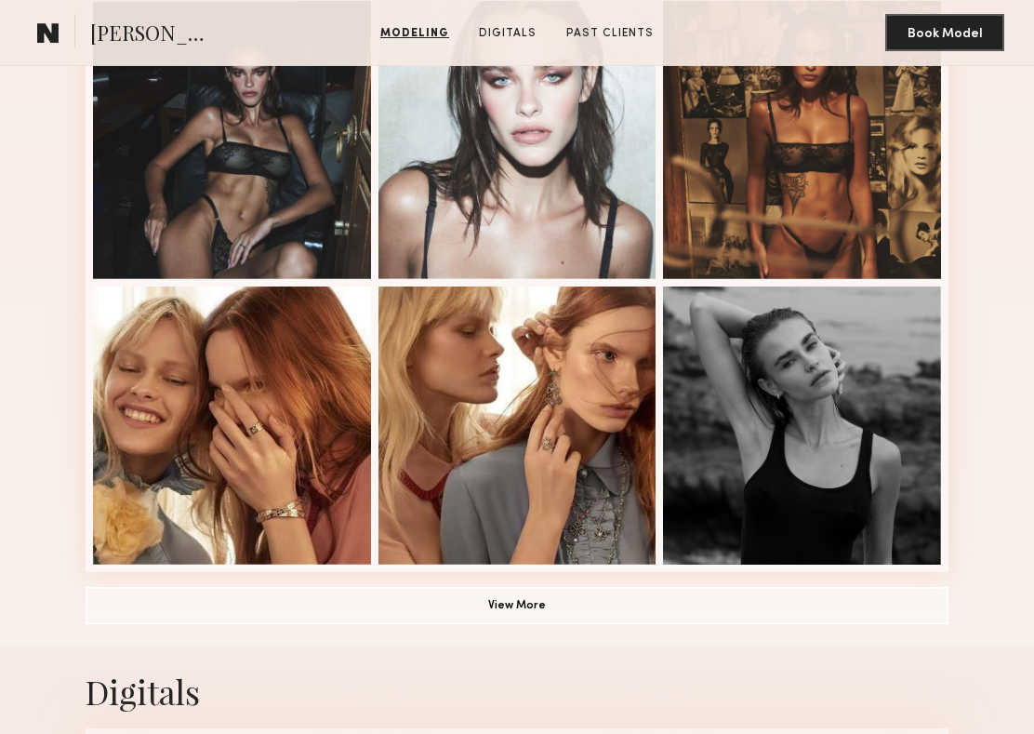
scroll to position [1082, 0]
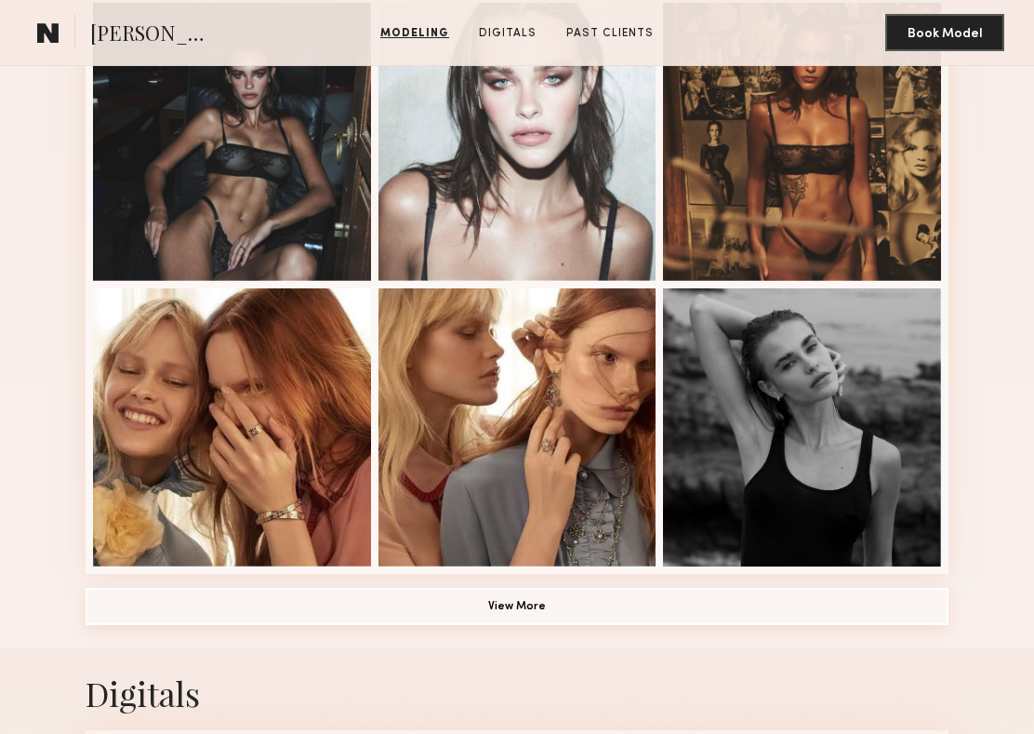
click at [453, 613] on button "View More" at bounding box center [517, 606] width 863 height 37
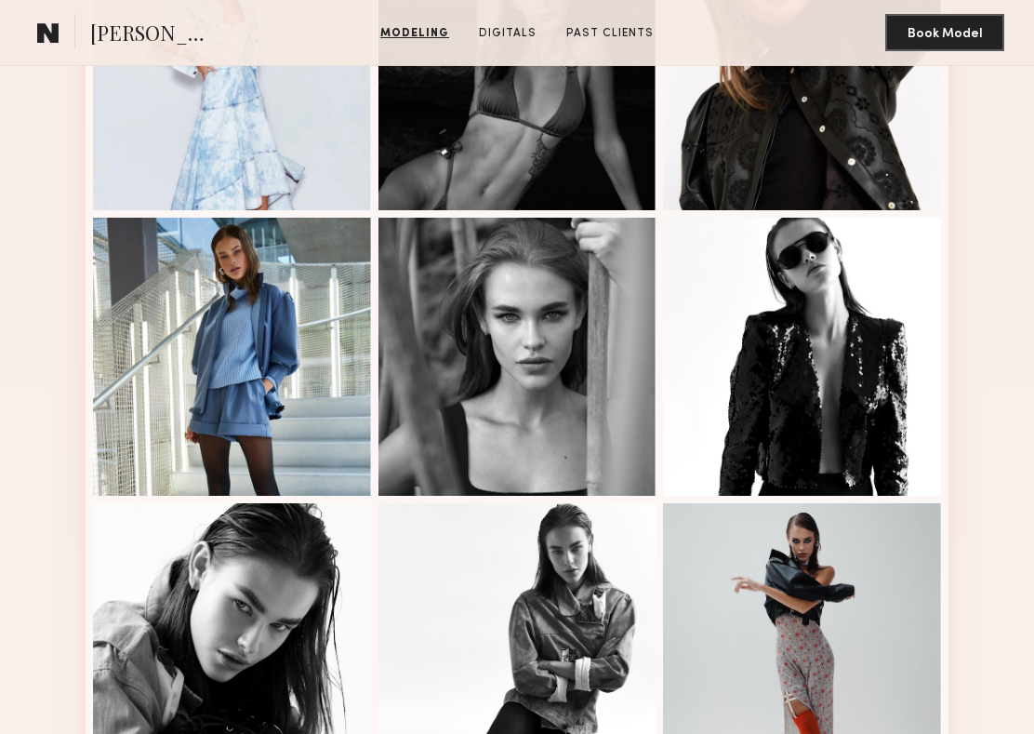
scroll to position [1727, 0]
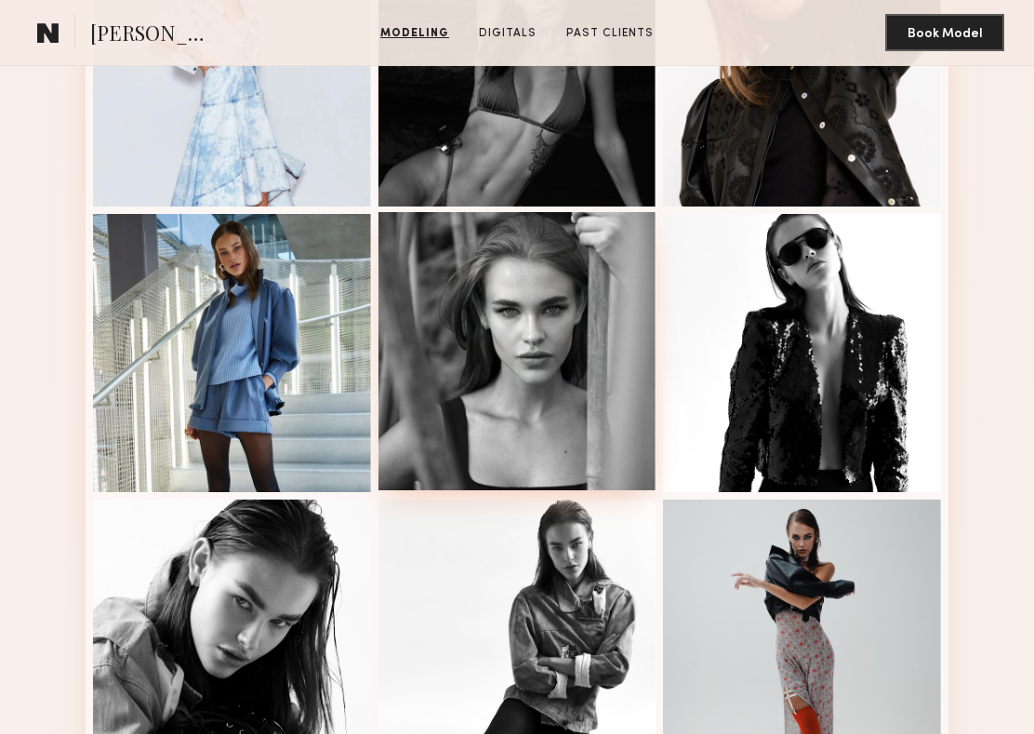
click at [466, 382] on div at bounding box center [517, 351] width 278 height 278
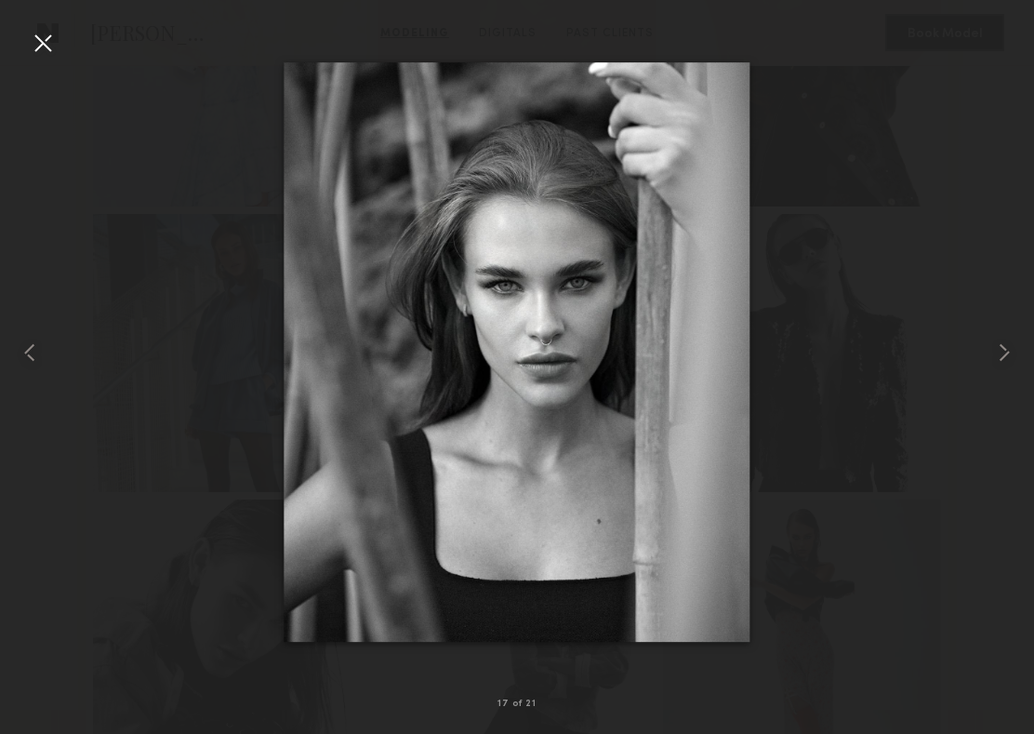
click at [44, 46] on div at bounding box center [43, 43] width 30 height 30
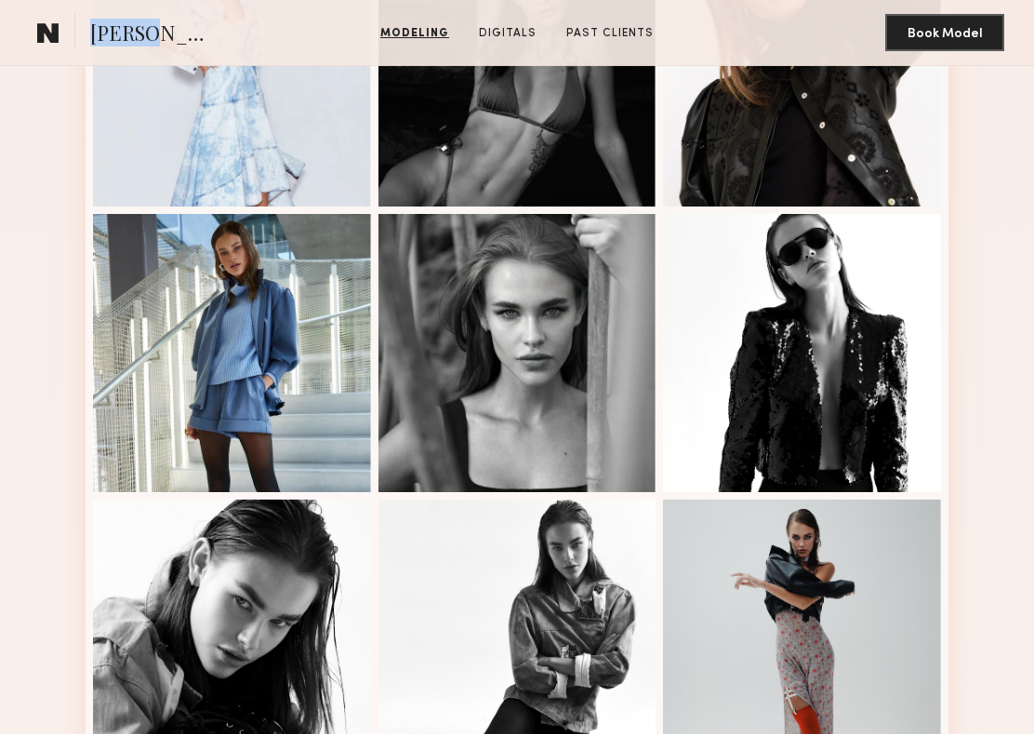
drag, startPoint x: 93, startPoint y: 30, endPoint x: 160, endPoint y: 30, distance: 66.9
click at [160, 30] on section "Eva M." at bounding box center [125, 32] width 190 height 37
copy span "Eva M."
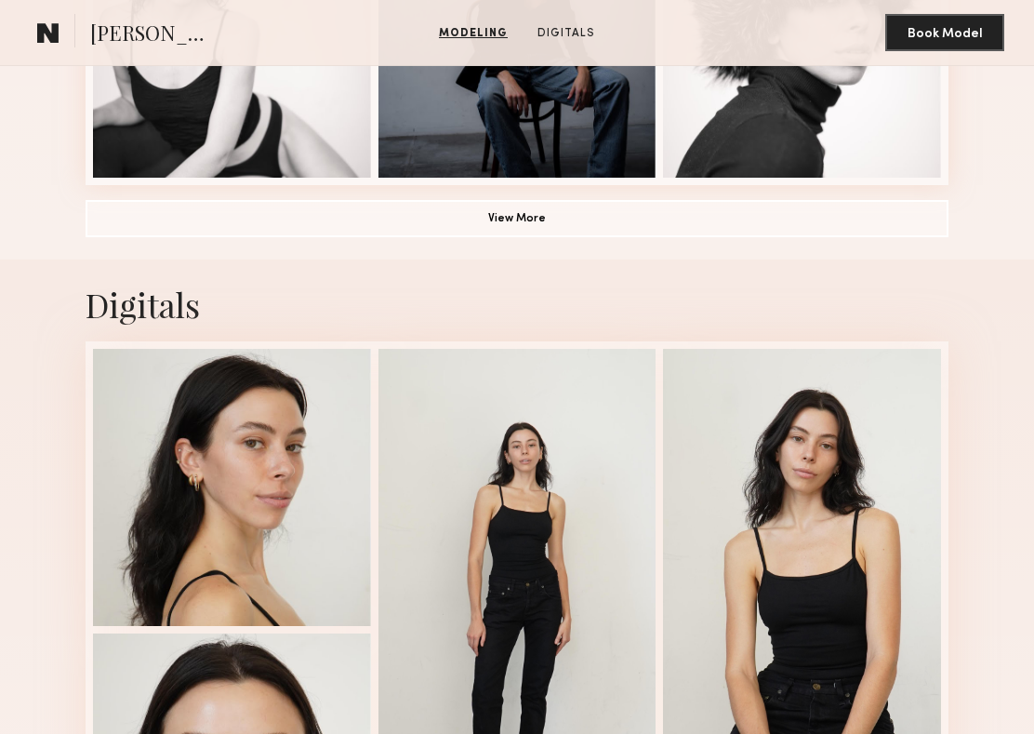
scroll to position [1472, 0]
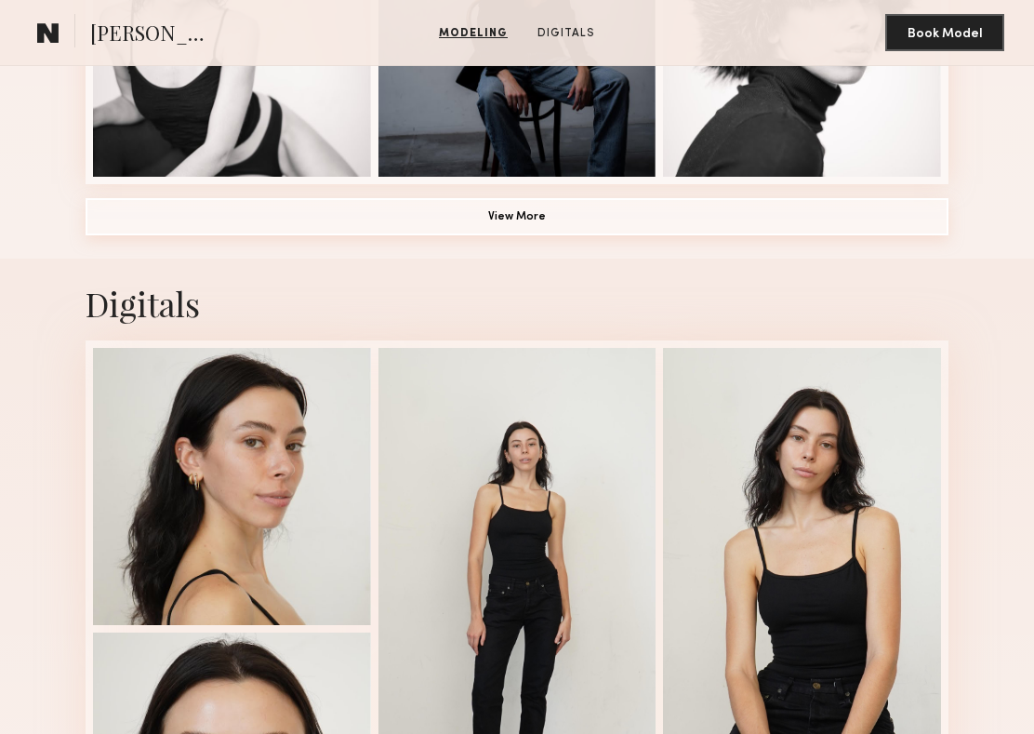
click at [440, 232] on button "View More" at bounding box center [517, 216] width 863 height 37
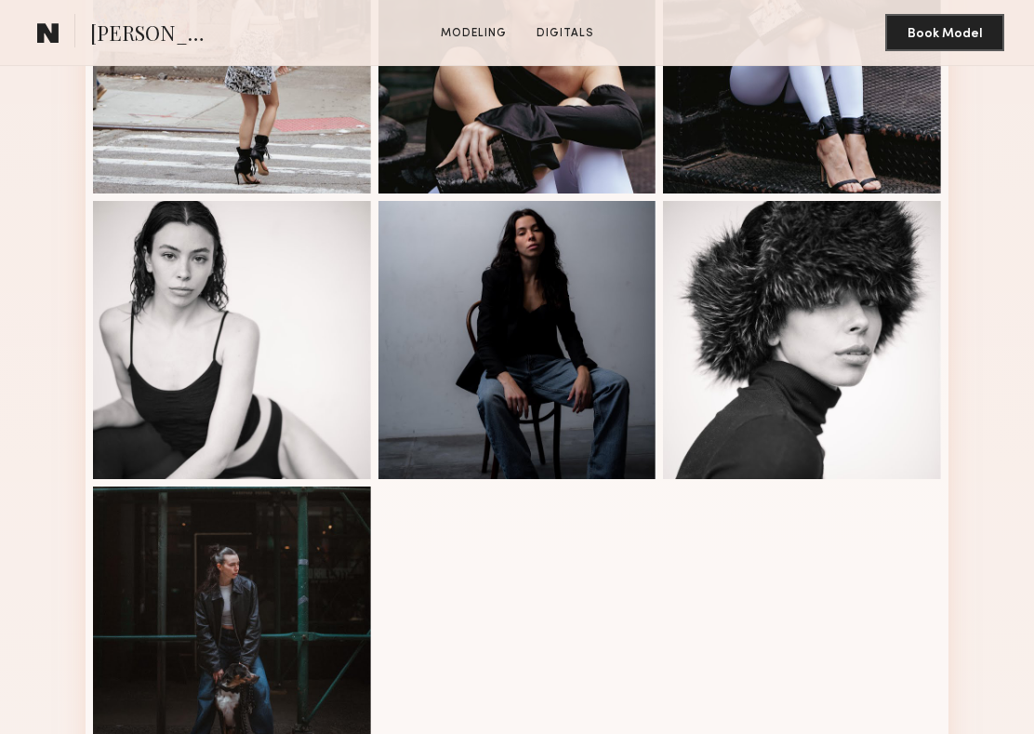
scroll to position [1106, 0]
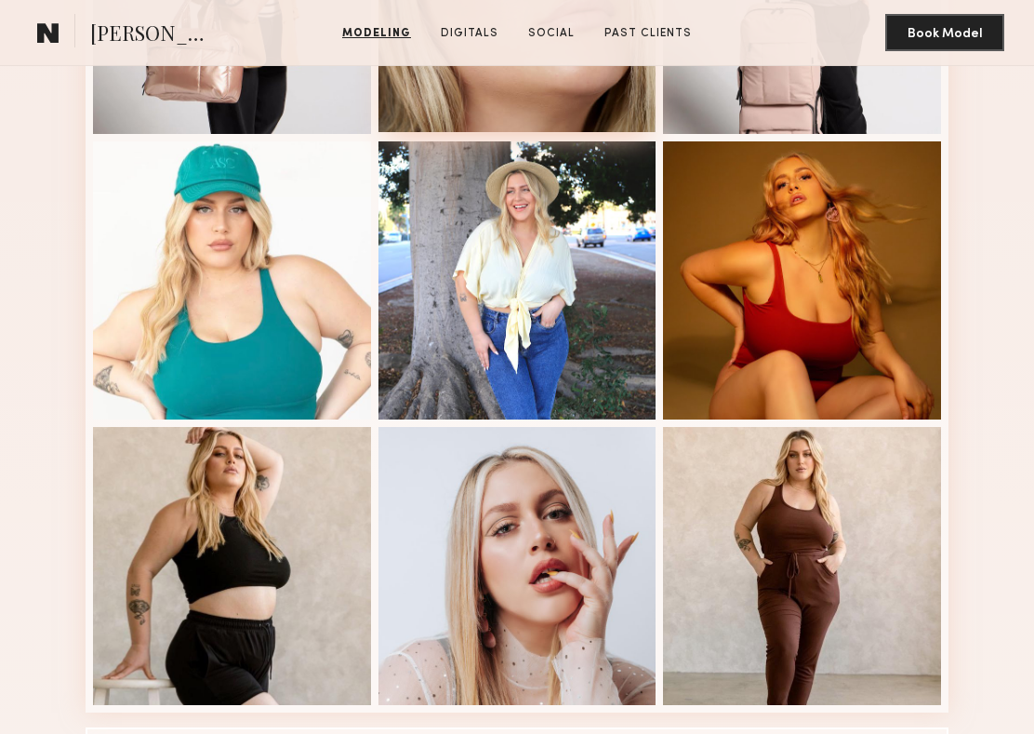
scroll to position [946, 0]
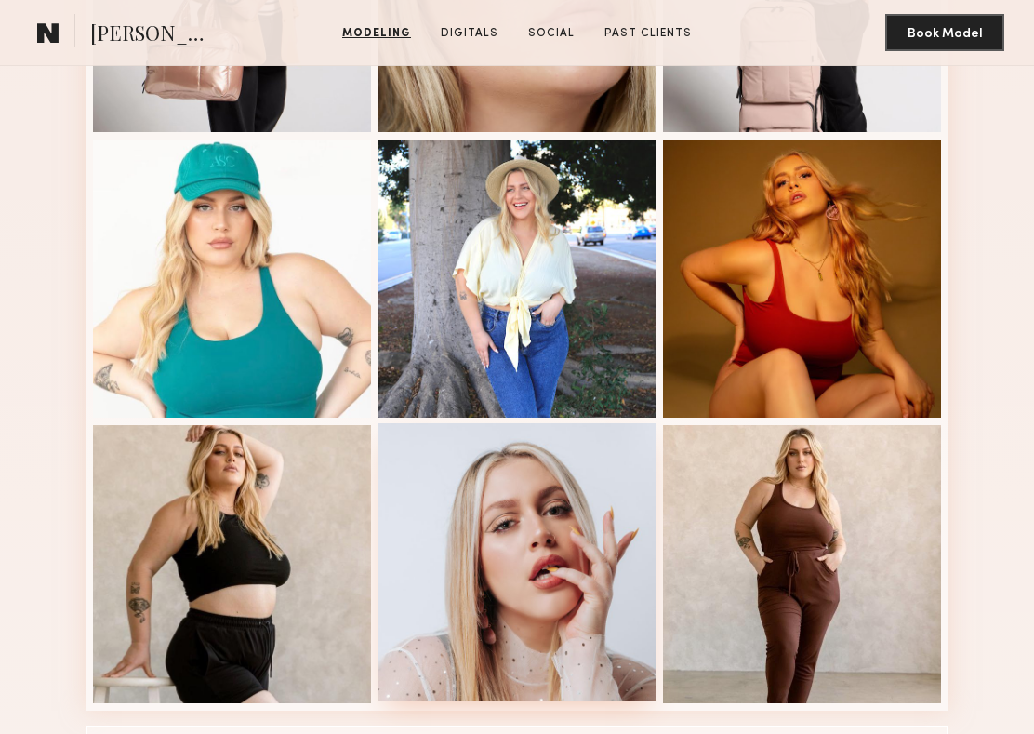
click at [515, 550] on div at bounding box center [517, 562] width 278 height 278
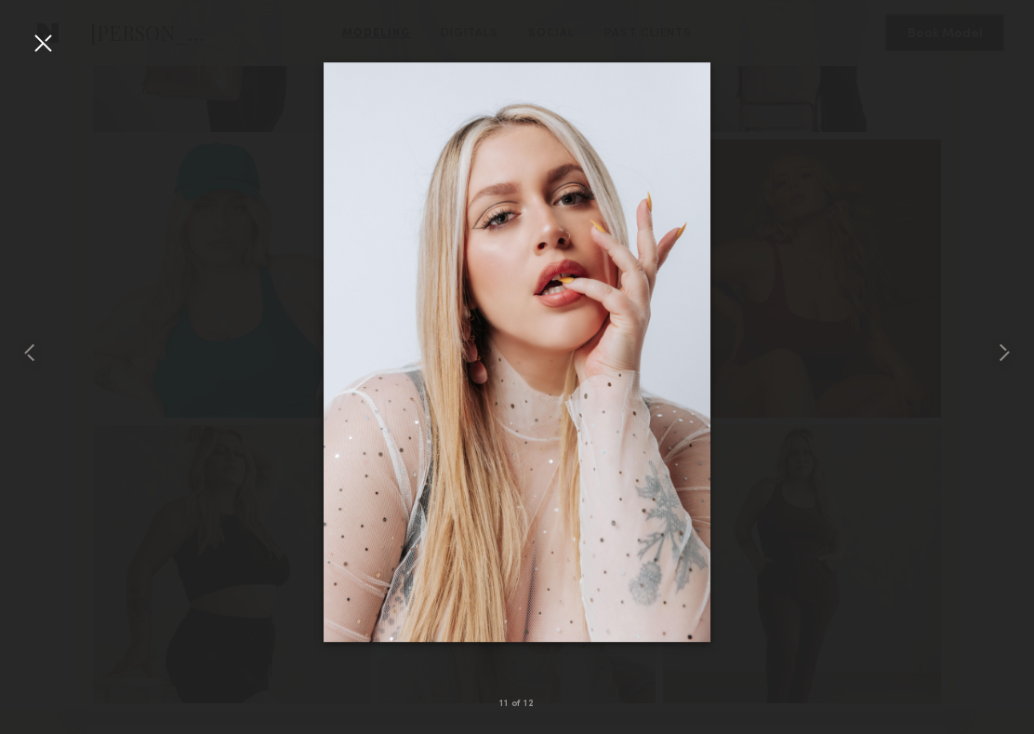
scroll to position [955, 0]
click at [46, 49] on div at bounding box center [43, 43] width 30 height 30
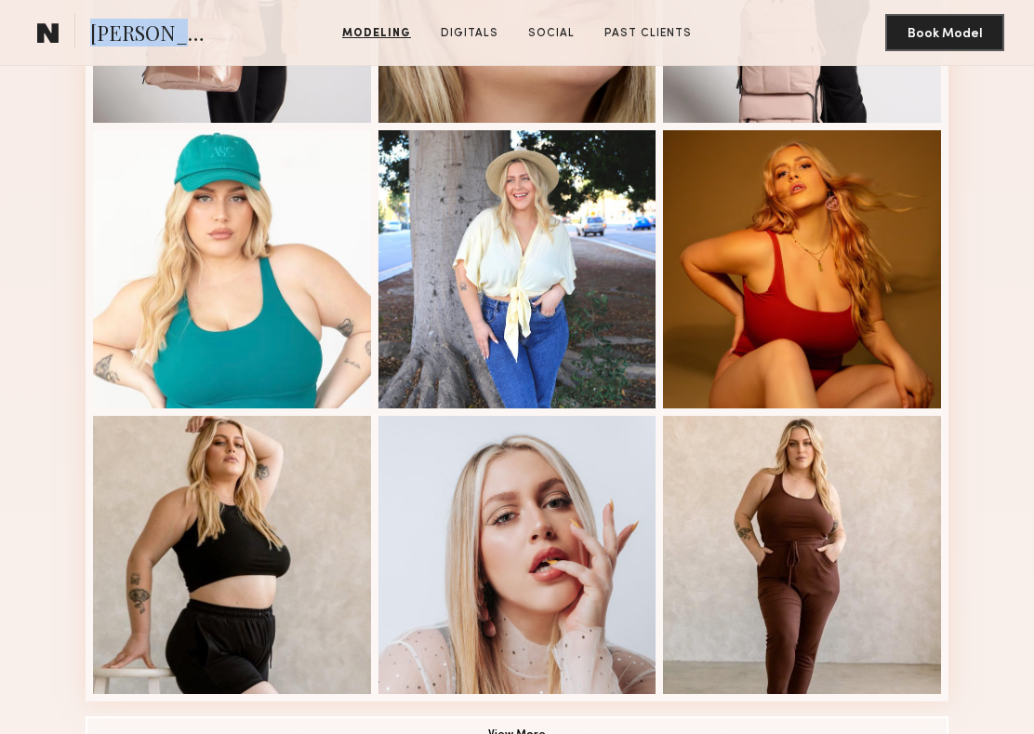
drag, startPoint x: 88, startPoint y: 30, endPoint x: 203, endPoint y: 30, distance: 114.4
click at [203, 30] on section "[PERSON_NAME]" at bounding box center [125, 32] width 190 height 37
copy span "[PERSON_NAME]"
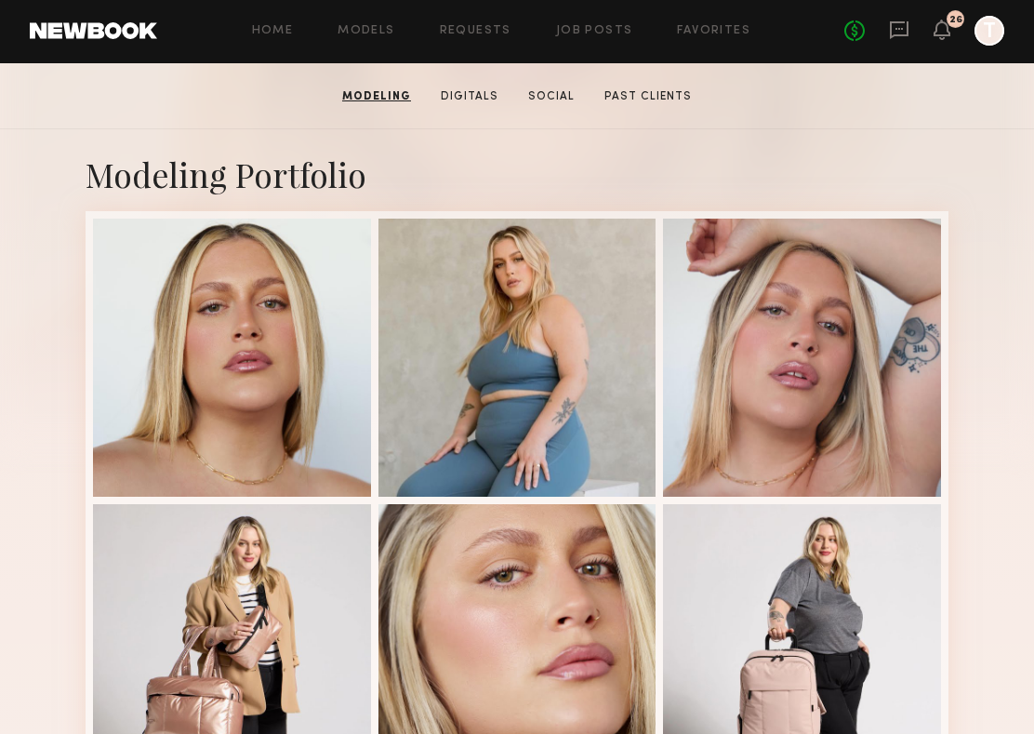
scroll to position [0, 0]
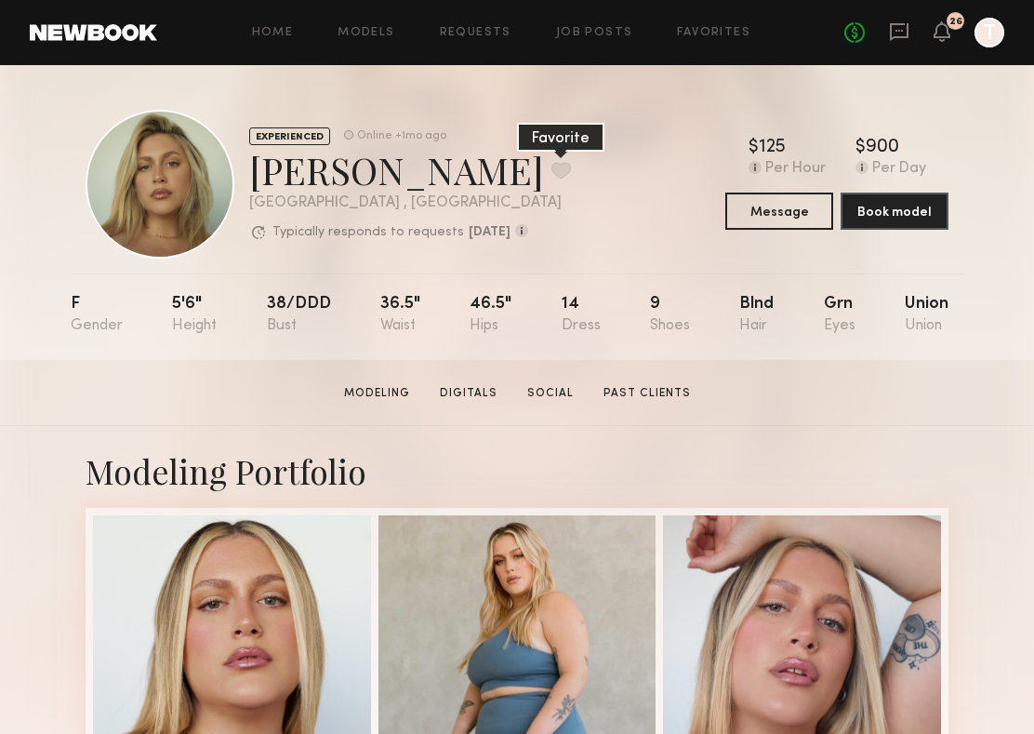
click at [551, 177] on button at bounding box center [561, 170] width 20 height 17
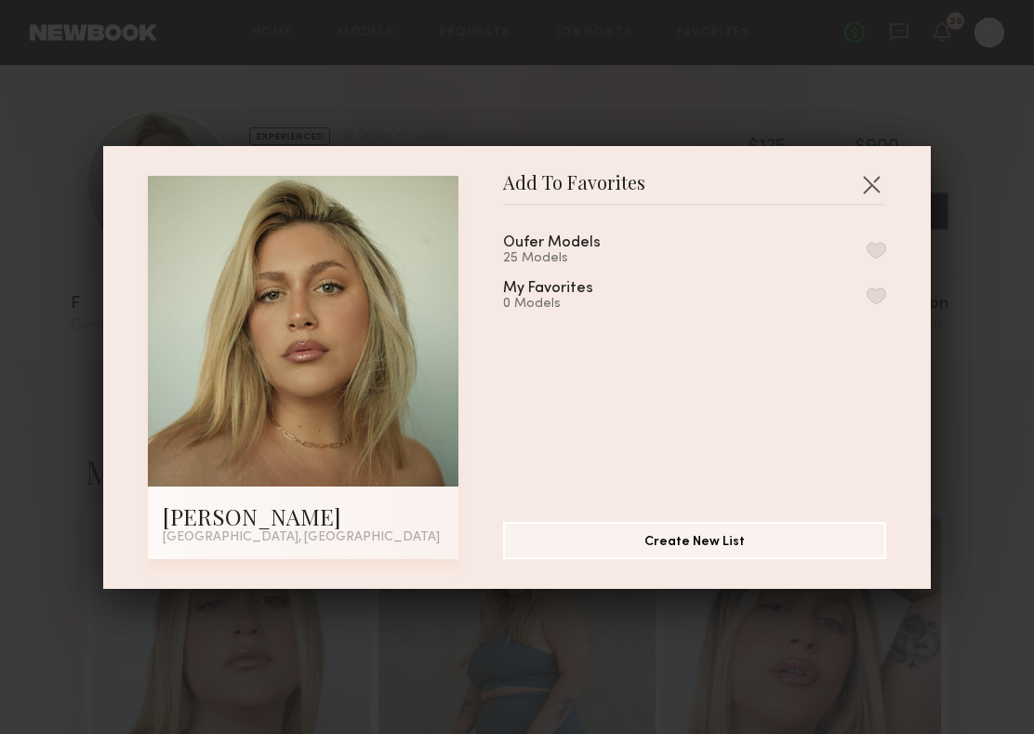
click at [881, 256] on button "button" at bounding box center [877, 250] width 20 height 17
click at [872, 179] on button "button" at bounding box center [871, 184] width 30 height 30
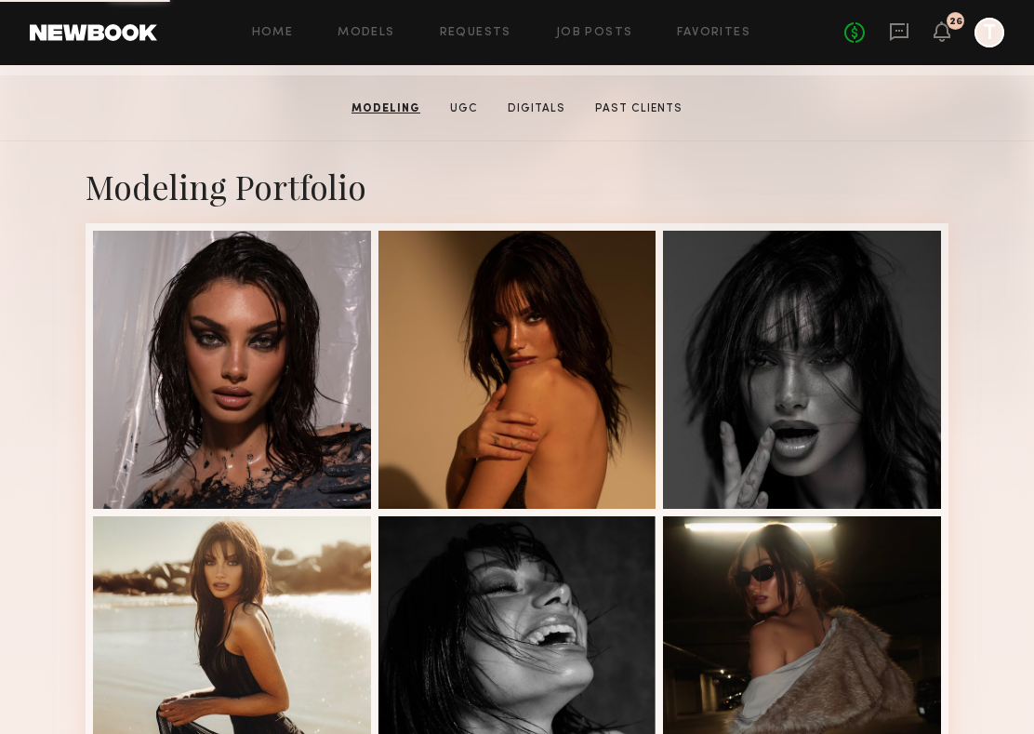
scroll to position [281, 0]
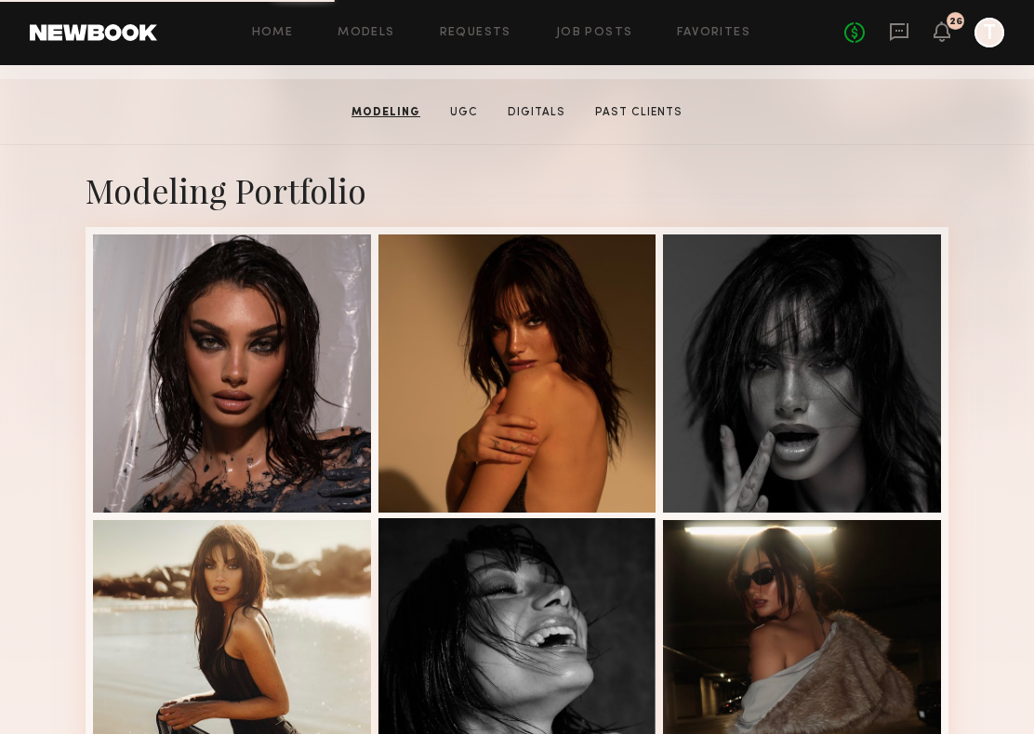
click at [512, 603] on div at bounding box center [517, 657] width 278 height 278
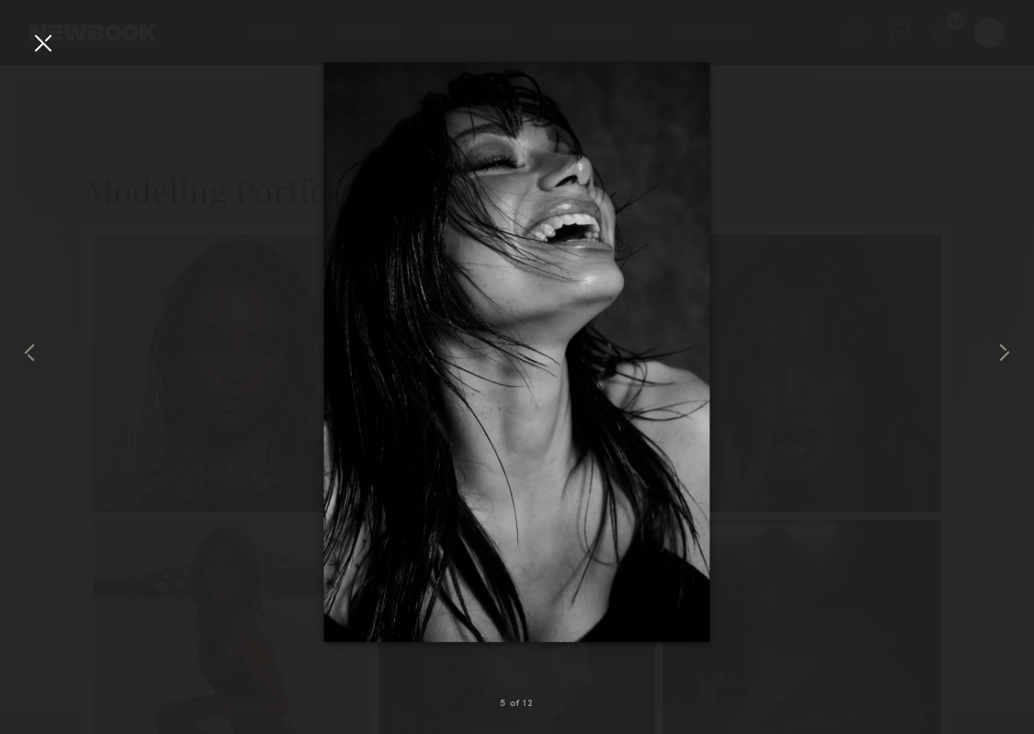
click at [53, 54] on div at bounding box center [43, 43] width 30 height 30
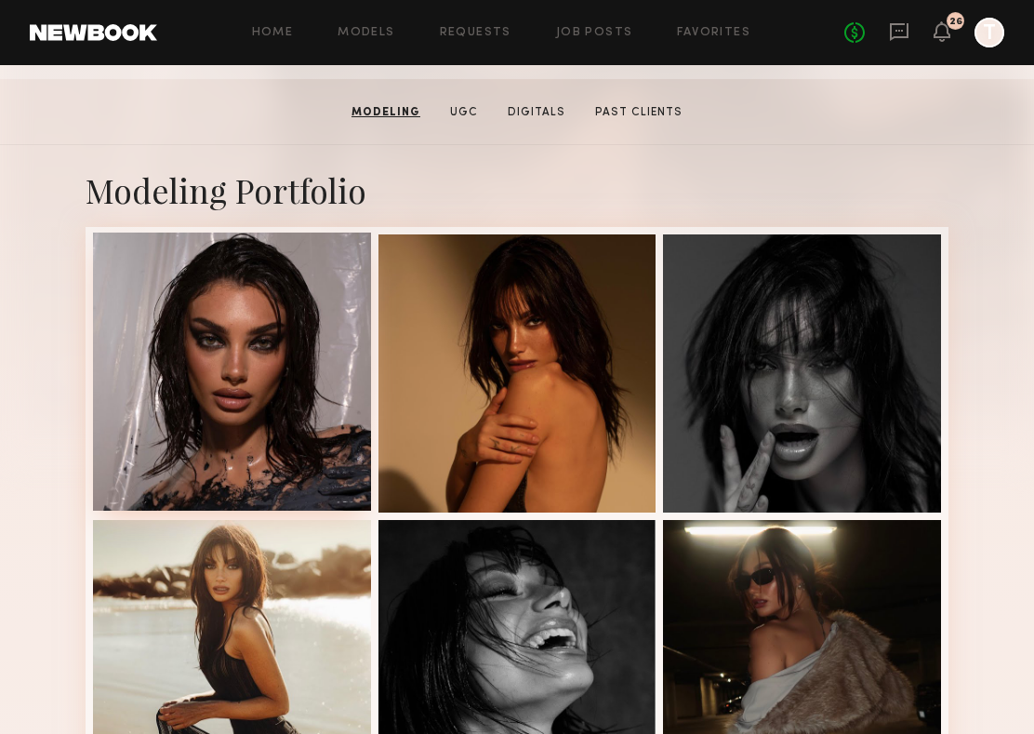
click at [271, 432] on div at bounding box center [232, 371] width 278 height 278
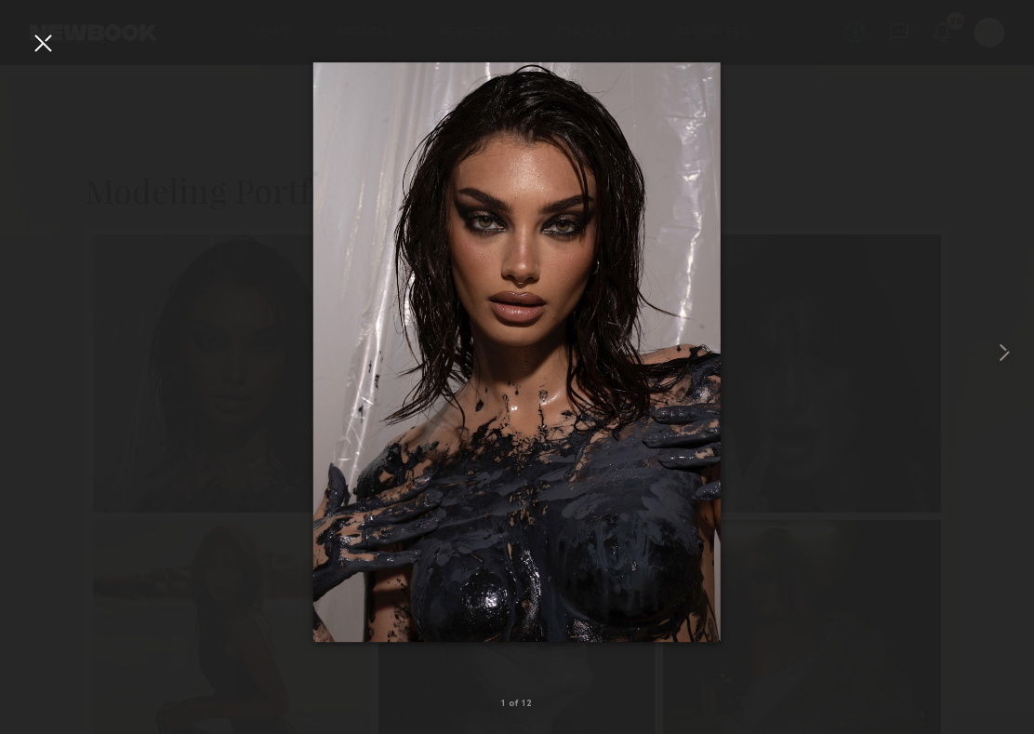
click at [41, 61] on div at bounding box center [517, 352] width 1034 height 644
click at [45, 39] on div at bounding box center [43, 43] width 30 height 30
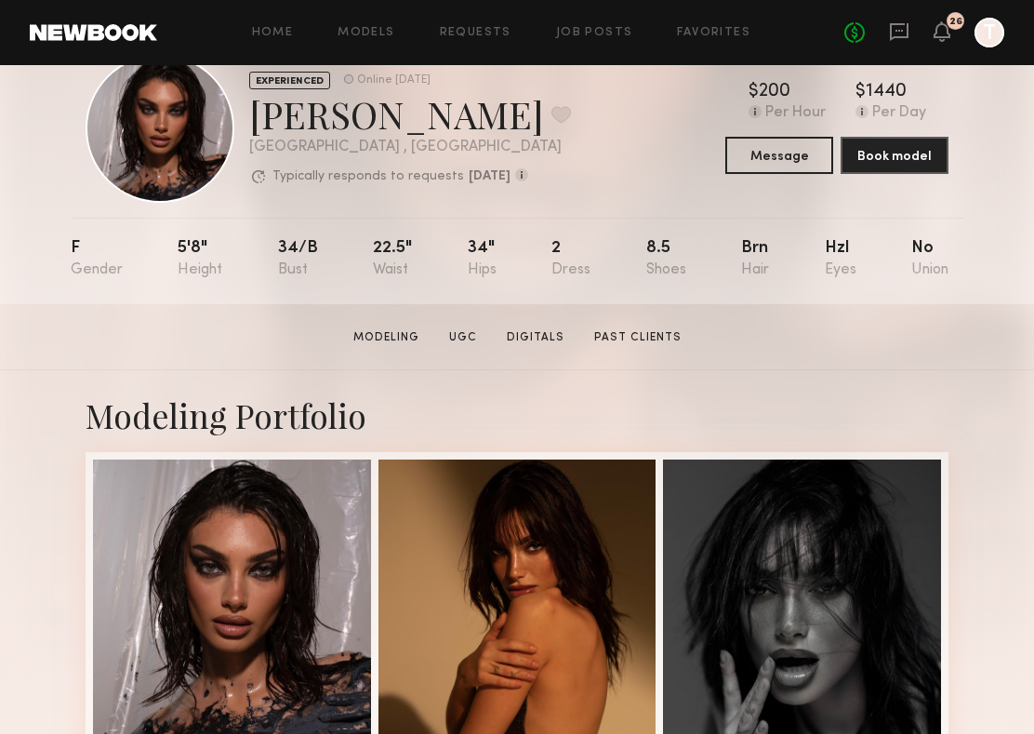
scroll to position [0, 0]
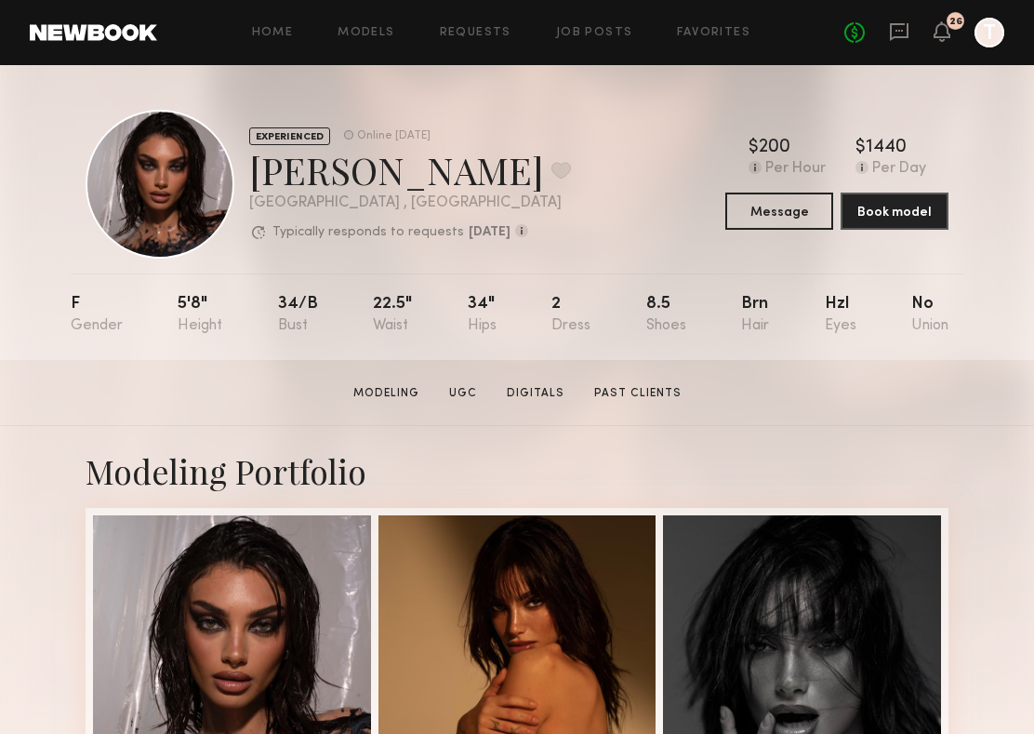
click at [400, 208] on div "[GEOGRAPHIC_DATA] , [GEOGRAPHIC_DATA]" at bounding box center [410, 203] width 322 height 16
click at [551, 178] on button at bounding box center [561, 170] width 20 height 17
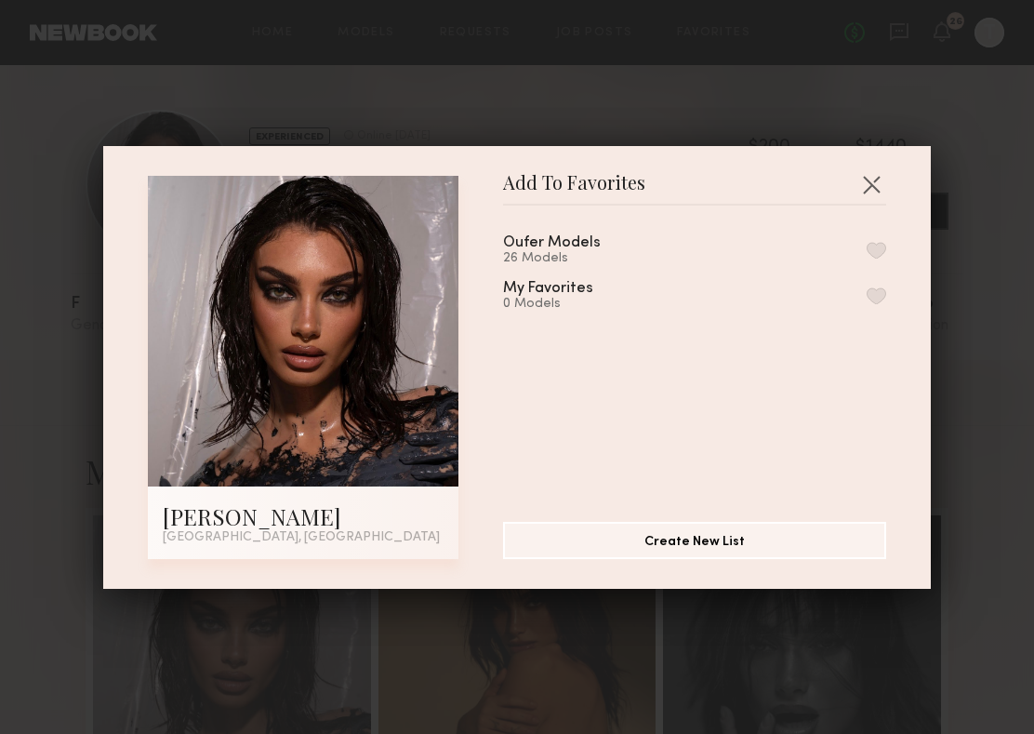
click at [892, 241] on div "Oufer Models 26 Models My Favorites 0 Models" at bounding box center [704, 356] width 402 height 272
click at [874, 246] on button "button" at bounding box center [877, 250] width 20 height 17
click at [877, 180] on button "button" at bounding box center [871, 184] width 30 height 30
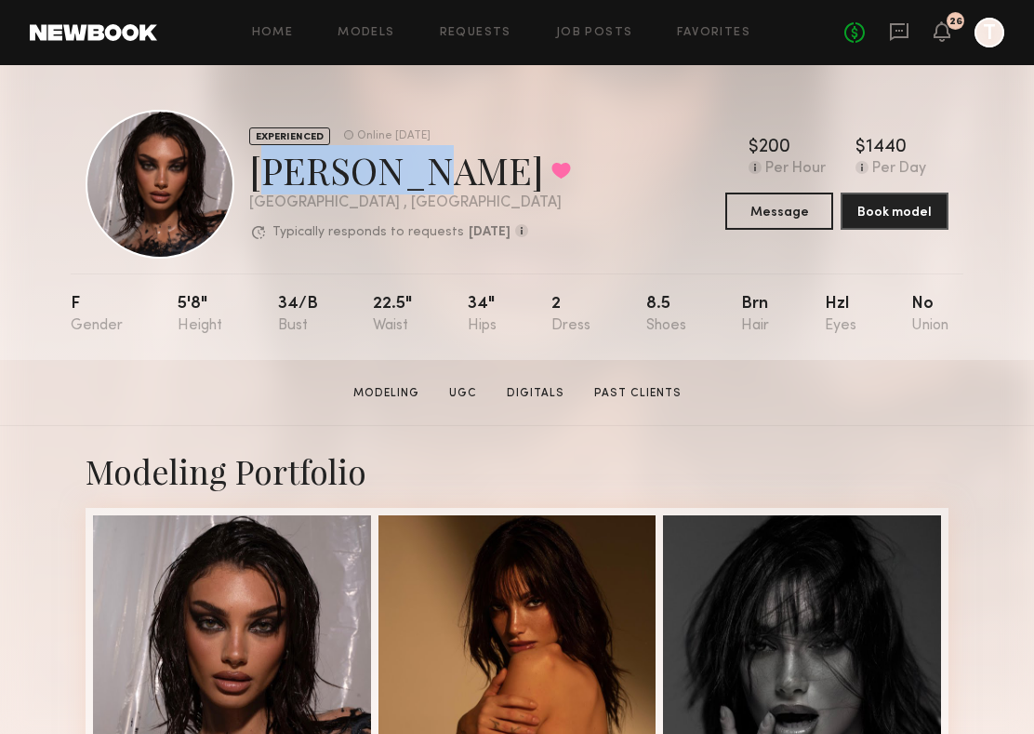
drag, startPoint x: 244, startPoint y: 172, endPoint x: 449, endPoint y: 184, distance: 205.8
click at [449, 184] on div "EXPERIENCED Online 5d ago Shani R. Favorited Los Angeles , CA Typically respond…" at bounding box center [328, 184] width 485 height 149
copy div "Shani R."
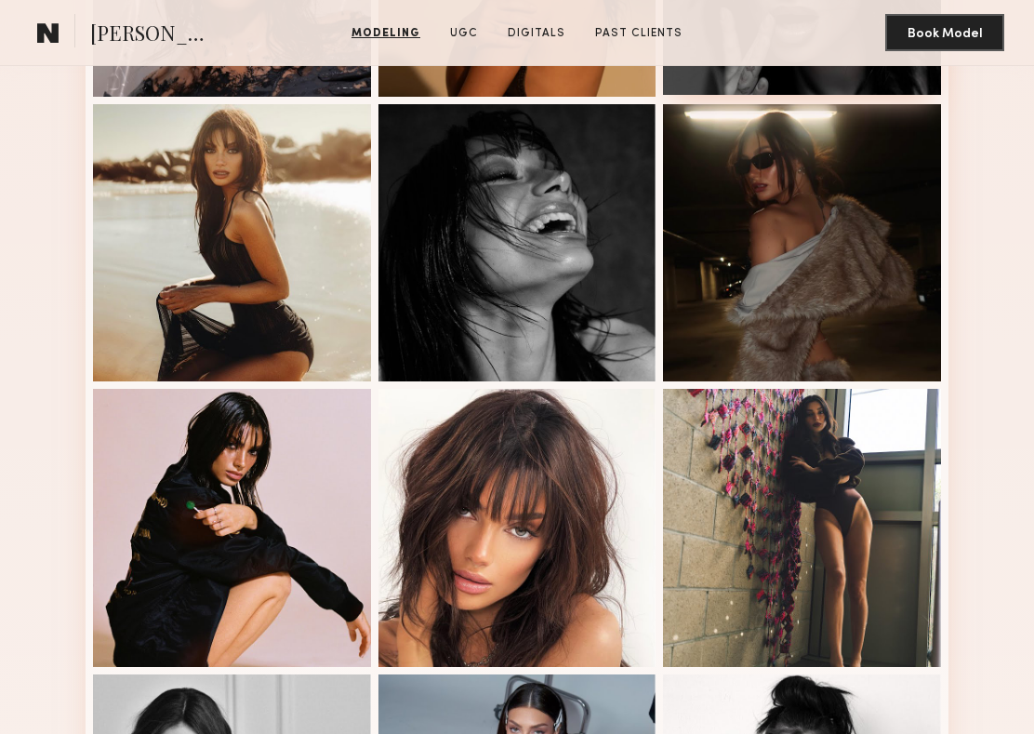
scroll to position [691, 0]
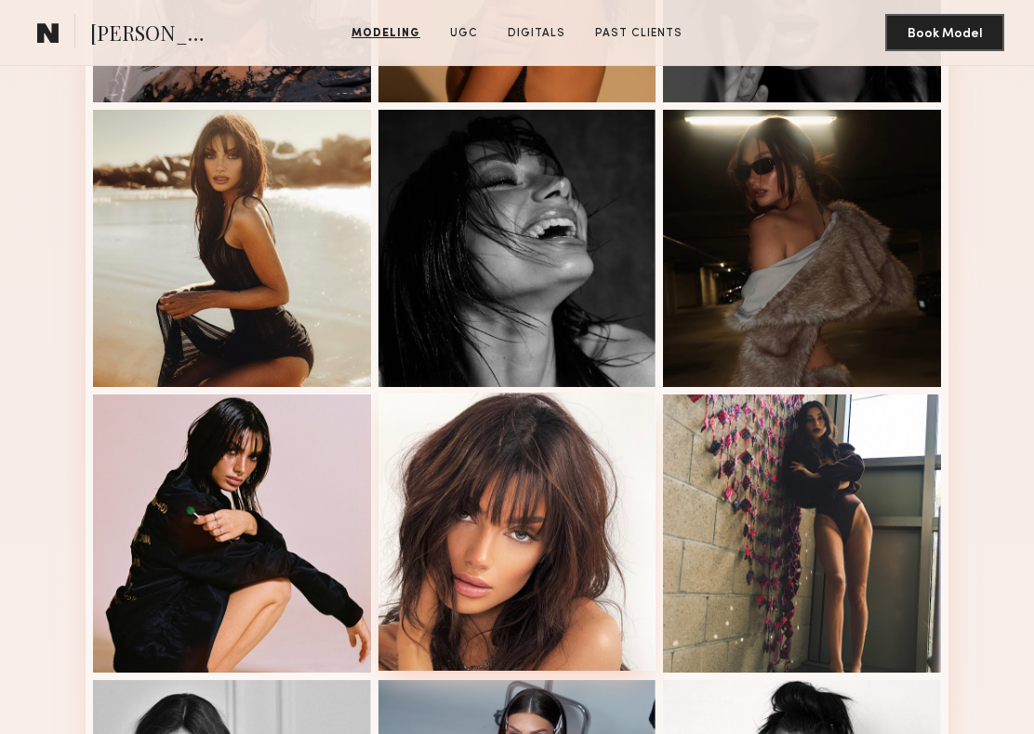
click at [531, 524] on div at bounding box center [517, 531] width 278 height 278
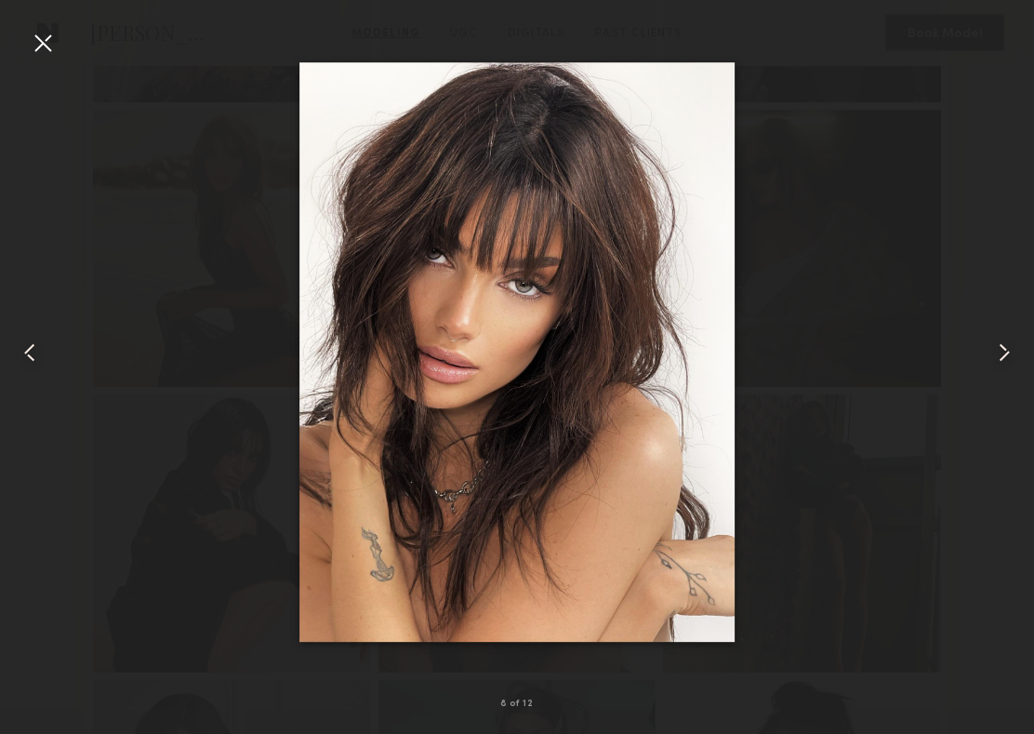
click at [54, 30] on div at bounding box center [43, 43] width 30 height 30
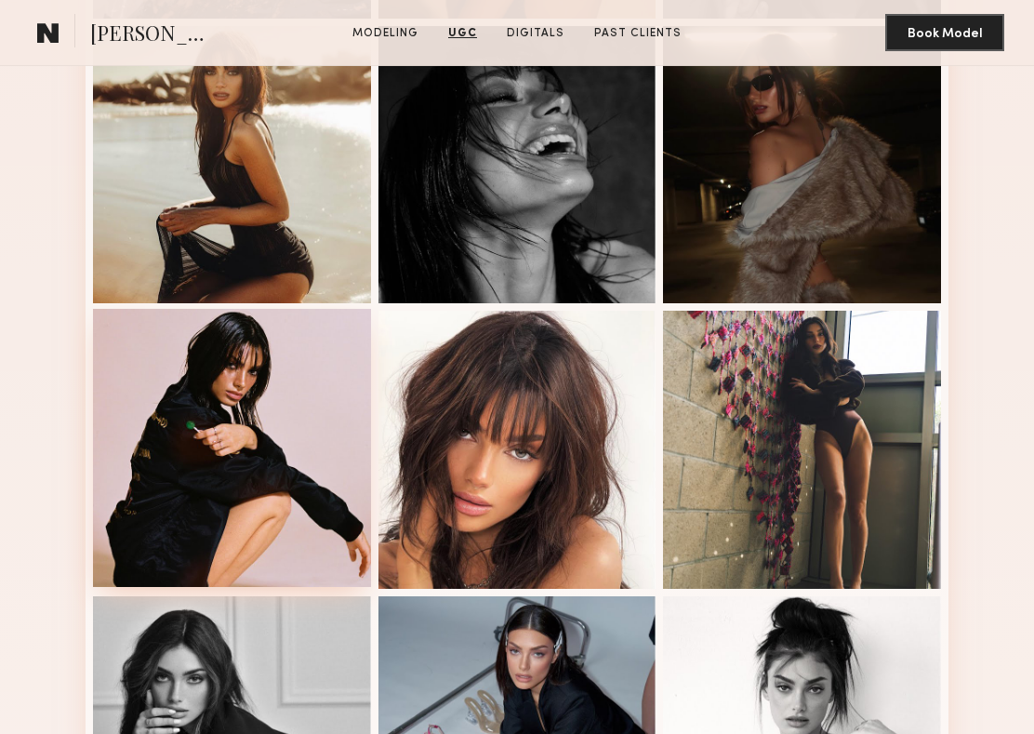
scroll to position [330, 0]
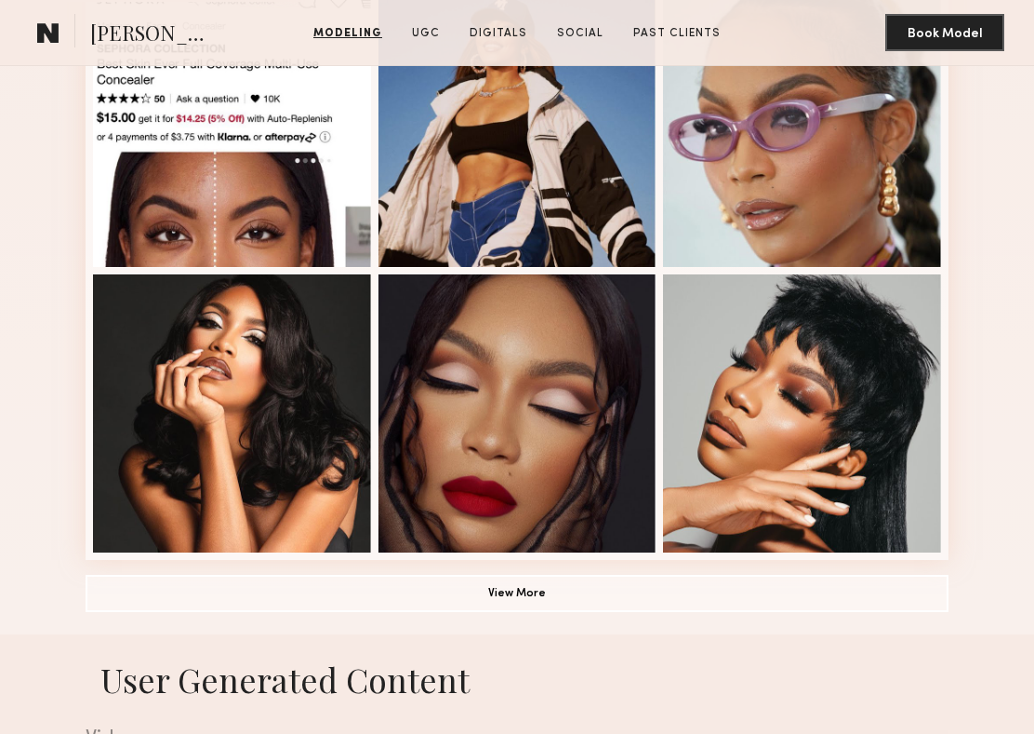
scroll to position [1103, 0]
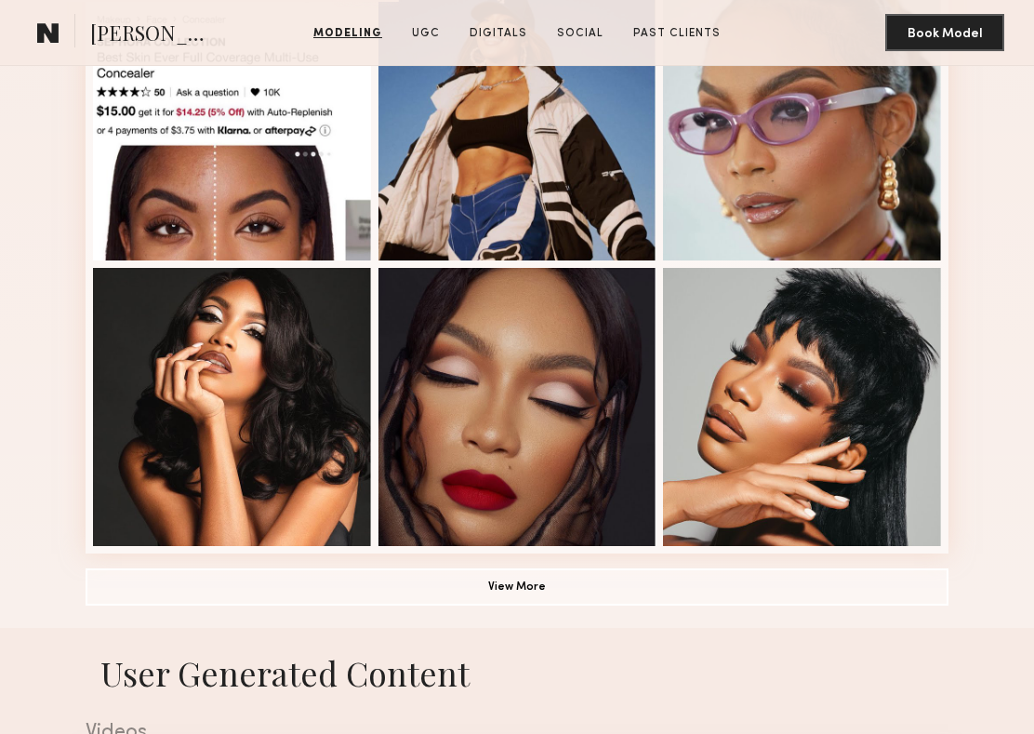
click at [405, 584] on button "View More" at bounding box center [517, 585] width 863 height 37
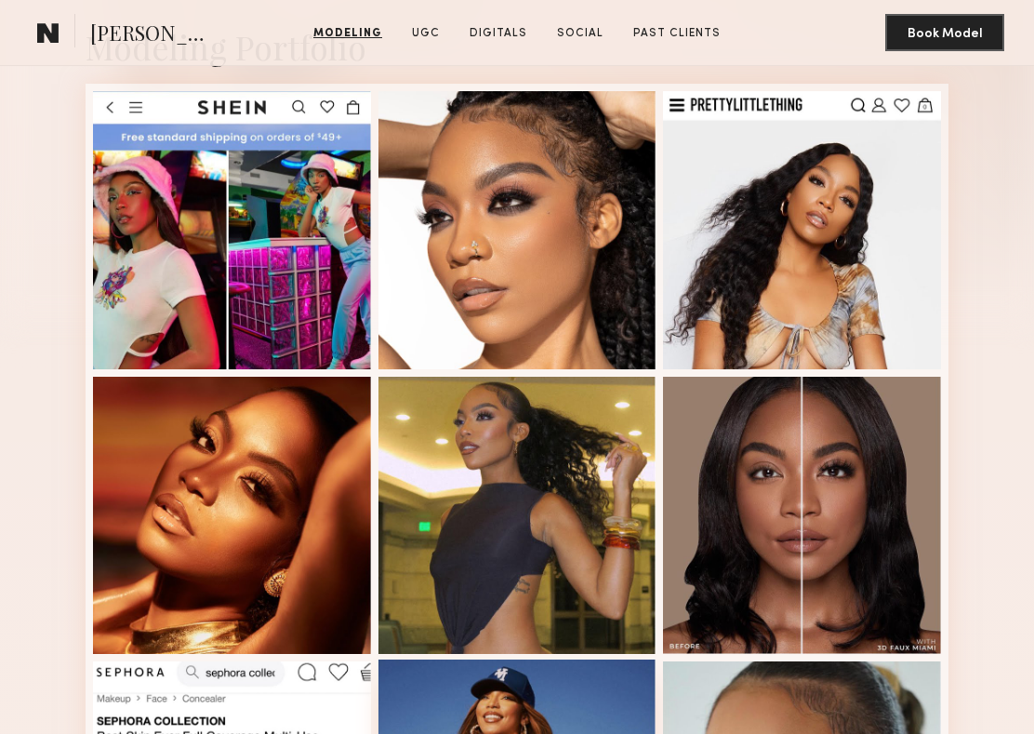
scroll to position [410, 0]
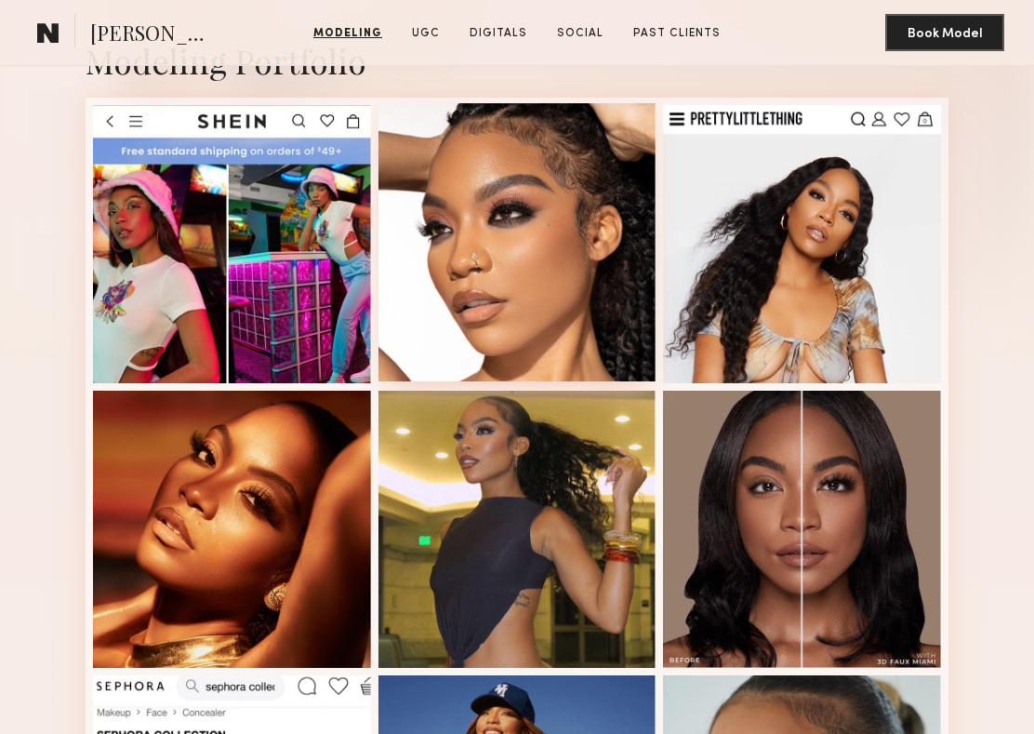
click at [472, 303] on div at bounding box center [517, 242] width 278 height 278
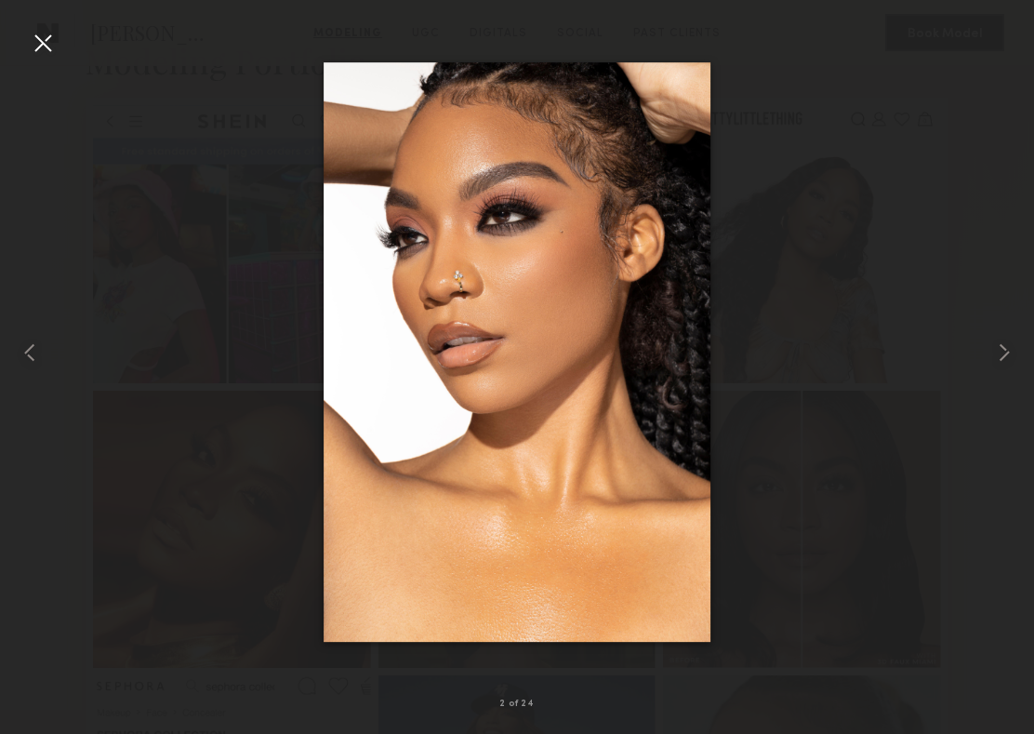
click at [52, 32] on div at bounding box center [43, 43] width 30 height 30
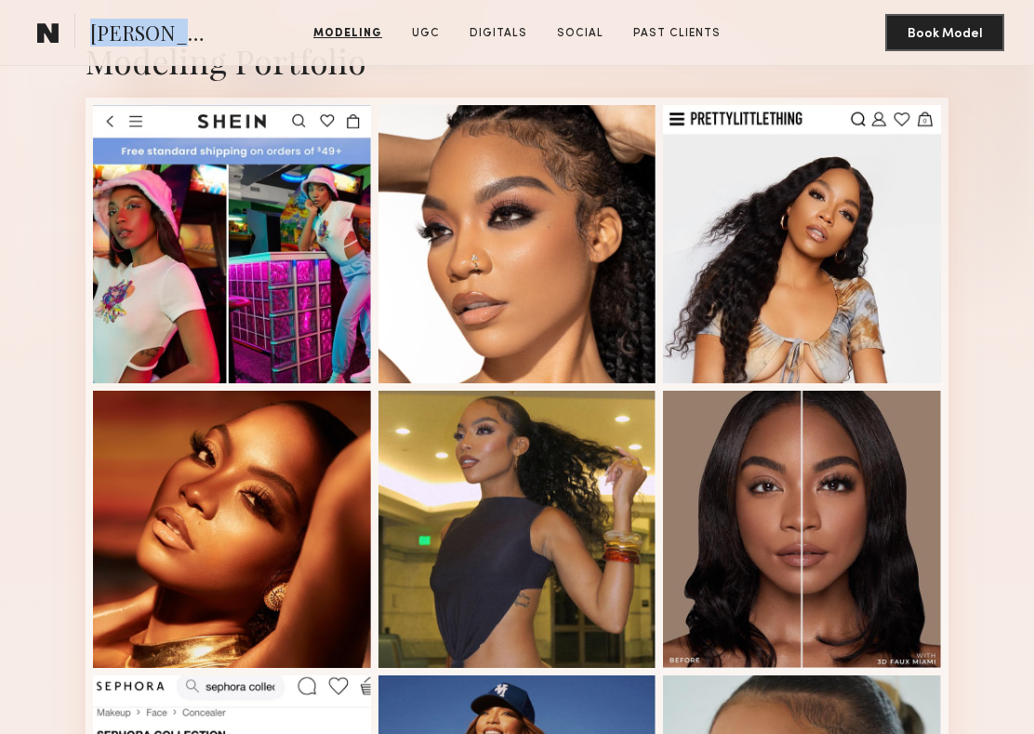
drag, startPoint x: 88, startPoint y: 27, endPoint x: 200, endPoint y: 36, distance: 112.0
click at [200, 36] on section "[PERSON_NAME]" at bounding box center [125, 32] width 190 height 37
copy span "[PERSON_NAME]"
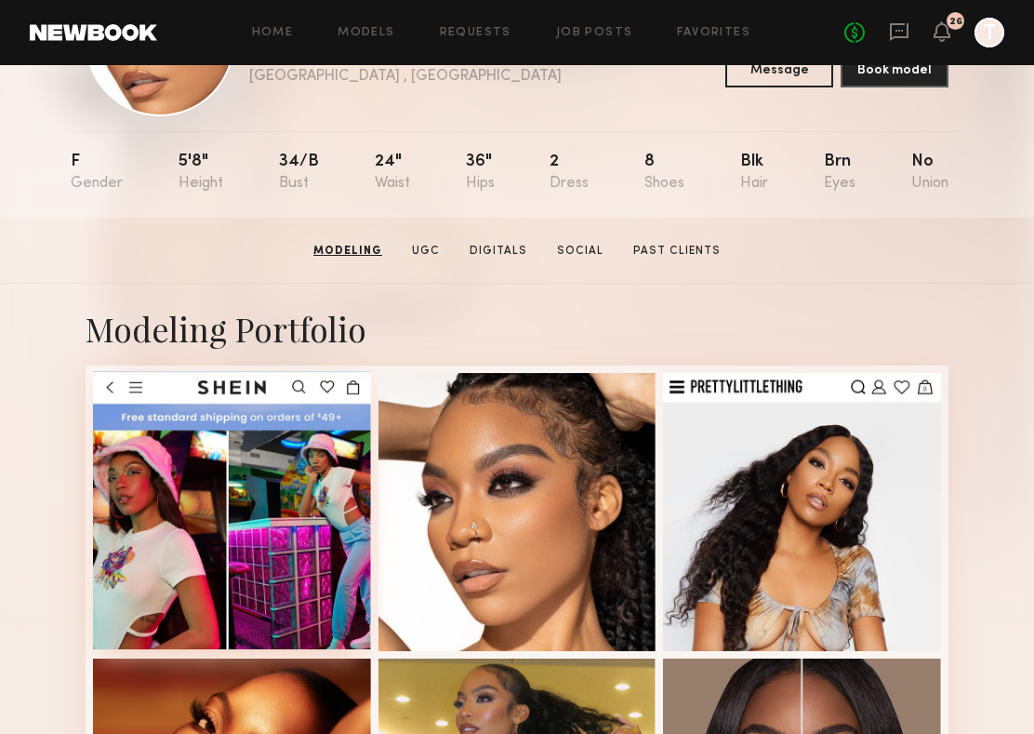
scroll to position [0, 0]
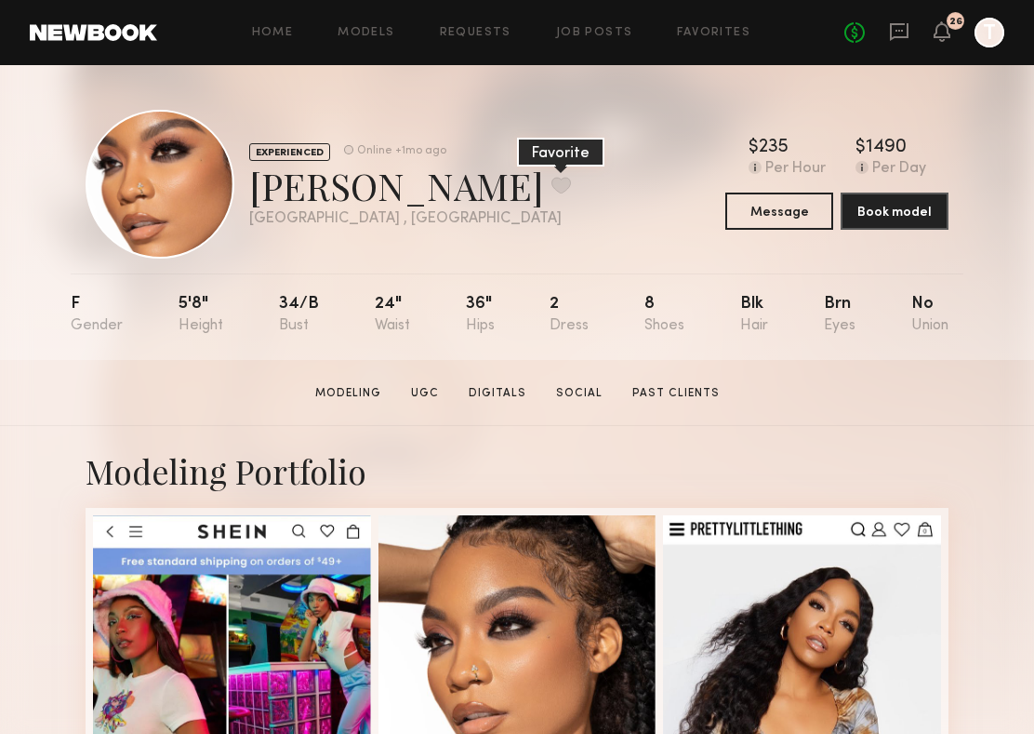
click at [551, 190] on button at bounding box center [561, 185] width 20 height 17
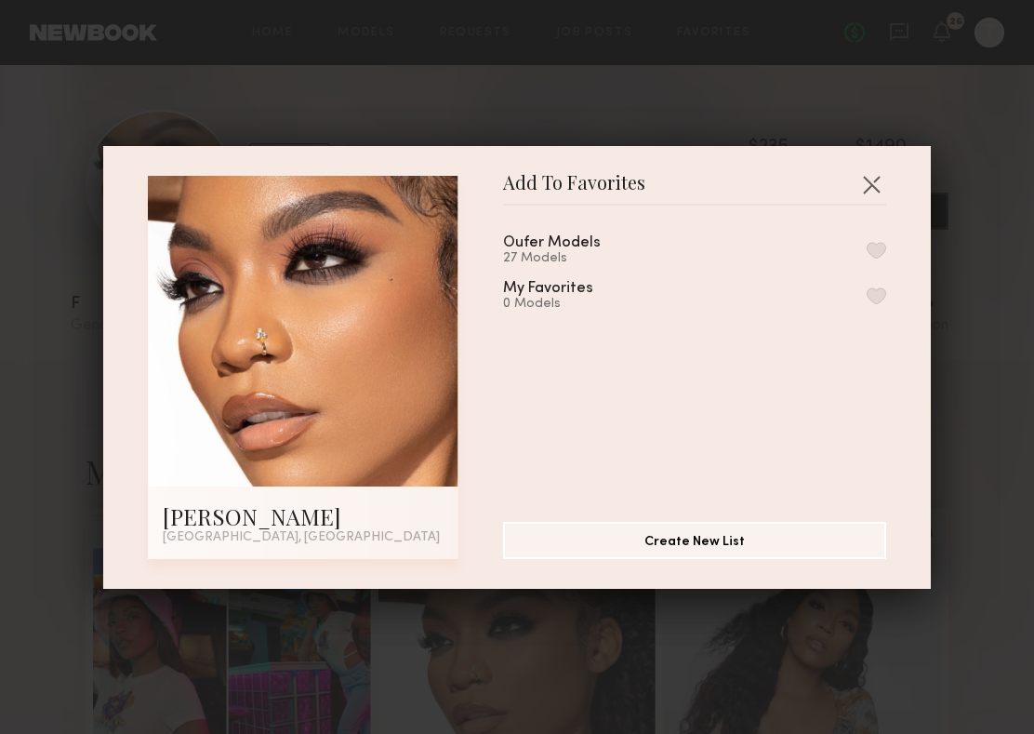
click at [878, 250] on button "button" at bounding box center [877, 250] width 20 height 17
click at [869, 177] on button "button" at bounding box center [871, 184] width 30 height 30
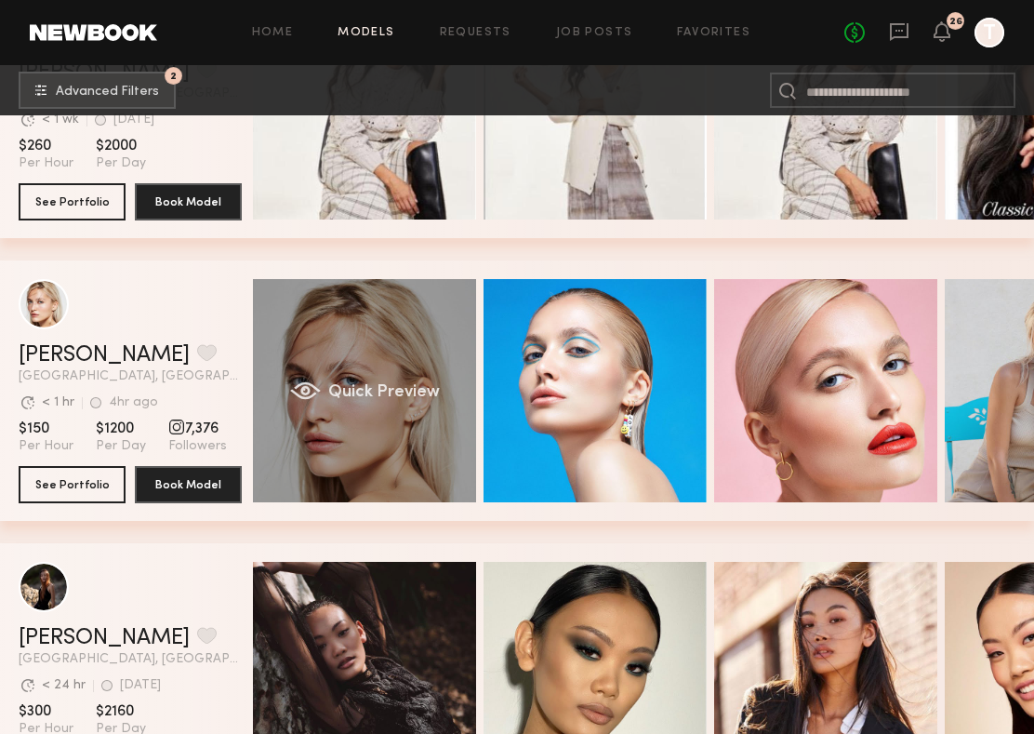
click at [415, 448] on div "Quick Preview" at bounding box center [364, 390] width 223 height 223
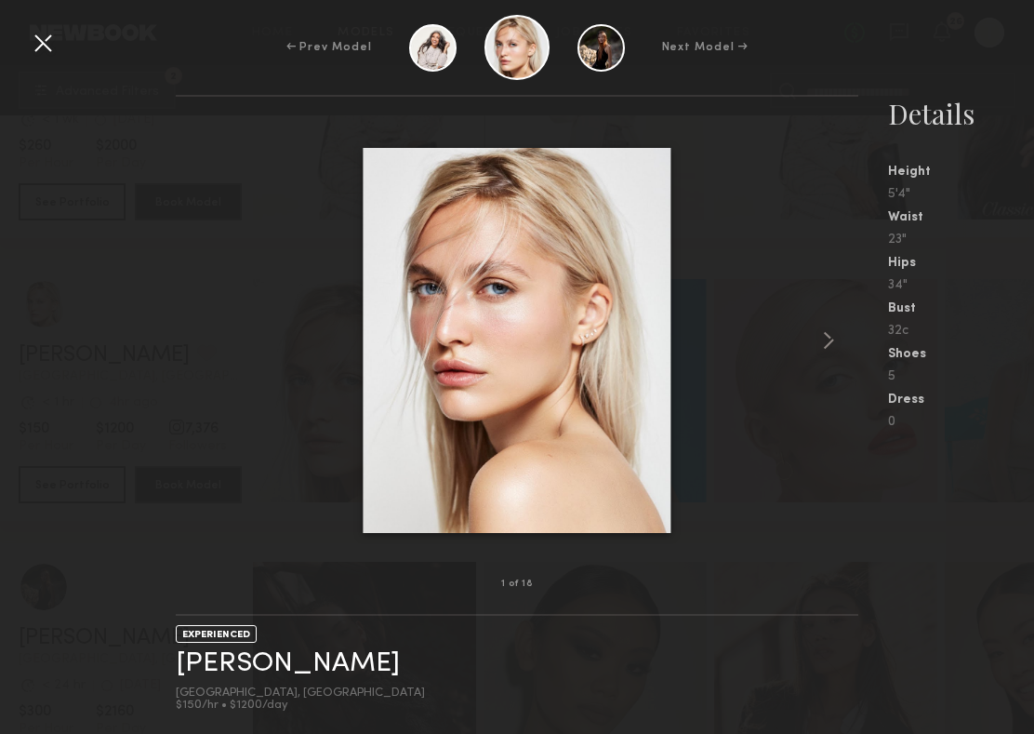
click at [49, 39] on div at bounding box center [43, 43] width 30 height 30
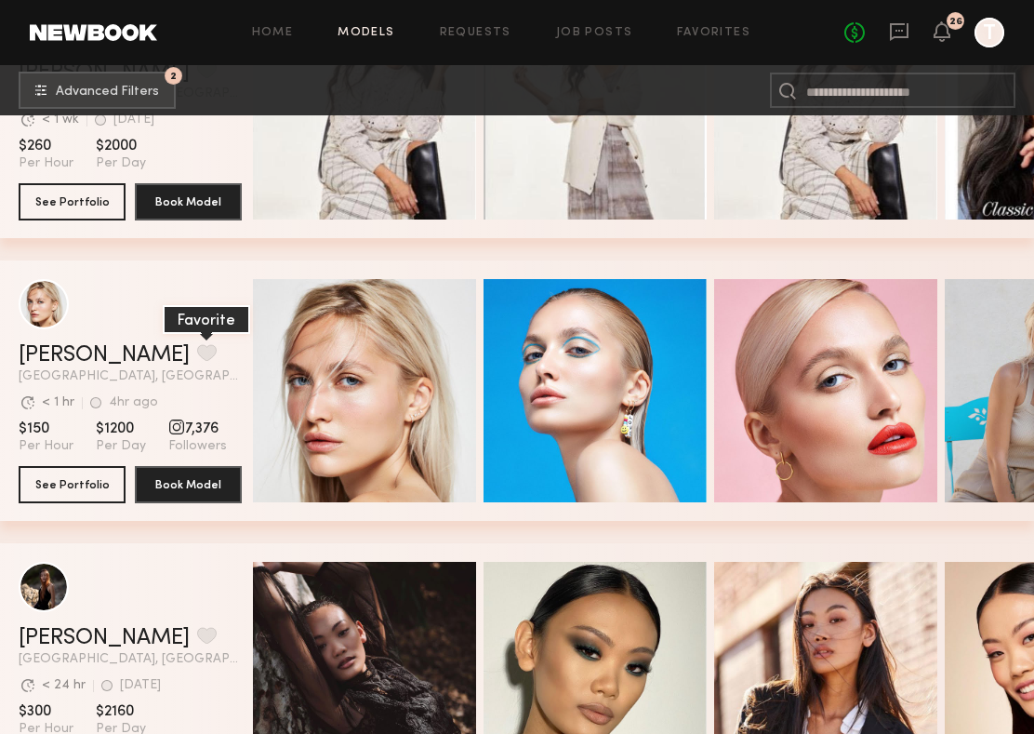
click at [197, 354] on button "grid" at bounding box center [207, 352] width 20 height 17
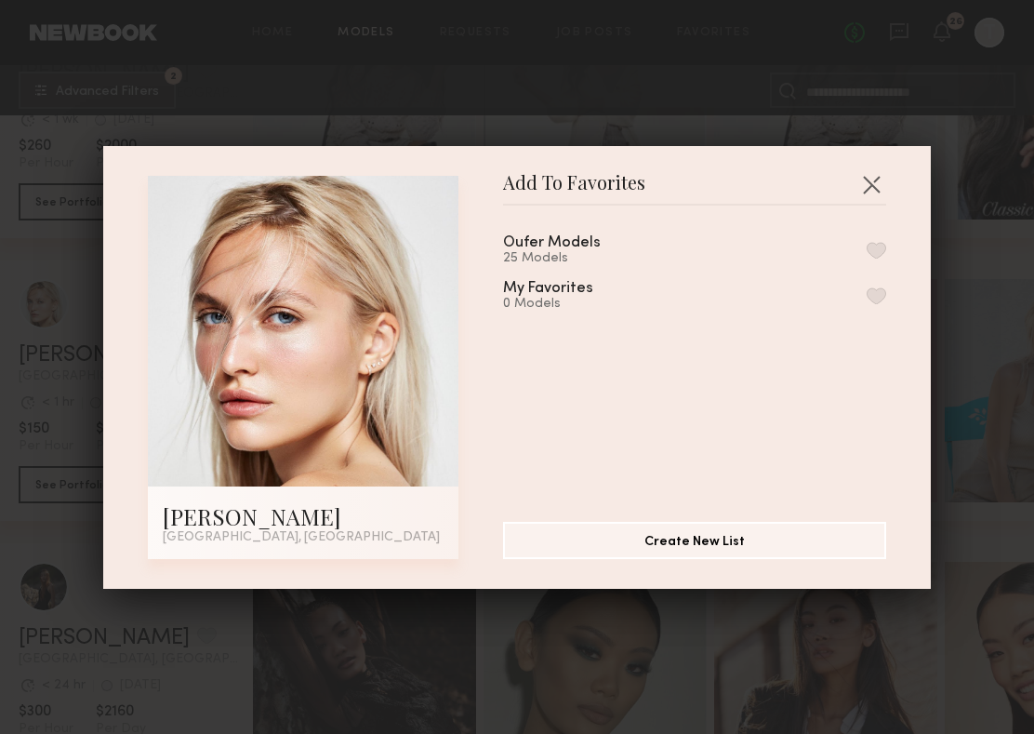
click at [881, 252] on button "button" at bounding box center [877, 250] width 20 height 17
click at [868, 179] on button "button" at bounding box center [871, 184] width 30 height 30
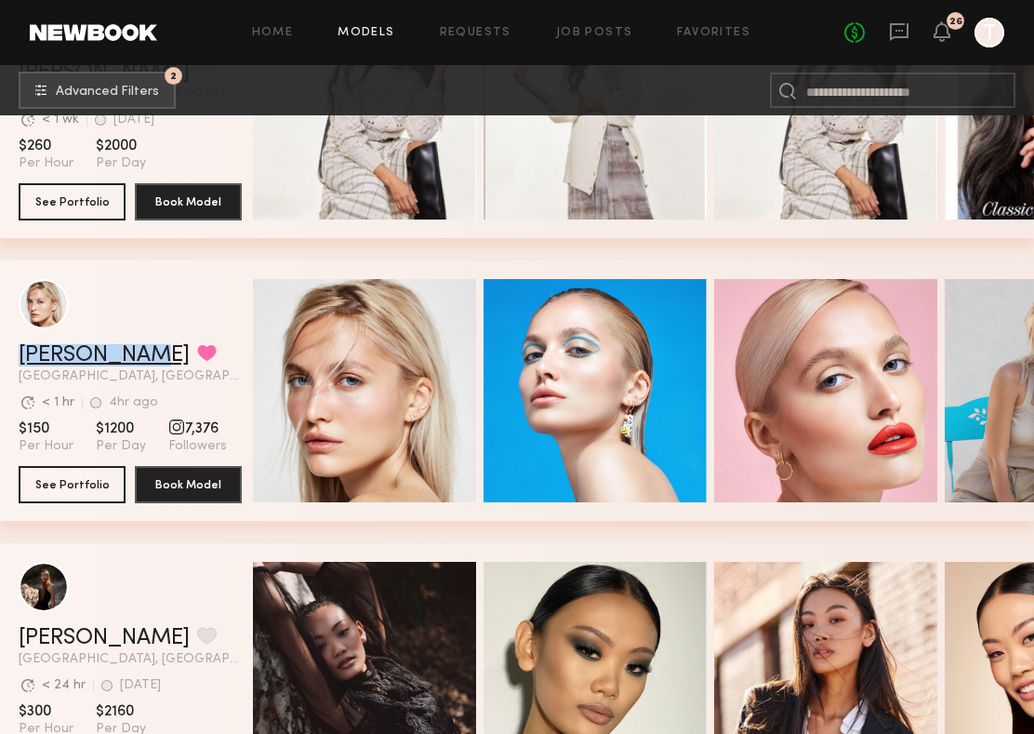
drag, startPoint x: 17, startPoint y: 350, endPoint x: 119, endPoint y: 351, distance: 102.3
click at [119, 351] on div "[PERSON_NAME] Favorited [GEOGRAPHIC_DATA], [GEOGRAPHIC_DATA] Avg. request respo…" at bounding box center [517, 390] width 1034 height 260
copy link "Valeriya P."
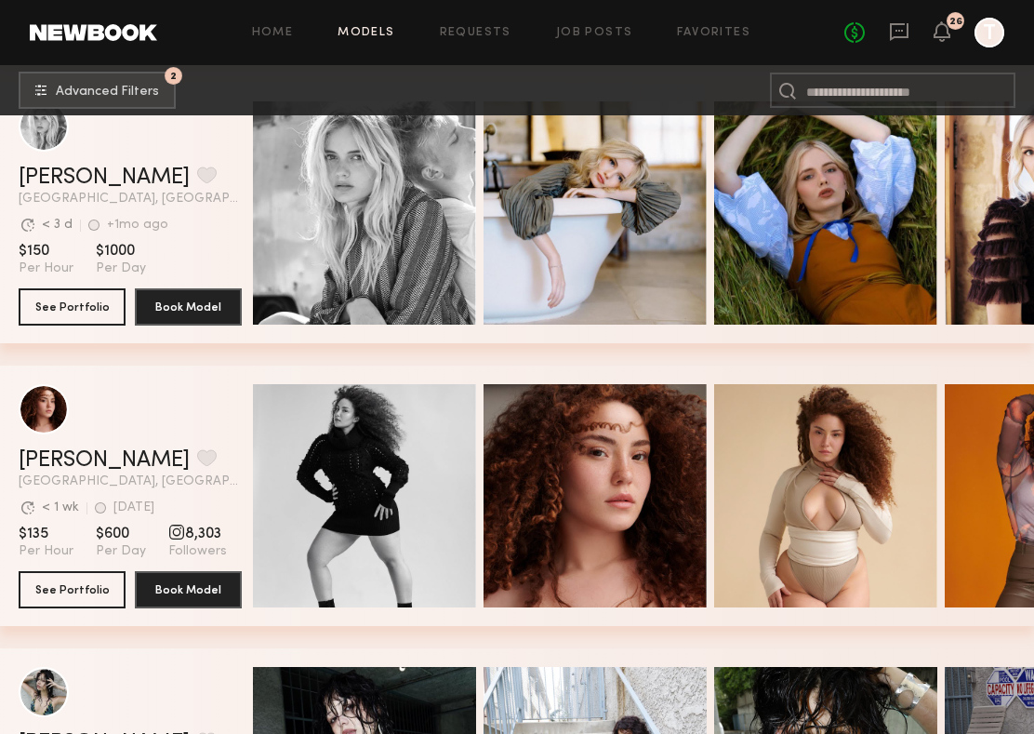
scroll to position [214329, 0]
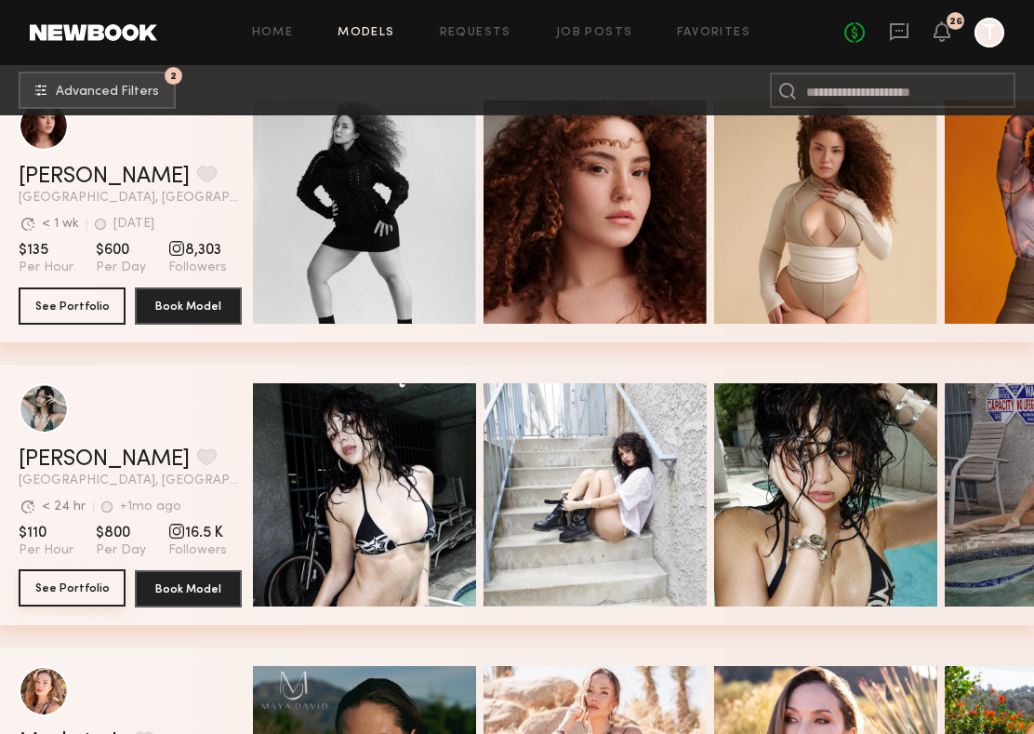
click at [83, 585] on button "See Portfolio" at bounding box center [72, 587] width 107 height 37
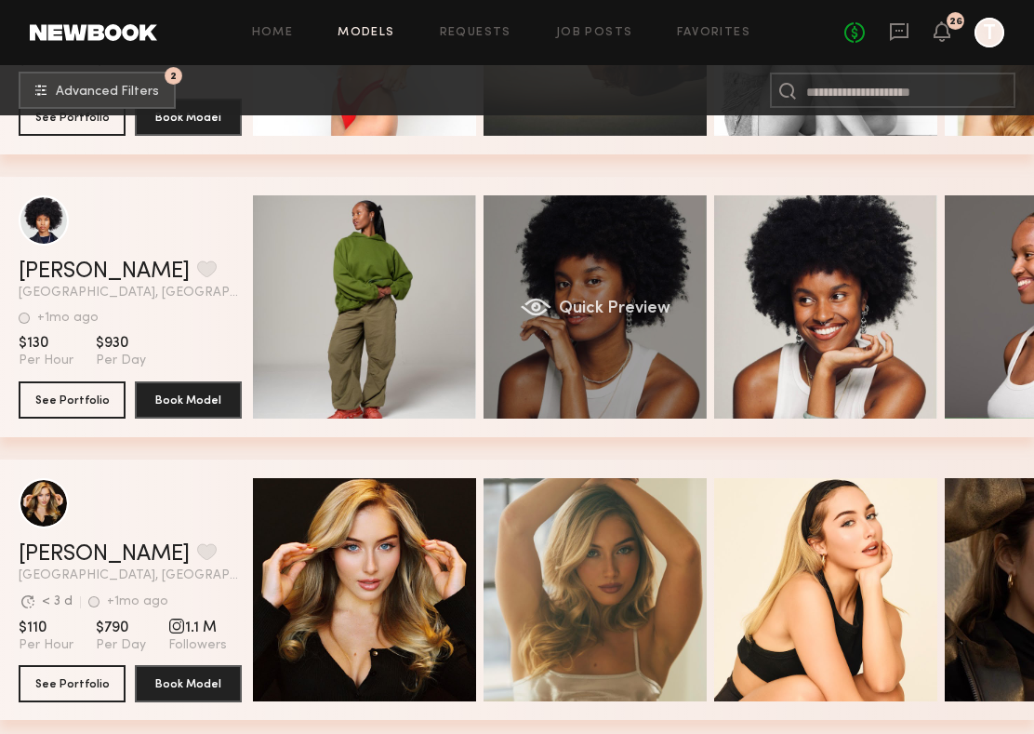
scroll to position [0, 152]
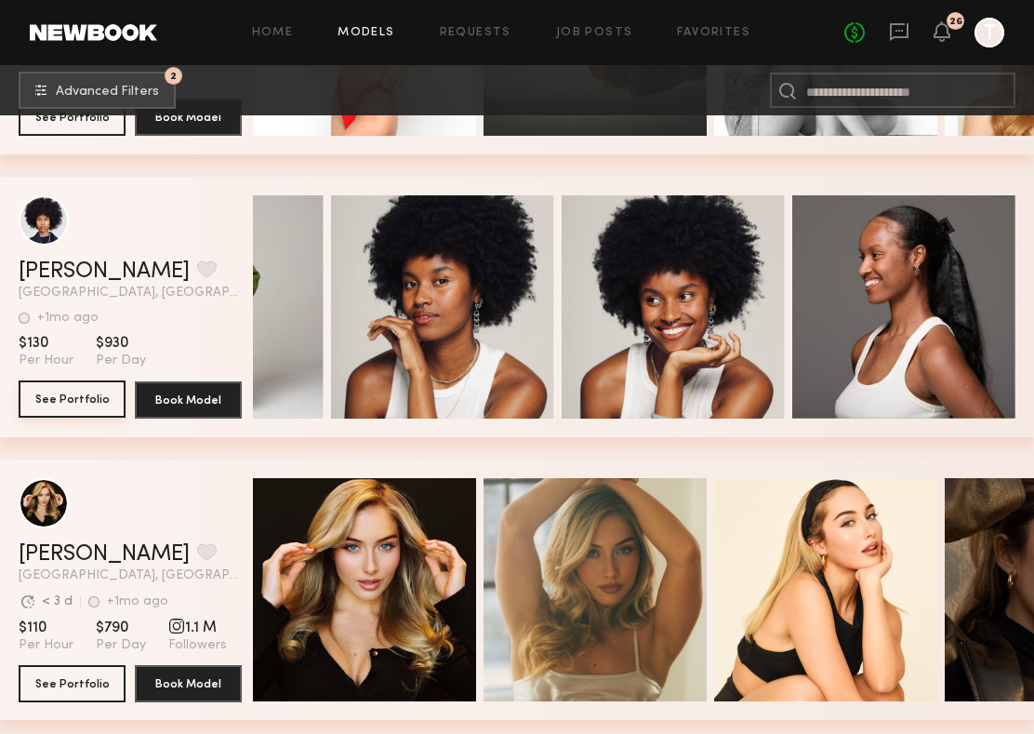
click at [60, 401] on button "See Portfolio" at bounding box center [72, 398] width 107 height 37
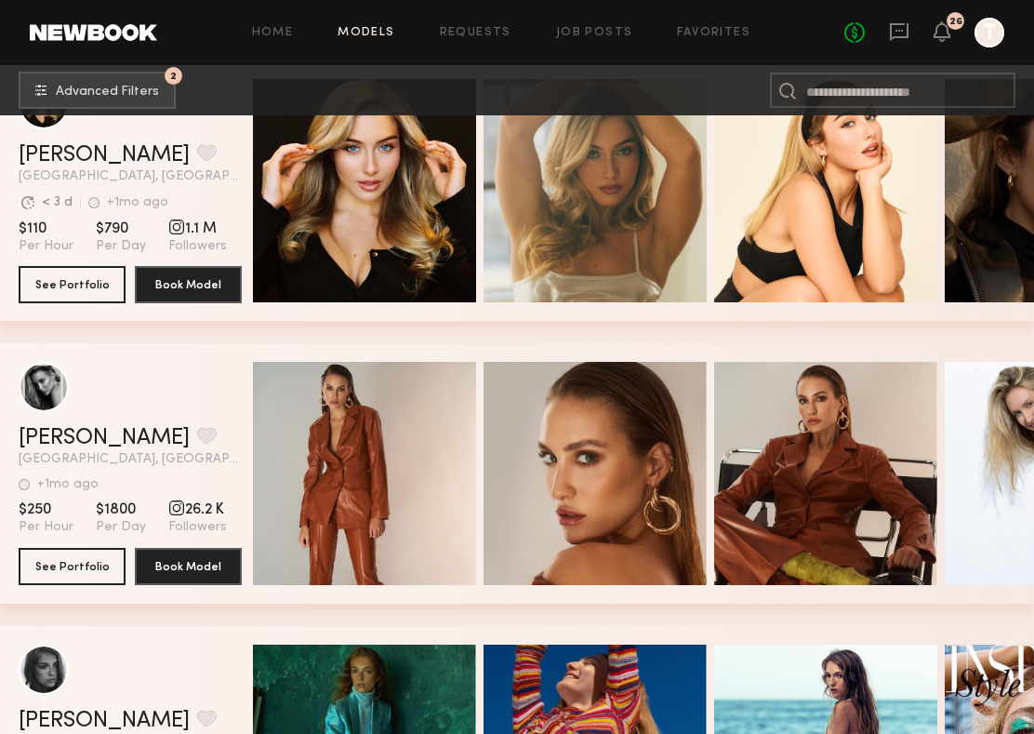
scroll to position [217020, 0]
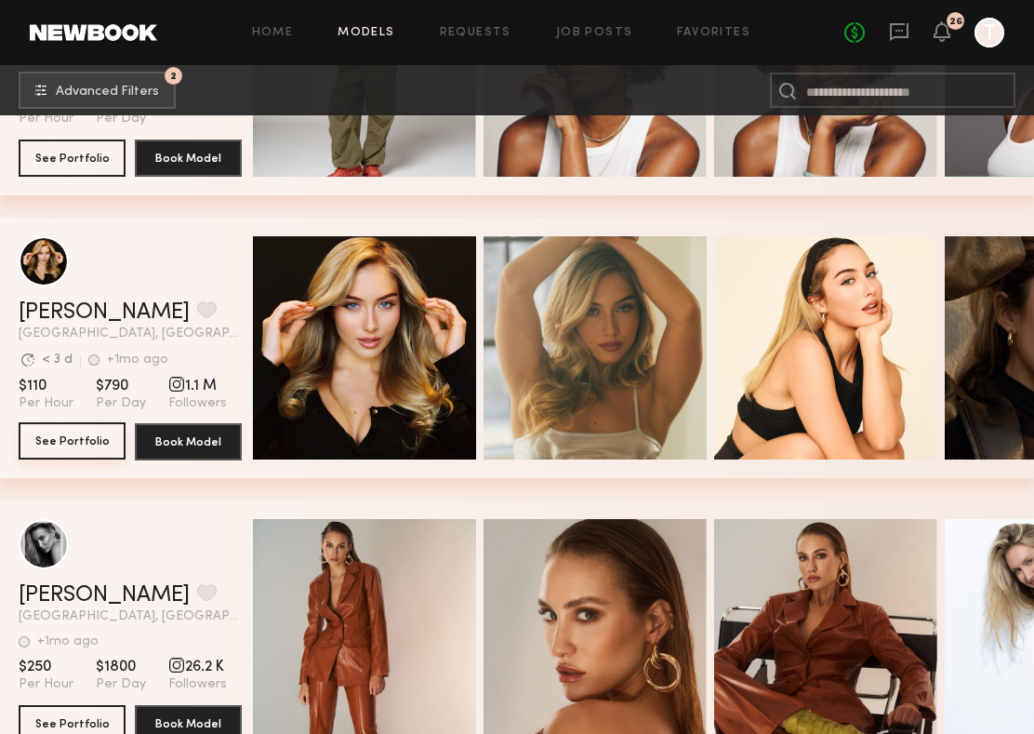
click at [79, 442] on button "See Portfolio" at bounding box center [72, 440] width 107 height 37
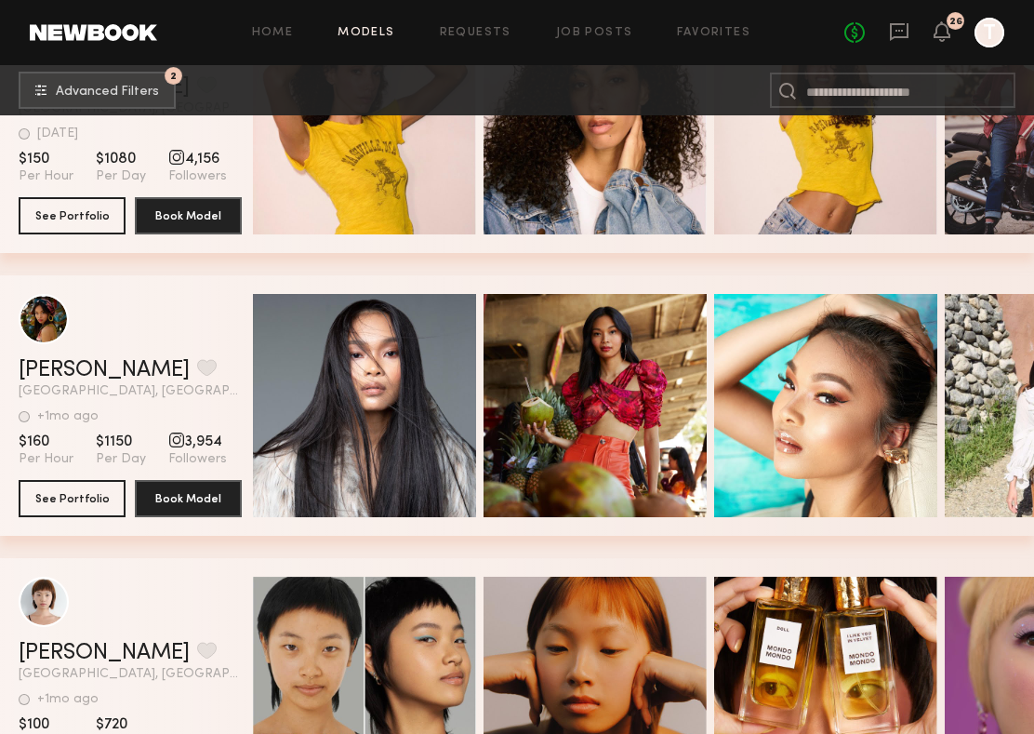
scroll to position [0, 2]
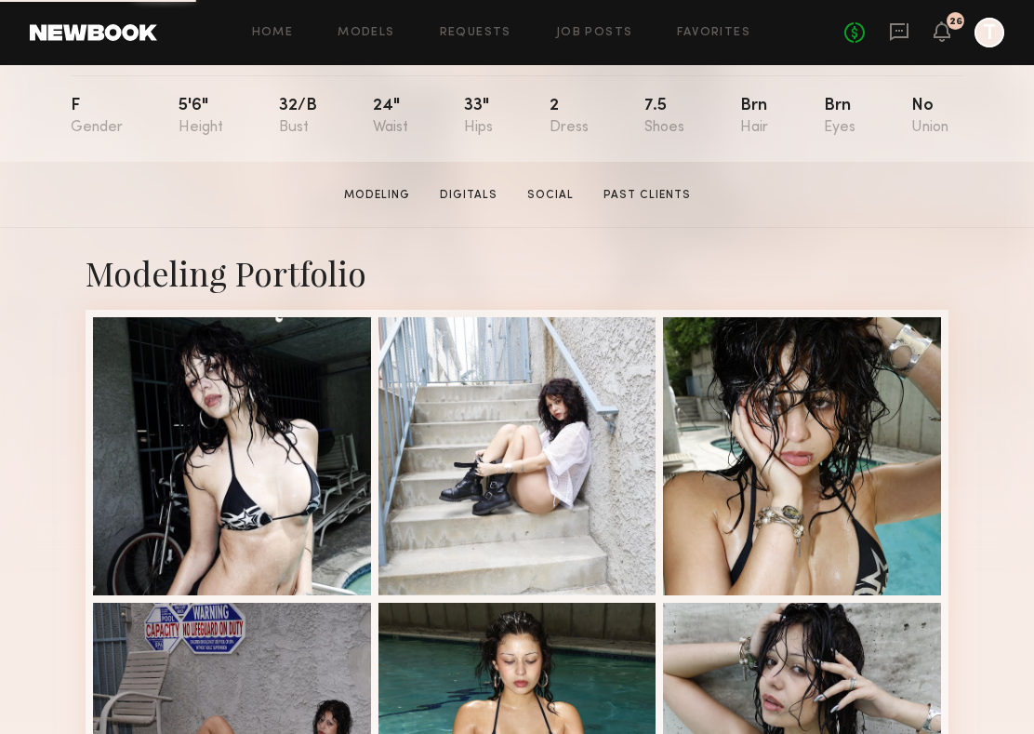
scroll to position [199, 0]
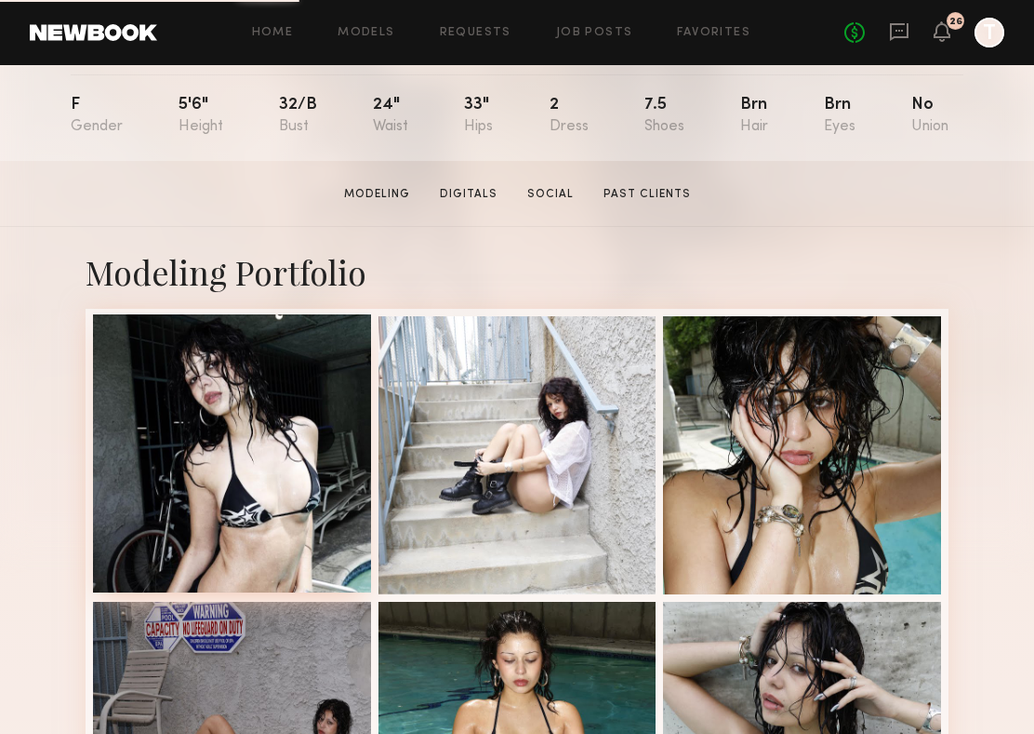
click at [307, 508] on div at bounding box center [232, 453] width 278 height 278
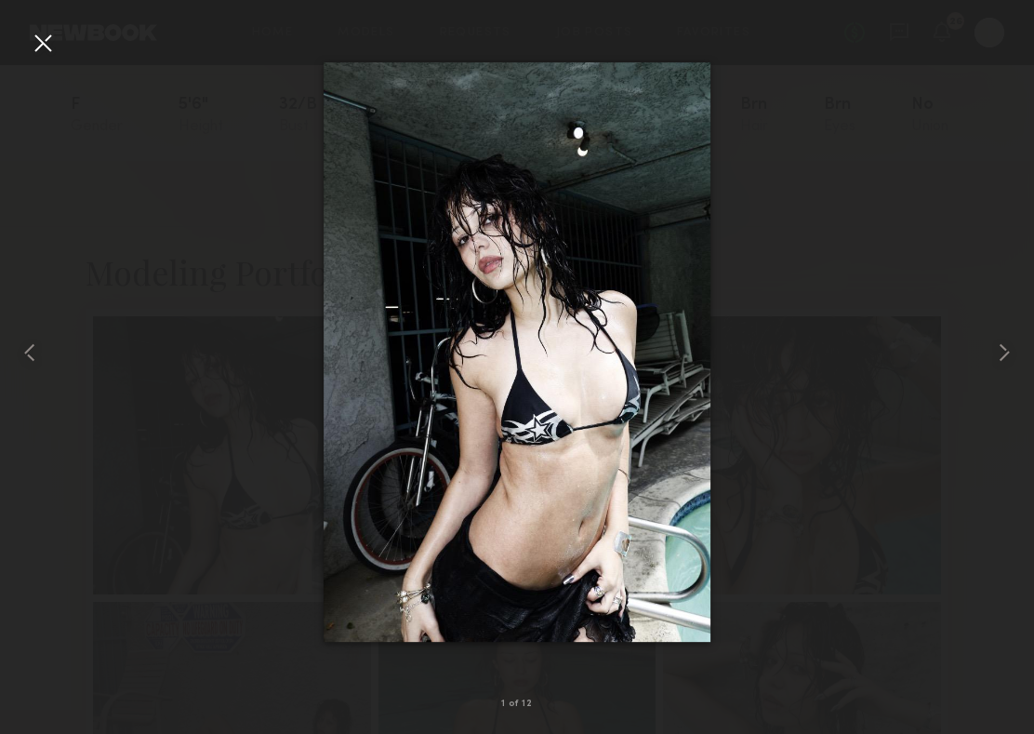
click at [46, 47] on div at bounding box center [43, 43] width 30 height 30
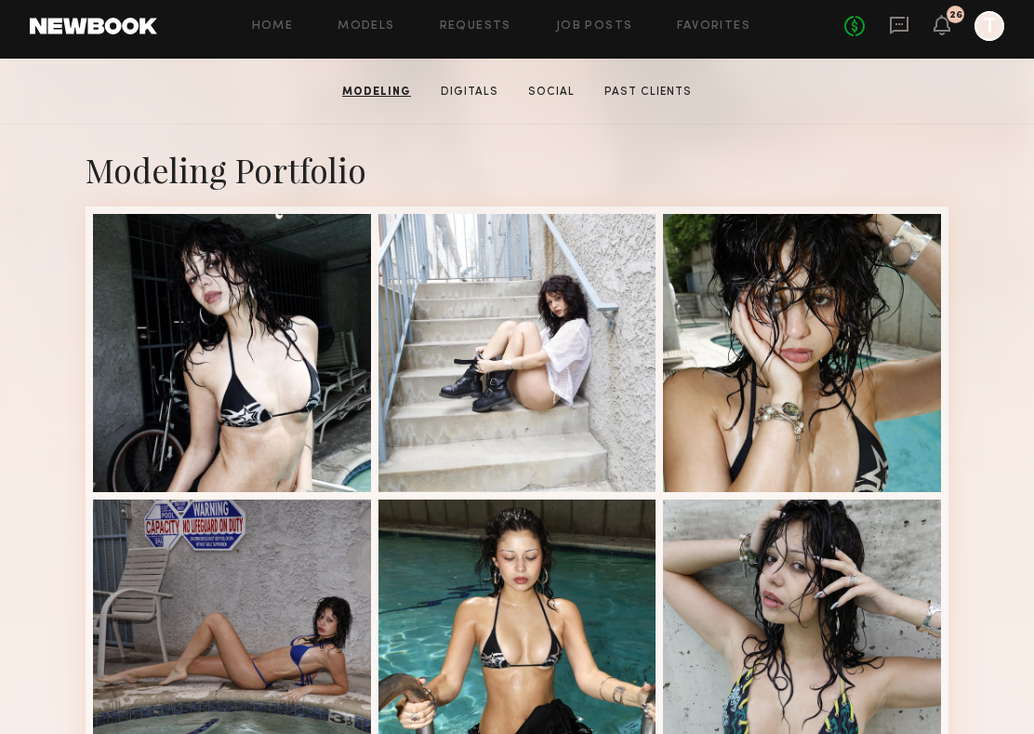
scroll to position [292, 0]
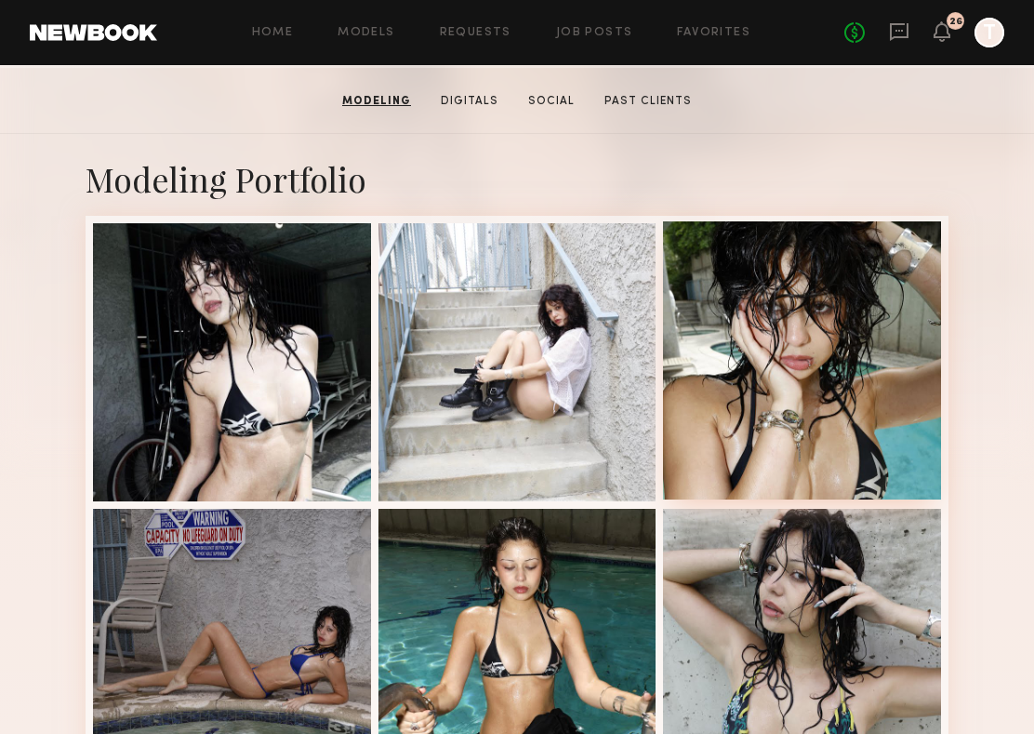
click at [739, 352] on div at bounding box center [802, 360] width 278 height 278
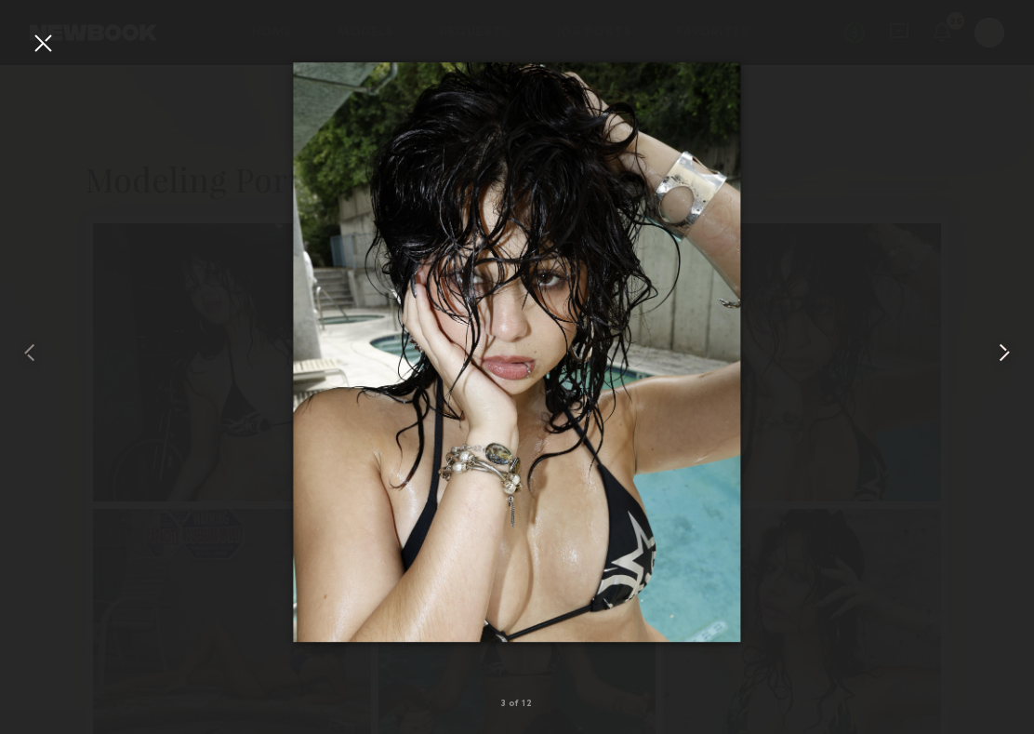
click at [1002, 338] on common-icon at bounding box center [1004, 353] width 30 height 30
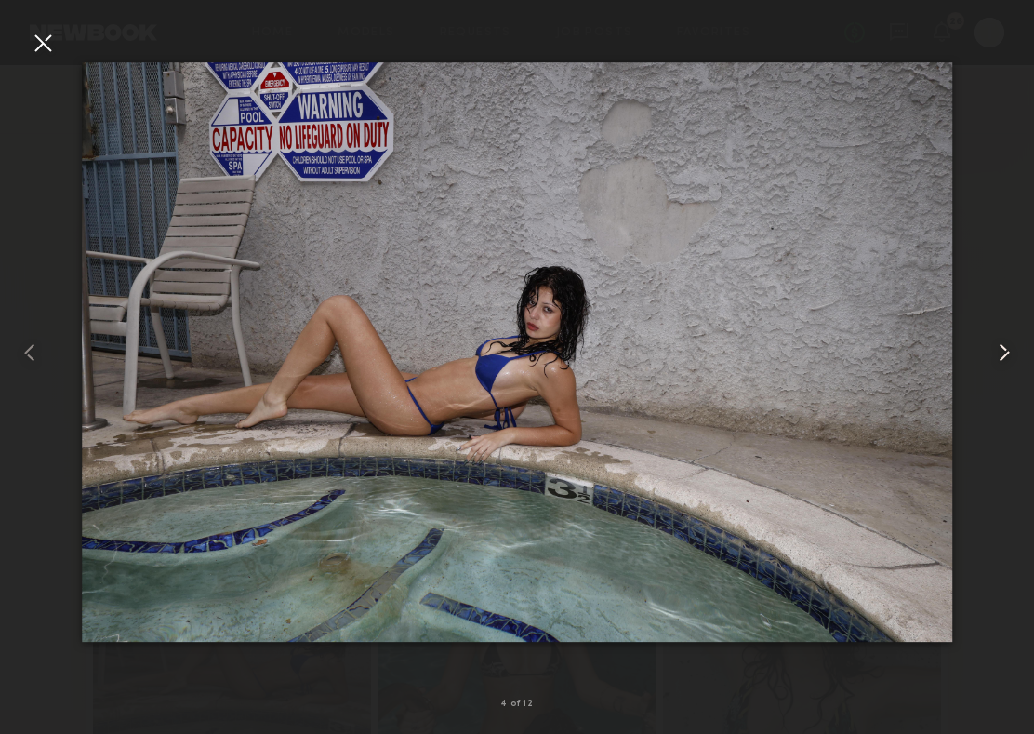
click at [1002, 341] on common-icon at bounding box center [1004, 353] width 30 height 30
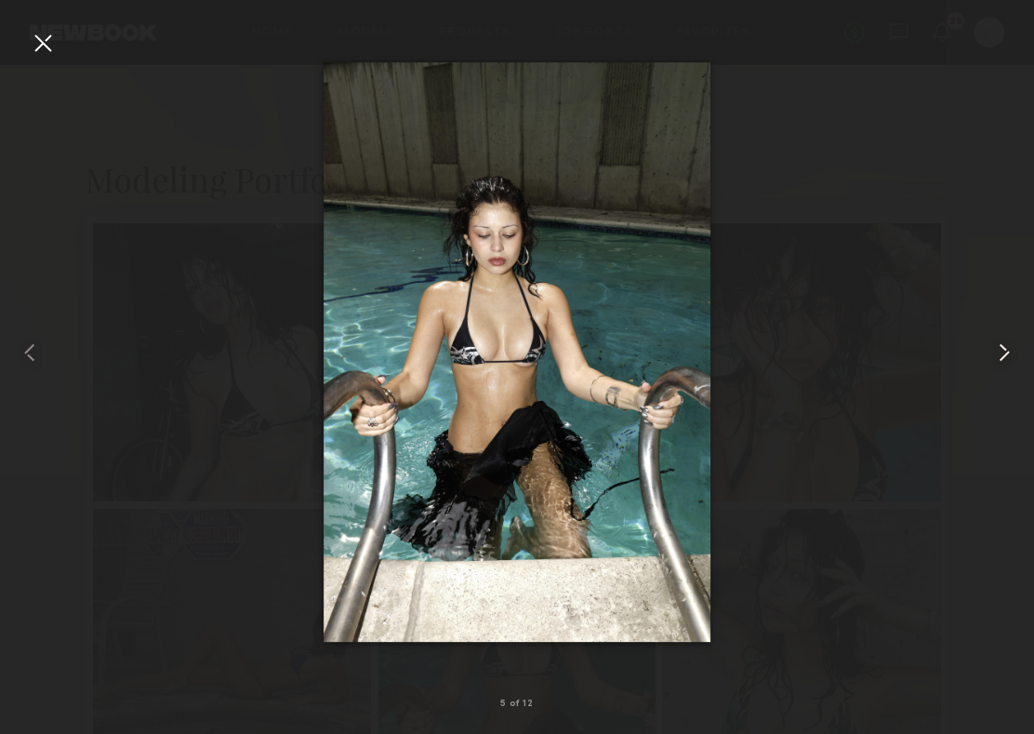
click at [1002, 341] on common-icon at bounding box center [1004, 353] width 30 height 30
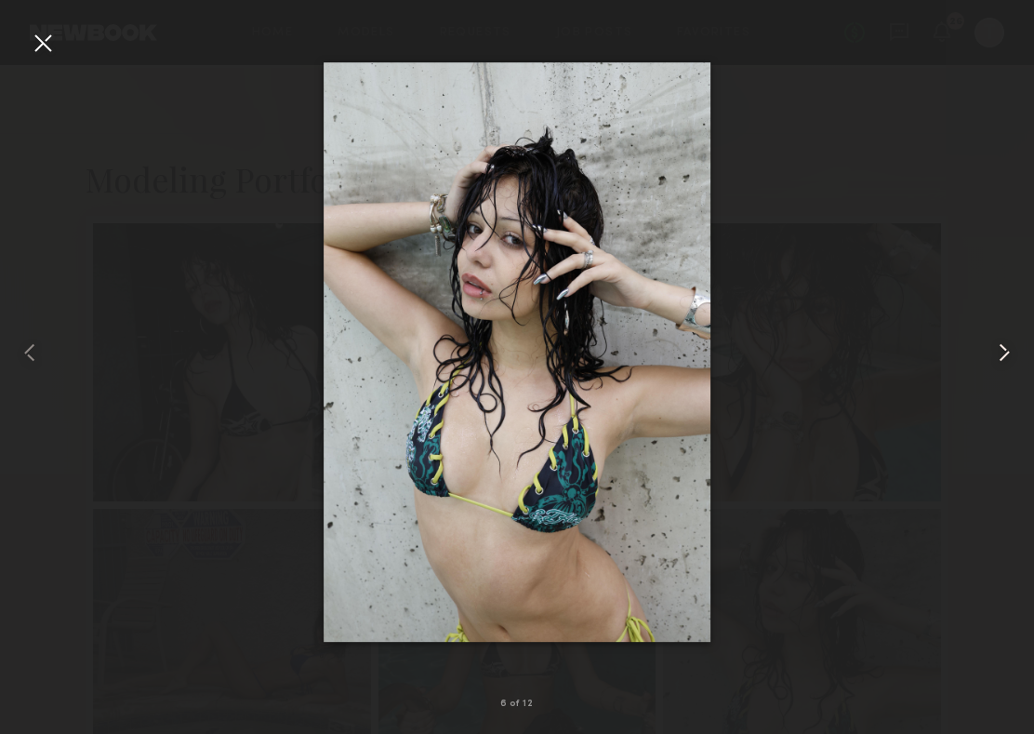
click at [1002, 341] on common-icon at bounding box center [1004, 353] width 30 height 30
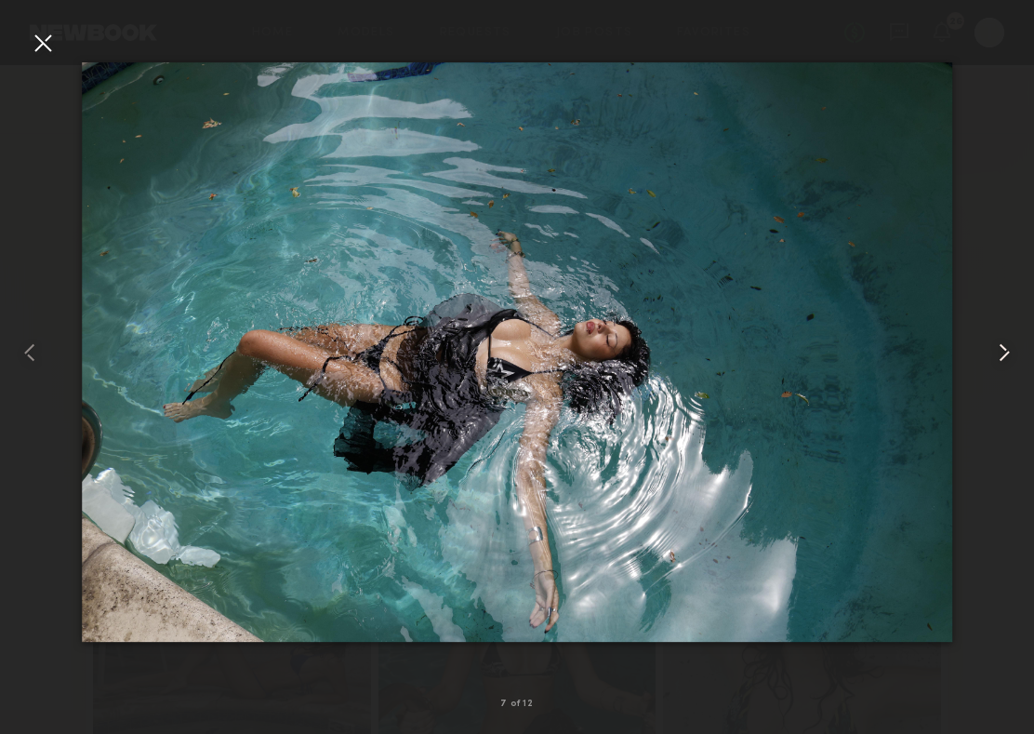
click at [1002, 341] on common-icon at bounding box center [1004, 353] width 30 height 30
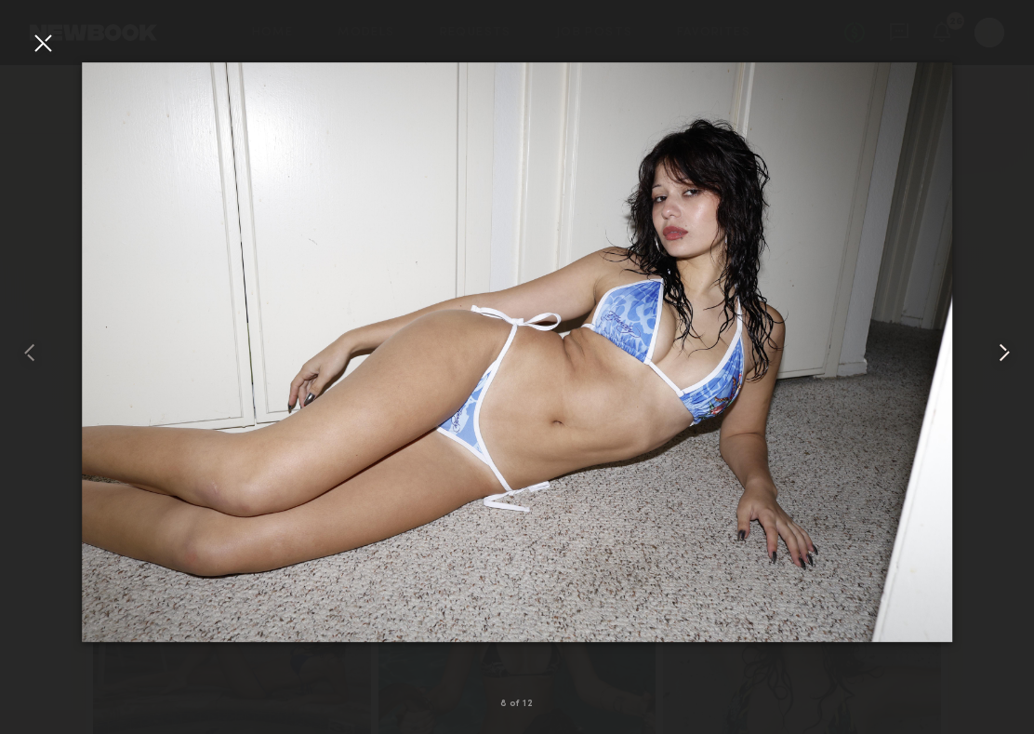
click at [1002, 341] on common-icon at bounding box center [1004, 353] width 30 height 30
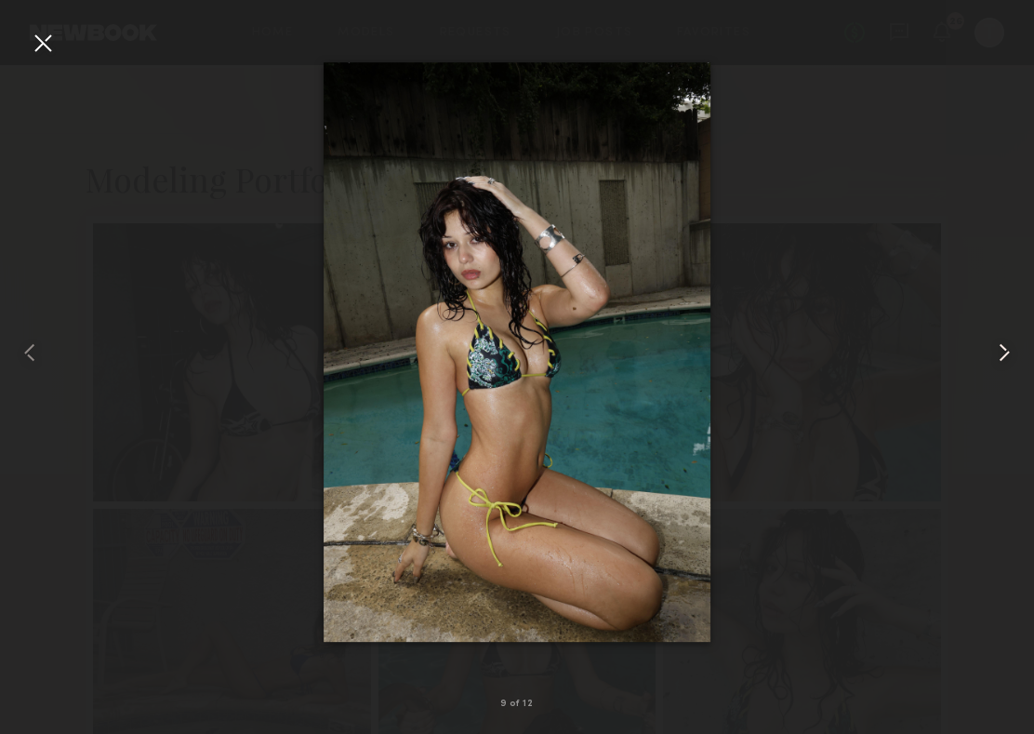
click at [1002, 341] on common-icon at bounding box center [1004, 353] width 30 height 30
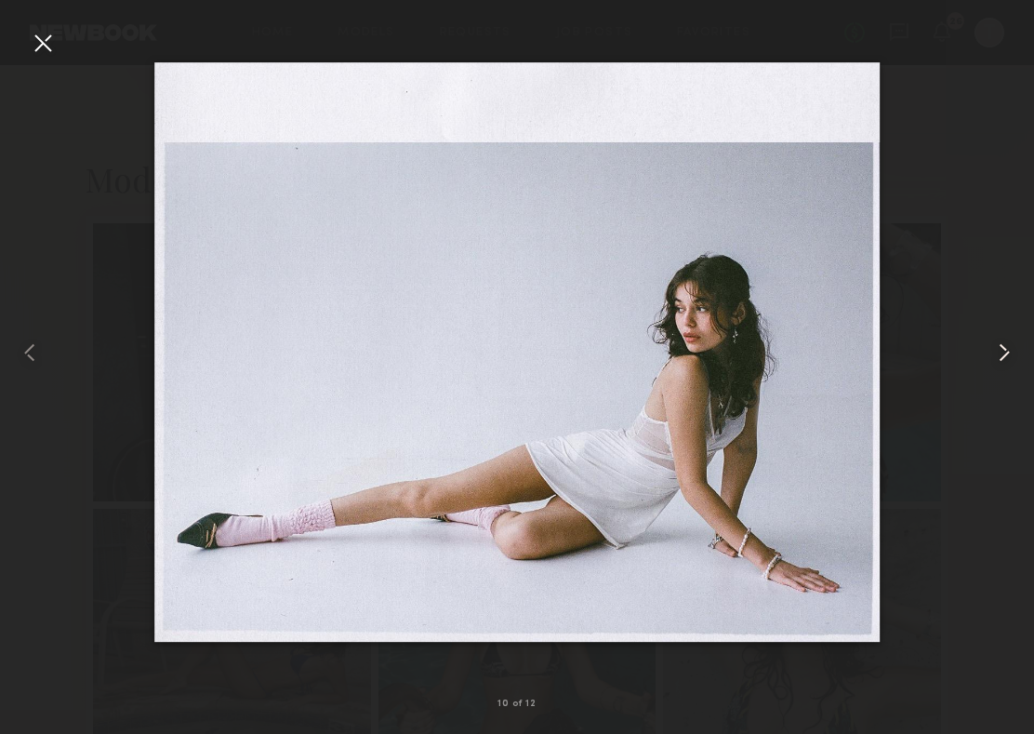
click at [1002, 341] on common-icon at bounding box center [1004, 353] width 30 height 30
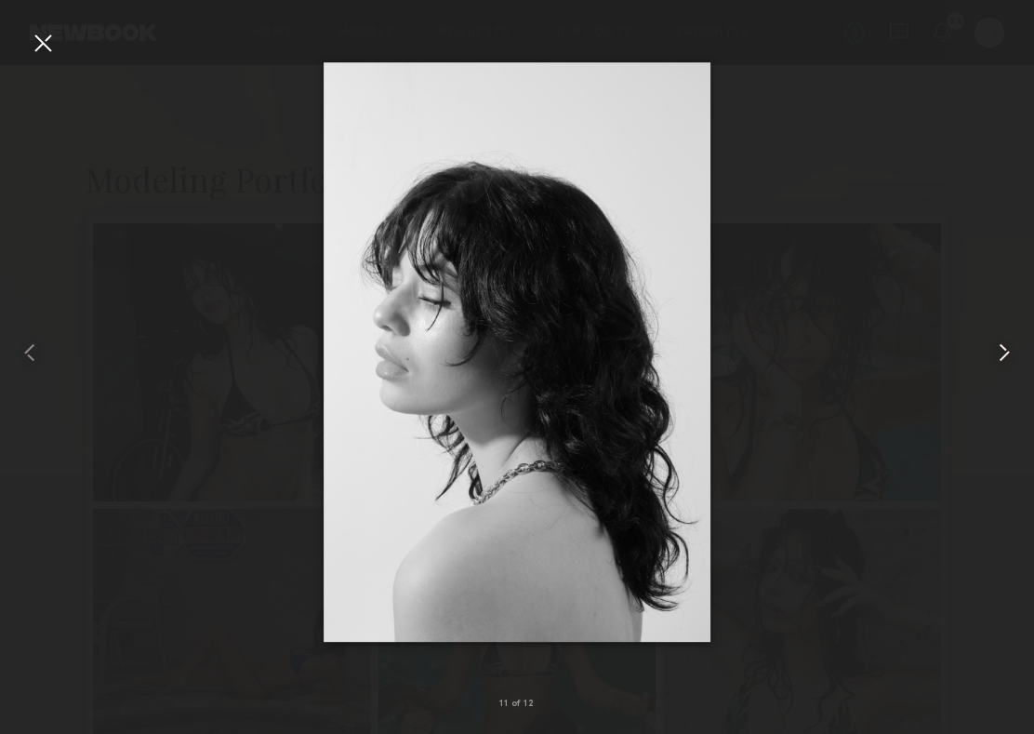
click at [1002, 341] on common-icon at bounding box center [1004, 353] width 30 height 30
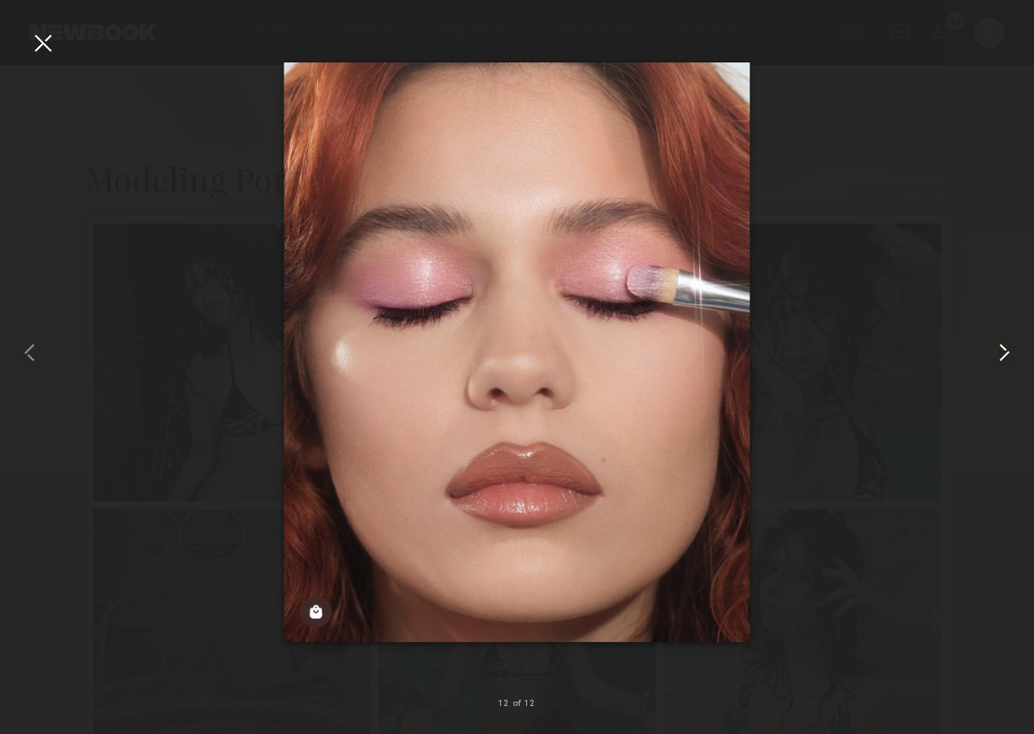
click at [1002, 341] on common-icon at bounding box center [1004, 353] width 30 height 30
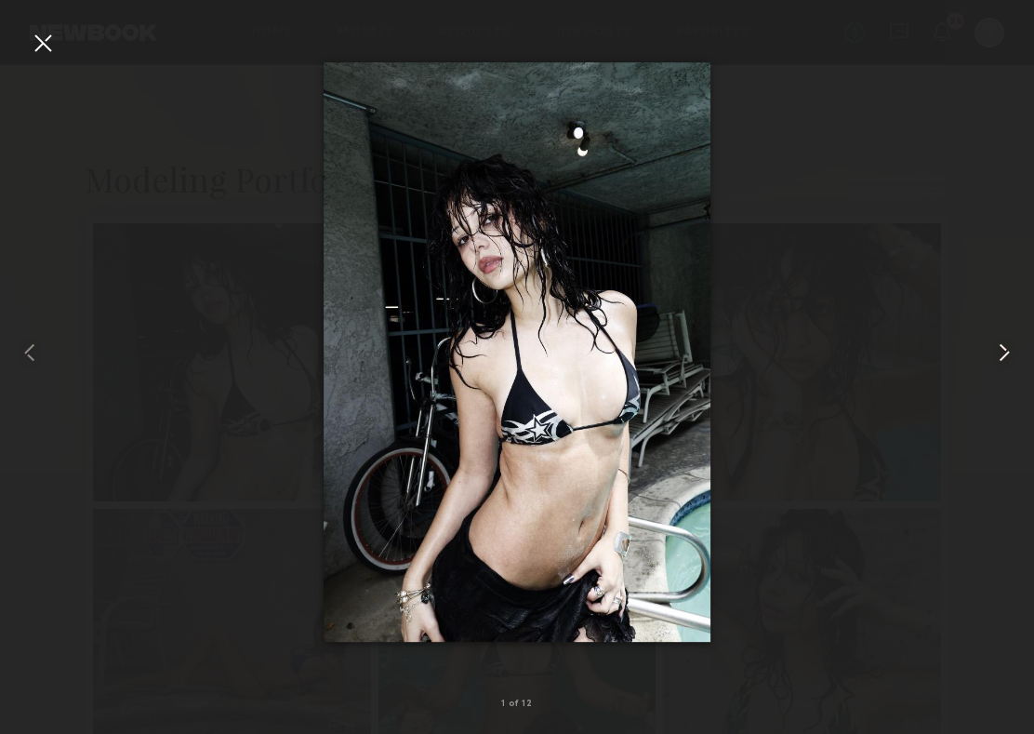
click at [1002, 341] on common-icon at bounding box center [1004, 353] width 30 height 30
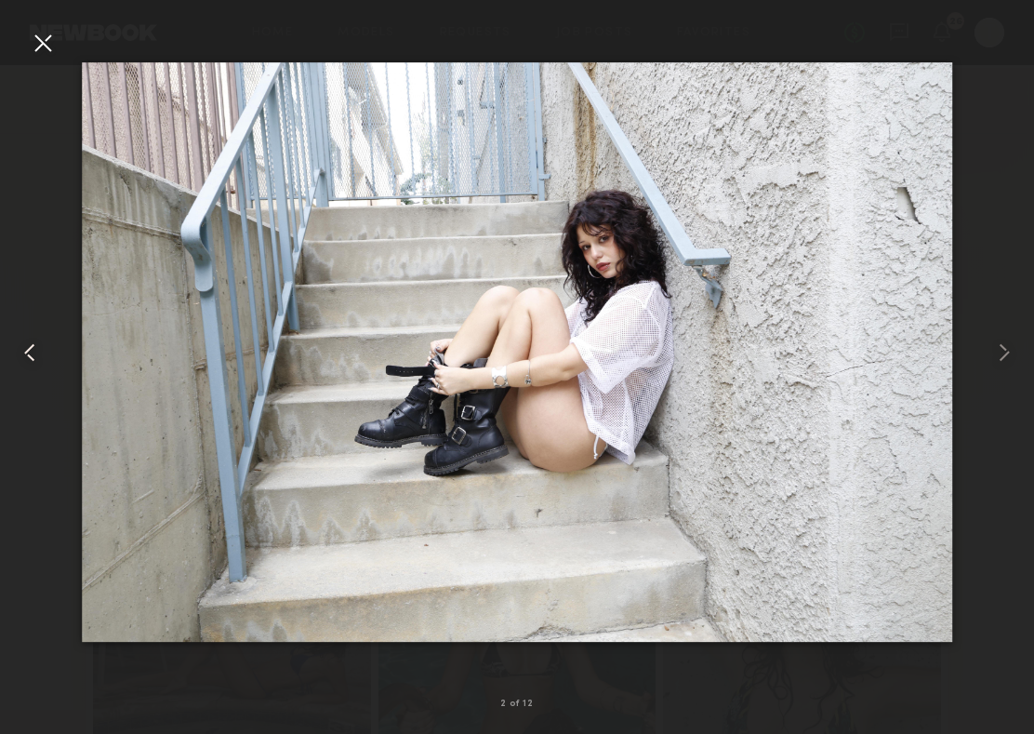
click at [24, 353] on common-icon at bounding box center [30, 353] width 30 height 30
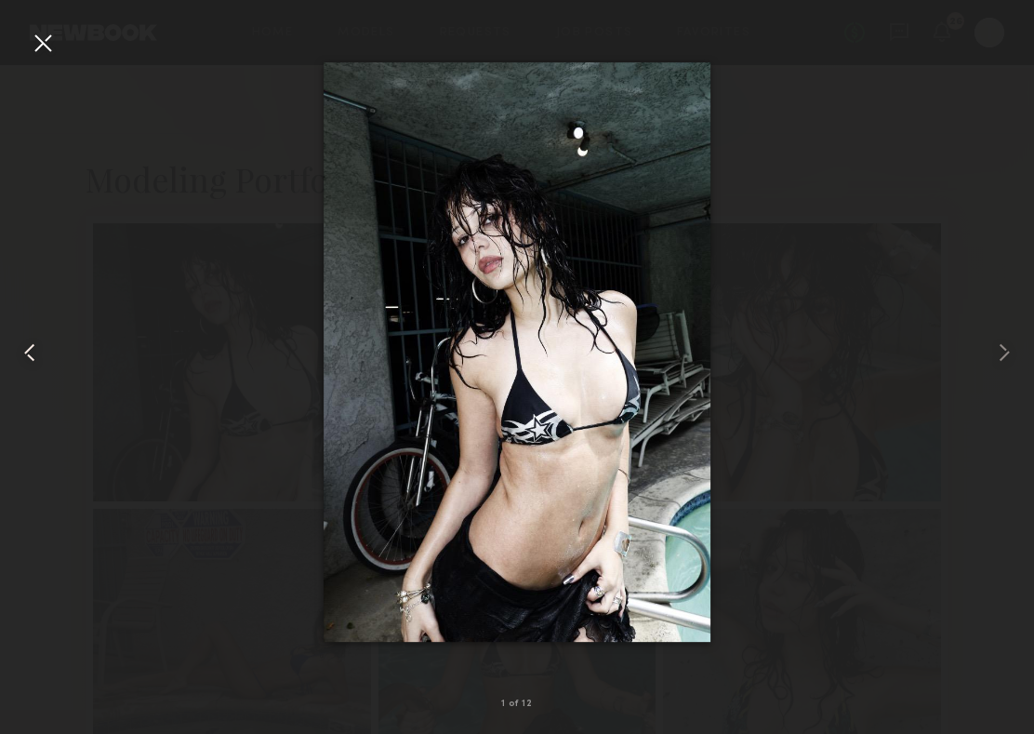
click at [24, 353] on common-icon at bounding box center [30, 353] width 30 height 30
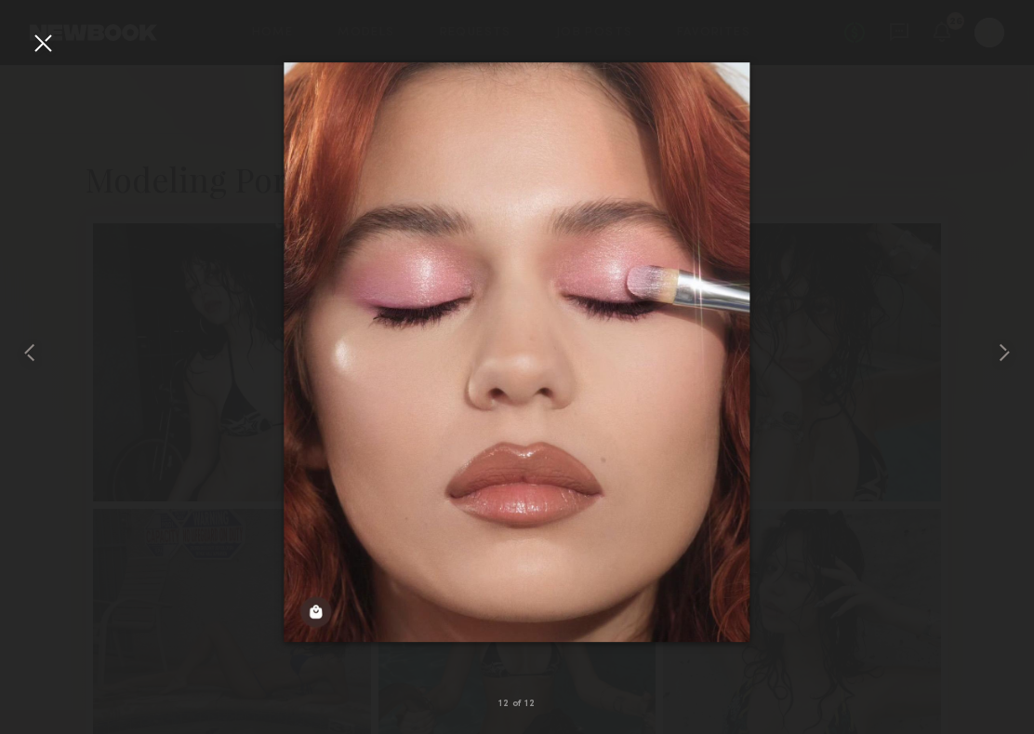
click at [46, 44] on div at bounding box center [43, 43] width 30 height 30
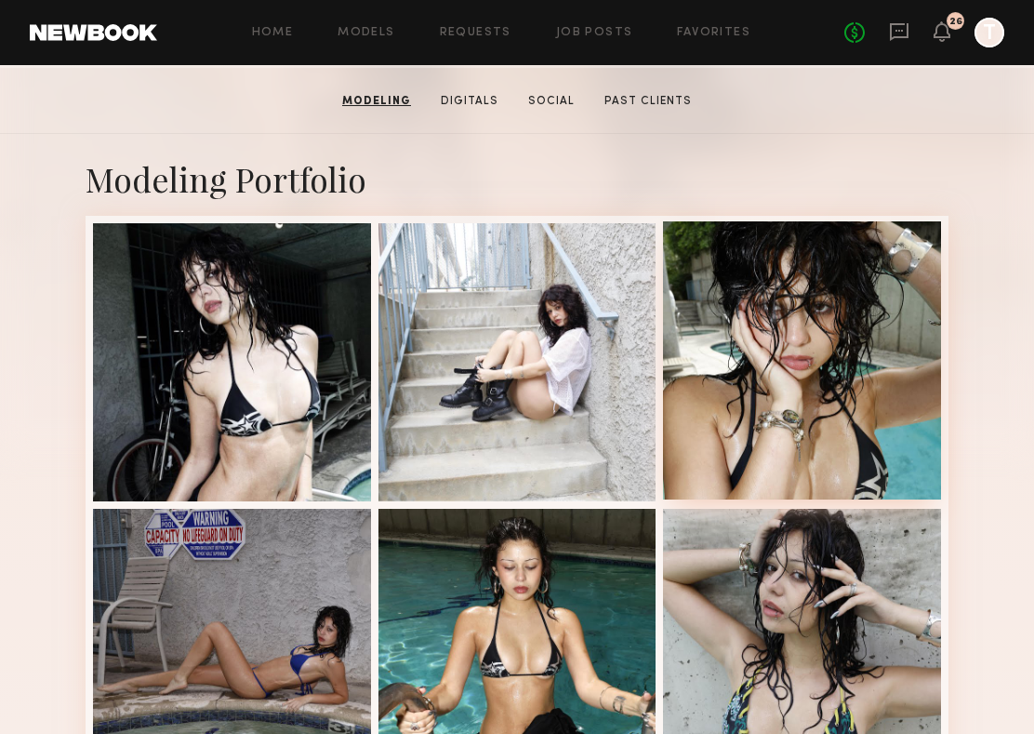
click at [843, 406] on div at bounding box center [802, 360] width 278 height 278
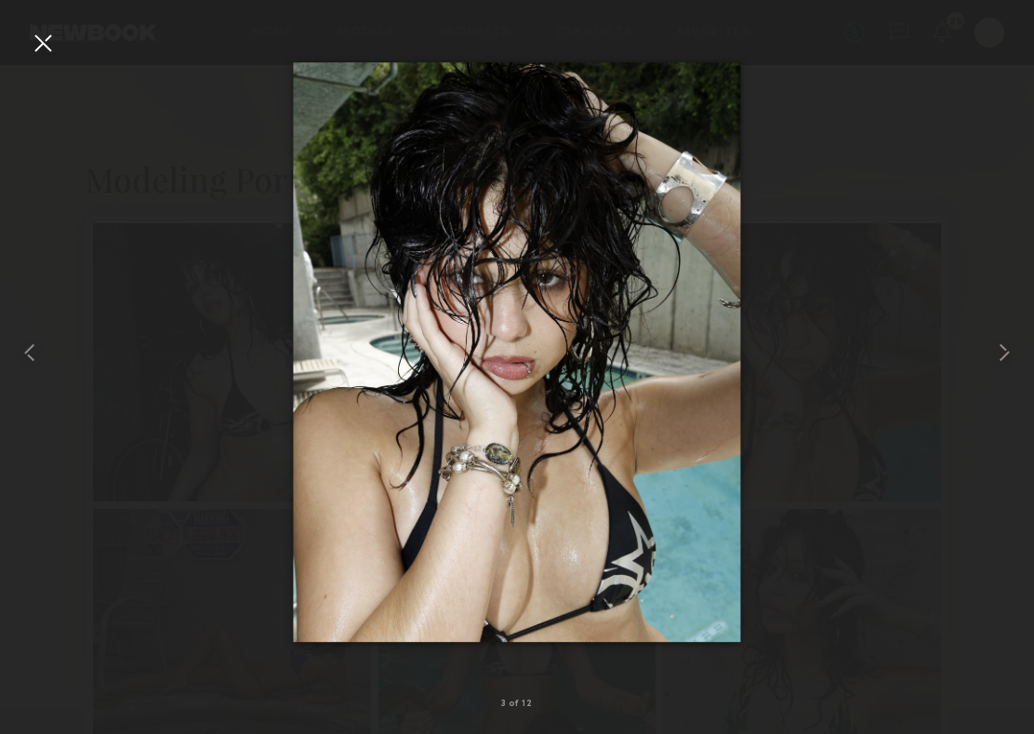
click at [58, 45] on div at bounding box center [517, 352] width 1034 height 644
click at [45, 51] on div at bounding box center [43, 43] width 30 height 30
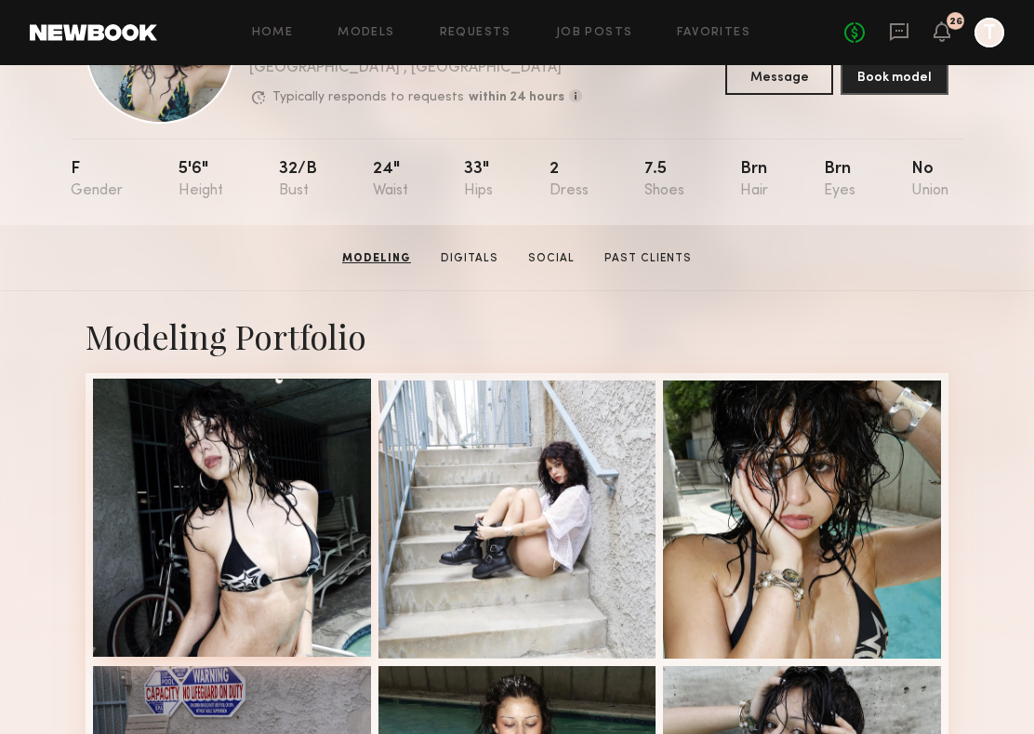
scroll to position [0, 0]
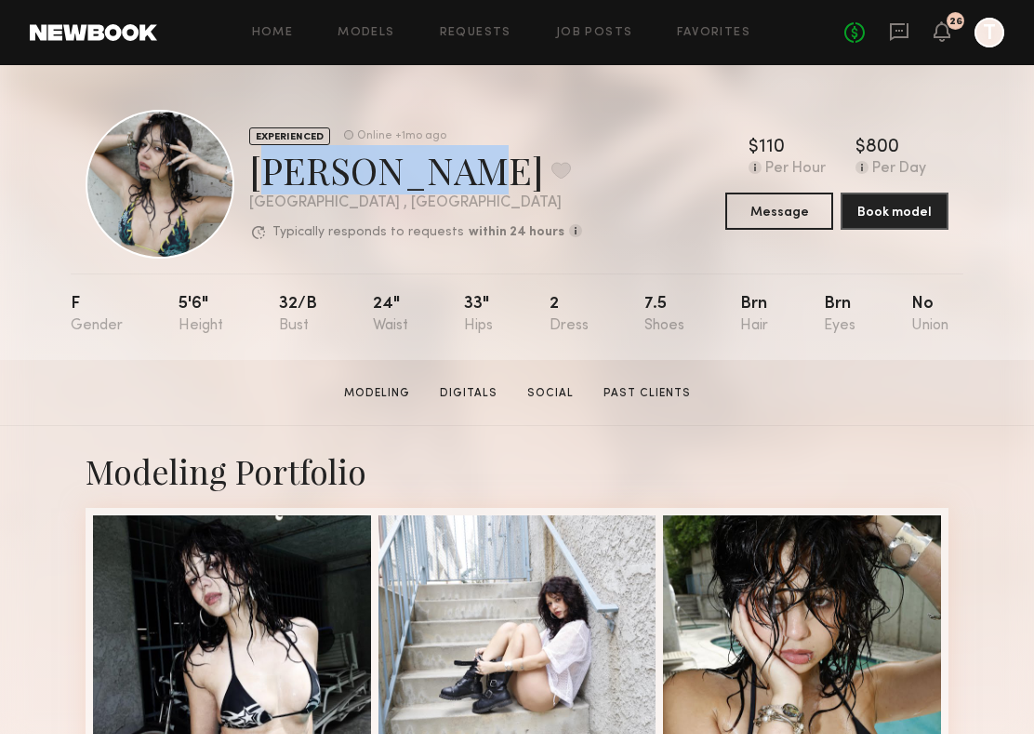
drag, startPoint x: 255, startPoint y: 177, endPoint x: 417, endPoint y: 177, distance: 162.7
click at [417, 177] on div "Ailanni M. Favorite" at bounding box center [415, 169] width 333 height 49
copy div "Ailanni M."
click at [551, 171] on button at bounding box center [561, 170] width 20 height 17
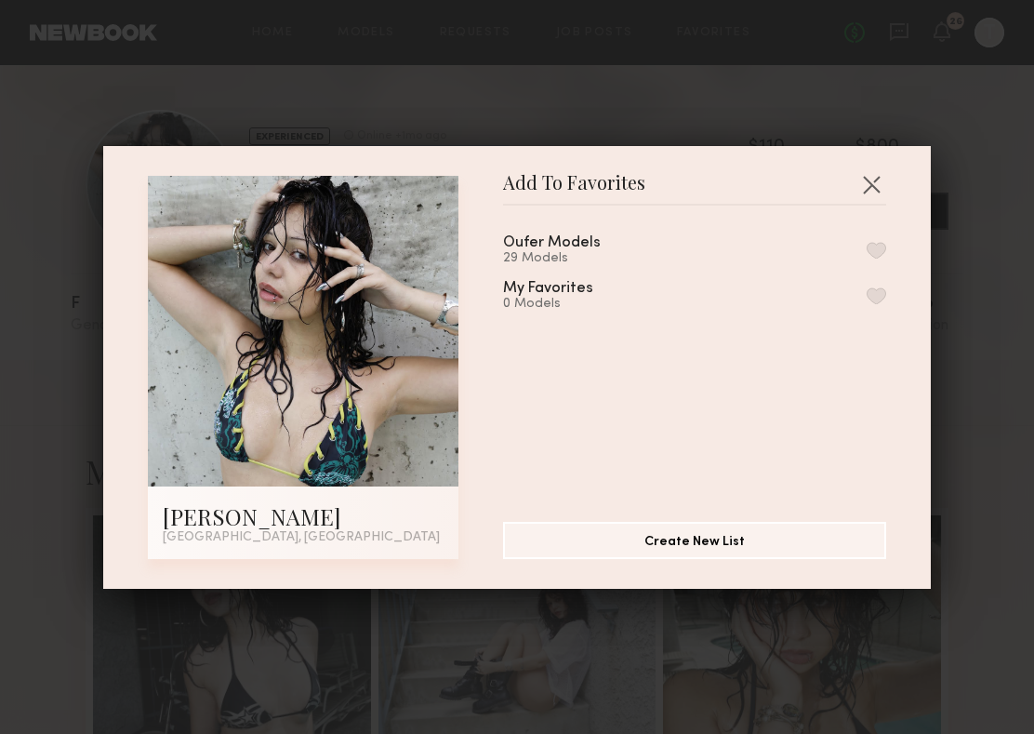
click at [881, 249] on button "button" at bounding box center [877, 250] width 20 height 17
click at [873, 184] on button "button" at bounding box center [871, 184] width 30 height 30
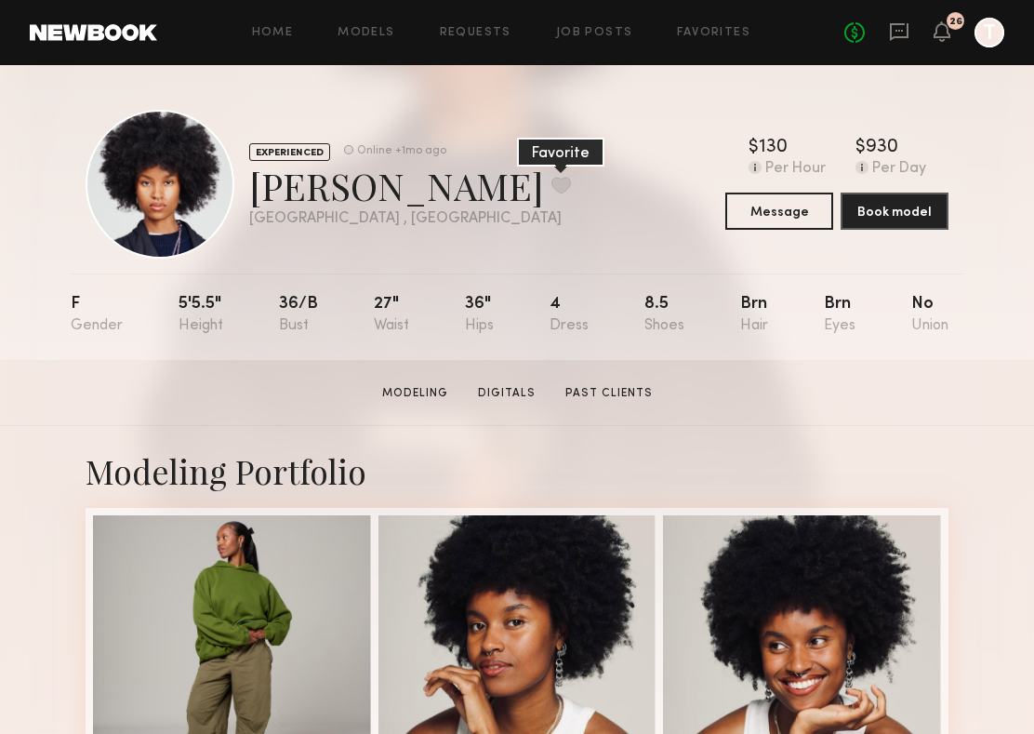
click at [551, 192] on button at bounding box center [561, 185] width 20 height 17
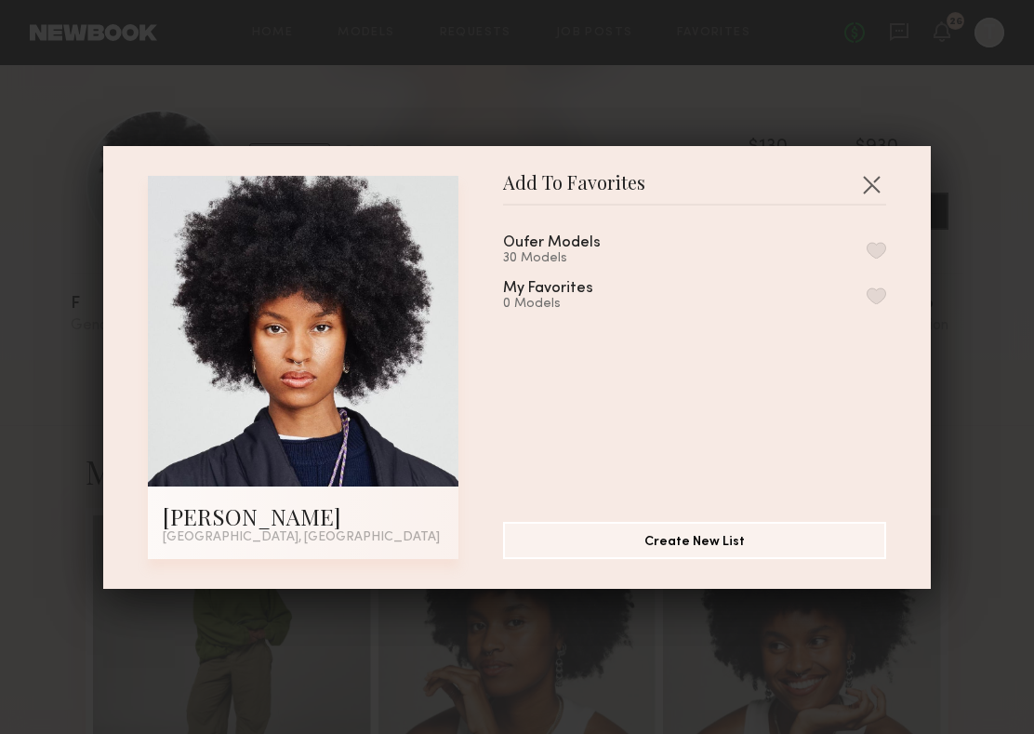
click at [875, 252] on button "button" at bounding box center [877, 250] width 20 height 17
click at [863, 177] on button "button" at bounding box center [871, 184] width 30 height 30
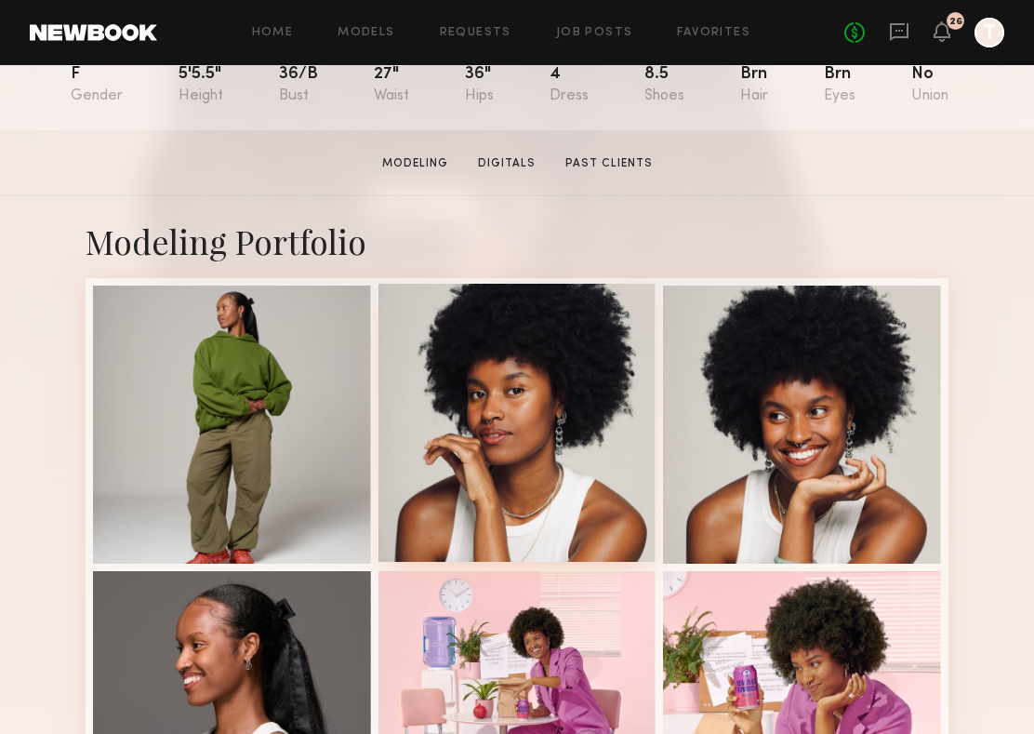
scroll to position [231, 0]
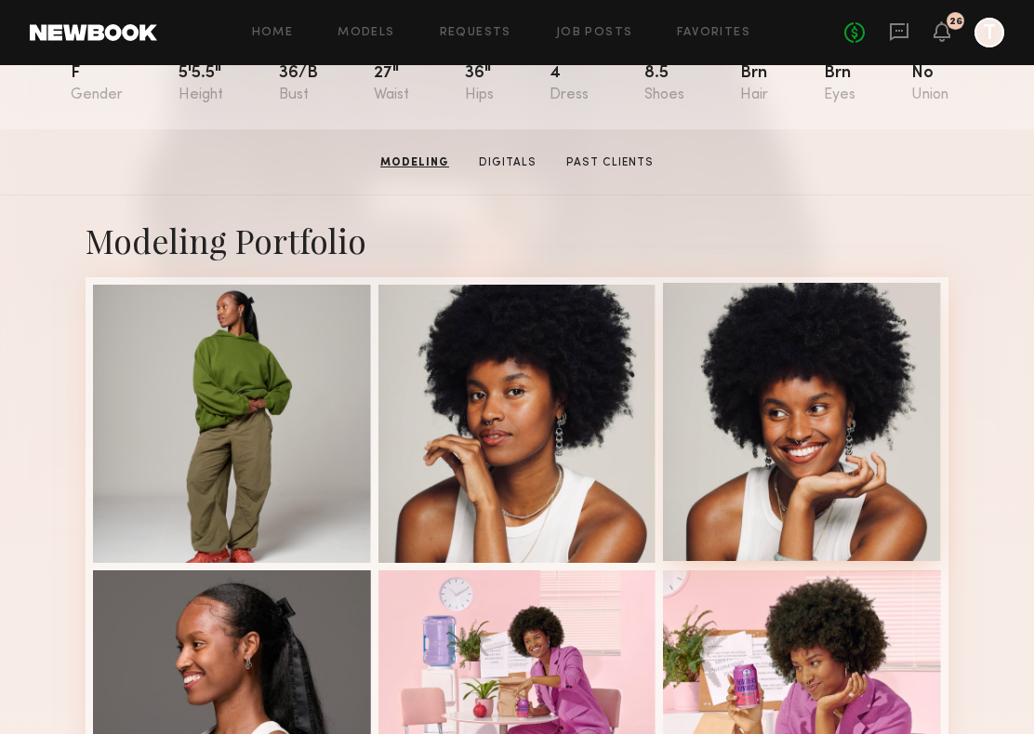
click at [754, 444] on div at bounding box center [802, 422] width 278 height 278
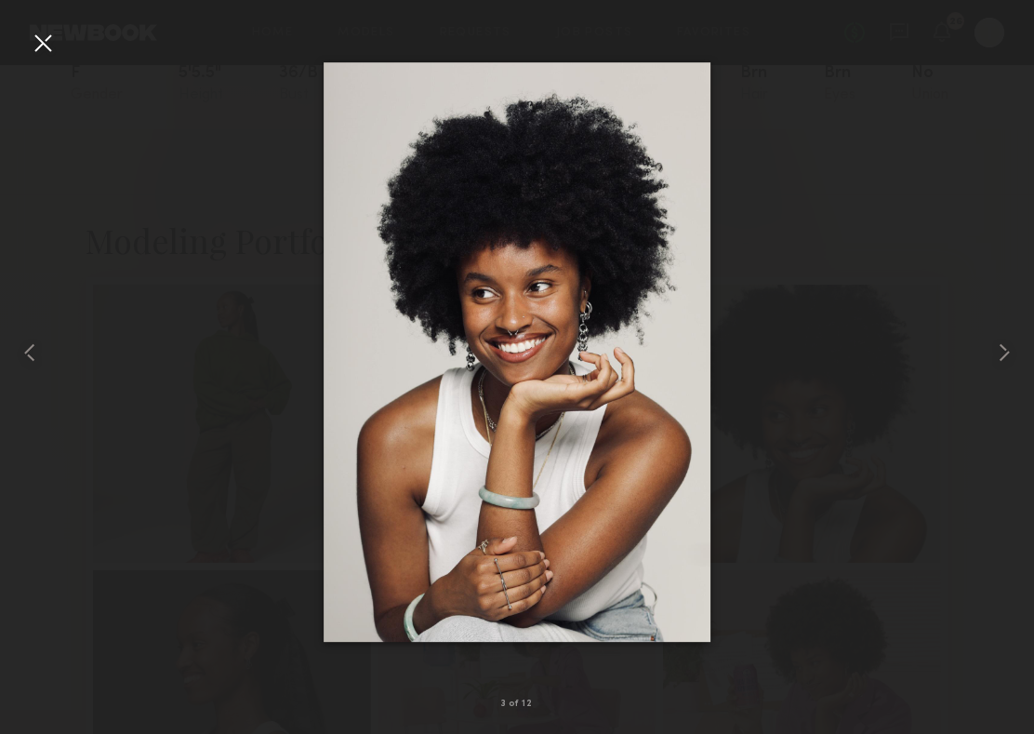
click at [50, 48] on div at bounding box center [43, 43] width 30 height 30
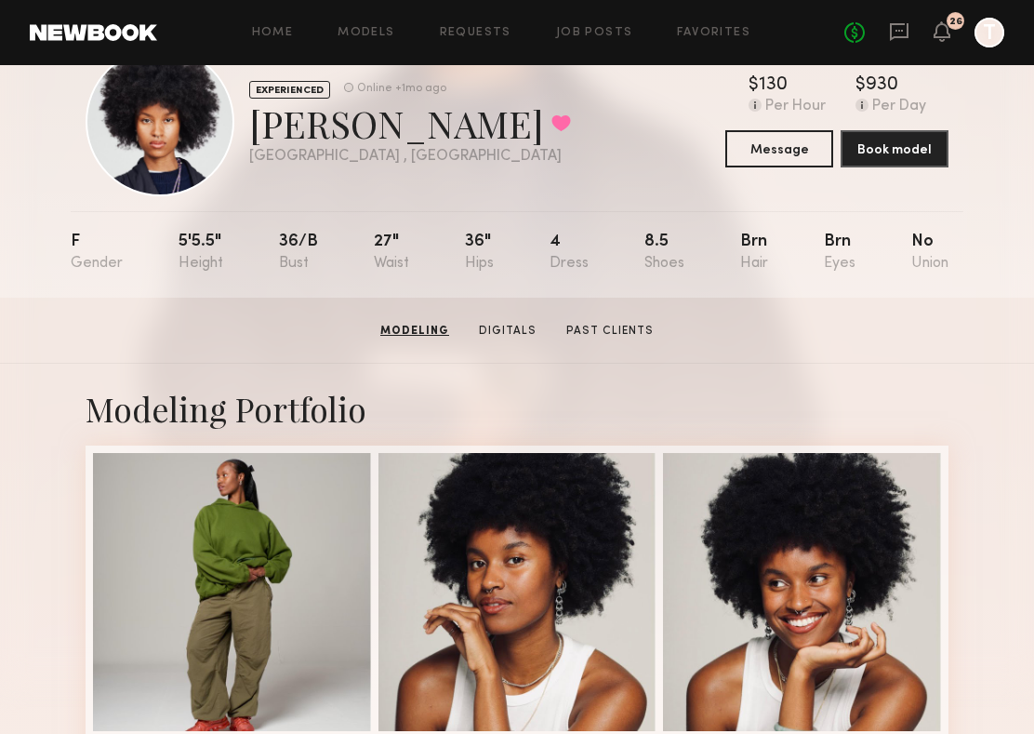
scroll to position [0, 0]
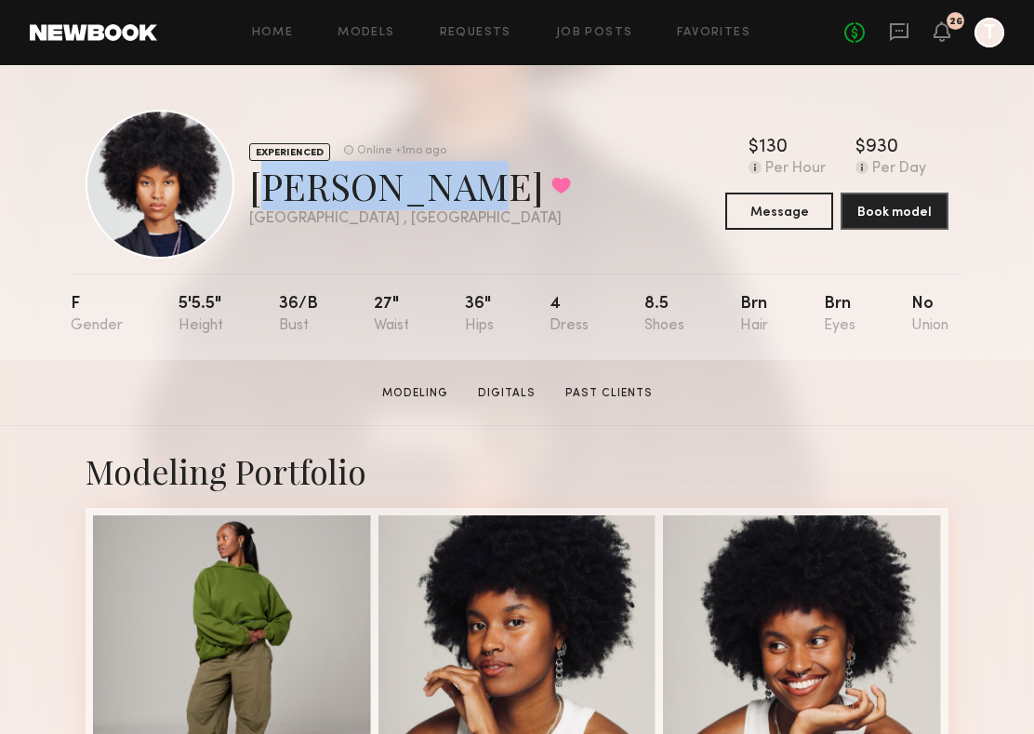
drag, startPoint x: 242, startPoint y: 192, endPoint x: 433, endPoint y: 193, distance: 191.5
click at [434, 193] on div "EXPERIENCED Online +1mo ago [PERSON_NAME] Favorited [GEOGRAPHIC_DATA] , [GEOGRA…" at bounding box center [328, 184] width 485 height 149
copy div "[PERSON_NAME]"
